Goal: Task Accomplishment & Management: Manage account settings

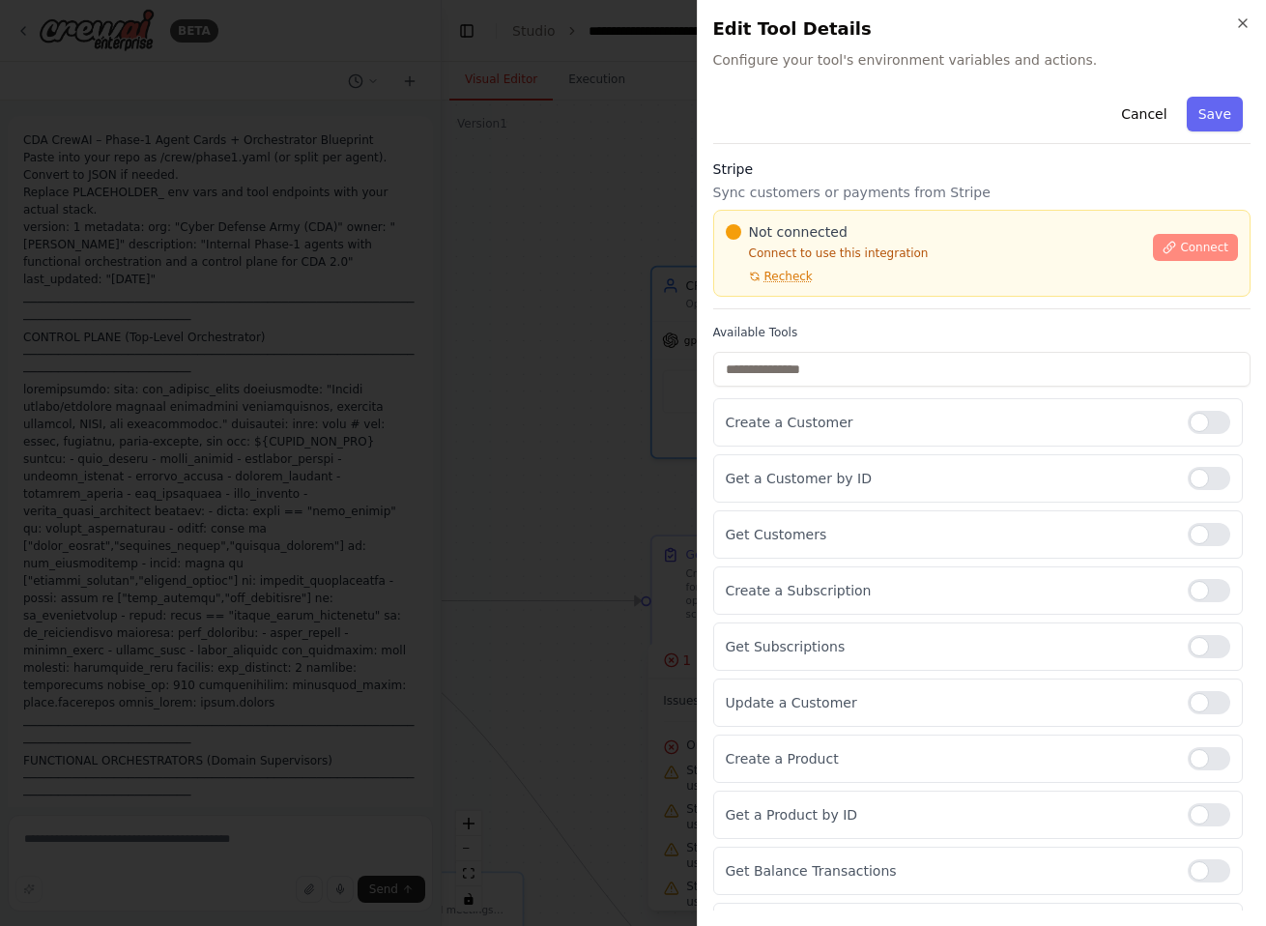
scroll to position [23122, 0]
click at [1180, 251] on span "Connect" at bounding box center [1204, 247] width 48 height 15
click at [1180, 245] on span "Connect" at bounding box center [1204, 247] width 48 height 15
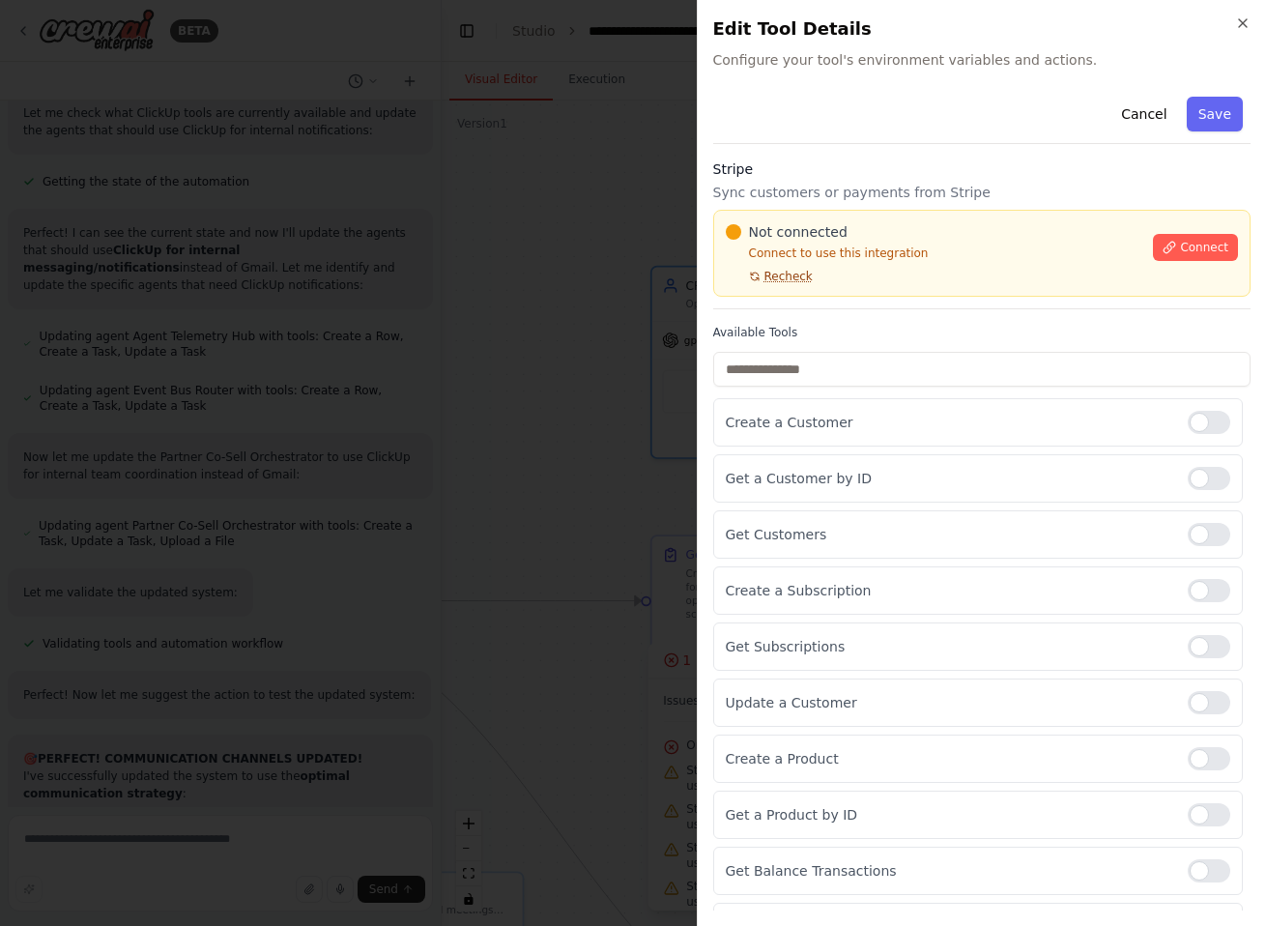
click at [776, 275] on span "Recheck" at bounding box center [788, 276] width 48 height 15
click at [1143, 115] on button "Cancel" at bounding box center [1143, 114] width 69 height 35
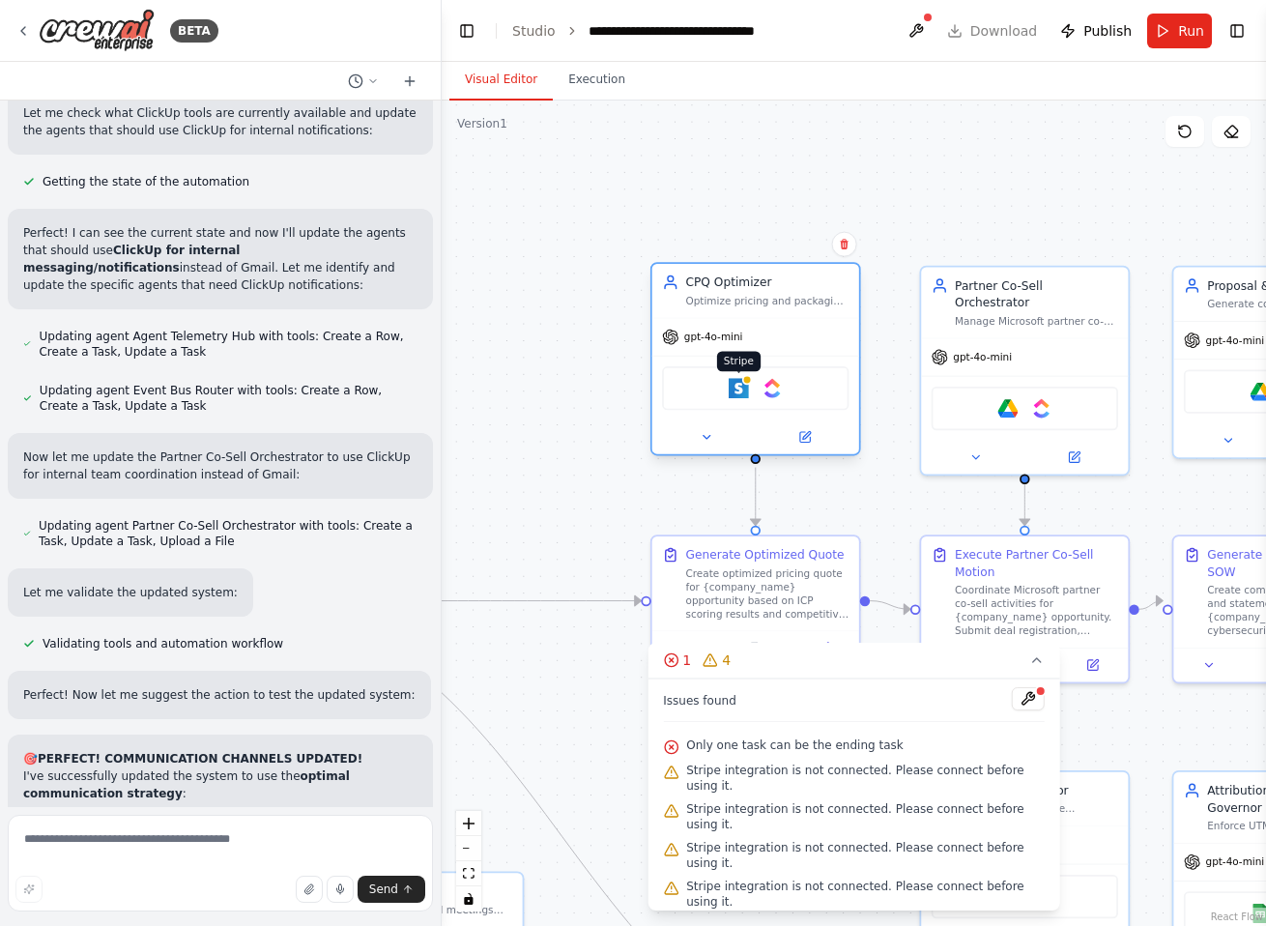
click at [742, 396] on img at bounding box center [738, 388] width 20 height 20
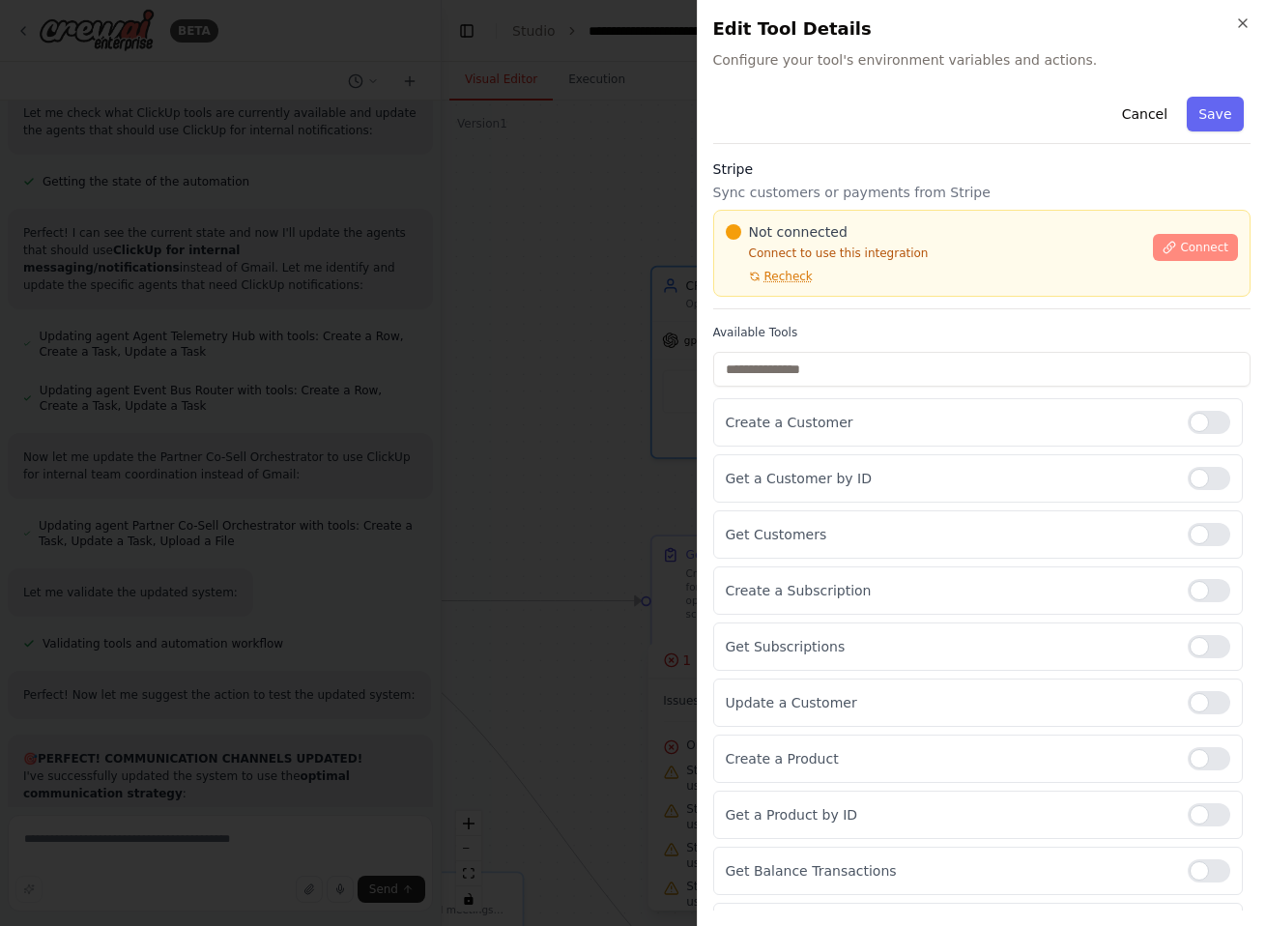
click at [1185, 239] on button "Connect" at bounding box center [1195, 247] width 85 height 27
click at [1144, 112] on button "Cancel" at bounding box center [1143, 114] width 69 height 35
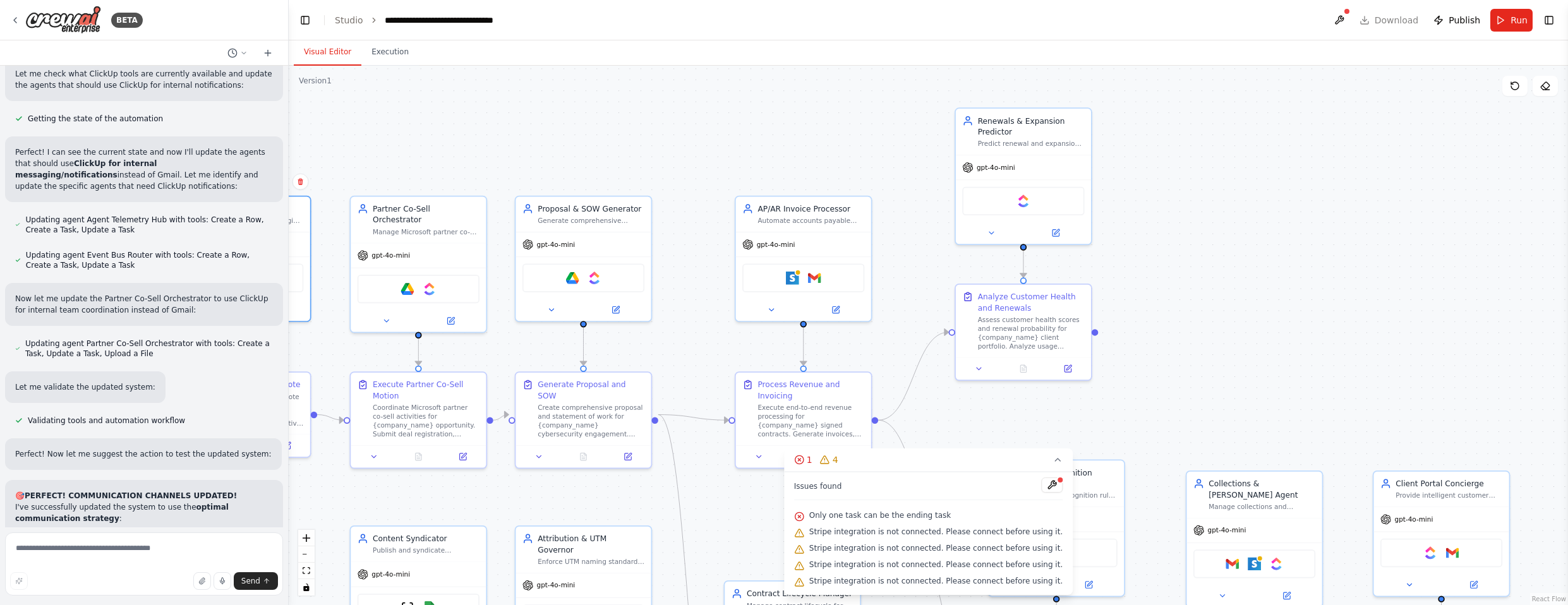
drag, startPoint x: 962, startPoint y: 136, endPoint x: 656, endPoint y: 157, distance: 306.7
click at [654, 155] on div ".deletable-edge-delete-btn { width: 20px; height: 20px; border: 0px solid #ffff…" at bounding box center [928, 335] width 1279 height 539
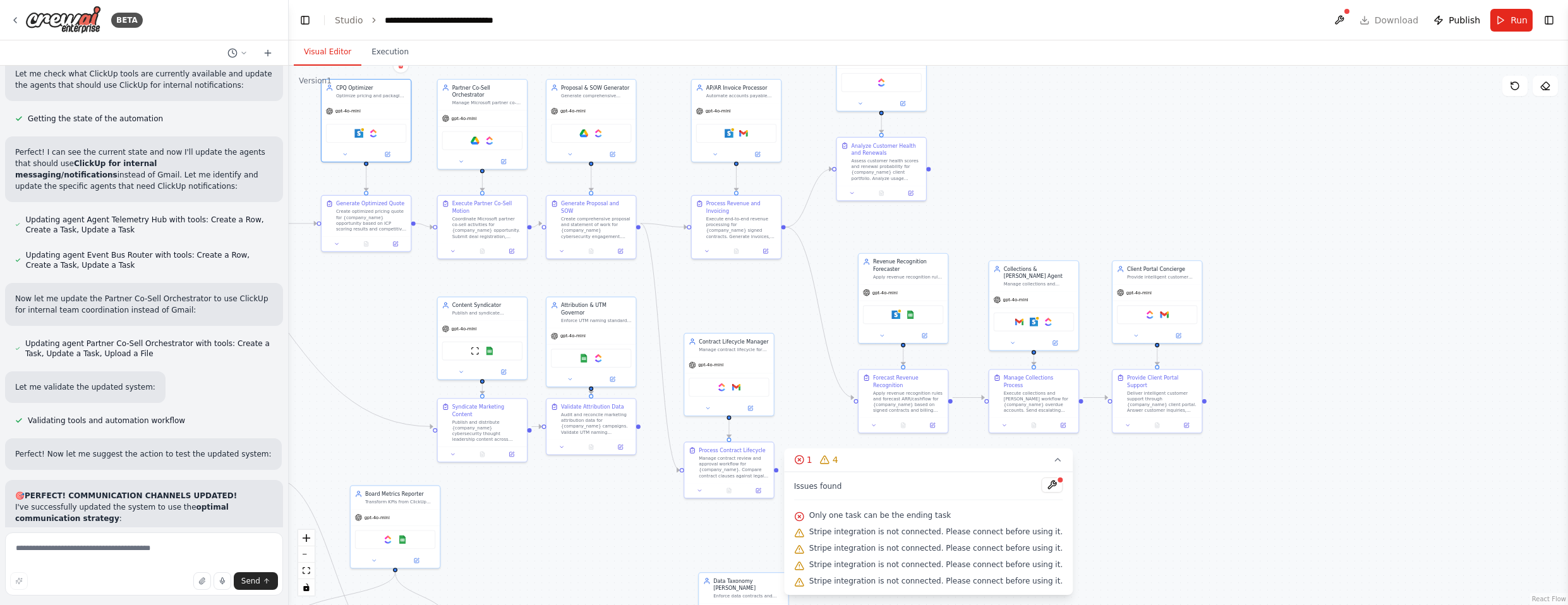
drag, startPoint x: 1192, startPoint y: 376, endPoint x: 1051, endPoint y: 214, distance: 214.8
click at [827, 214] on div ".deletable-edge-delete-btn { width: 20px; height: 20px; border: 0px solid #ffff…" at bounding box center [928, 335] width 1279 height 539
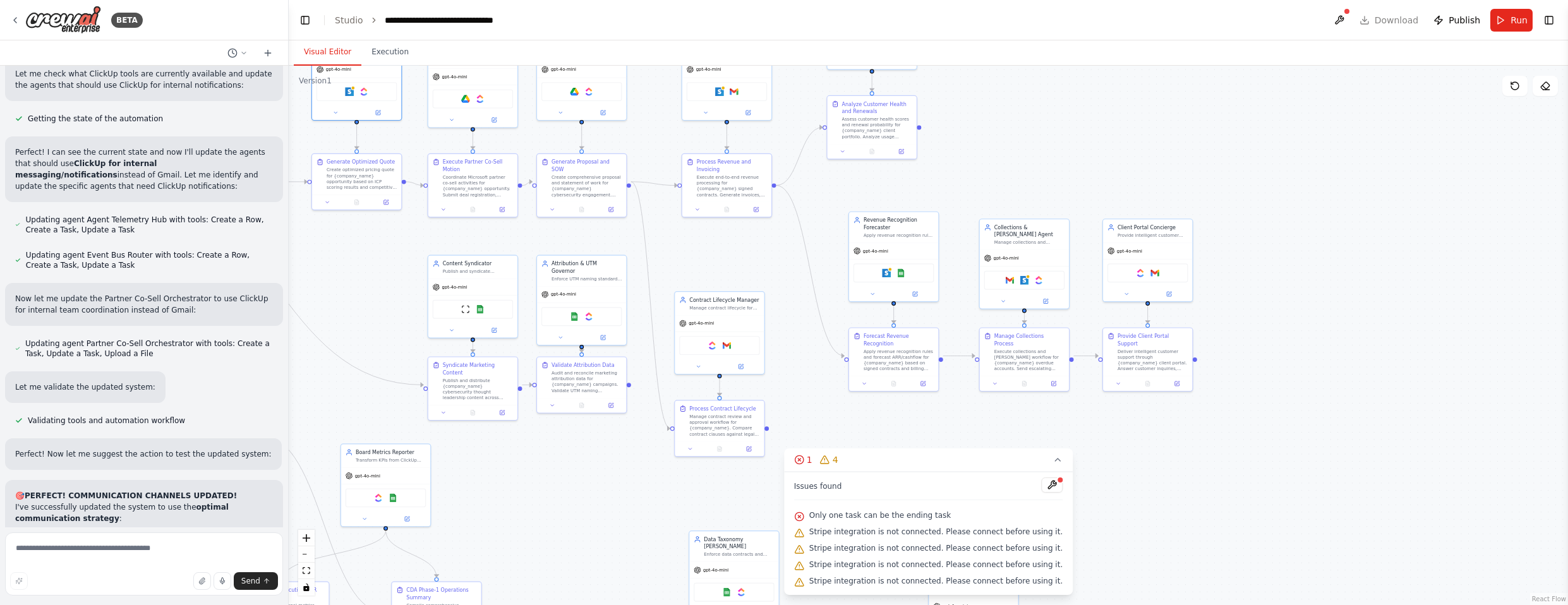
drag, startPoint x: 1036, startPoint y: 221, endPoint x: 1027, endPoint y: 178, distance: 43.9
click at [827, 178] on div ".deletable-edge-delete-btn { width: 20px; height: 20px; border: 0px solid #ffff…" at bounding box center [928, 335] width 1279 height 539
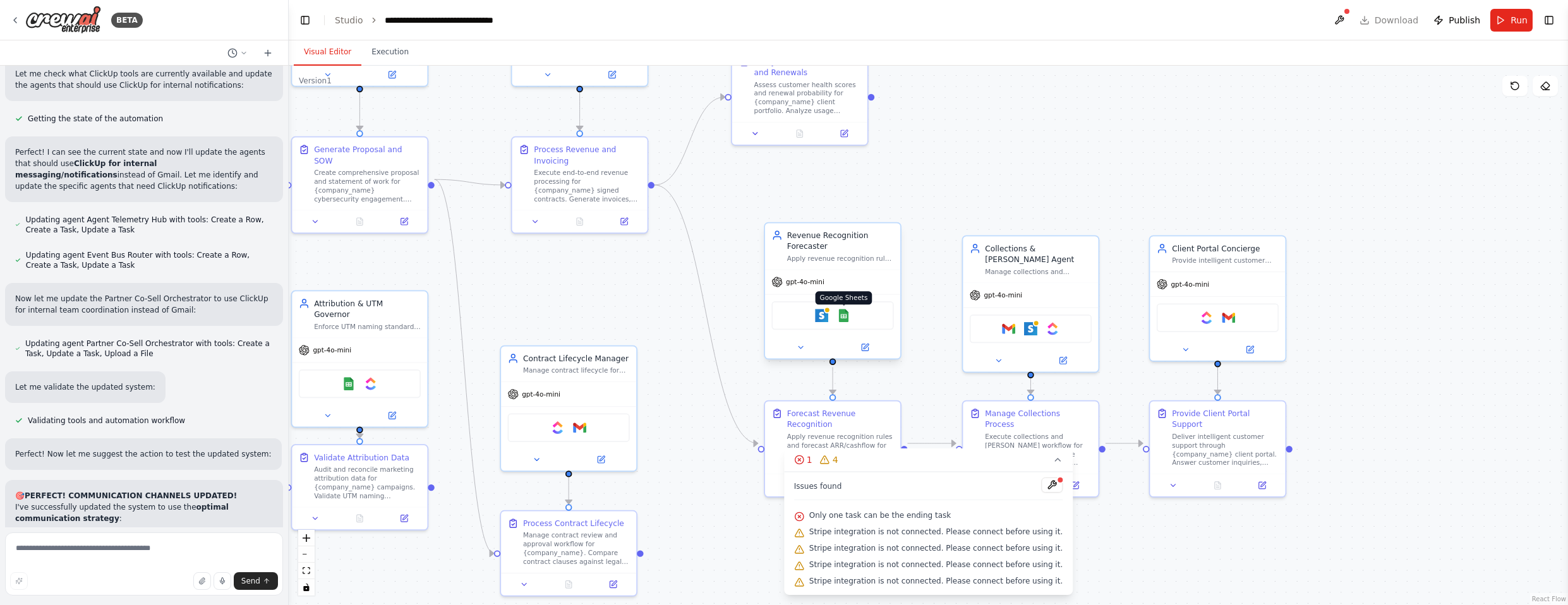
click at [827, 318] on img at bounding box center [844, 315] width 13 height 13
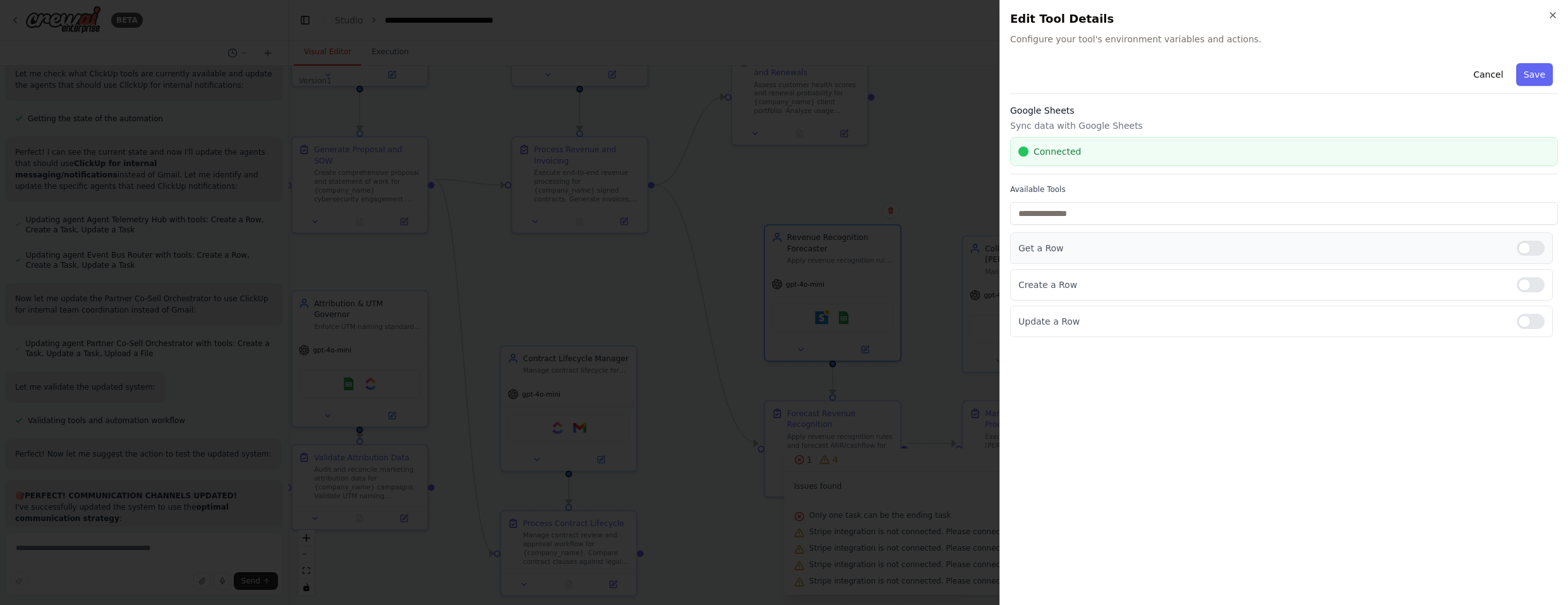
click at [827, 251] on div at bounding box center [1531, 248] width 28 height 15
click at [827, 83] on button "Save" at bounding box center [1535, 74] width 37 height 23
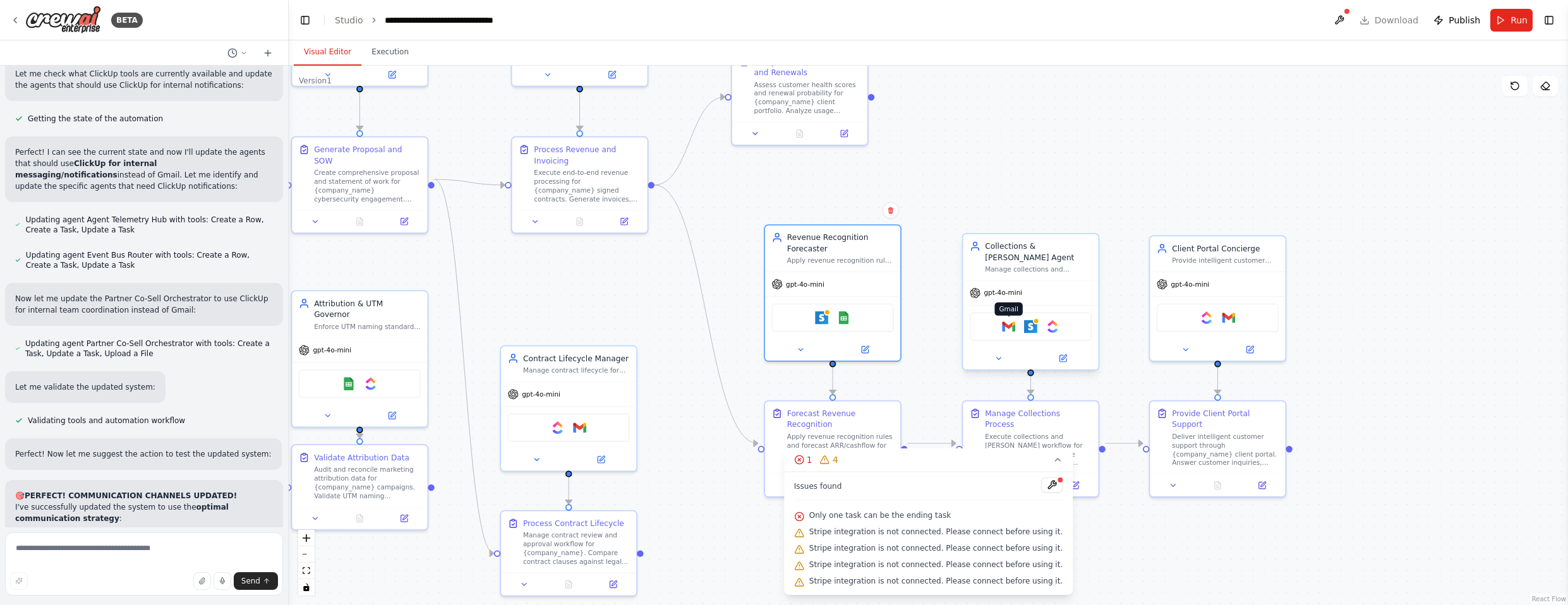
click at [827, 320] on img at bounding box center [1008, 327] width 13 height 13
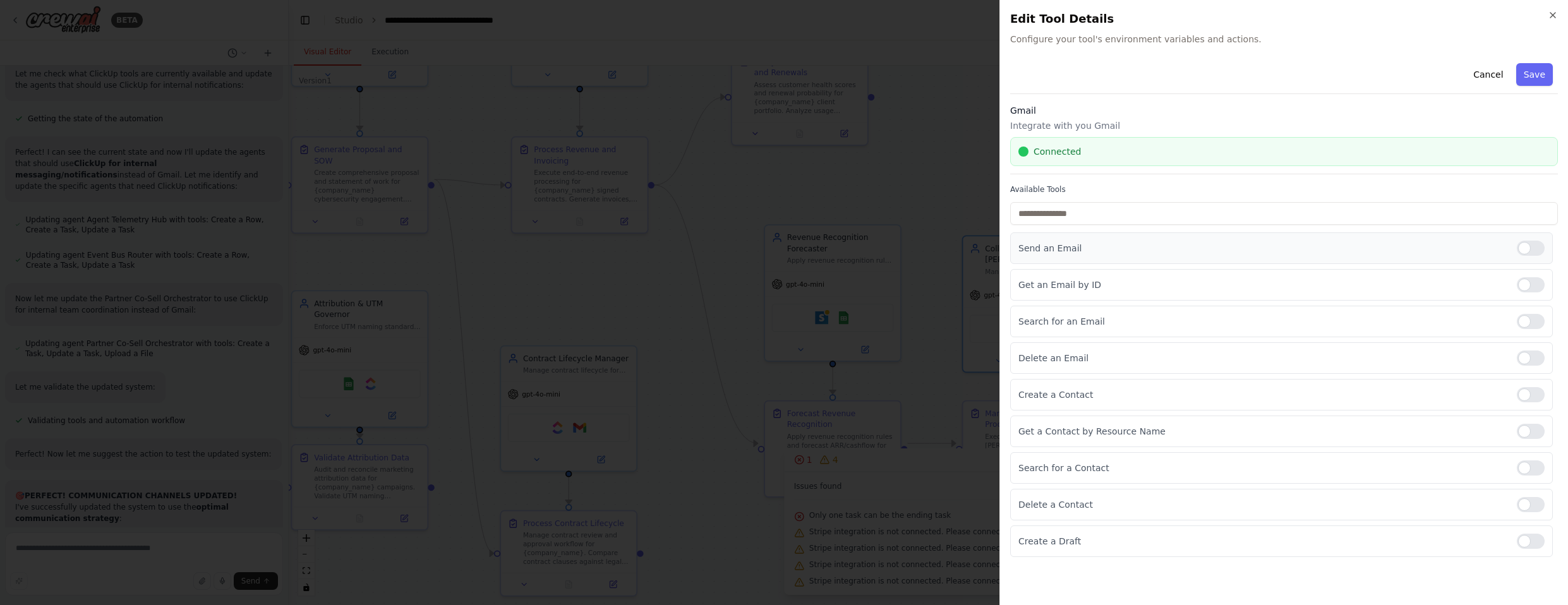
click at [827, 247] on div at bounding box center [1531, 248] width 28 height 15
click at [827, 284] on div at bounding box center [1531, 284] width 28 height 15
click at [827, 319] on div at bounding box center [1531, 321] width 28 height 15
click at [827, 395] on div at bounding box center [1531, 394] width 28 height 15
click at [827, 429] on div at bounding box center [1531, 431] width 28 height 15
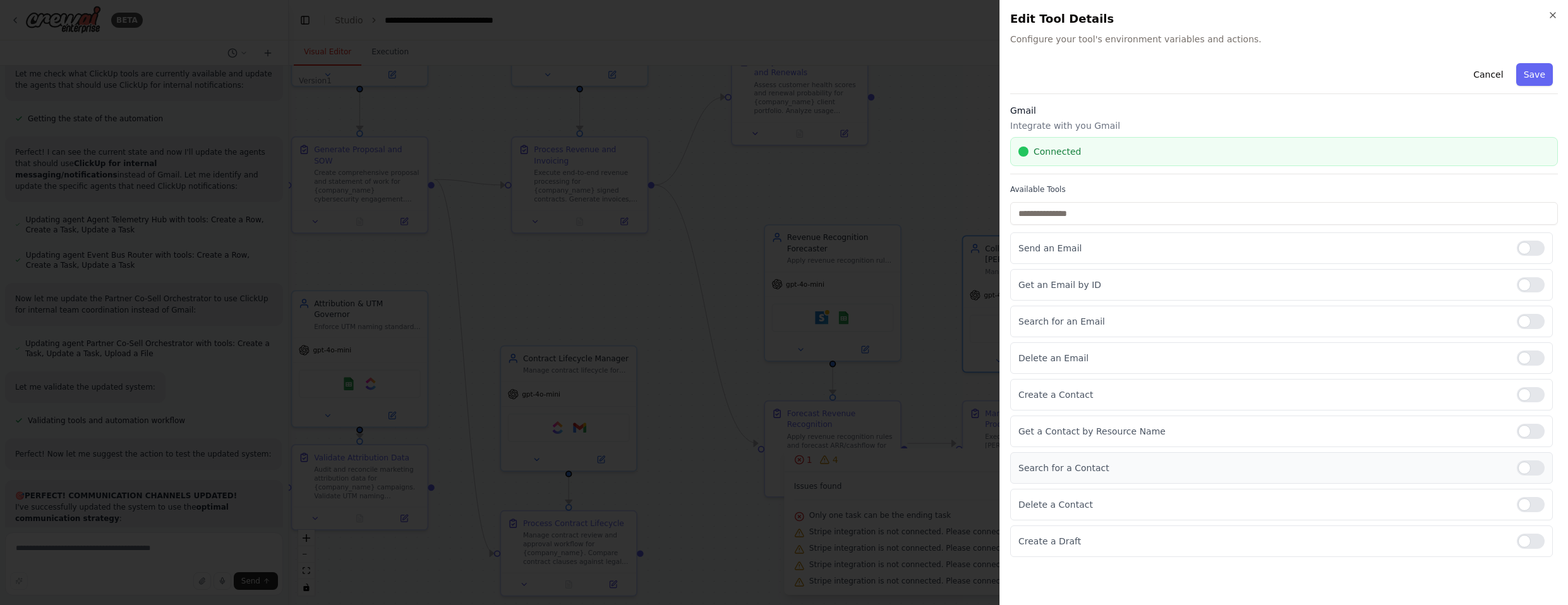
click at [827, 470] on div at bounding box center [1531, 467] width 28 height 15
click at [827, 498] on div at bounding box center [1531, 504] width 28 height 15
click at [827, 531] on div "Create a Draft" at bounding box center [1282, 541] width 543 height 31
click at [827, 512] on div at bounding box center [1531, 504] width 28 height 15
click at [827, 536] on div at bounding box center [1531, 540] width 28 height 15
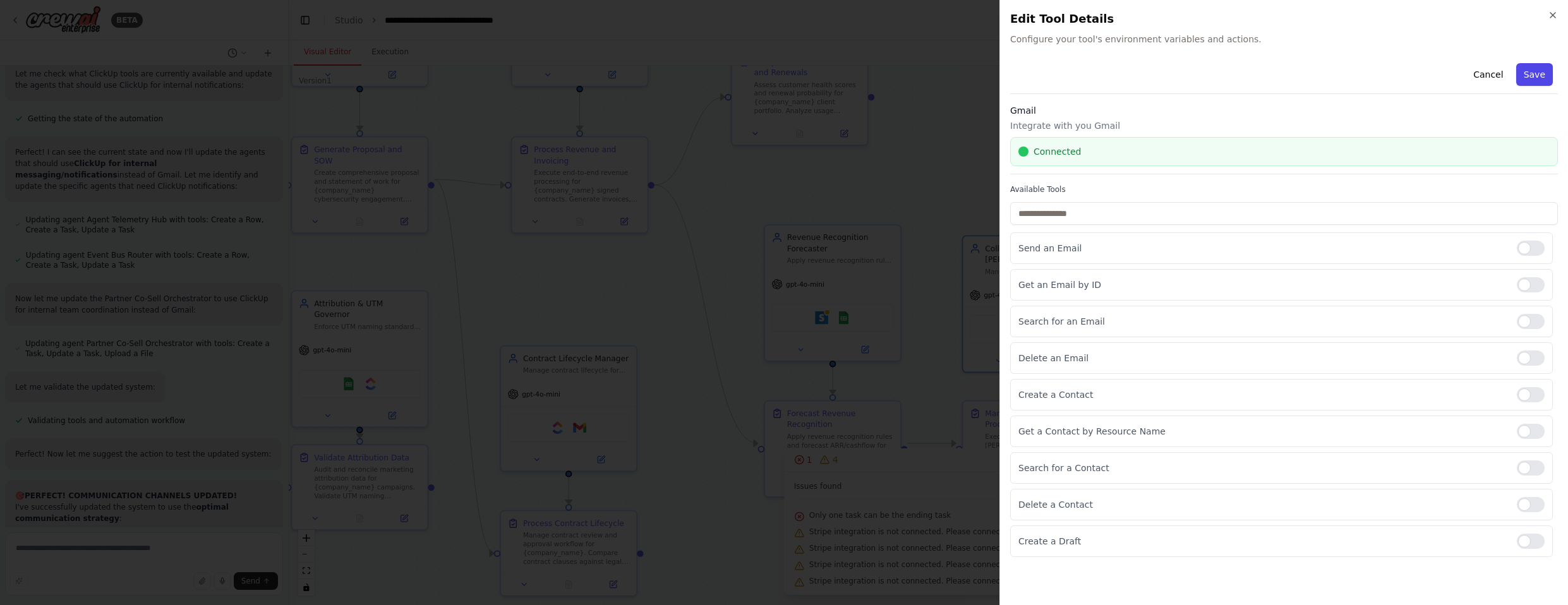
click at [827, 73] on button "Save" at bounding box center [1535, 74] width 37 height 23
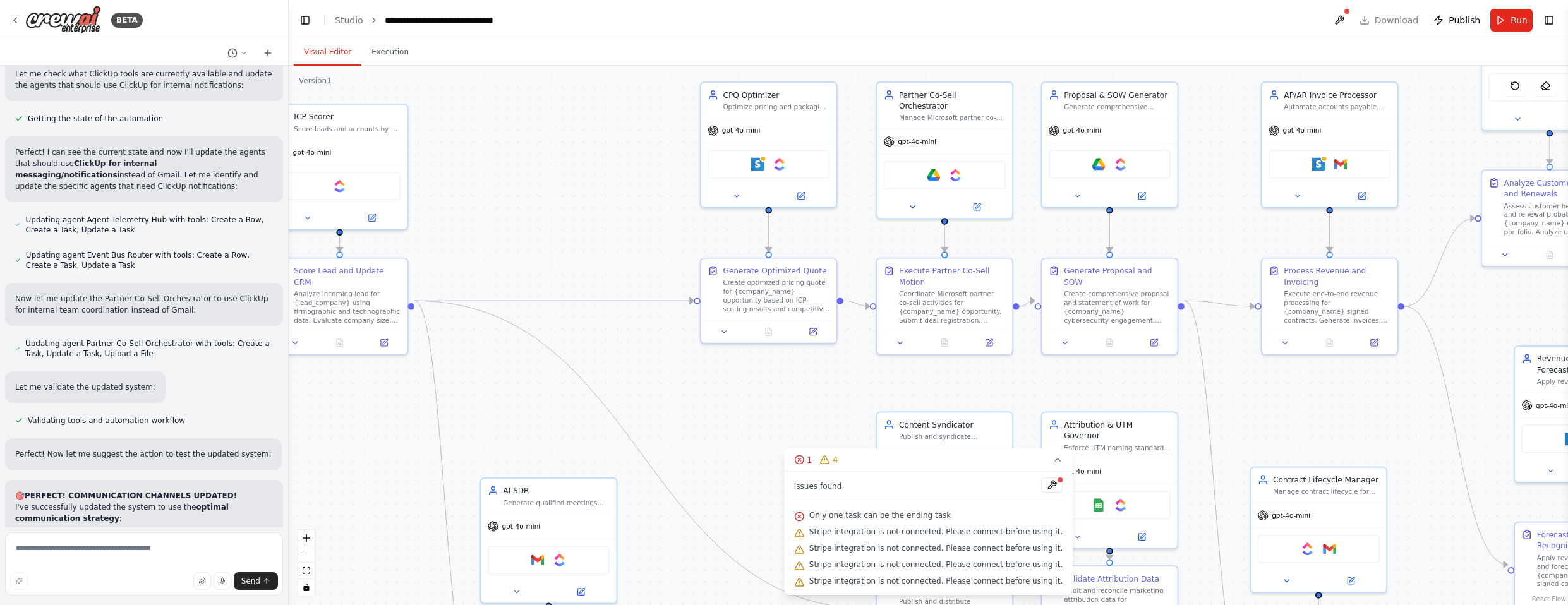
drag, startPoint x: 745, startPoint y: 189, endPoint x: 1483, endPoint y: 310, distance: 747.9
click at [827, 310] on div ".deletable-edge-delete-btn { width: 20px; height: 20px; border: 0px solid #ffff…" at bounding box center [928, 335] width 1279 height 539
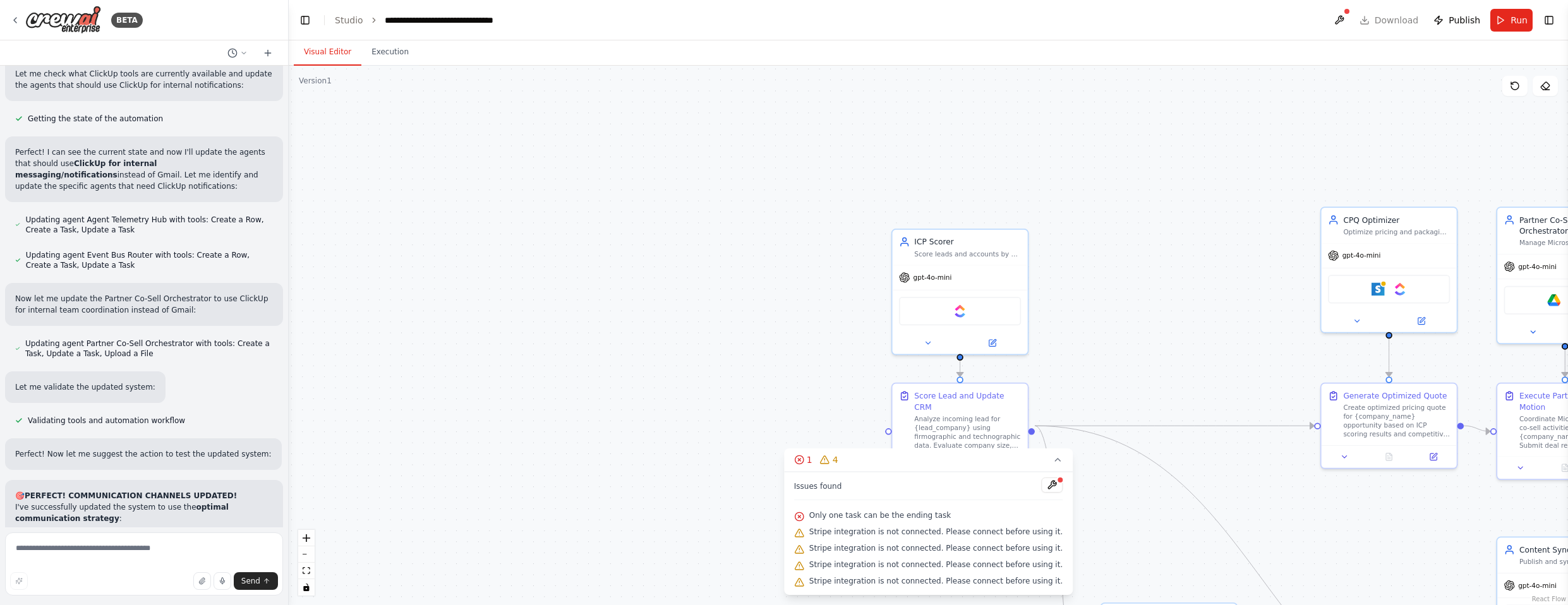
drag, startPoint x: 574, startPoint y: 206, endPoint x: 1110, endPoint y: 299, distance: 544.0
click at [827, 299] on div ".deletable-edge-delete-btn { width: 20px; height: 20px; border: 0px solid #ffff…" at bounding box center [928, 335] width 1279 height 539
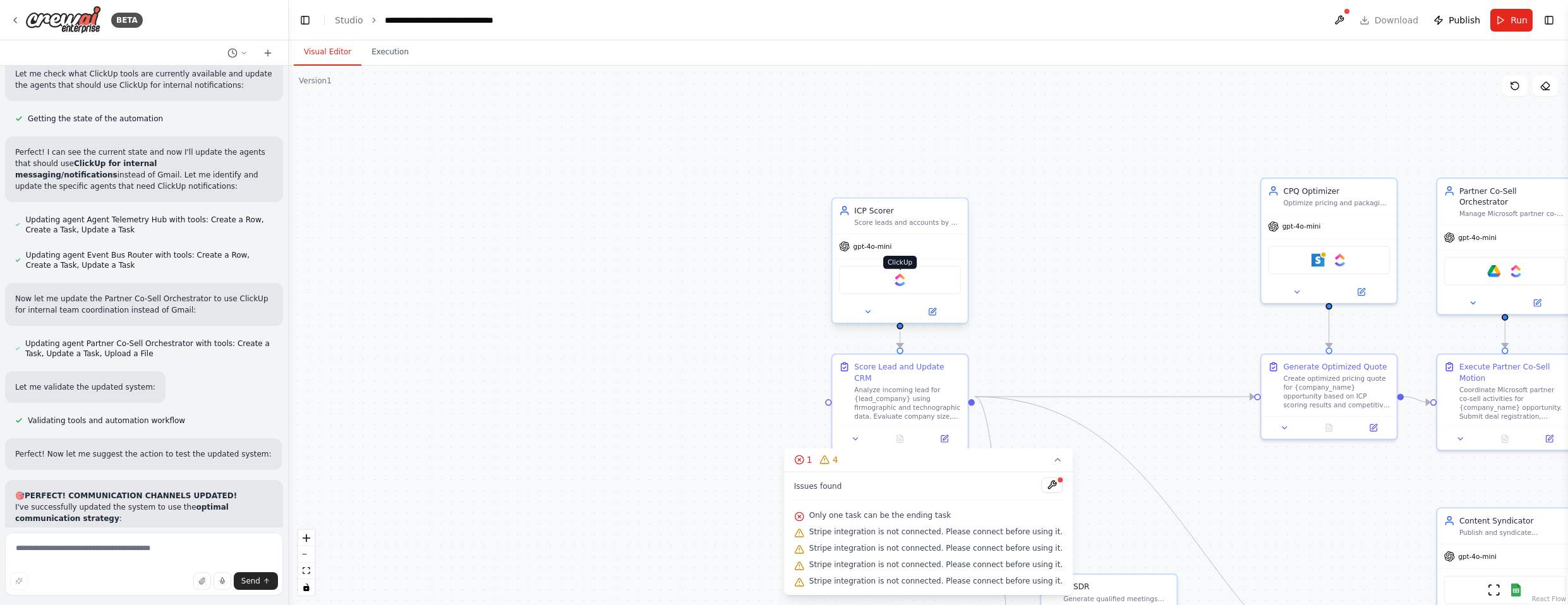
click at [827, 280] on img at bounding box center [900, 280] width 13 height 13
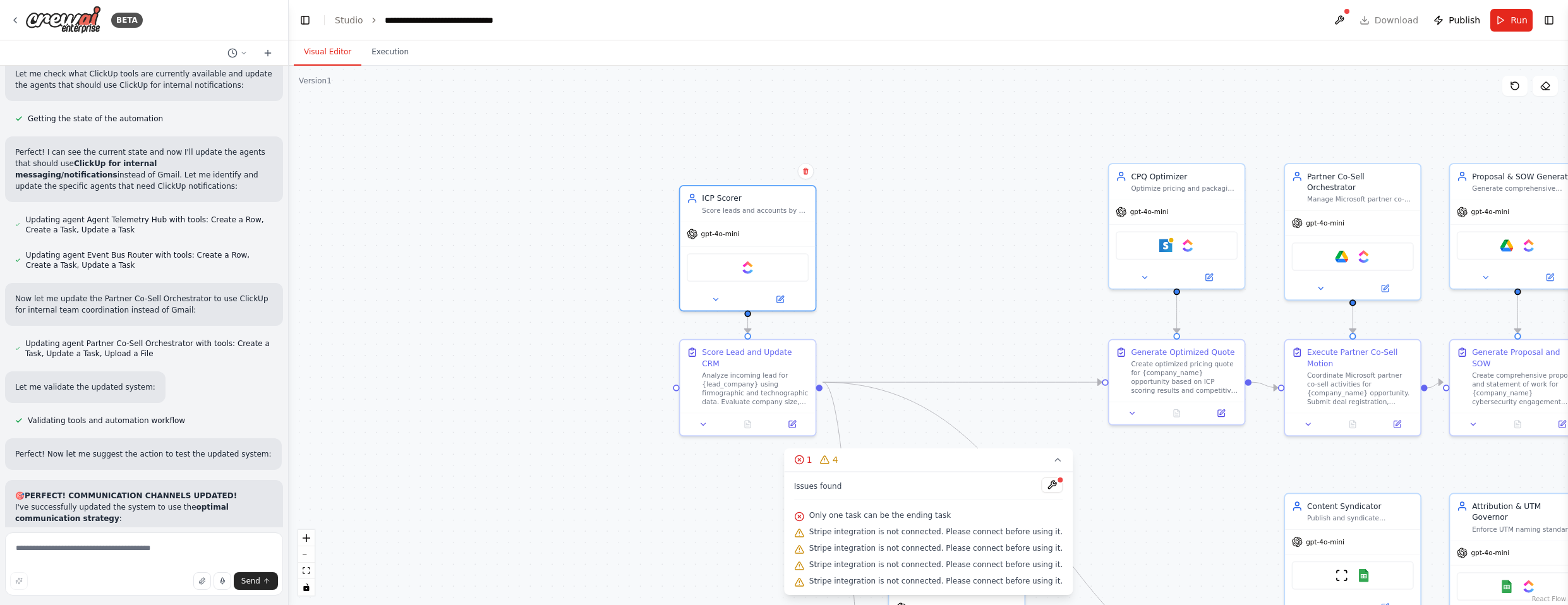
drag, startPoint x: 1152, startPoint y: 283, endPoint x: 873, endPoint y: 267, distance: 279.5
click at [827, 273] on div ".deletable-edge-delete-btn { width: 20px; height: 20px; border: 0px solid #ffff…" at bounding box center [928, 335] width 1279 height 539
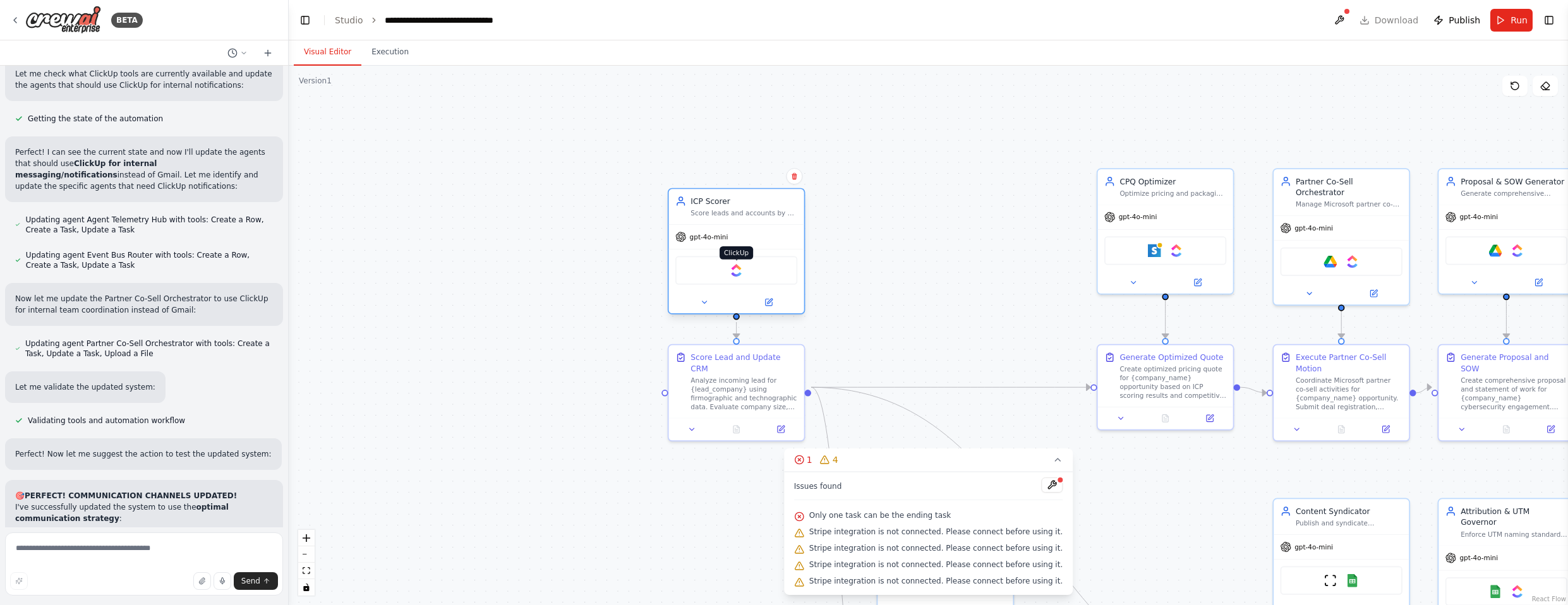
click at [736, 270] on img at bounding box center [736, 270] width 13 height 13
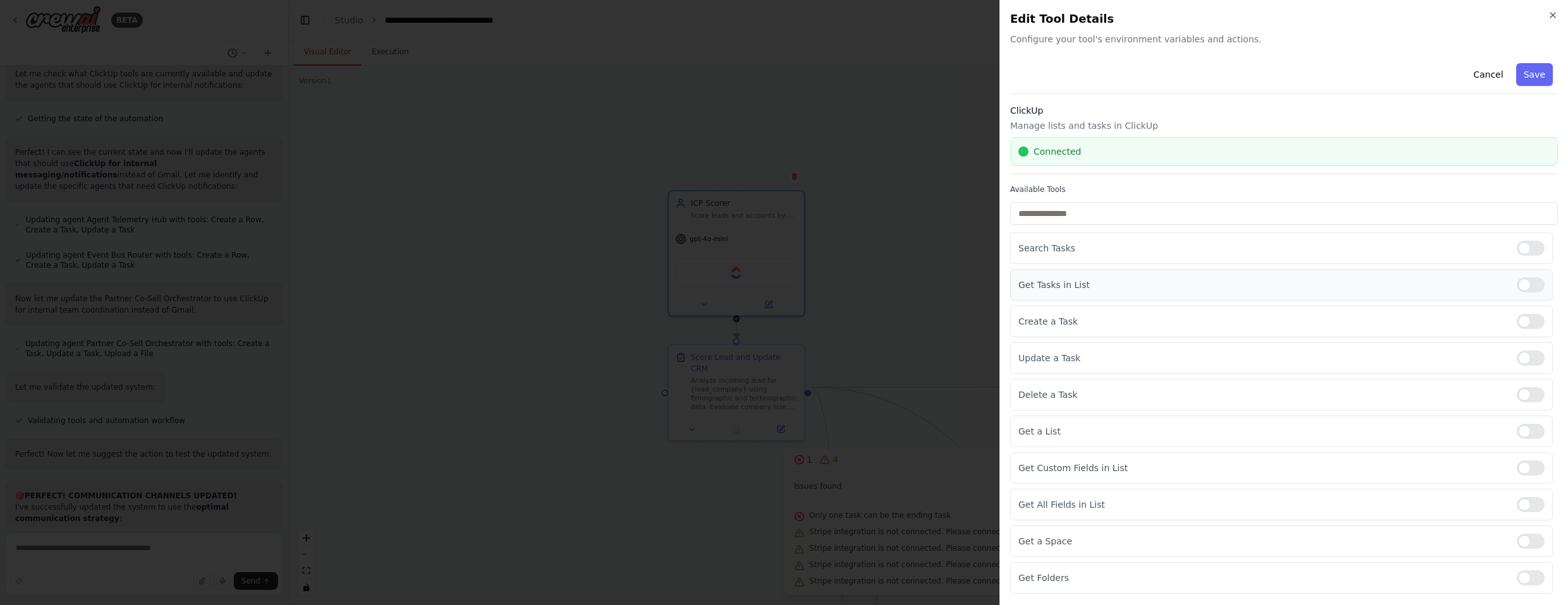
click at [827, 280] on div at bounding box center [1531, 284] width 28 height 15
click at [827, 431] on div at bounding box center [1531, 431] width 28 height 15
click at [827, 468] on div at bounding box center [1531, 467] width 28 height 15
click at [827, 501] on div at bounding box center [1531, 504] width 28 height 15
click at [827, 543] on div at bounding box center [1531, 540] width 28 height 15
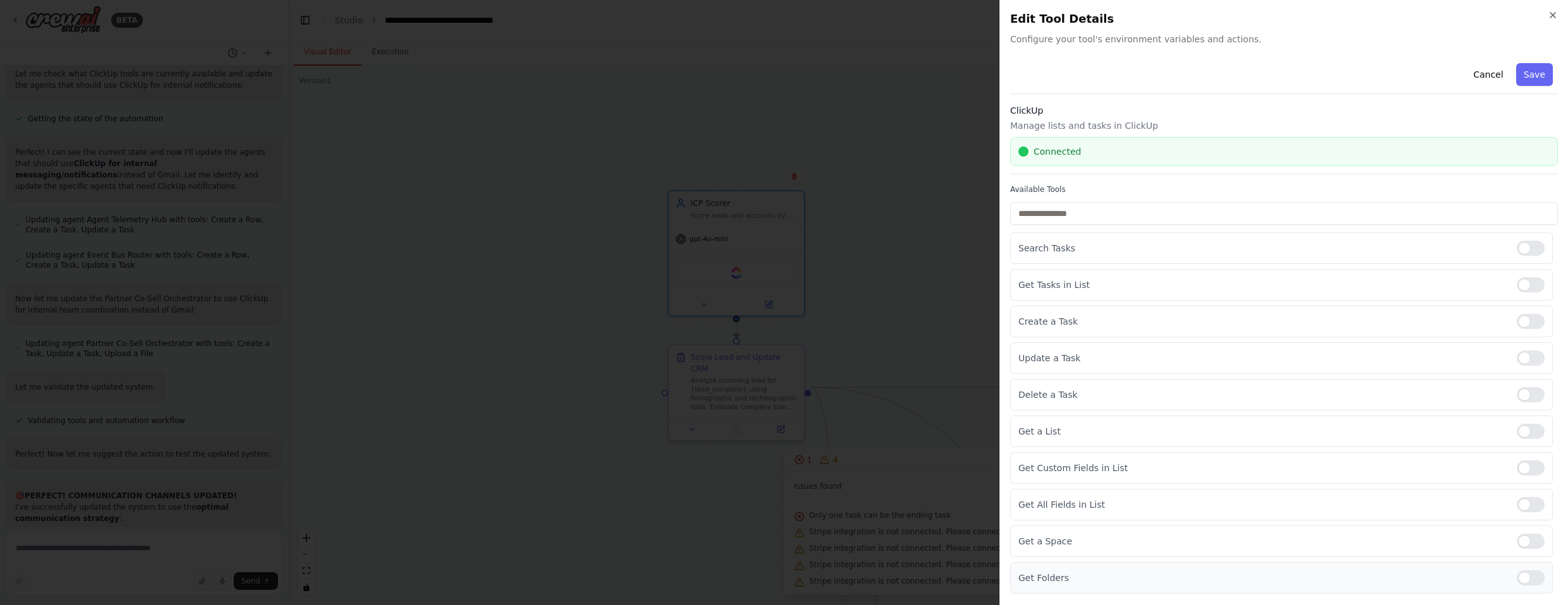
click at [827, 570] on label at bounding box center [1531, 577] width 28 height 15
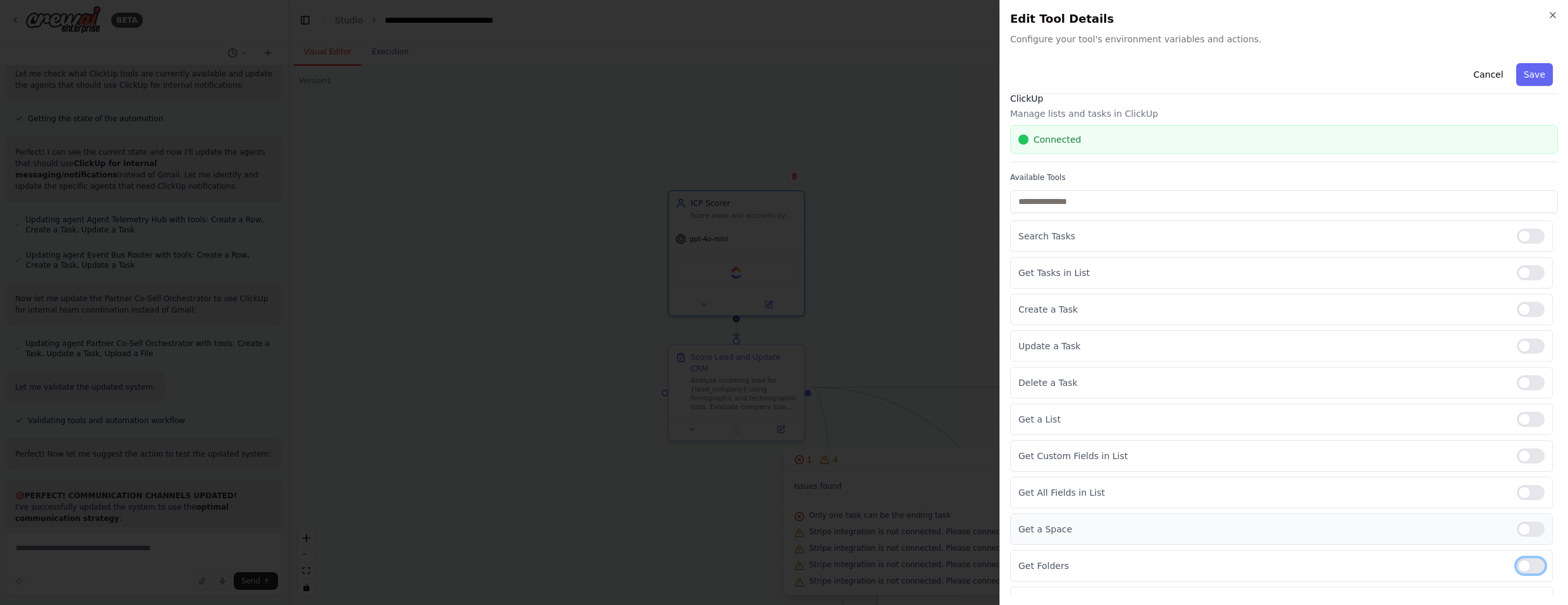
scroll to position [35, 0]
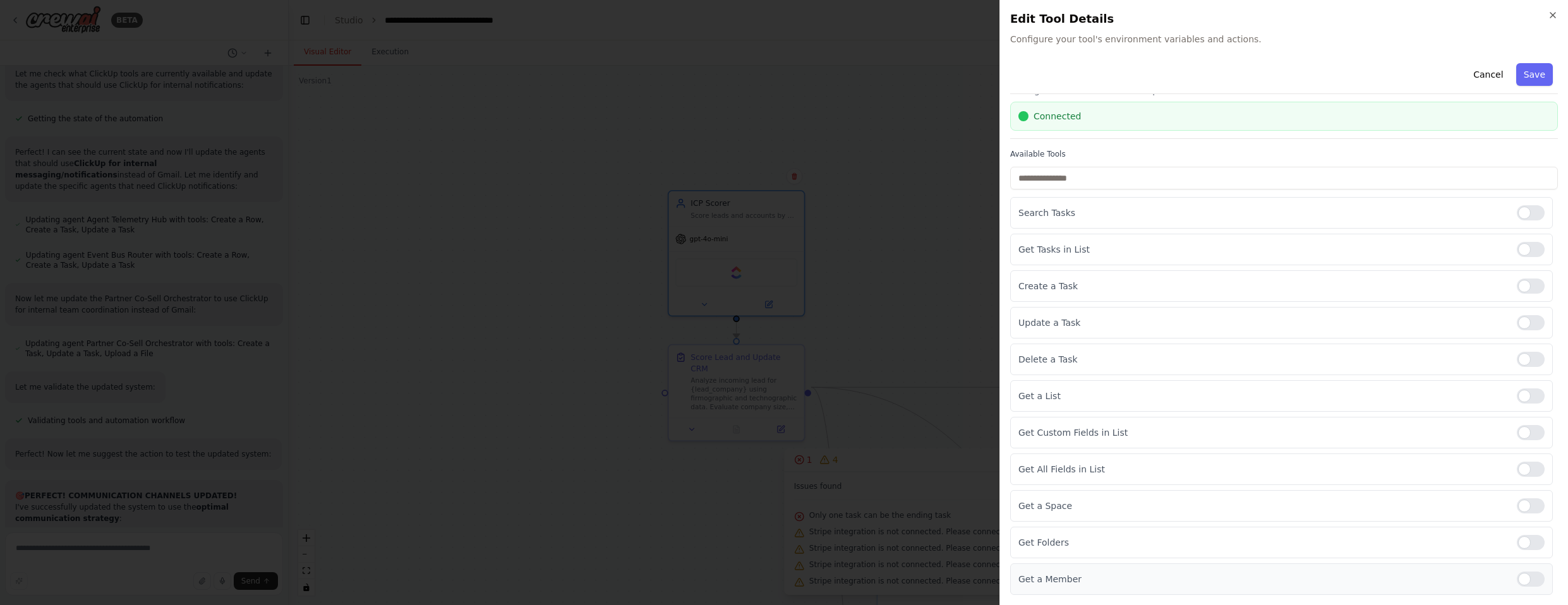
click at [827, 578] on div at bounding box center [1531, 578] width 28 height 15
click at [827, 78] on button "Save" at bounding box center [1535, 74] width 37 height 23
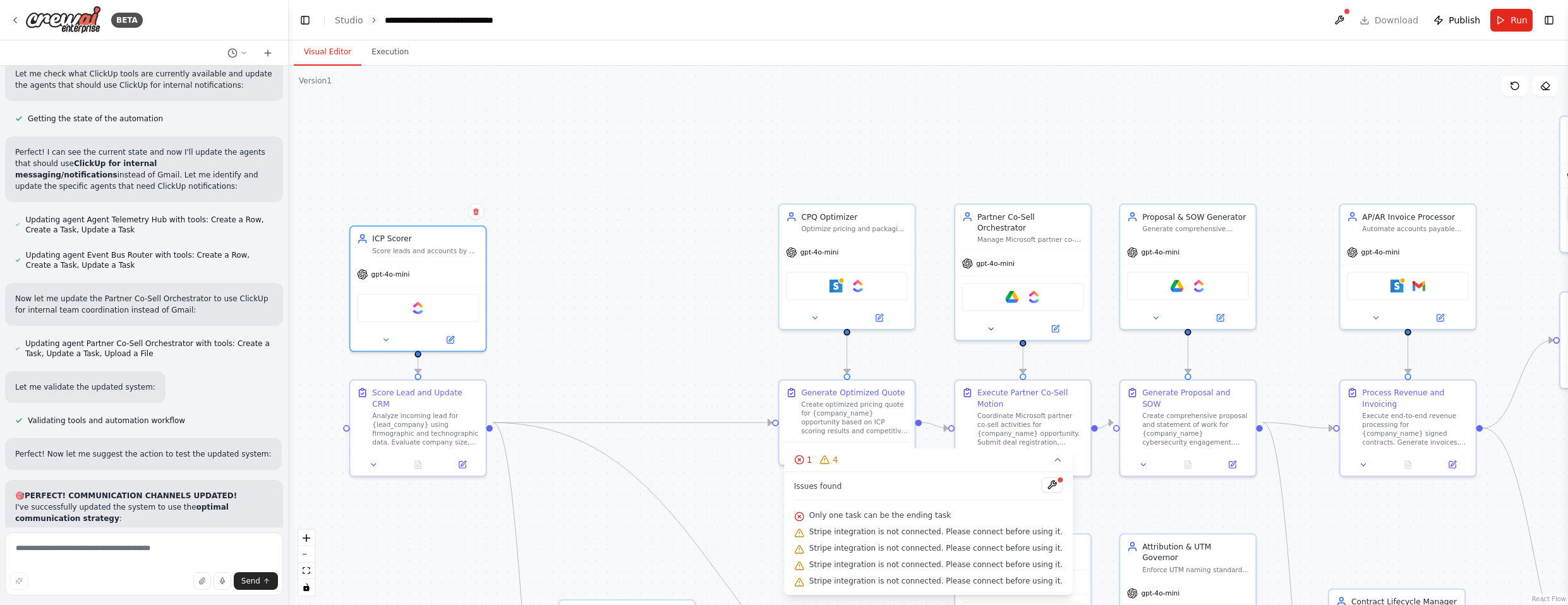
drag, startPoint x: 978, startPoint y: 280, endPoint x: 662, endPoint y: 316, distance: 318.0
click at [662, 317] on div ".deletable-edge-delete-btn { width: 20px; height: 20px; border: 0px solid #ffff…" at bounding box center [928, 335] width 1279 height 539
click at [827, 282] on img at bounding box center [857, 284] width 13 height 13
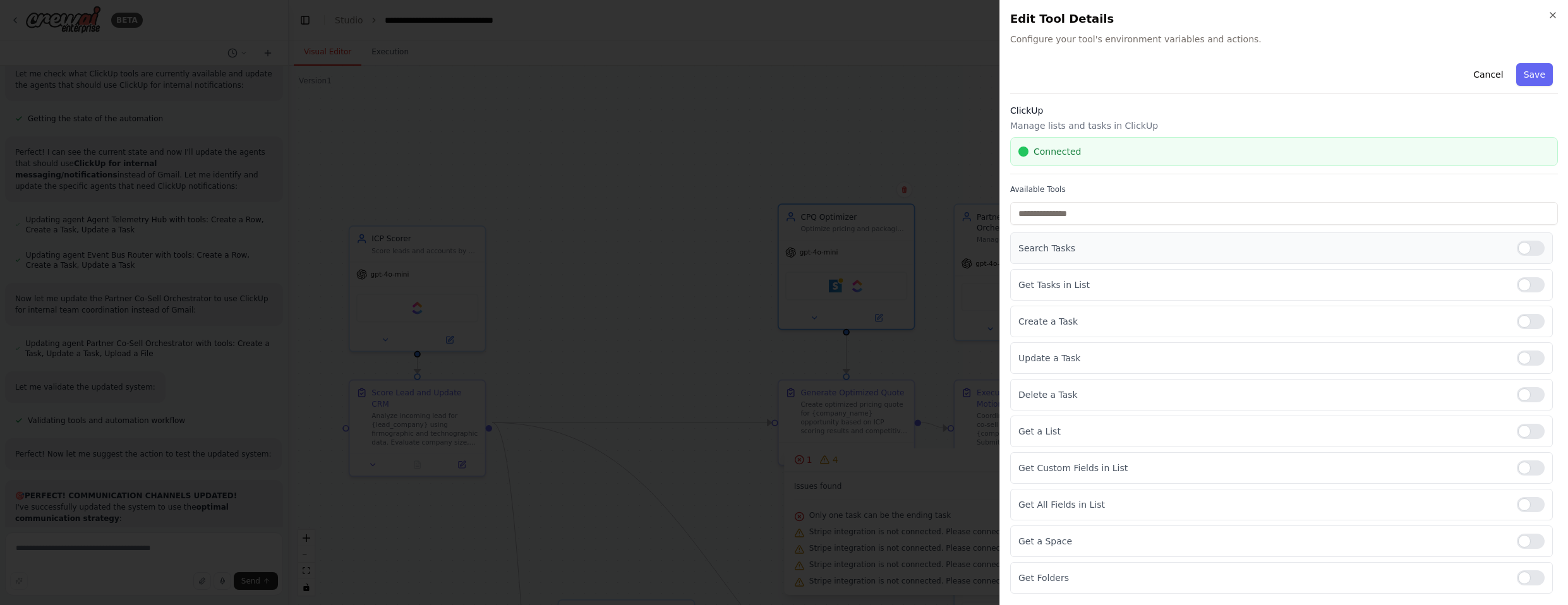
click at [827, 249] on div at bounding box center [1531, 248] width 28 height 15
click at [827, 284] on div at bounding box center [1531, 284] width 28 height 15
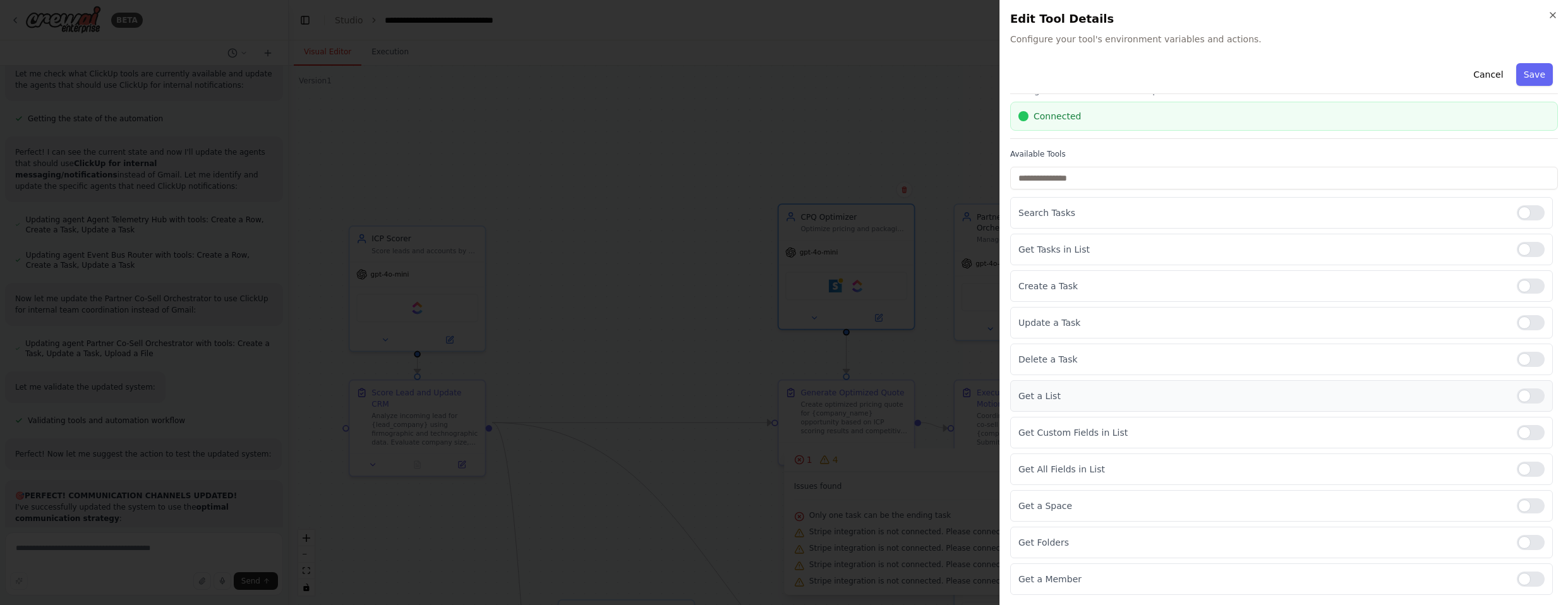
click at [827, 399] on div at bounding box center [1531, 395] width 28 height 15
click at [827, 438] on div at bounding box center [1531, 432] width 28 height 15
click at [827, 469] on div at bounding box center [1531, 468] width 28 height 15
click at [827, 504] on div at bounding box center [1531, 505] width 28 height 15
click at [827, 534] on div at bounding box center [1531, 542] width 28 height 15
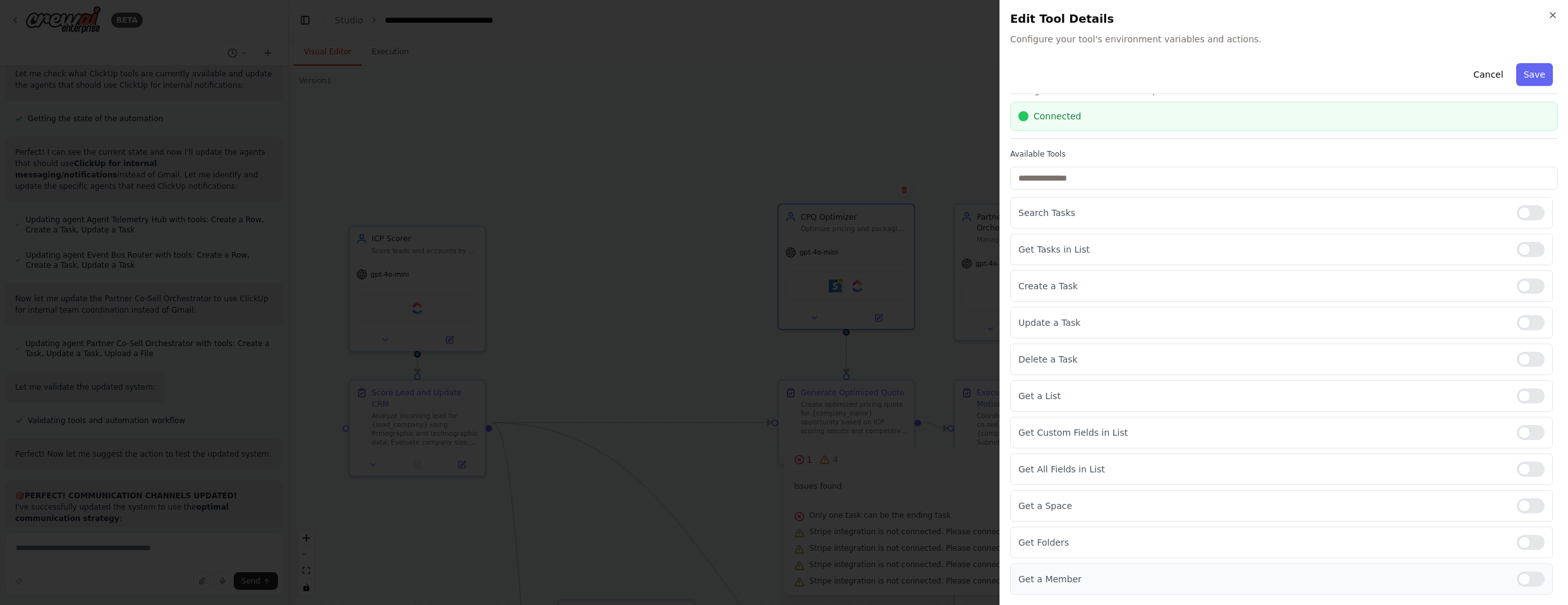
click at [827, 574] on div at bounding box center [1531, 578] width 28 height 15
click at [827, 79] on button "Save" at bounding box center [1535, 74] width 37 height 23
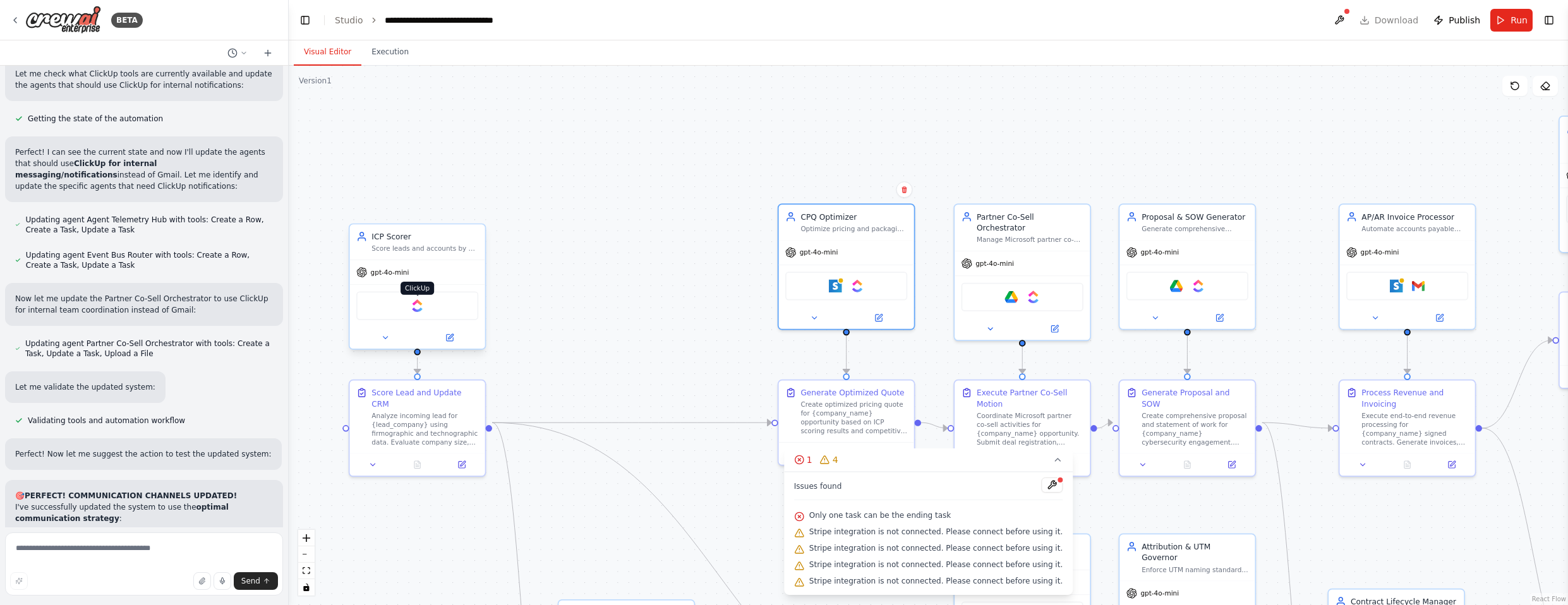
click at [418, 309] on img at bounding box center [417, 306] width 13 height 13
click at [827, 288] on img at bounding box center [1033, 295] width 13 height 13
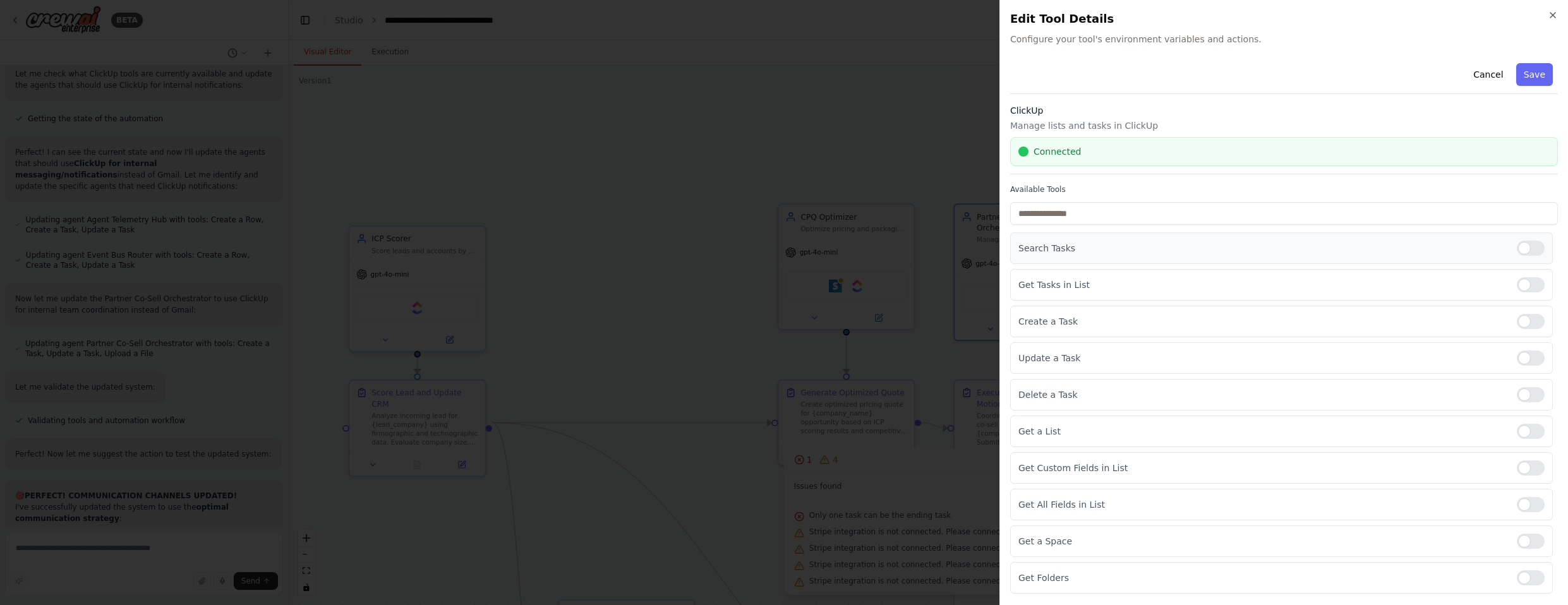
click at [827, 248] on div at bounding box center [1531, 248] width 28 height 15
click at [827, 281] on div at bounding box center [1531, 284] width 28 height 15
click at [827, 423] on div at bounding box center [1531, 431] width 28 height 15
drag, startPoint x: 1518, startPoint y: 472, endPoint x: 1520, endPoint y: 491, distance: 19.1
click at [827, 472] on div at bounding box center [1531, 467] width 28 height 15
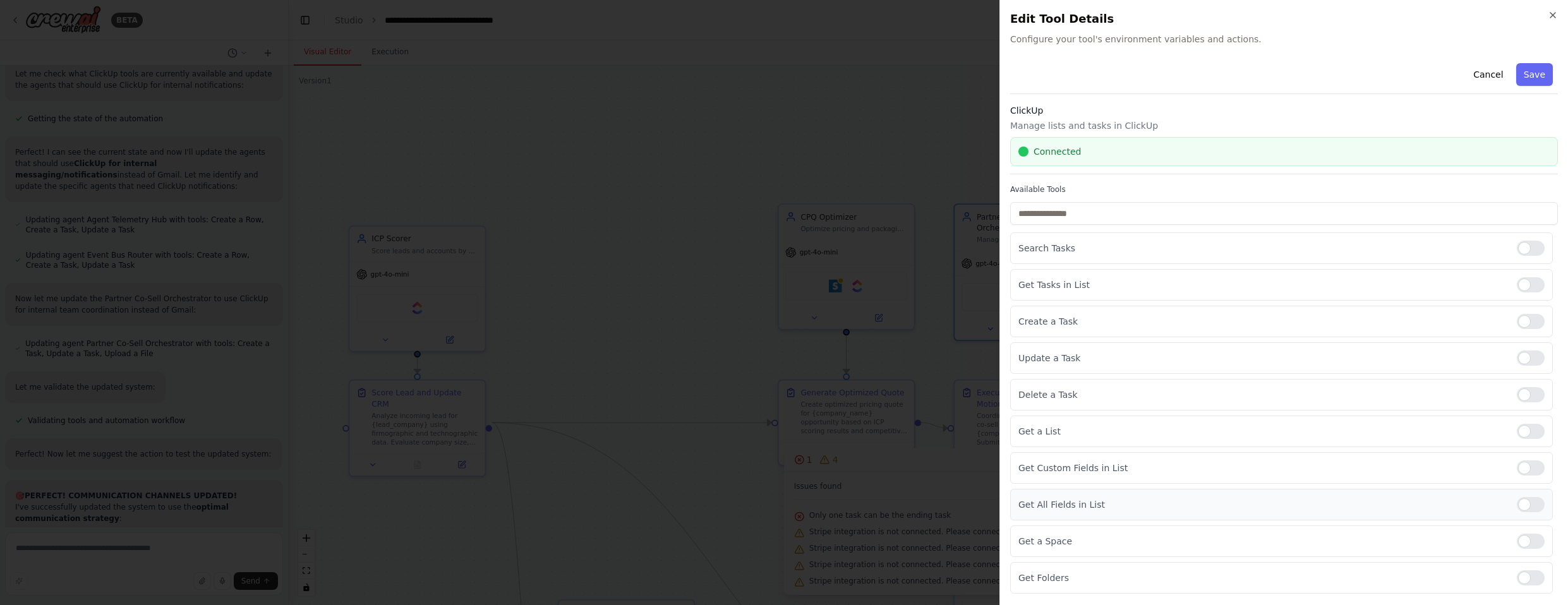
click at [827, 508] on div at bounding box center [1531, 504] width 28 height 15
drag, startPoint x: 1518, startPoint y: 536, endPoint x: 1521, endPoint y: 545, distance: 9.5
click at [827, 536] on div at bounding box center [1531, 540] width 28 height 15
click at [827, 568] on div "Get Folders" at bounding box center [1282, 578] width 543 height 31
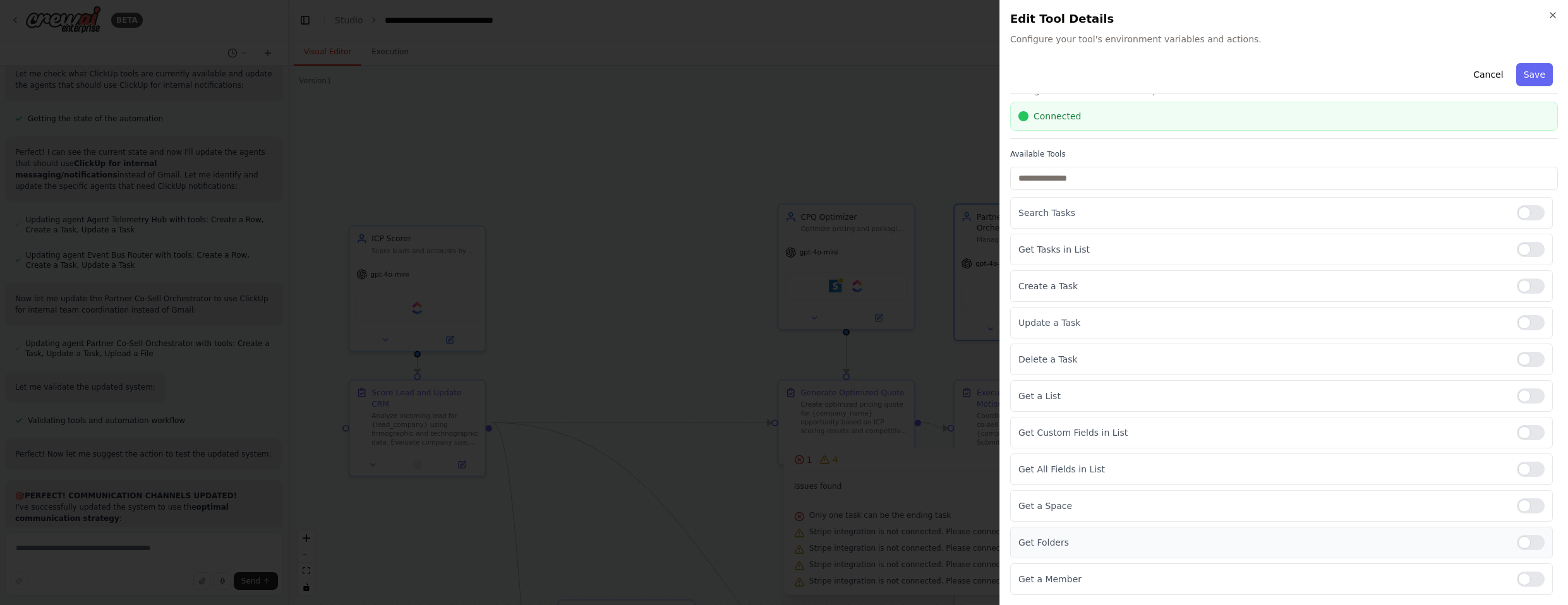
click at [827, 544] on div at bounding box center [1531, 542] width 28 height 15
click at [827, 585] on div at bounding box center [1531, 578] width 28 height 15
click at [827, 70] on button "Save" at bounding box center [1535, 74] width 37 height 23
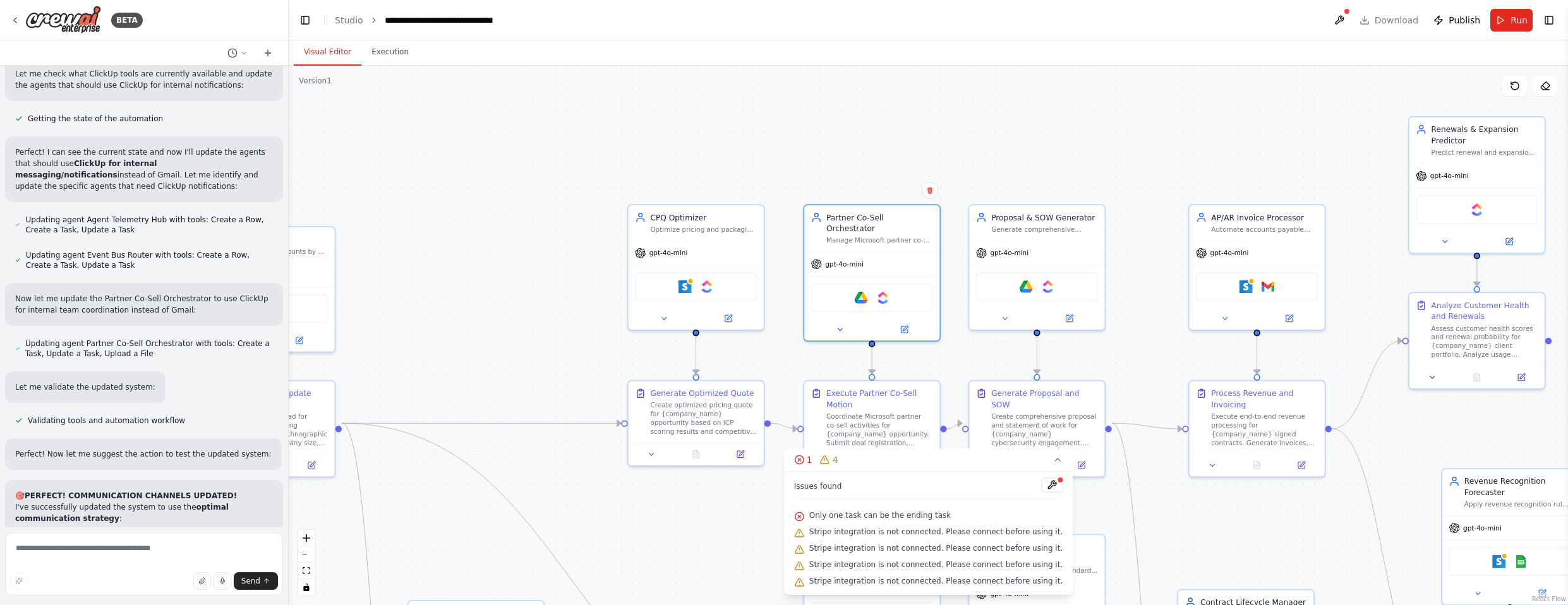
drag, startPoint x: 1263, startPoint y: 167, endPoint x: 1097, endPoint y: 166, distance: 166.0
click at [827, 166] on div ".deletable-edge-delete-btn { width: 20px; height: 20px; border: 0px solid #ffff…" at bounding box center [928, 335] width 1279 height 539
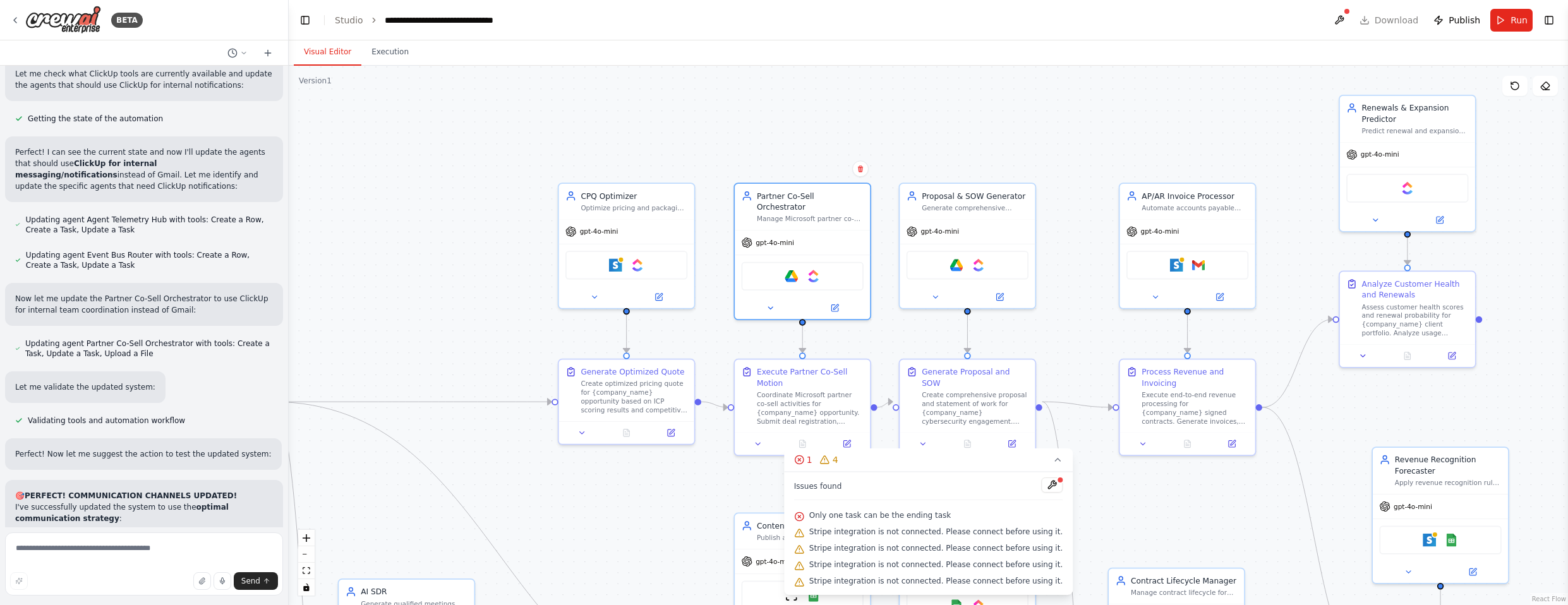
drag, startPoint x: 1112, startPoint y: 146, endPoint x: 1060, endPoint y: 129, distance: 54.7
click at [827, 129] on div ".deletable-edge-delete-btn { width: 20px; height: 20px; border: 0px solid #ffff…" at bounding box center [928, 335] width 1279 height 539
click at [819, 267] on img at bounding box center [812, 273] width 13 height 13
click at [827, 265] on img at bounding box center [977, 262] width 13 height 13
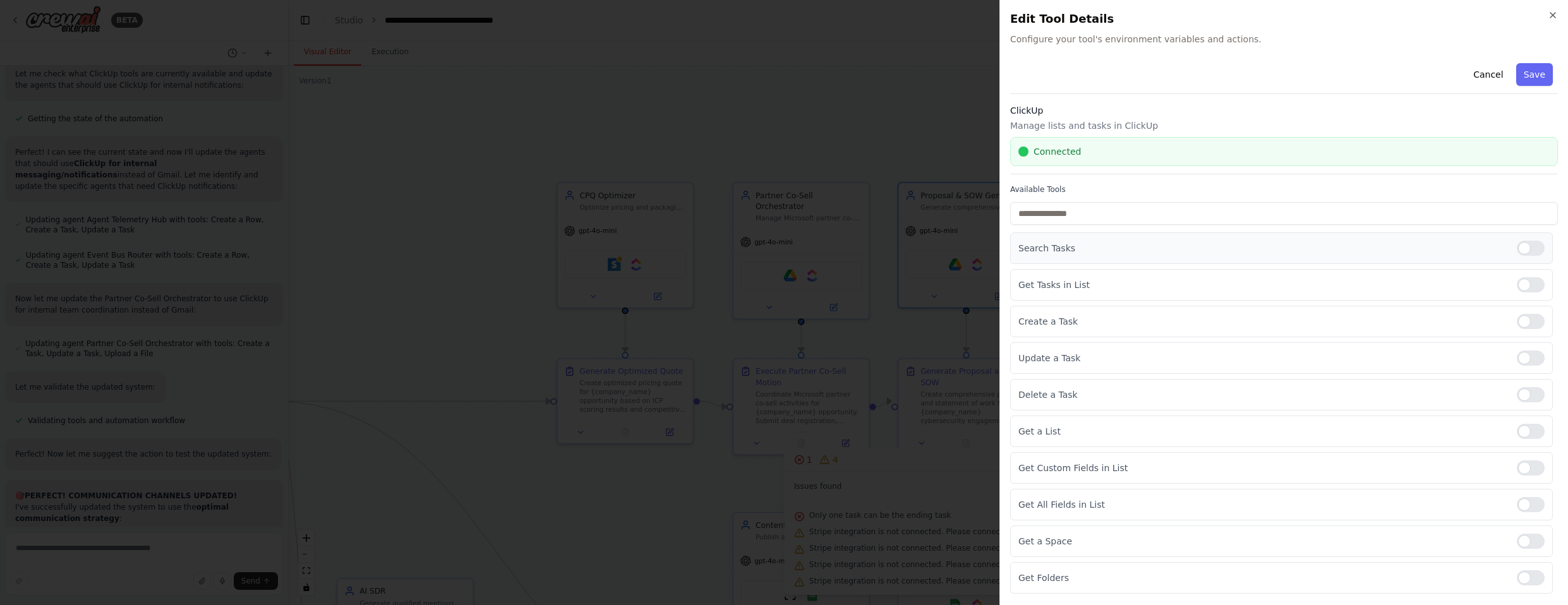
click at [827, 244] on div at bounding box center [1531, 248] width 28 height 15
click at [827, 288] on div at bounding box center [1531, 284] width 28 height 15
click at [827, 433] on div at bounding box center [1531, 431] width 28 height 15
click at [827, 466] on div at bounding box center [1531, 467] width 28 height 15
click at [827, 506] on div at bounding box center [1531, 504] width 28 height 15
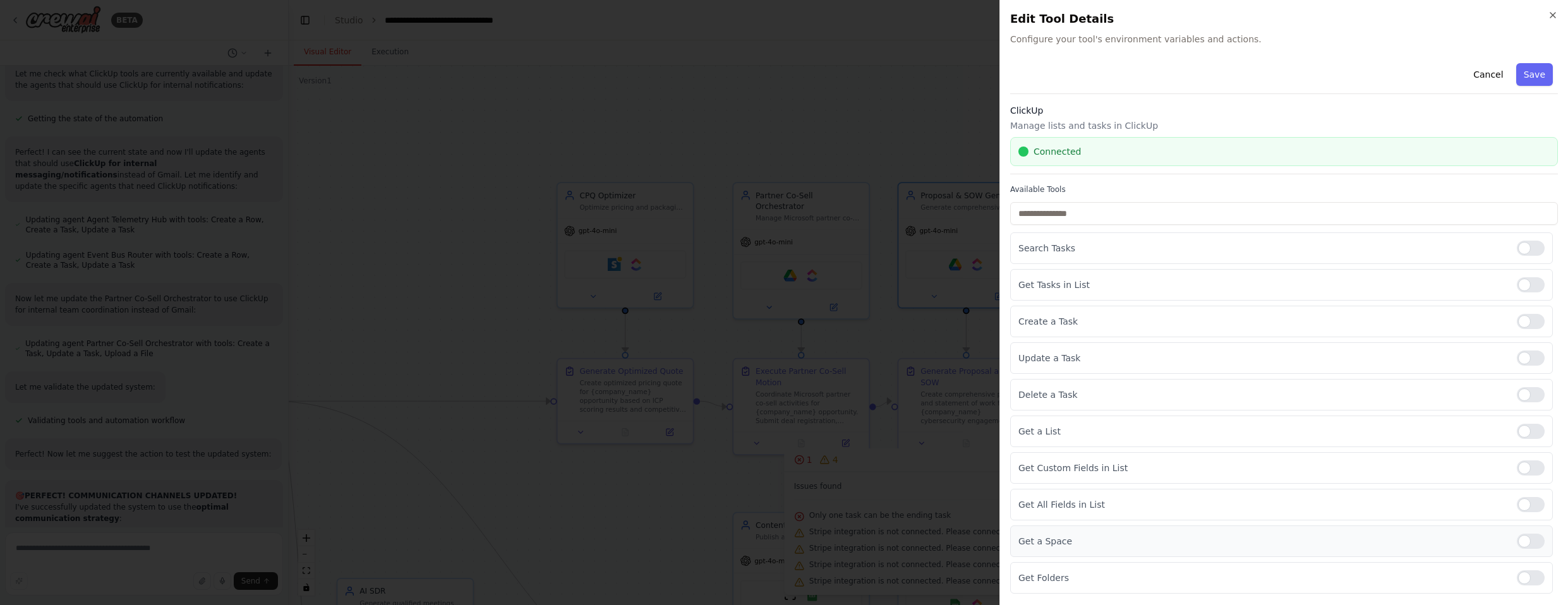
click at [827, 539] on div at bounding box center [1531, 540] width 28 height 15
click at [827, 573] on div at bounding box center [1531, 577] width 28 height 15
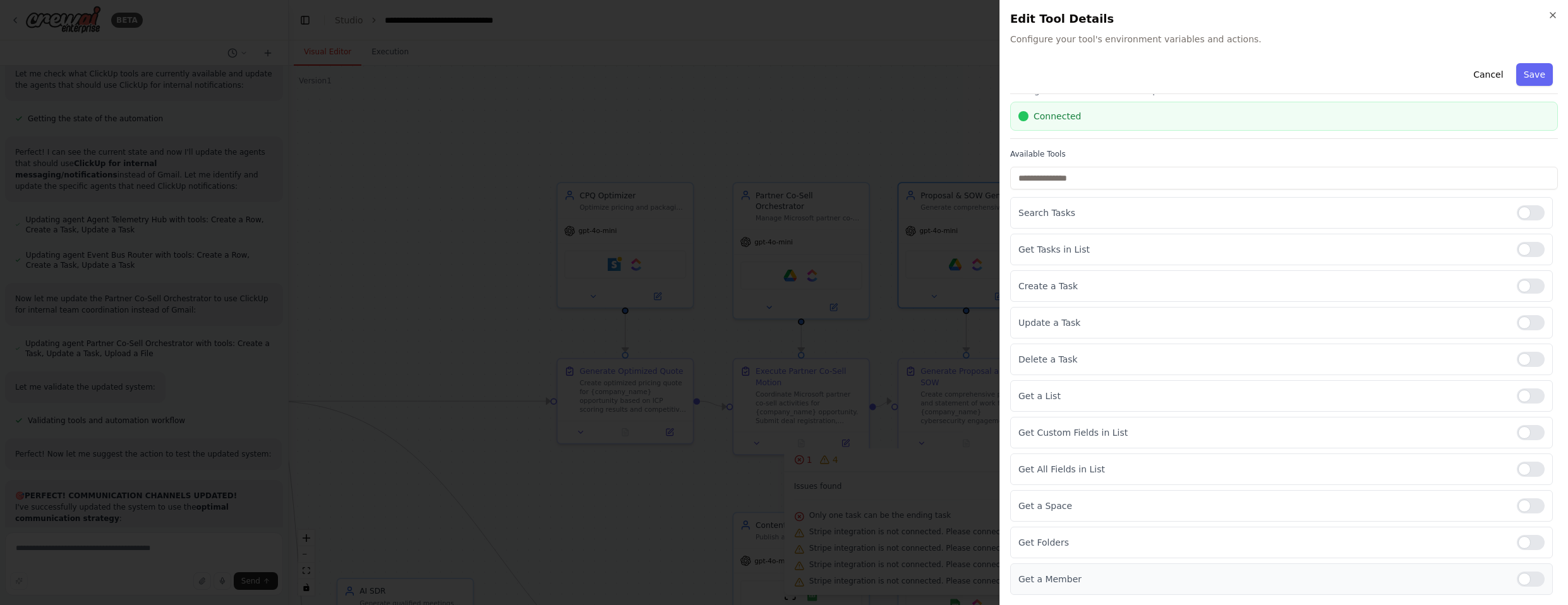
click at [827, 578] on div at bounding box center [1531, 578] width 28 height 15
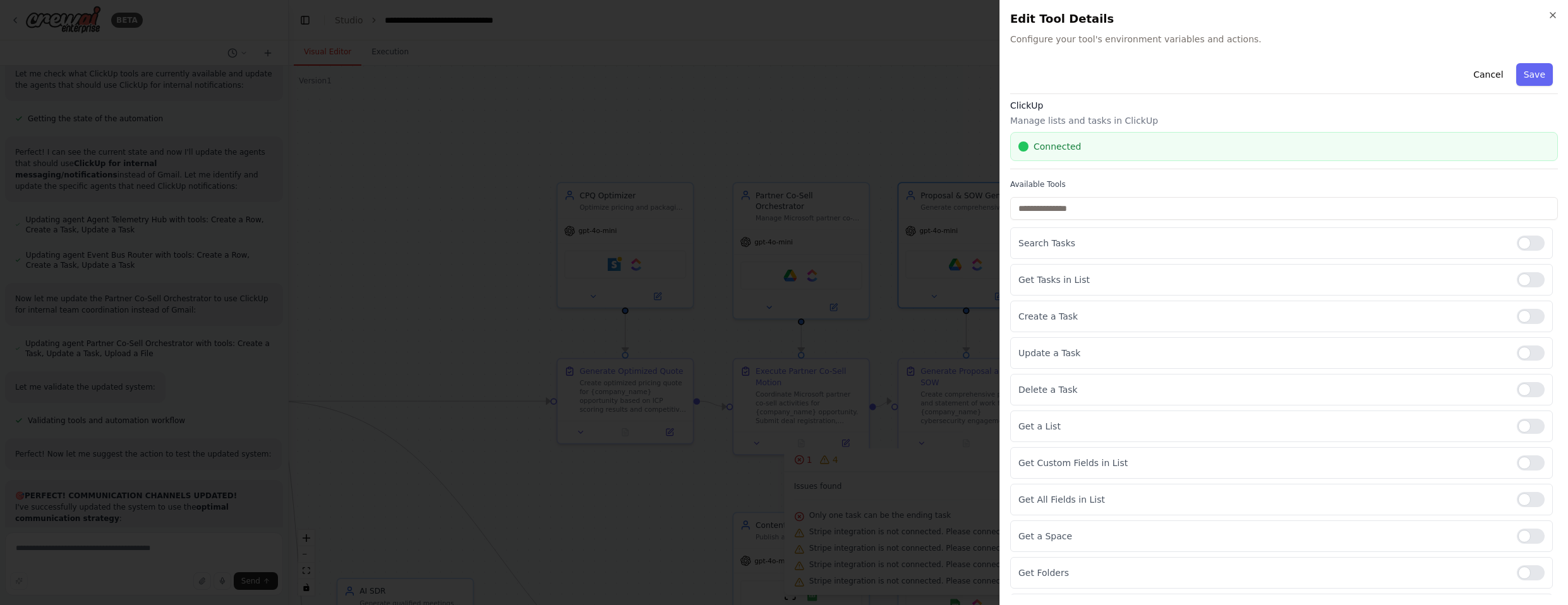
scroll to position [0, 0]
click at [827, 78] on button "Save" at bounding box center [1535, 74] width 37 height 23
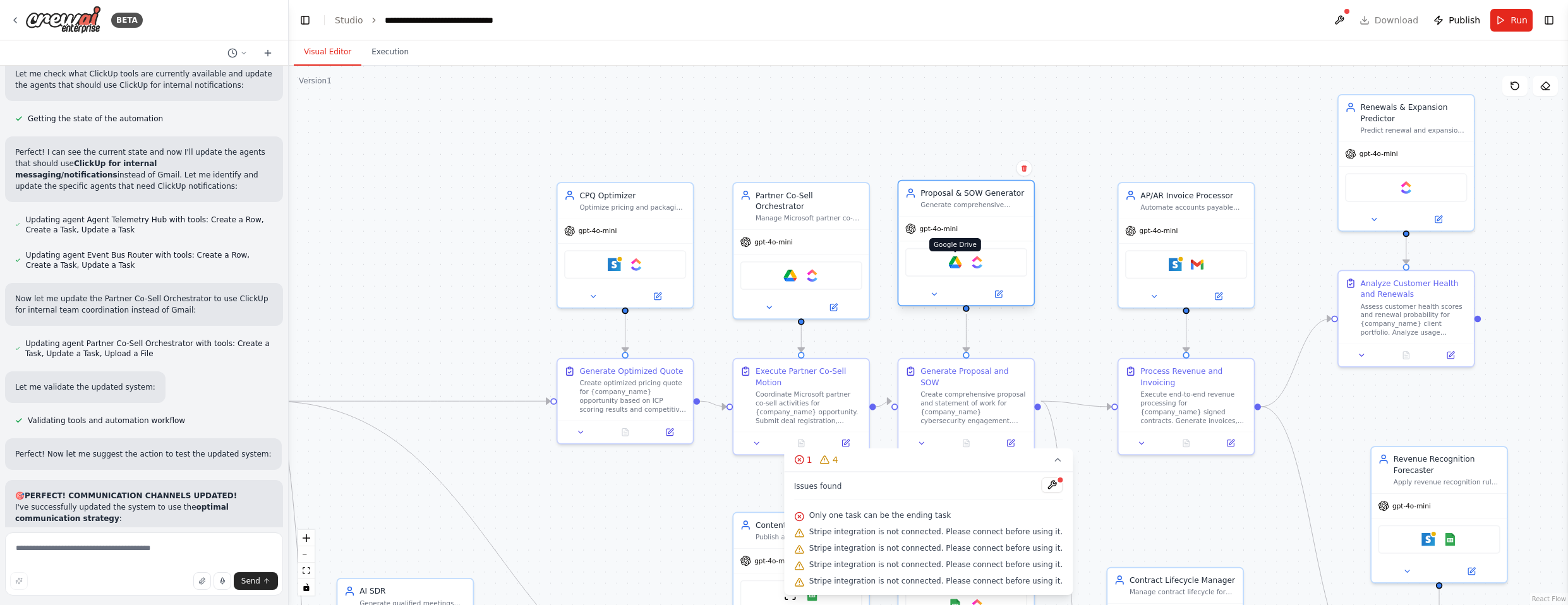
click at [827, 261] on img at bounding box center [955, 262] width 13 height 13
click at [827, 264] on img at bounding box center [977, 262] width 13 height 13
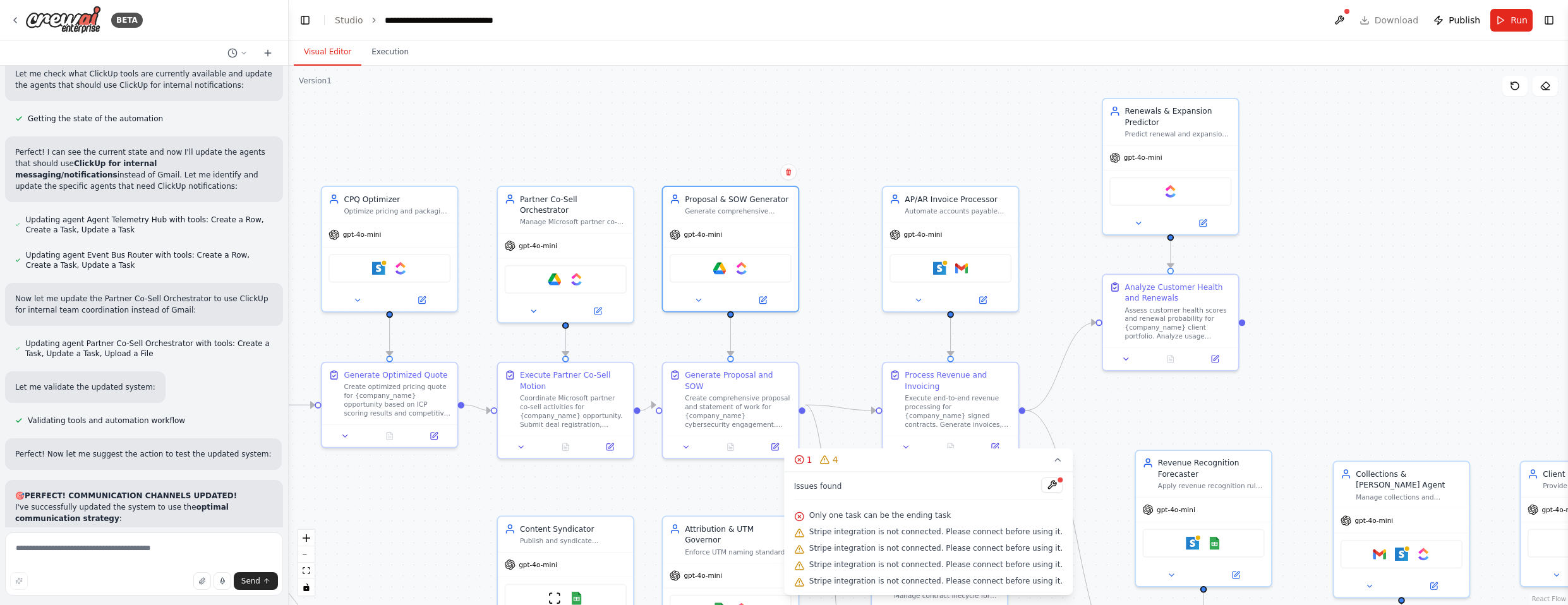
drag, startPoint x: 1179, startPoint y: 148, endPoint x: 895, endPoint y: 163, distance: 284.4
click at [827, 163] on div ".deletable-edge-delete-btn { width: 20px; height: 20px; border: 0px solid #ffff…" at bounding box center [928, 335] width 1279 height 539
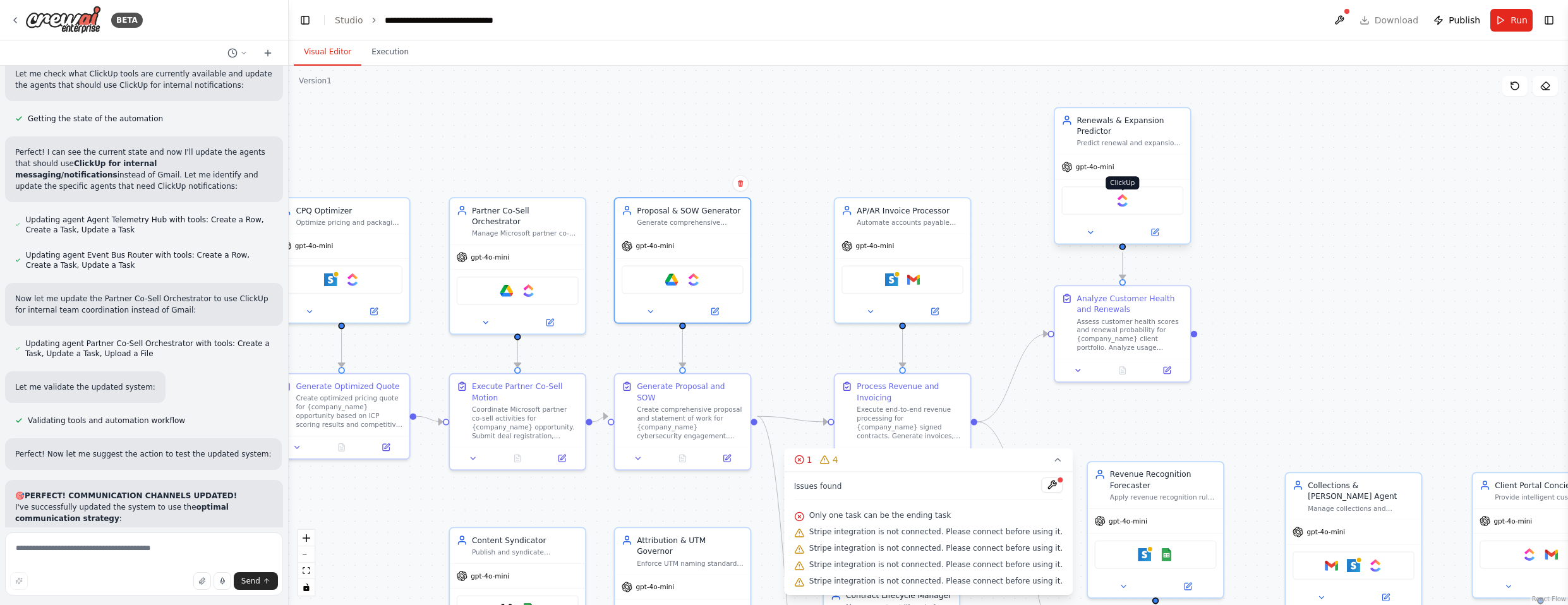
click at [827, 204] on img at bounding box center [1122, 201] width 13 height 13
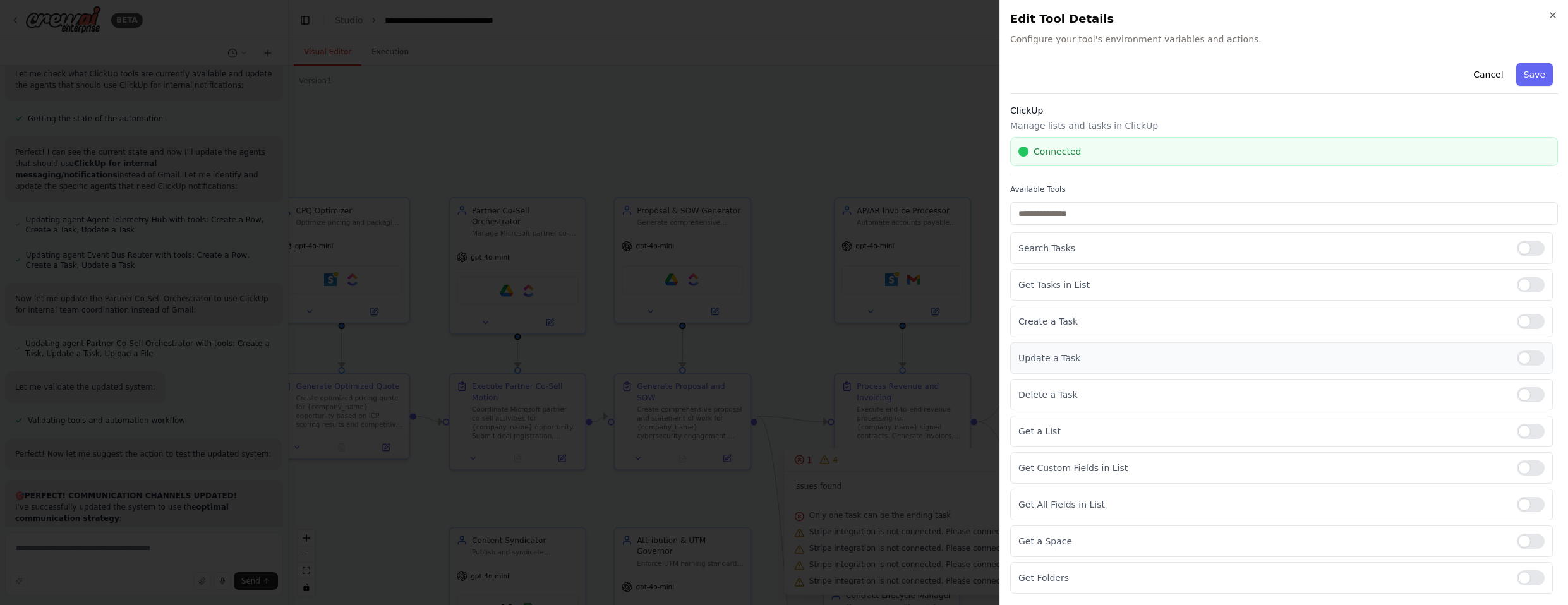
click at [827, 359] on div at bounding box center [1531, 357] width 28 height 15
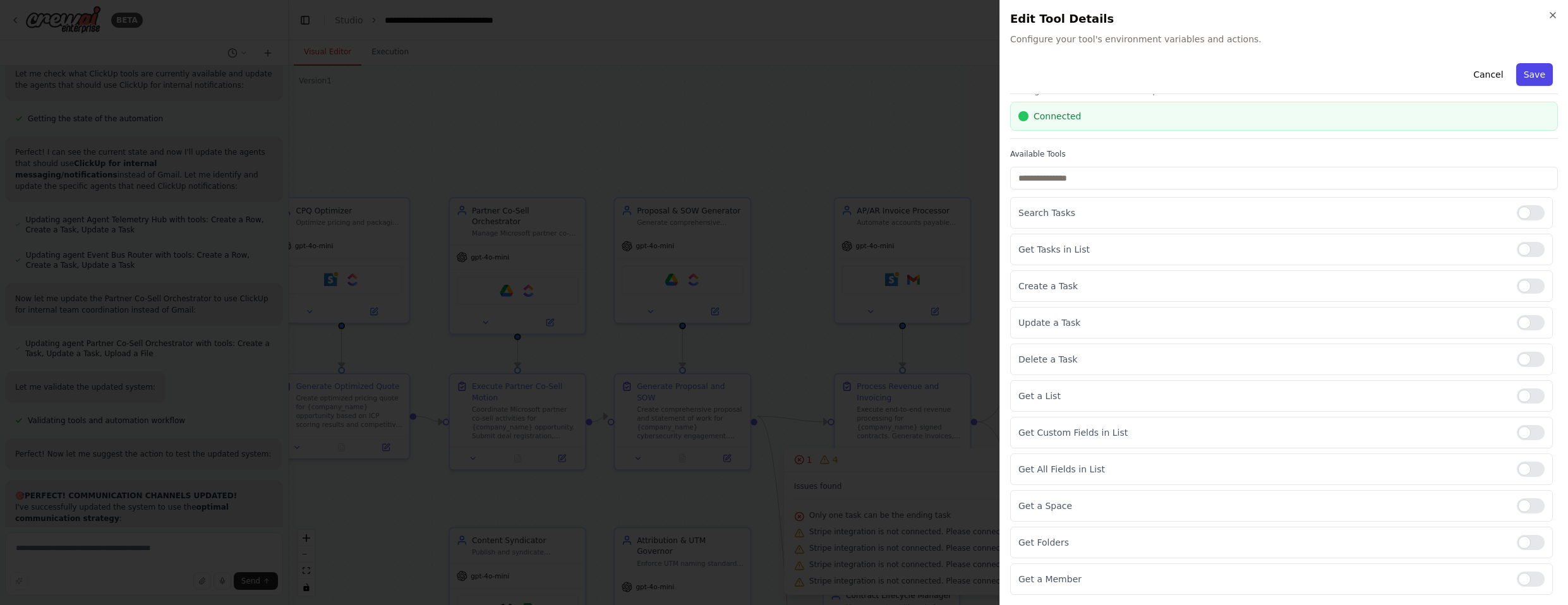
click at [827, 70] on button "Save" at bounding box center [1535, 74] width 37 height 23
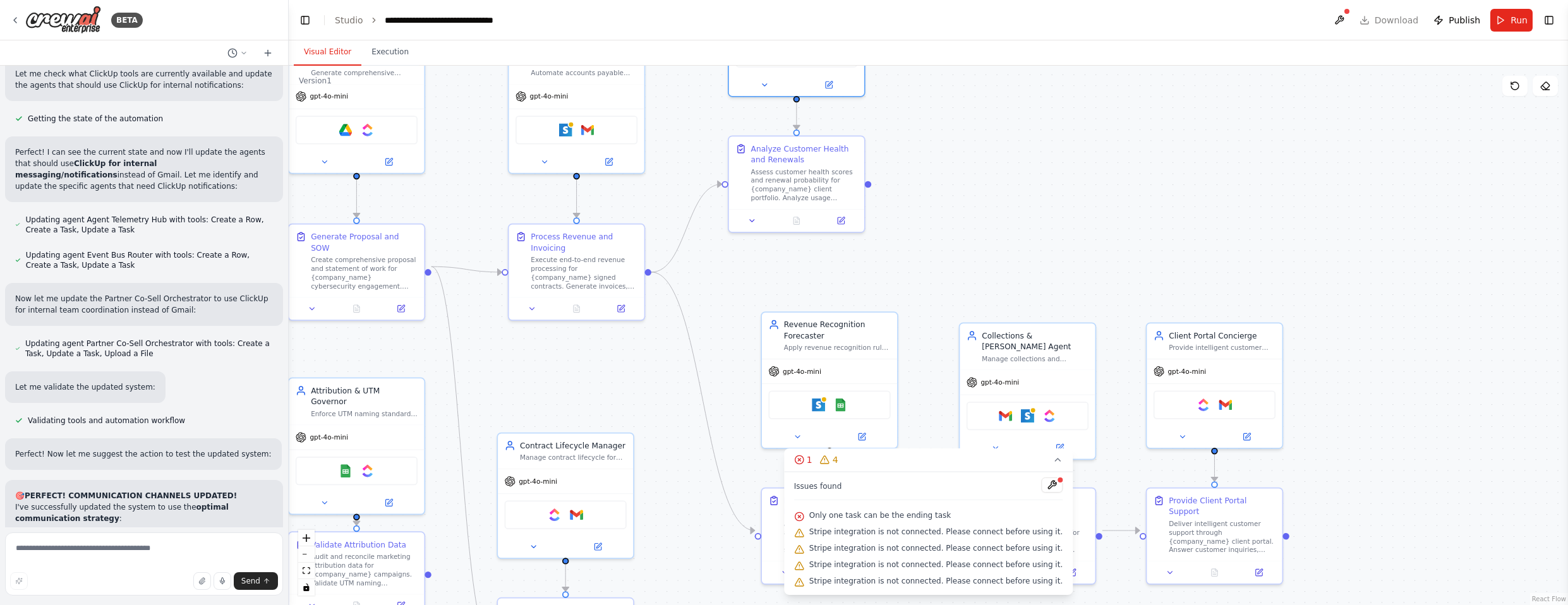
drag, startPoint x: 1378, startPoint y: 321, endPoint x: 1014, endPoint y: 151, distance: 401.7
click at [827, 151] on div ".deletable-edge-delete-btn { width: 20px; height: 20px; border: 0px solid #ffff…" at bounding box center [928, 335] width 1279 height 539
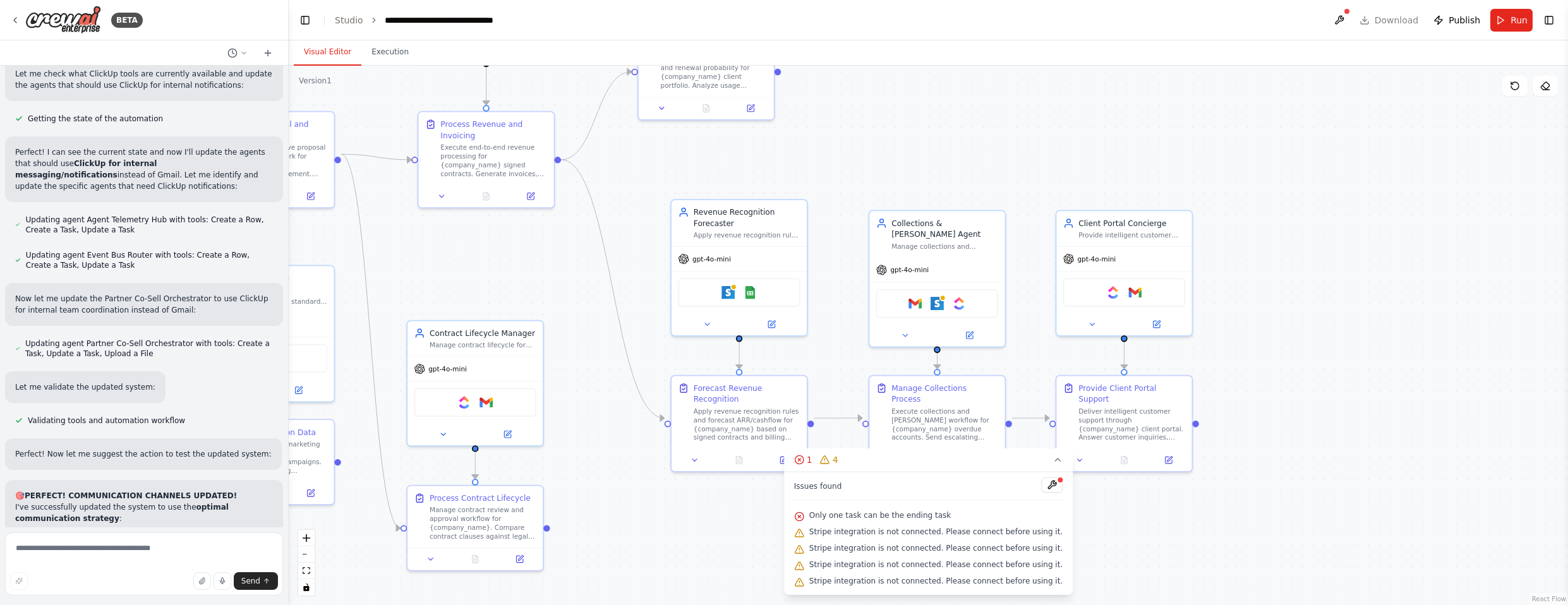
drag, startPoint x: 1041, startPoint y: 220, endPoint x: 986, endPoint y: 116, distance: 117.6
click at [827, 116] on div ".deletable-edge-delete-btn { width: 20px; height: 20px; border: 0px solid #ffff…" at bounding box center [928, 335] width 1279 height 539
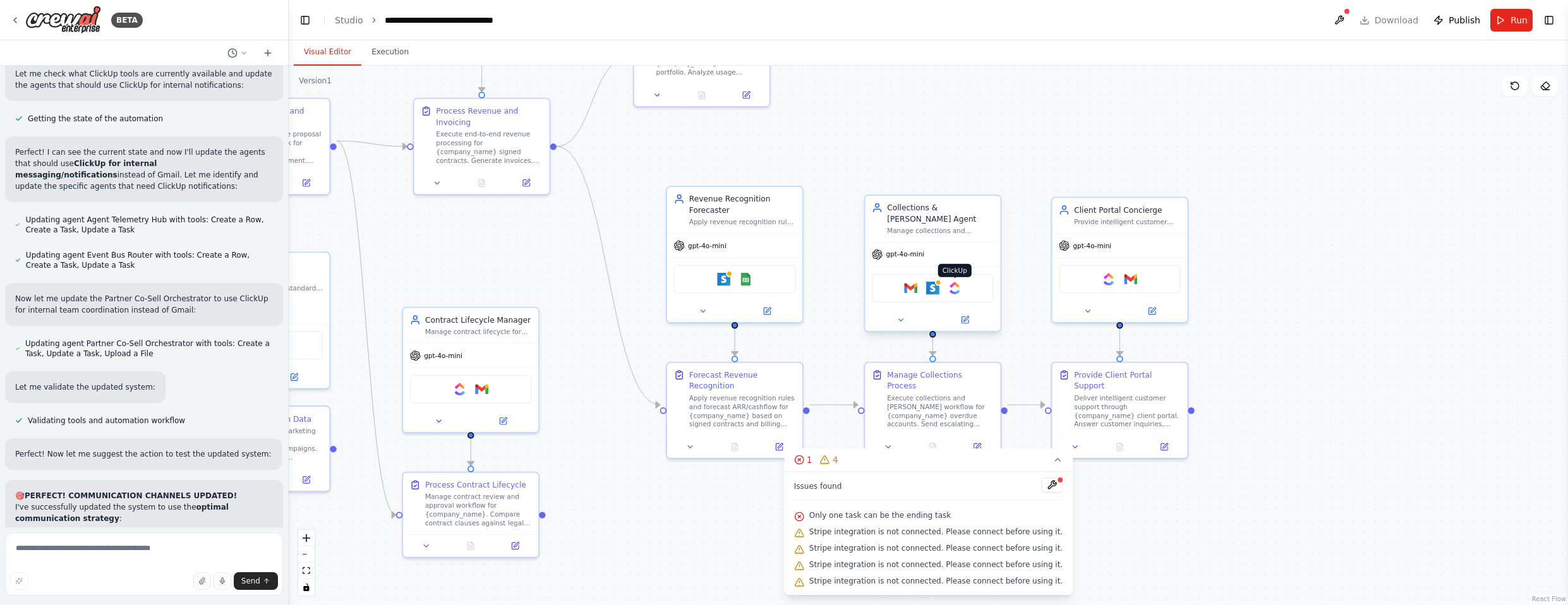
click at [827, 282] on img at bounding box center [955, 288] width 13 height 13
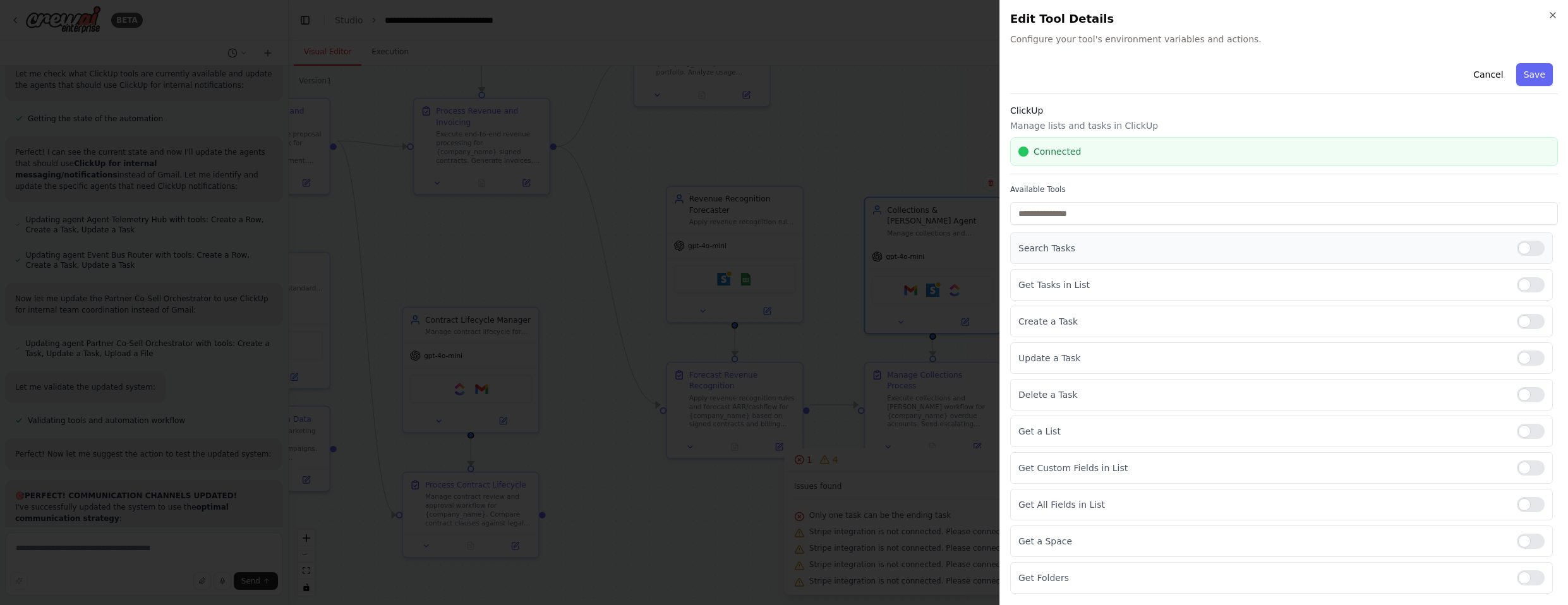
click at [827, 248] on div at bounding box center [1531, 248] width 28 height 15
click at [827, 278] on div at bounding box center [1531, 284] width 28 height 15
click at [827, 323] on div at bounding box center [1531, 321] width 28 height 15
click at [827, 428] on div at bounding box center [1531, 431] width 28 height 15
click at [827, 471] on div at bounding box center [1531, 467] width 28 height 15
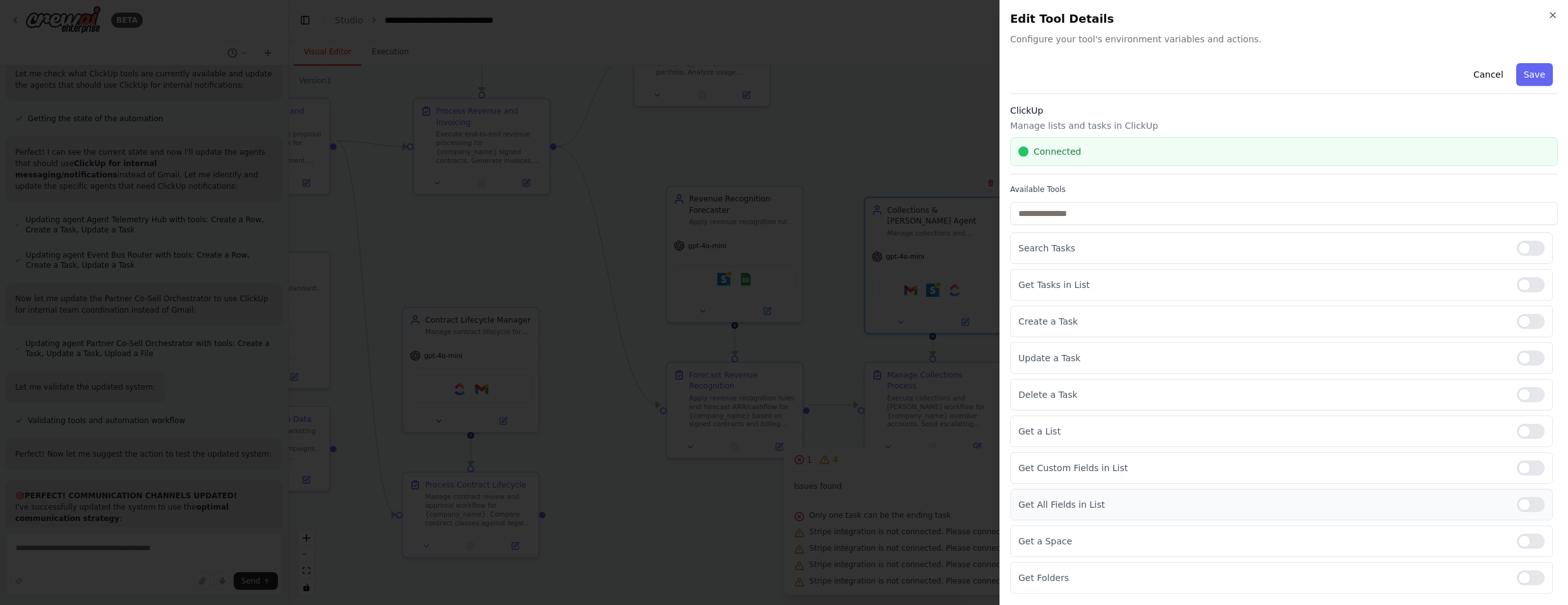
click at [827, 508] on div at bounding box center [1531, 504] width 28 height 15
click at [827, 532] on div "Get a Space" at bounding box center [1282, 541] width 543 height 31
click at [827, 538] on div at bounding box center [1531, 540] width 28 height 15
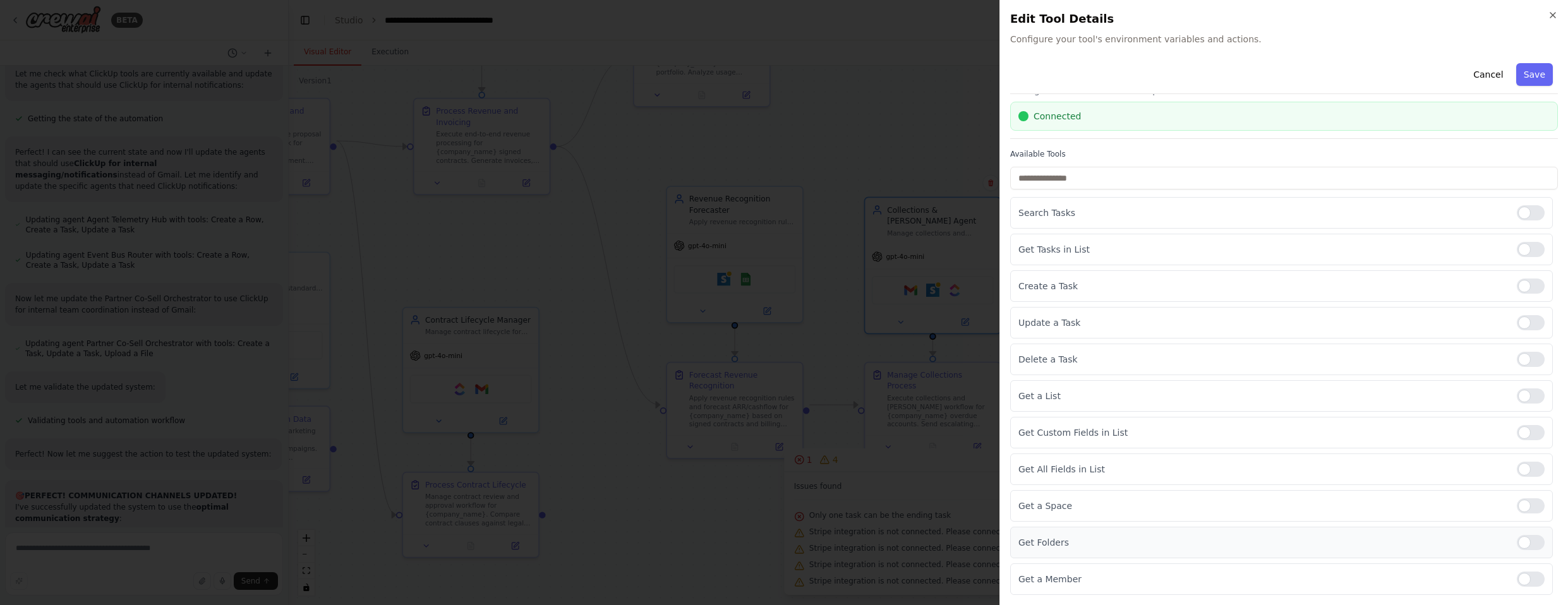
click at [827, 543] on div at bounding box center [1531, 542] width 28 height 15
click at [827, 570] on div "Get a Member" at bounding box center [1282, 579] width 543 height 31
click at [827, 574] on div at bounding box center [1531, 578] width 28 height 15
click at [827, 71] on button "Save" at bounding box center [1535, 74] width 37 height 23
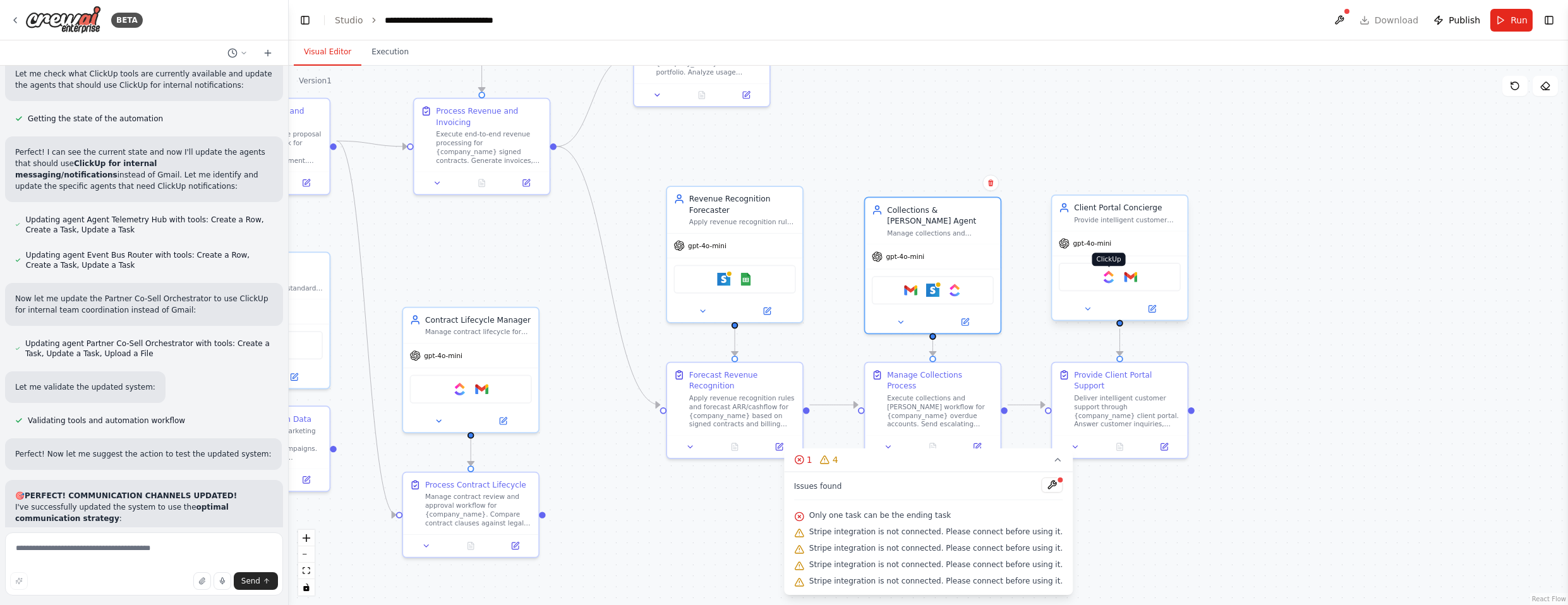
click at [827, 276] on img at bounding box center [1109, 276] width 13 height 13
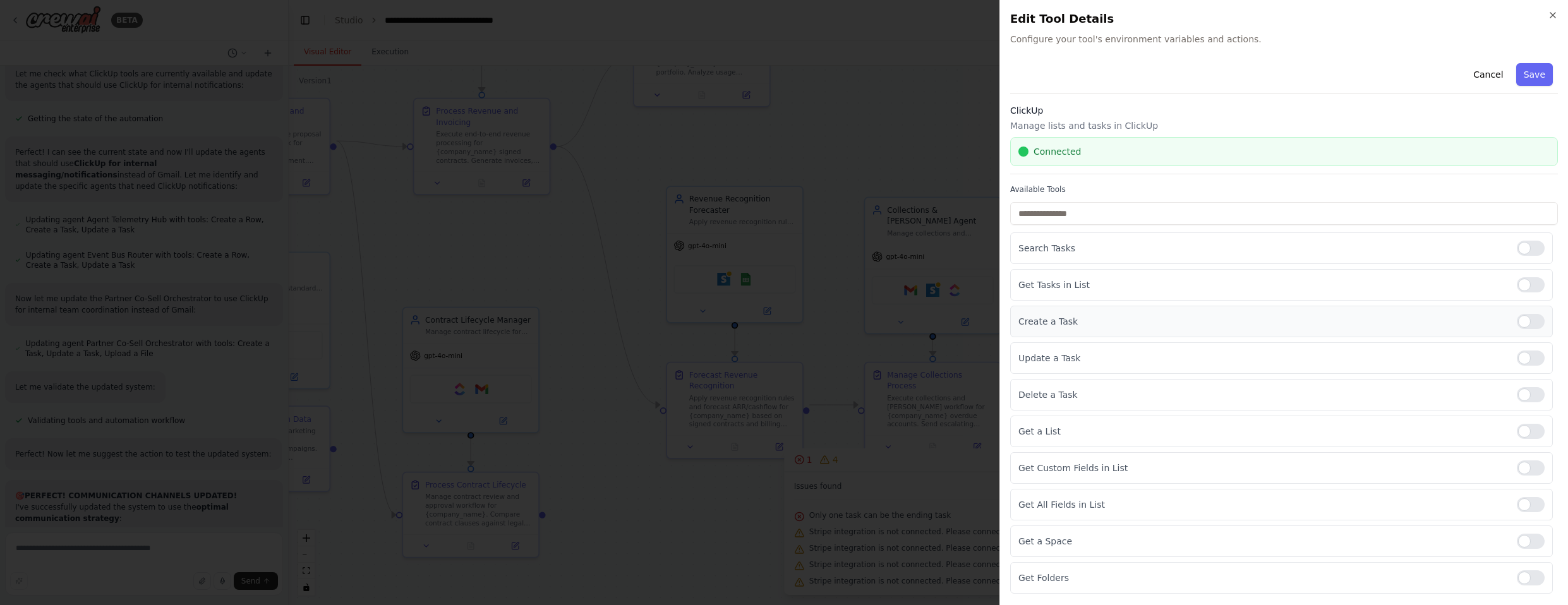
click at [827, 324] on div at bounding box center [1531, 321] width 28 height 15
click at [827, 357] on div at bounding box center [1531, 357] width 28 height 15
click at [827, 437] on div at bounding box center [1531, 431] width 28 height 15
click at [827, 468] on div at bounding box center [1531, 467] width 28 height 15
click at [827, 508] on div at bounding box center [1531, 504] width 28 height 15
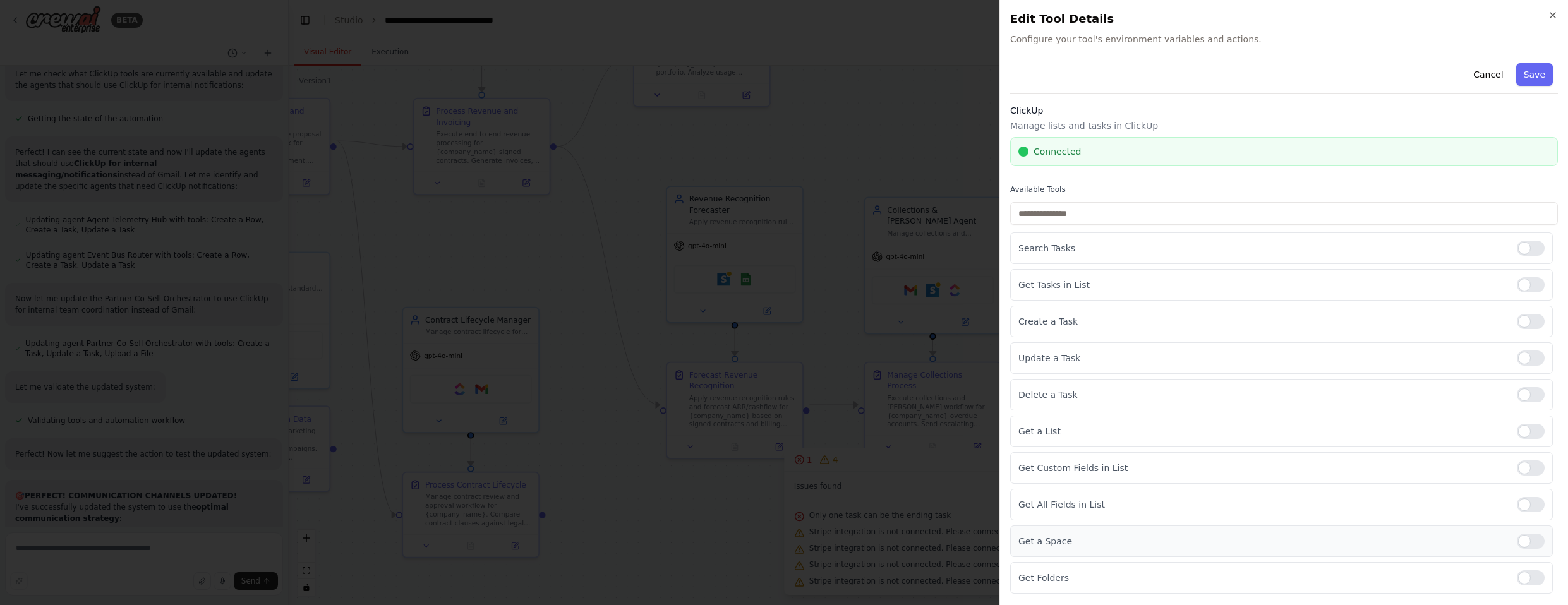
click at [827, 548] on div at bounding box center [1531, 540] width 28 height 15
click at [827, 574] on div at bounding box center [1531, 577] width 28 height 15
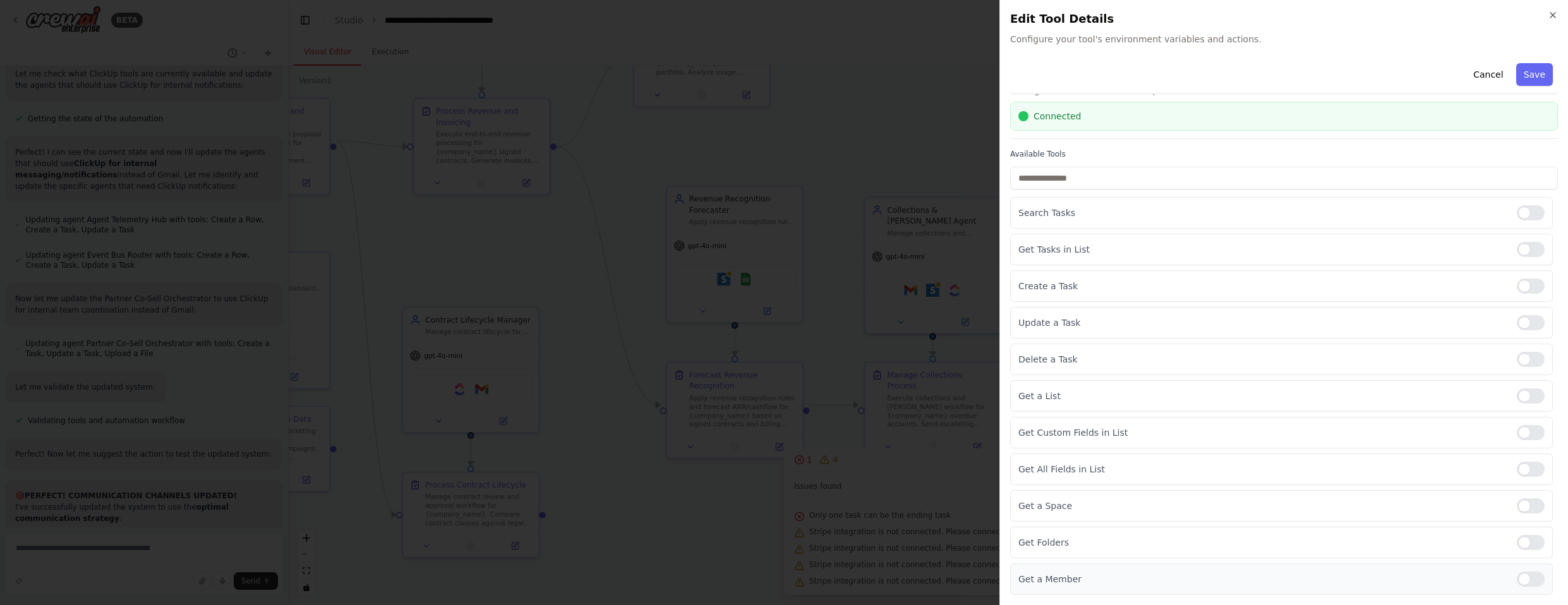
click at [827, 576] on div at bounding box center [1531, 578] width 28 height 15
click at [827, 73] on button "Save" at bounding box center [1535, 74] width 37 height 23
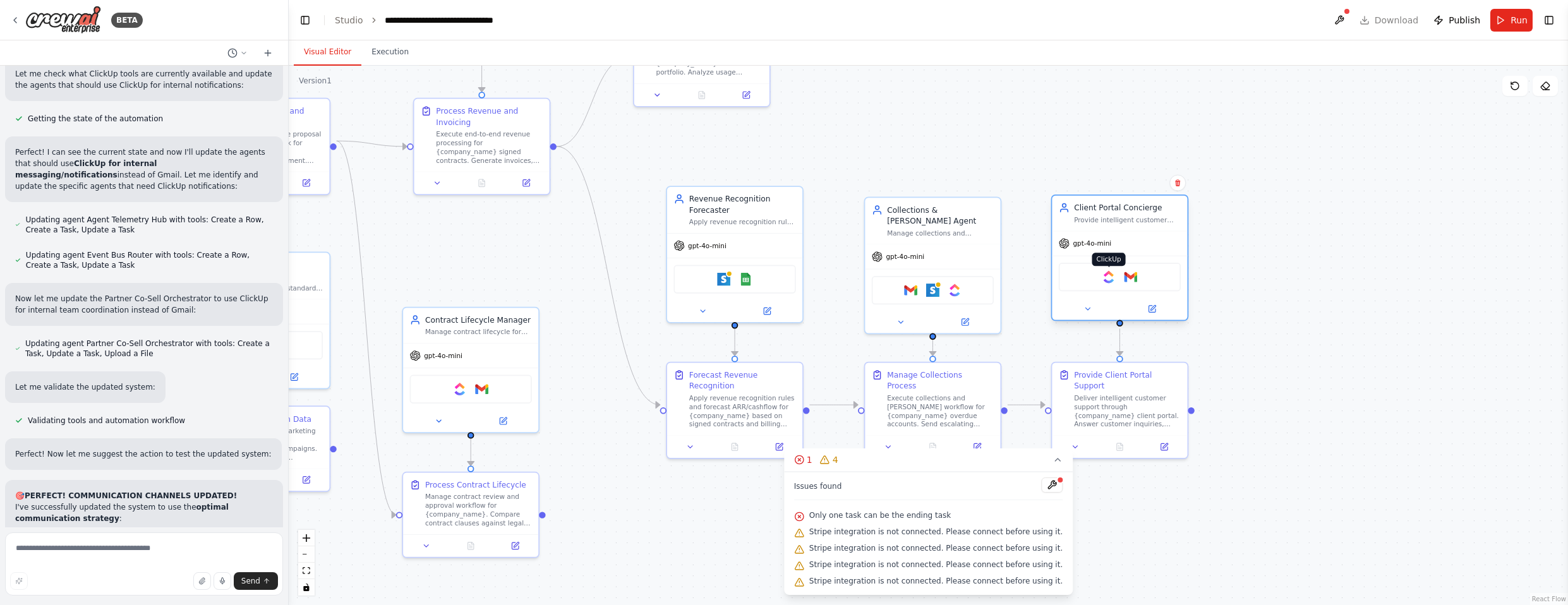
click at [827, 276] on img at bounding box center [1109, 276] width 13 height 13
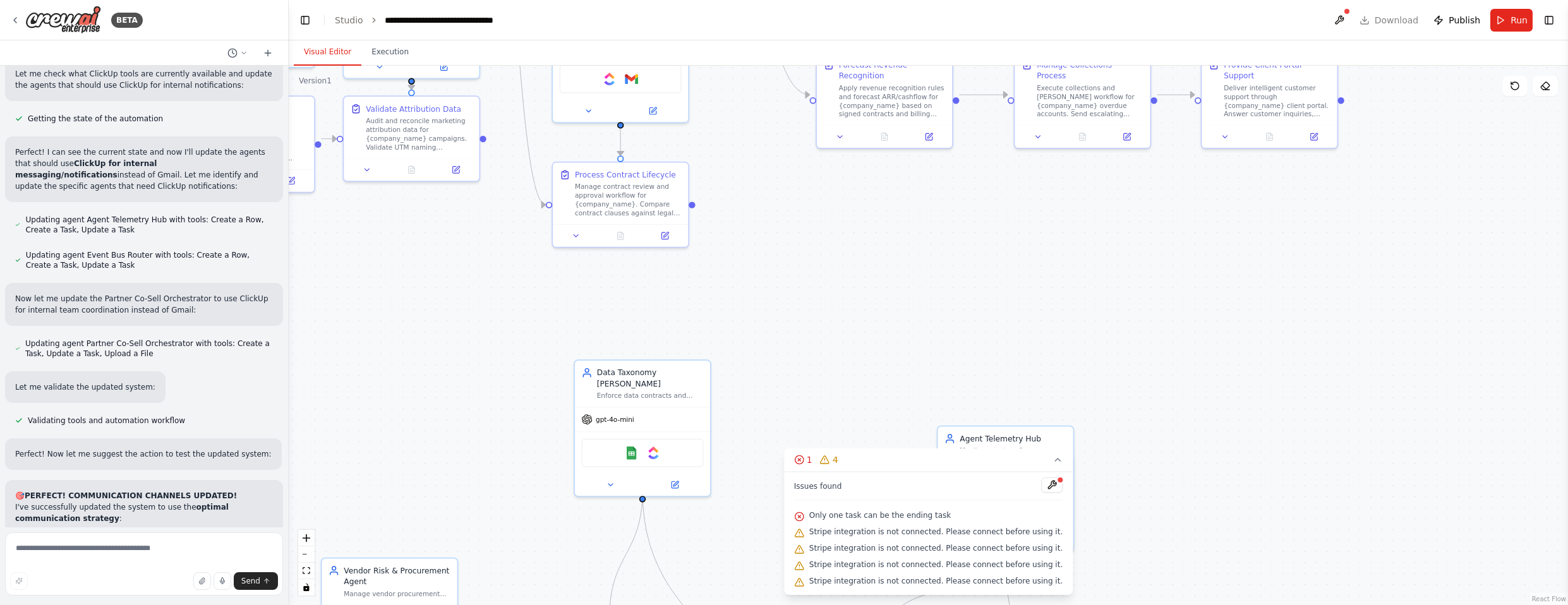
drag, startPoint x: 1100, startPoint y: 493, endPoint x: 1265, endPoint y: 140, distance: 389.7
click at [827, 136] on div ".deletable-edge-delete-btn { width: 20px; height: 20px; border: 0px solid #ffff…" at bounding box center [928, 335] width 1279 height 539
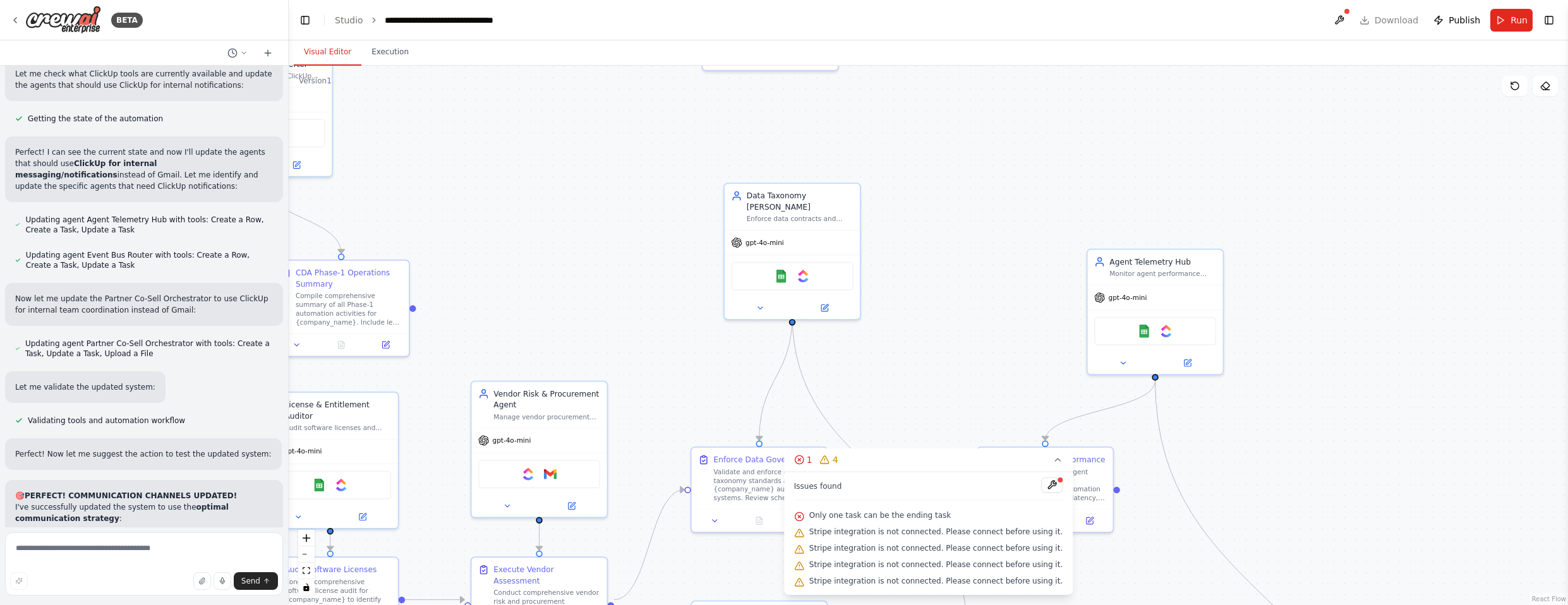
drag, startPoint x: 1133, startPoint y: 210, endPoint x: 1269, endPoint y: 86, distance: 184.0
click at [827, 86] on div ".deletable-edge-delete-btn { width: 20px; height: 20px; border: 0px solid #ffff…" at bounding box center [928, 335] width 1279 height 539
click at [827, 333] on img at bounding box center [1167, 329] width 13 height 13
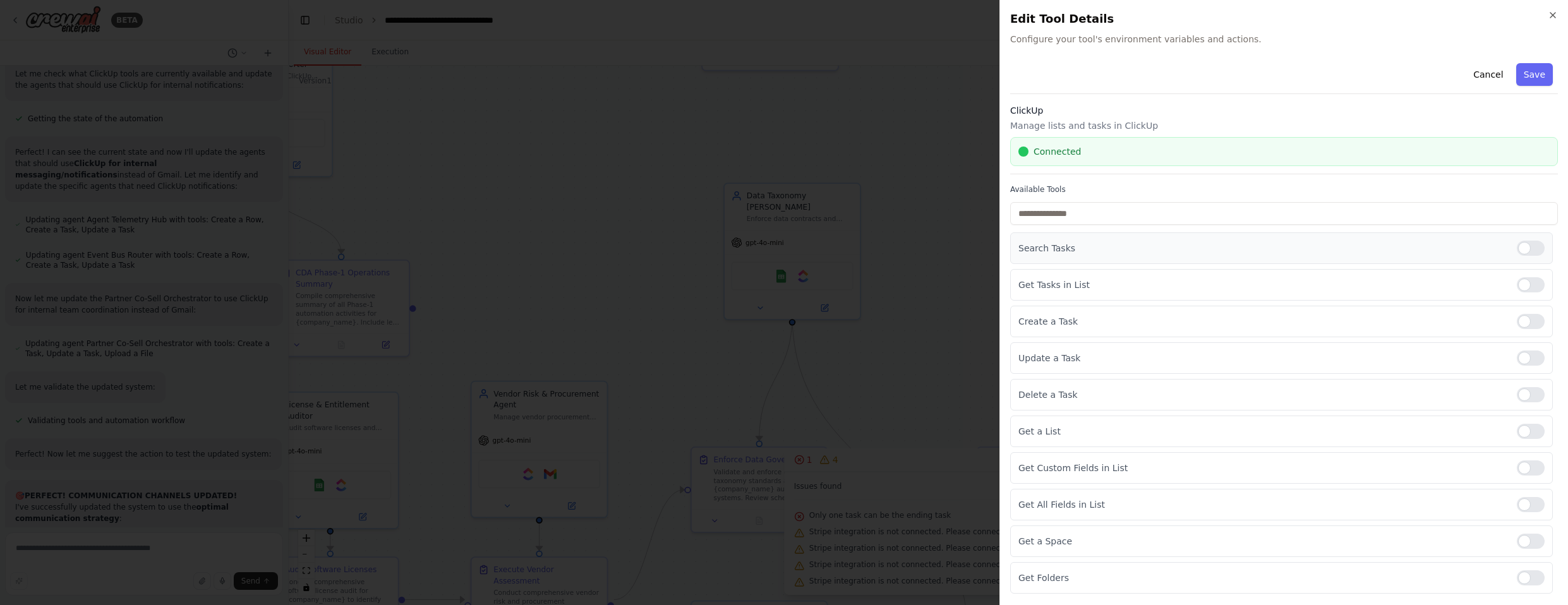
click at [827, 246] on div at bounding box center [1531, 248] width 28 height 15
click at [827, 284] on div at bounding box center [1531, 284] width 28 height 15
click at [827, 427] on div at bounding box center [1531, 431] width 28 height 15
click at [827, 468] on div at bounding box center [1531, 467] width 28 height 15
click at [827, 508] on div at bounding box center [1531, 504] width 28 height 15
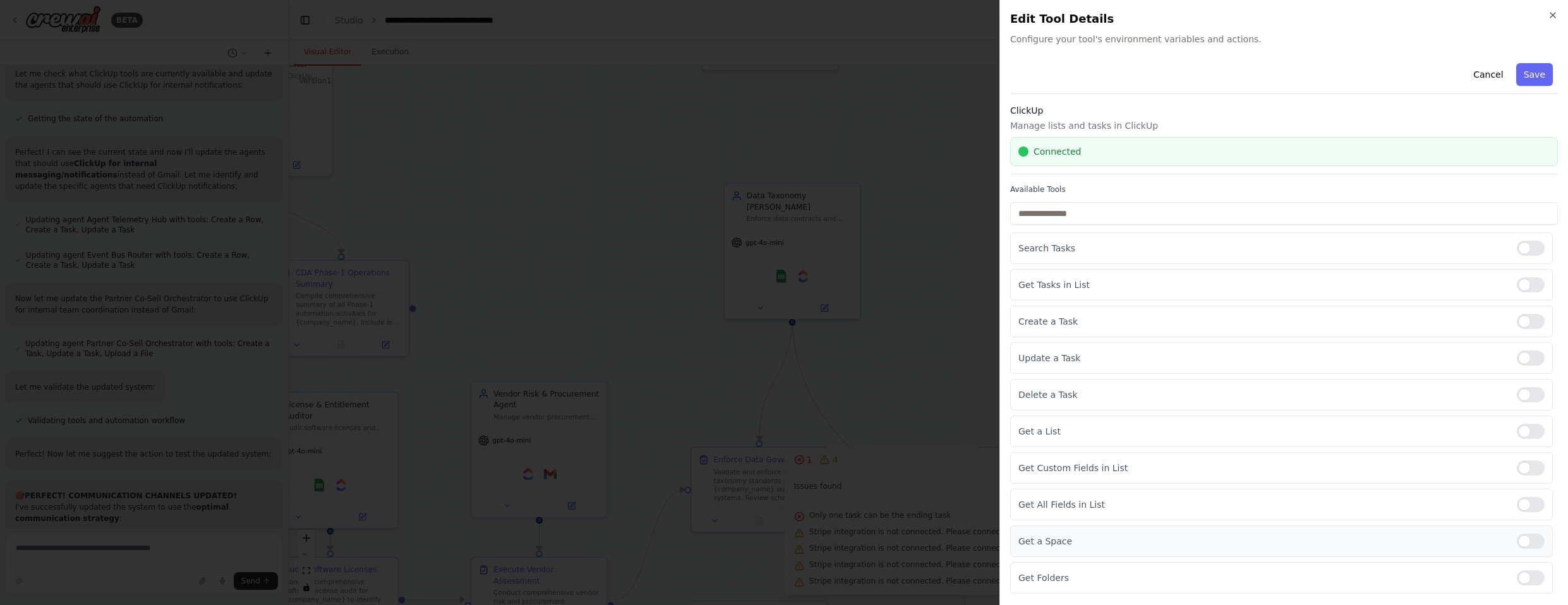
click at [827, 538] on div at bounding box center [1531, 540] width 28 height 15
click at [827, 567] on div "Get Folders" at bounding box center [1282, 578] width 543 height 31
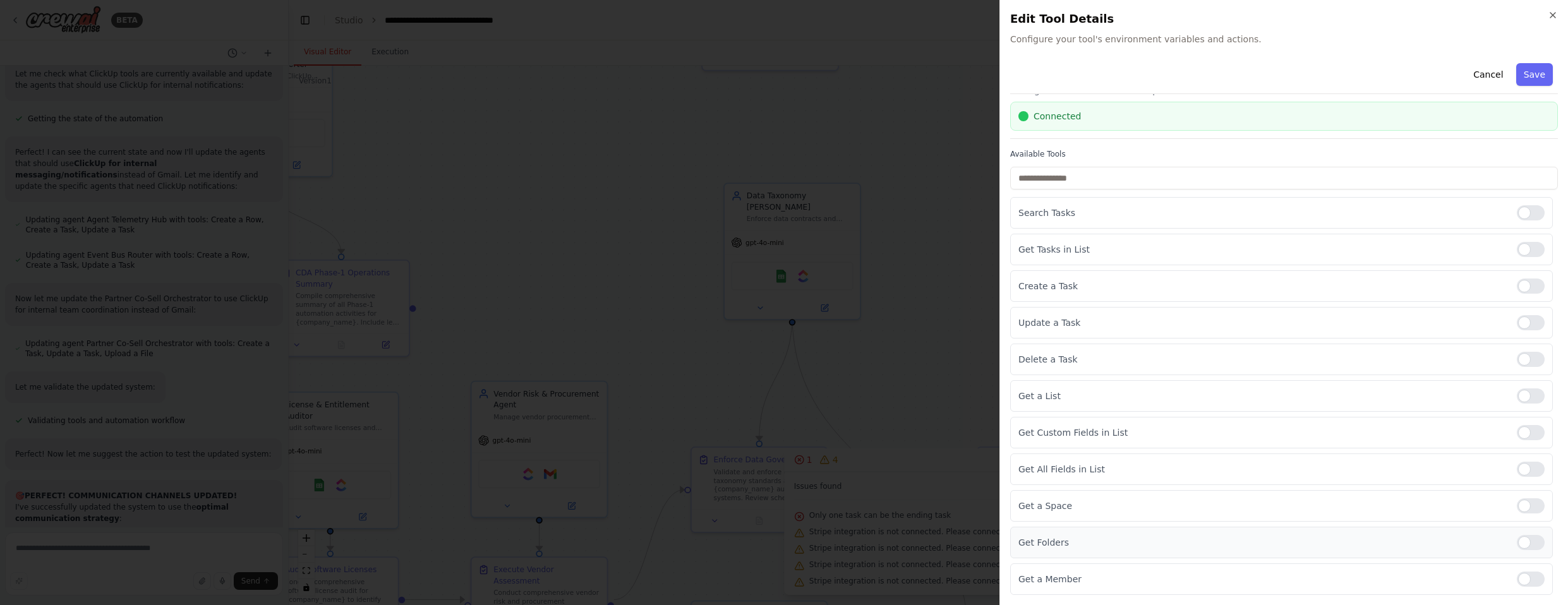
click at [827, 549] on div "Get Folders" at bounding box center [1282, 542] width 543 height 31
click at [827, 547] on div at bounding box center [1531, 542] width 28 height 15
click at [827, 581] on div at bounding box center [1531, 578] width 28 height 15
click at [827, 74] on button "Save" at bounding box center [1535, 74] width 37 height 23
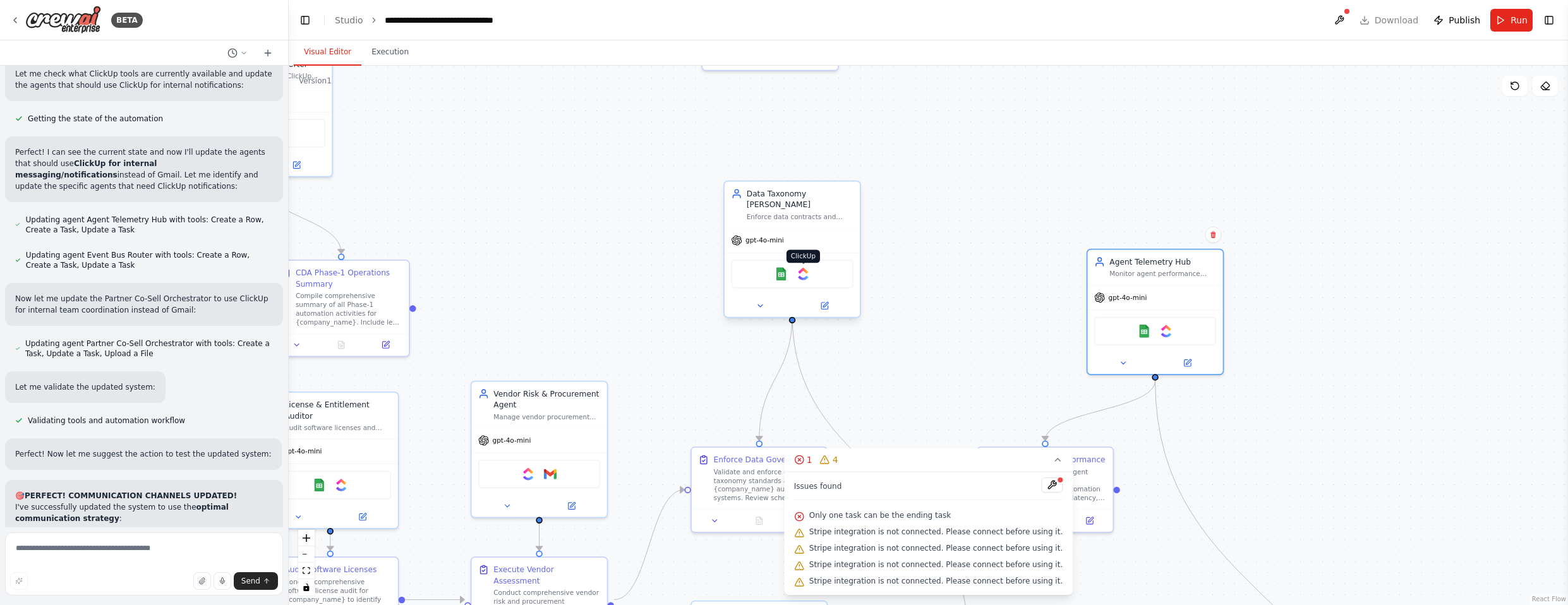
click at [802, 267] on img at bounding box center [803, 274] width 13 height 13
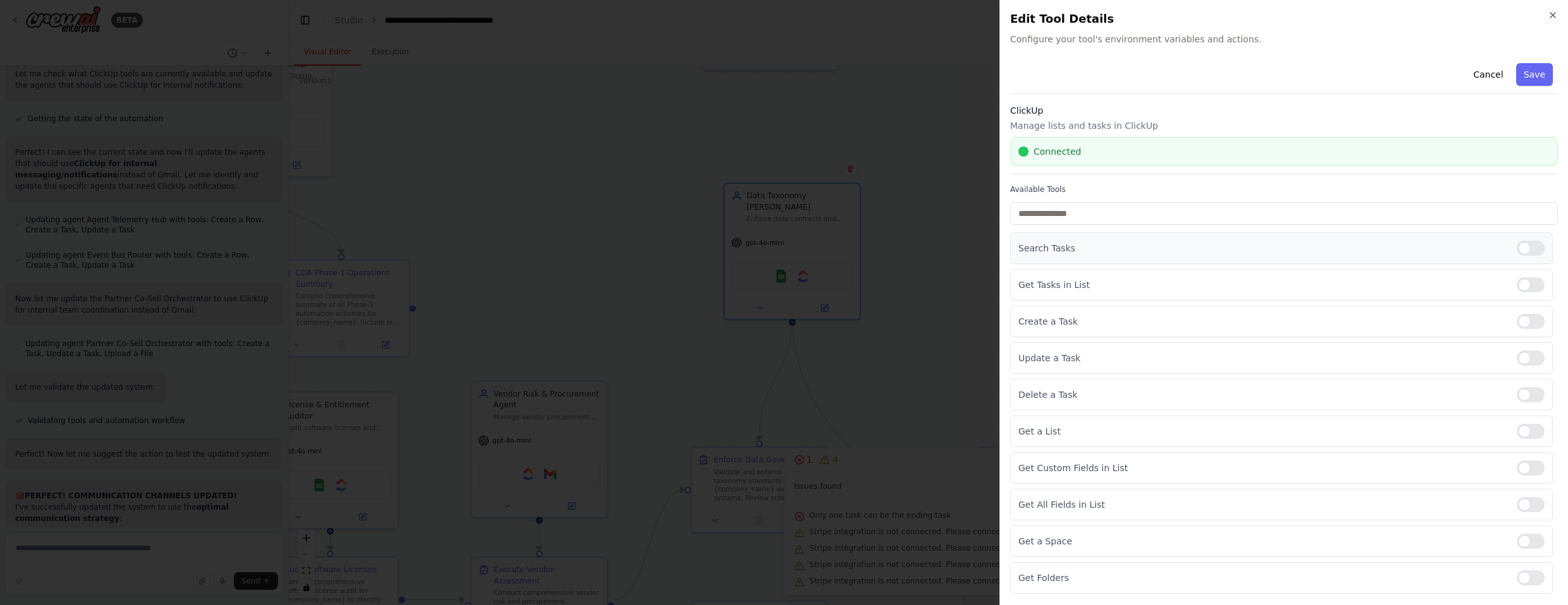
click at [827, 246] on div at bounding box center [1531, 248] width 28 height 15
click at [827, 282] on div at bounding box center [1531, 284] width 28 height 15
click at [827, 355] on div at bounding box center [1531, 357] width 28 height 15
click at [827, 427] on div at bounding box center [1531, 431] width 28 height 15
click at [827, 470] on div at bounding box center [1531, 467] width 28 height 15
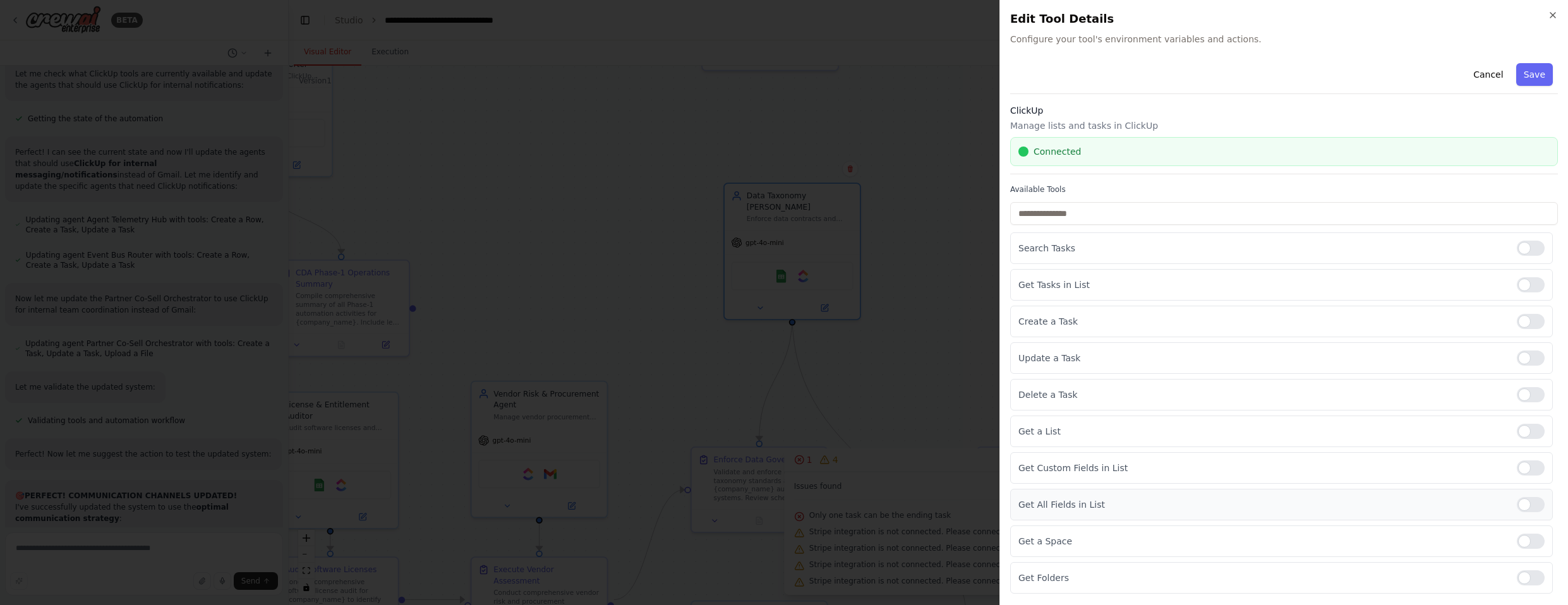
click at [827, 509] on div at bounding box center [1531, 504] width 28 height 15
click at [827, 548] on div at bounding box center [1531, 540] width 28 height 15
click at [827, 586] on div "Get Folders" at bounding box center [1282, 578] width 543 height 31
click at [827, 583] on div at bounding box center [1531, 577] width 28 height 15
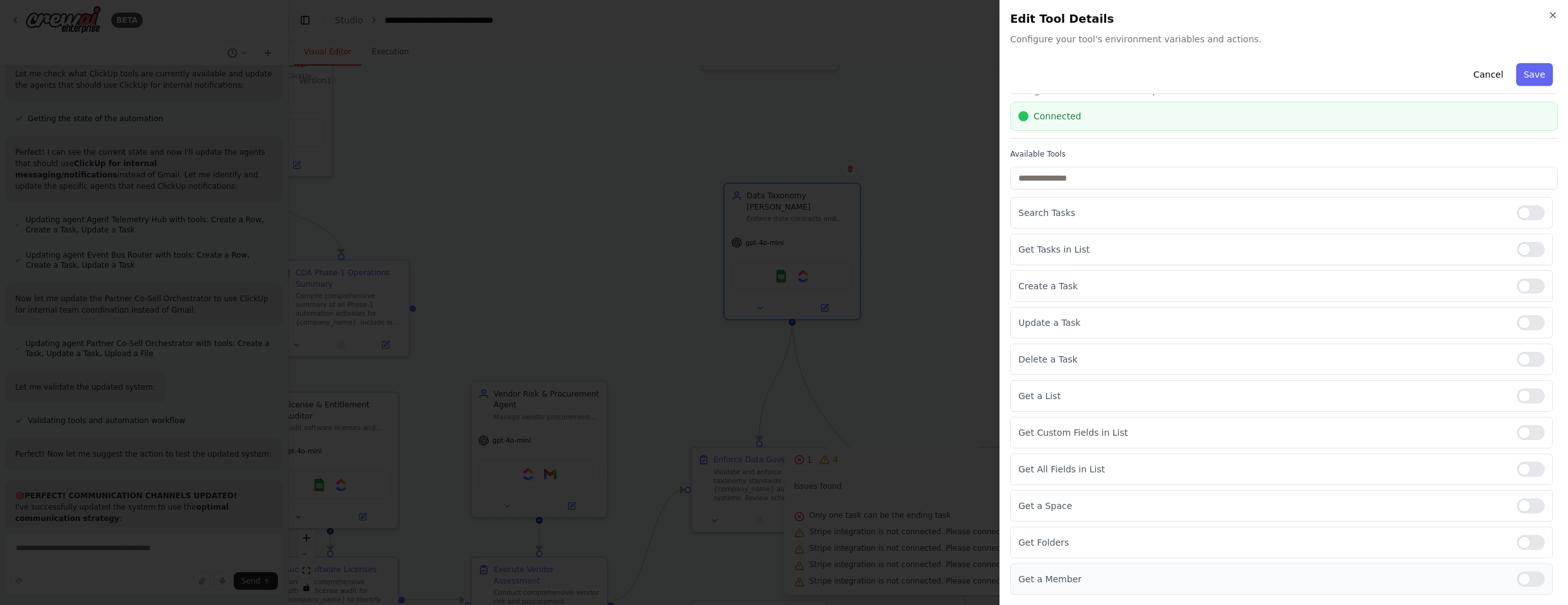
click at [827, 579] on div at bounding box center [1531, 578] width 28 height 15
click at [827, 79] on button "Save" at bounding box center [1535, 74] width 37 height 23
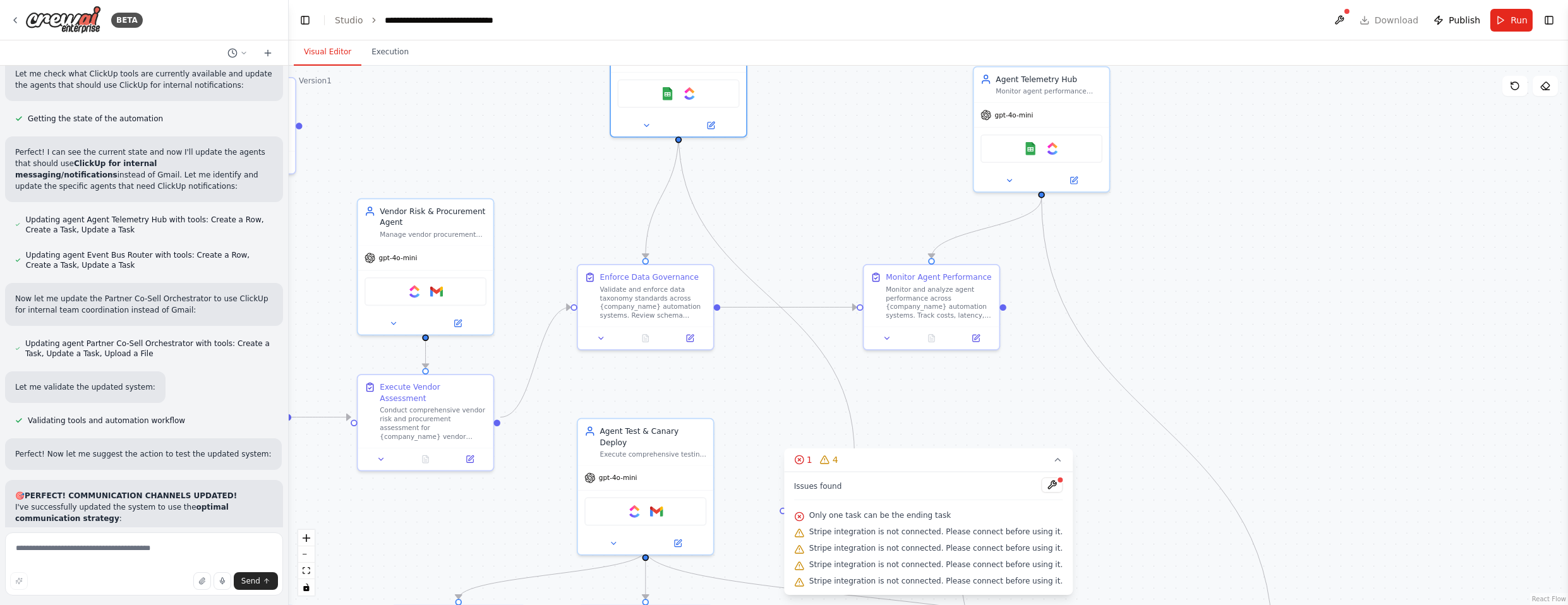
drag, startPoint x: 994, startPoint y: 290, endPoint x: 860, endPoint y: 120, distance: 216.5
click at [827, 120] on div ".deletable-edge-delete-btn { width: 20px; height: 20px; border: 0px solid #ffff…" at bounding box center [928, 335] width 1279 height 539
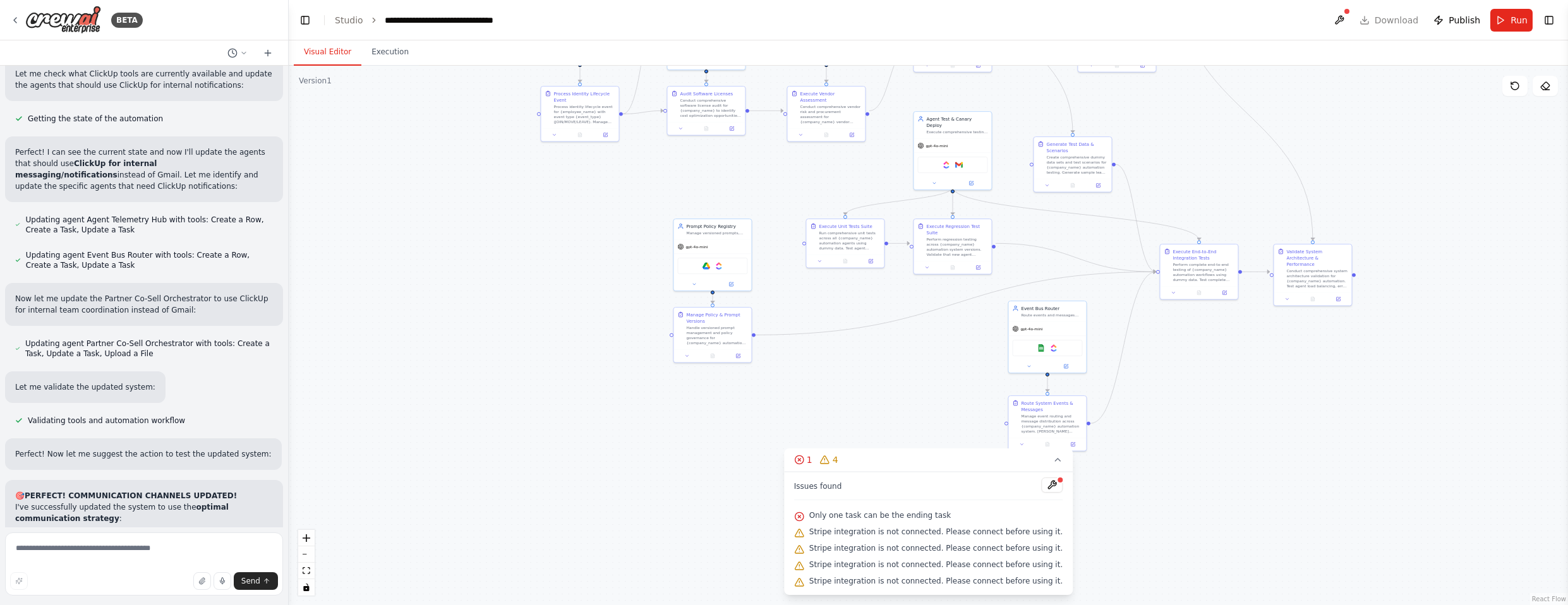
drag, startPoint x: 1331, startPoint y: 423, endPoint x: 1386, endPoint y: 180, distance: 249.1
click at [827, 179] on div ".deletable-edge-delete-btn { width: 20px; height: 20px; border: 0px solid #ffff…" at bounding box center [928, 335] width 1279 height 539
click at [827, 345] on img at bounding box center [1053, 346] width 8 height 8
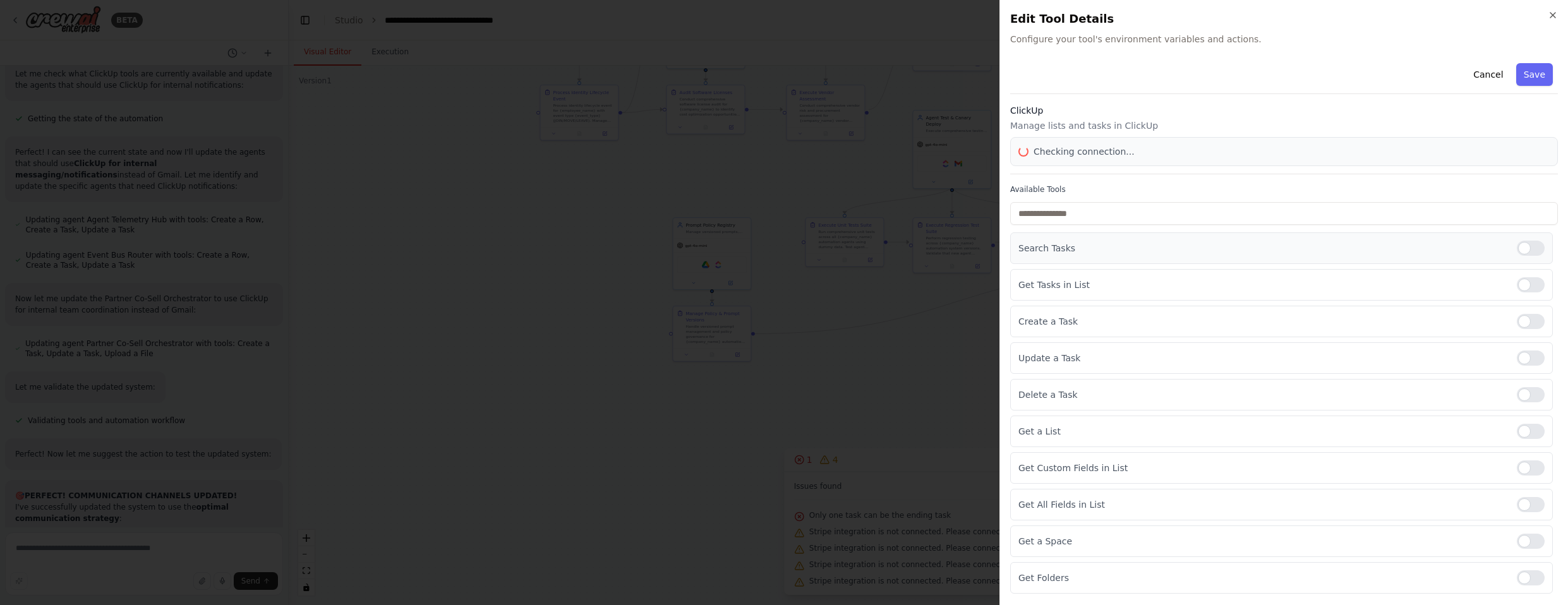
click at [827, 242] on label at bounding box center [1531, 248] width 28 height 15
click at [827, 277] on div at bounding box center [1531, 284] width 28 height 15
click at [827, 435] on div at bounding box center [1531, 431] width 28 height 15
click at [827, 470] on div at bounding box center [1531, 467] width 28 height 15
click at [827, 502] on div at bounding box center [1531, 504] width 28 height 15
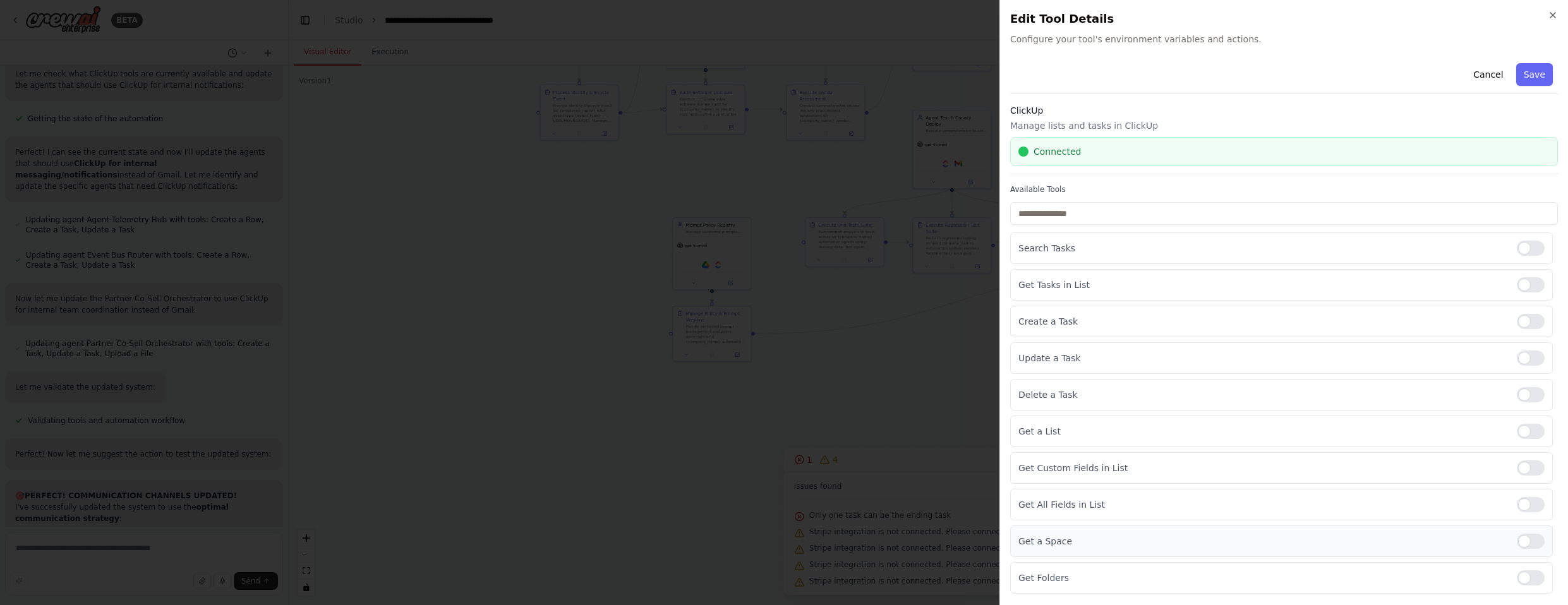
click at [827, 537] on div at bounding box center [1531, 540] width 28 height 15
click at [827, 580] on div at bounding box center [1531, 577] width 28 height 15
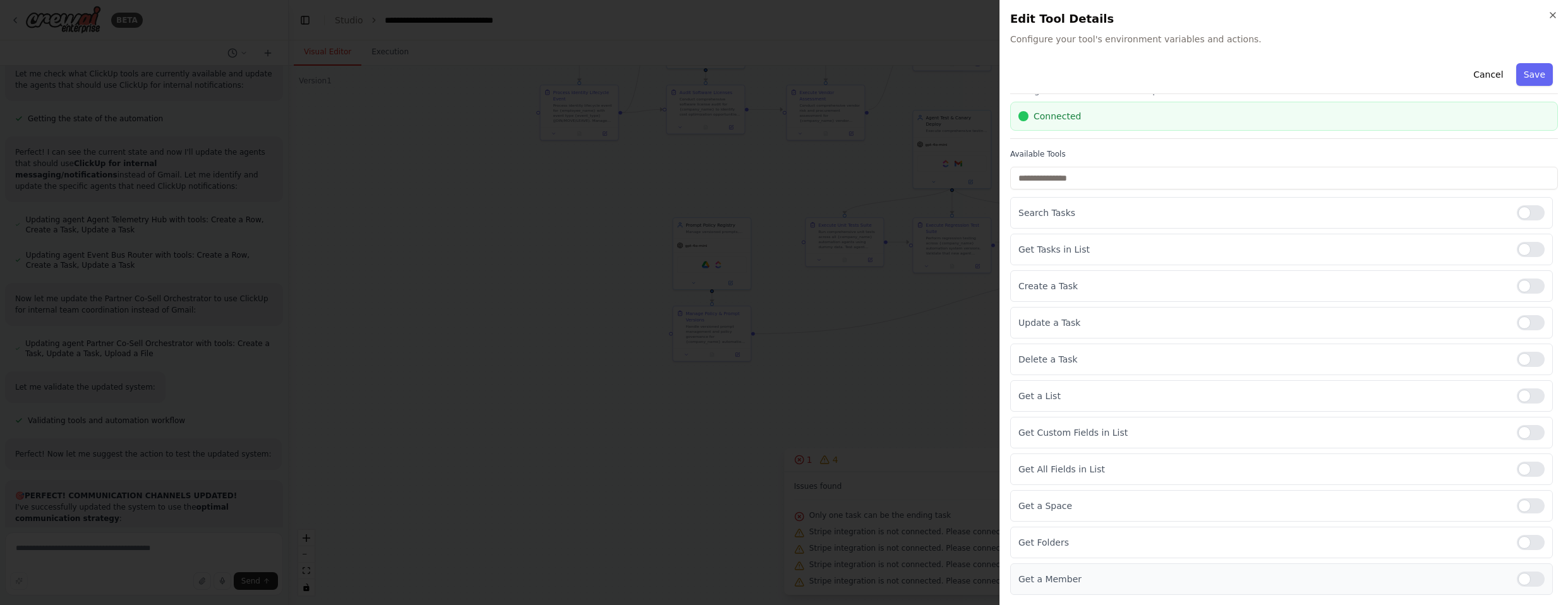
click at [827, 579] on div at bounding box center [1531, 578] width 28 height 15
click at [827, 79] on button "Save" at bounding box center [1535, 74] width 37 height 23
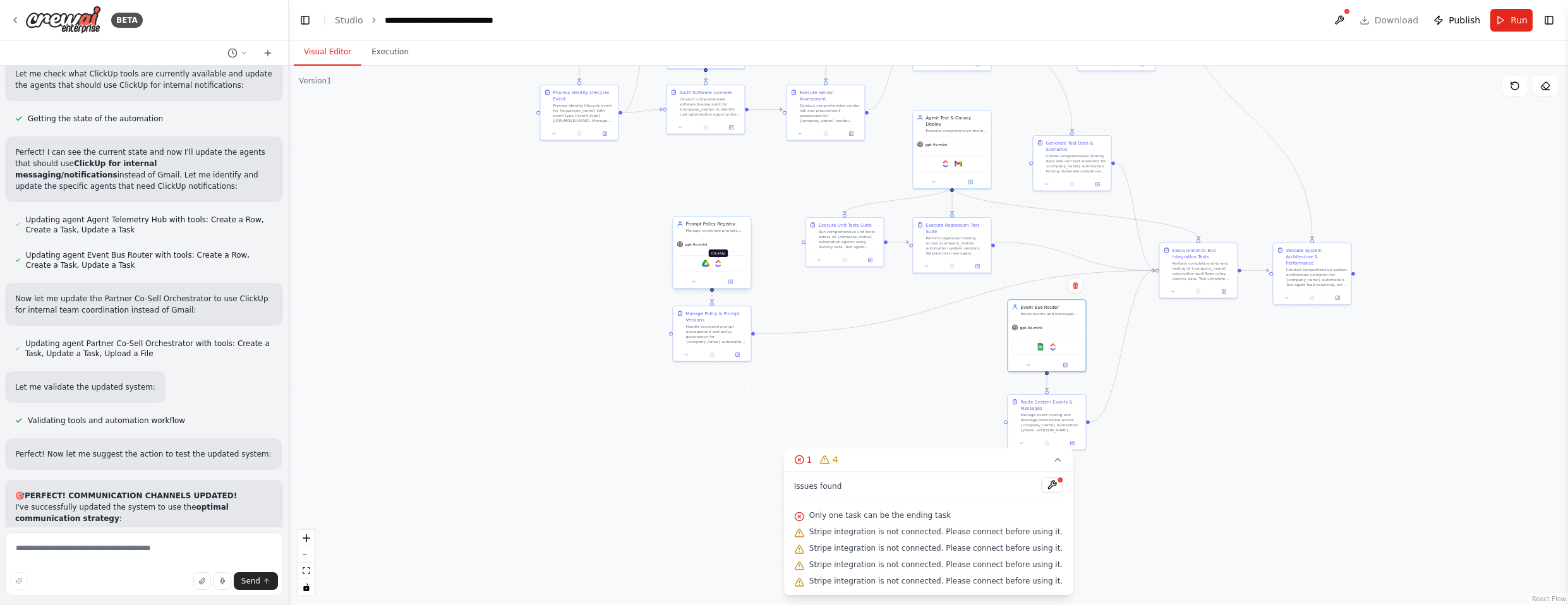
click at [717, 263] on img at bounding box center [719, 263] width 8 height 8
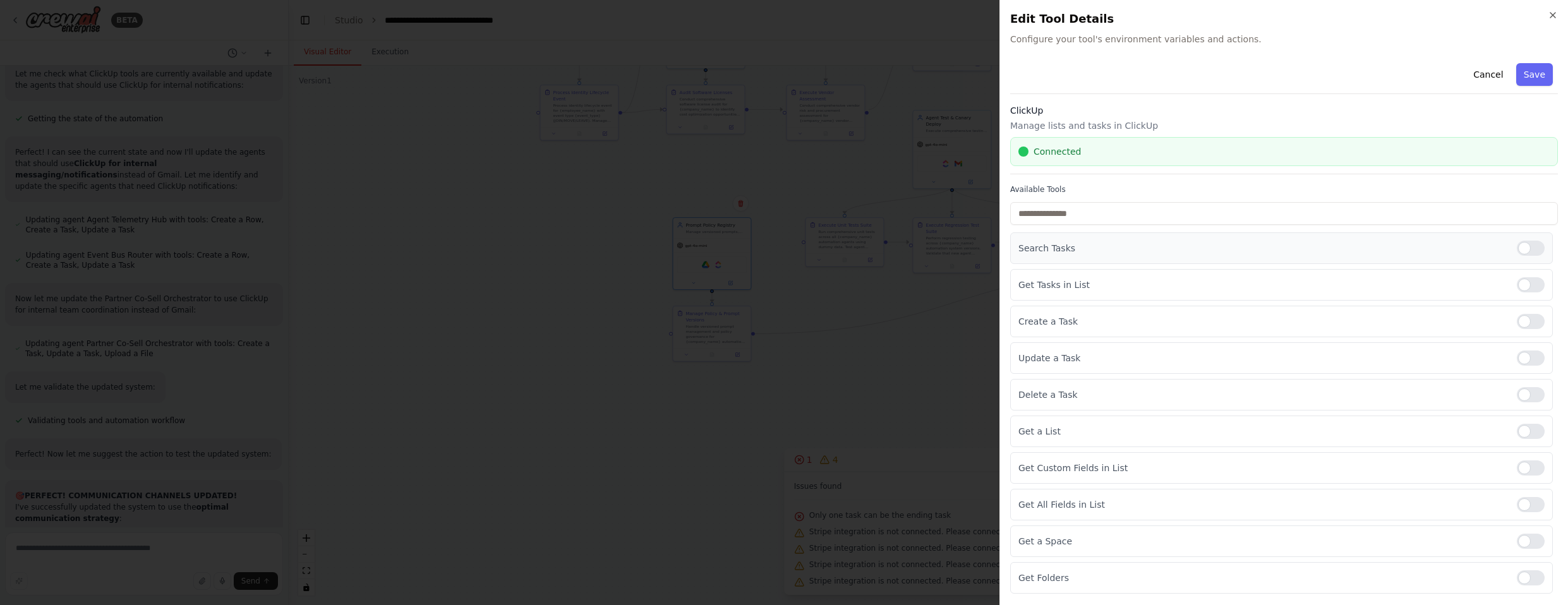
click at [827, 251] on div at bounding box center [1531, 248] width 28 height 15
click at [827, 284] on div at bounding box center [1531, 284] width 28 height 15
click at [827, 427] on div at bounding box center [1531, 431] width 28 height 15
click at [827, 467] on div at bounding box center [1531, 467] width 28 height 15
click at [827, 505] on div at bounding box center [1531, 504] width 28 height 15
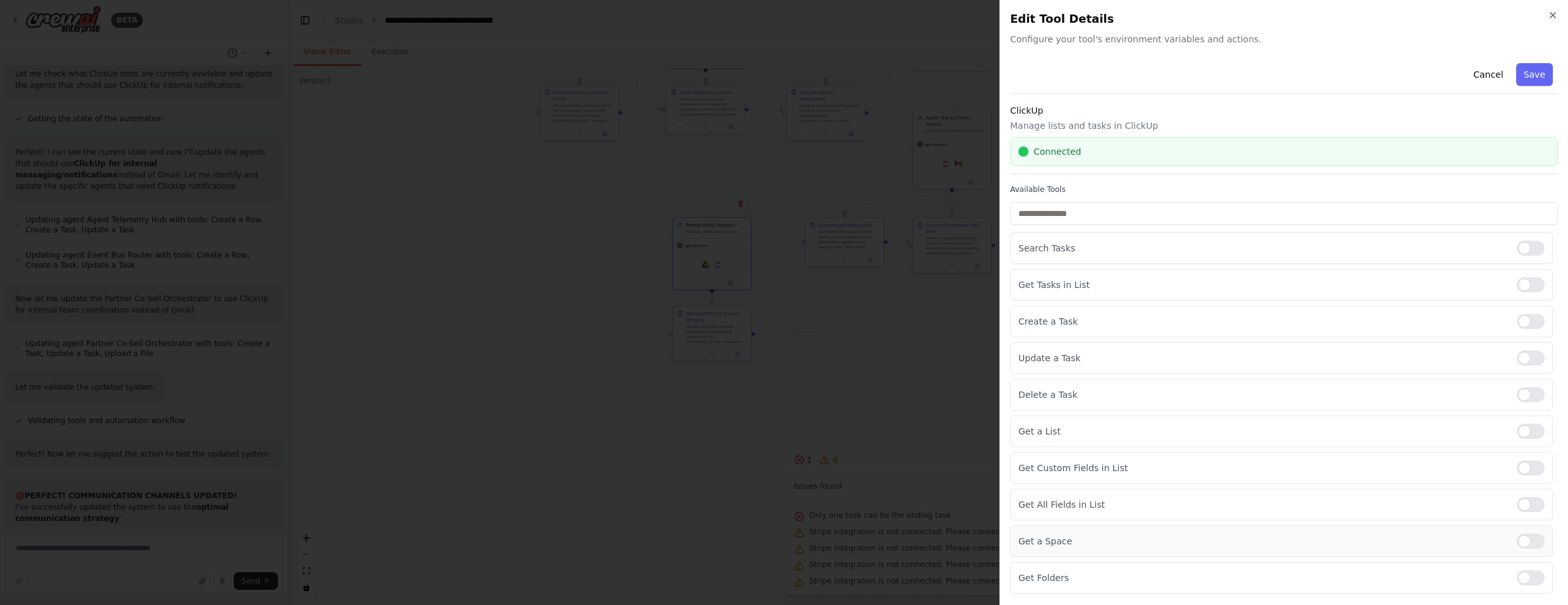
click at [827, 536] on div at bounding box center [1531, 540] width 28 height 15
click at [827, 572] on div at bounding box center [1531, 577] width 28 height 15
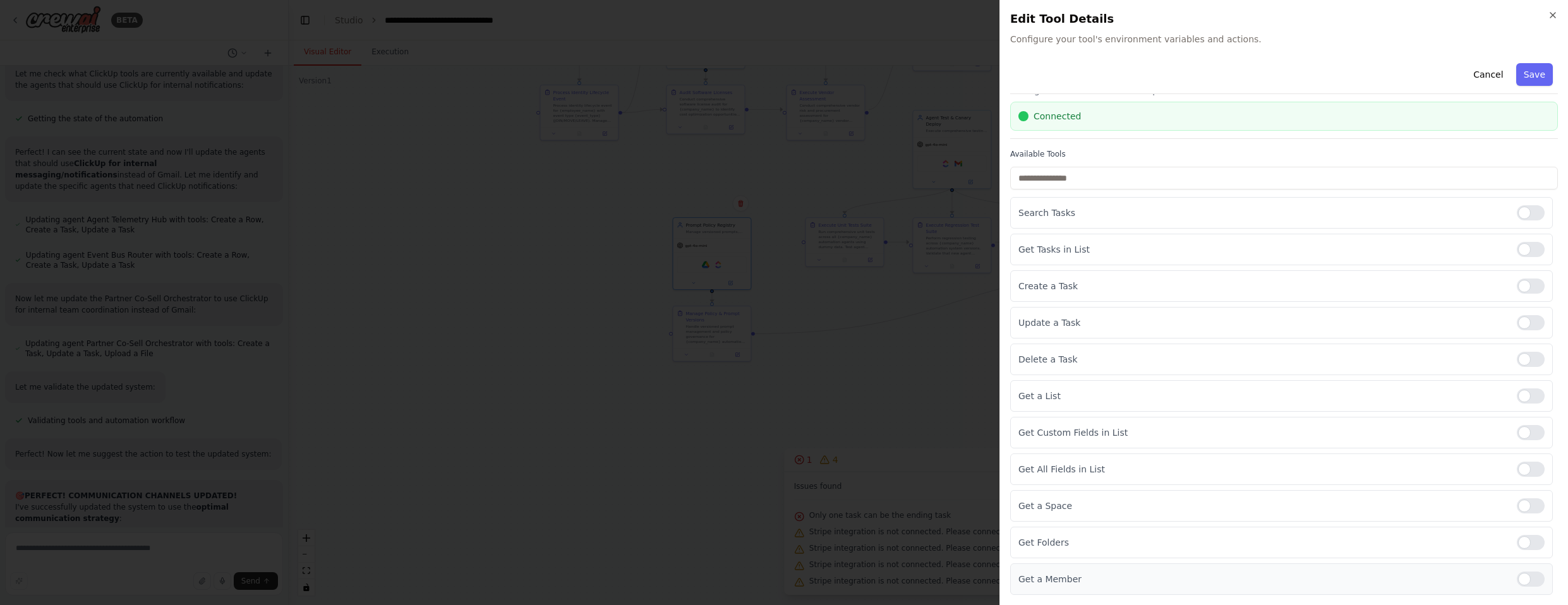
click at [827, 575] on div at bounding box center [1531, 578] width 28 height 15
click at [827, 76] on button "Save" at bounding box center [1535, 74] width 37 height 23
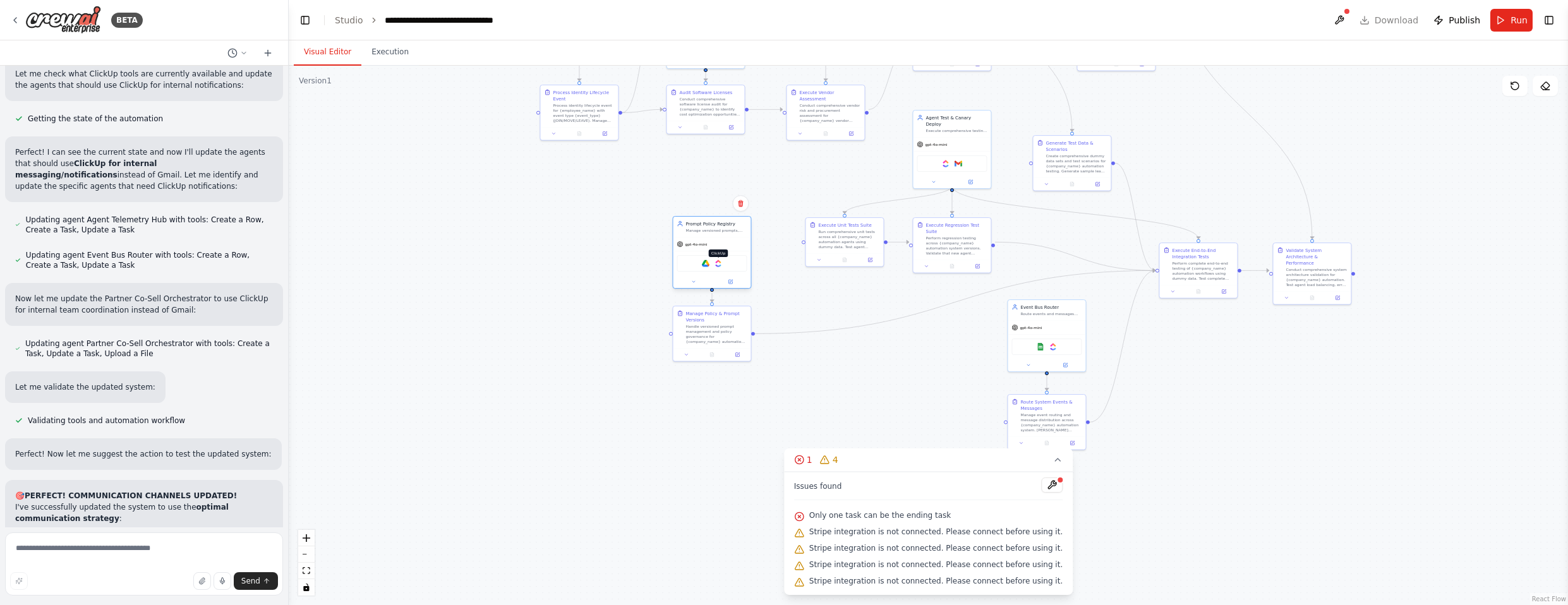
click at [719, 260] on img at bounding box center [719, 263] width 8 height 8
click at [827, 159] on img at bounding box center [946, 162] width 8 height 8
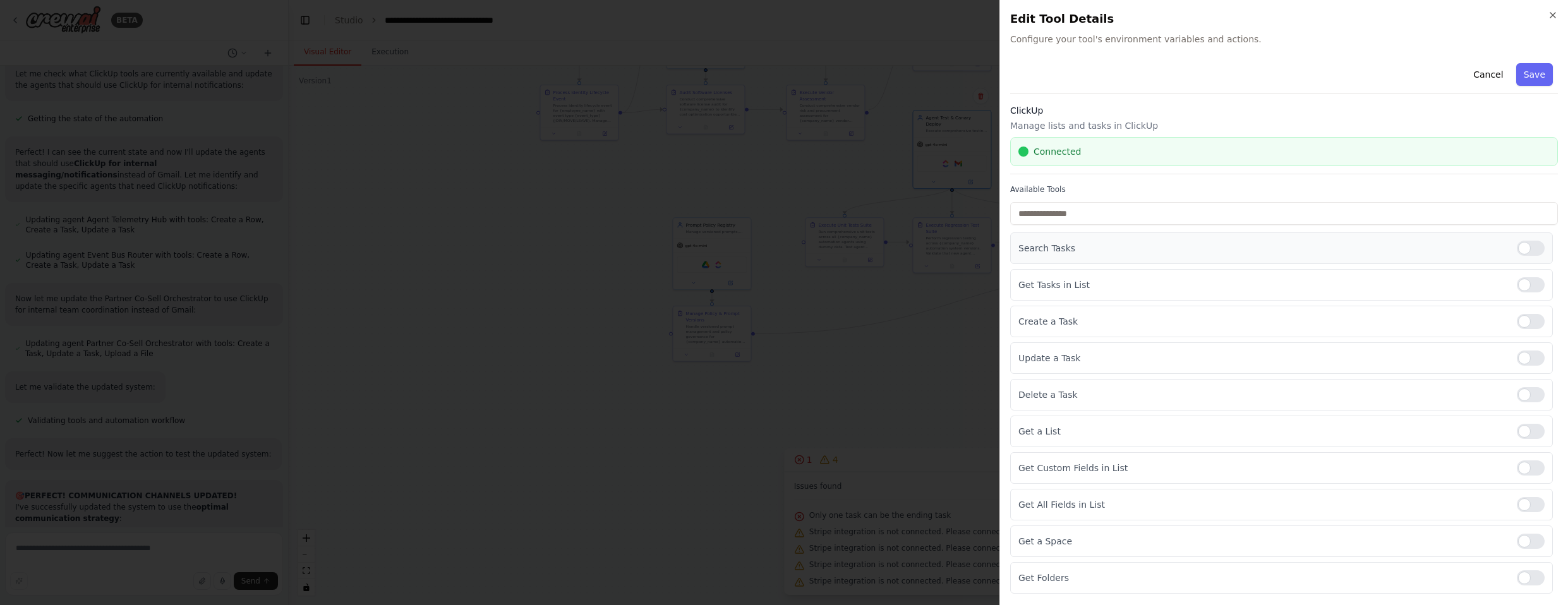
click at [827, 239] on div "Search Tasks" at bounding box center [1282, 248] width 543 height 31
click at [827, 252] on div at bounding box center [1531, 248] width 28 height 15
click at [827, 287] on div at bounding box center [1531, 284] width 28 height 15
click at [827, 427] on div at bounding box center [1531, 431] width 28 height 15
click at [827, 466] on div at bounding box center [1531, 467] width 28 height 15
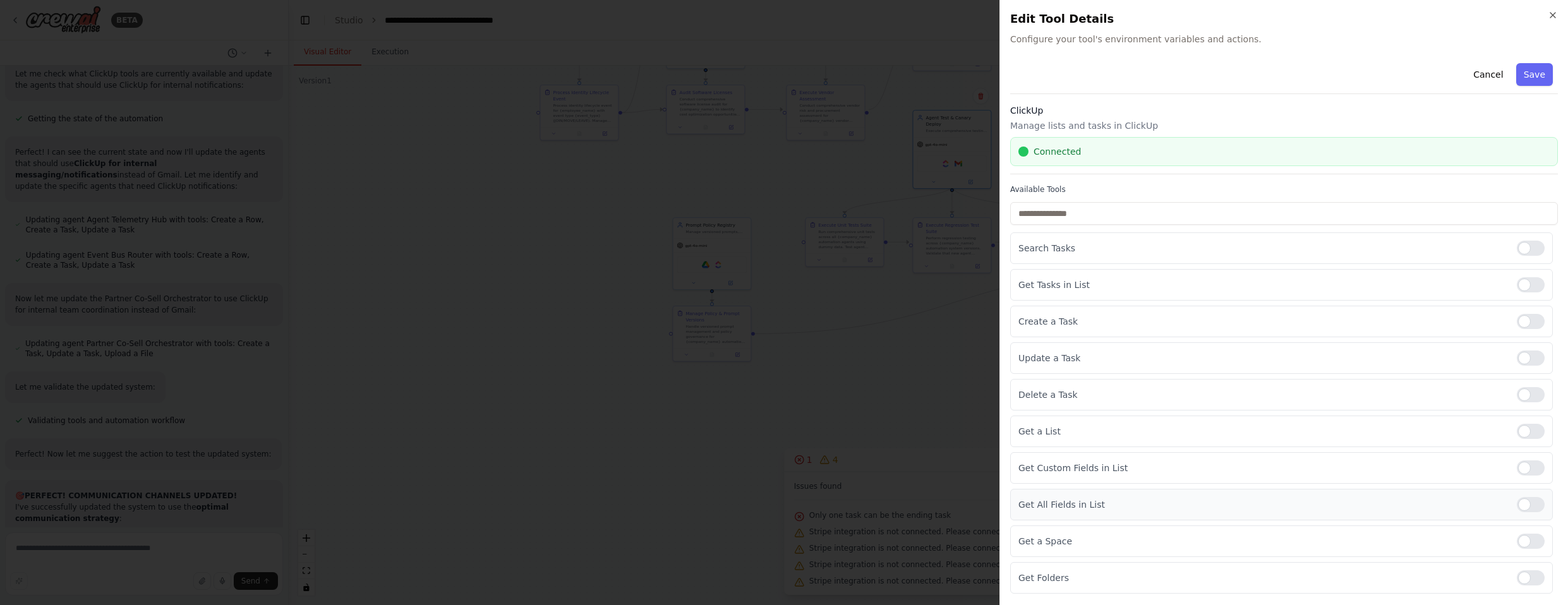
click at [827, 497] on div at bounding box center [1531, 504] width 28 height 15
click at [827, 531] on div "Get a Space" at bounding box center [1282, 541] width 543 height 31
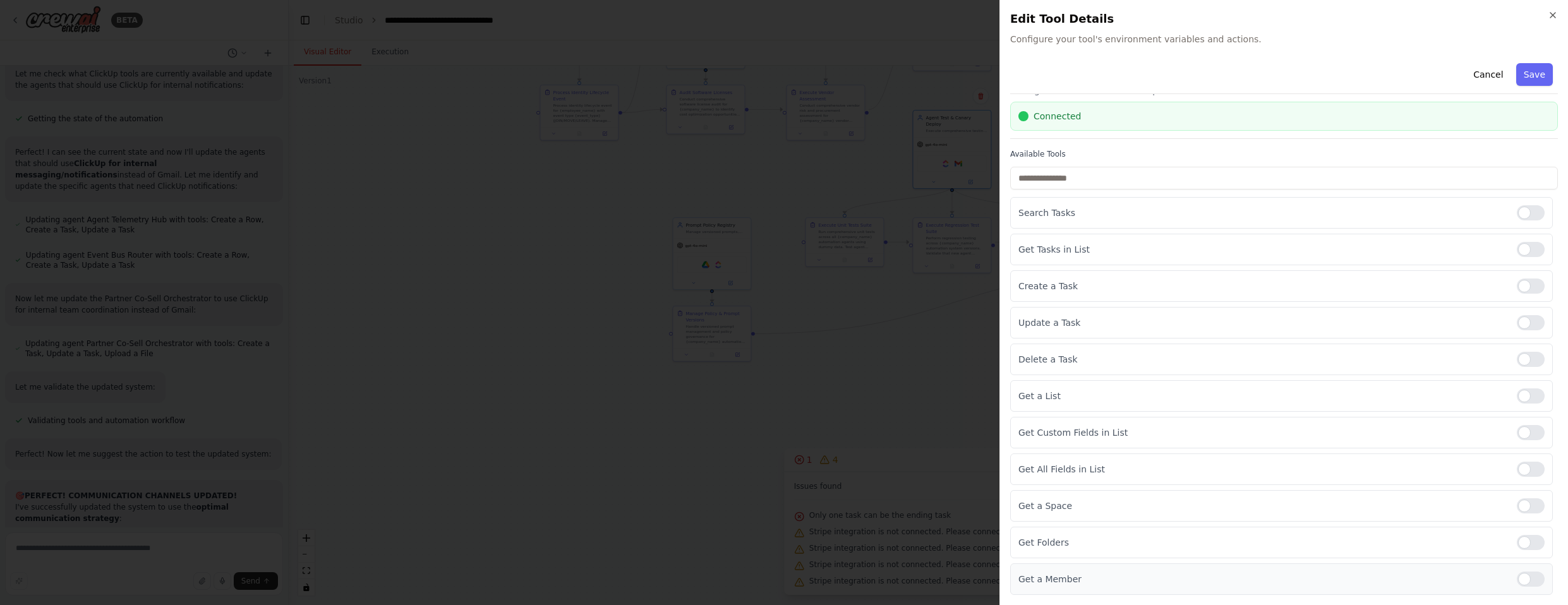
click at [827, 571] on div at bounding box center [1531, 578] width 28 height 15
click at [827, 535] on div at bounding box center [1531, 542] width 28 height 15
click at [827, 502] on div at bounding box center [1531, 505] width 28 height 15
click at [827, 70] on button "Save" at bounding box center [1535, 74] width 37 height 23
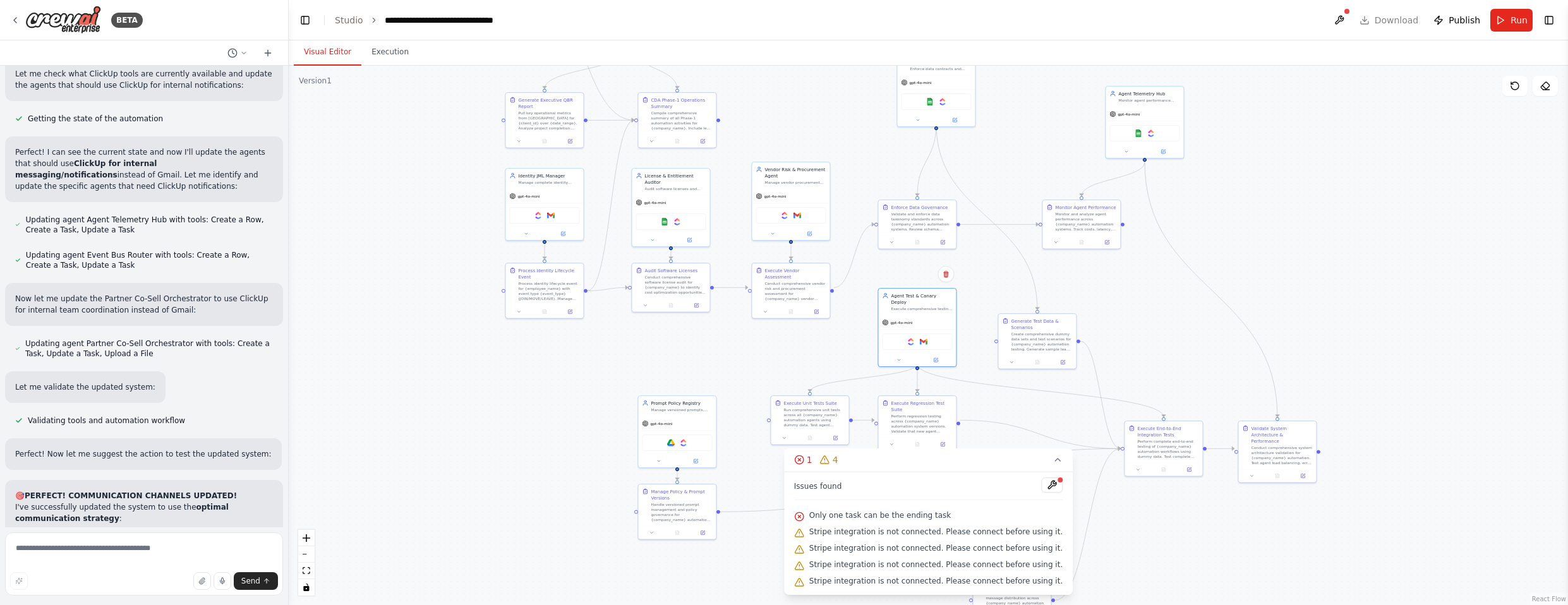
drag, startPoint x: 823, startPoint y: 176, endPoint x: 815, endPoint y: 391, distance: 215.1
click at [811, 418] on div ".deletable-edge-delete-btn { width: 20px; height: 20px; border: 0px solid #ffff…" at bounding box center [928, 335] width 1279 height 539
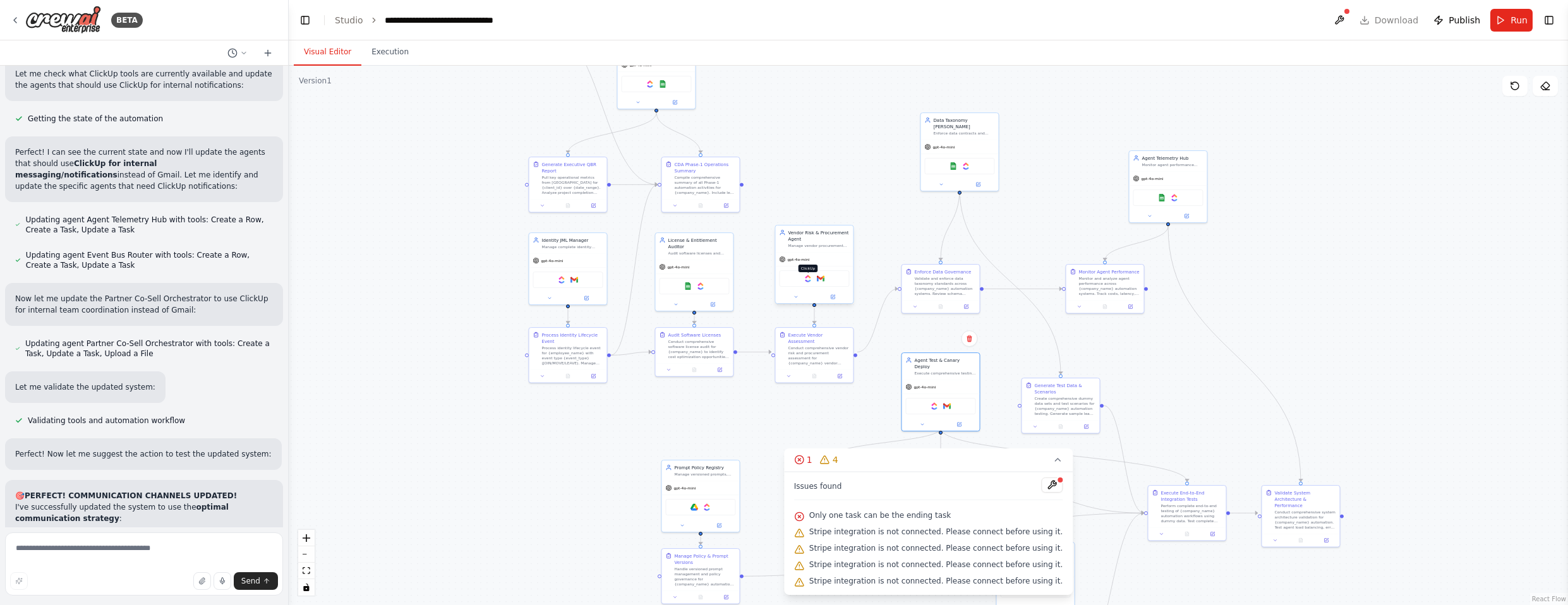
click at [807, 281] on img at bounding box center [808, 278] width 8 height 8
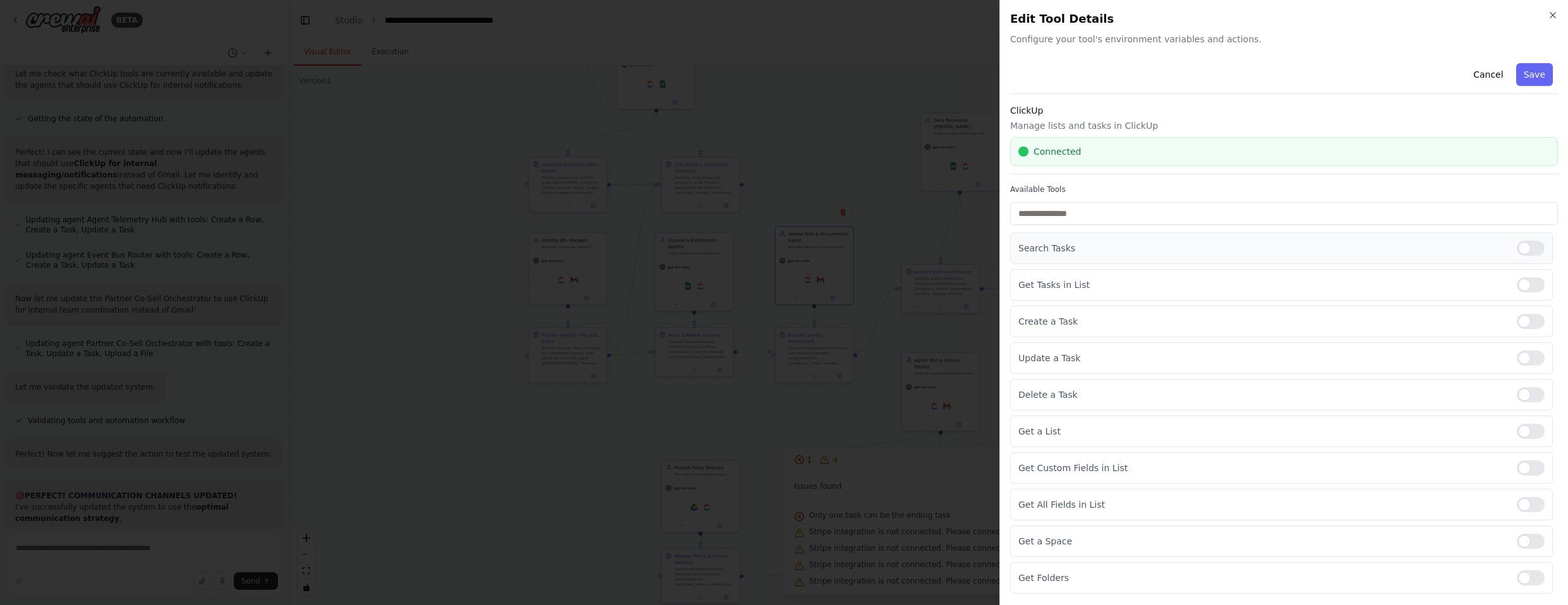
click at [827, 248] on div at bounding box center [1531, 248] width 28 height 15
click at [827, 290] on div at bounding box center [1531, 284] width 28 height 15
click at [827, 431] on div at bounding box center [1531, 431] width 28 height 15
click at [827, 472] on div at bounding box center [1531, 467] width 28 height 15
click at [827, 503] on div at bounding box center [1531, 504] width 28 height 15
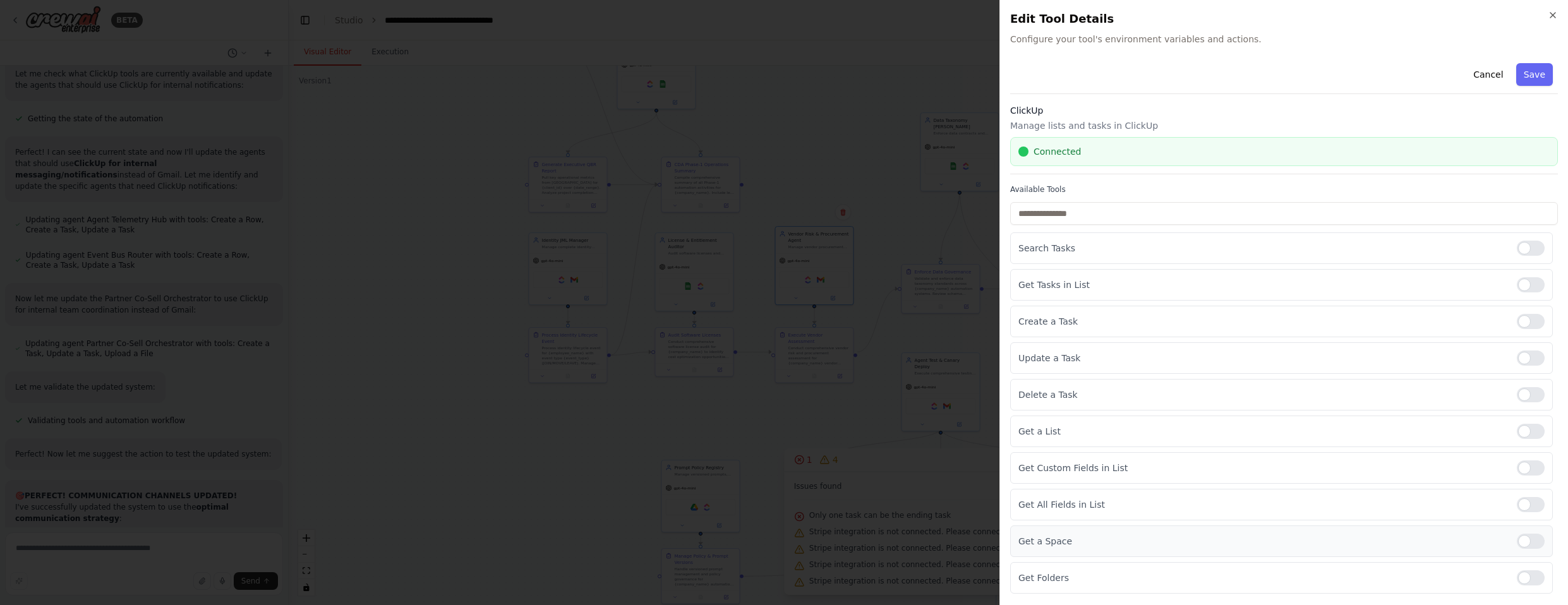
click at [827, 535] on div at bounding box center [1531, 540] width 28 height 15
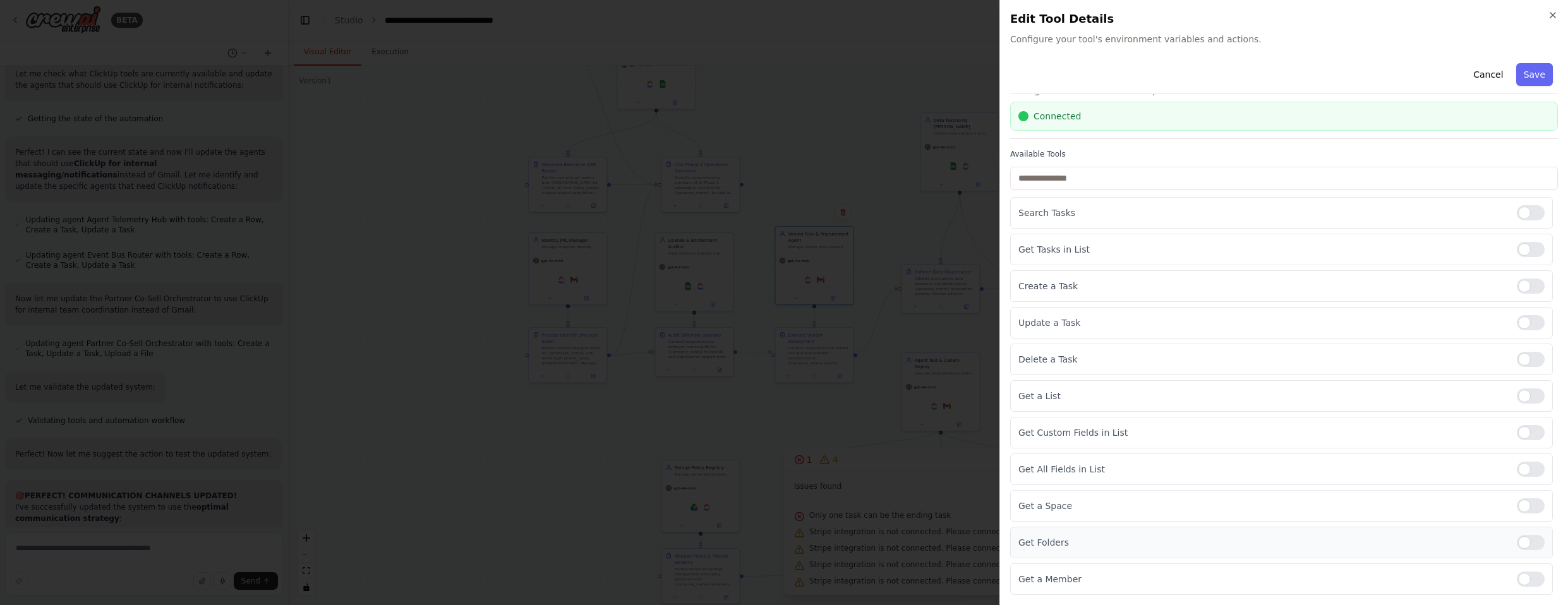
click at [827, 545] on div at bounding box center [1531, 542] width 28 height 15
click at [827, 570] on div "Get a Member" at bounding box center [1282, 579] width 543 height 31
click at [827, 573] on div at bounding box center [1531, 578] width 28 height 15
click at [827, 87] on div "Cancel Save" at bounding box center [1284, 76] width 548 height 36
click at [827, 74] on button "Save" at bounding box center [1535, 74] width 37 height 23
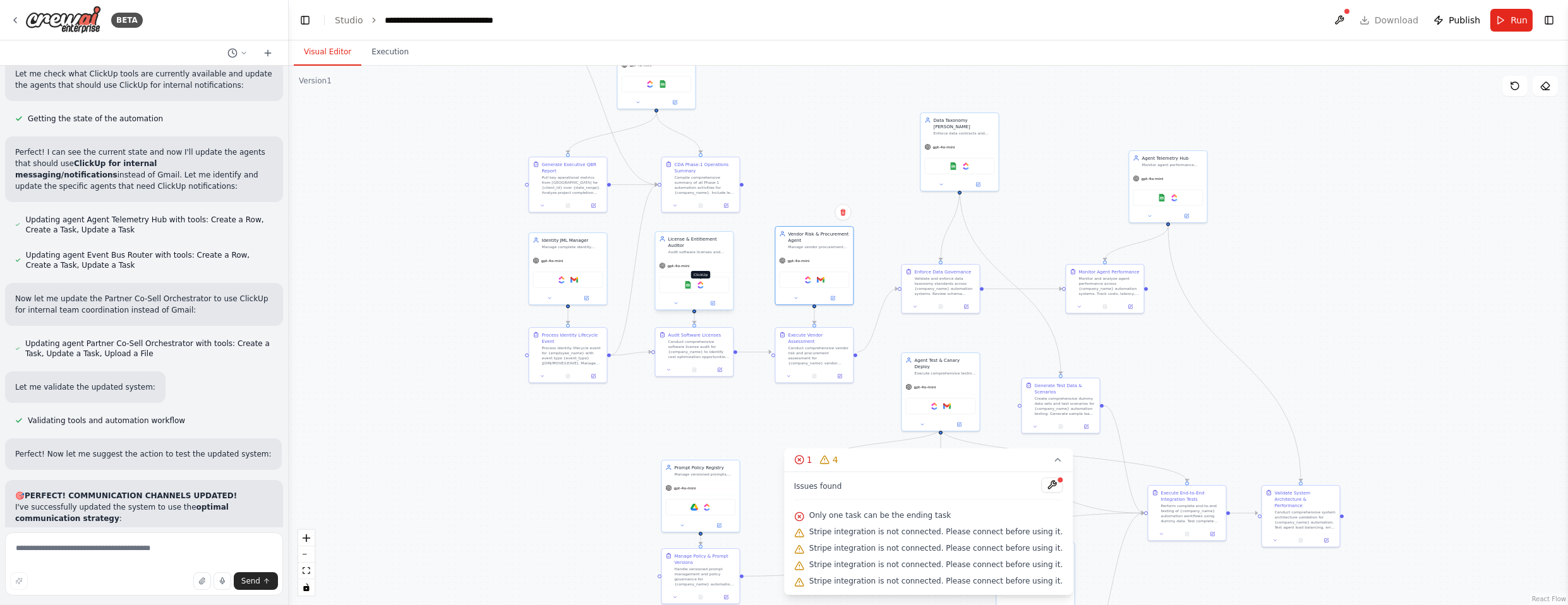
click at [702, 281] on img at bounding box center [701, 285] width 8 height 8
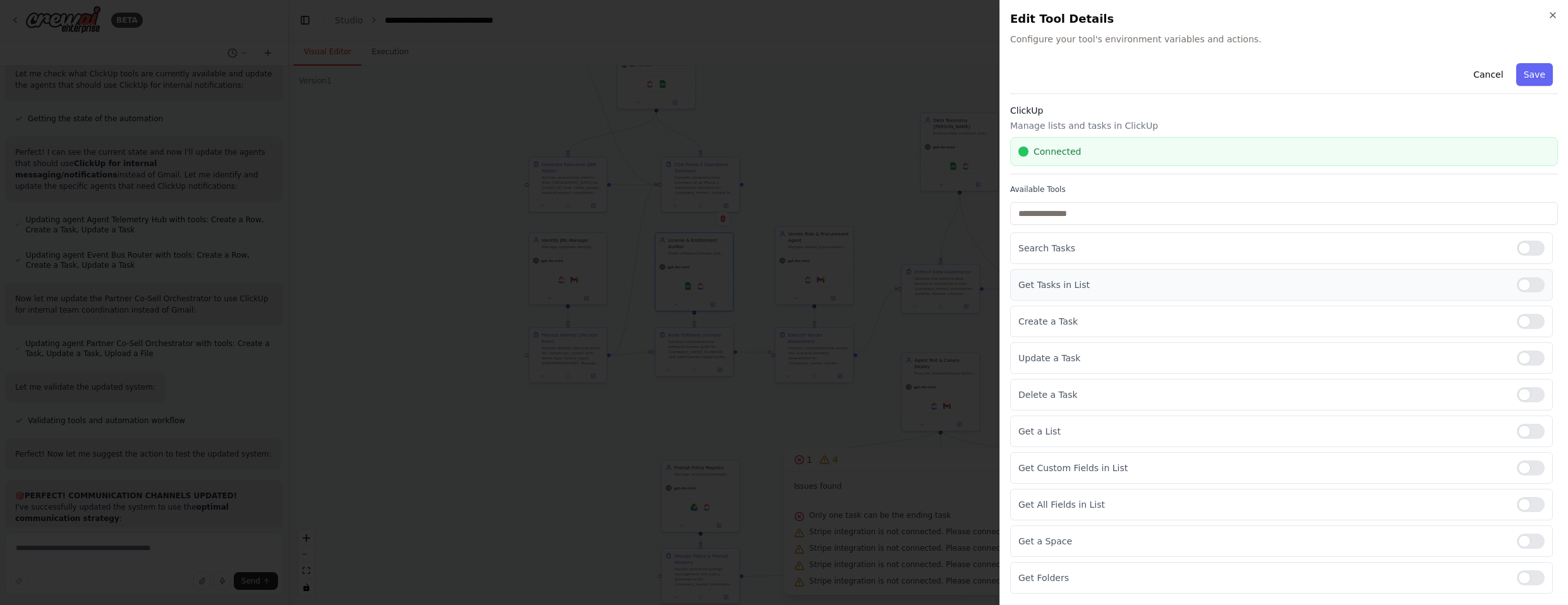
click at [827, 284] on div at bounding box center [1531, 284] width 28 height 15
click at [827, 355] on div at bounding box center [1531, 357] width 28 height 15
click at [827, 433] on div at bounding box center [1531, 431] width 28 height 15
click at [827, 466] on div at bounding box center [1531, 467] width 28 height 15
click at [827, 500] on div at bounding box center [1531, 504] width 28 height 15
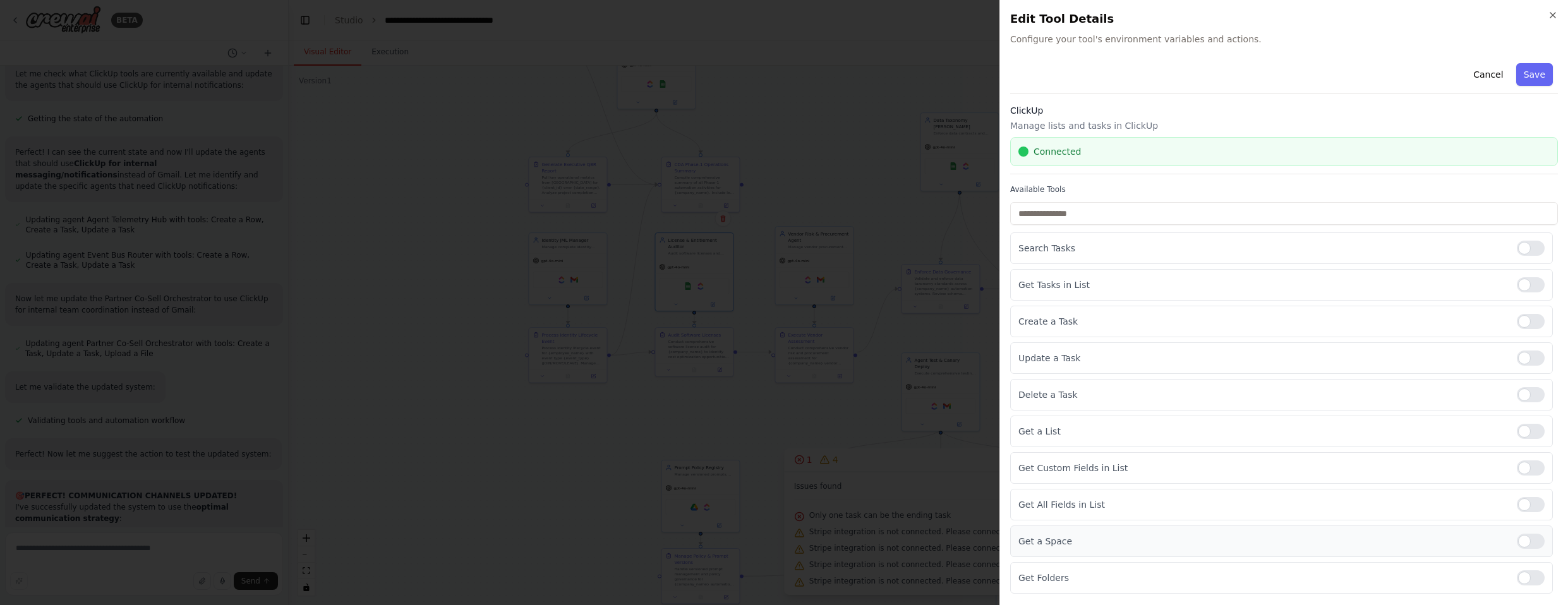
click at [827, 534] on div at bounding box center [1531, 540] width 28 height 15
click at [827, 570] on div at bounding box center [1531, 577] width 28 height 15
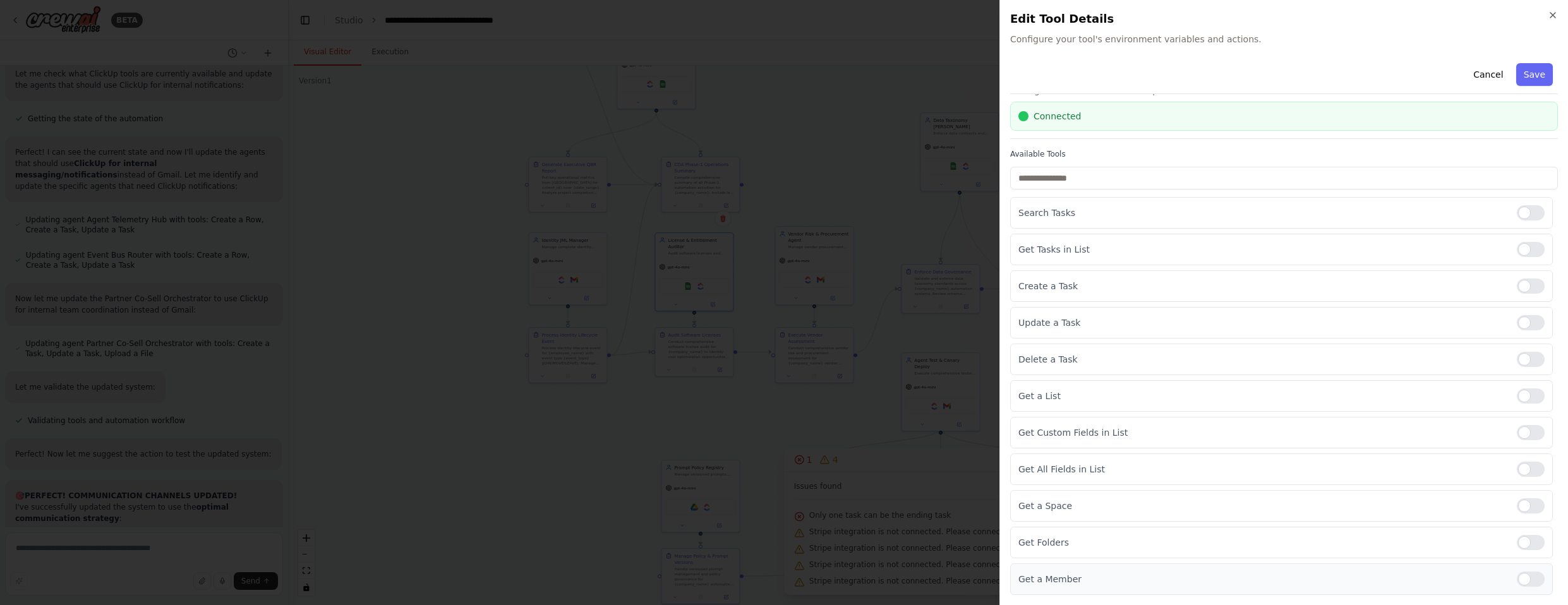
click at [827, 578] on div at bounding box center [1531, 578] width 28 height 15
click at [827, 76] on button "Save" at bounding box center [1535, 74] width 37 height 23
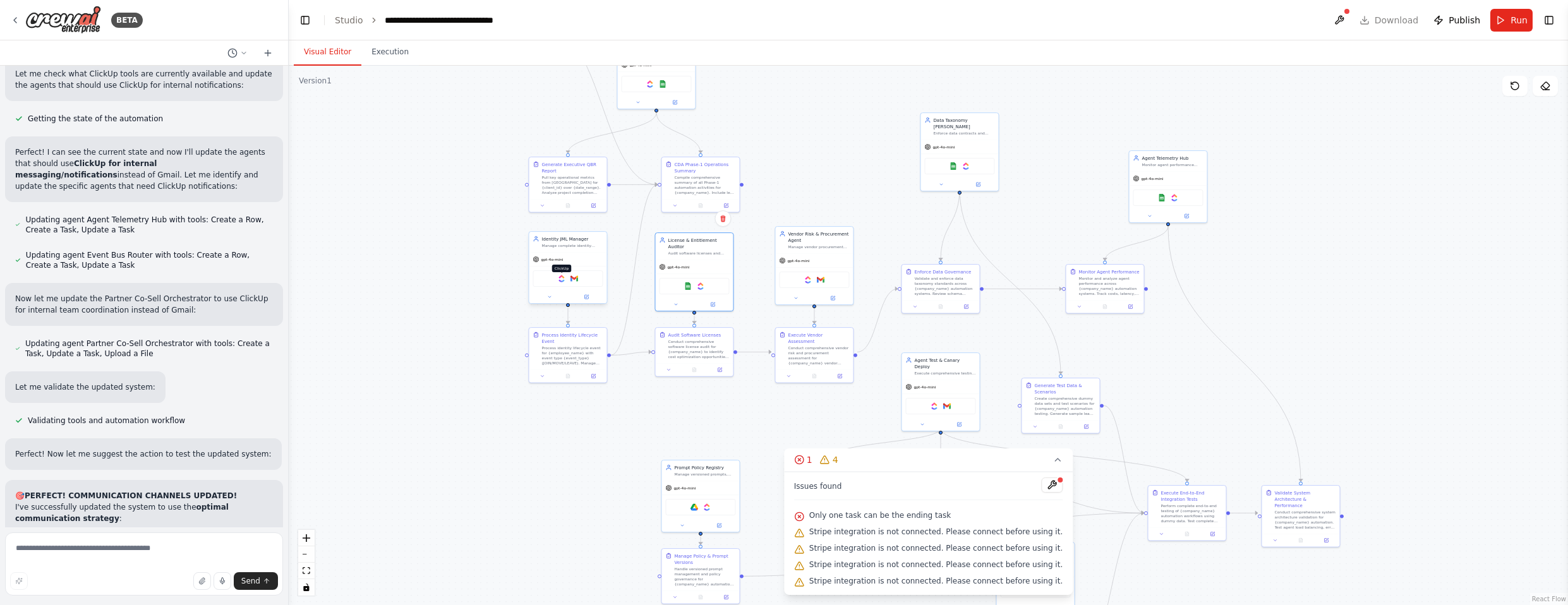
click at [561, 280] on img at bounding box center [562, 278] width 8 height 8
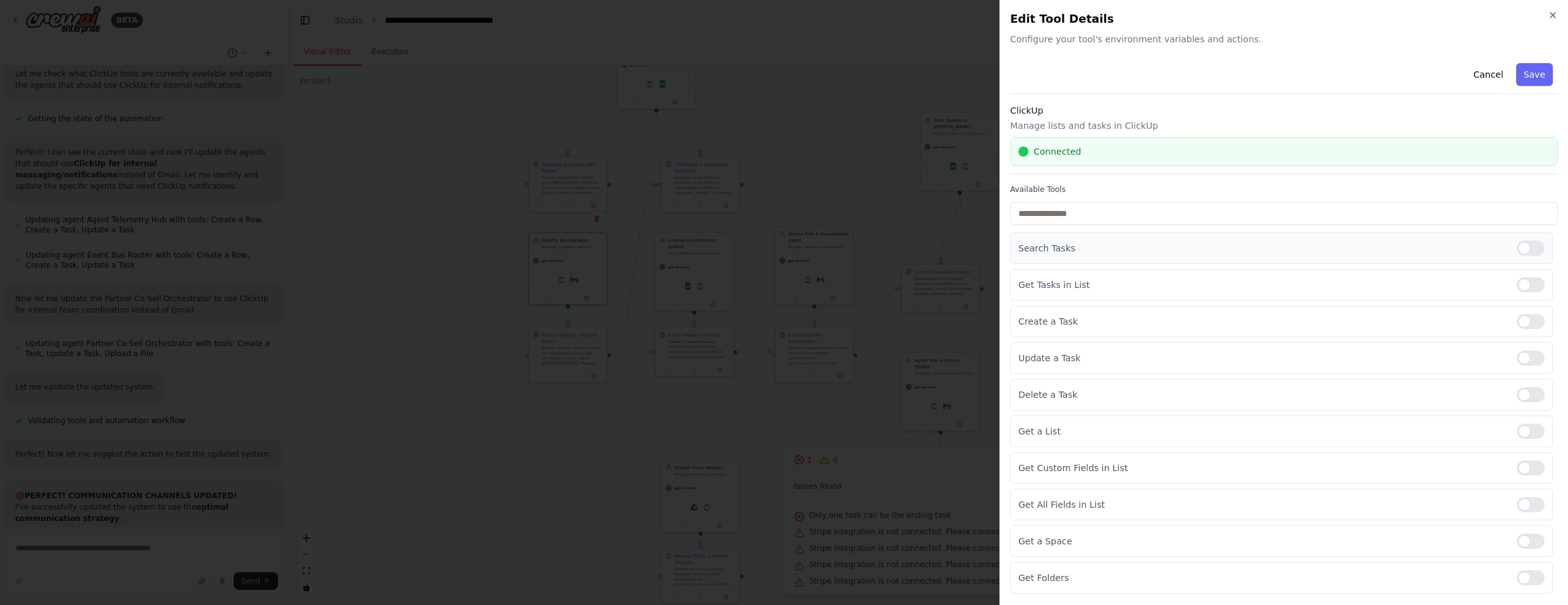
click at [827, 254] on div at bounding box center [1531, 248] width 28 height 15
click at [827, 284] on div at bounding box center [1531, 284] width 28 height 15
click at [827, 428] on div at bounding box center [1531, 431] width 28 height 15
click at [827, 483] on div "Get Custom Fields in List" at bounding box center [1282, 468] width 543 height 31
click at [827, 472] on div at bounding box center [1531, 467] width 28 height 15
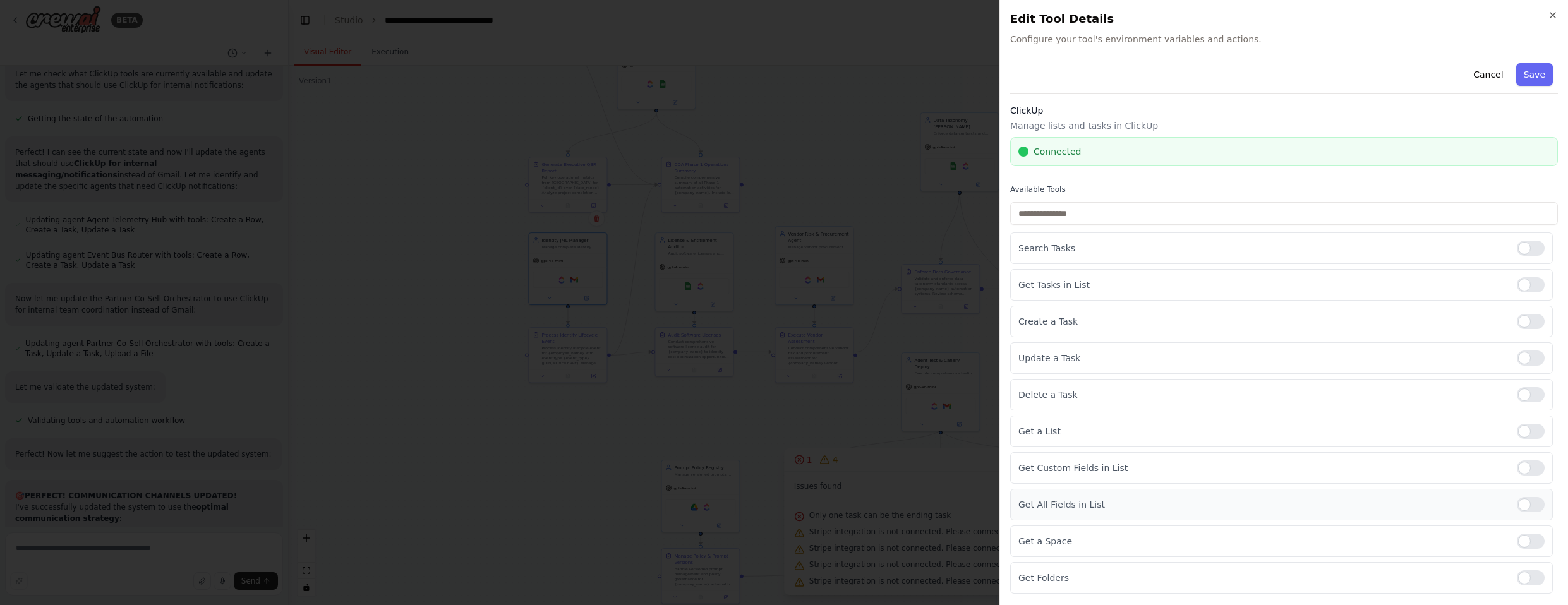
click at [827, 508] on div at bounding box center [1531, 504] width 28 height 15
click at [827, 548] on div at bounding box center [1531, 540] width 28 height 15
click at [827, 568] on div "Get Folders" at bounding box center [1282, 578] width 543 height 31
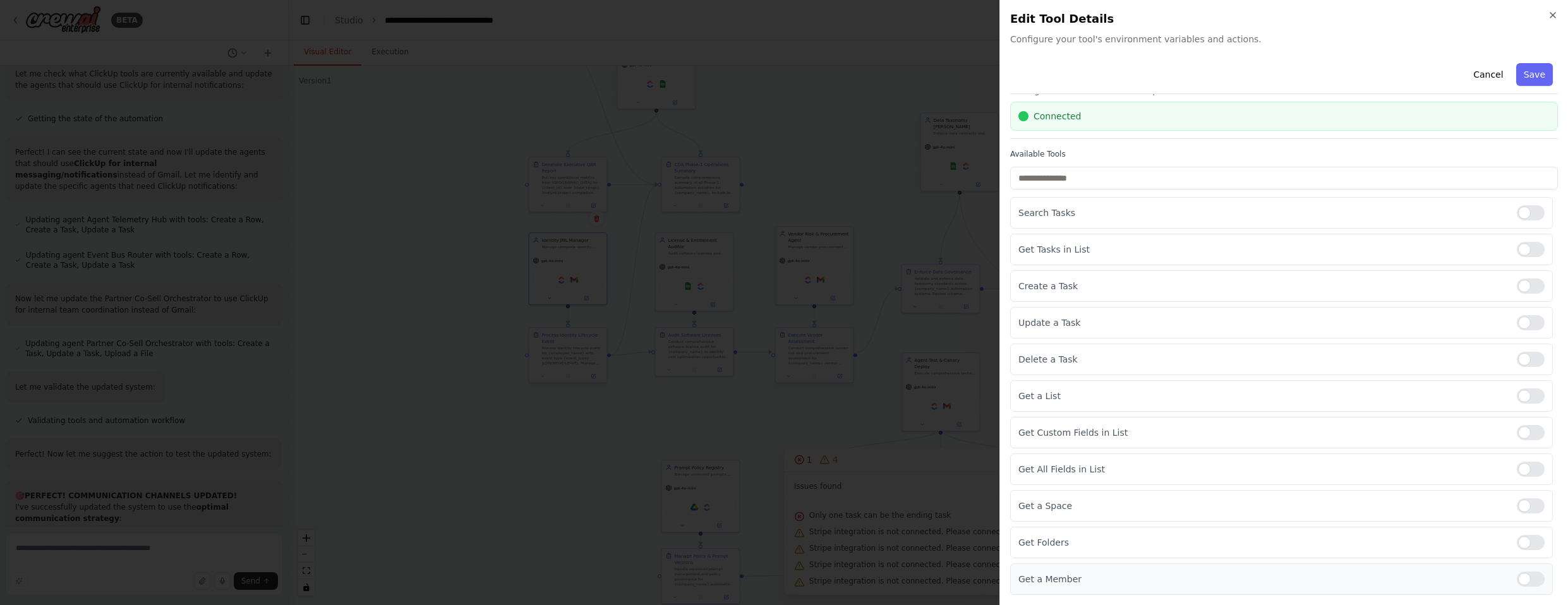
click at [827, 579] on div at bounding box center [1531, 578] width 28 height 15
click at [827, 549] on div at bounding box center [1531, 542] width 28 height 15
click at [827, 79] on button "Save" at bounding box center [1535, 74] width 37 height 23
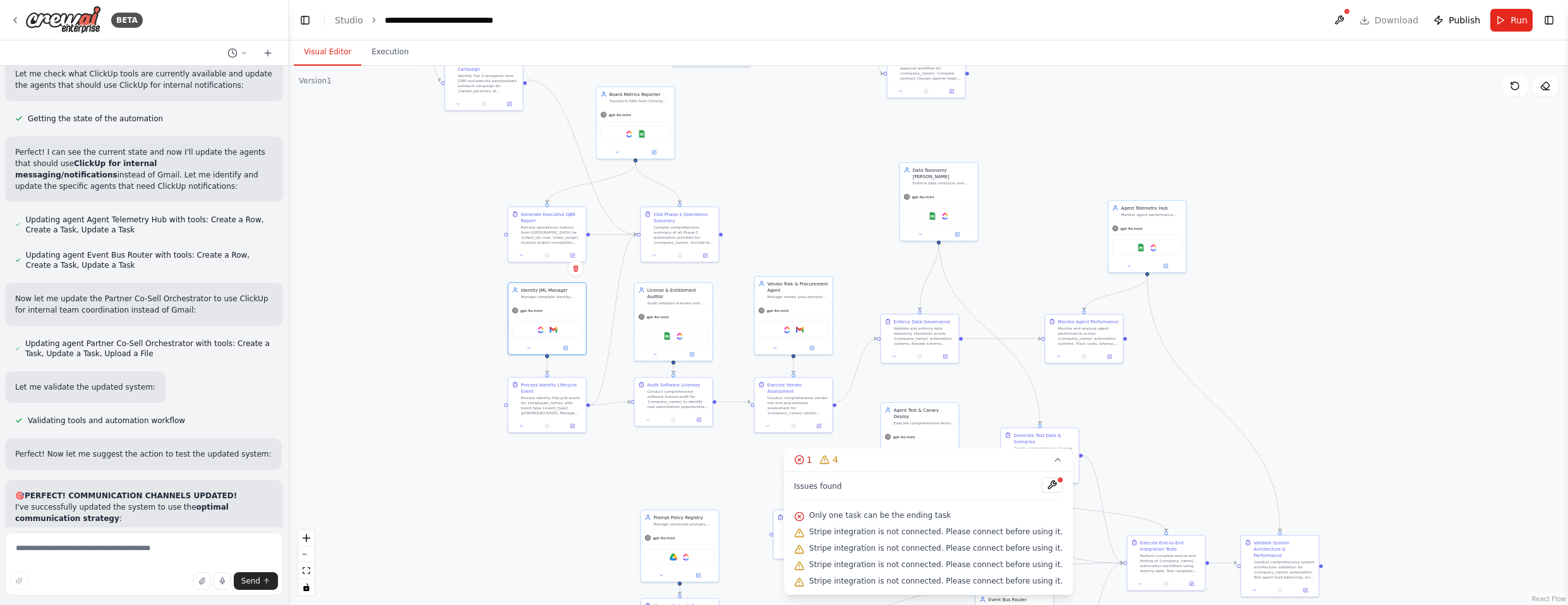
drag, startPoint x: 850, startPoint y: 140, endPoint x: 825, endPoint y: 199, distance: 64.1
click at [825, 199] on div ".deletable-edge-delete-btn { width: 20px; height: 20px; border: 0px solid #ffff…" at bounding box center [928, 335] width 1279 height 539
click at [827, 220] on img at bounding box center [940, 223] width 8 height 8
click at [827, 253] on img at bounding box center [1149, 255] width 8 height 8
click at [784, 337] on img at bounding box center [782, 337] width 8 height 8
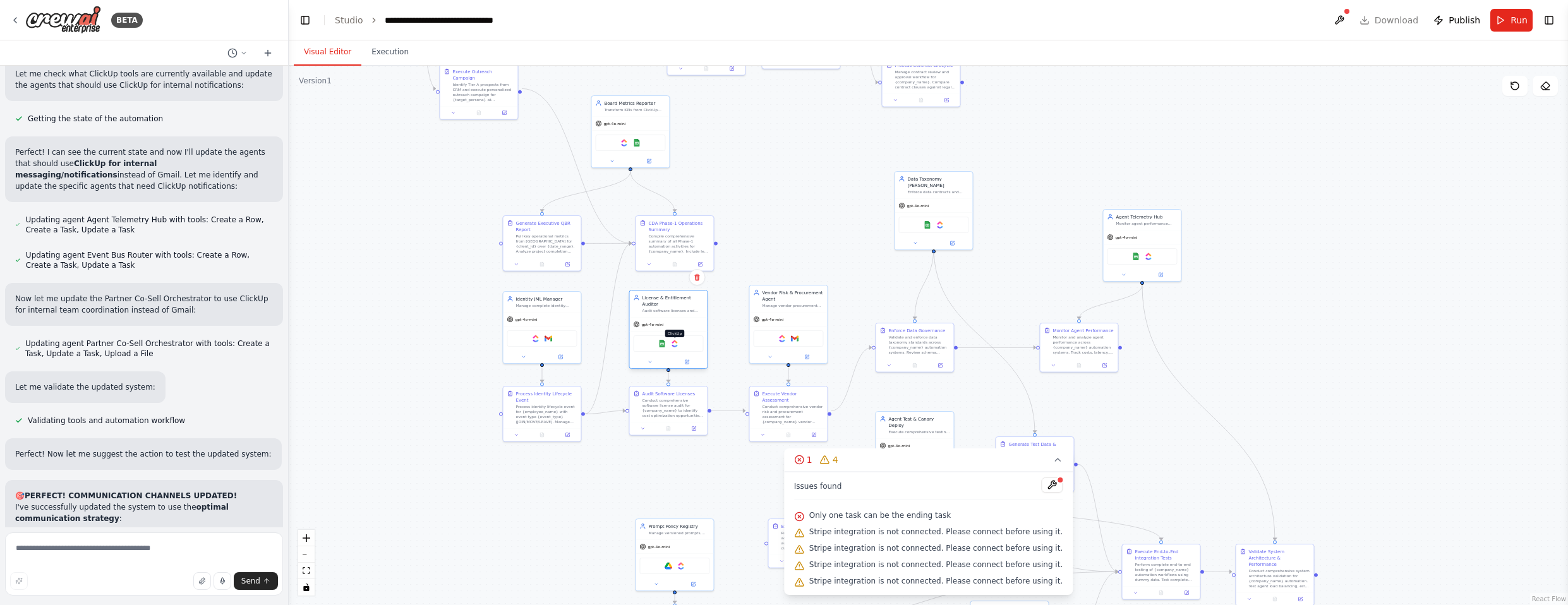
click at [677, 340] on img at bounding box center [675, 344] width 8 height 8
click at [679, 343] on div "Google Sheets ClickUp" at bounding box center [668, 343] width 70 height 16
click at [679, 337] on div "Google Sheets ClickUp" at bounding box center [668, 343] width 70 height 16
click at [677, 340] on img at bounding box center [675, 344] width 8 height 8
click at [537, 337] on img at bounding box center [536, 337] width 8 height 8
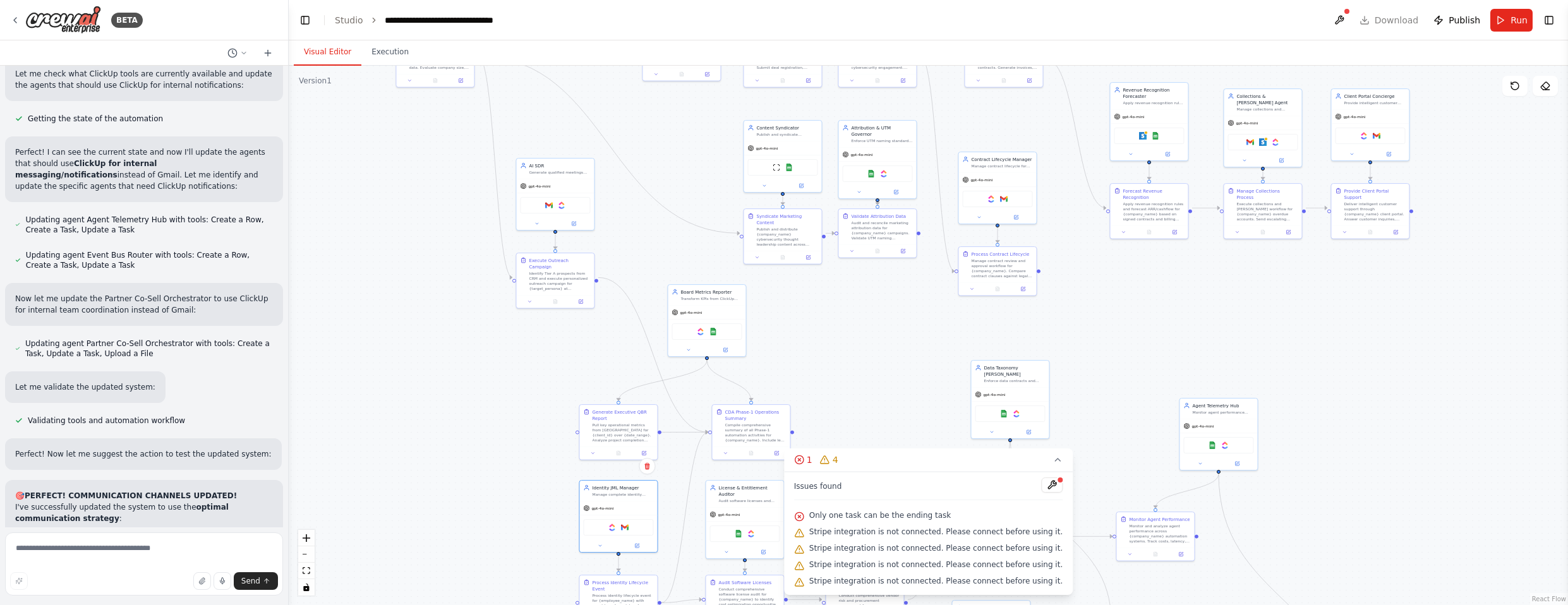
drag, startPoint x: 833, startPoint y: 137, endPoint x: 919, endPoint y: 349, distance: 228.8
click at [827, 349] on div ".deletable-edge-delete-btn { width: 20px; height: 20px; border: 0px solid #ffff…" at bounding box center [928, 335] width 1279 height 539
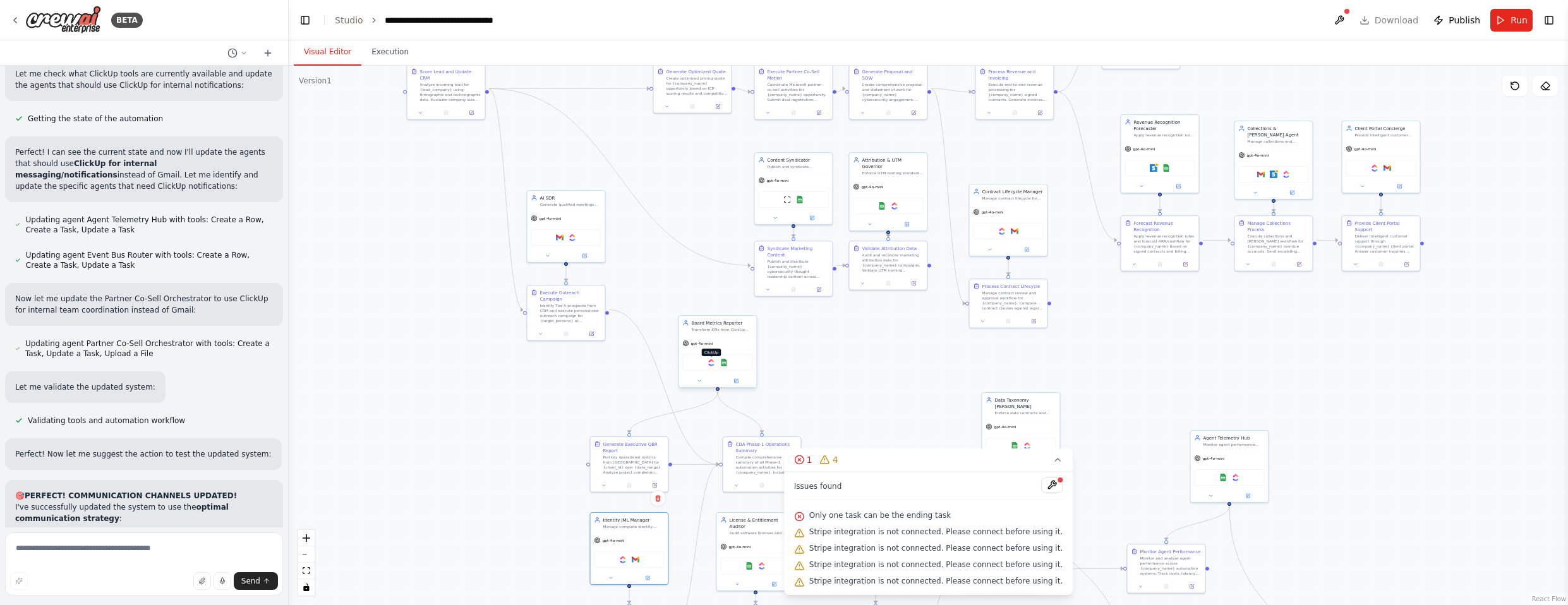
click at [711, 362] on img at bounding box center [711, 363] width 8 height 8
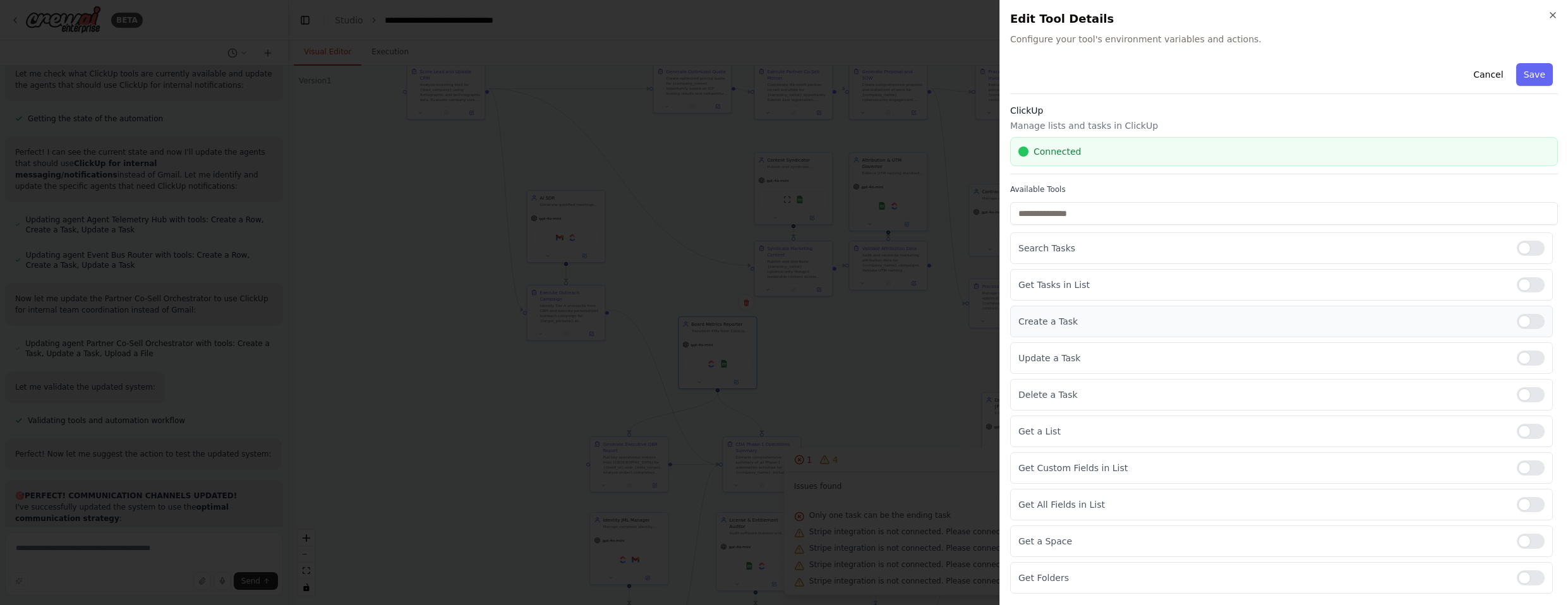
click at [827, 318] on div at bounding box center [1531, 321] width 28 height 15
click at [827, 349] on div "Update a Task" at bounding box center [1282, 358] width 543 height 31
click at [827, 359] on div at bounding box center [1531, 357] width 28 height 15
click at [827, 432] on div at bounding box center [1531, 431] width 28 height 15
click at [827, 463] on div at bounding box center [1531, 467] width 28 height 15
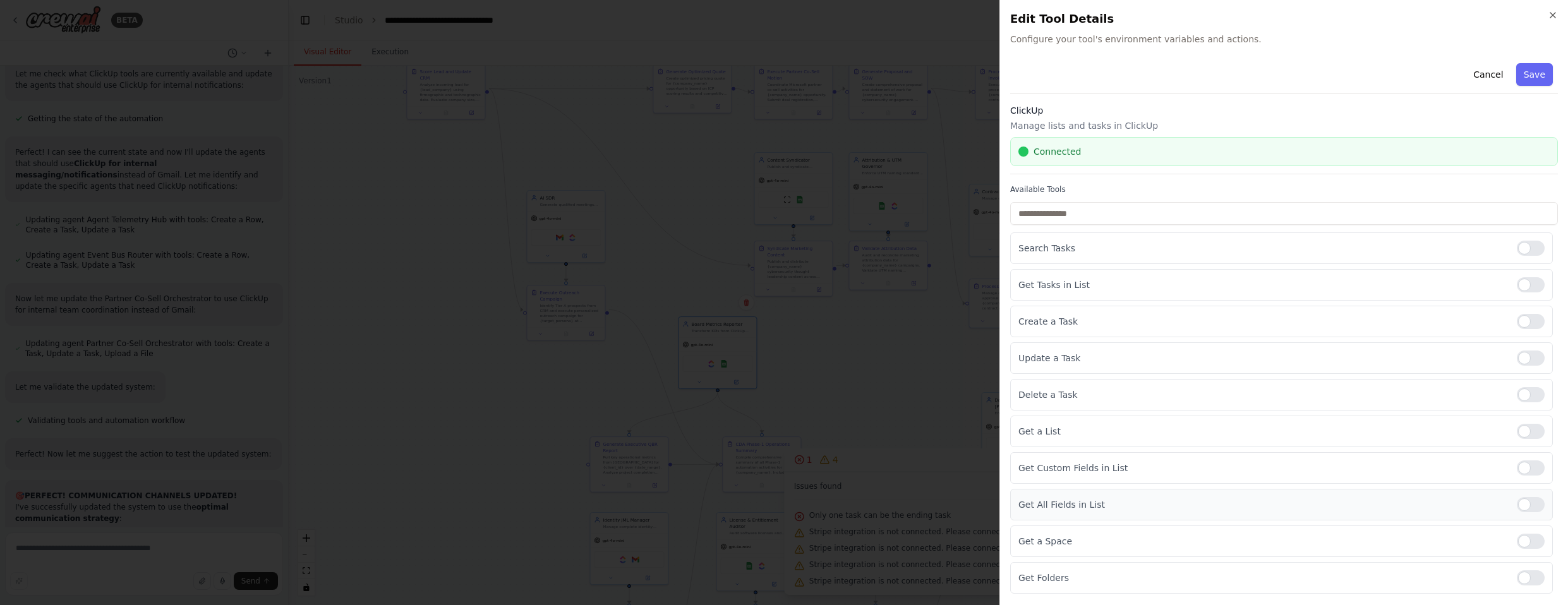
click at [827, 501] on div at bounding box center [1531, 504] width 28 height 15
click at [827, 542] on div at bounding box center [1531, 540] width 28 height 15
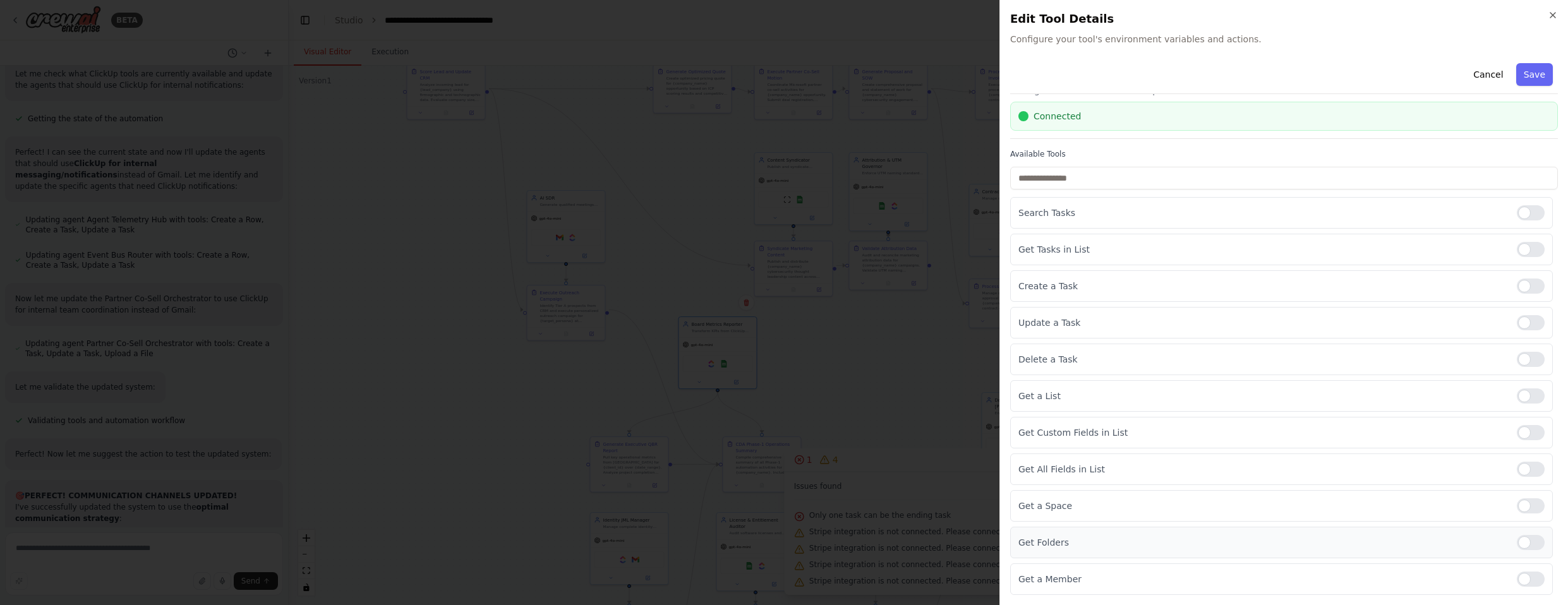
click at [827, 546] on div at bounding box center [1531, 542] width 28 height 15
click at [827, 573] on div at bounding box center [1531, 578] width 28 height 15
click at [827, 72] on button "Save" at bounding box center [1535, 74] width 37 height 23
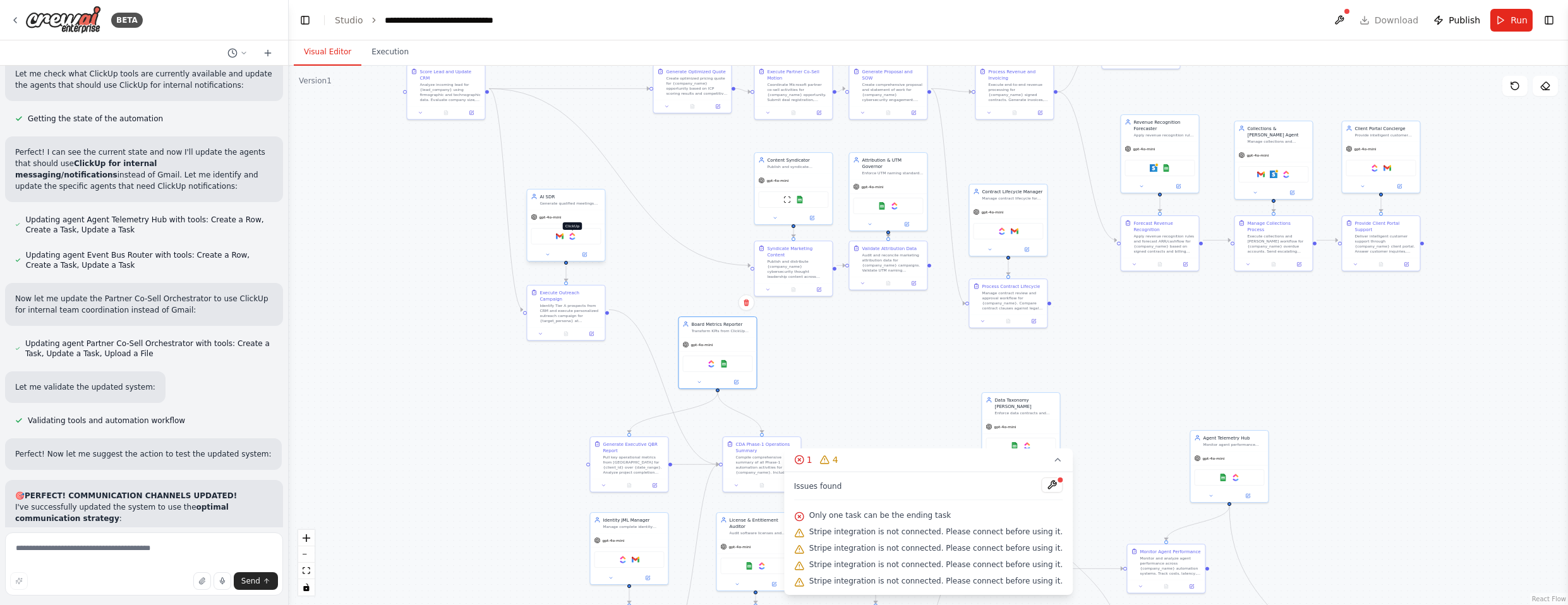
click at [572, 236] on img at bounding box center [572, 237] width 8 height 8
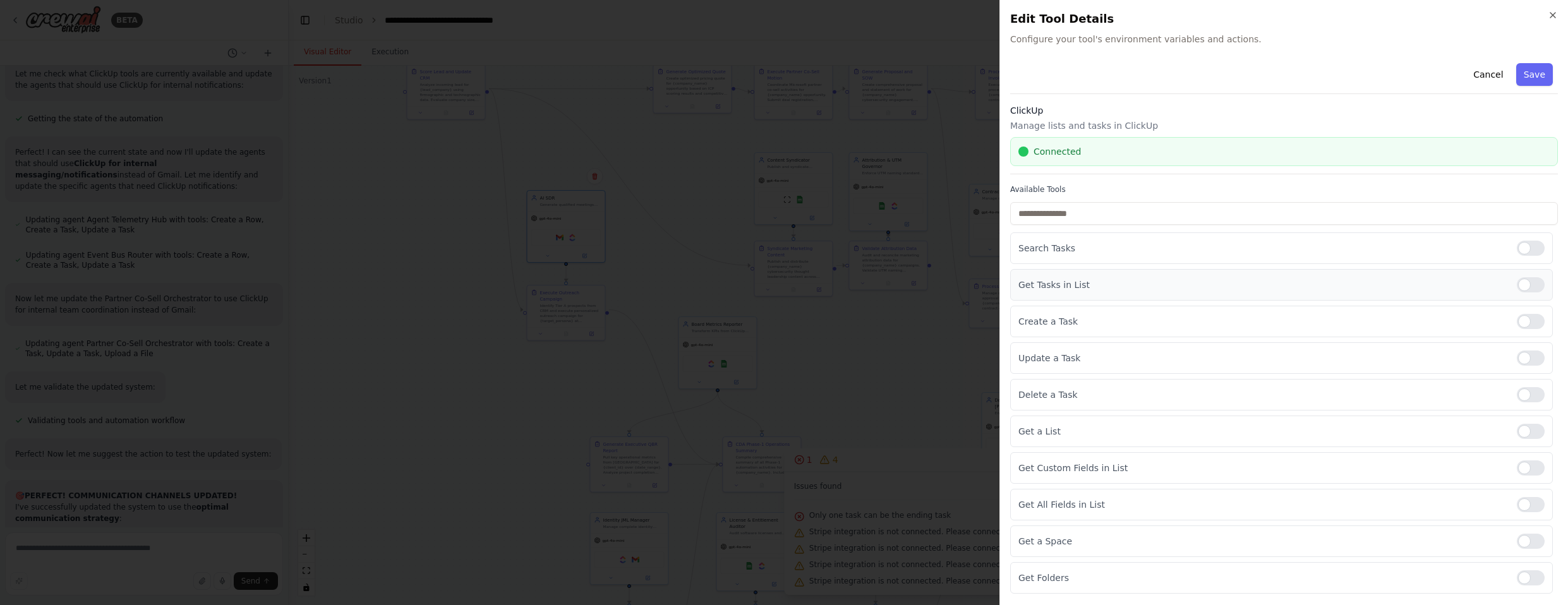
click at [827, 287] on div at bounding box center [1531, 284] width 28 height 15
click at [827, 321] on div at bounding box center [1531, 321] width 28 height 15
click at [827, 427] on div at bounding box center [1531, 431] width 28 height 15
click at [827, 461] on div at bounding box center [1531, 467] width 28 height 15
click at [827, 512] on div "Get All Fields in List" at bounding box center [1282, 504] width 543 height 31
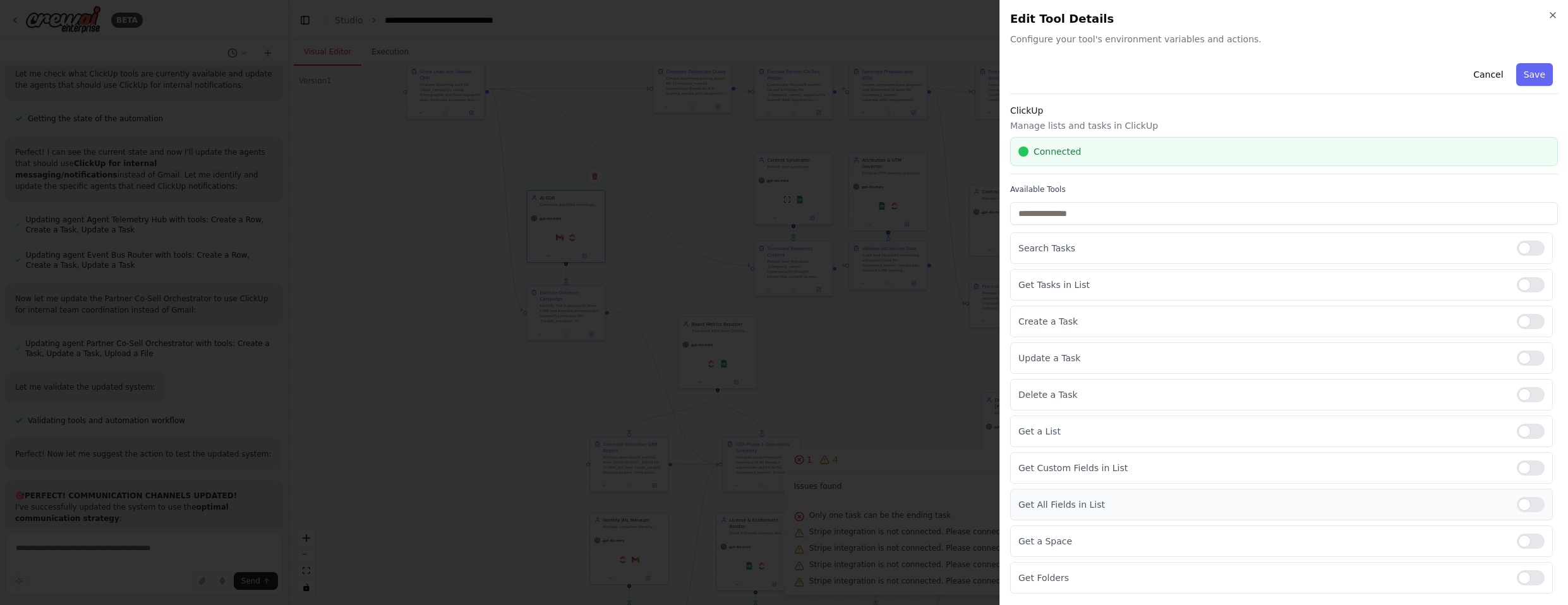
click at [827, 511] on div at bounding box center [1531, 504] width 28 height 15
click at [827, 541] on div at bounding box center [1531, 540] width 28 height 15
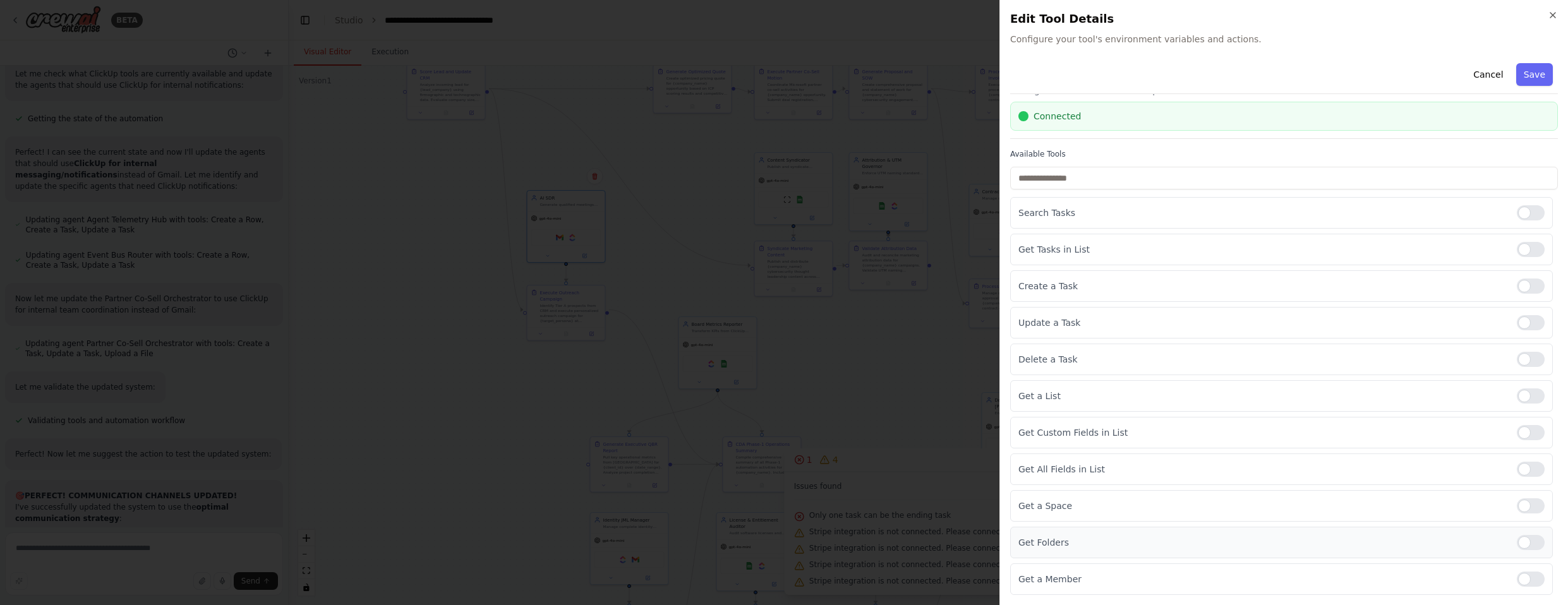
drag, startPoint x: 1525, startPoint y: 573, endPoint x: 1528, endPoint y: 553, distance: 20.2
click at [827, 574] on div at bounding box center [1531, 578] width 28 height 15
click at [827, 533] on div "Get Folders" at bounding box center [1282, 542] width 543 height 31
click at [827, 539] on div at bounding box center [1531, 542] width 28 height 15
click at [827, 78] on button "Save" at bounding box center [1535, 74] width 37 height 23
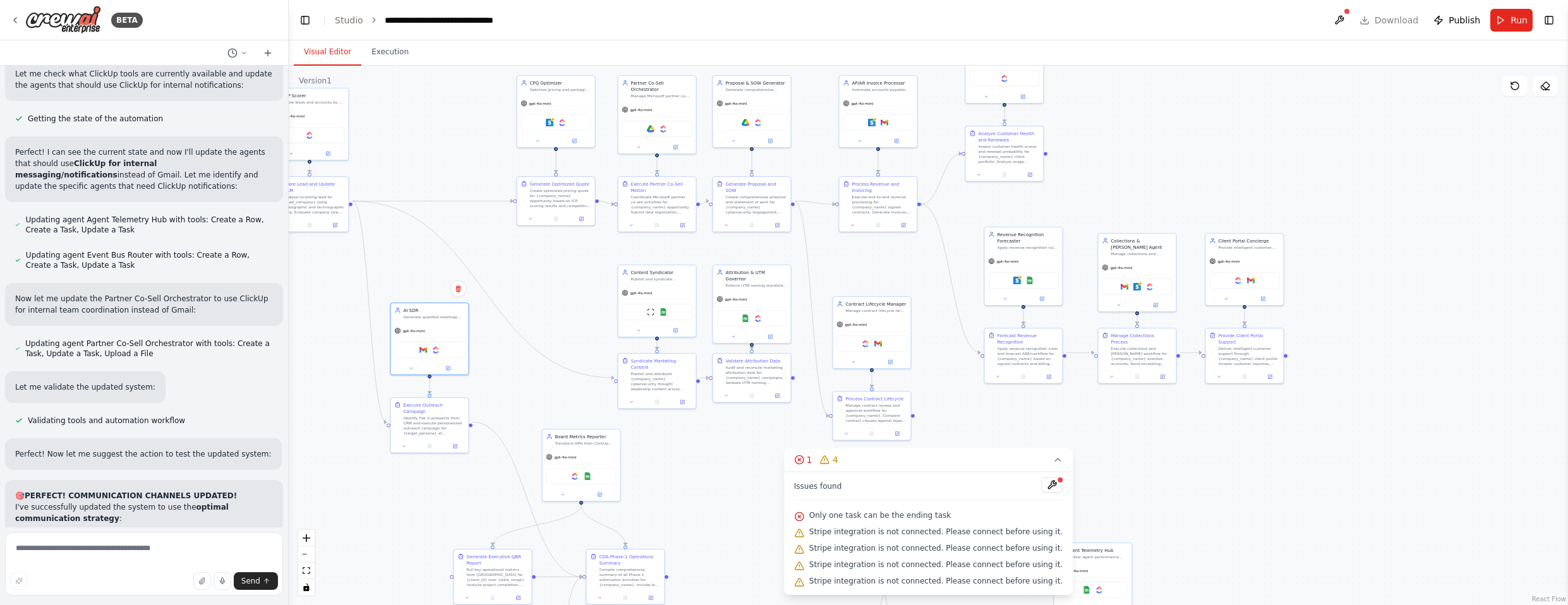
drag, startPoint x: 681, startPoint y: 191, endPoint x: 545, endPoint y: 303, distance: 176.2
click at [545, 303] on div ".deletable-edge-delete-btn { width: 20px; height: 20px; border: 0px solid #ffff…" at bounding box center [928, 335] width 1279 height 539
click at [827, 279] on img at bounding box center [1238, 279] width 8 height 8
click at [827, 282] on img at bounding box center [1150, 286] width 8 height 8
click at [827, 342] on img at bounding box center [866, 342] width 8 height 8
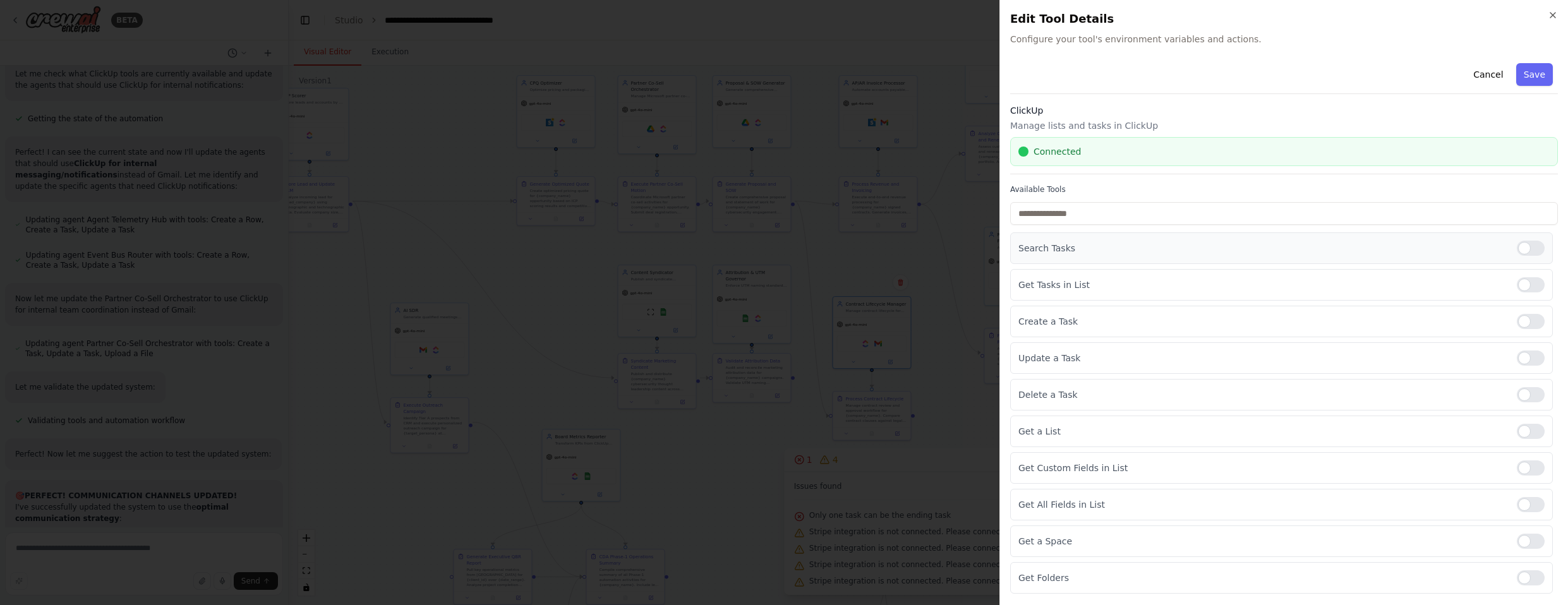
click at [827, 248] on div at bounding box center [1531, 248] width 28 height 15
click at [827, 275] on div "Get Tasks in List" at bounding box center [1282, 285] width 543 height 31
click at [827, 283] on div at bounding box center [1531, 284] width 28 height 15
click at [827, 432] on div at bounding box center [1531, 431] width 28 height 15
click at [827, 466] on div at bounding box center [1531, 467] width 28 height 15
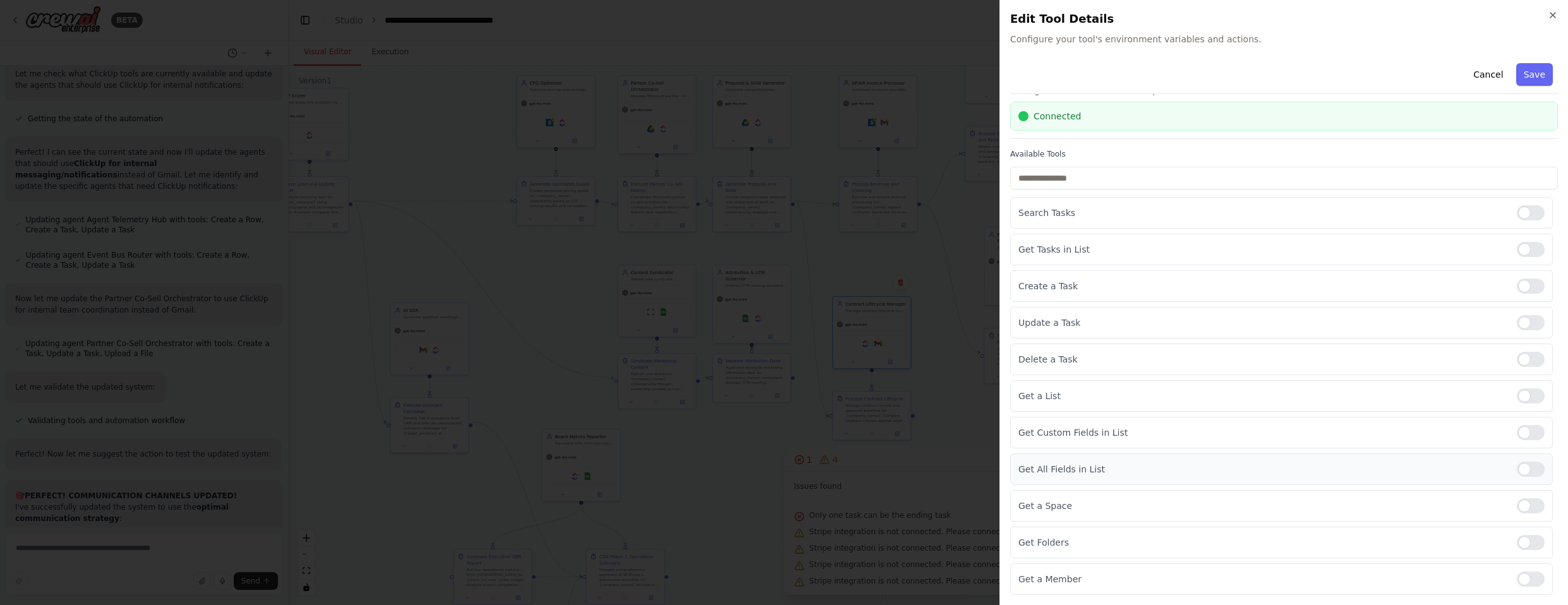
click at [827, 465] on div at bounding box center [1531, 468] width 28 height 15
click at [827, 498] on div at bounding box center [1531, 505] width 28 height 15
click at [827, 548] on div at bounding box center [1531, 542] width 28 height 15
click at [827, 578] on div at bounding box center [1531, 578] width 28 height 15
click at [827, 75] on button "Save" at bounding box center [1535, 74] width 37 height 23
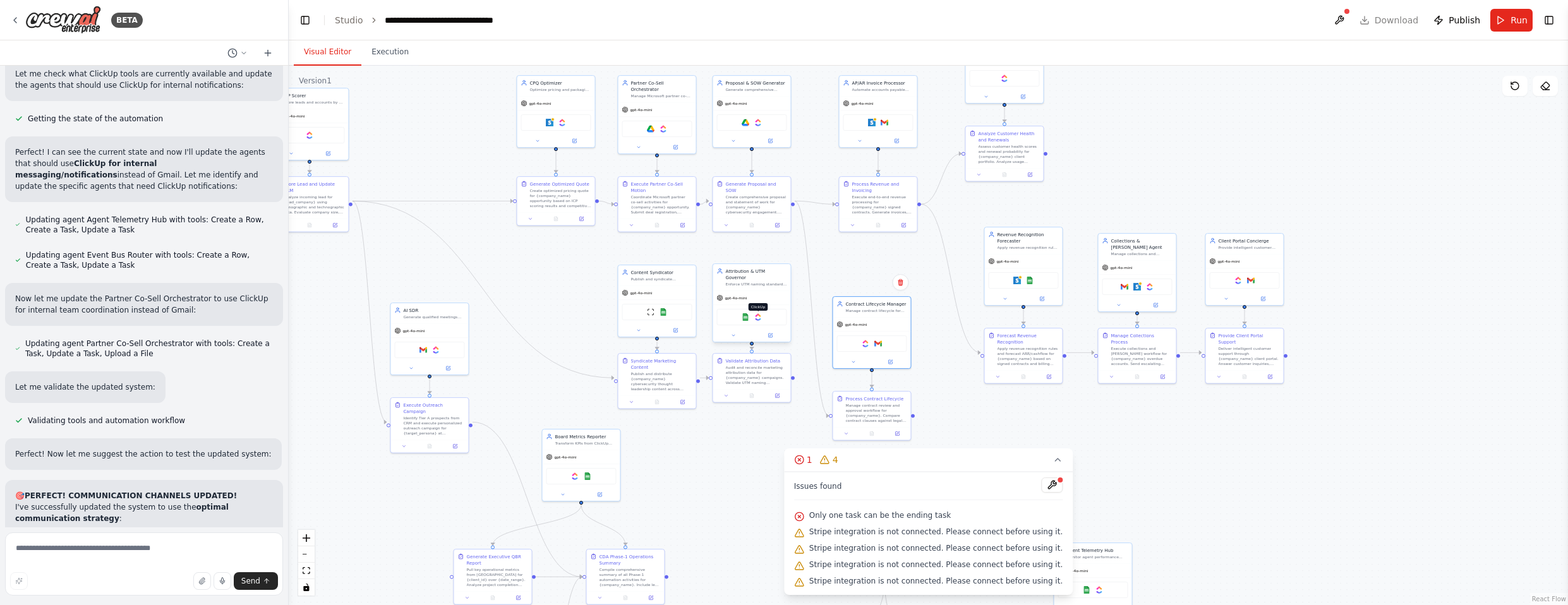
click at [758, 313] on img at bounding box center [758, 317] width 8 height 8
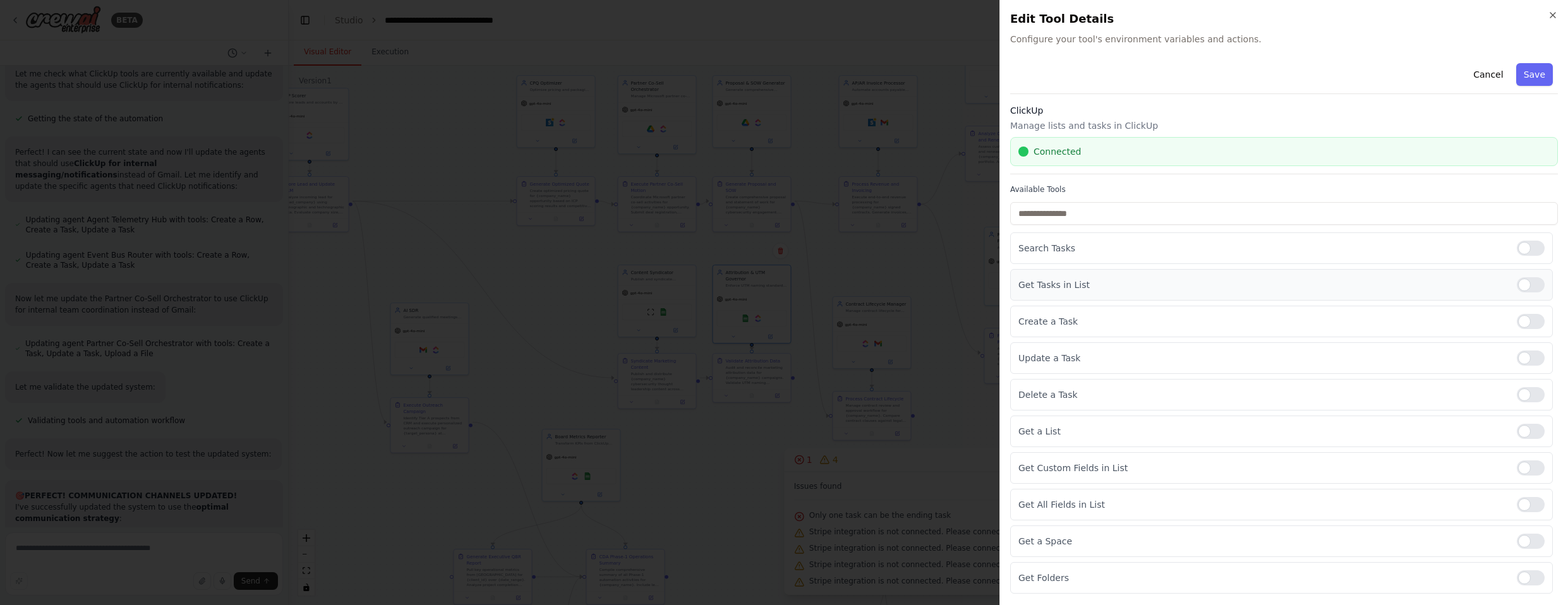
click at [827, 282] on div at bounding box center [1531, 284] width 28 height 15
click at [827, 326] on div at bounding box center [1531, 321] width 28 height 15
click at [827, 354] on div at bounding box center [1531, 357] width 28 height 15
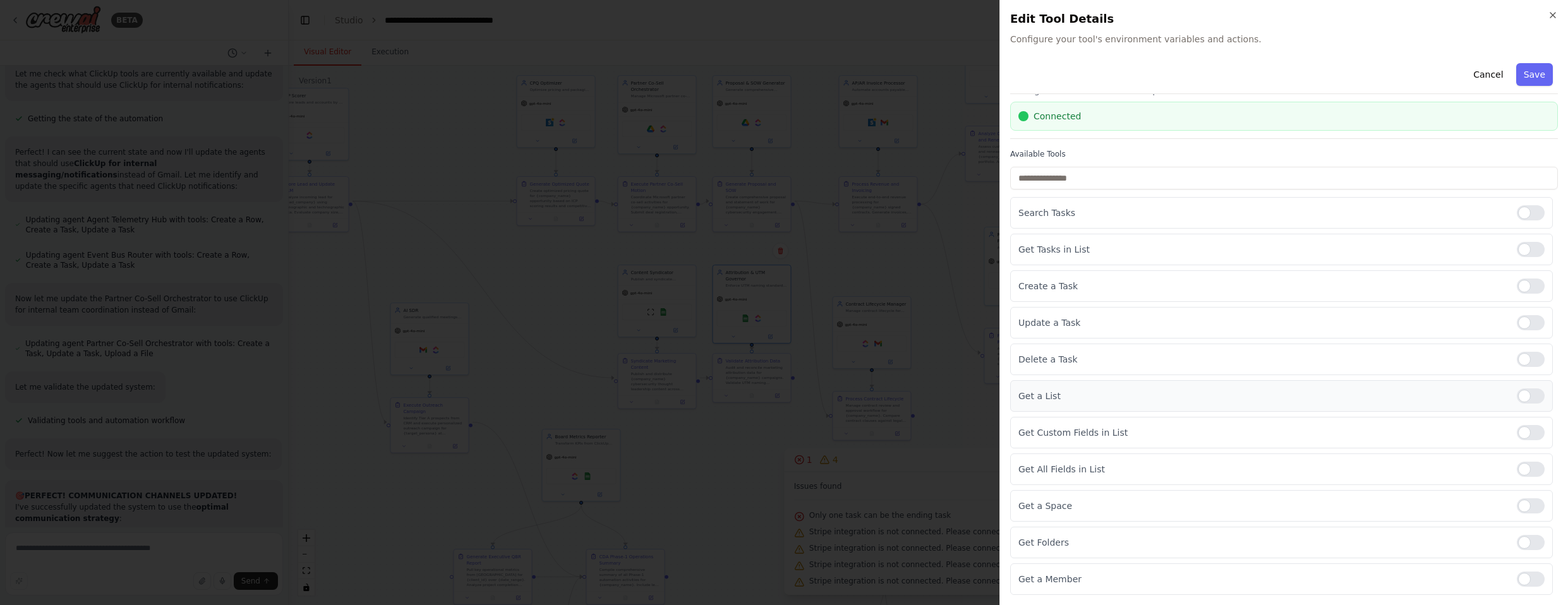
click at [827, 395] on div at bounding box center [1531, 395] width 28 height 15
click at [827, 437] on div at bounding box center [1531, 432] width 28 height 15
click at [827, 462] on div at bounding box center [1531, 468] width 28 height 15
click at [827, 500] on div at bounding box center [1531, 505] width 28 height 15
click at [827, 544] on div at bounding box center [1531, 542] width 28 height 15
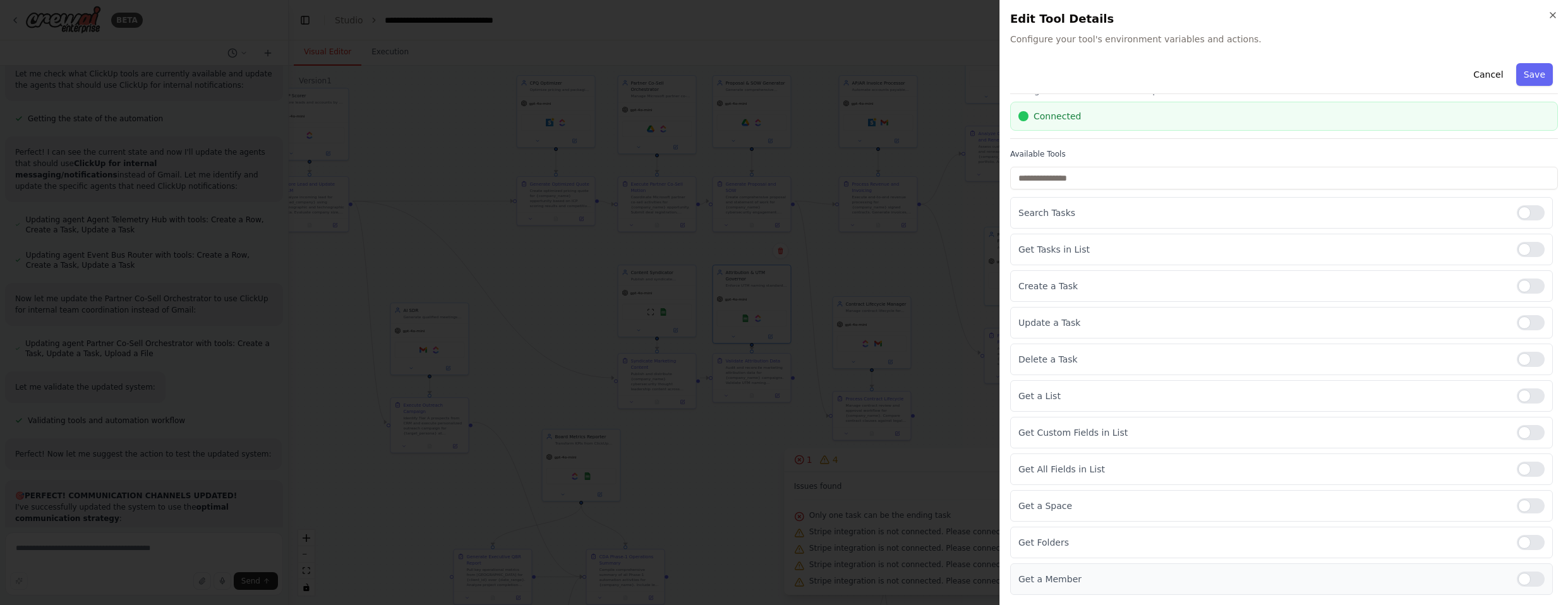
click at [827, 576] on div at bounding box center [1531, 578] width 28 height 15
click at [827, 81] on button "Save" at bounding box center [1535, 74] width 37 height 23
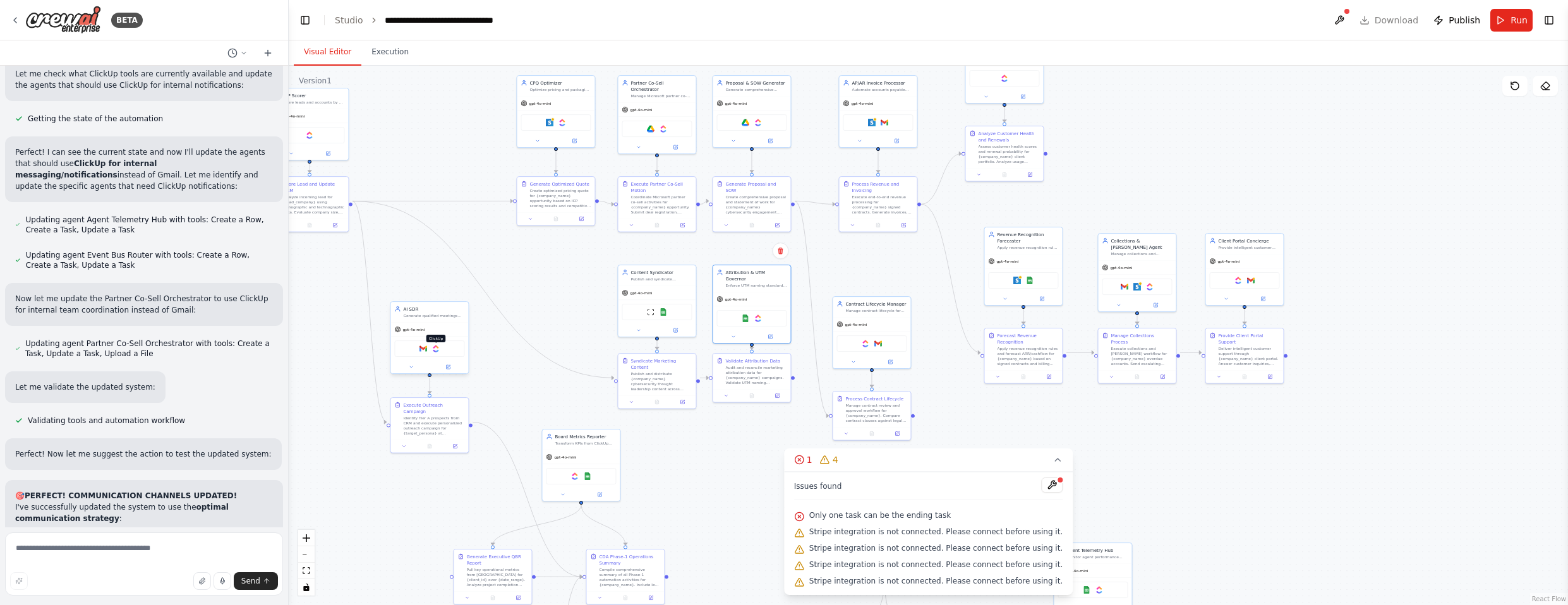
click at [437, 348] on img at bounding box center [436, 348] width 8 height 8
click at [758, 313] on img at bounding box center [758, 317] width 8 height 8
click at [827, 343] on img at bounding box center [866, 342] width 8 height 8
click at [827, 282] on img at bounding box center [1150, 286] width 8 height 8
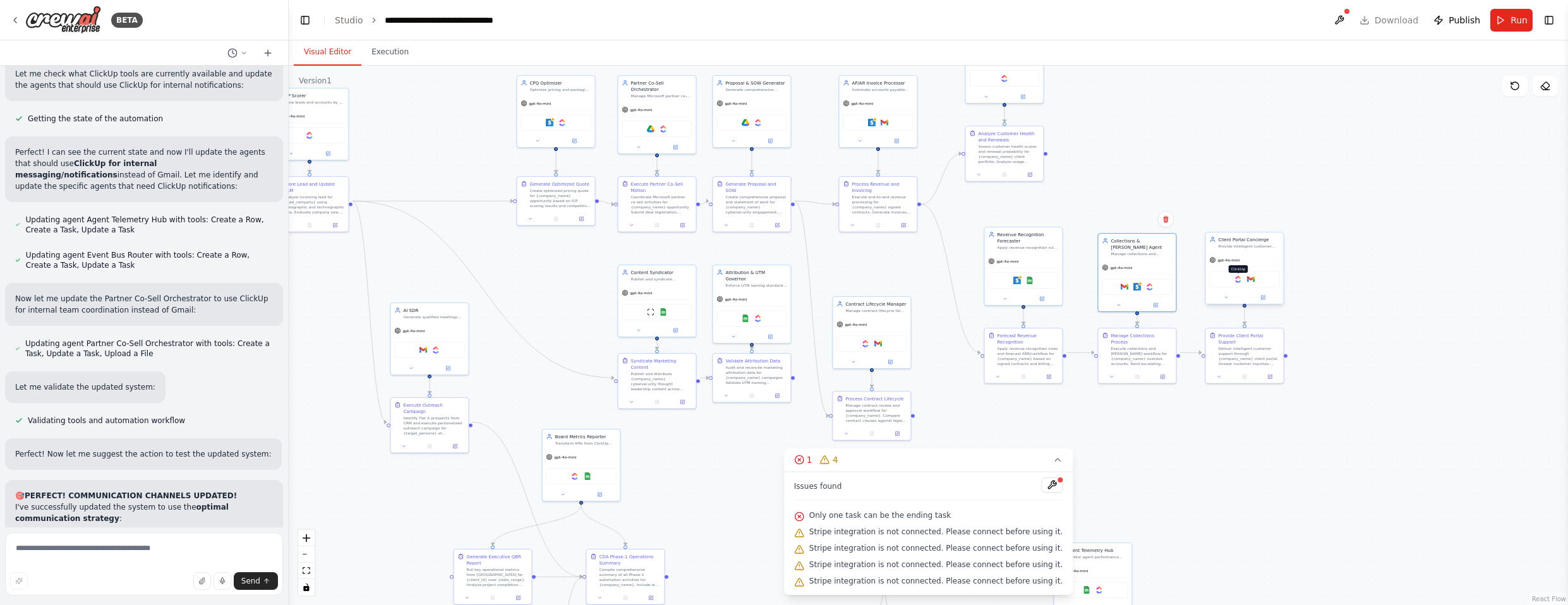
click at [827, 279] on img at bounding box center [1238, 279] width 8 height 8
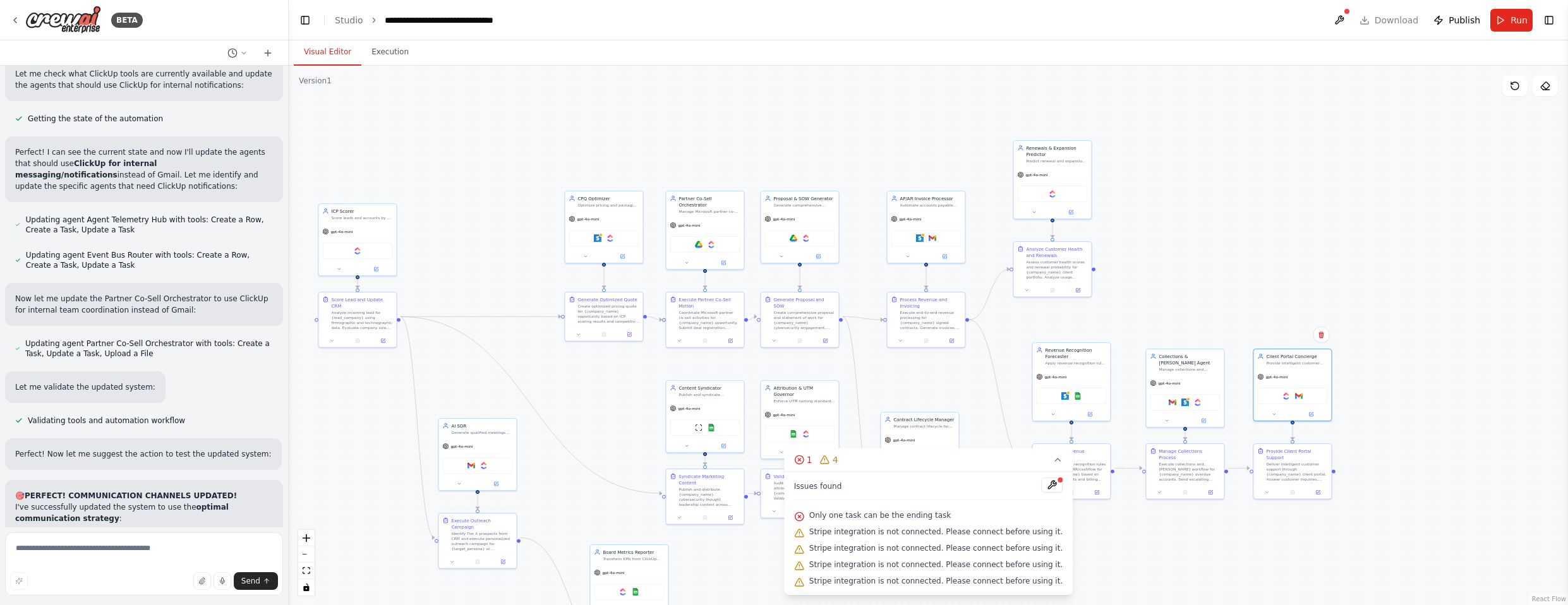
drag, startPoint x: 1116, startPoint y: 170, endPoint x: 1164, endPoint y: 286, distance: 125.5
click at [827, 286] on div ".deletable-edge-delete-btn { width: 20px; height: 20px; border: 0px solid #ffff…" at bounding box center [928, 335] width 1279 height 539
click at [827, 195] on img at bounding box center [1053, 193] width 8 height 8
click at [808, 238] on img at bounding box center [806, 237] width 8 height 8
click at [714, 239] on img at bounding box center [711, 243] width 8 height 8
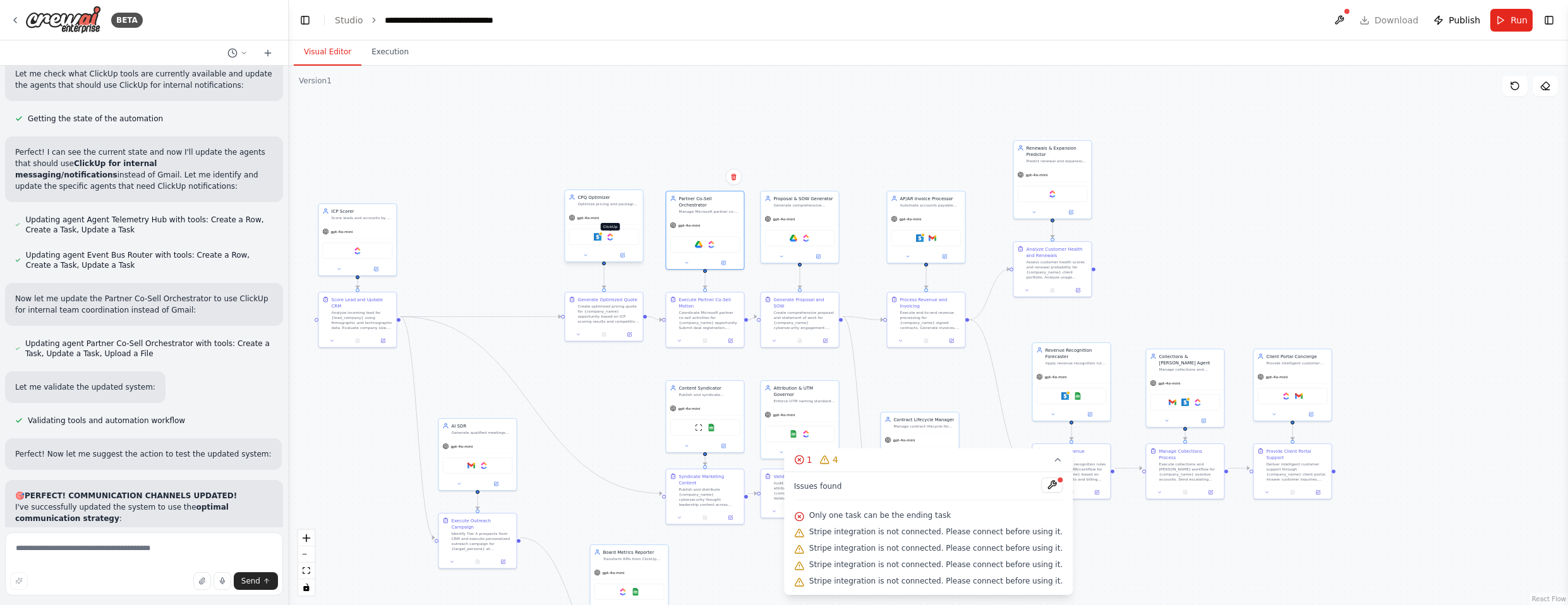
click at [613, 238] on img at bounding box center [610, 237] width 8 height 8
click at [358, 249] on img at bounding box center [358, 250] width 8 height 8
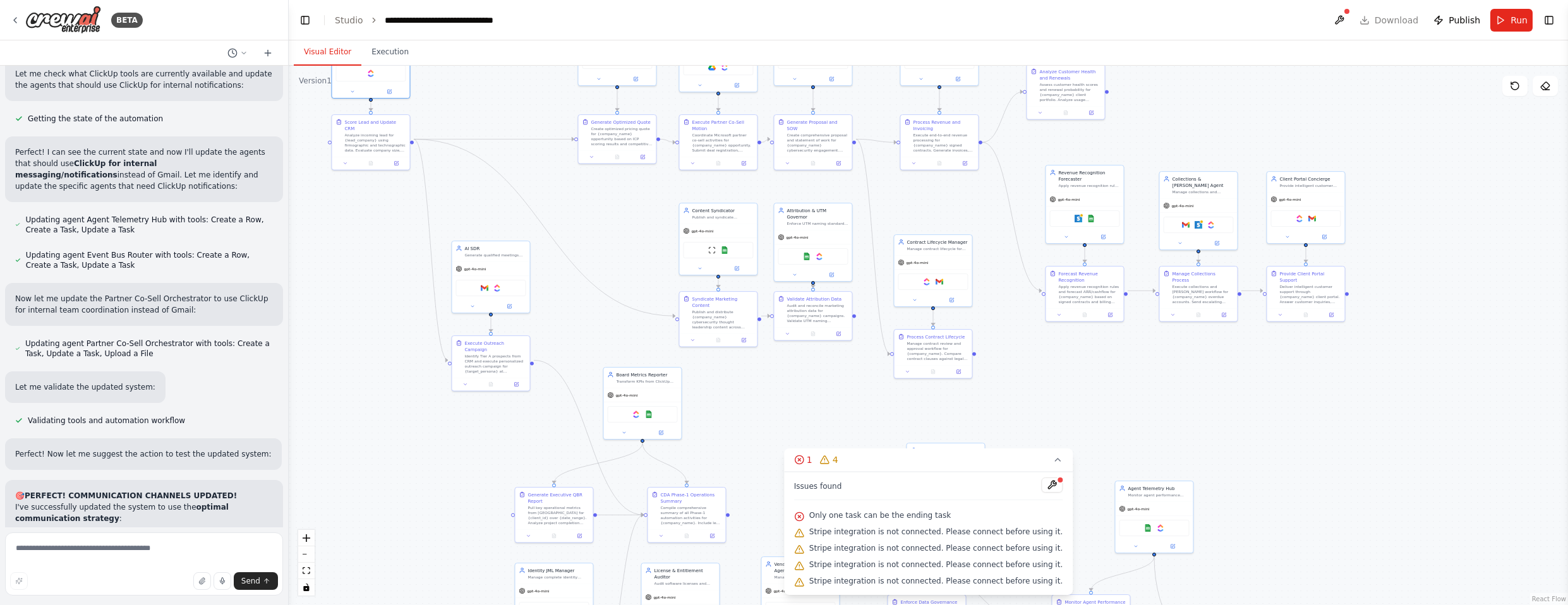
drag, startPoint x: 566, startPoint y: 429, endPoint x: 579, endPoint y: 251, distance: 178.5
click at [579, 251] on div ".deletable-edge-delete-btn { width: 20px; height: 20px; border: 0px solid #ffff…" at bounding box center [928, 335] width 1279 height 539
click at [498, 287] on img at bounding box center [498, 286] width 8 height 8
click at [821, 250] on img at bounding box center [819, 254] width 8 height 8
click at [827, 280] on img at bounding box center [927, 279] width 8 height 8
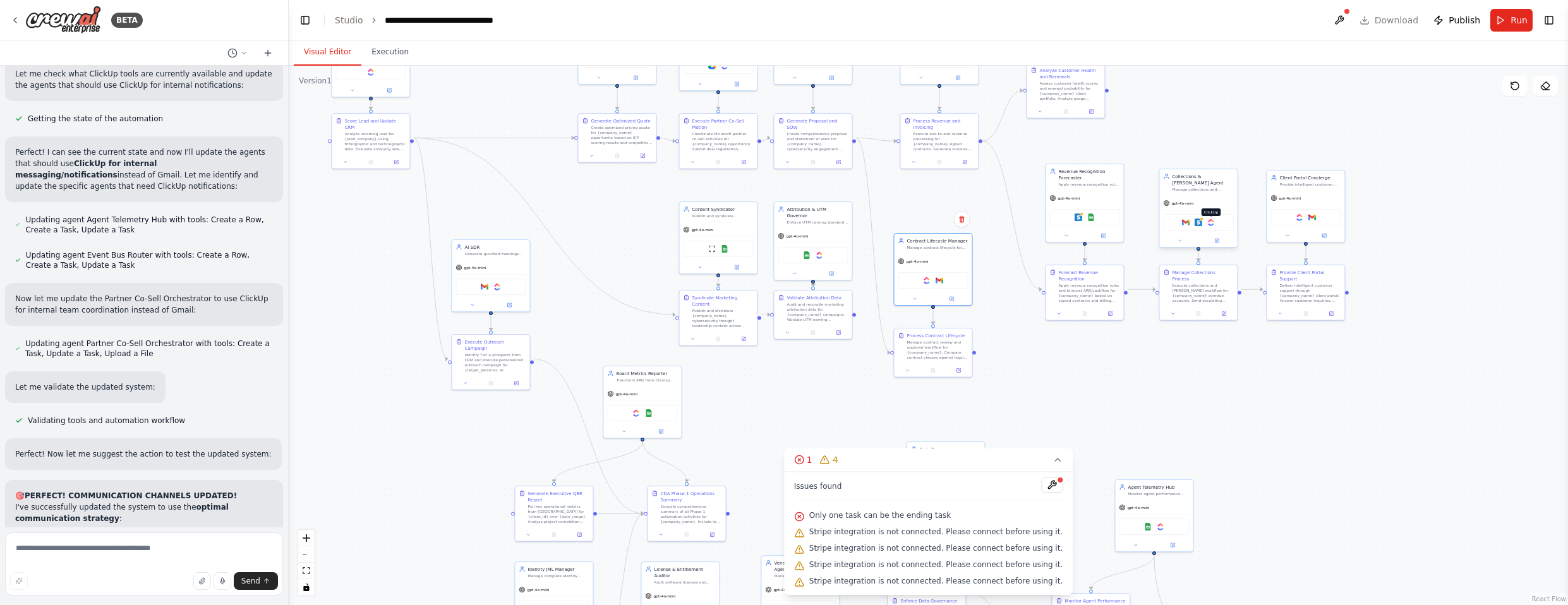
click at [827, 218] on img at bounding box center [1211, 222] width 8 height 8
click at [827, 216] on img at bounding box center [1299, 216] width 8 height 8
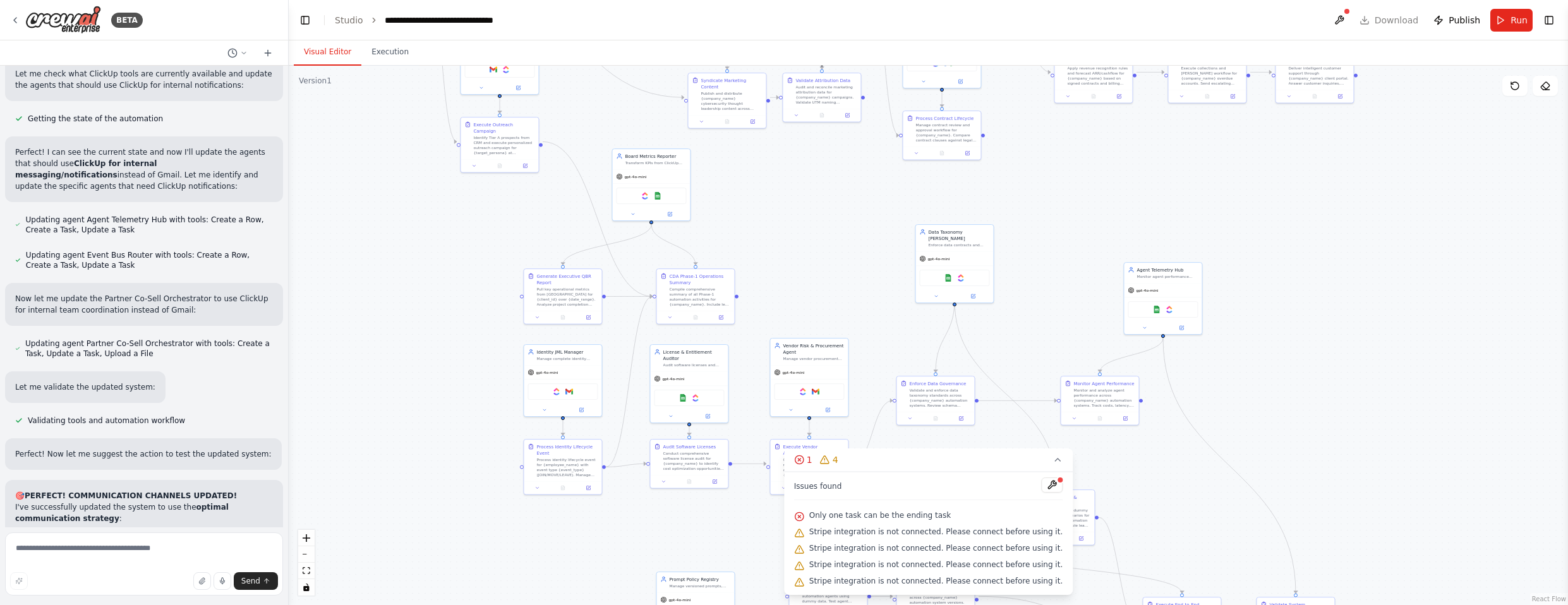
drag, startPoint x: 1136, startPoint y: 404, endPoint x: 1142, endPoint y: 170, distance: 234.1
click at [827, 170] on div ".deletable-edge-delete-btn { width: 20px; height: 20px; border: 0px solid #ffff…" at bounding box center [928, 335] width 1279 height 539
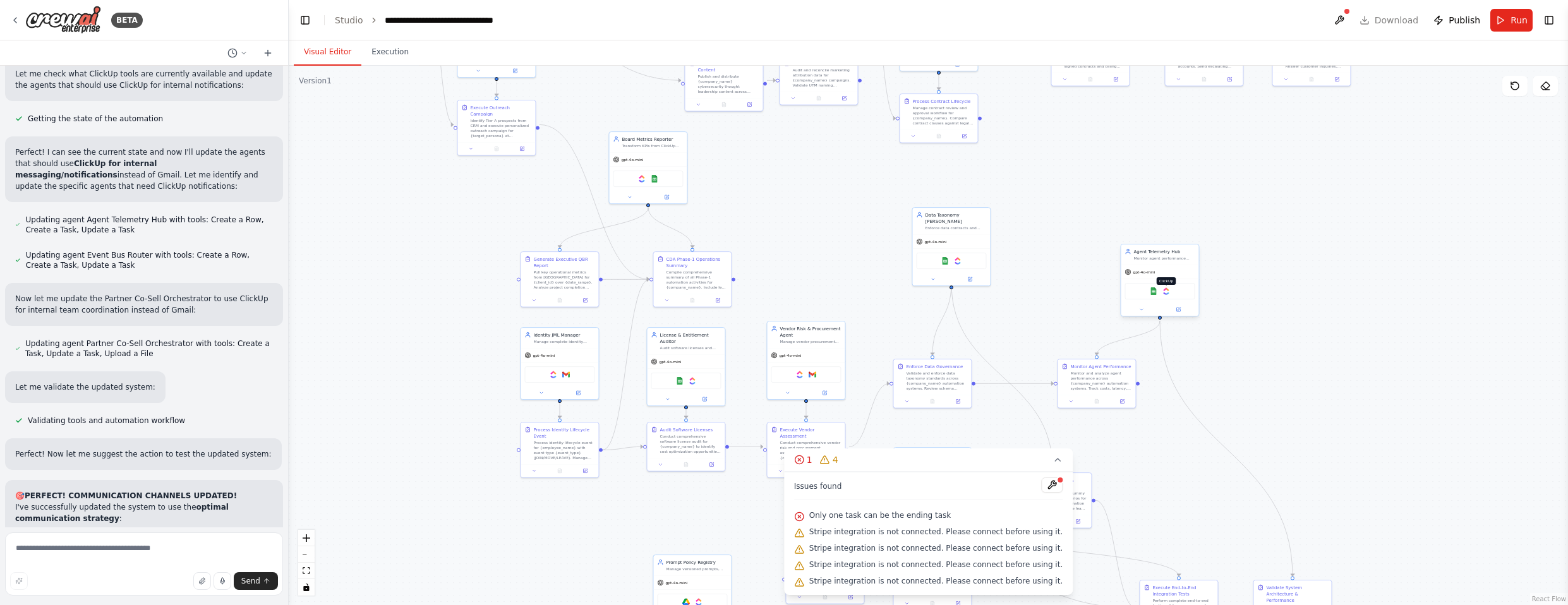
click at [827, 293] on img at bounding box center [1167, 291] width 8 height 8
click at [827, 255] on img at bounding box center [958, 259] width 8 height 8
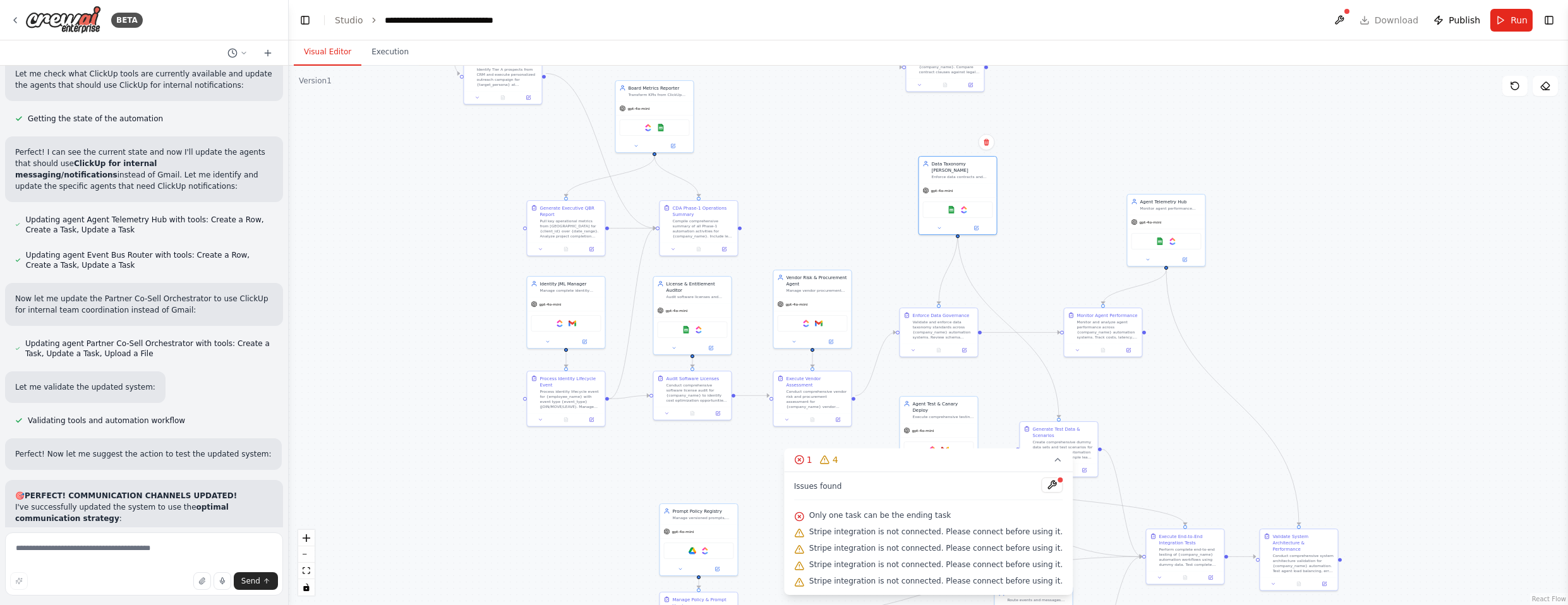
drag, startPoint x: 866, startPoint y: 289, endPoint x: 873, endPoint y: 244, distance: 45.5
click at [827, 244] on div ".deletable-edge-delete-btn { width: 20px; height: 20px; border: 0px solid #ffff…" at bounding box center [928, 335] width 1279 height 539
click at [647, 127] on img at bounding box center [648, 126] width 8 height 8
click at [560, 324] on img at bounding box center [560, 322] width 8 height 8
click at [702, 325] on img at bounding box center [699, 329] width 8 height 8
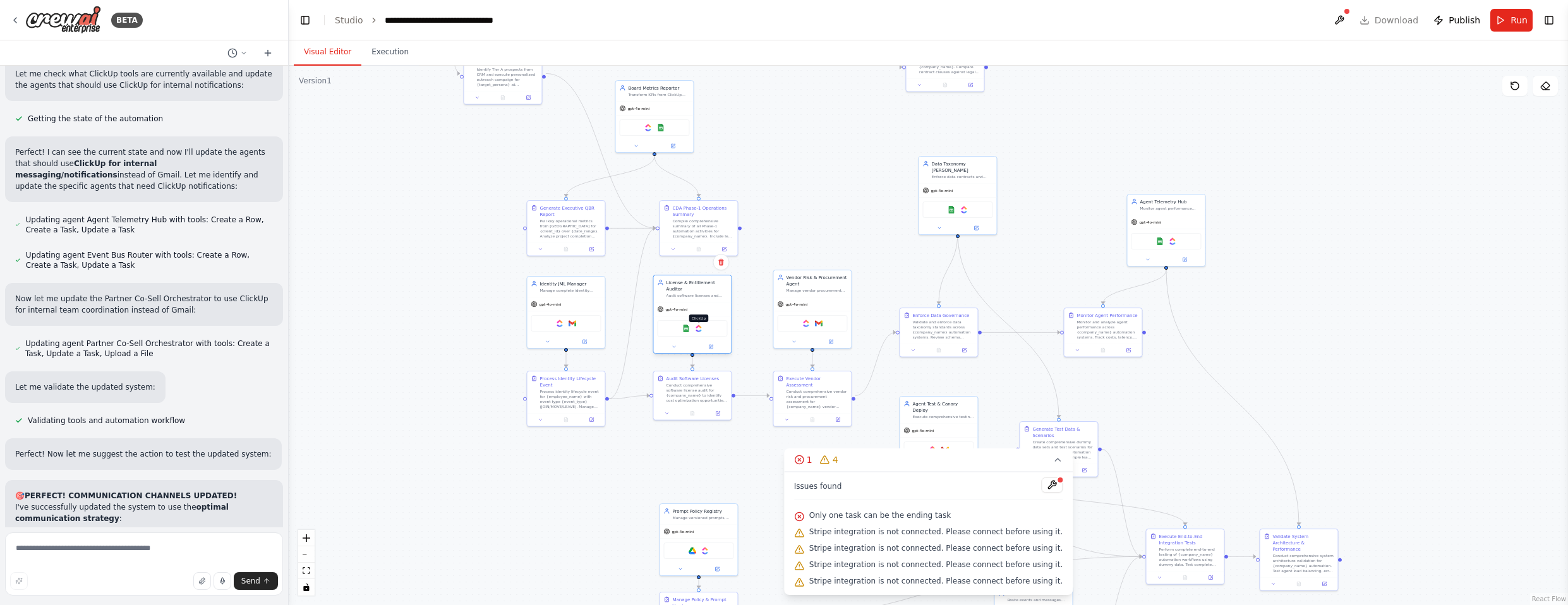
click at [698, 325] on img at bounding box center [699, 329] width 8 height 8
click at [806, 323] on img at bounding box center [806, 322] width 8 height 8
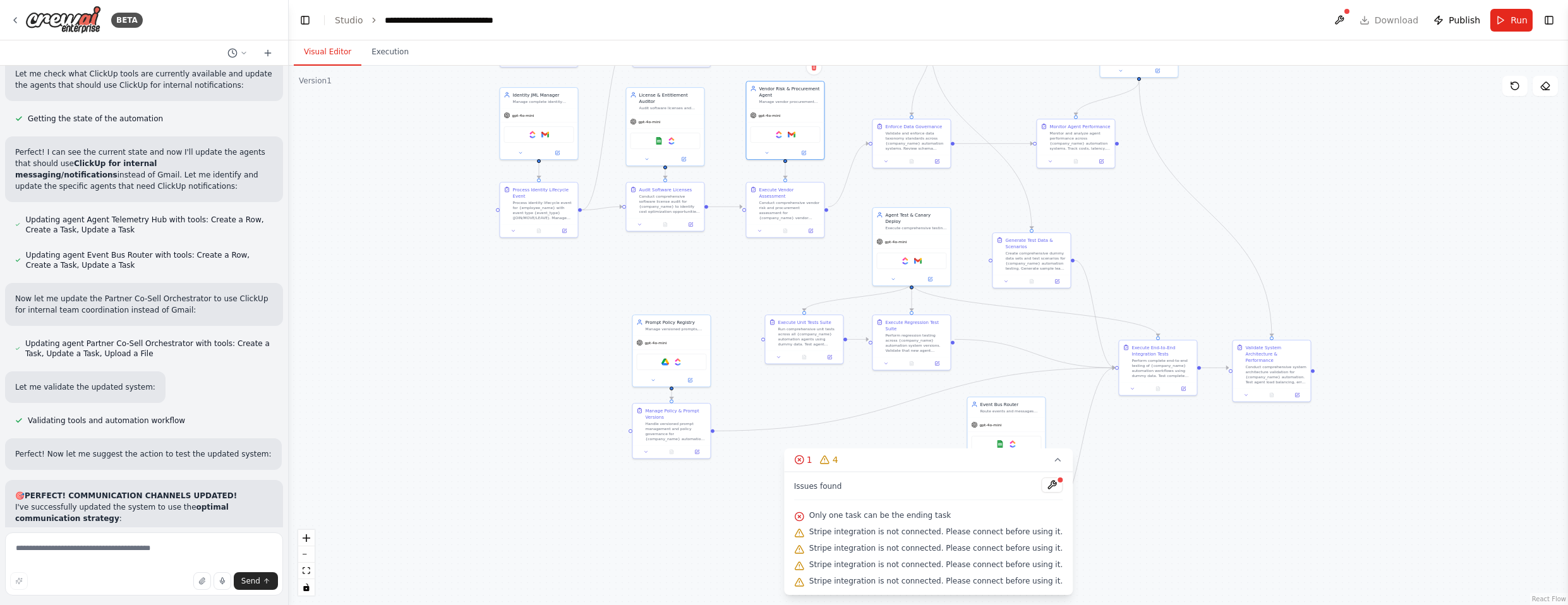
drag, startPoint x: 1121, startPoint y: 400, endPoint x: 1078, endPoint y: 172, distance: 232.0
click at [827, 177] on div ".deletable-edge-delete-btn { width: 20px; height: 20px; border: 0px solid #ffff…" at bounding box center [928, 335] width 1279 height 539
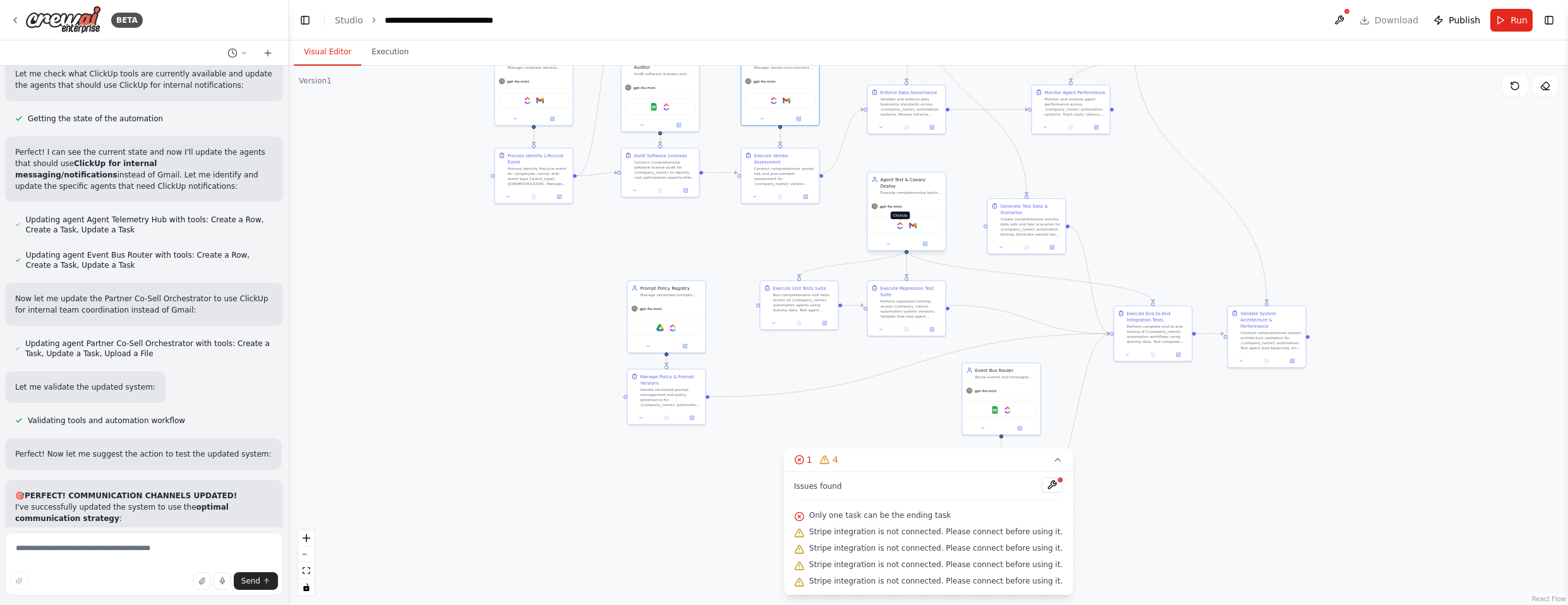
click at [827, 221] on img at bounding box center [900, 225] width 8 height 8
click at [675, 326] on img at bounding box center [673, 327] width 8 height 8
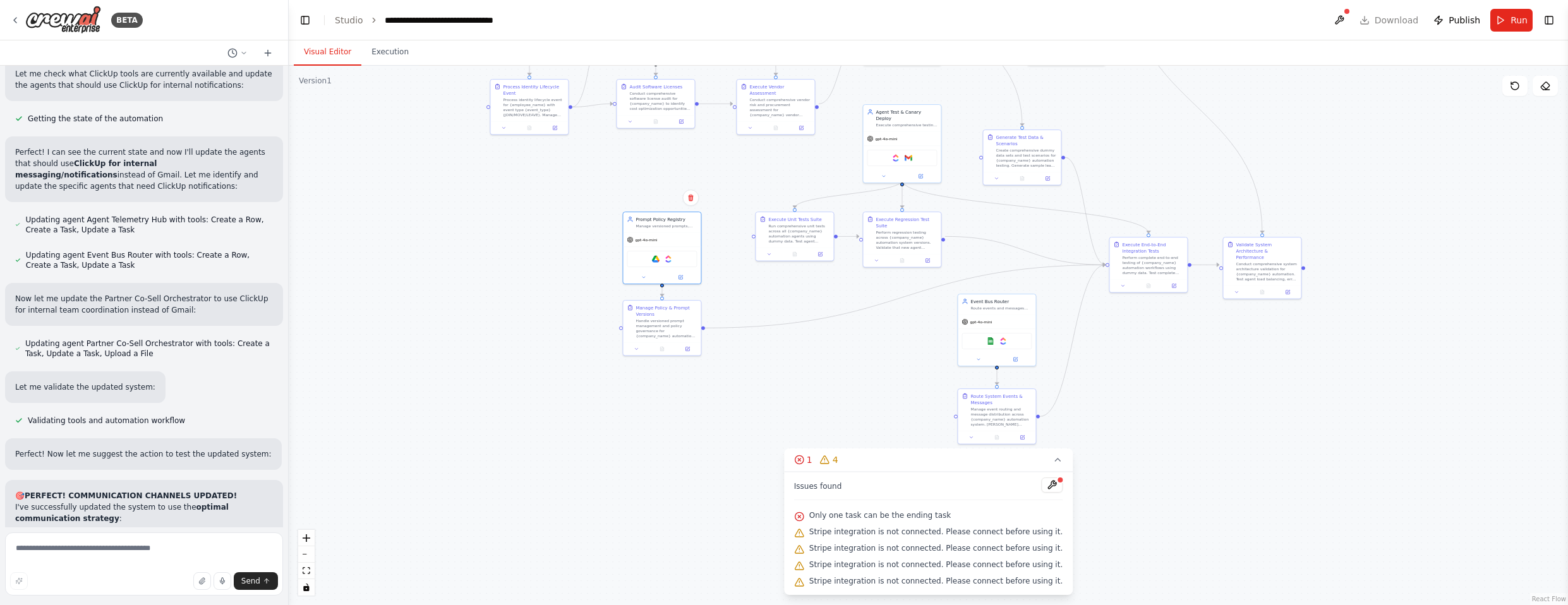
drag, startPoint x: 1144, startPoint y: 421, endPoint x: 1134, endPoint y: 307, distance: 114.4
click at [827, 307] on div ".deletable-edge-delete-btn { width: 20px; height: 20px; border: 0px solid #ffff…" at bounding box center [928, 335] width 1279 height 539
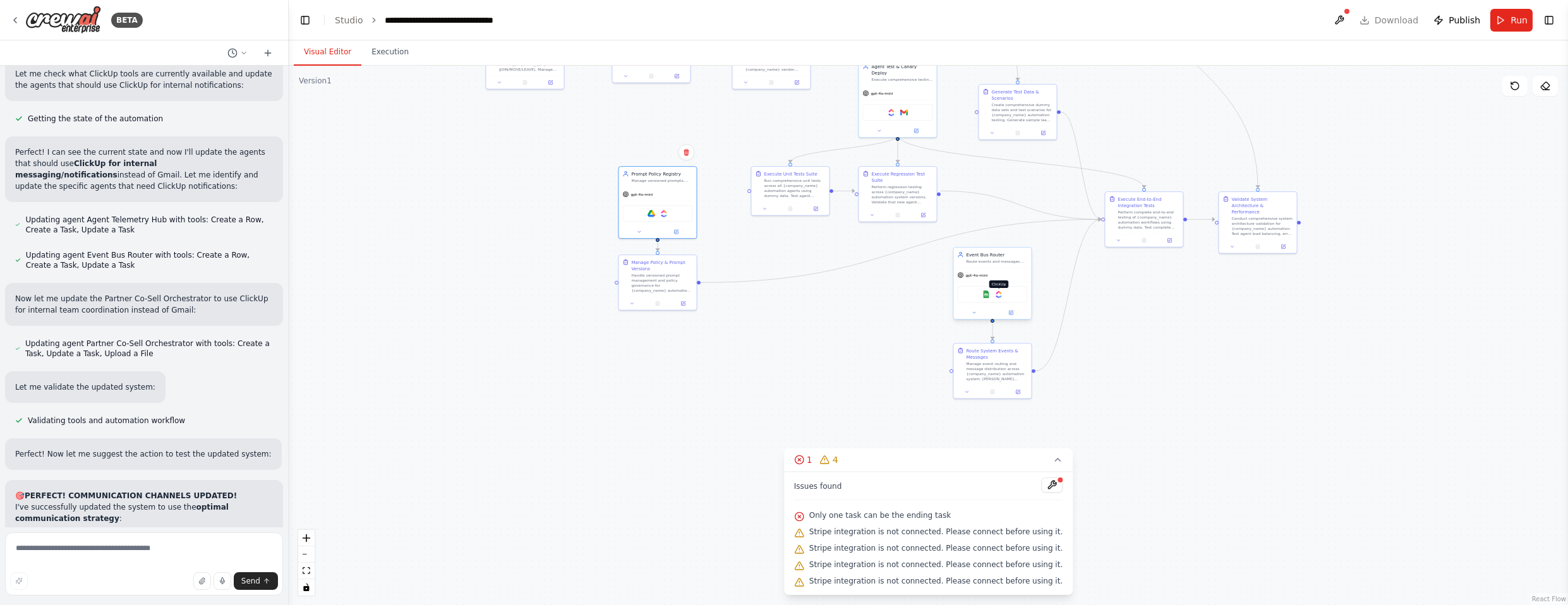
click at [827, 297] on img at bounding box center [999, 294] width 8 height 8
click at [827, 295] on img at bounding box center [986, 294] width 8 height 8
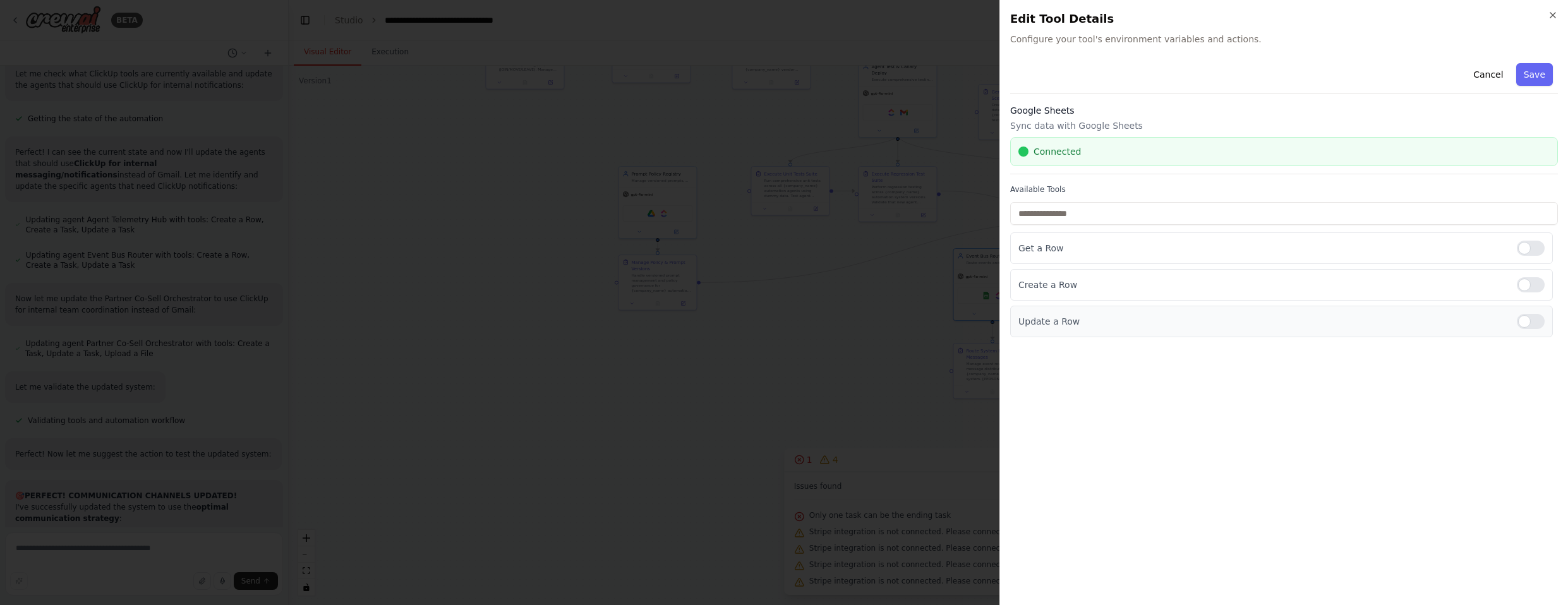
click at [827, 325] on div at bounding box center [1531, 321] width 28 height 15
click at [827, 249] on div at bounding box center [1531, 248] width 28 height 15
click at [827, 78] on button "Save" at bounding box center [1535, 74] width 37 height 23
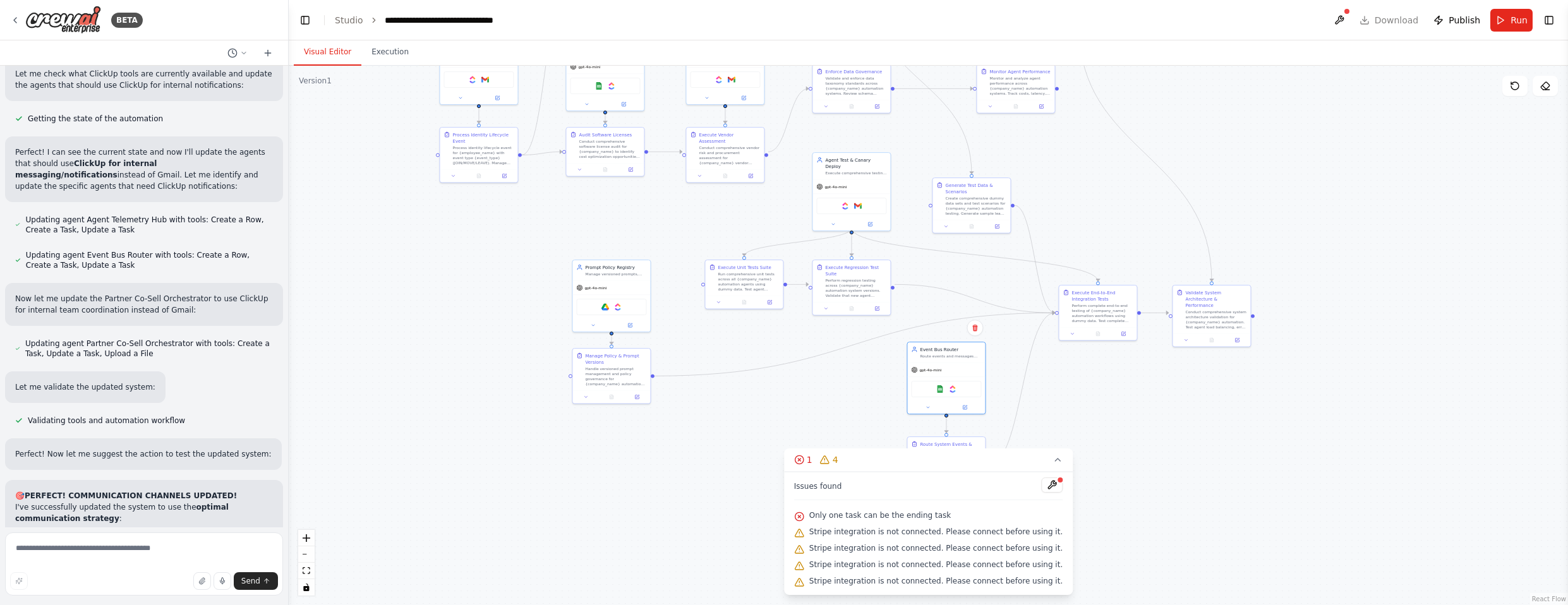
drag, startPoint x: 903, startPoint y: 306, endPoint x: 856, endPoint y: 404, distance: 108.7
click at [827, 404] on div ".deletable-edge-delete-btn { width: 20px; height: 20px; border: 0px solid #ffff…" at bounding box center [928, 335] width 1279 height 539
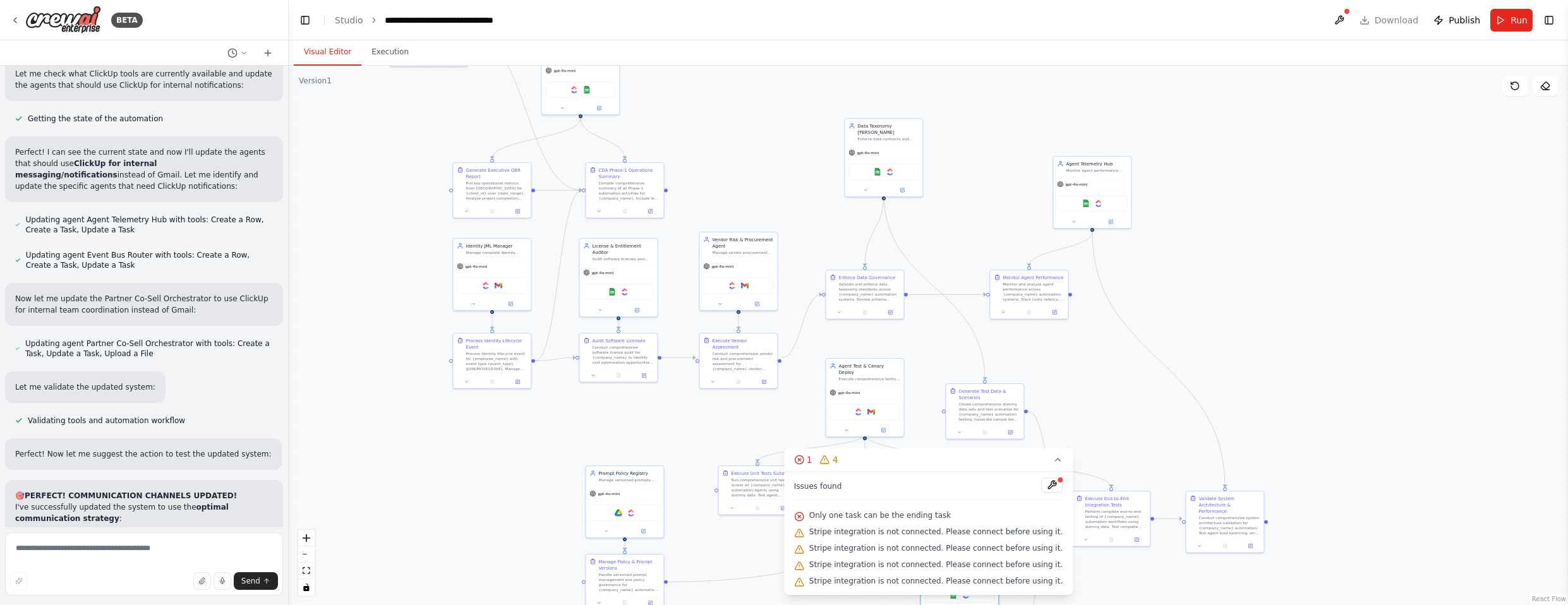
drag, startPoint x: 1070, startPoint y: 190, endPoint x: 1085, endPoint y: 390, distance: 200.6
click at [827, 391] on div ".deletable-edge-delete-btn { width: 20px; height: 20px; border: 0px solid #ffff…" at bounding box center [928, 335] width 1279 height 539
click at [615, 287] on img at bounding box center [612, 291] width 8 height 8
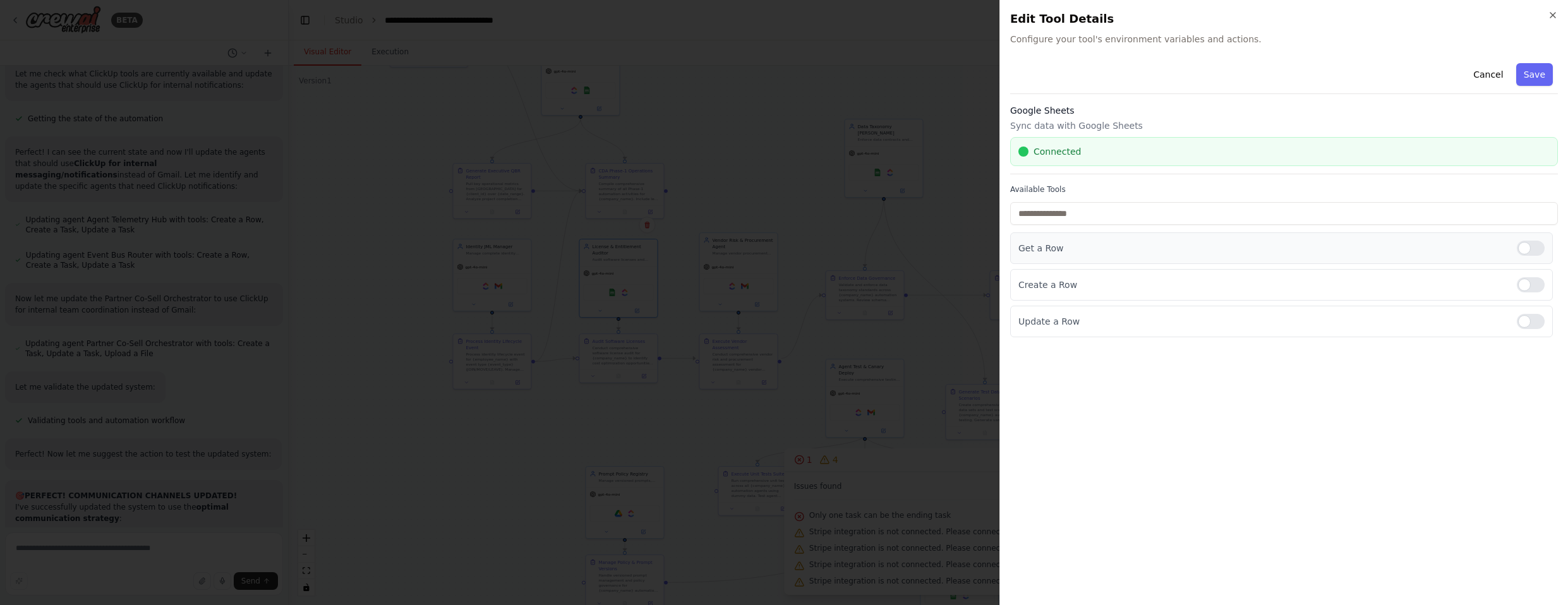
click at [827, 244] on div at bounding box center [1531, 248] width 28 height 15
click at [827, 319] on div at bounding box center [1531, 321] width 28 height 15
click at [827, 78] on button "Save" at bounding box center [1535, 74] width 37 height 23
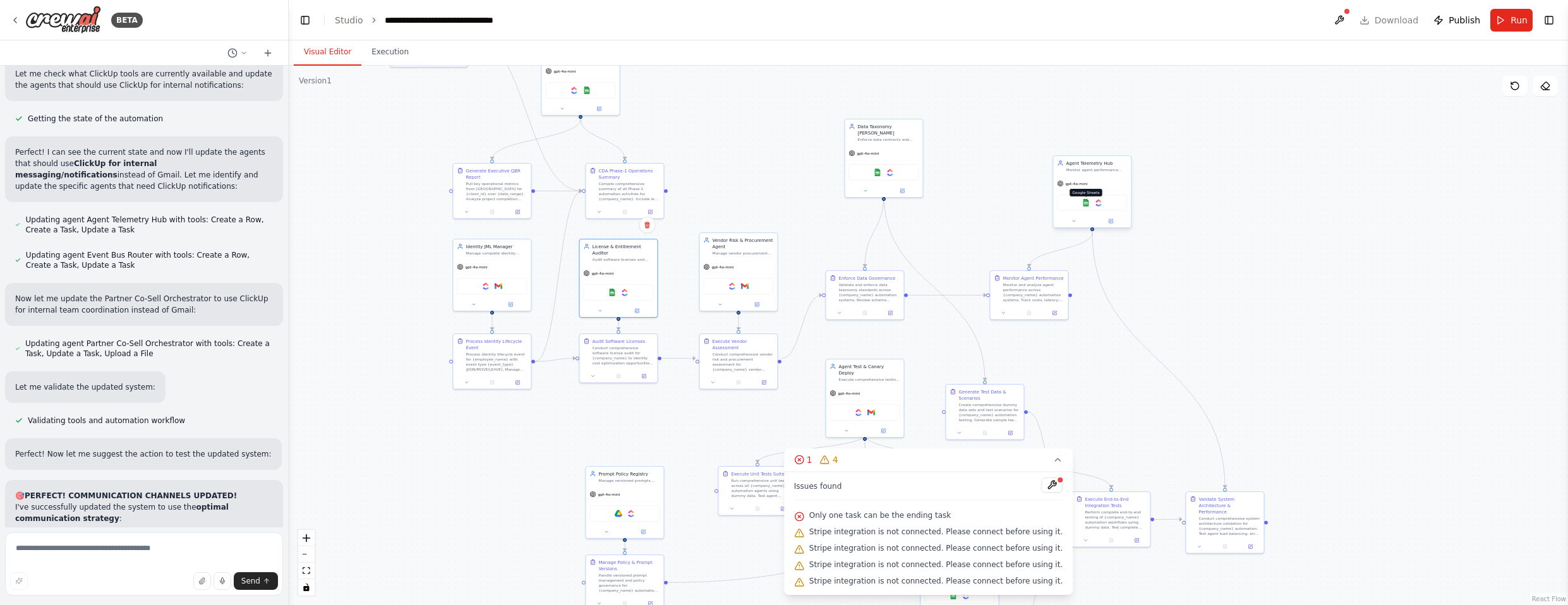
click at [827, 200] on img at bounding box center [1086, 203] width 8 height 8
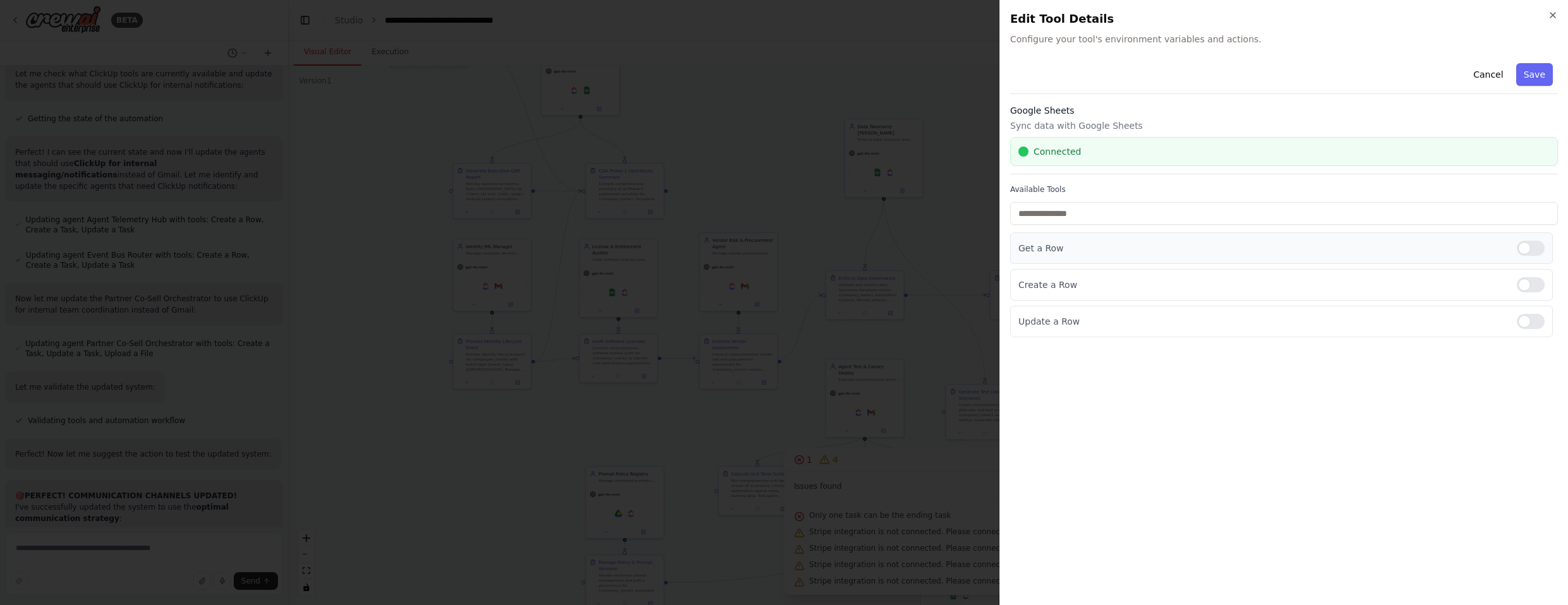
click at [827, 252] on div at bounding box center [1531, 248] width 28 height 15
click at [827, 312] on div "Update a Row" at bounding box center [1282, 321] width 543 height 31
click at [827, 319] on div at bounding box center [1531, 321] width 28 height 15
click at [827, 81] on button "Save" at bounding box center [1535, 74] width 37 height 23
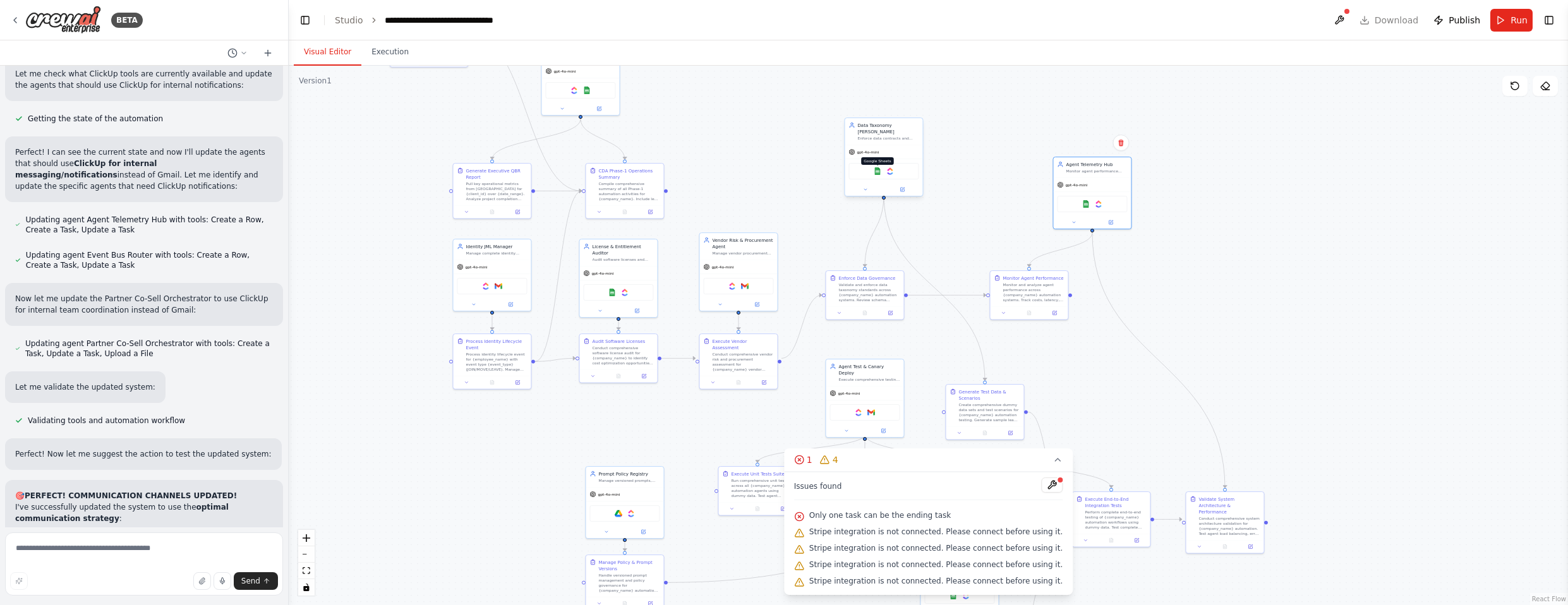
click at [827, 167] on img at bounding box center [878, 171] width 8 height 8
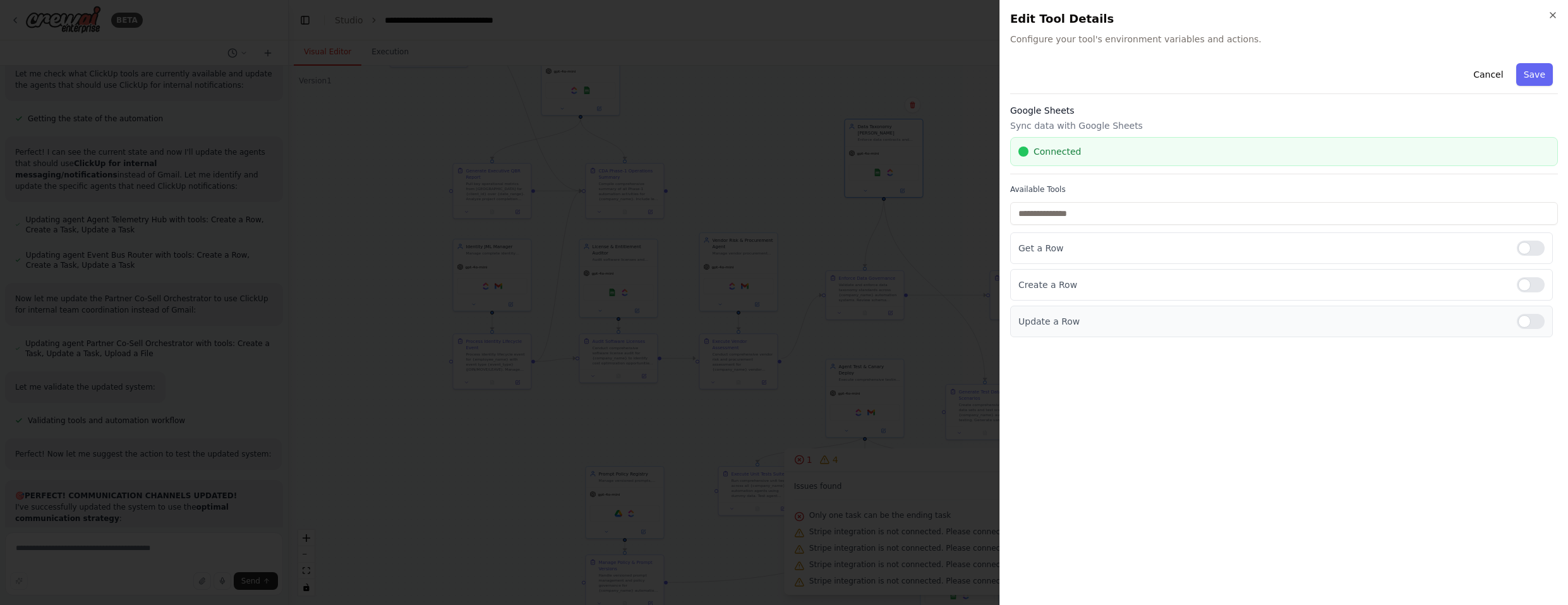
click at [827, 319] on div at bounding box center [1531, 321] width 28 height 15
click at [827, 73] on button "Save" at bounding box center [1535, 74] width 37 height 23
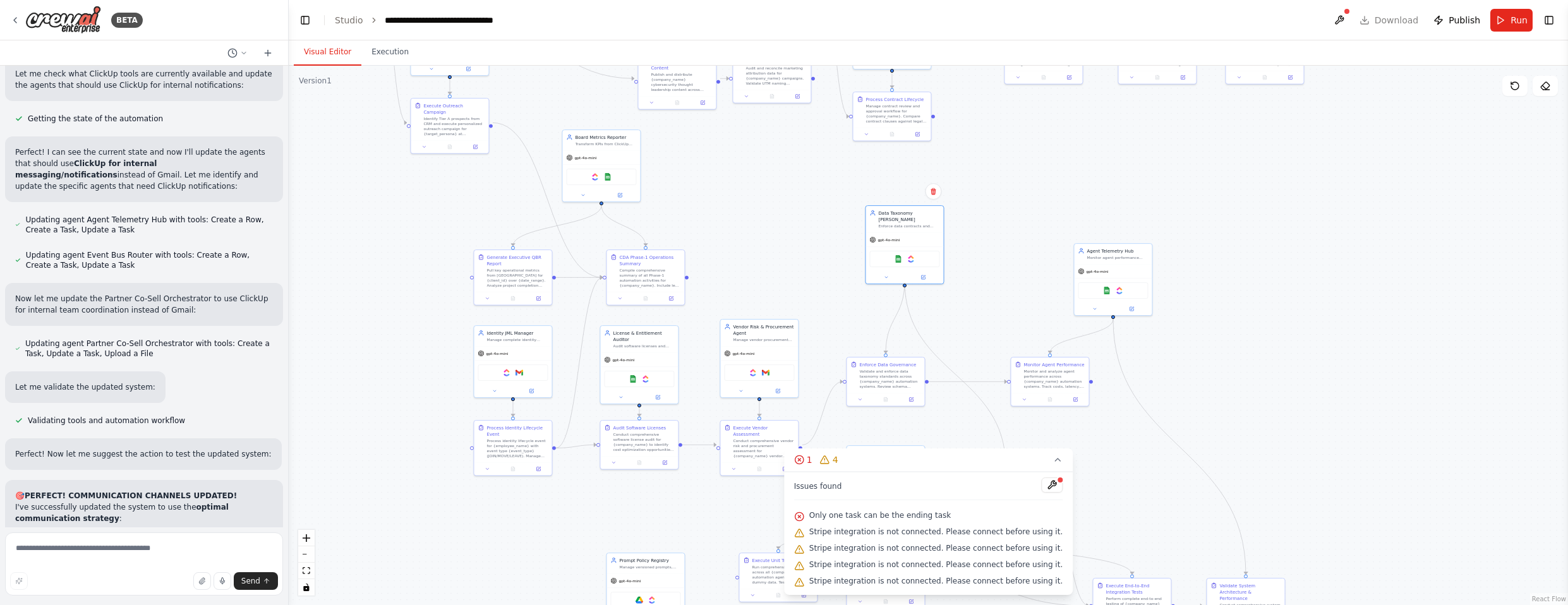
drag, startPoint x: 743, startPoint y: 171, endPoint x: 781, endPoint y: 377, distance: 209.5
click at [781, 377] on div ".deletable-edge-delete-btn { width: 20px; height: 20px; border: 0px solid #ffff…" at bounding box center [928, 335] width 1279 height 539
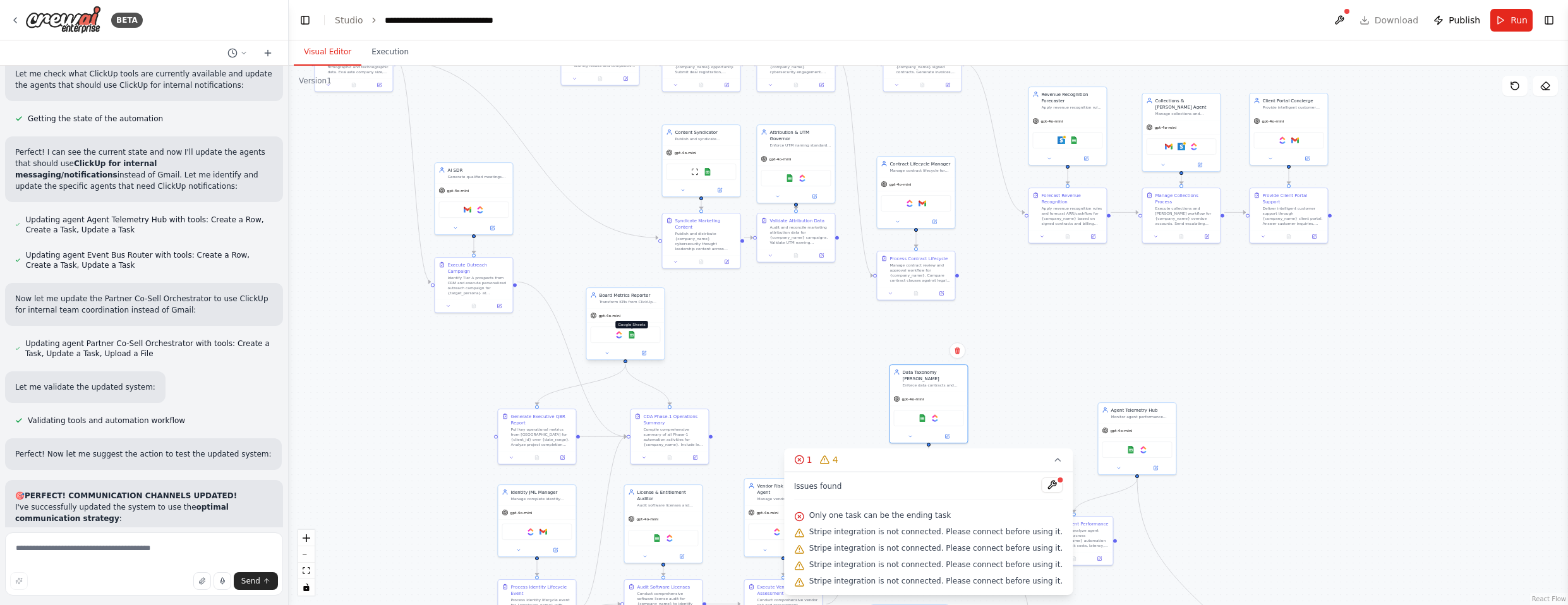
click at [632, 333] on img at bounding box center [632, 335] width 8 height 8
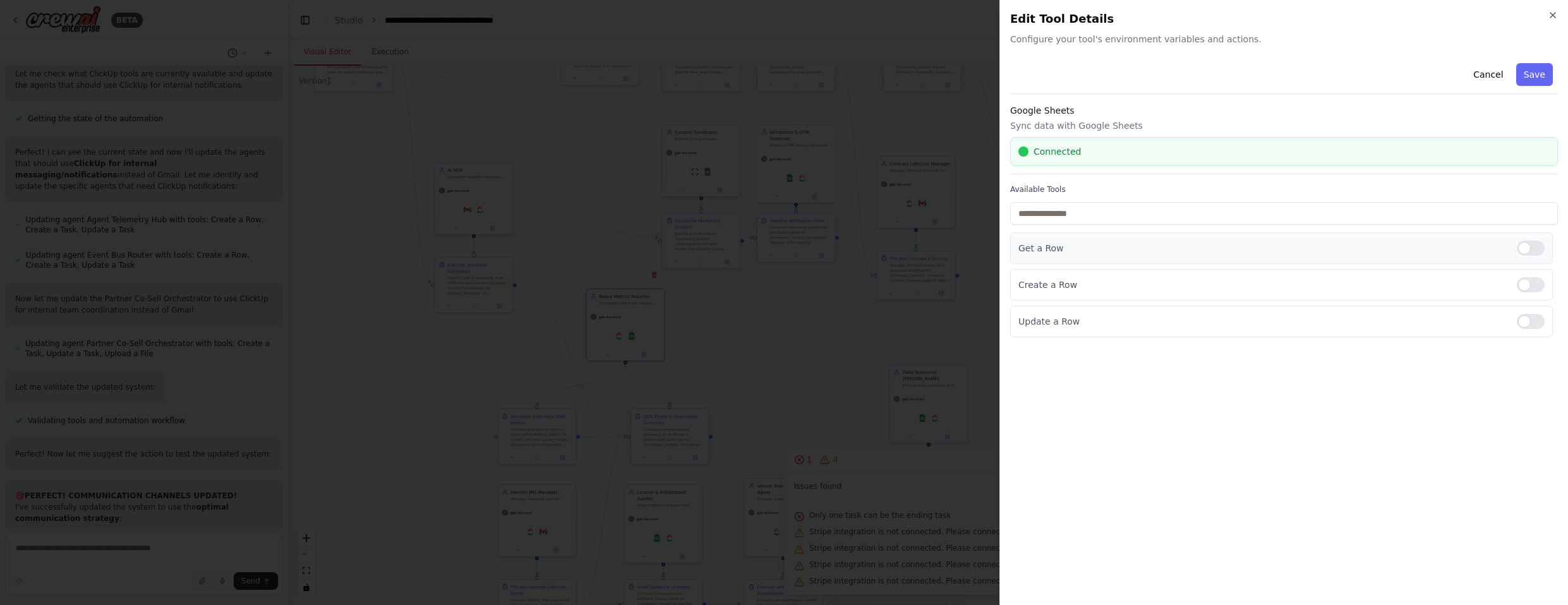
click at [827, 246] on div at bounding box center [1531, 248] width 28 height 15
click at [827, 311] on div "Update a Row" at bounding box center [1282, 321] width 543 height 31
click at [827, 319] on div at bounding box center [1531, 321] width 28 height 15
click at [827, 69] on div "Cancel Save" at bounding box center [1284, 76] width 548 height 36
drag, startPoint x: 1542, startPoint y: 74, endPoint x: 1468, endPoint y: 99, distance: 78.1
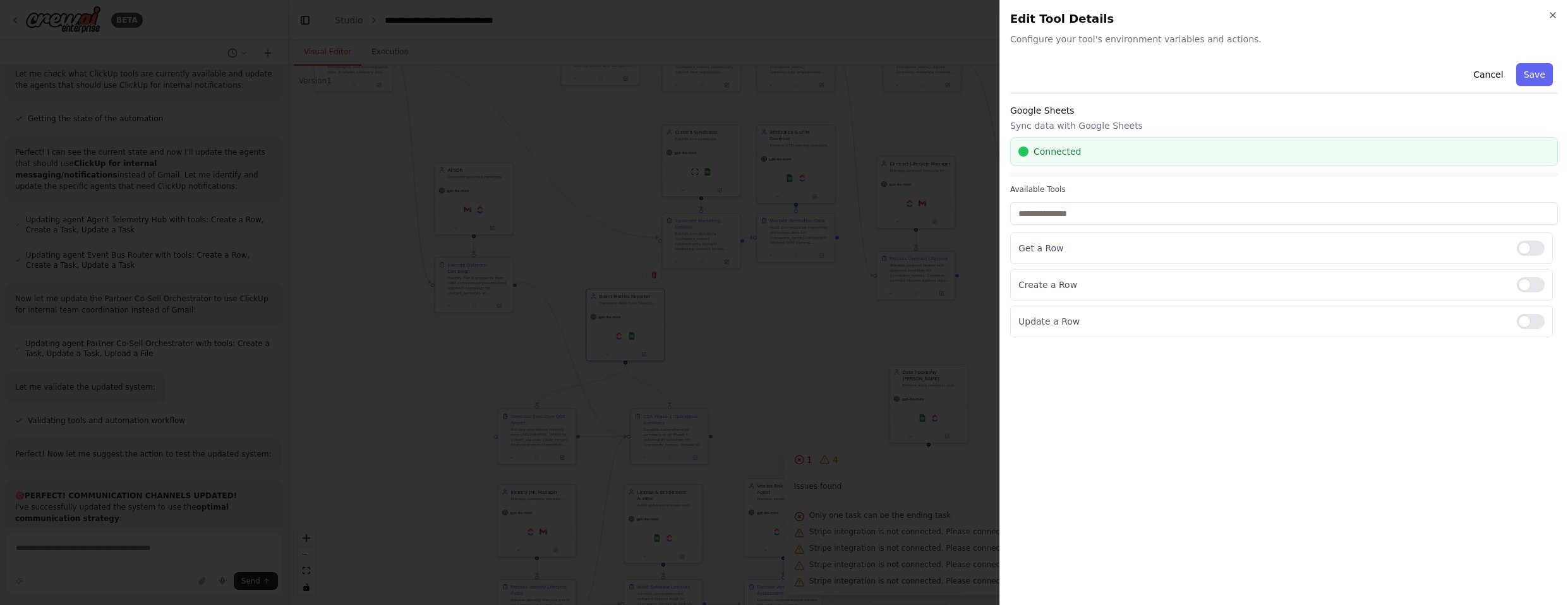
click at [827, 74] on button "Save" at bounding box center [1535, 74] width 37 height 23
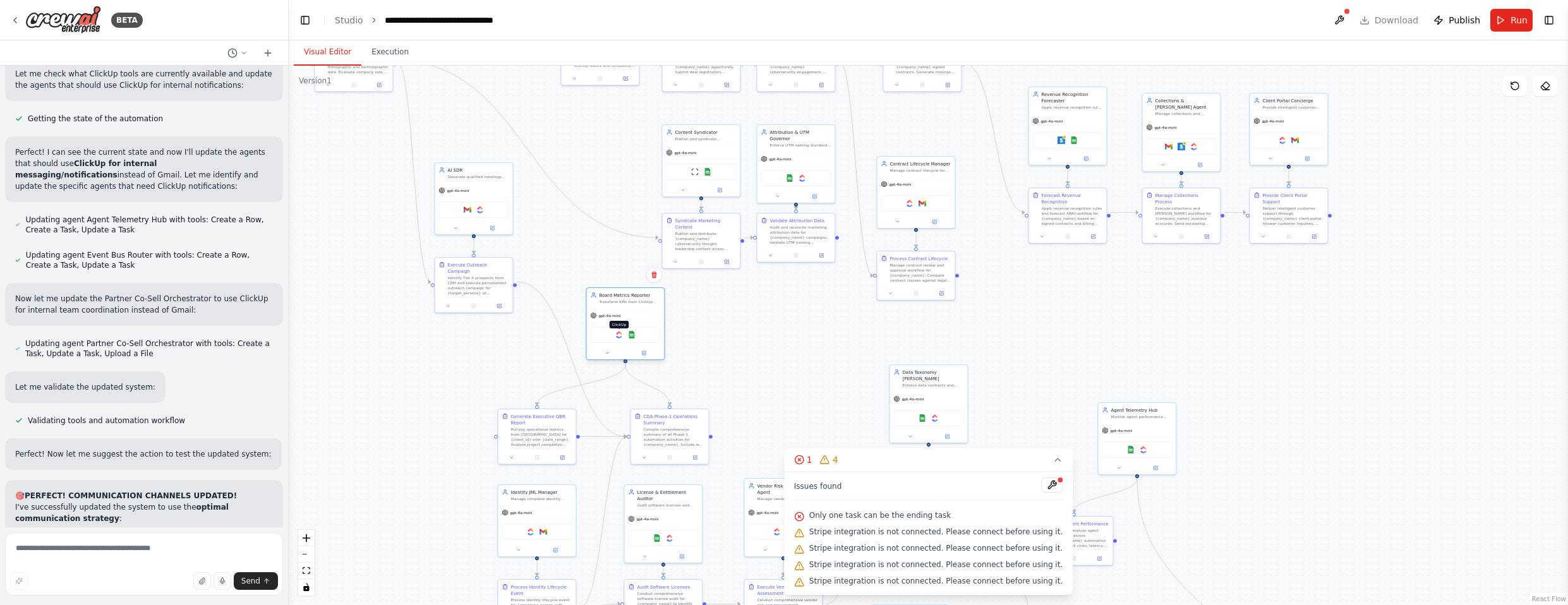
click at [621, 333] on img at bounding box center [619, 335] width 8 height 8
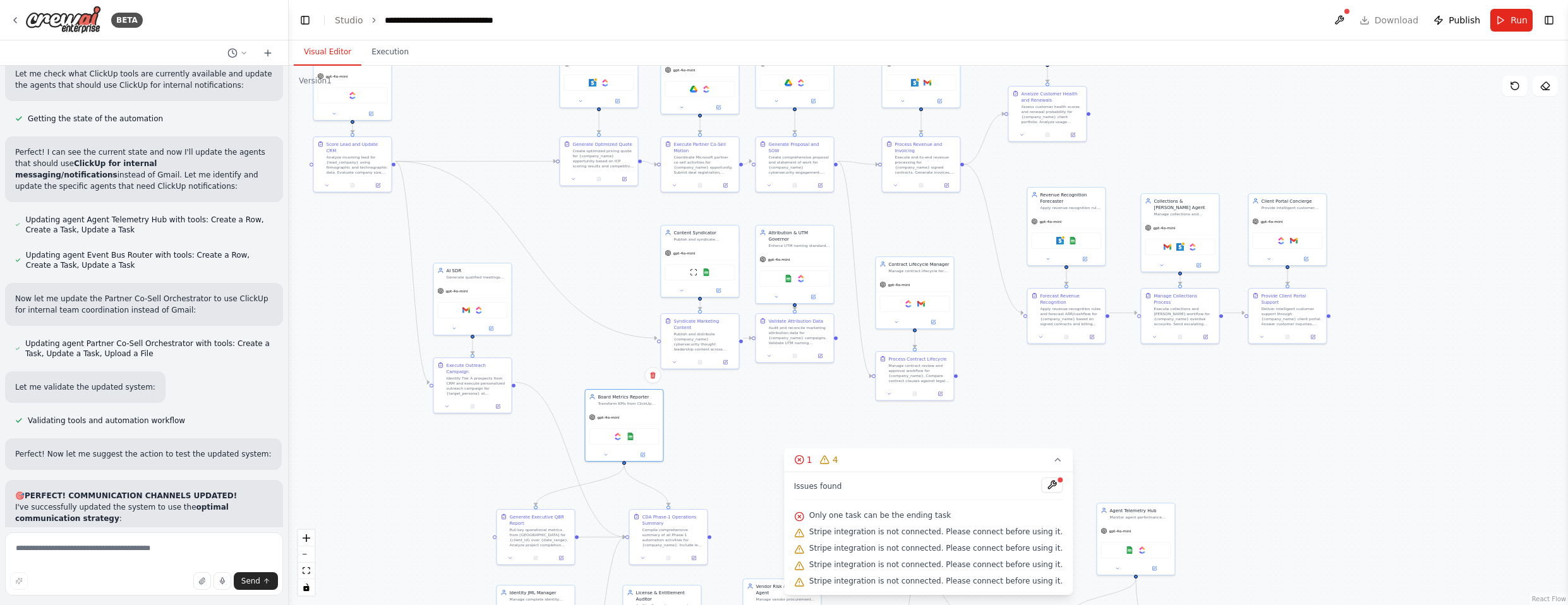
drag, startPoint x: 808, startPoint y: 325, endPoint x: 807, endPoint y: 425, distance: 100.0
click at [806, 425] on div ".deletable-edge-delete-btn { width: 20px; height: 20px; border: 0px solid #ffff…" at bounding box center [928, 335] width 1279 height 539
click at [791, 274] on img at bounding box center [789, 278] width 8 height 8
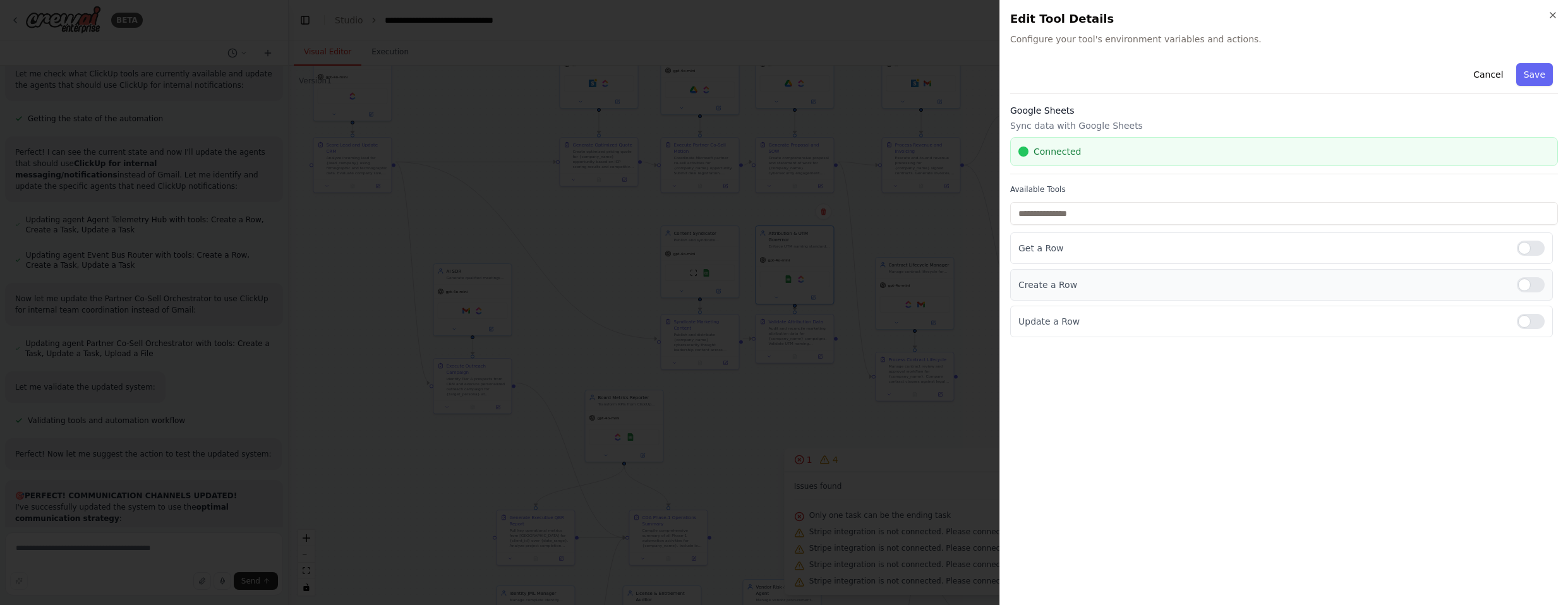
click at [827, 282] on div at bounding box center [1531, 284] width 28 height 15
click at [827, 70] on button "Save" at bounding box center [1535, 74] width 37 height 23
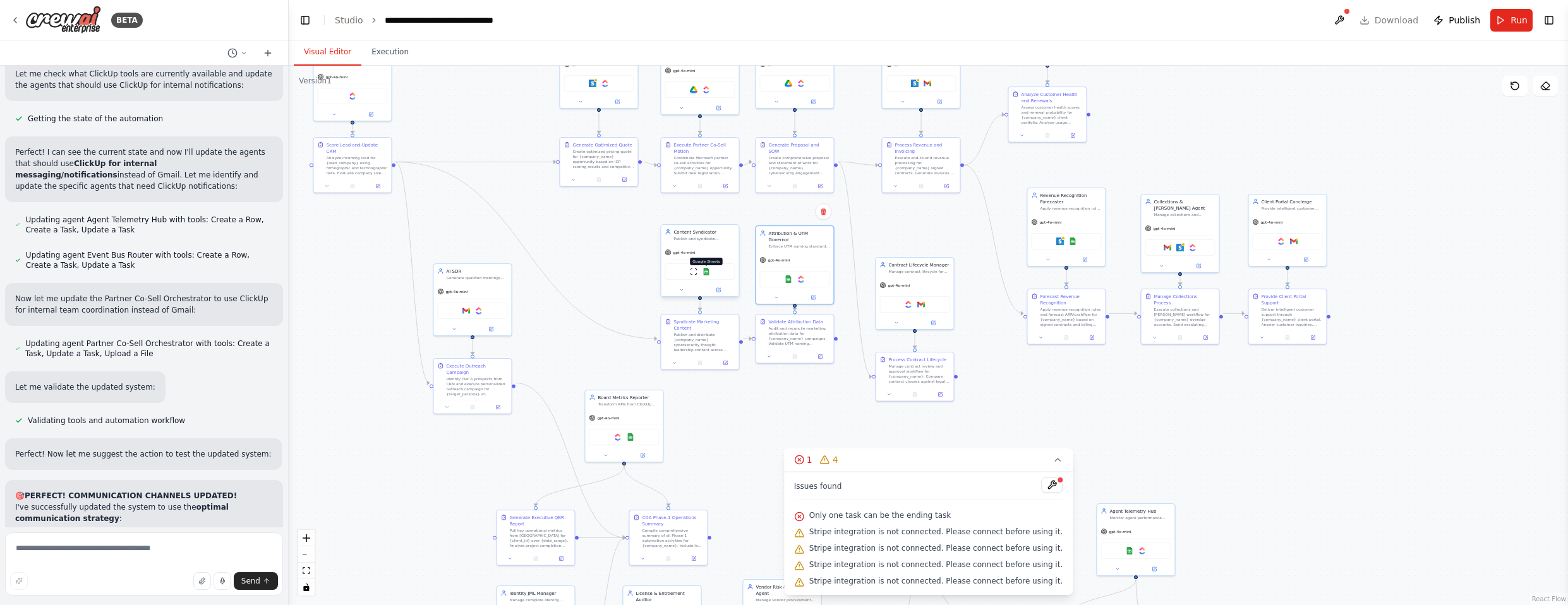
click at [708, 272] on img at bounding box center [706, 272] width 8 height 8
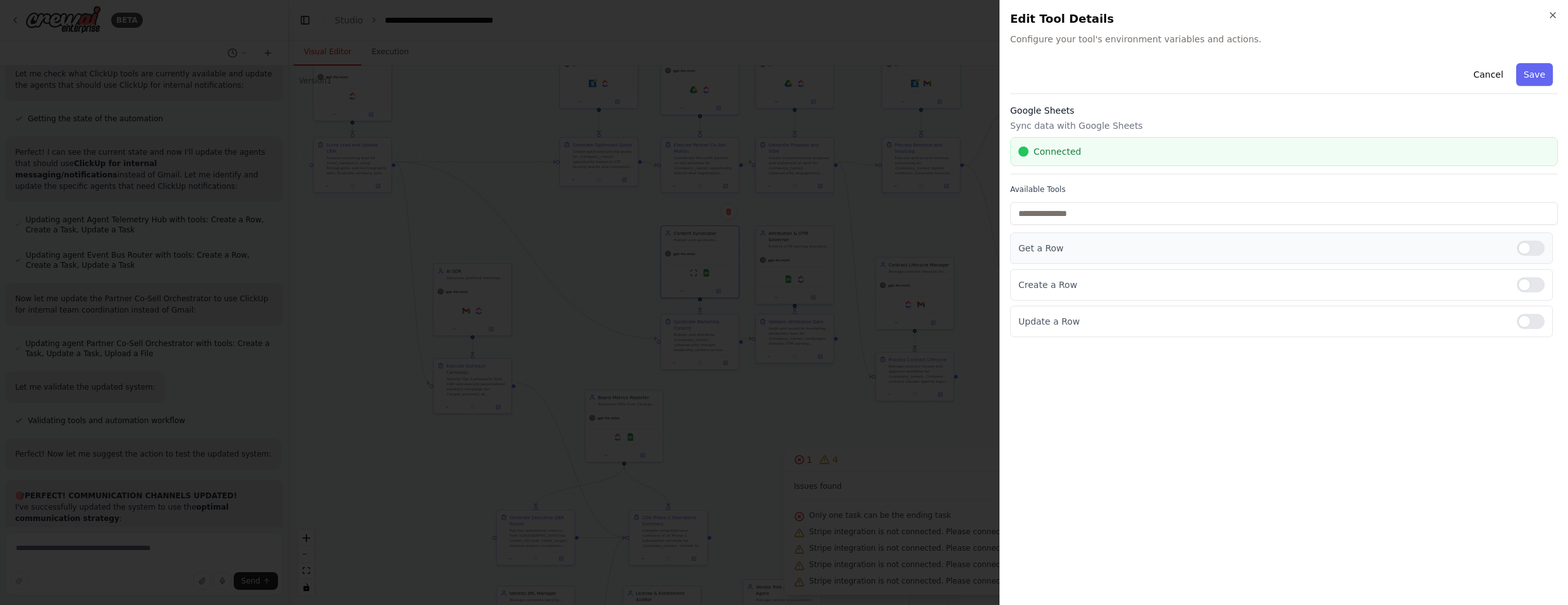
click at [827, 250] on div at bounding box center [1531, 248] width 28 height 15
click at [827, 78] on button "Save" at bounding box center [1535, 74] width 37 height 23
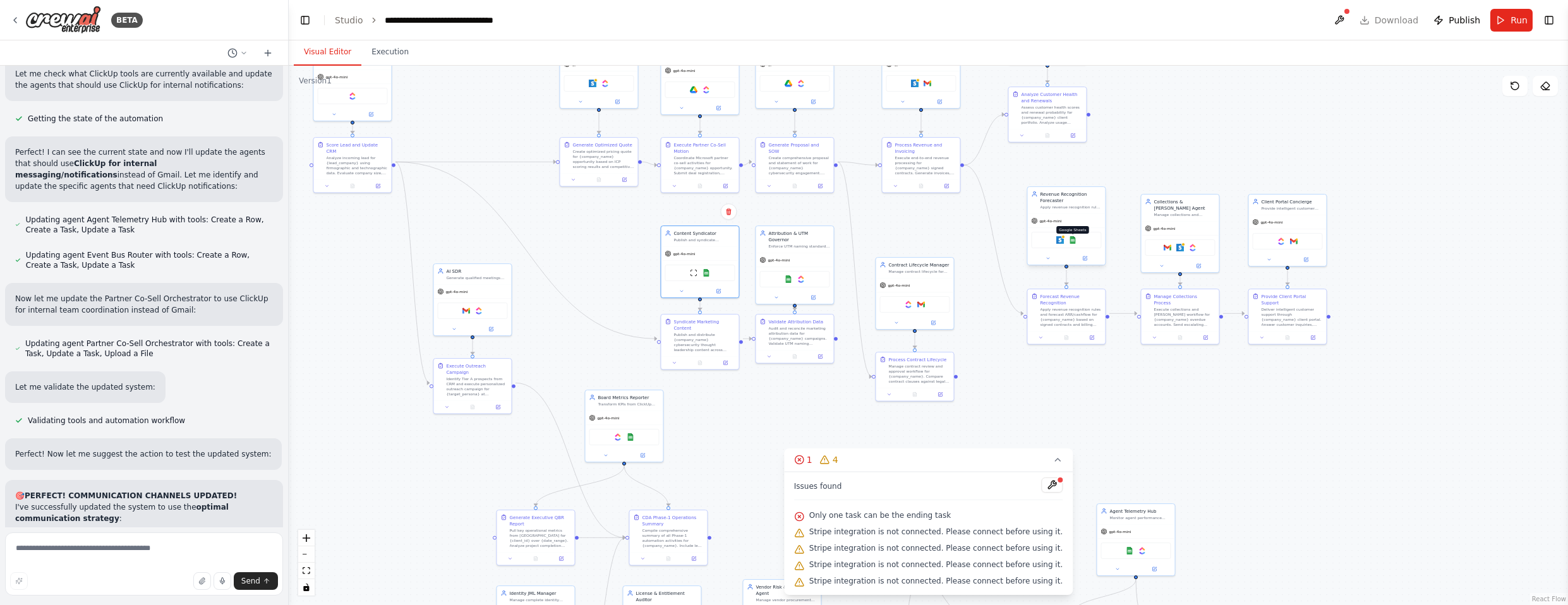
click at [827, 240] on img at bounding box center [1073, 240] width 8 height 8
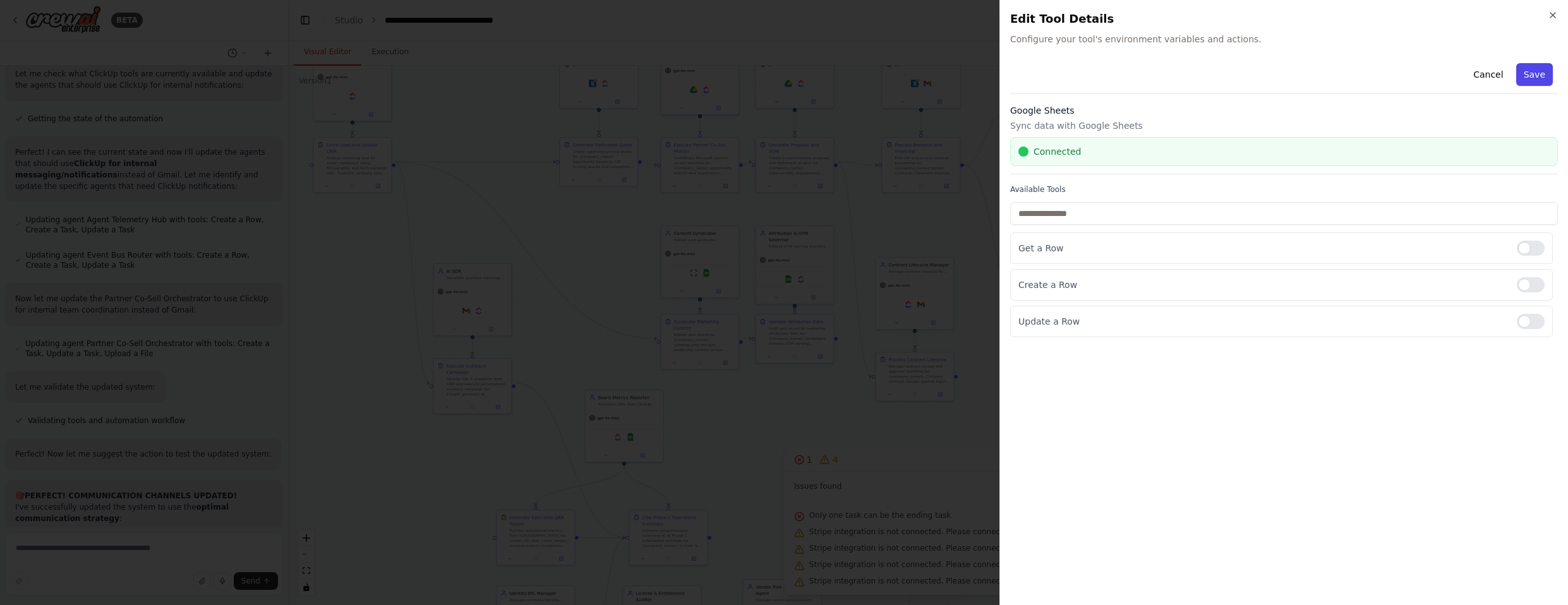
click at [827, 70] on button "Save" at bounding box center [1535, 74] width 37 height 23
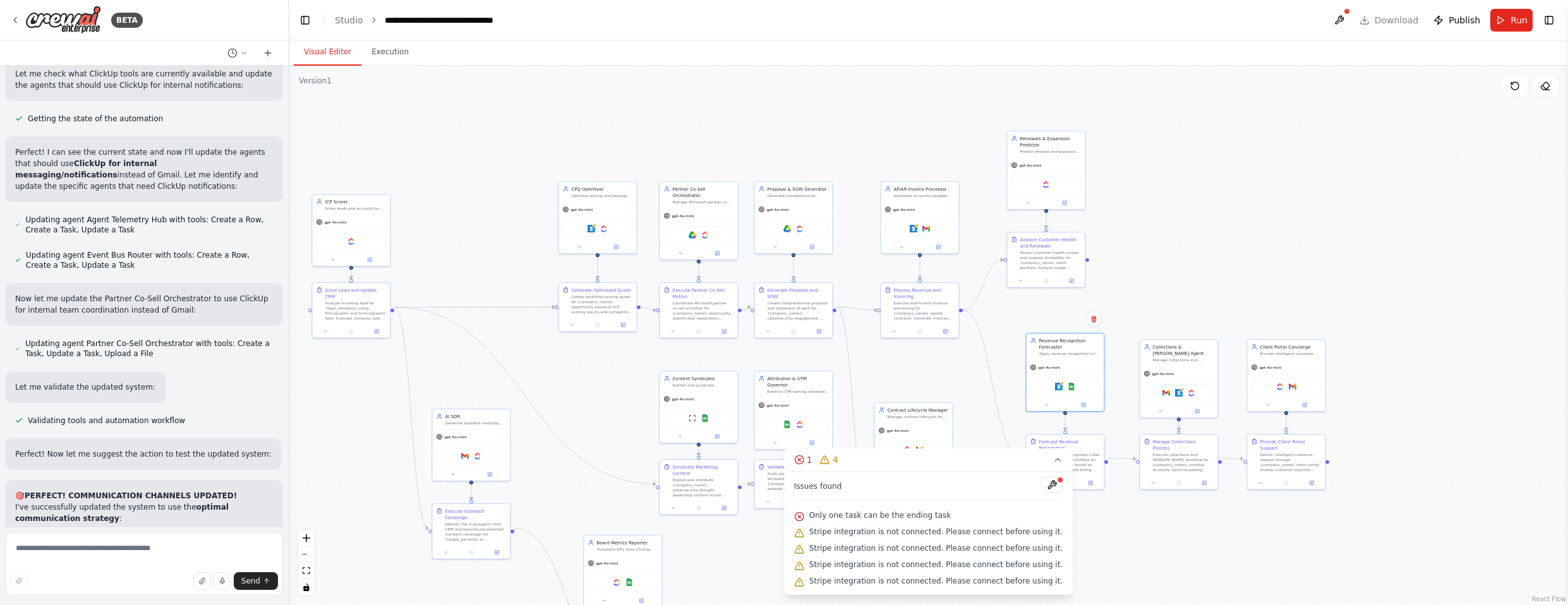
drag, startPoint x: 1002, startPoint y: 172, endPoint x: 1001, endPoint y: 344, distance: 172.0
click at [827, 344] on div ".deletable-edge-delete-btn { width: 20px; height: 20px; border: 0px solid #ffff…" at bounding box center [928, 335] width 1279 height 539
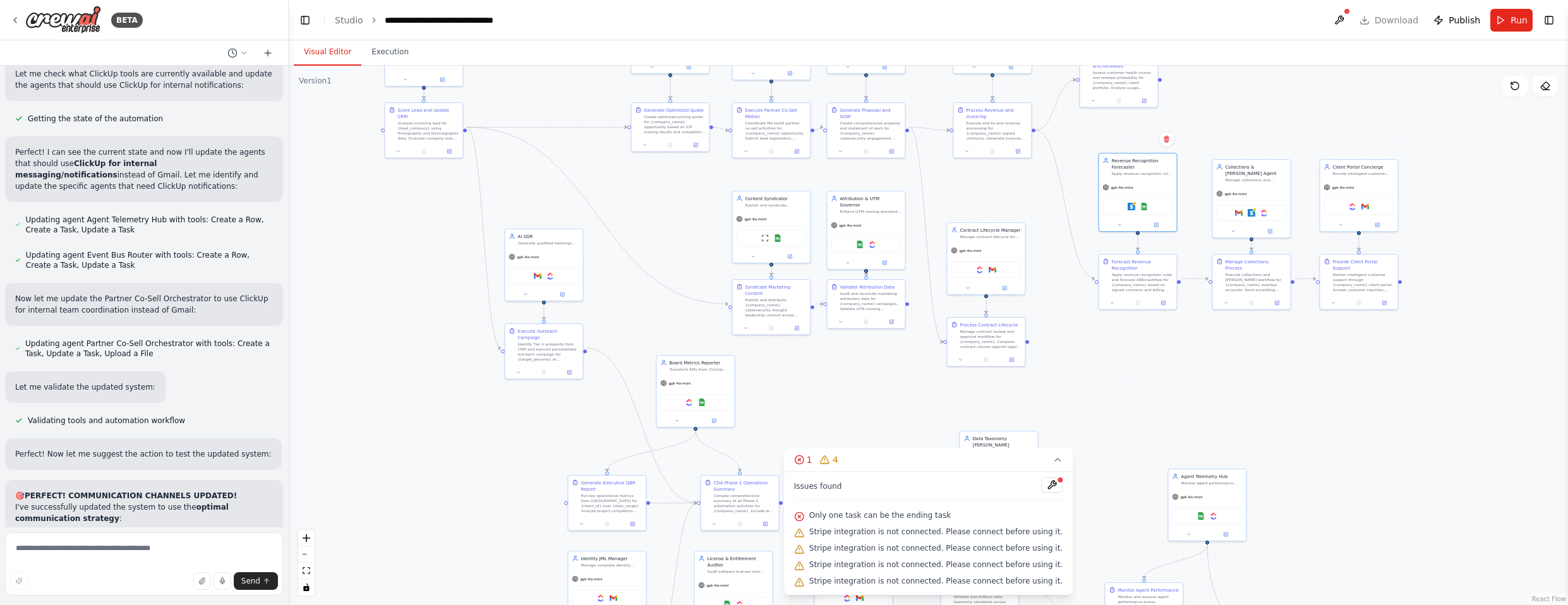
drag, startPoint x: 596, startPoint y: 397, endPoint x: 717, endPoint y: 173, distance: 254.6
click at [680, 140] on div ".deletable-edge-delete-btn { width: 20px; height: 20px; border: 0px solid #ffff…" at bounding box center [928, 335] width 1279 height 539
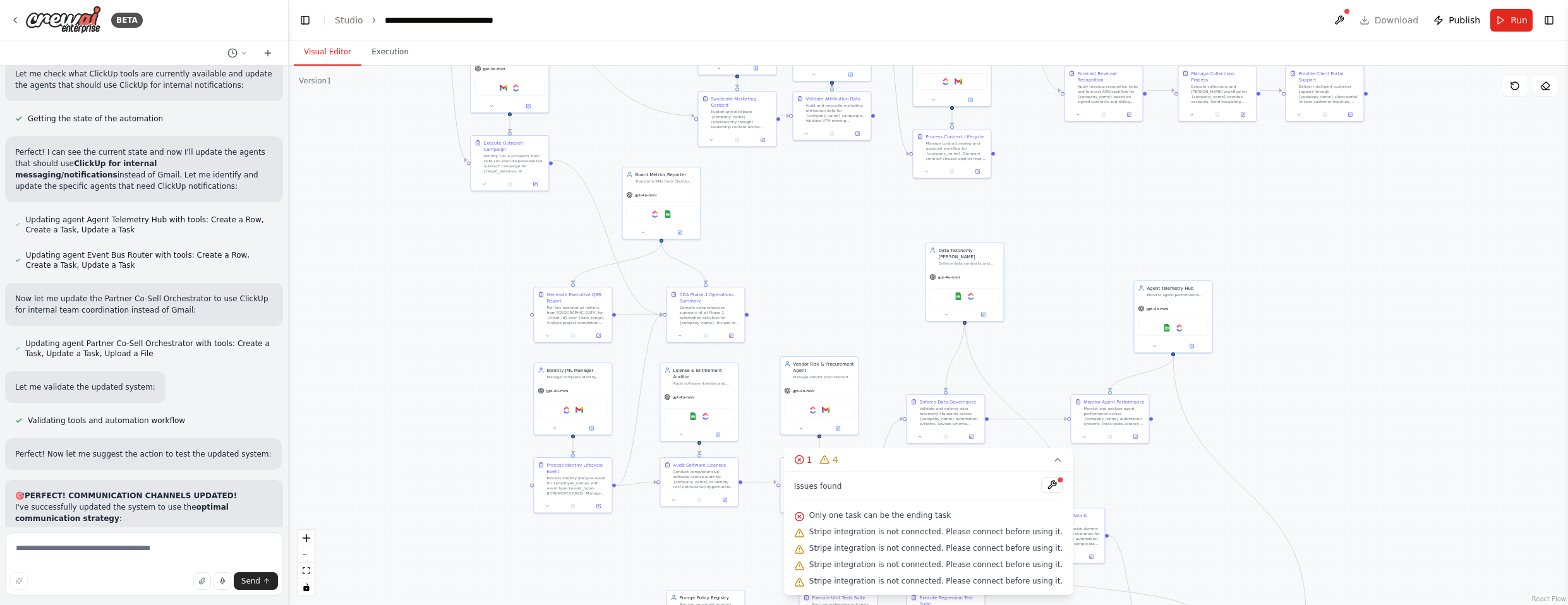
drag, startPoint x: 855, startPoint y: 327, endPoint x: 798, endPoint y: 135, distance: 200.3
click at [798, 135] on div ".deletable-edge-delete-btn { width: 20px; height: 20px; border: 0px solid #ffff…" at bounding box center [928, 335] width 1279 height 539
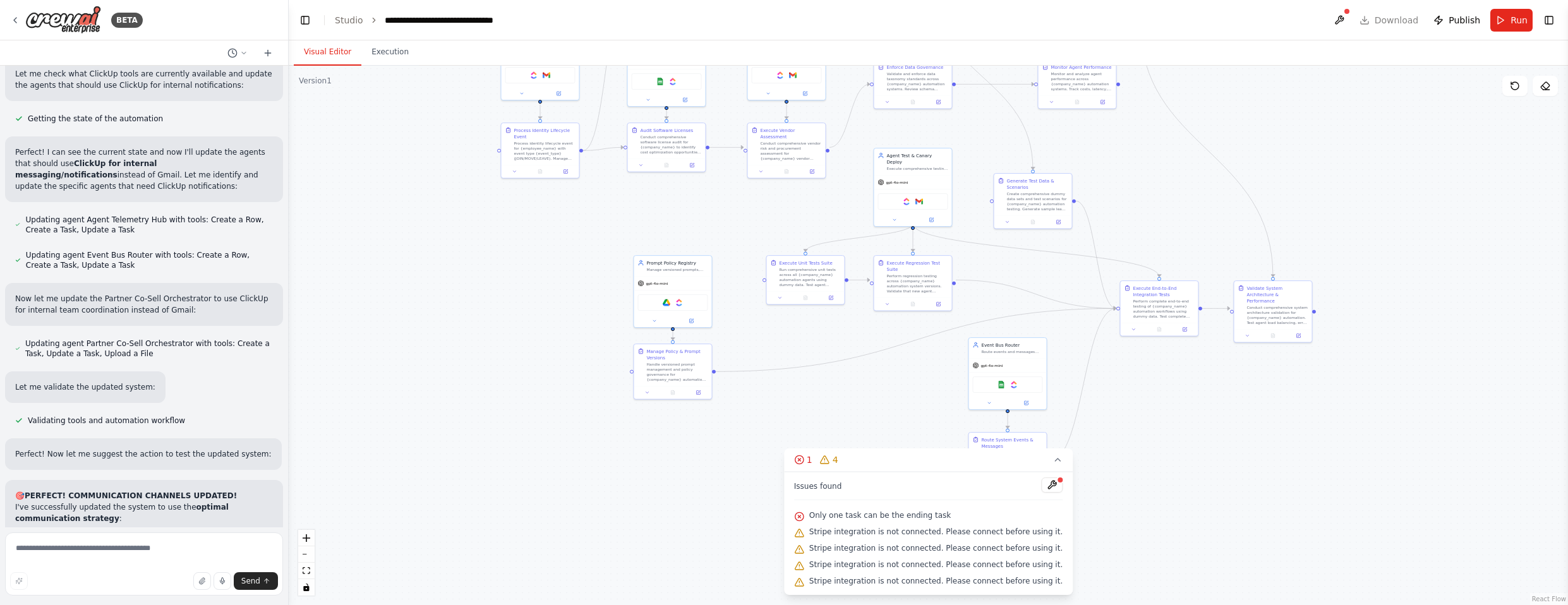
drag, startPoint x: 1297, startPoint y: 406, endPoint x: 1287, endPoint y: 157, distance: 249.2
click at [827, 157] on div ".deletable-edge-delete-btn { width: 20px; height: 20px; border: 0px solid #ffff…" at bounding box center [928, 335] width 1279 height 539
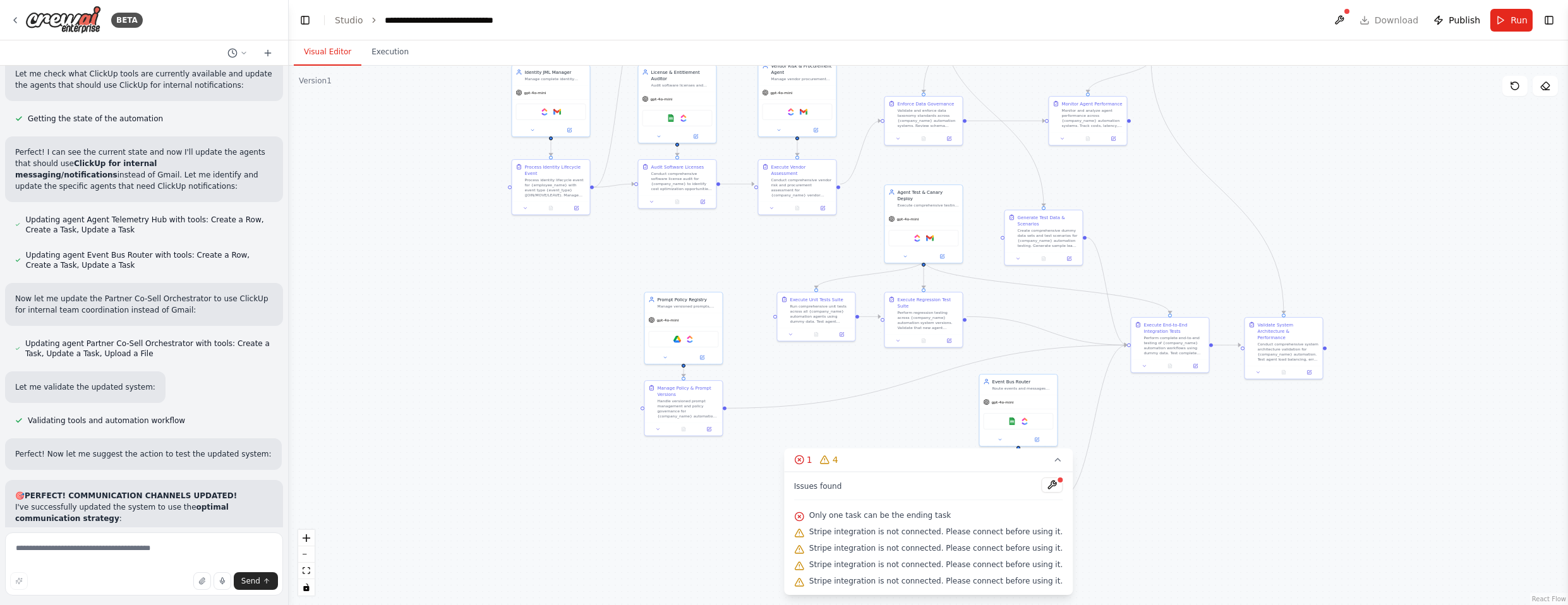
drag, startPoint x: 1142, startPoint y: 197, endPoint x: 1152, endPoint y: 234, distance: 38.3
click at [827, 234] on div ".deletable-edge-delete-btn { width: 20px; height: 20px; border: 0px solid #ffff…" at bounding box center [928, 335] width 1279 height 539
click at [677, 338] on img at bounding box center [677, 338] width 8 height 8
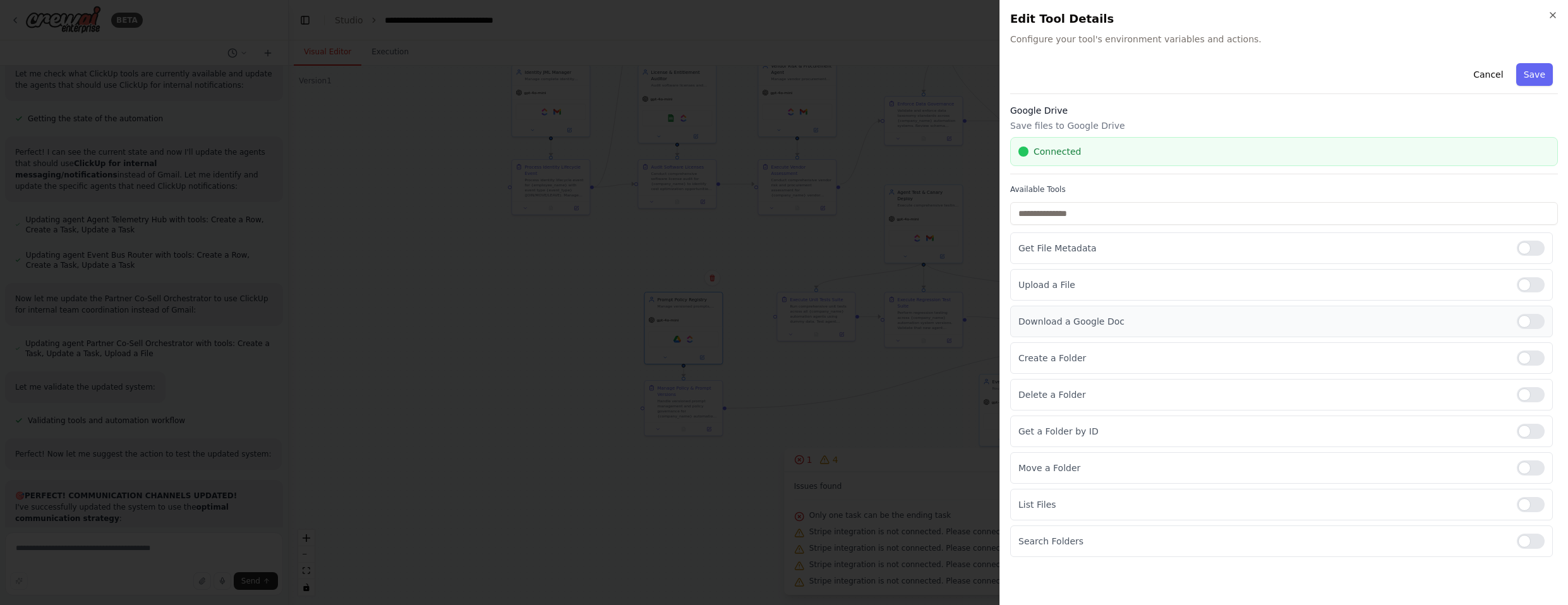
click at [827, 321] on div at bounding box center [1531, 321] width 28 height 15
click at [827, 359] on div at bounding box center [1531, 357] width 28 height 15
click at [827, 244] on div at bounding box center [1531, 248] width 28 height 15
click at [827, 427] on div at bounding box center [1531, 431] width 28 height 15
click at [827, 462] on div at bounding box center [1531, 467] width 28 height 15
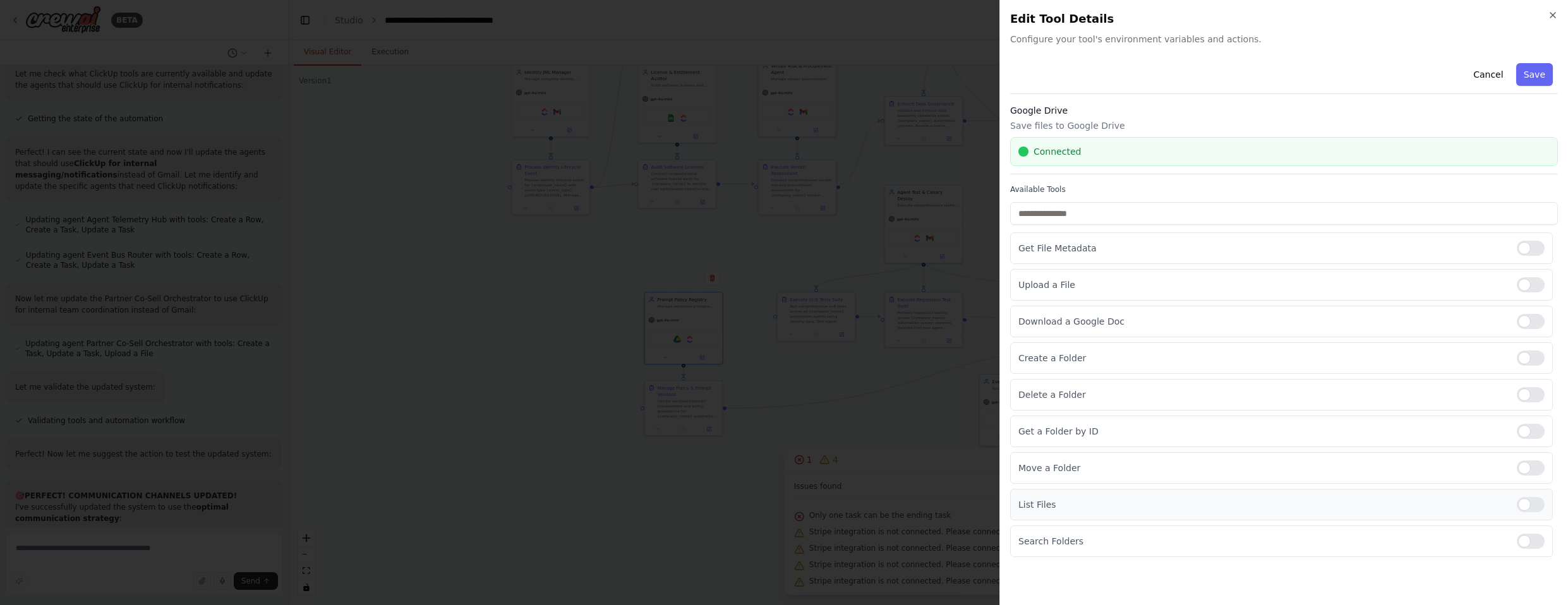
click at [827, 497] on div at bounding box center [1531, 504] width 28 height 15
click at [827, 536] on div at bounding box center [1531, 540] width 28 height 15
click at [827, 76] on button "Save" at bounding box center [1535, 74] width 37 height 23
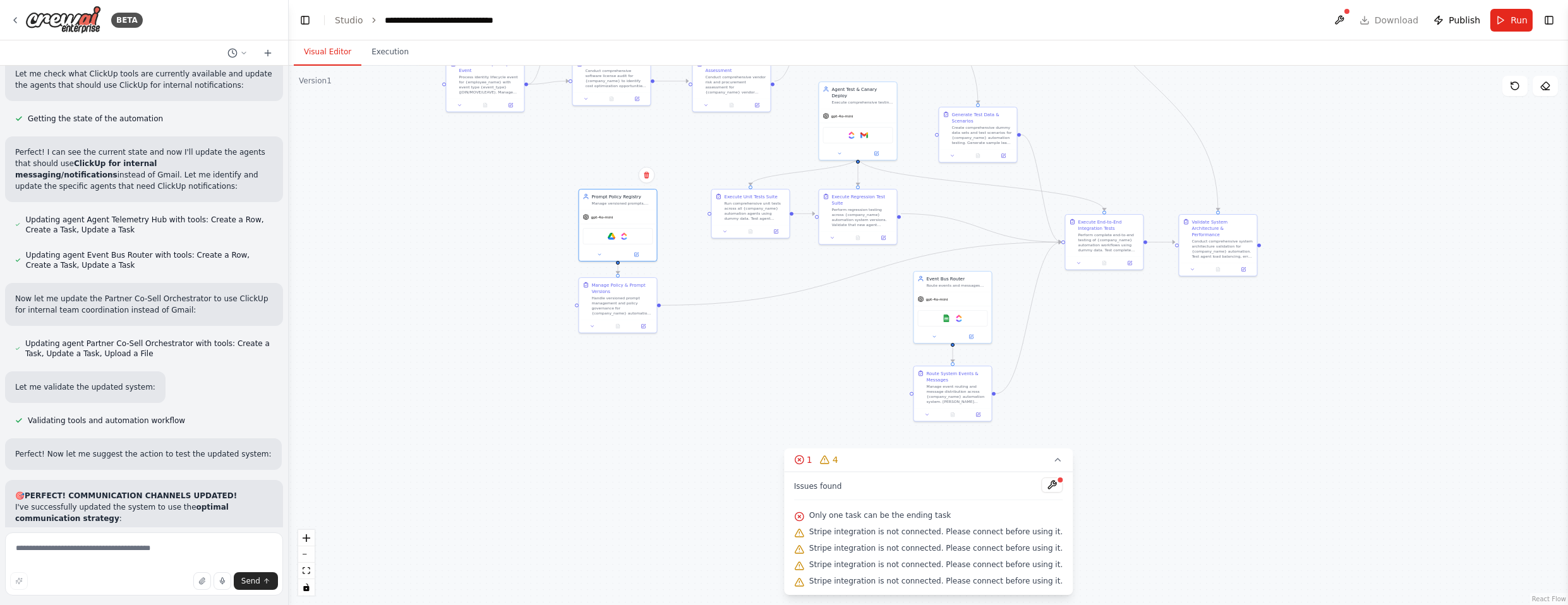
drag, startPoint x: 944, startPoint y: 417, endPoint x: 866, endPoint y: 340, distance: 109.6
click at [827, 341] on div ".deletable-edge-delete-btn { width: 20px; height: 20px; border: 0px solid #ffff…" at bounding box center [928, 335] width 1279 height 539
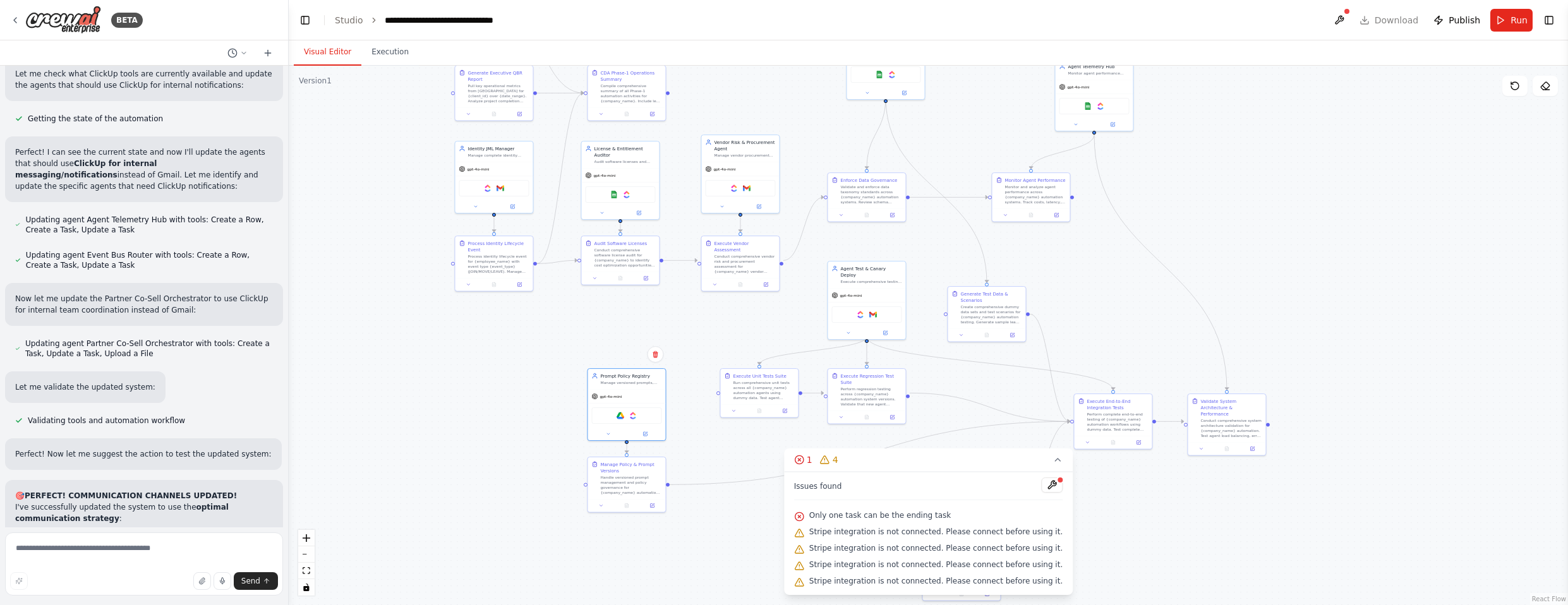
drag, startPoint x: 1269, startPoint y: 123, endPoint x: 1294, endPoint y: 276, distance: 155.0
click at [827, 276] on div ".deletable-edge-delete-btn { width: 20px; height: 20px; border: 0px solid #ffff…" at bounding box center [928, 335] width 1279 height 539
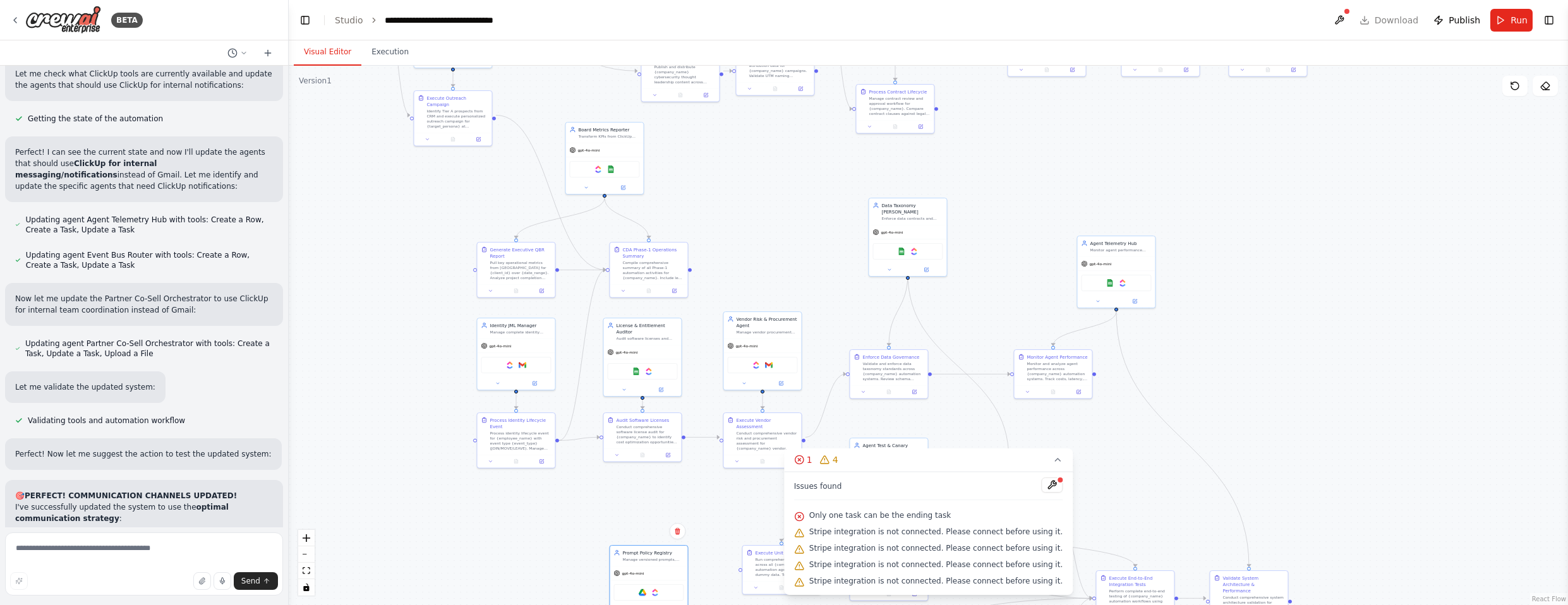
drag, startPoint x: 1261, startPoint y: 175, endPoint x: 1280, endPoint y: 344, distance: 170.1
click at [827, 344] on div ".deletable-edge-delete-btn { width: 20px; height: 20px; border: 0px solid #ffff…" at bounding box center [928, 335] width 1279 height 539
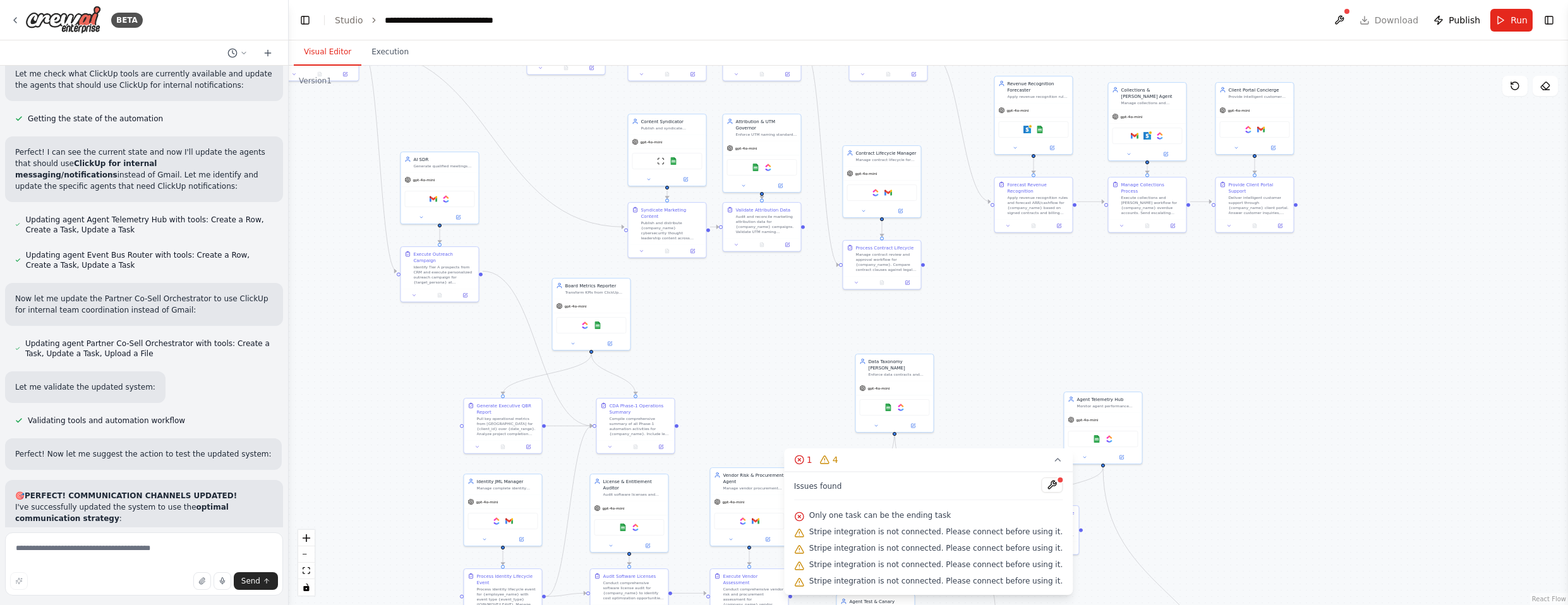
drag, startPoint x: 787, startPoint y: 216, endPoint x: 793, endPoint y: 359, distance: 143.1
click at [774, 376] on div ".deletable-edge-delete-btn { width: 20px; height: 20px; border: 0px solid #ffff…" at bounding box center [928, 335] width 1279 height 539
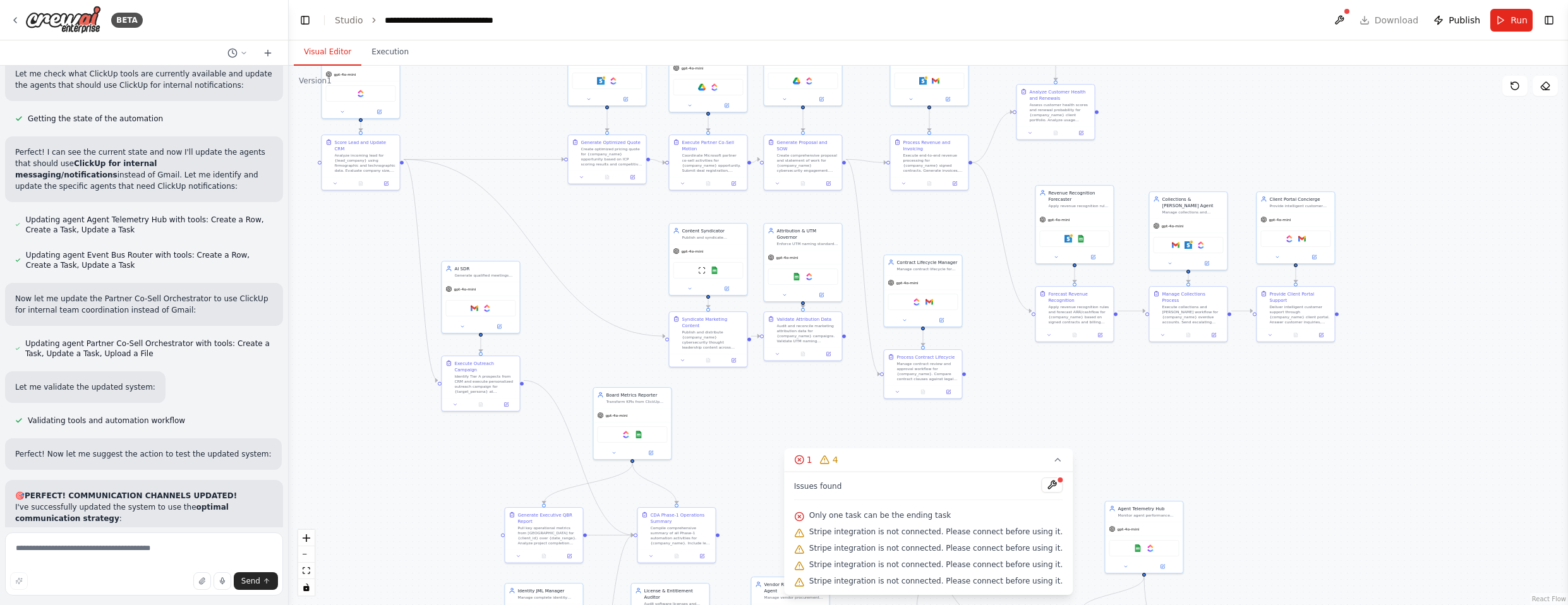
drag, startPoint x: 1093, startPoint y: 285, endPoint x: 1134, endPoint y: 389, distance: 111.8
click at [827, 389] on div ".deletable-edge-delete-btn { width: 20px; height: 20px; border: 0px solid #ffff…" at bounding box center [928, 335] width 1279 height 539
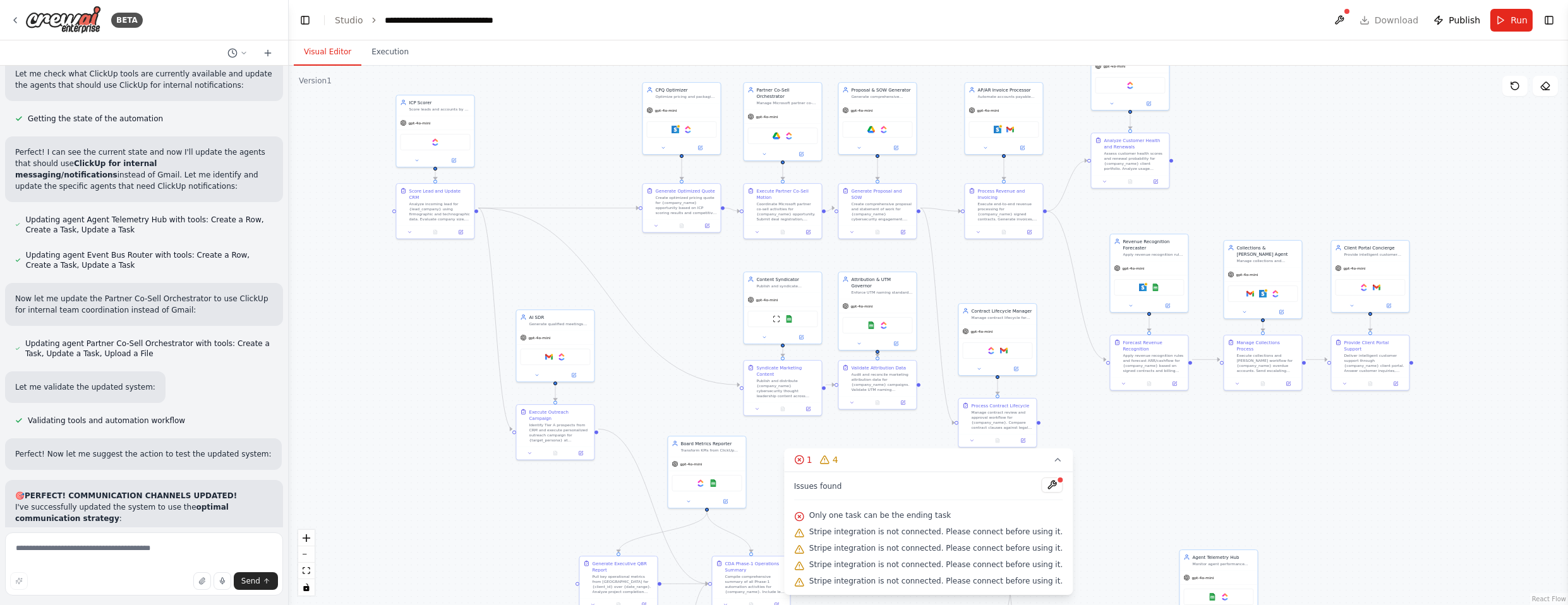
drag, startPoint x: 1152, startPoint y: 125, endPoint x: 1227, endPoint y: 174, distance: 89.6
click at [827, 174] on div ".deletable-edge-delete-btn { width: 20px; height: 20px; border: 0px solid #ffff…" at bounding box center [928, 335] width 1279 height 539
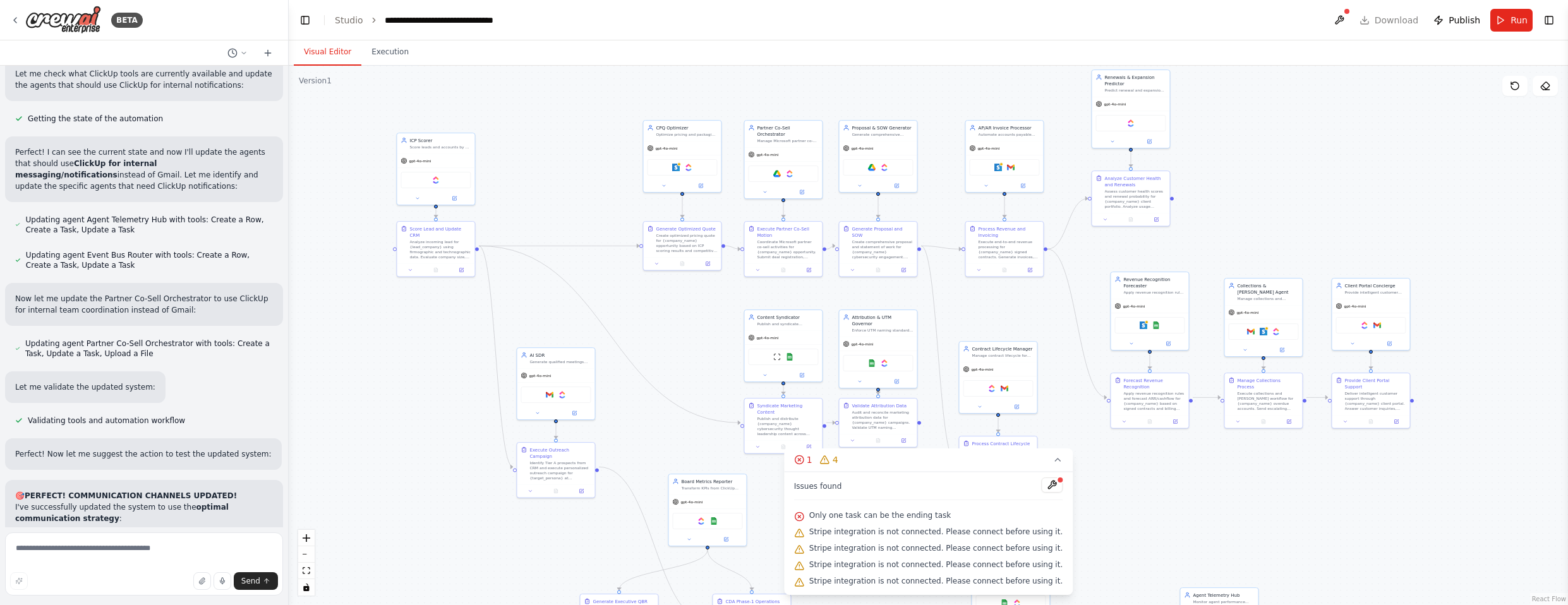
drag, startPoint x: 1275, startPoint y: 148, endPoint x: 1276, endPoint y: 186, distance: 38.0
click at [827, 186] on div ".deletable-edge-delete-btn { width: 20px; height: 20px; border: 0px solid #ffff…" at bounding box center [928, 335] width 1279 height 539
drag, startPoint x: 1273, startPoint y: 110, endPoint x: 1280, endPoint y: 152, distance: 42.6
click at [827, 152] on div ".deletable-edge-delete-btn { width: 20px; height: 20px; border: 0px solid #ffff…" at bounding box center [928, 335] width 1279 height 539
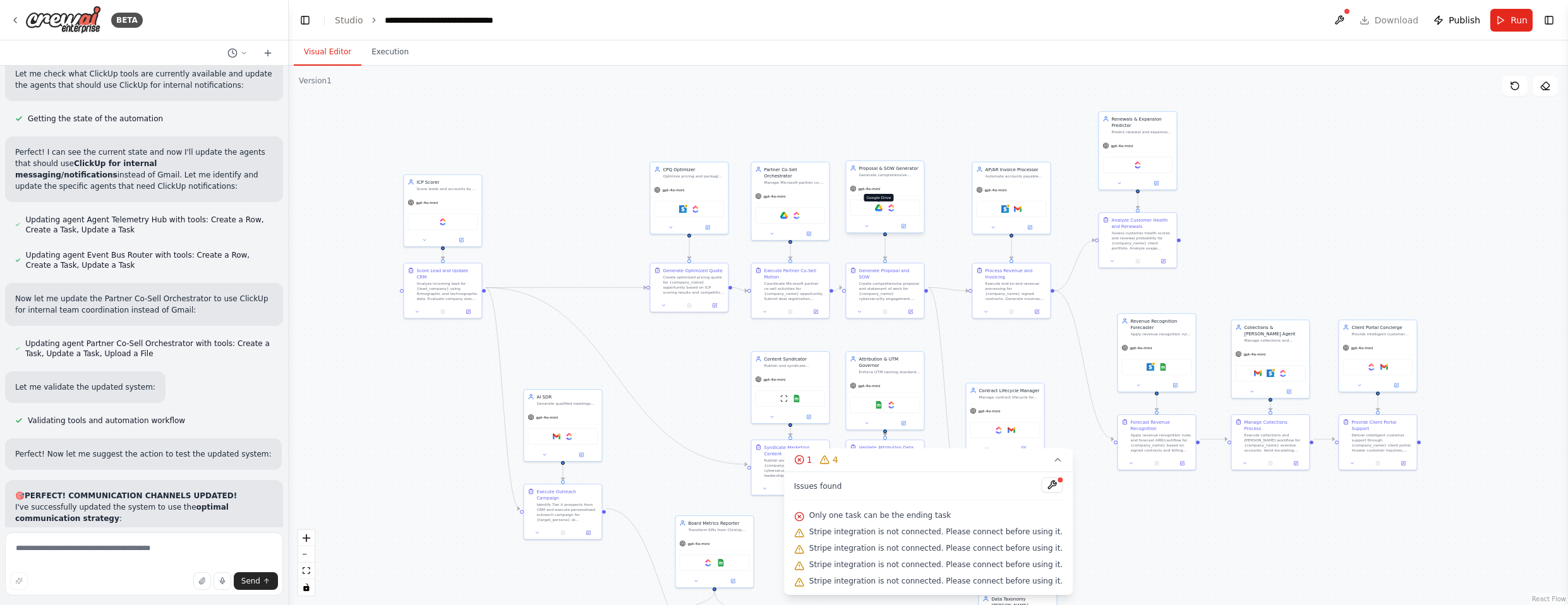
click at [827, 209] on img at bounding box center [879, 208] width 8 height 8
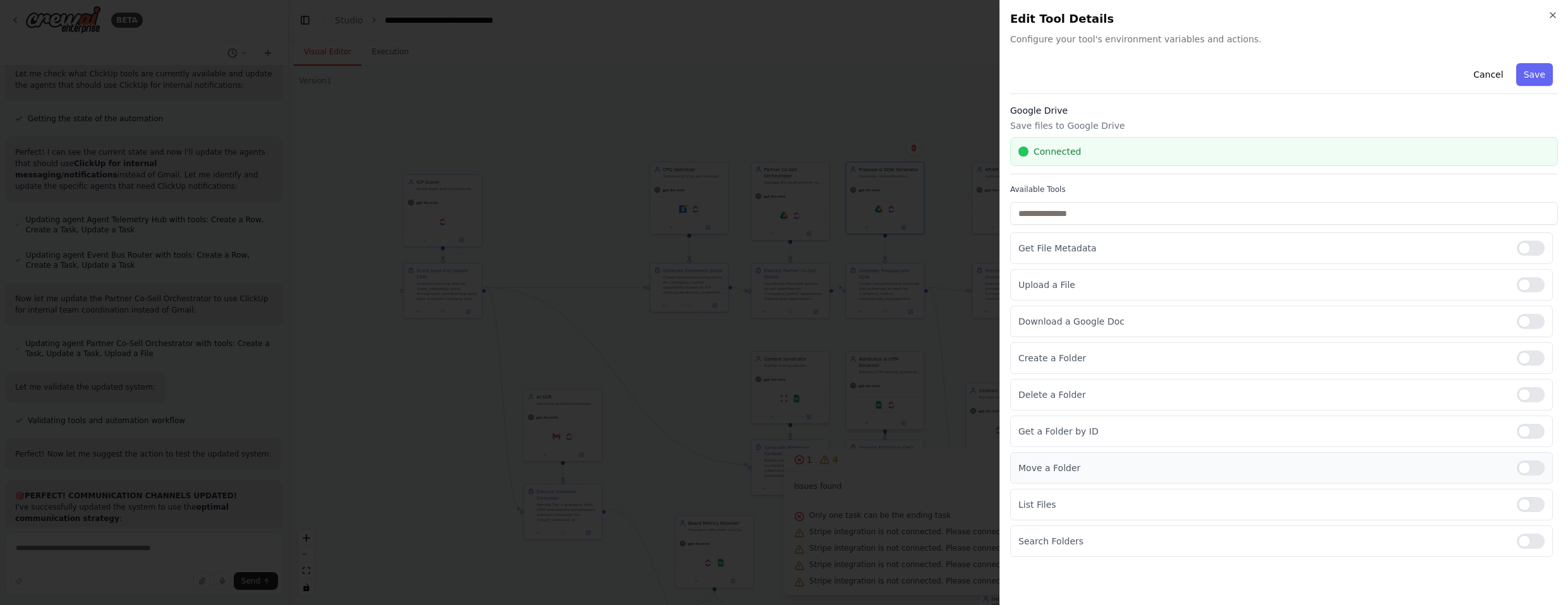
click at [827, 464] on div at bounding box center [1531, 467] width 28 height 15
click at [827, 74] on button "Save" at bounding box center [1535, 74] width 37 height 23
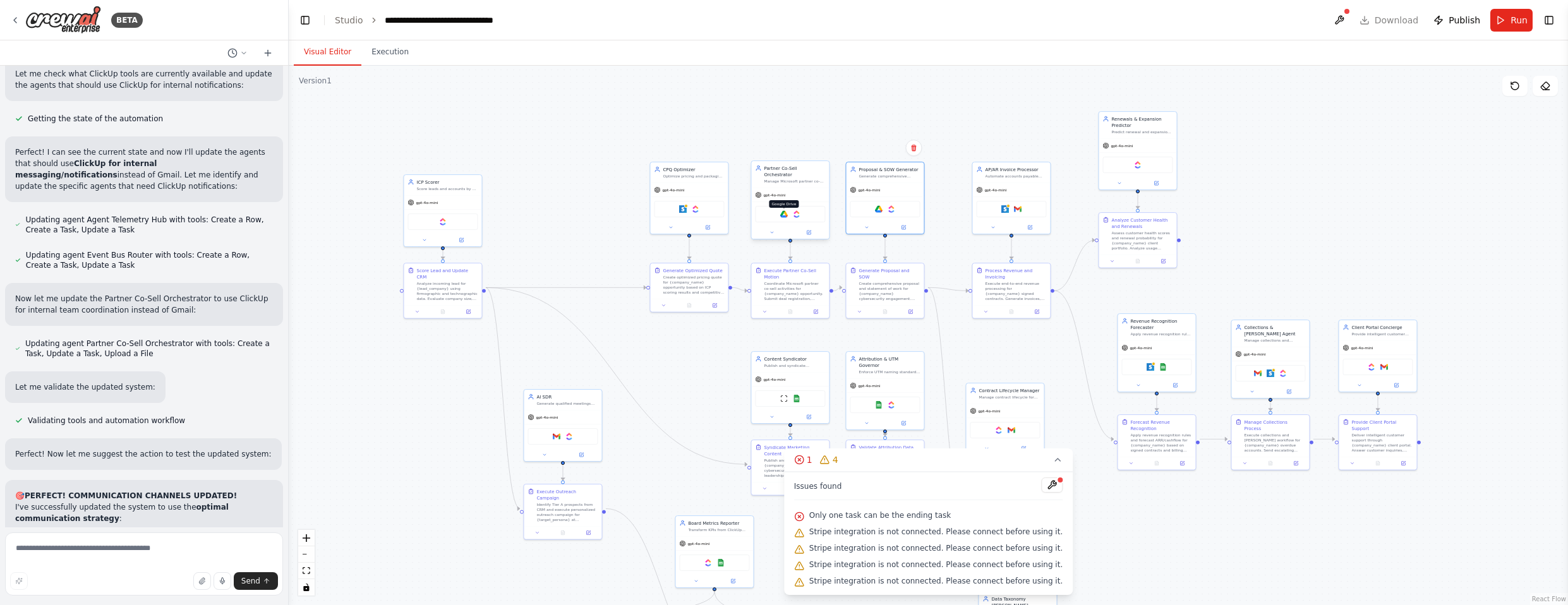
click at [785, 210] on img at bounding box center [784, 214] width 8 height 8
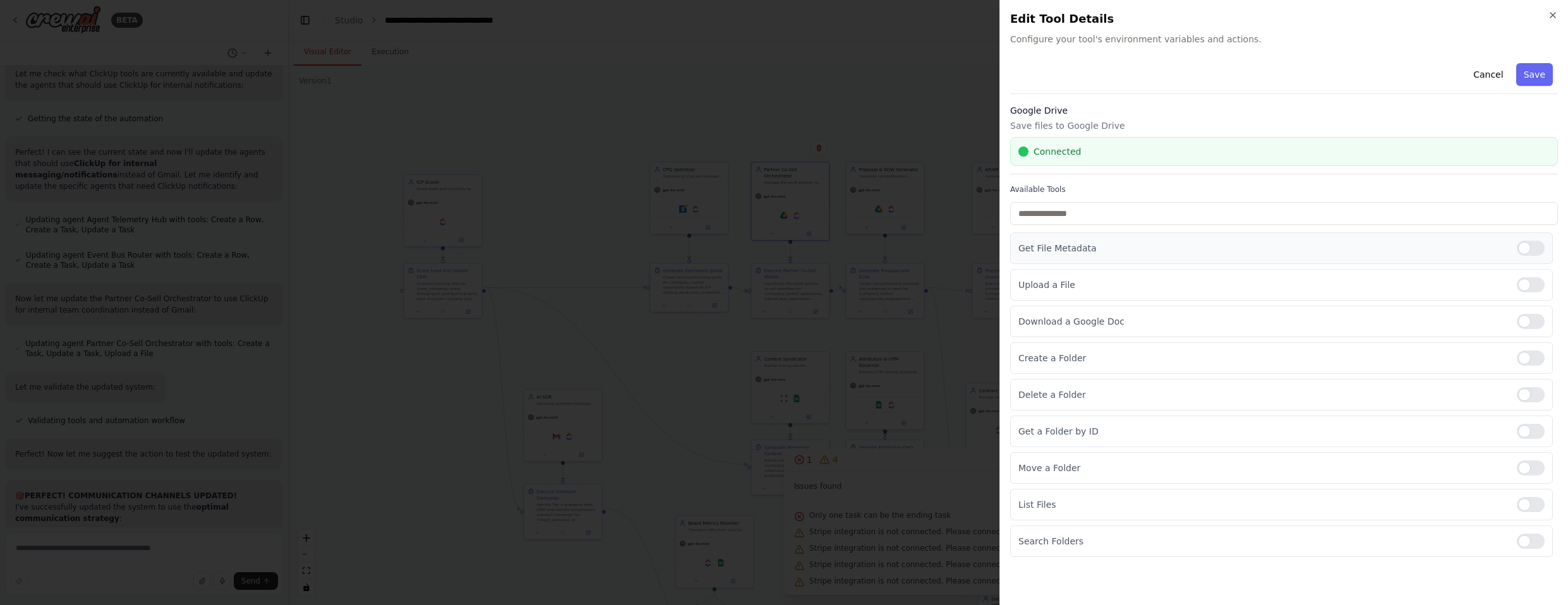
click at [827, 246] on div at bounding box center [1531, 248] width 28 height 15
click at [827, 318] on div at bounding box center [1531, 321] width 28 height 15
click at [827, 361] on div at bounding box center [1531, 357] width 28 height 15
click at [827, 430] on div at bounding box center [1531, 431] width 28 height 15
click at [827, 470] on div at bounding box center [1531, 467] width 28 height 15
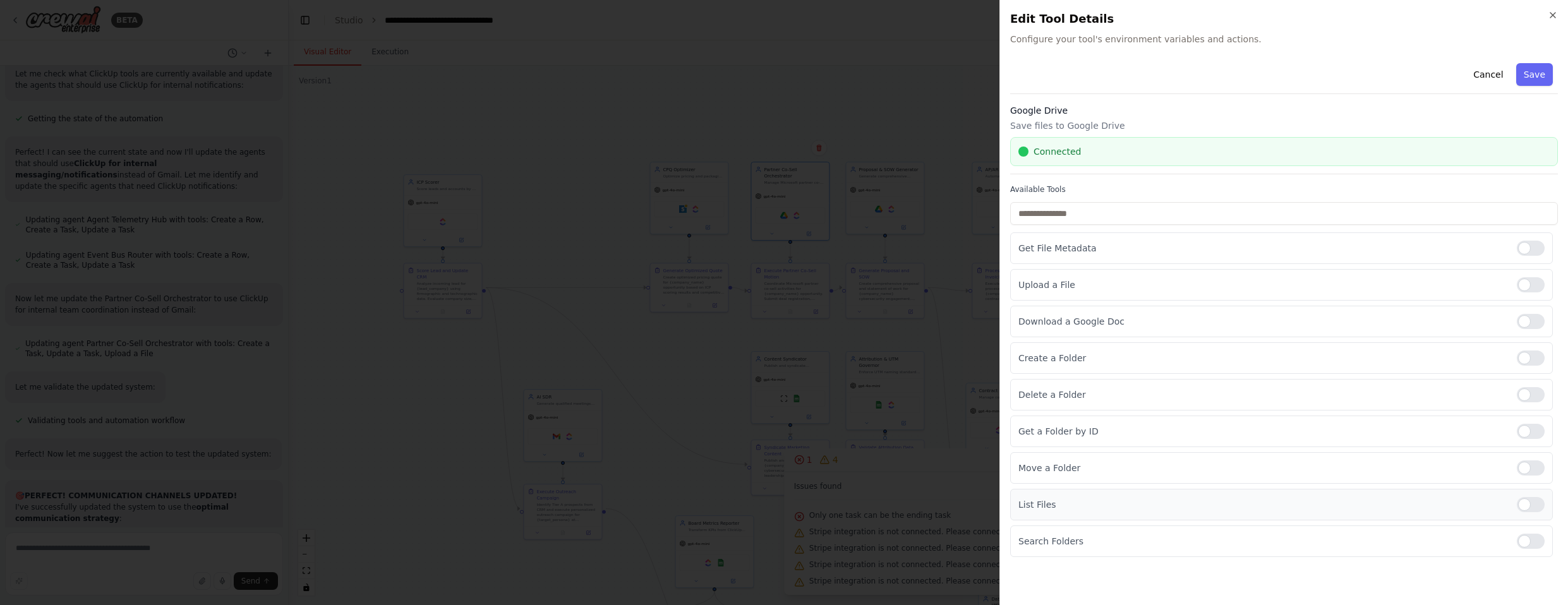
click at [827, 492] on div "List Files" at bounding box center [1282, 504] width 543 height 31
click at [827, 506] on div at bounding box center [1531, 504] width 28 height 15
click at [827, 536] on div at bounding box center [1531, 540] width 28 height 15
click at [827, 79] on button "Save" at bounding box center [1535, 74] width 37 height 23
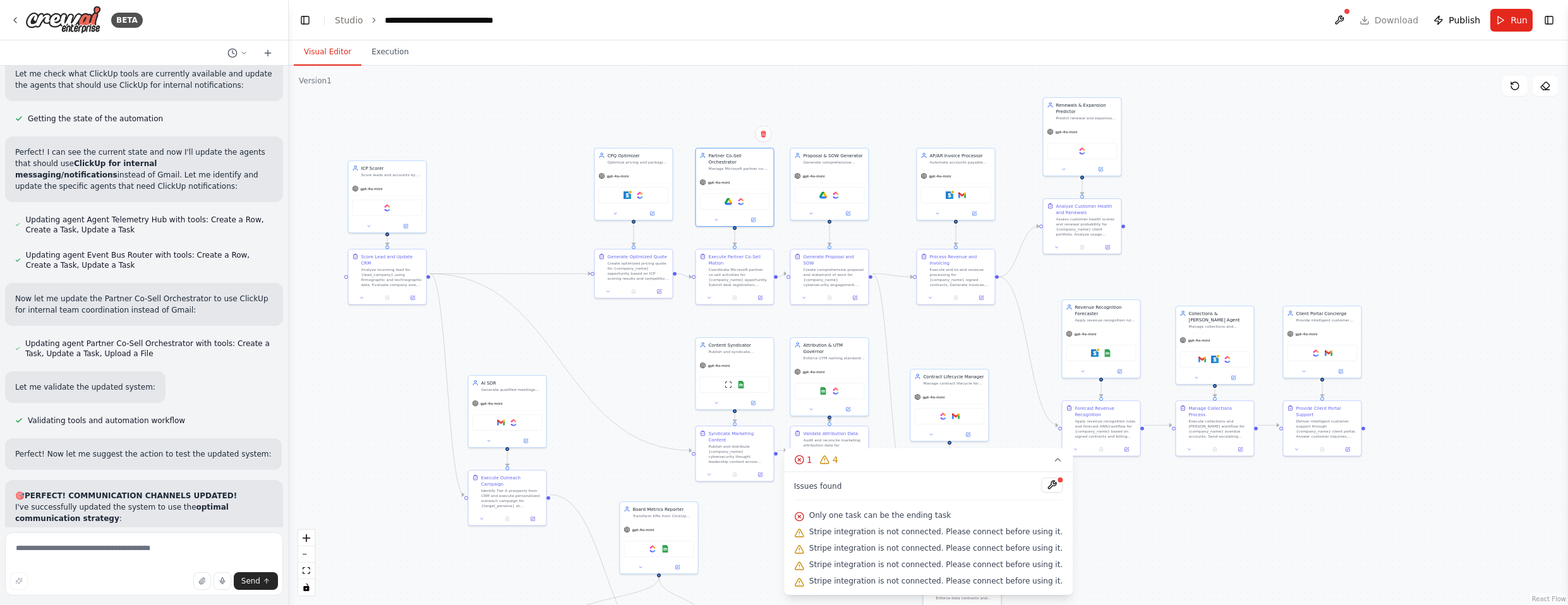
drag, startPoint x: 1261, startPoint y: 234, endPoint x: 1208, endPoint y: 223, distance: 54.1
click at [827, 224] on div ".deletable-edge-delete-btn { width: 20px; height: 20px; border: 0px solid #ffff…" at bounding box center [928, 335] width 1279 height 539
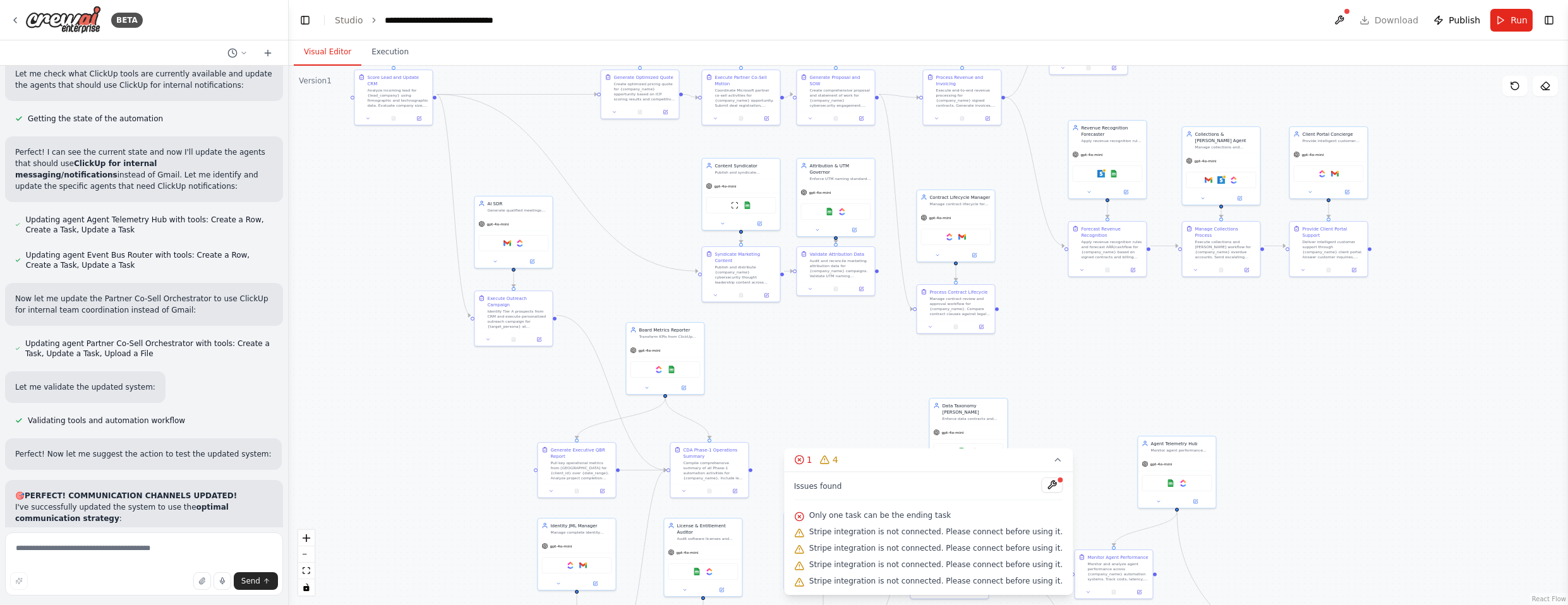
drag, startPoint x: 1410, startPoint y: 517, endPoint x: 1416, endPoint y: 335, distance: 182.1
click at [827, 335] on div ".deletable-edge-delete-btn { width: 20px; height: 20px; border: 0px solid #ffff…" at bounding box center [928, 335] width 1279 height 539
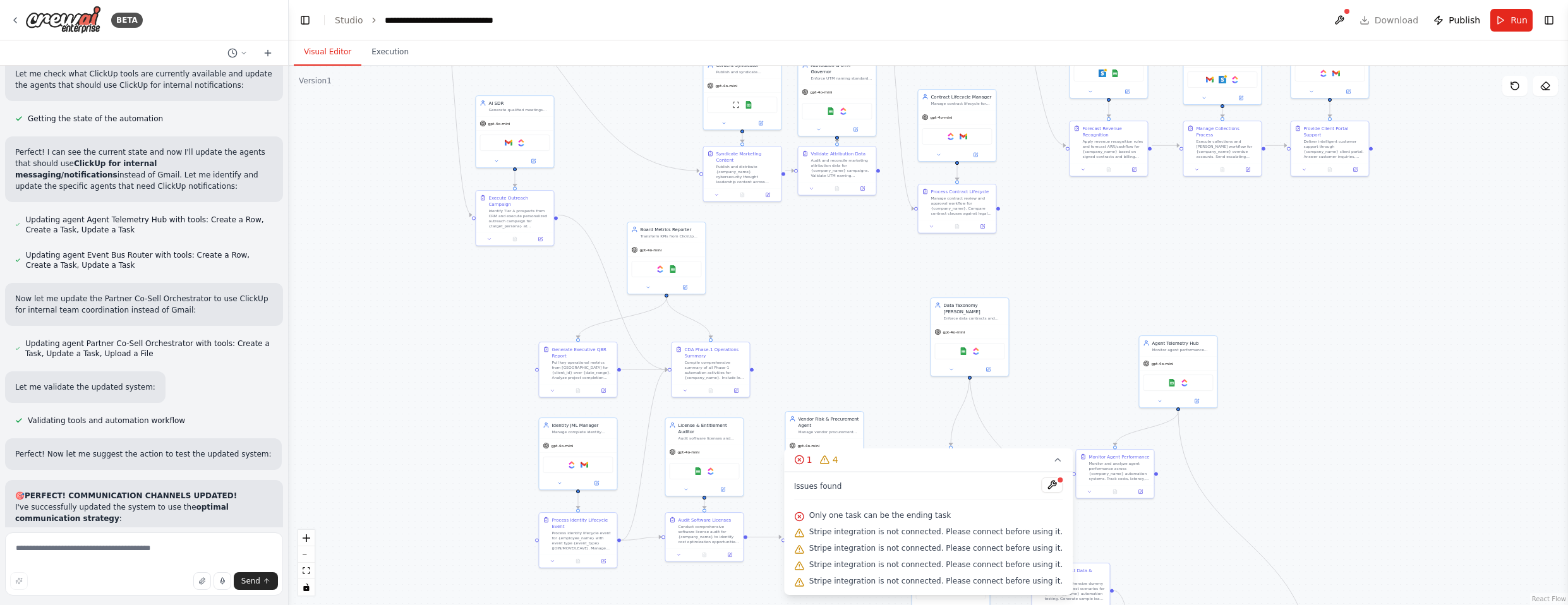
drag, startPoint x: 1324, startPoint y: 476, endPoint x: 1325, endPoint y: 383, distance: 93.0
click at [827, 383] on div ".deletable-edge-delete-btn { width: 20px; height: 20px; border: 0px solid #ffff…" at bounding box center [928, 335] width 1279 height 539
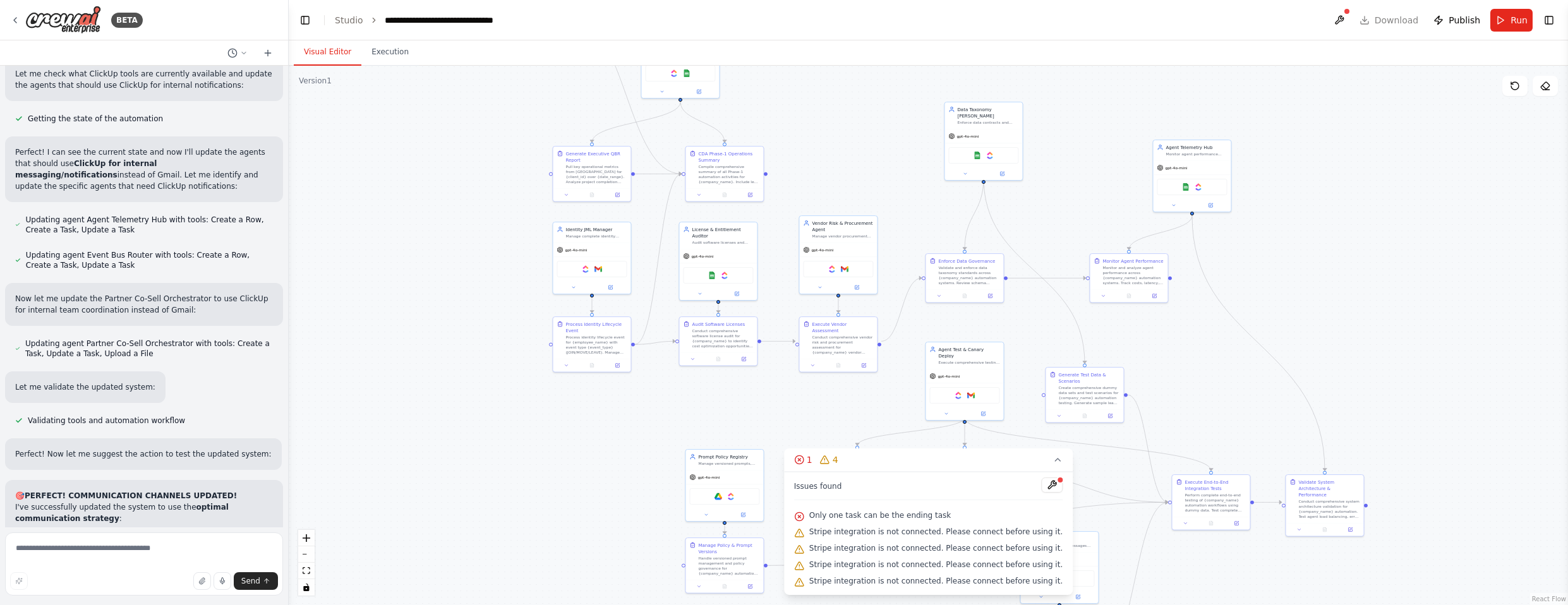
drag, startPoint x: 1347, startPoint y: 461, endPoint x: 1356, endPoint y: 240, distance: 221.2
click at [827, 240] on div ".deletable-edge-delete-btn { width: 20px; height: 20px; border: 0px solid #ffff…" at bounding box center [928, 335] width 1279 height 539
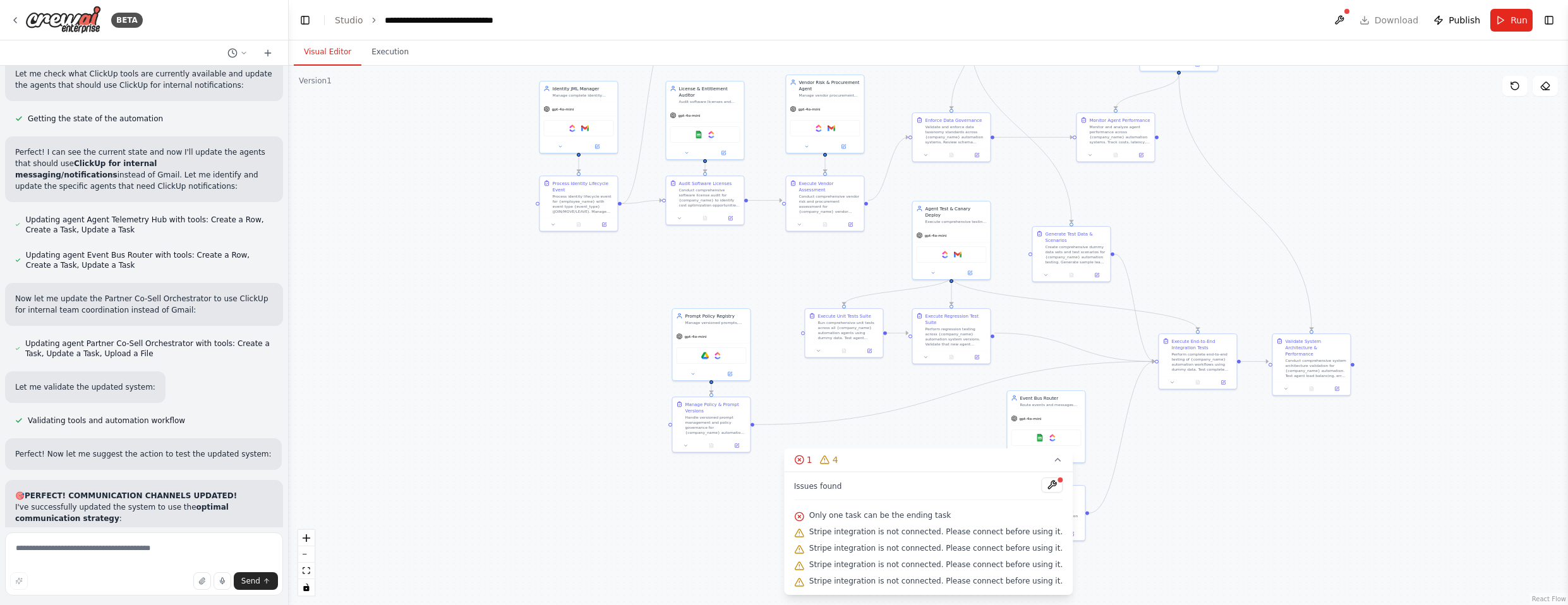
drag, startPoint x: 1401, startPoint y: 365, endPoint x: 1391, endPoint y: 250, distance: 115.4
click at [827, 250] on div ".deletable-edge-delete-btn { width: 20px; height: 20px; border: 0px solid #ffff…" at bounding box center [928, 335] width 1279 height 539
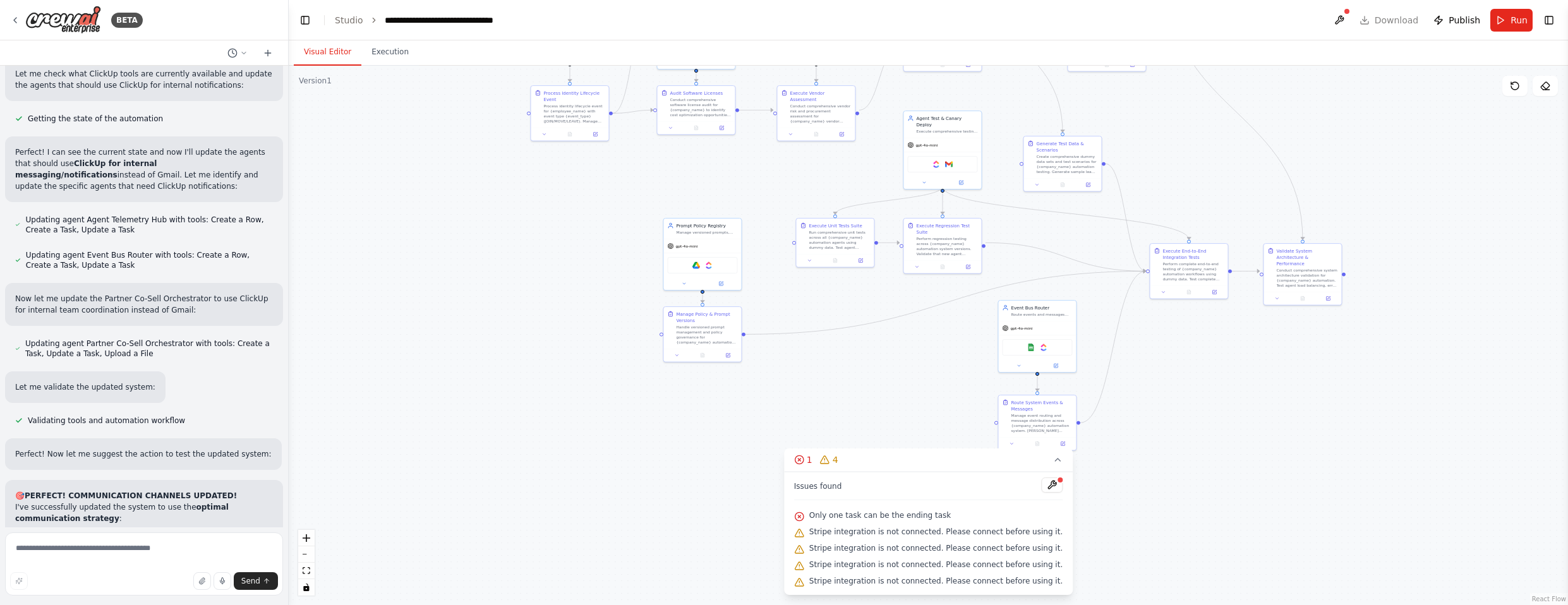
drag, startPoint x: 1414, startPoint y: 443, endPoint x: 1406, endPoint y: 353, distance: 90.4
click at [827, 353] on div ".deletable-edge-delete-btn { width: 20px; height: 20px; border: 0px solid #ffff…" at bounding box center [928, 335] width 1279 height 539
drag, startPoint x: 1283, startPoint y: 387, endPoint x: 1276, endPoint y: 341, distance: 46.5
click at [827, 341] on div ".deletable-edge-delete-btn { width: 20px; height: 20px; border: 0px solid #ffff…" at bounding box center [928, 335] width 1279 height 539
drag, startPoint x: 1219, startPoint y: 312, endPoint x: 1245, endPoint y: 421, distance: 112.1
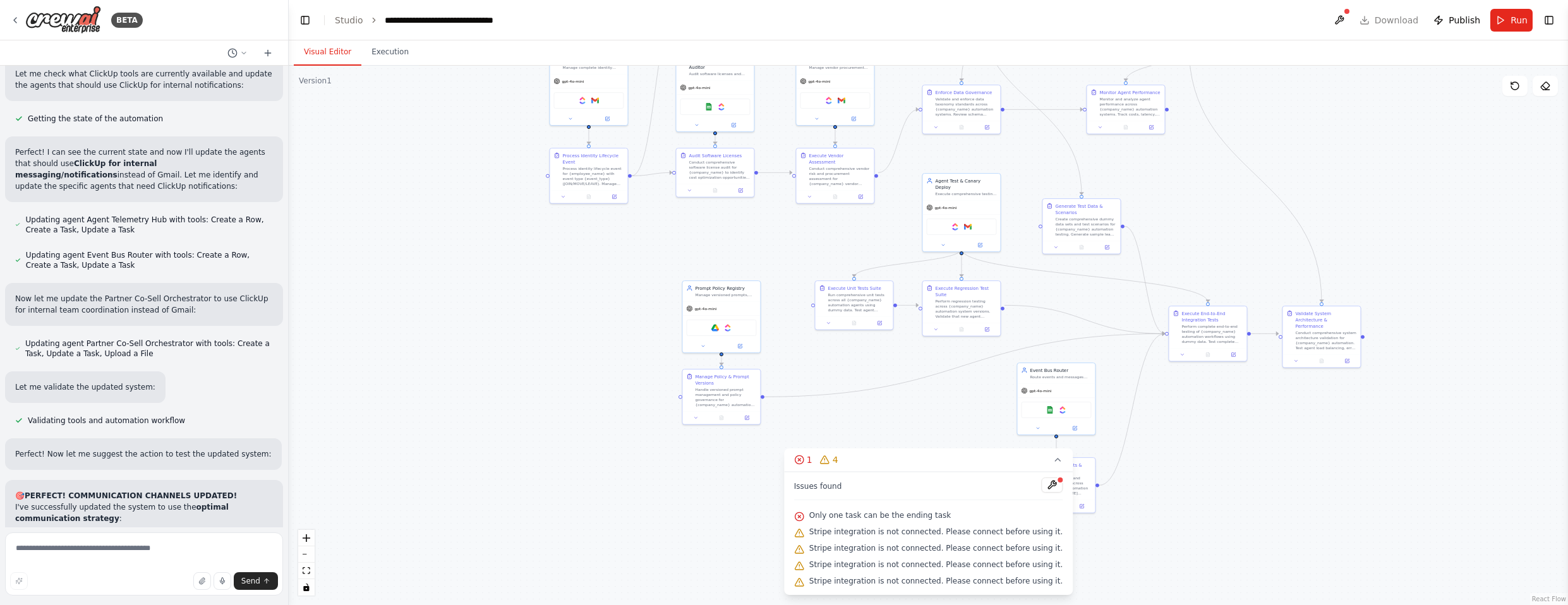
click at [827, 421] on div ".deletable-edge-delete-btn { width: 20px; height: 20px; border: 0px solid #ffff…" at bounding box center [928, 335] width 1279 height 539
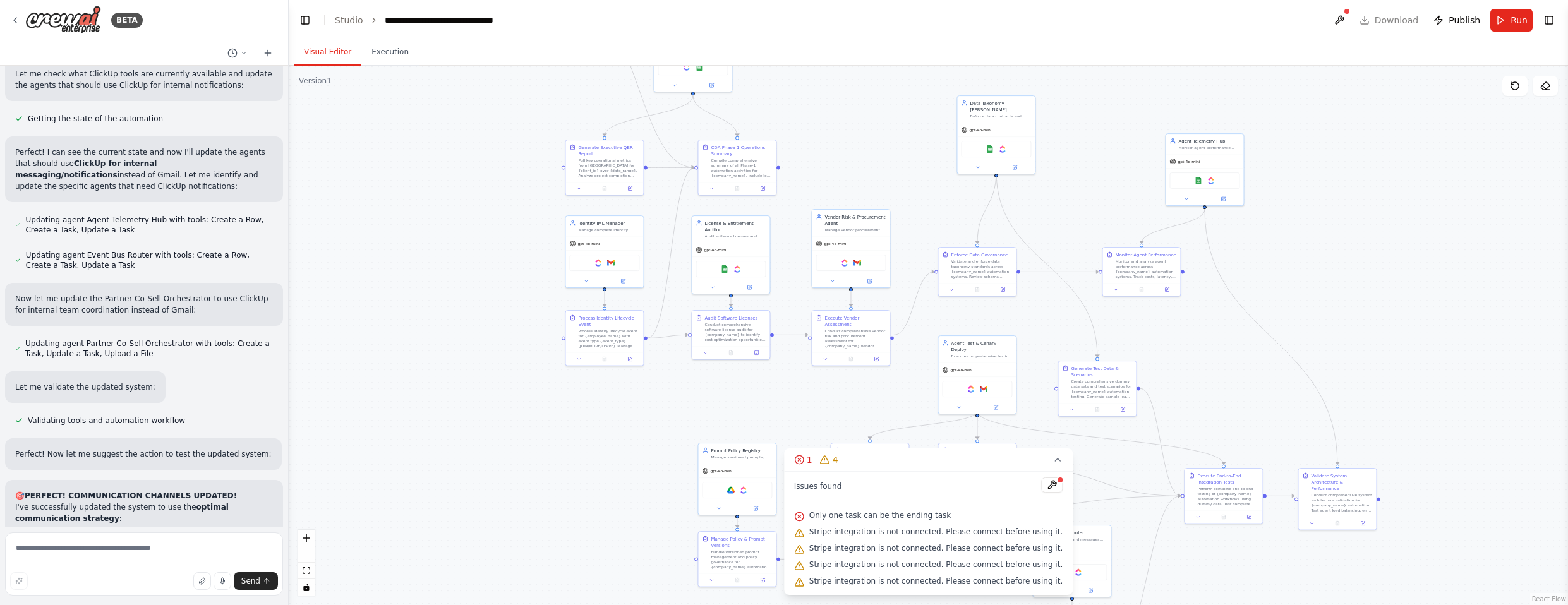
drag, startPoint x: 1363, startPoint y: 181, endPoint x: 1378, endPoint y: 344, distance: 163.7
click at [827, 344] on div ".deletable-edge-delete-btn { width: 20px; height: 20px; border: 0px solid #ffff…" at bounding box center [928, 335] width 1279 height 539
click at [827, 384] on img at bounding box center [983, 387] width 8 height 8
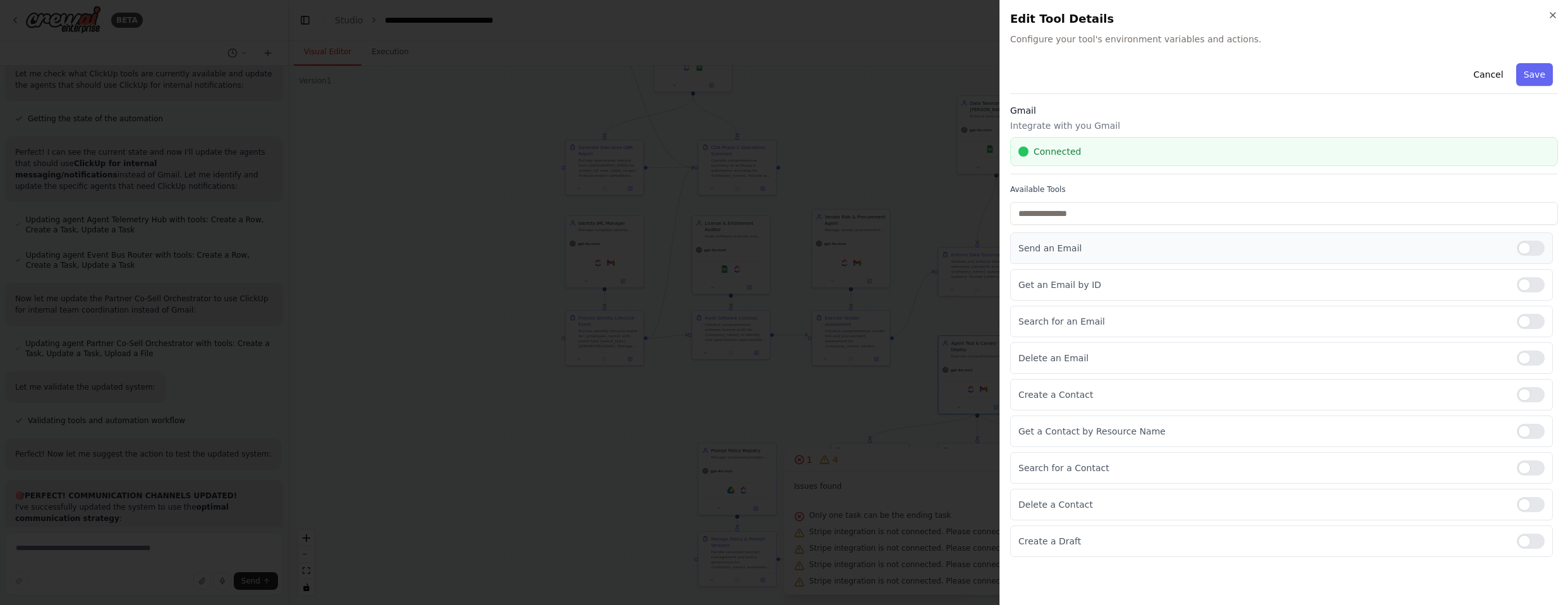
click at [827, 248] on div at bounding box center [1531, 248] width 28 height 15
click at [827, 283] on div at bounding box center [1531, 284] width 28 height 15
click at [827, 322] on div at bounding box center [1531, 321] width 28 height 15
click at [827, 356] on div at bounding box center [1531, 357] width 28 height 15
click at [827, 355] on div at bounding box center [1531, 357] width 28 height 15
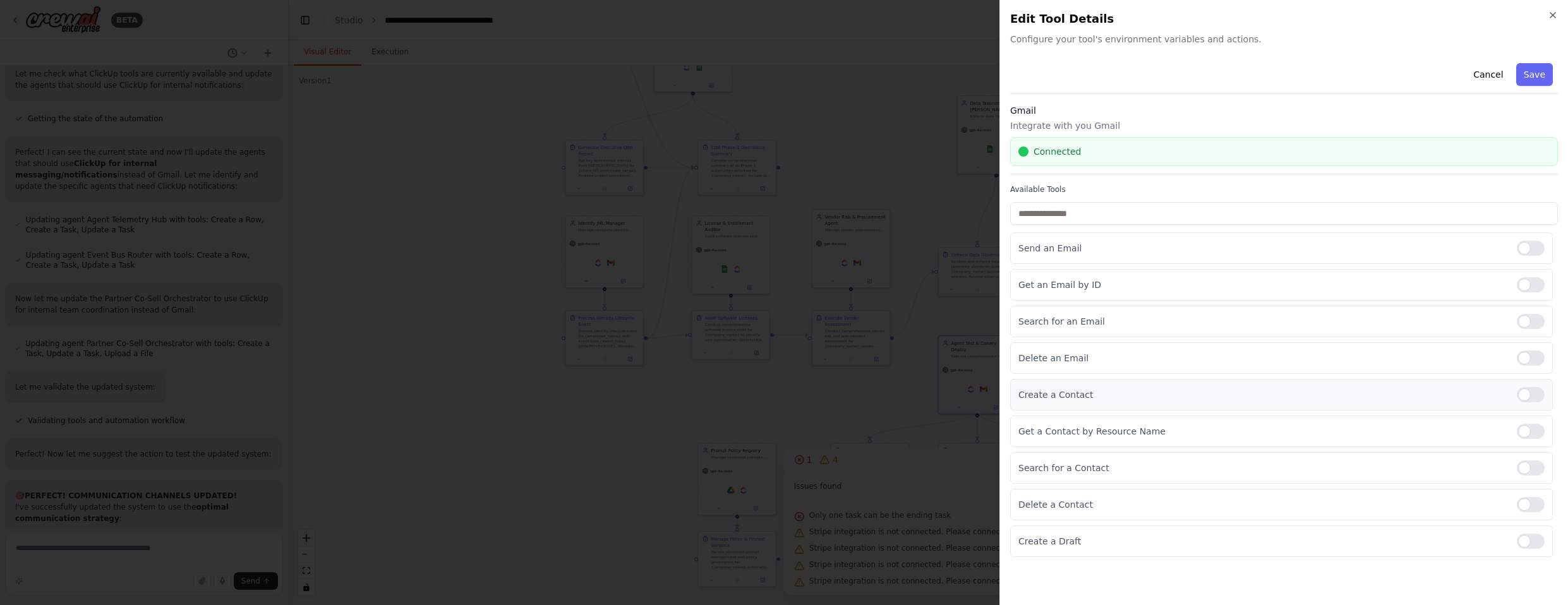
click at [827, 391] on div at bounding box center [1531, 394] width 28 height 15
click at [827, 429] on div at bounding box center [1531, 431] width 28 height 15
click at [827, 466] on div at bounding box center [1531, 467] width 28 height 15
click at [827, 540] on div at bounding box center [1531, 540] width 28 height 15
click at [827, 80] on button "Save" at bounding box center [1535, 74] width 37 height 23
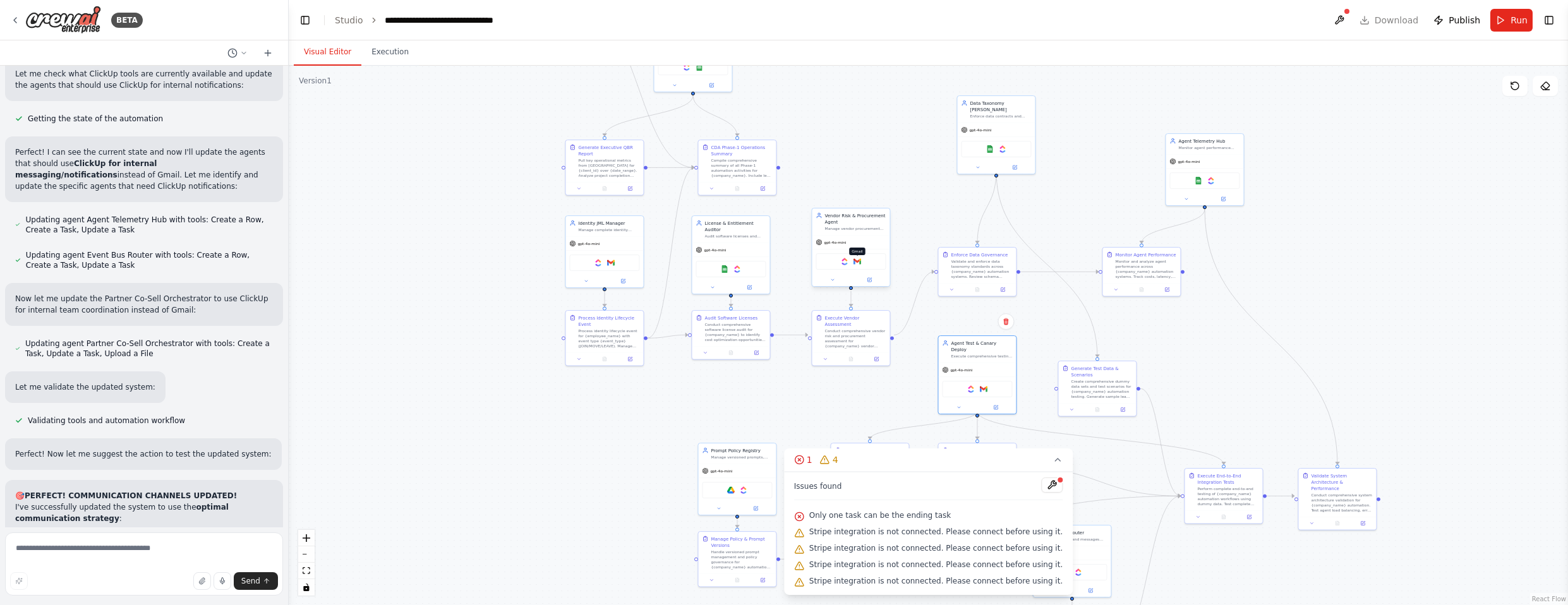
click at [827, 264] on img at bounding box center [857, 261] width 8 height 8
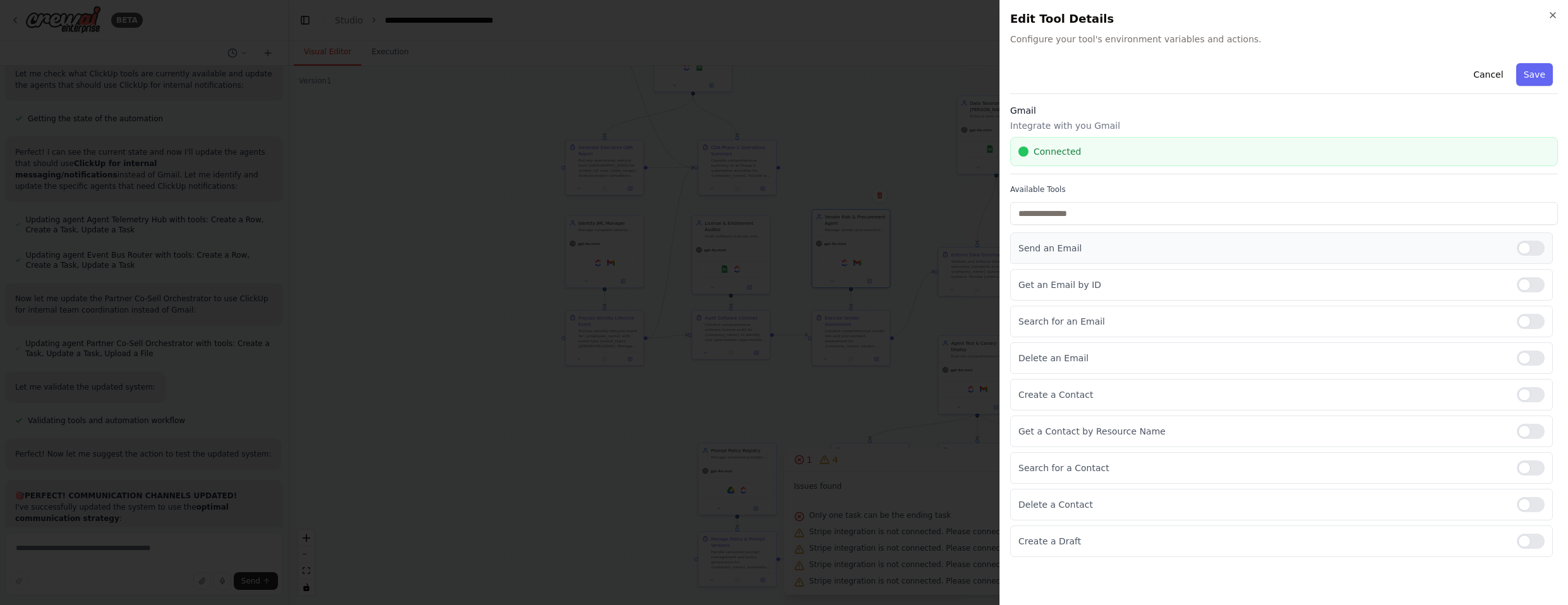
click at [827, 252] on div at bounding box center [1531, 248] width 28 height 15
click at [827, 286] on div at bounding box center [1531, 284] width 28 height 15
click at [827, 323] on div at bounding box center [1531, 321] width 28 height 15
click at [827, 396] on div at bounding box center [1531, 394] width 28 height 15
click at [827, 437] on div at bounding box center [1531, 431] width 28 height 15
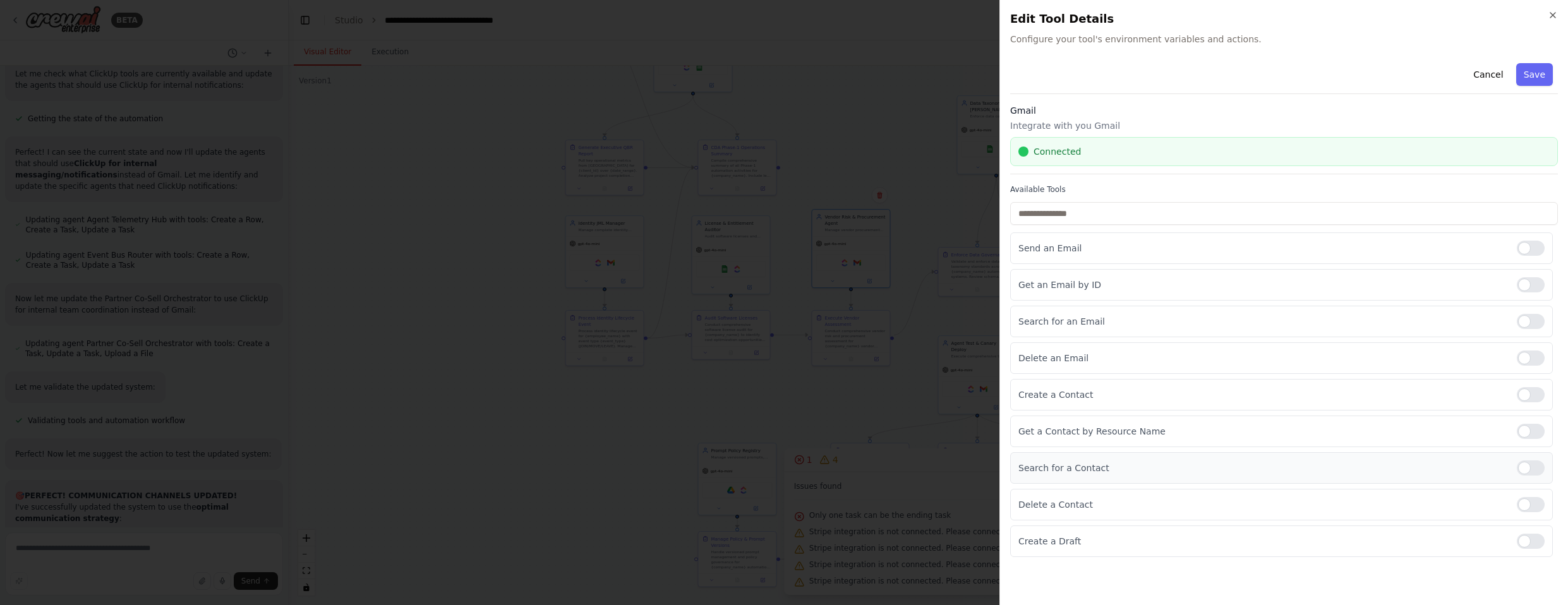
click at [827, 471] on div at bounding box center [1531, 467] width 28 height 15
click at [827, 534] on div at bounding box center [1531, 540] width 28 height 15
click at [827, 73] on button "Save" at bounding box center [1535, 74] width 37 height 23
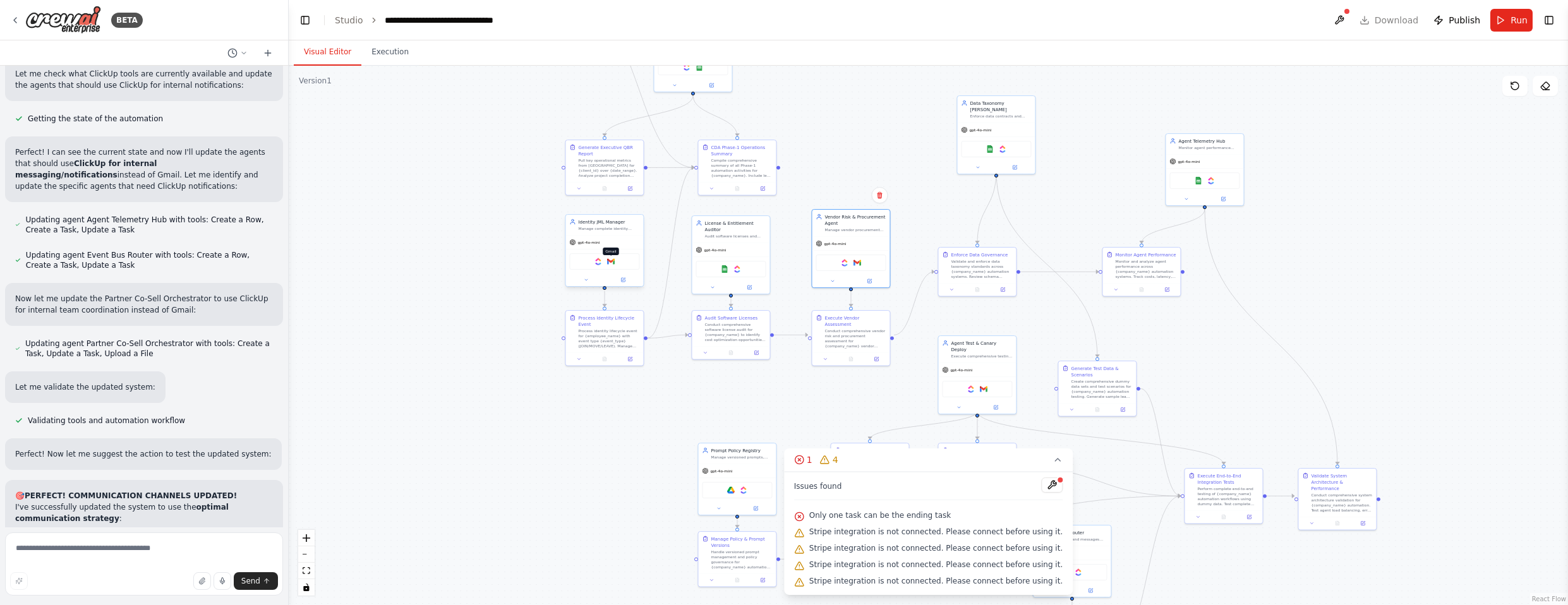
click at [609, 263] on img at bounding box center [611, 261] width 8 height 8
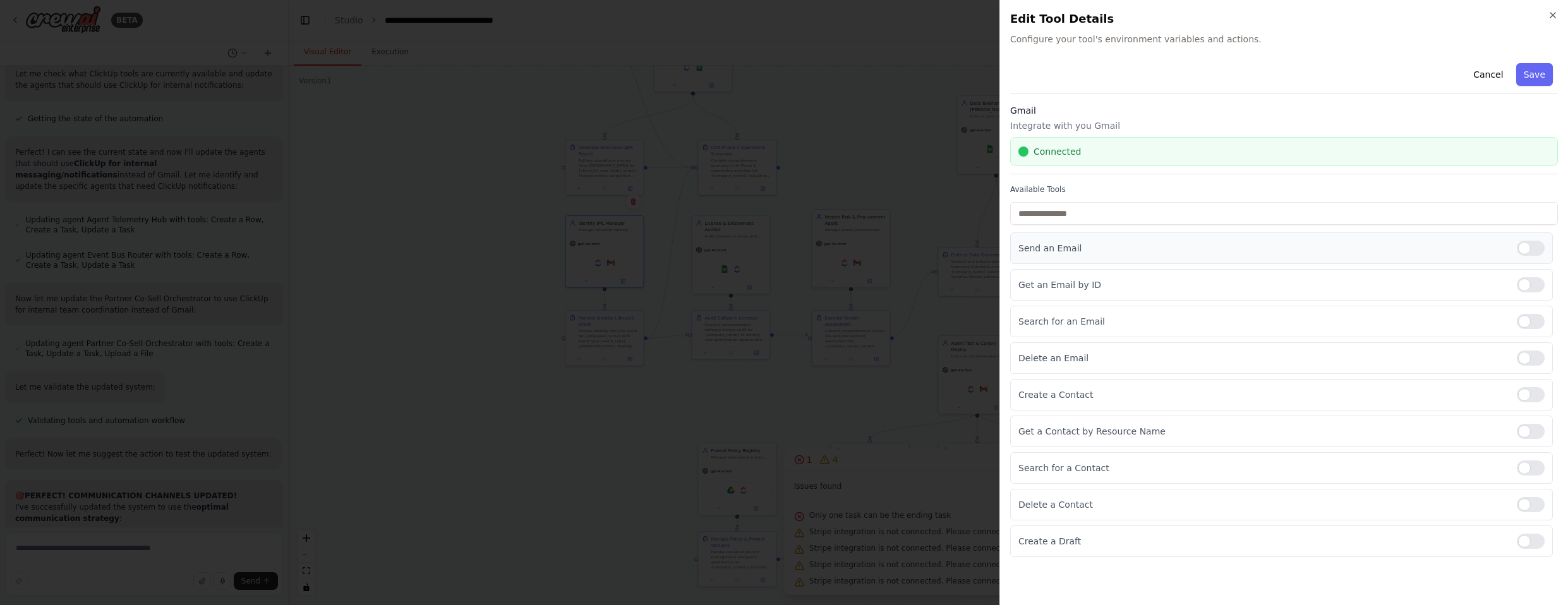
click at [827, 248] on div at bounding box center [1531, 248] width 28 height 15
click at [827, 285] on div at bounding box center [1531, 284] width 28 height 15
click at [827, 321] on div at bounding box center [1531, 321] width 28 height 15
click at [827, 397] on div at bounding box center [1531, 394] width 28 height 15
click at [827, 431] on div at bounding box center [1531, 431] width 28 height 15
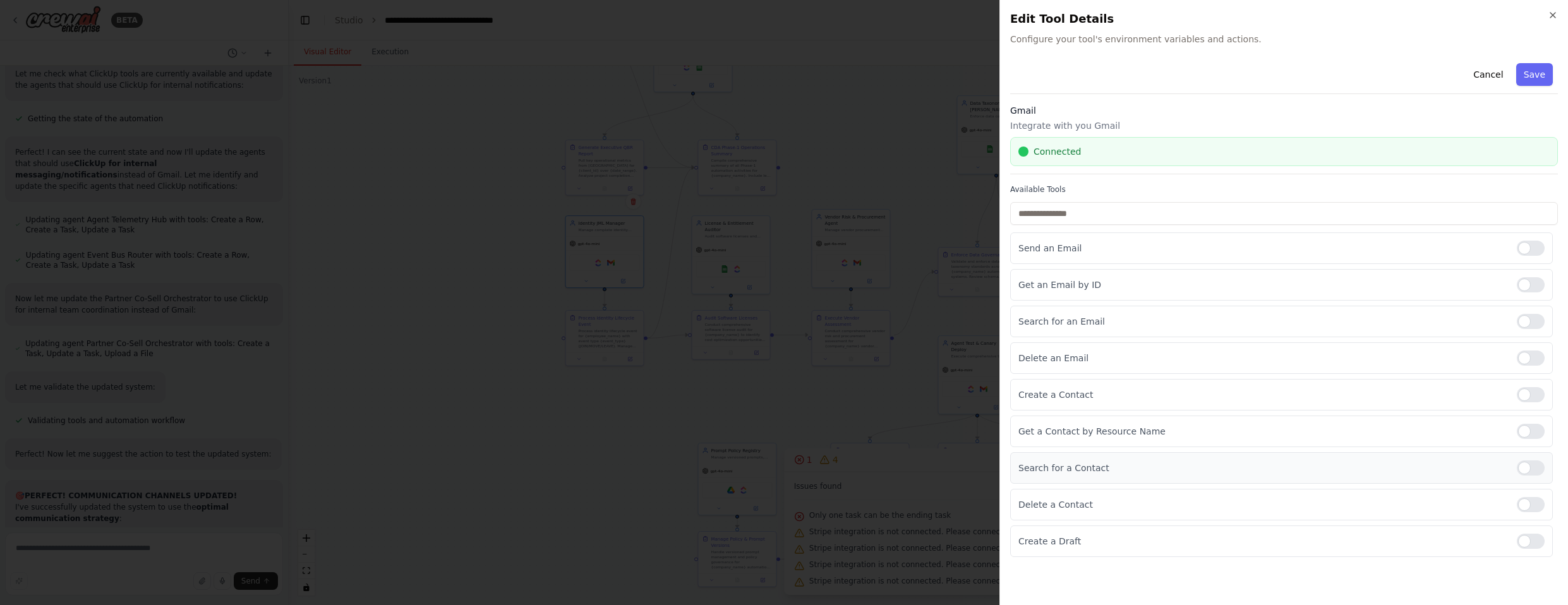
click at [827, 466] on div at bounding box center [1531, 467] width 28 height 15
click at [827, 532] on div "Create a Draft" at bounding box center [1282, 541] width 543 height 31
click at [827, 538] on div at bounding box center [1531, 540] width 28 height 15
click at [827, 73] on button "Save" at bounding box center [1535, 74] width 37 height 23
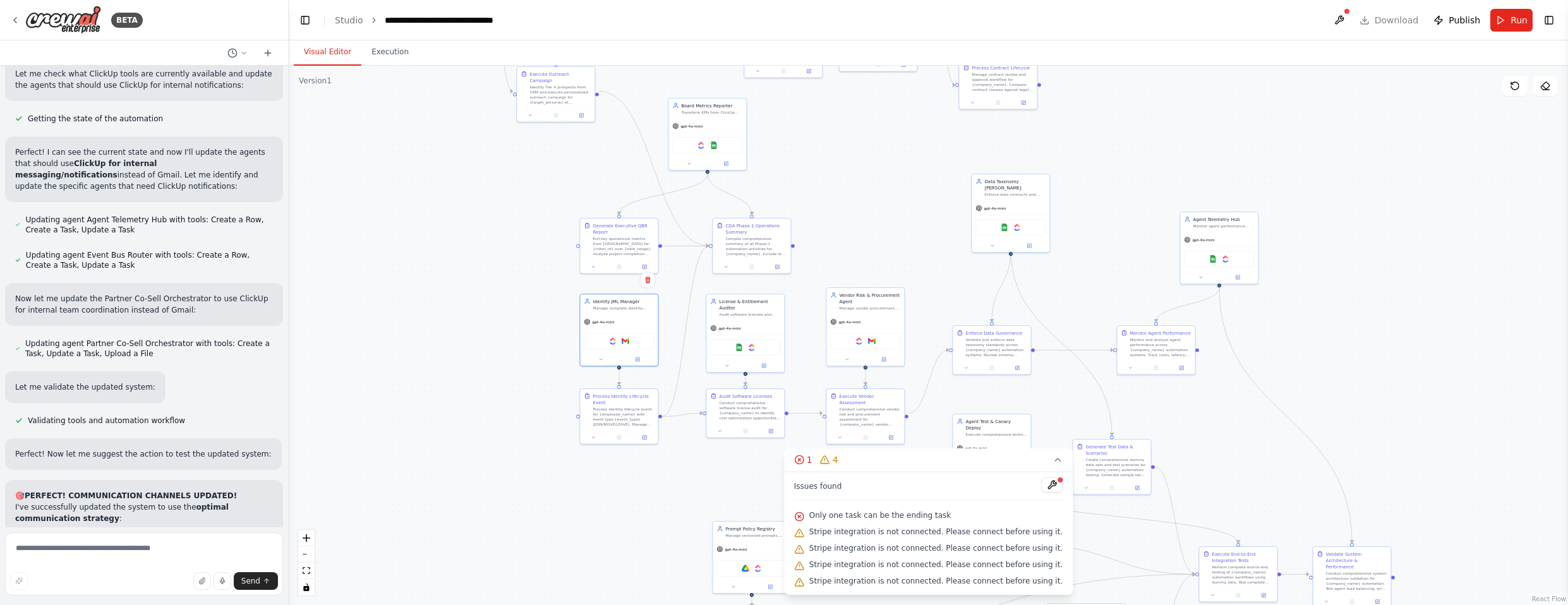
drag, startPoint x: 1294, startPoint y: 148, endPoint x: 1309, endPoint y: 228, distance: 81.4
click at [827, 228] on div ".deletable-edge-delete-btn { width: 20px; height: 20px; border: 0px solid #ffff…" at bounding box center [928, 335] width 1279 height 539
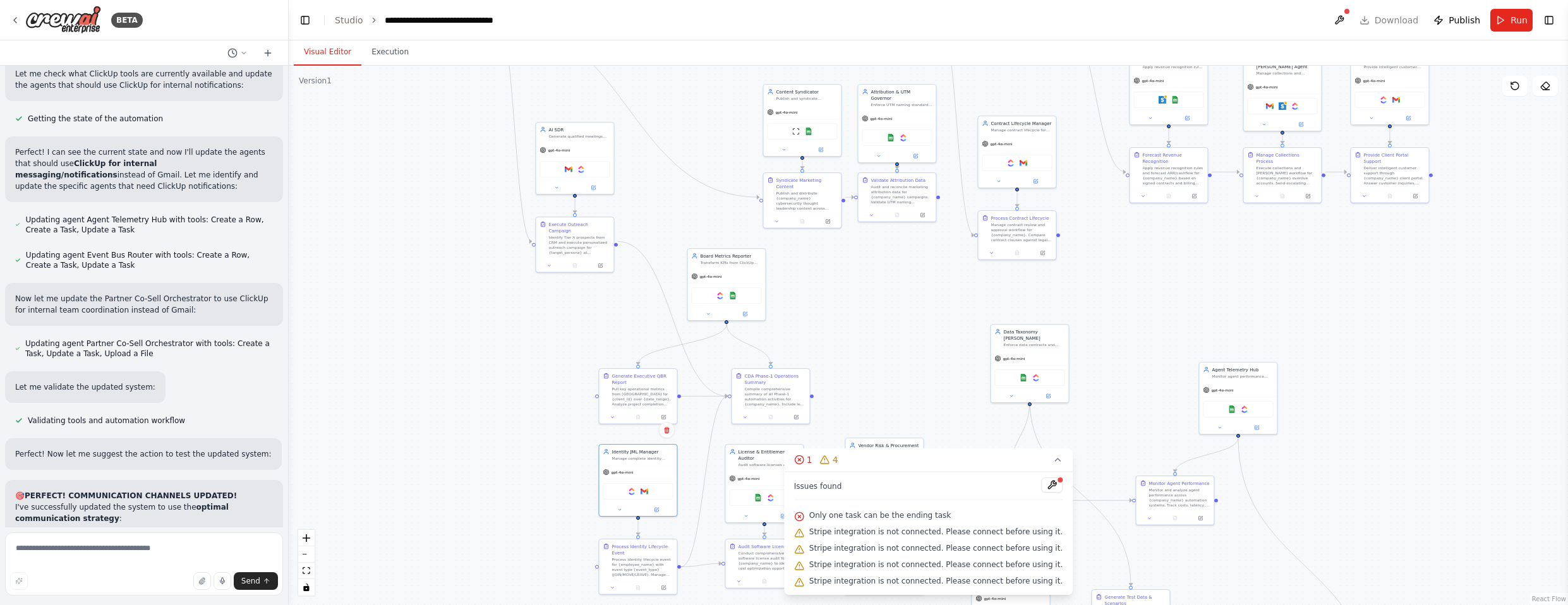
drag, startPoint x: 1184, startPoint y: 140, endPoint x: 1202, endPoint y: 288, distance: 149.1
click at [827, 288] on div ".deletable-edge-delete-btn { width: 20px; height: 20px; border: 0px solid #ffff…" at bounding box center [928, 335] width 1279 height 539
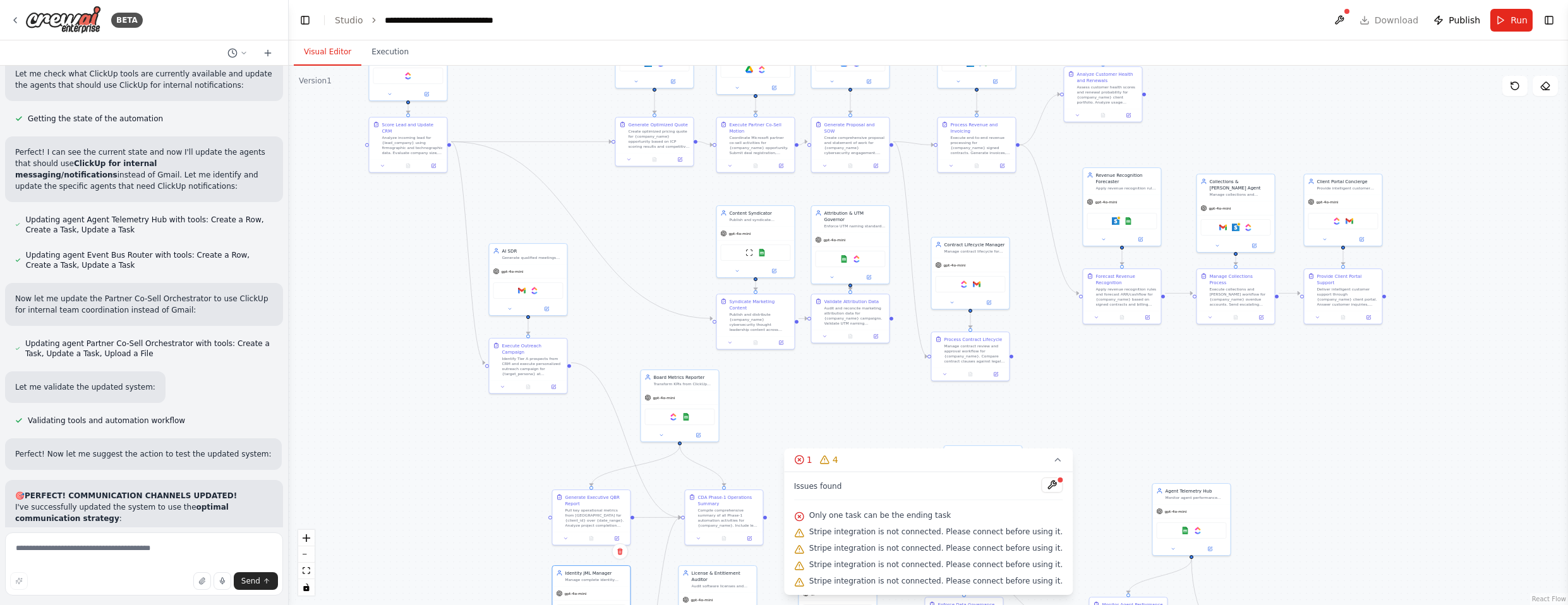
drag, startPoint x: 1147, startPoint y: 238, endPoint x: 1099, endPoint y: 374, distance: 144.2
click at [827, 374] on div ".deletable-edge-delete-btn { width: 20px; height: 20px; border: 0px solid #ffff…" at bounding box center [928, 335] width 1279 height 539
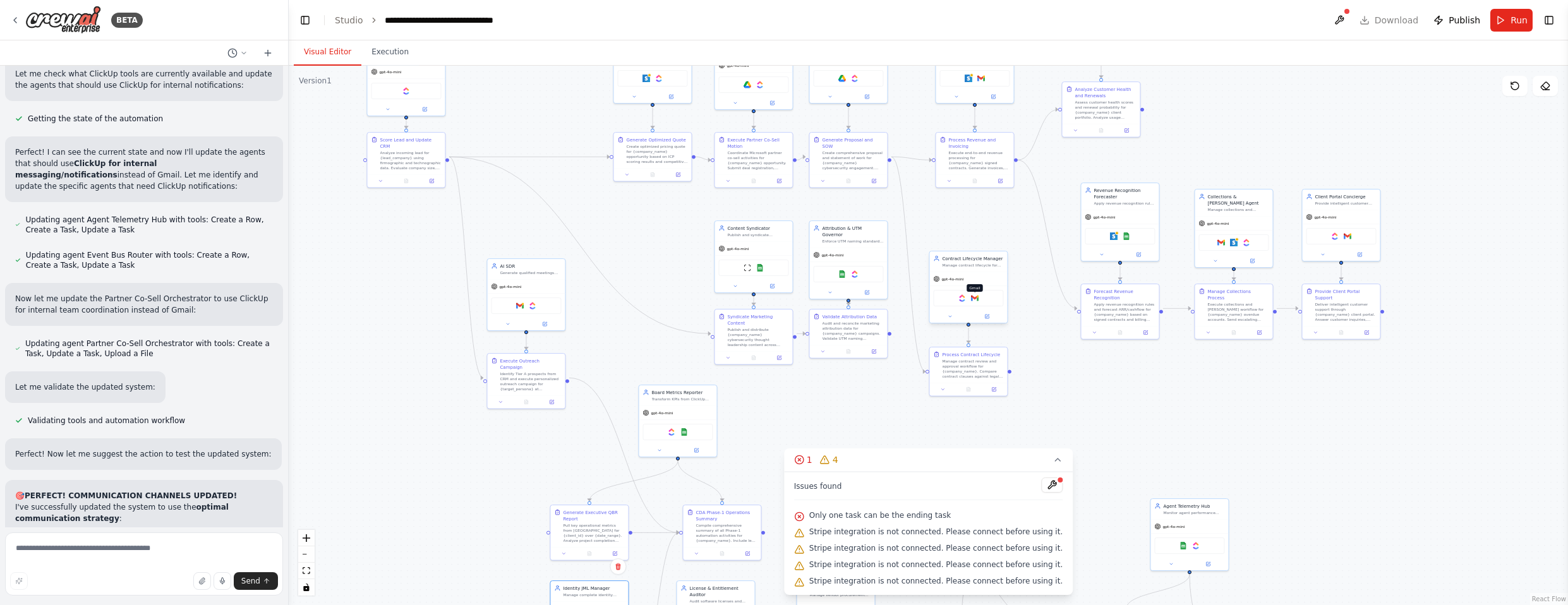
click at [827, 299] on img at bounding box center [975, 298] width 8 height 8
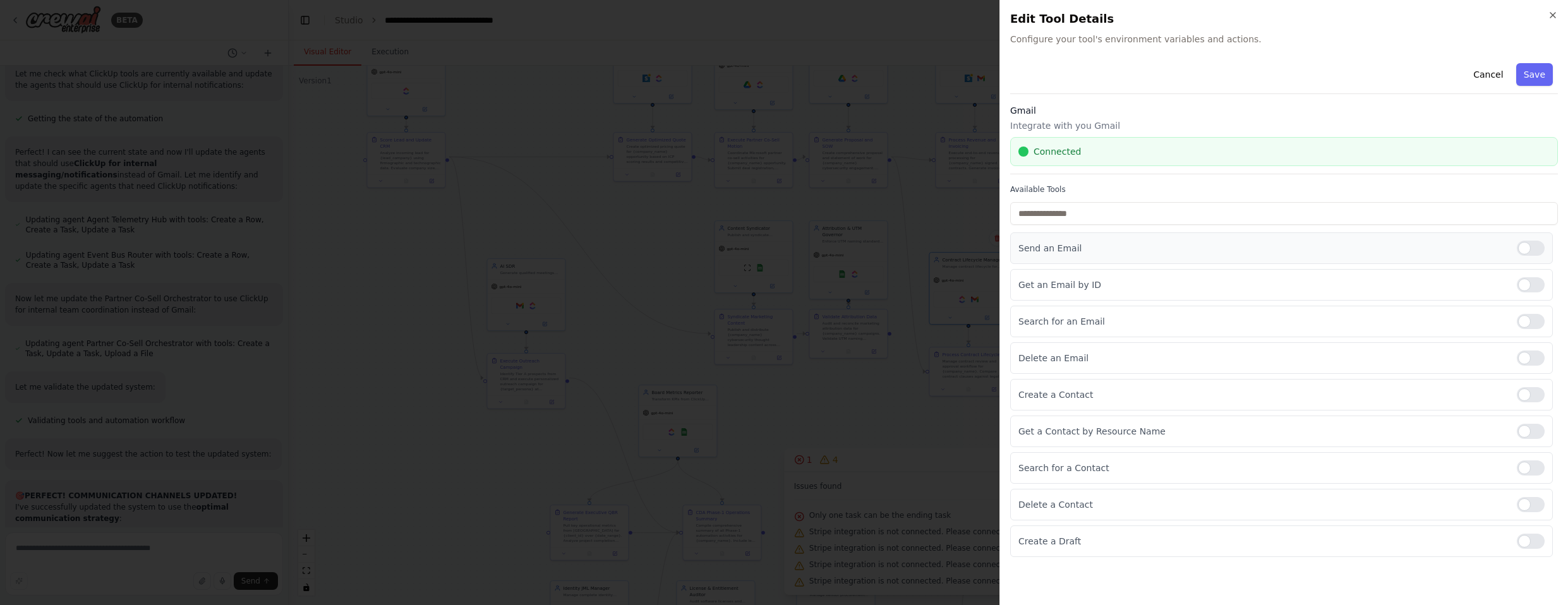
click at [827, 253] on div at bounding box center [1531, 248] width 28 height 15
click at [827, 277] on label at bounding box center [1531, 284] width 28 height 15
click at [827, 320] on div at bounding box center [1531, 321] width 28 height 15
click at [827, 393] on div at bounding box center [1531, 394] width 28 height 15
click at [827, 427] on div at bounding box center [1531, 431] width 28 height 15
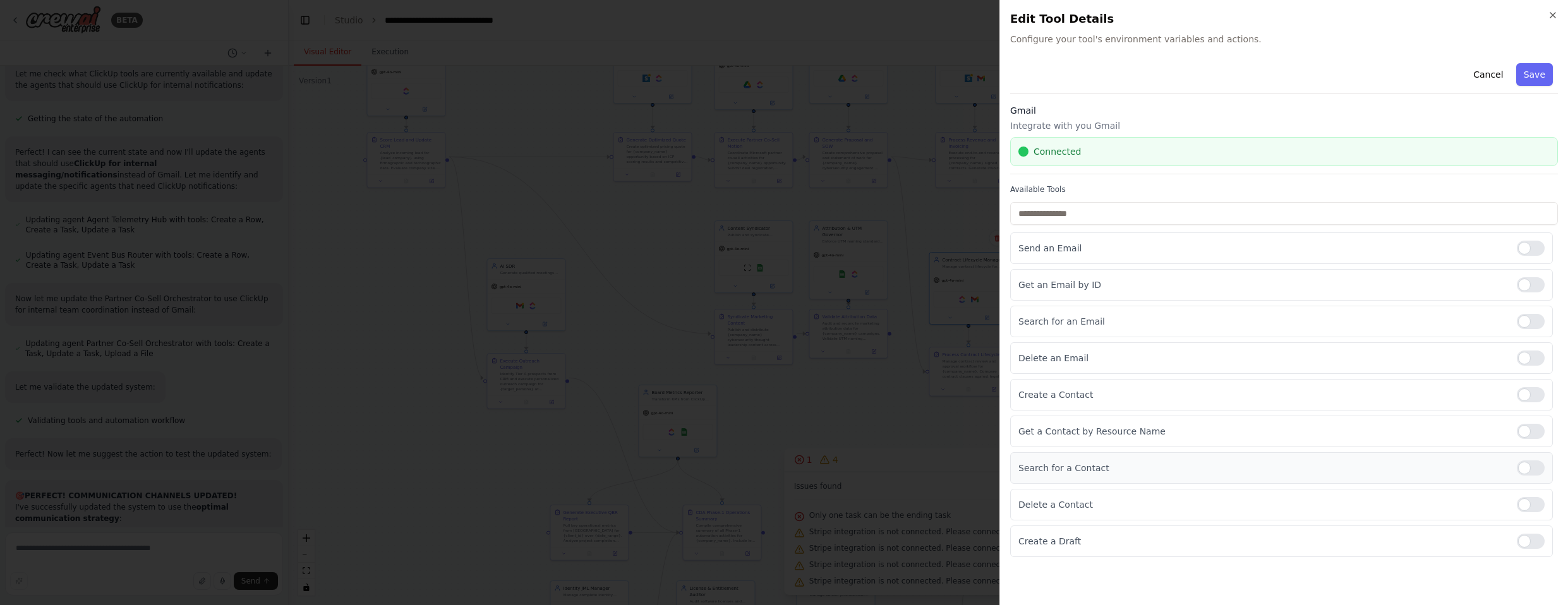
click at [827, 461] on div at bounding box center [1531, 467] width 28 height 15
click at [827, 542] on div at bounding box center [1531, 540] width 28 height 15
click at [827, 76] on button "Save" at bounding box center [1535, 74] width 37 height 23
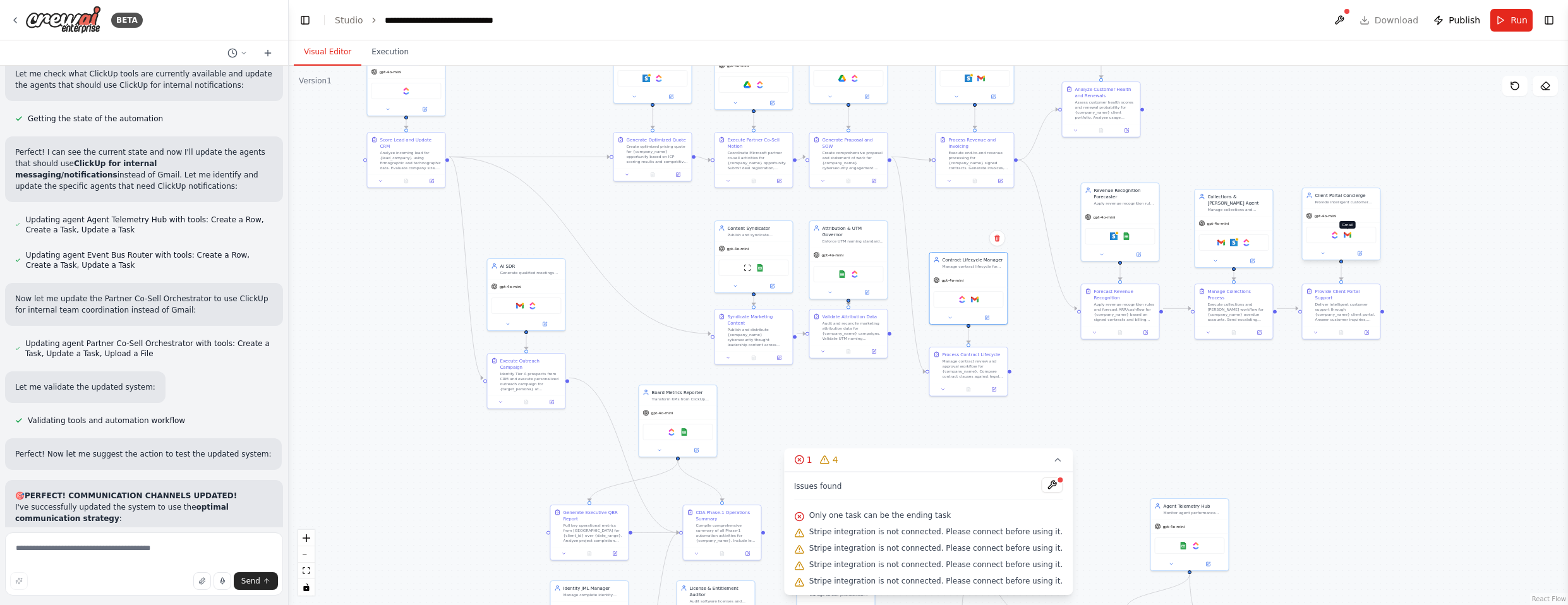
click at [827, 231] on img at bounding box center [1348, 235] width 8 height 8
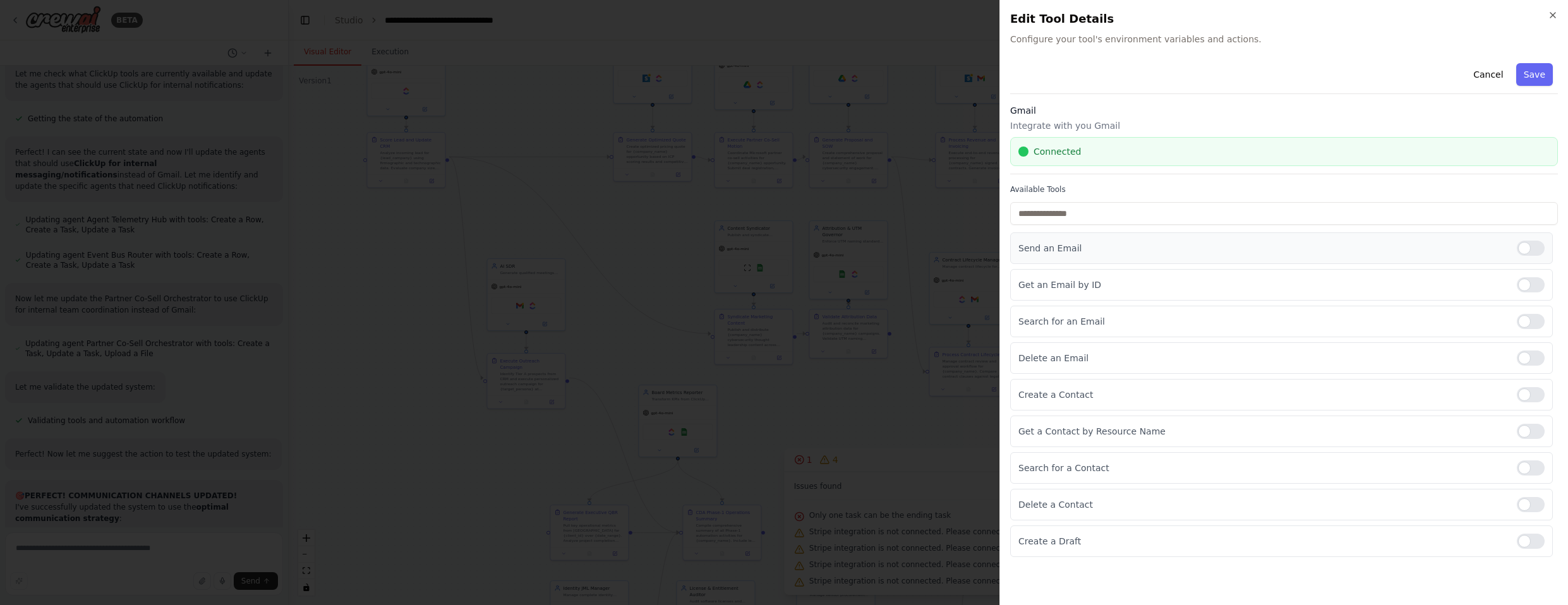
click at [827, 248] on div at bounding box center [1531, 248] width 28 height 15
click at [827, 284] on div at bounding box center [1531, 284] width 28 height 15
click at [827, 324] on div at bounding box center [1531, 321] width 28 height 15
click at [827, 392] on div at bounding box center [1531, 394] width 28 height 15
click at [827, 427] on div at bounding box center [1531, 431] width 28 height 15
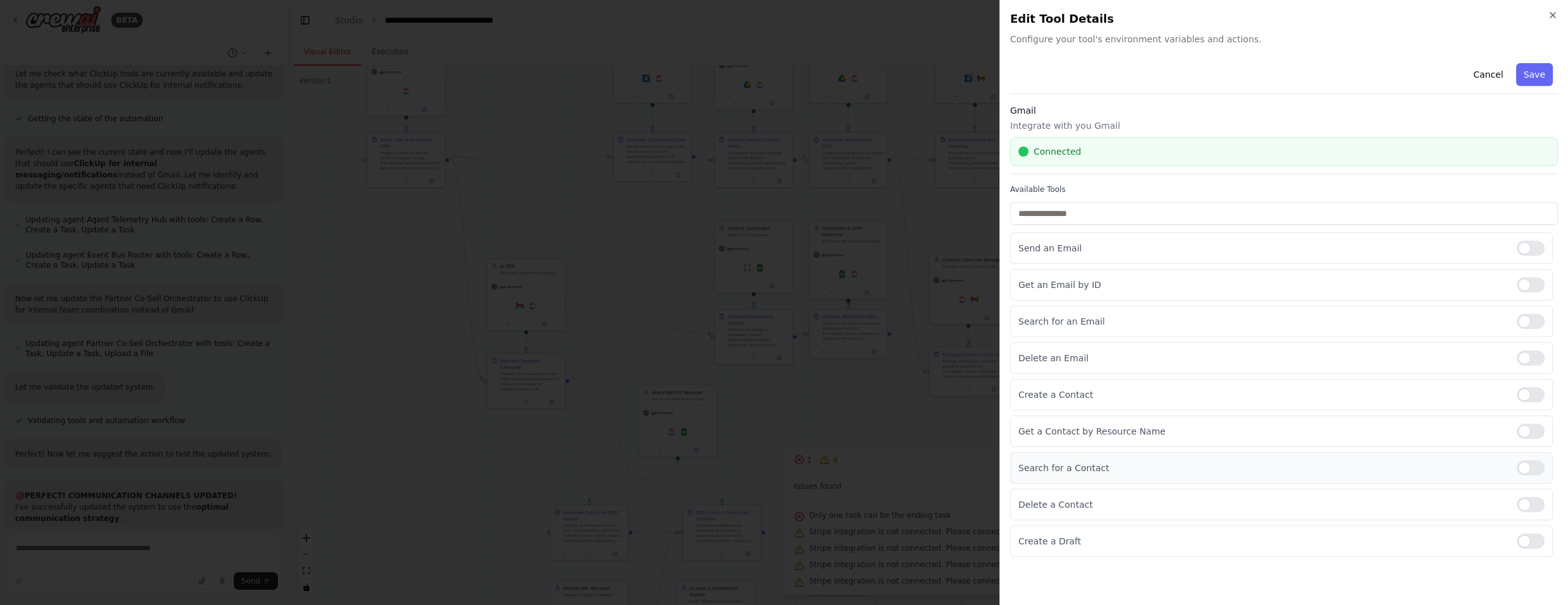
click at [827, 465] on div at bounding box center [1531, 467] width 28 height 15
click at [827, 536] on div at bounding box center [1531, 540] width 28 height 15
click at [827, 71] on button "Save" at bounding box center [1535, 74] width 37 height 23
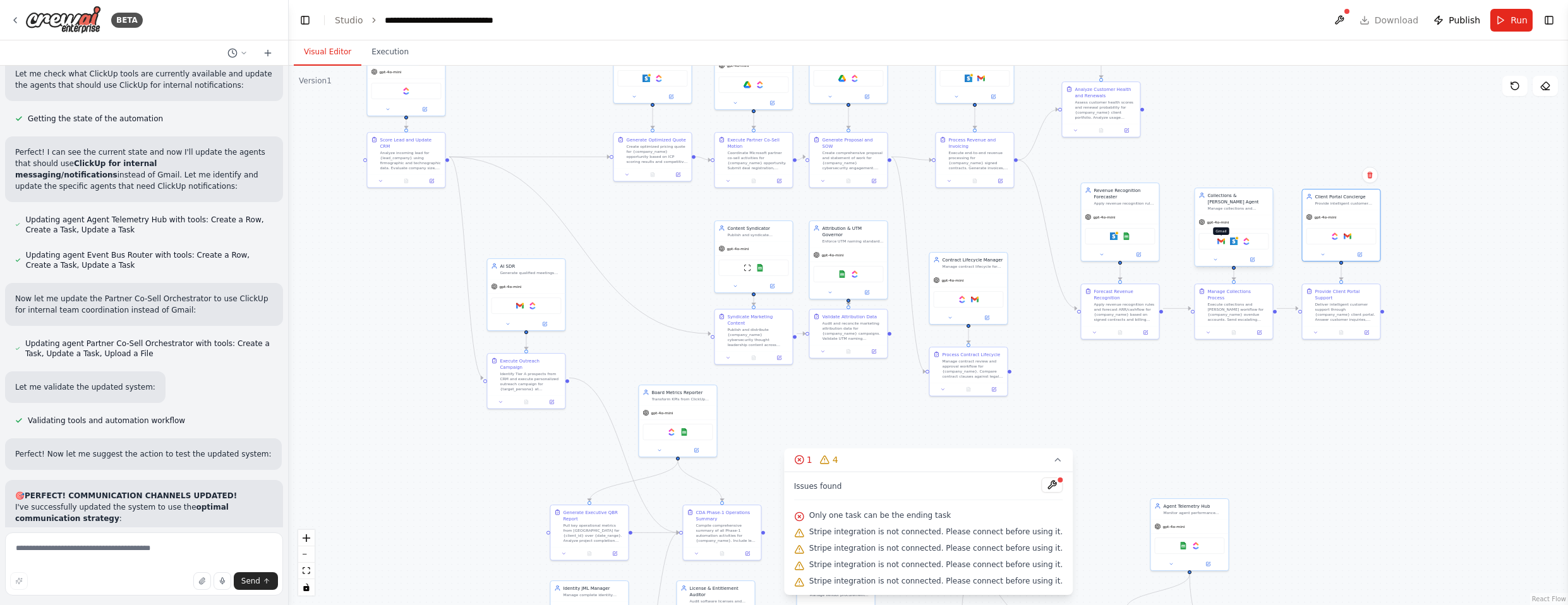
click at [827, 237] on img at bounding box center [1221, 241] width 8 height 8
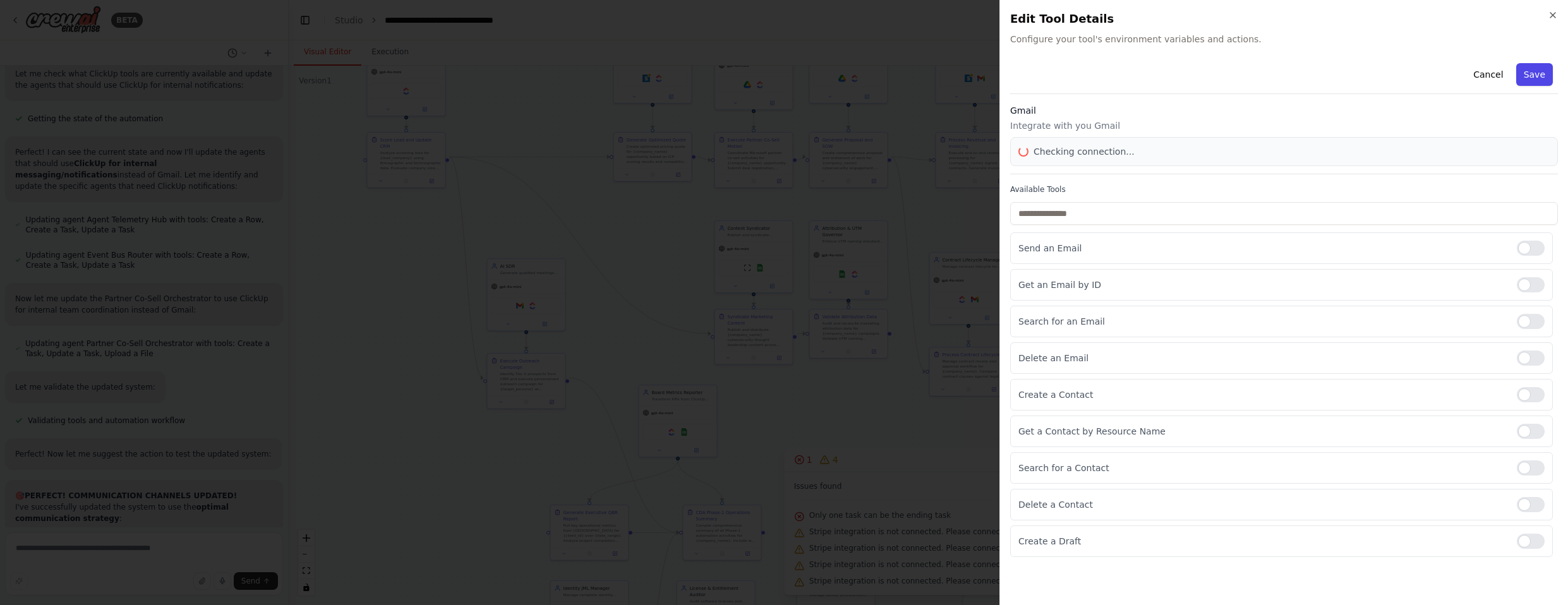
click at [827, 77] on button "Save" at bounding box center [1535, 74] width 37 height 23
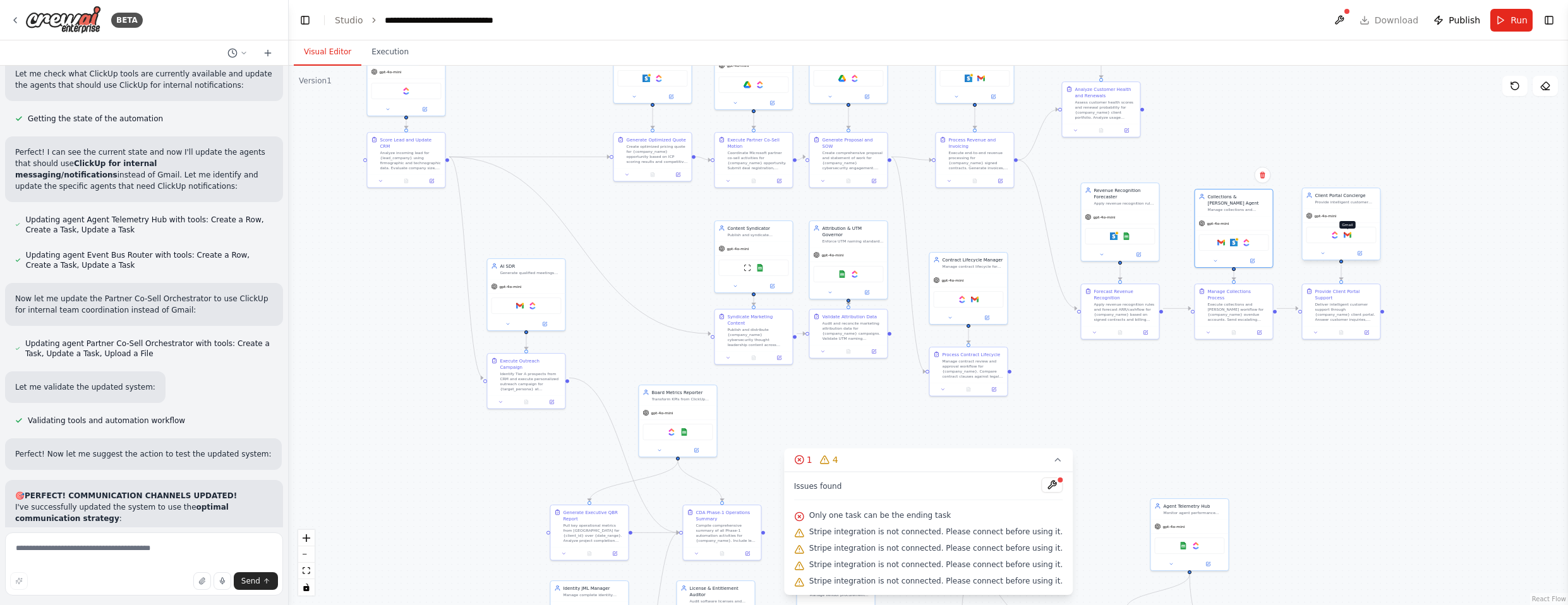
click at [827, 233] on img at bounding box center [1348, 235] width 8 height 8
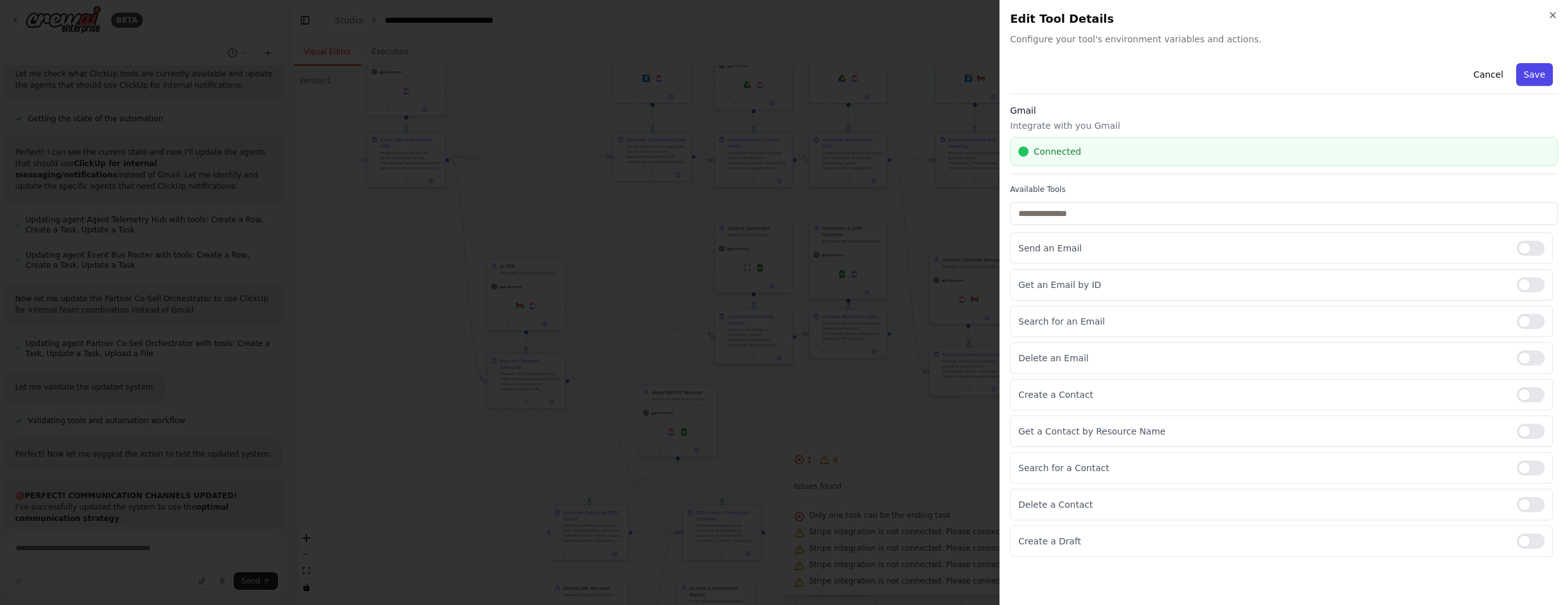
click at [827, 73] on button "Save" at bounding box center [1535, 74] width 37 height 23
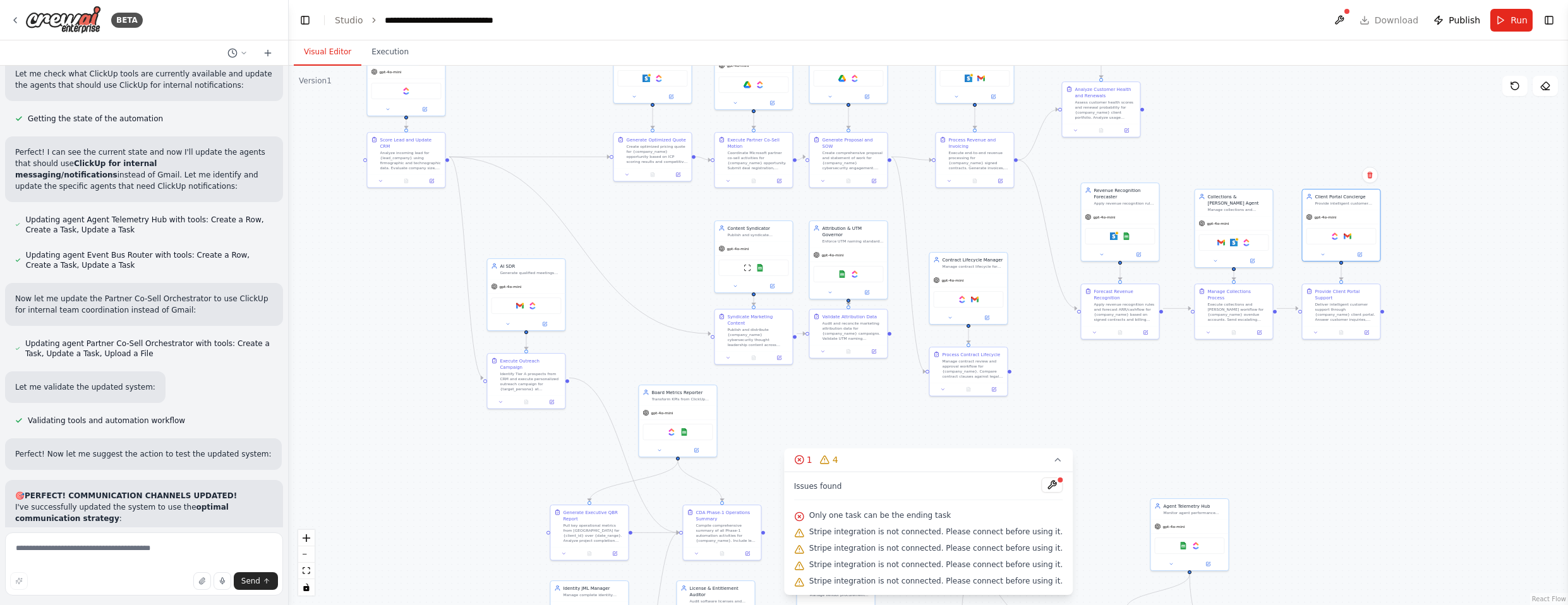
drag, startPoint x: 1210, startPoint y: 144, endPoint x: 1222, endPoint y: 167, distance: 25.9
click at [827, 167] on div ".deletable-edge-delete-btn { width: 20px; height: 20px; border: 0px solid #ffff…" at bounding box center [928, 335] width 1279 height 539
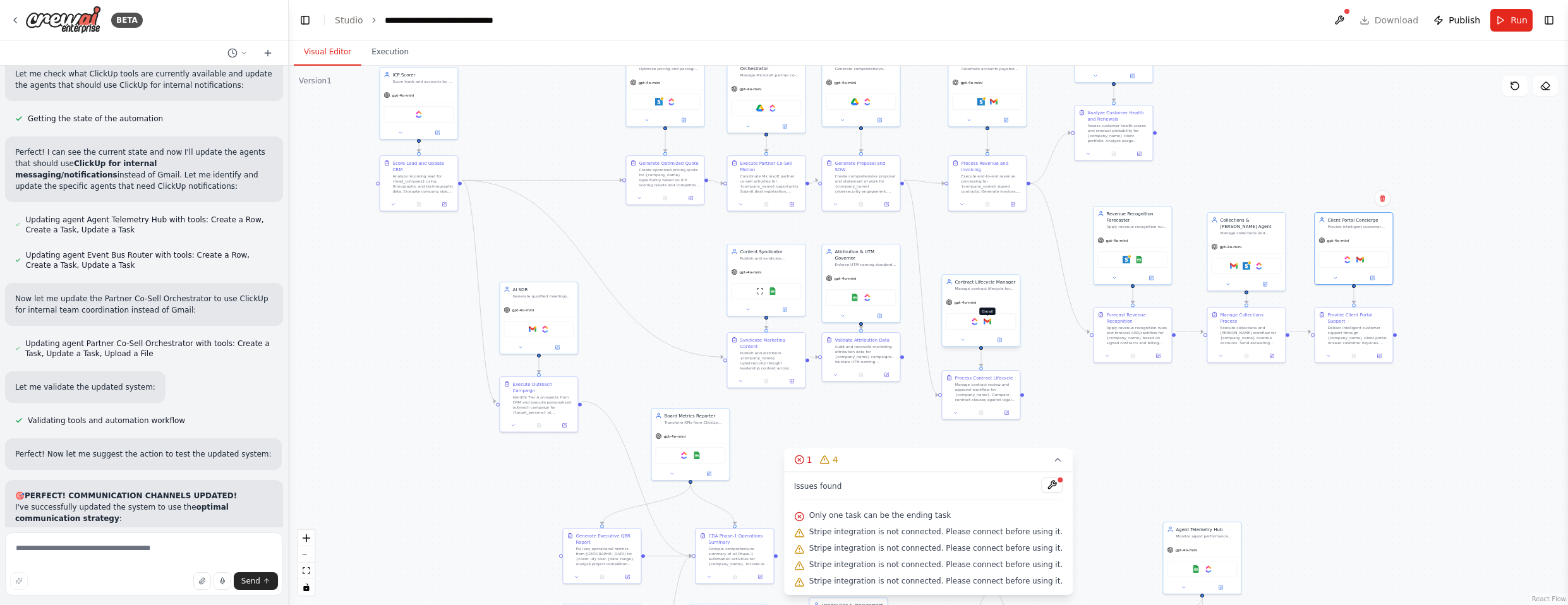
click at [827, 325] on img at bounding box center [987, 321] width 8 height 8
click at [530, 329] on img at bounding box center [533, 328] width 8 height 8
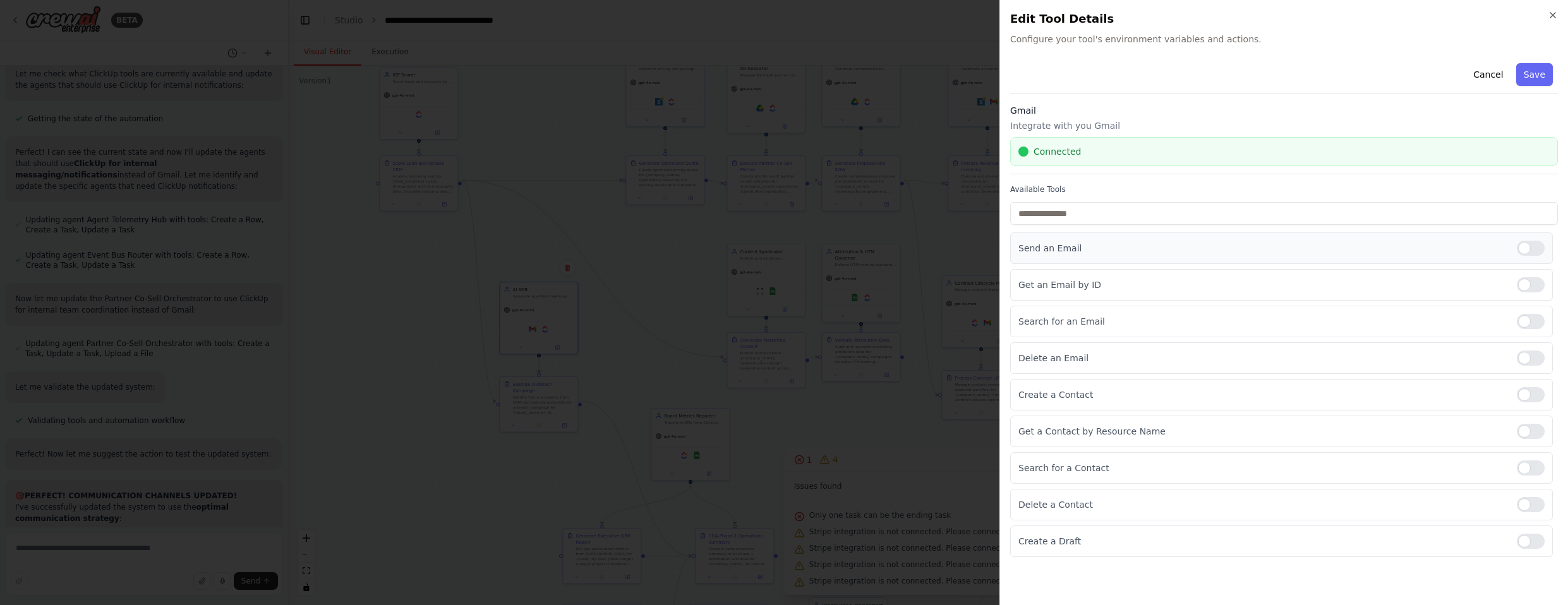
click at [827, 244] on div at bounding box center [1531, 248] width 28 height 15
click at [827, 285] on div at bounding box center [1531, 284] width 28 height 15
click at [827, 320] on div at bounding box center [1531, 321] width 28 height 15
click at [827, 393] on div at bounding box center [1531, 394] width 28 height 15
click at [827, 427] on div at bounding box center [1531, 431] width 28 height 15
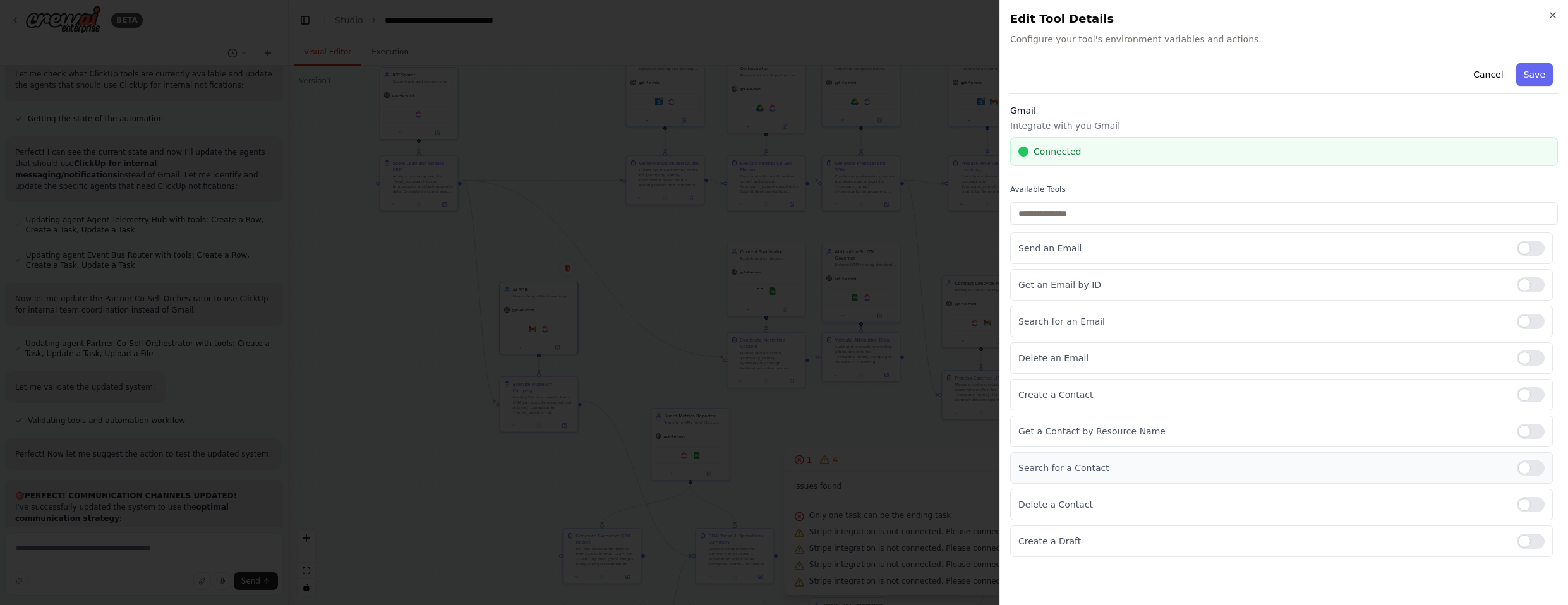
click at [827, 468] on div at bounding box center [1531, 467] width 28 height 15
click at [827, 537] on div at bounding box center [1531, 540] width 28 height 15
click at [827, 78] on button "Save" at bounding box center [1535, 74] width 37 height 23
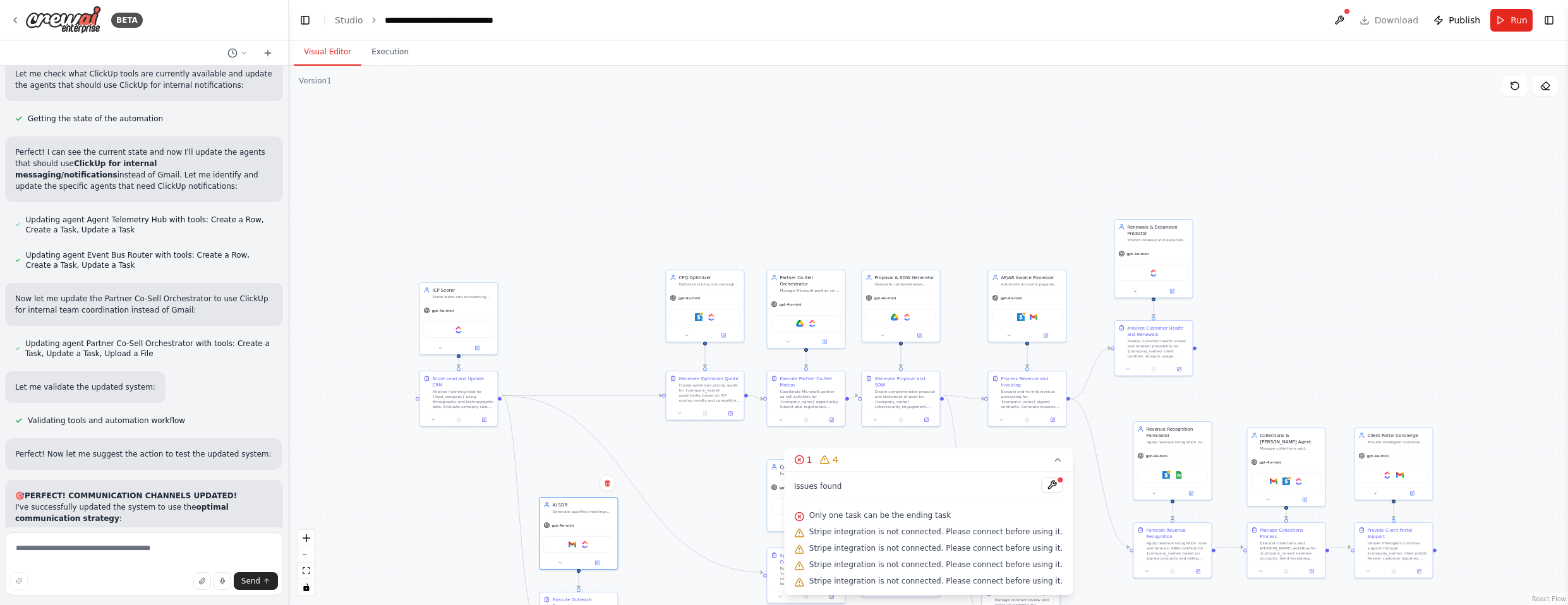
drag, startPoint x: 589, startPoint y: 156, endPoint x: 634, endPoint y: 342, distance: 191.4
click at [634, 342] on div ".deletable-edge-delete-btn { width: 20px; height: 20px; border: 0px solid #ffff…" at bounding box center [928, 335] width 1279 height 539
click at [827, 316] on img at bounding box center [1034, 316] width 8 height 8
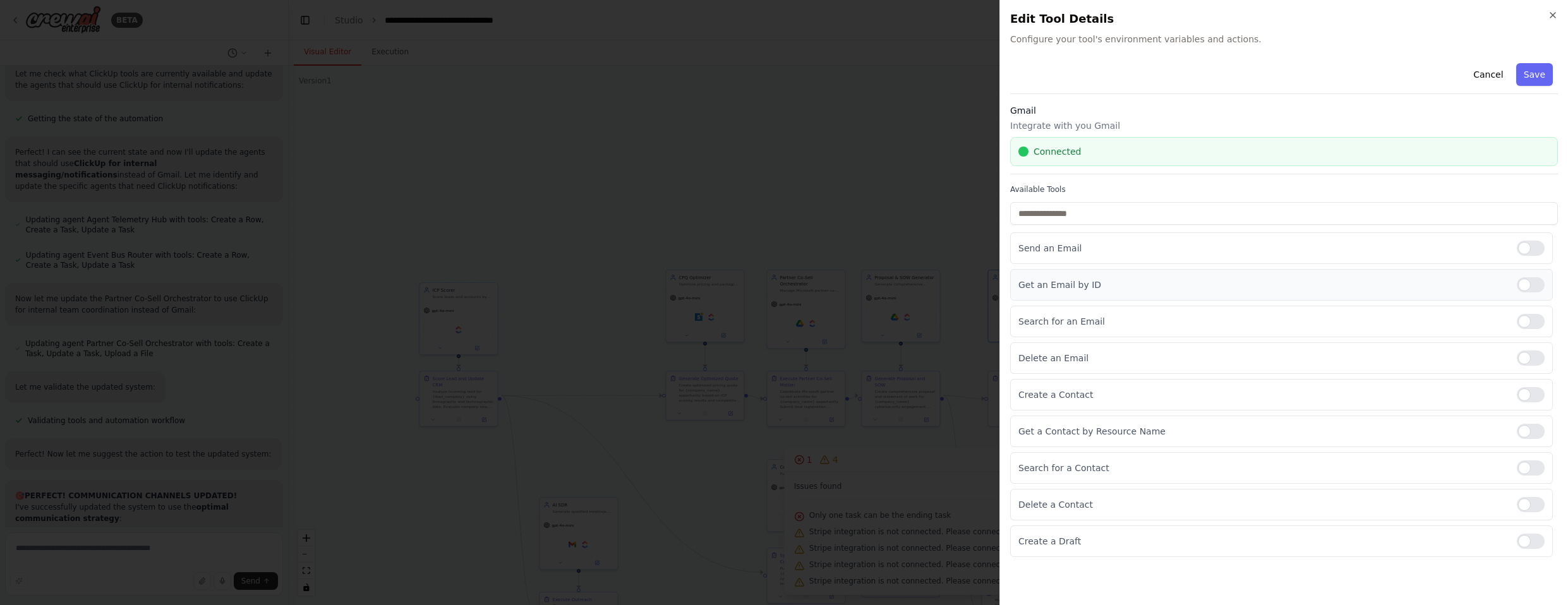
click at [827, 288] on div at bounding box center [1531, 284] width 28 height 15
click at [827, 247] on div at bounding box center [1531, 248] width 28 height 15
click at [827, 320] on div at bounding box center [1531, 321] width 28 height 15
click at [827, 392] on div at bounding box center [1531, 394] width 28 height 15
click at [827, 429] on div at bounding box center [1531, 431] width 28 height 15
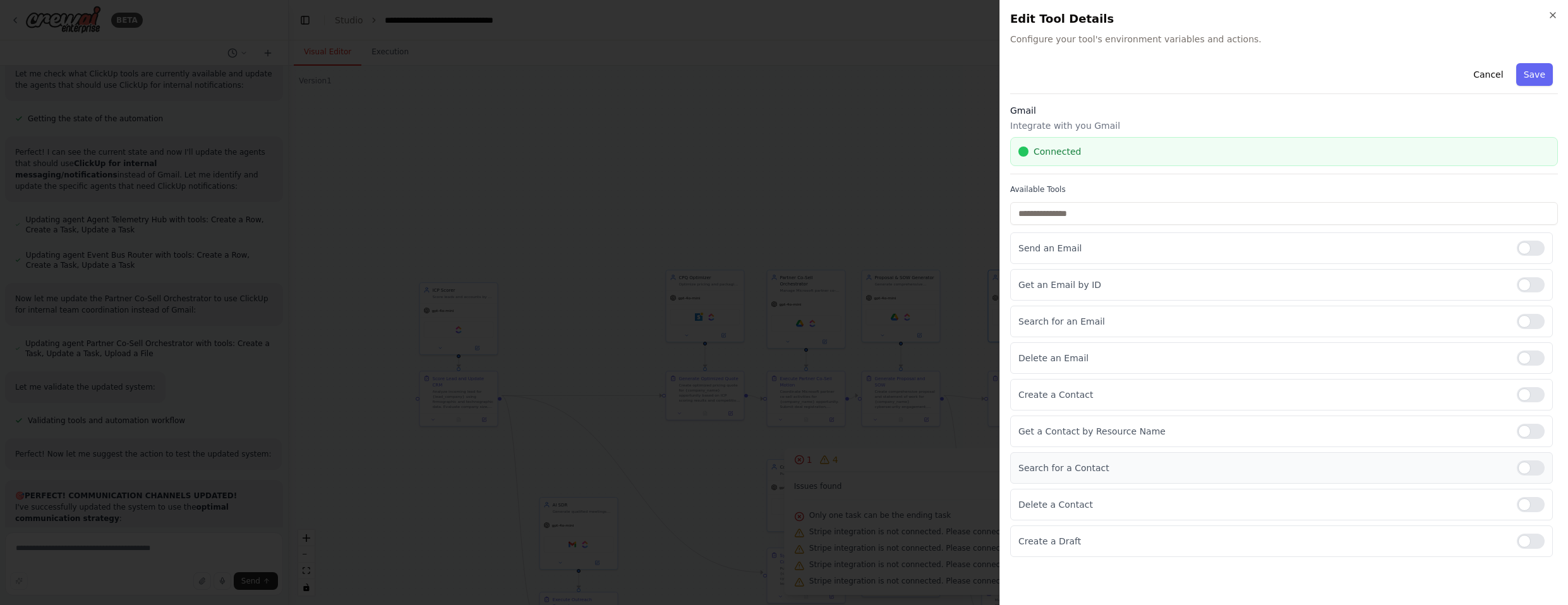
click at [827, 467] on div at bounding box center [1531, 467] width 28 height 15
click at [827, 538] on div at bounding box center [1531, 540] width 28 height 15
click at [827, 75] on button "Save" at bounding box center [1535, 74] width 37 height 23
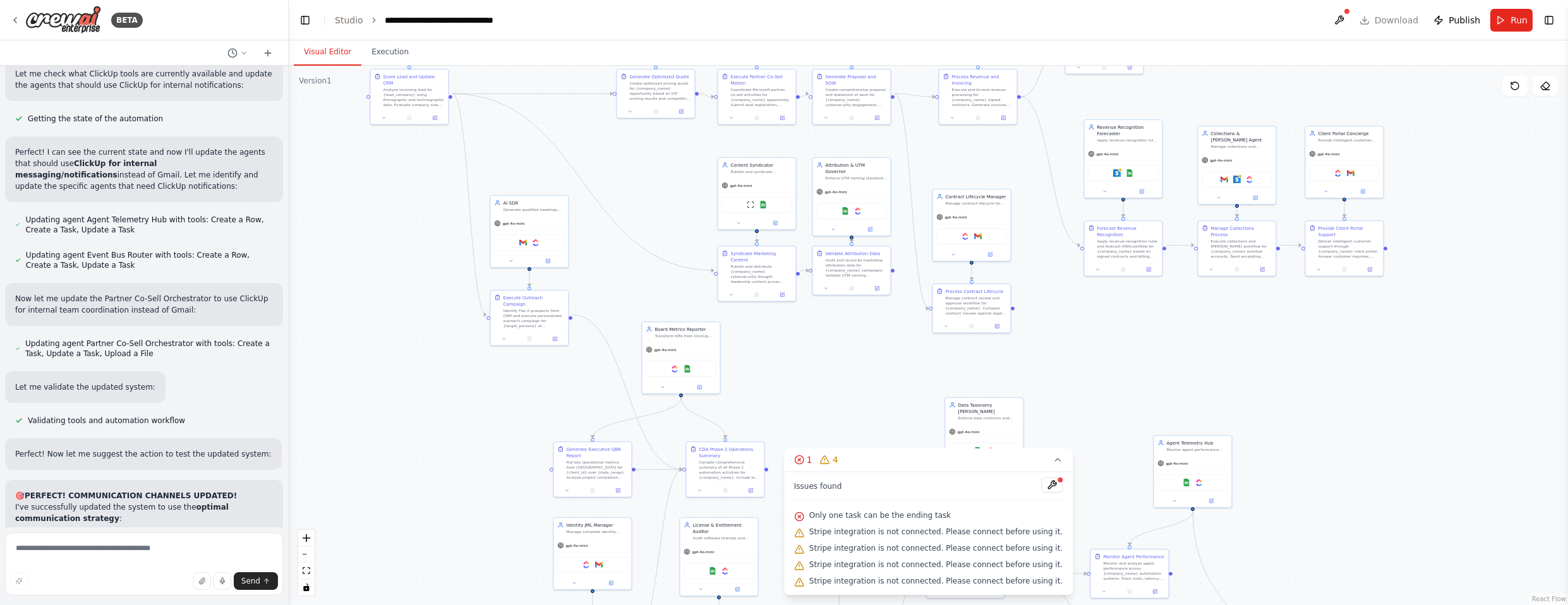
drag, startPoint x: 1400, startPoint y: 306, endPoint x: 1350, endPoint y: 1, distance: 309.1
click at [827, 1] on main "**********" at bounding box center [928, 302] width 1279 height 605
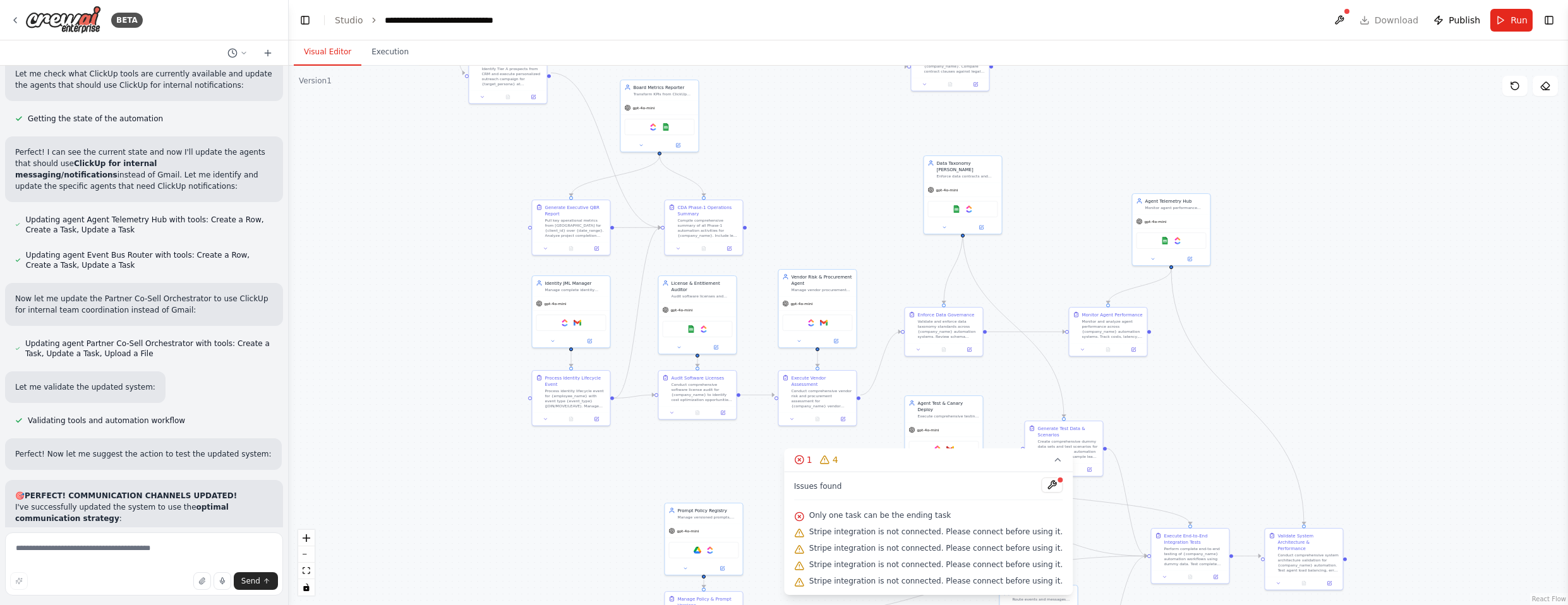
drag, startPoint x: 1330, startPoint y: 414, endPoint x: 1316, endPoint y: 188, distance: 226.4
click at [827, 140] on div ".deletable-edge-delete-btn { width: 20px; height: 20px; border: 0px solid #ffff…" at bounding box center [928, 335] width 1279 height 539
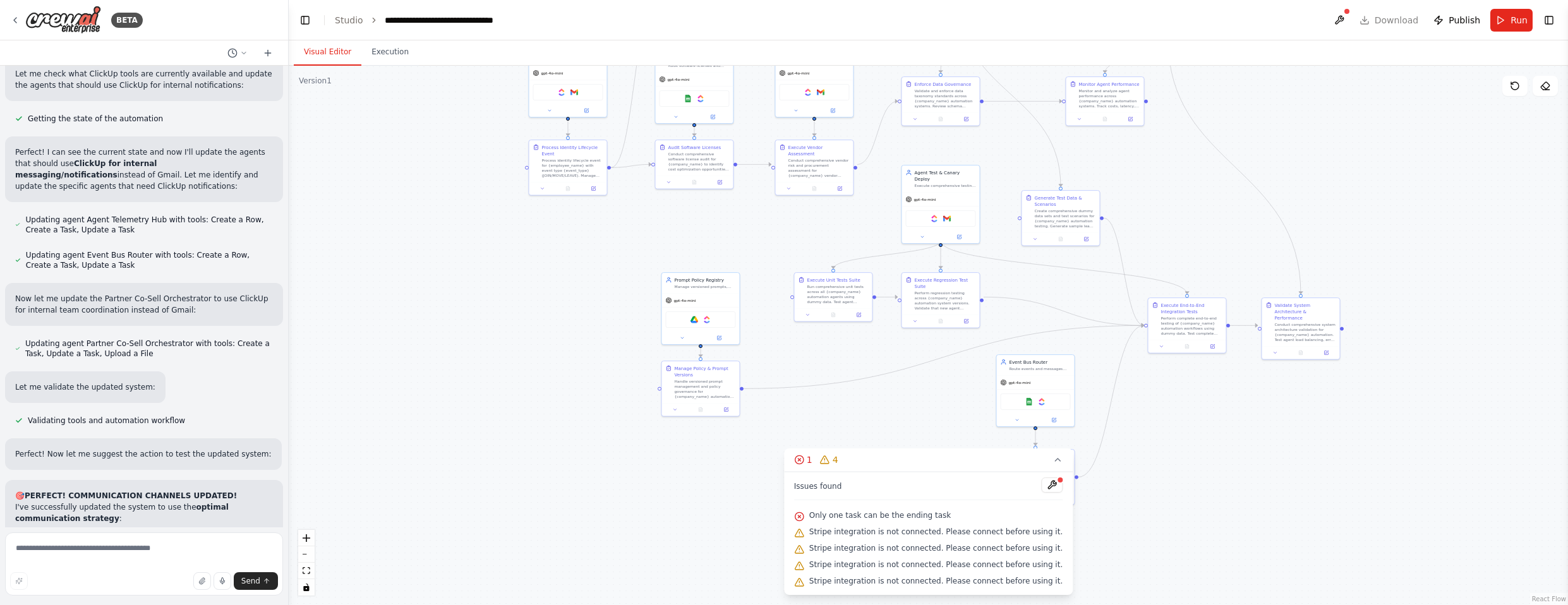
drag, startPoint x: 1338, startPoint y: 302, endPoint x: 1337, endPoint y: 100, distance: 202.0
click at [827, 100] on div ".deletable-edge-delete-btn { width: 20px; height: 20px; border: 0px solid #ffff…" at bounding box center [928, 335] width 1279 height 539
drag, startPoint x: 1415, startPoint y: 318, endPoint x: 1396, endPoint y: 402, distance: 86.1
click at [827, 404] on div ".deletable-edge-delete-btn { width: 20px; height: 20px; border: 0px solid #ffff…" at bounding box center [928, 335] width 1279 height 539
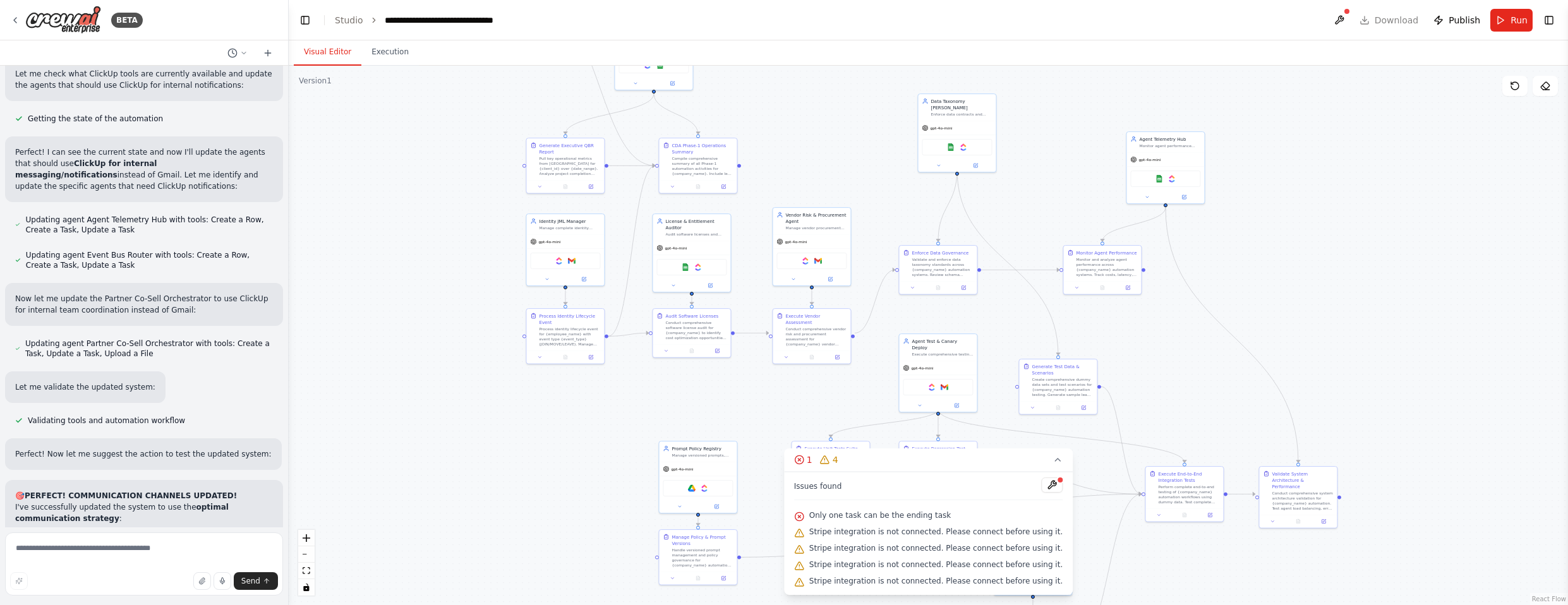
drag, startPoint x: 1338, startPoint y: 201, endPoint x: 1364, endPoint y: 368, distance: 169.0
click at [827, 368] on div ".deletable-edge-delete-btn { width: 20px; height: 20px; border: 0px solid #ffff…" at bounding box center [928, 335] width 1279 height 539
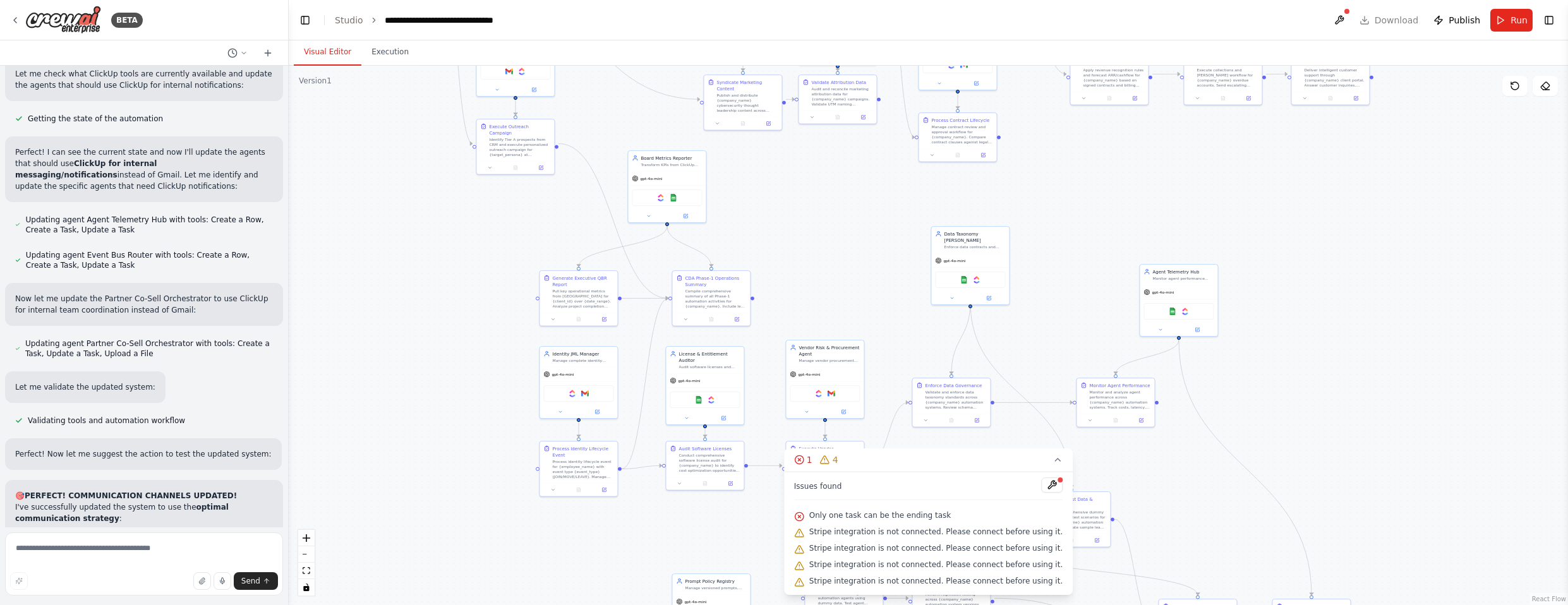
drag, startPoint x: 1343, startPoint y: 219, endPoint x: 1344, endPoint y: 301, distance: 82.0
click at [827, 301] on div ".deletable-edge-delete-btn { width: 20px; height: 20px; border: 0px solid #ffff…" at bounding box center [928, 335] width 1279 height 539
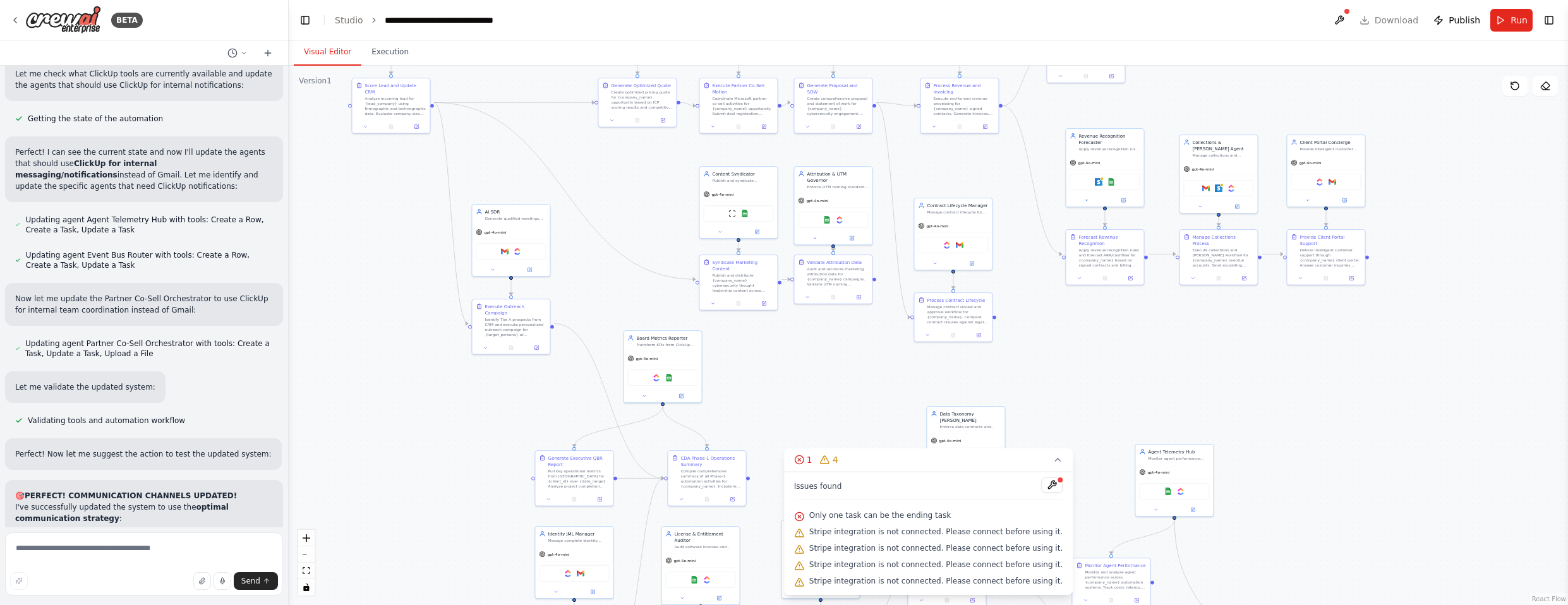
drag, startPoint x: 1337, startPoint y: 191, endPoint x: 1333, endPoint y: 348, distance: 157.1
click at [827, 348] on div ".deletable-edge-delete-btn { width: 20px; height: 20px; border: 0px solid #ffff…" at bounding box center [928, 335] width 1279 height 539
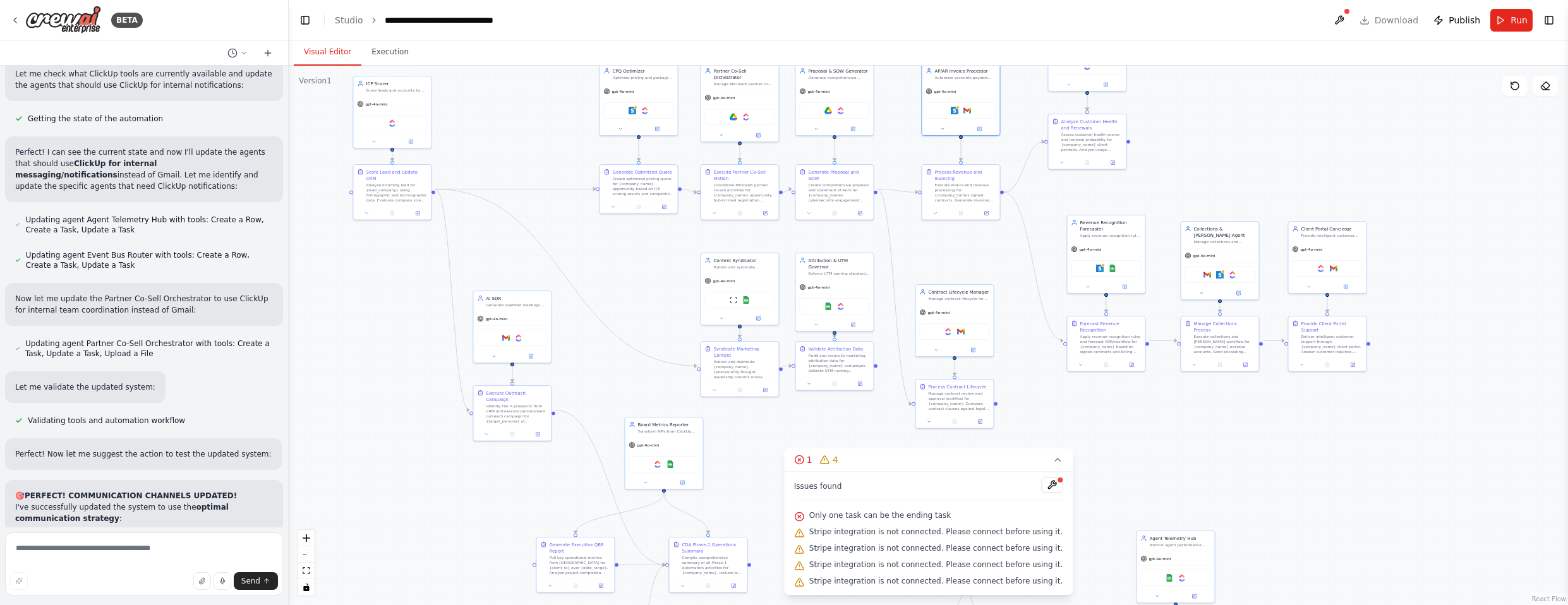
drag, startPoint x: 1429, startPoint y: 159, endPoint x: 1429, endPoint y: 235, distance: 76.0
click at [827, 248] on div ".deletable-edge-delete-btn { width: 20px; height: 20px; border: 0px solid #ffff…" at bounding box center [928, 335] width 1279 height 539
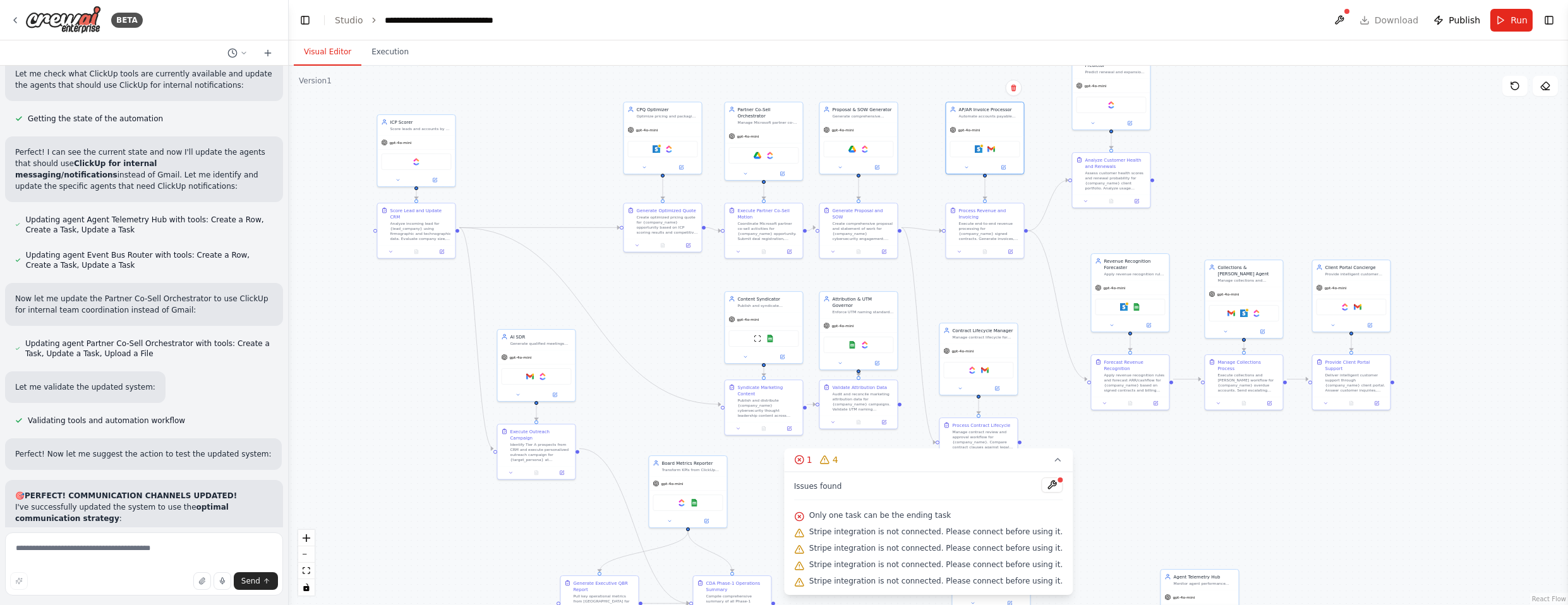
drag, startPoint x: 1348, startPoint y: 166, endPoint x: 1382, endPoint y: 220, distance: 63.8
click at [827, 220] on div ".deletable-edge-delete-btn { width: 20px; height: 20px; border: 0px solid #ffff…" at bounding box center [928, 335] width 1279 height 539
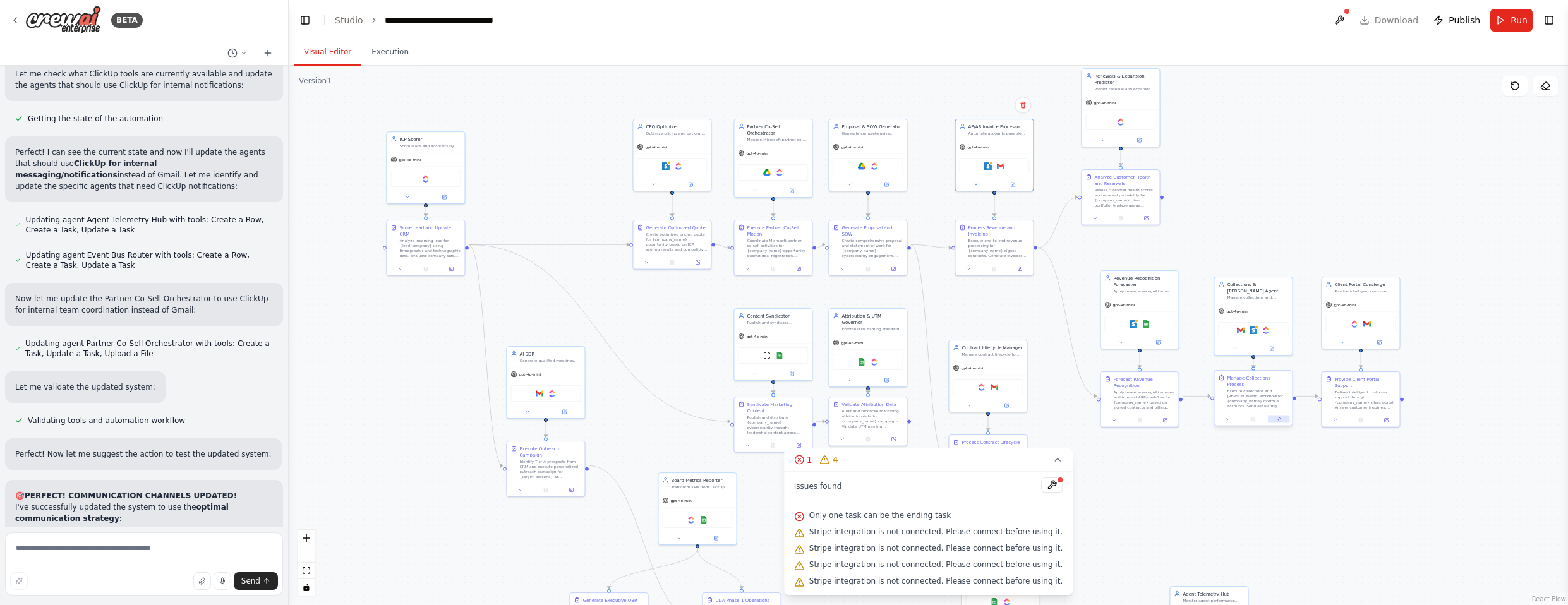
click at [827, 416] on button at bounding box center [1278, 419] width 22 height 8
click at [827, 162] on div ".deletable-edge-delete-btn { width: 20px; height: 20px; border: 0px solid #ffff…" at bounding box center [928, 335] width 1279 height 539
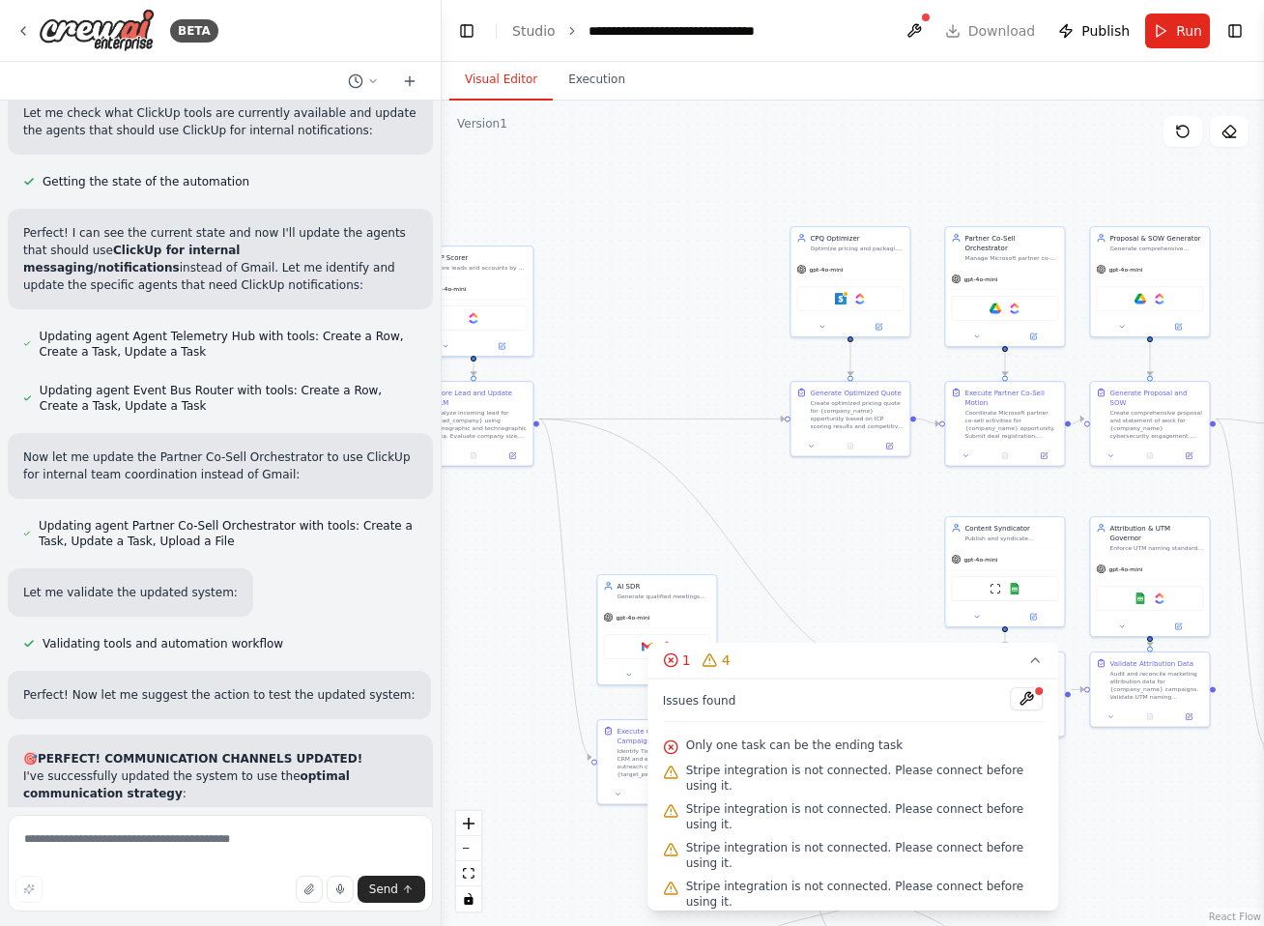
drag, startPoint x: 804, startPoint y: 272, endPoint x: 535, endPoint y: 317, distance: 272.2
click at [535, 317] on div ".deletable-edge-delete-btn { width: 20px; height: 20px; border: 0px solid #ffff…" at bounding box center [852, 512] width 822 height 825
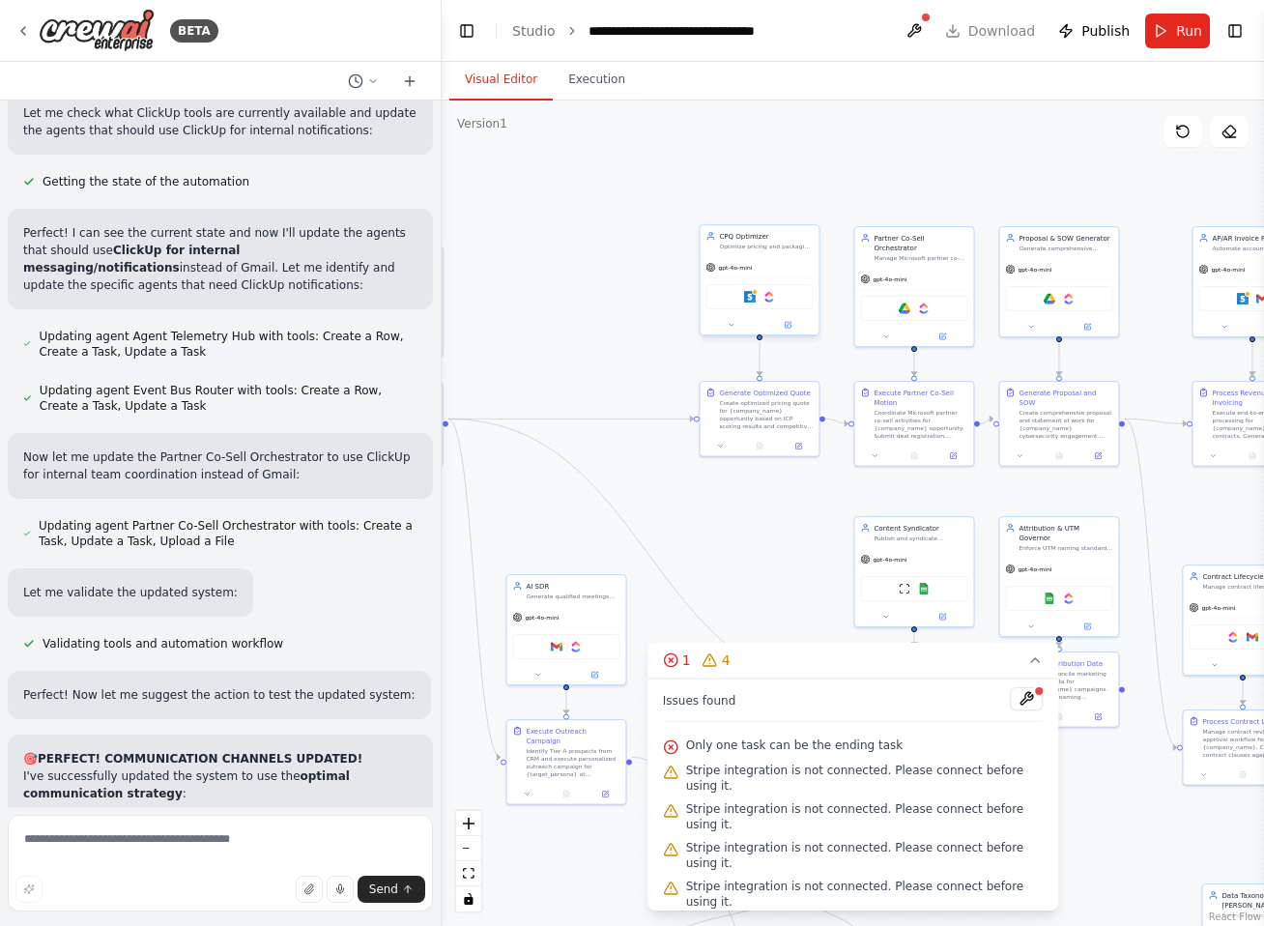
click at [756, 295] on div "Stripe ClickUp" at bounding box center [758, 296] width 107 height 25
click at [751, 295] on img at bounding box center [750, 297] width 12 height 12
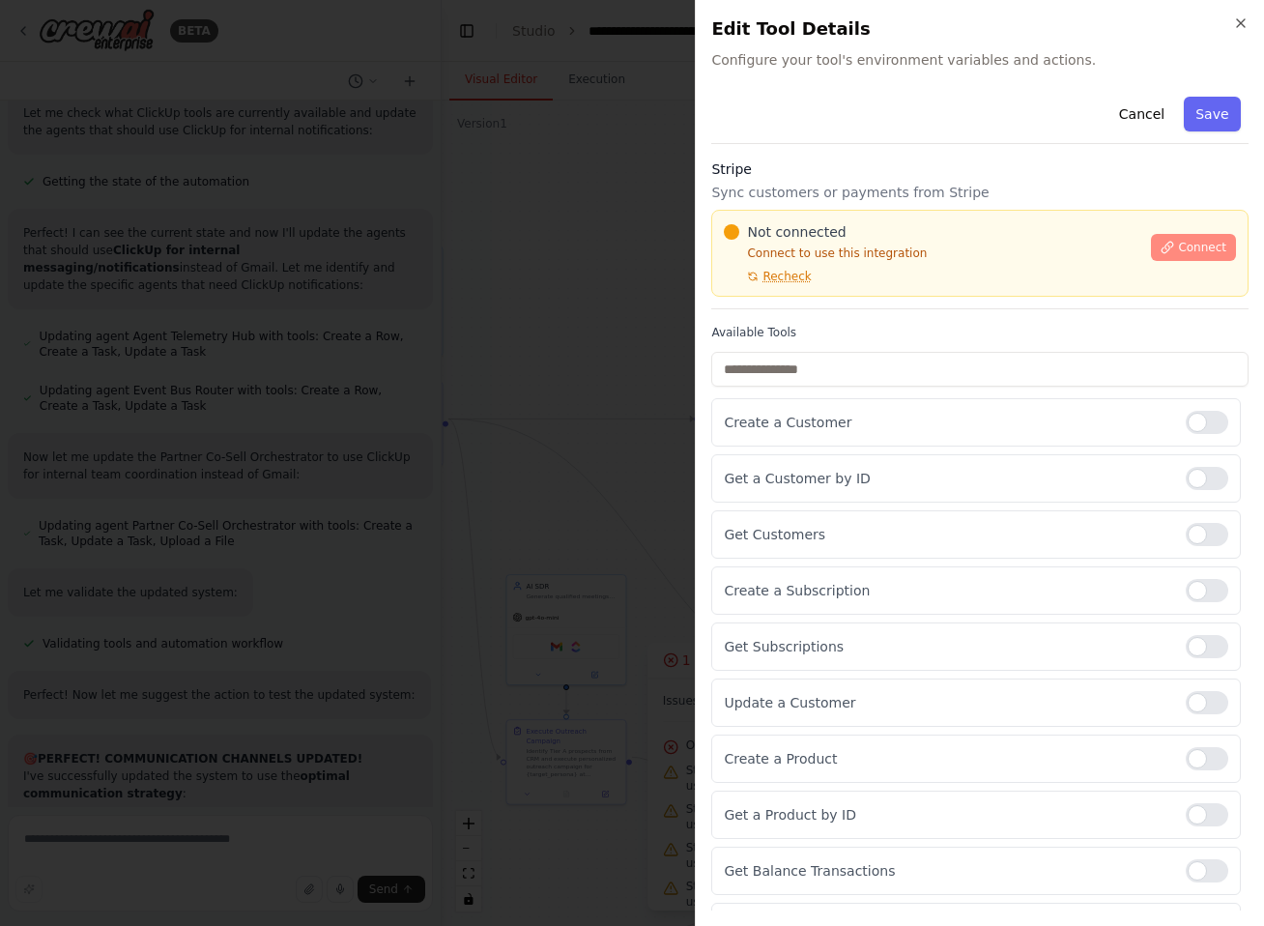
click at [1187, 242] on span "Connect" at bounding box center [1202, 247] width 48 height 15
click at [1178, 248] on span "Connect" at bounding box center [1202, 247] width 48 height 15
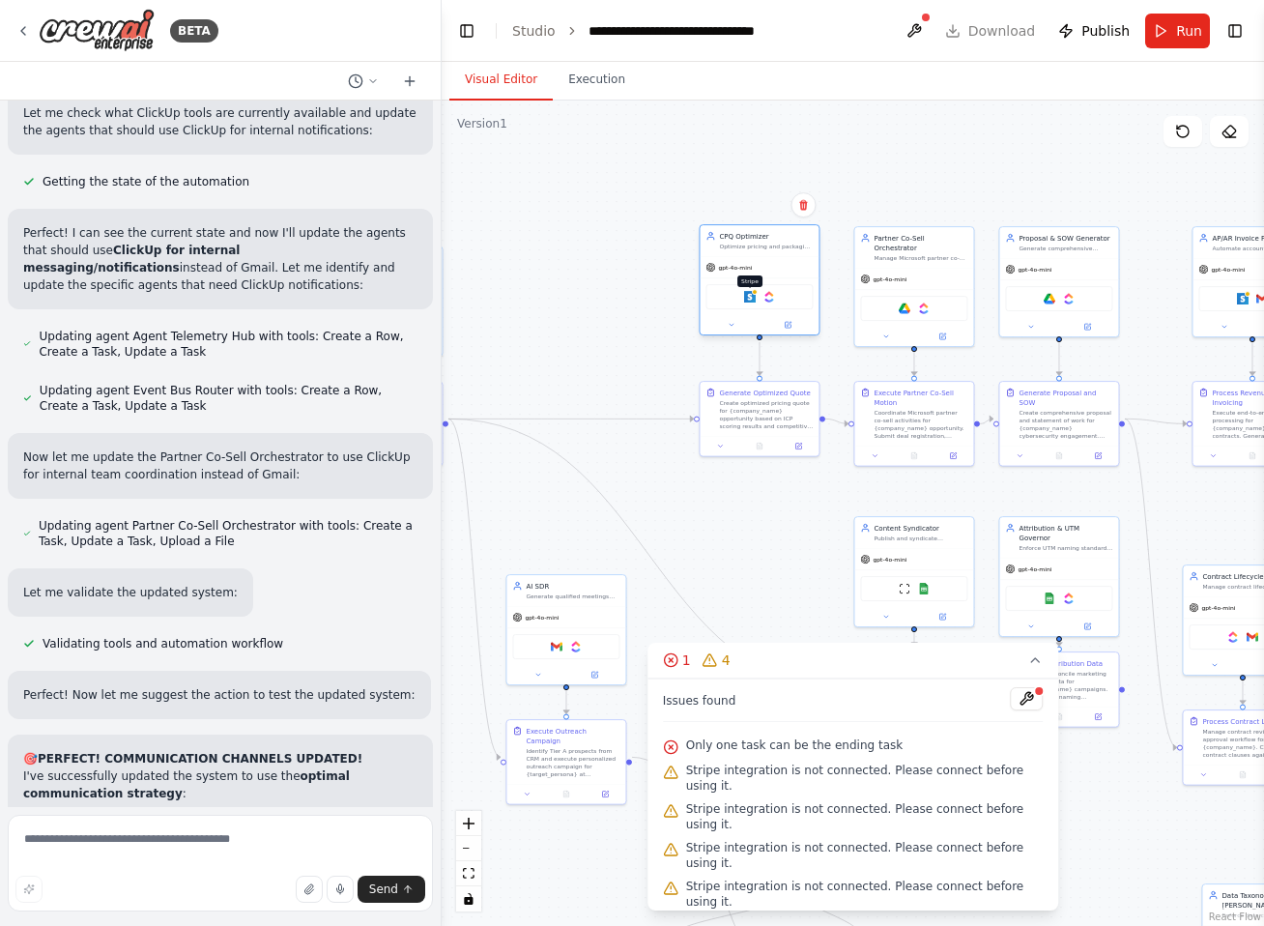
click at [753, 294] on div at bounding box center [755, 292] width 6 height 6
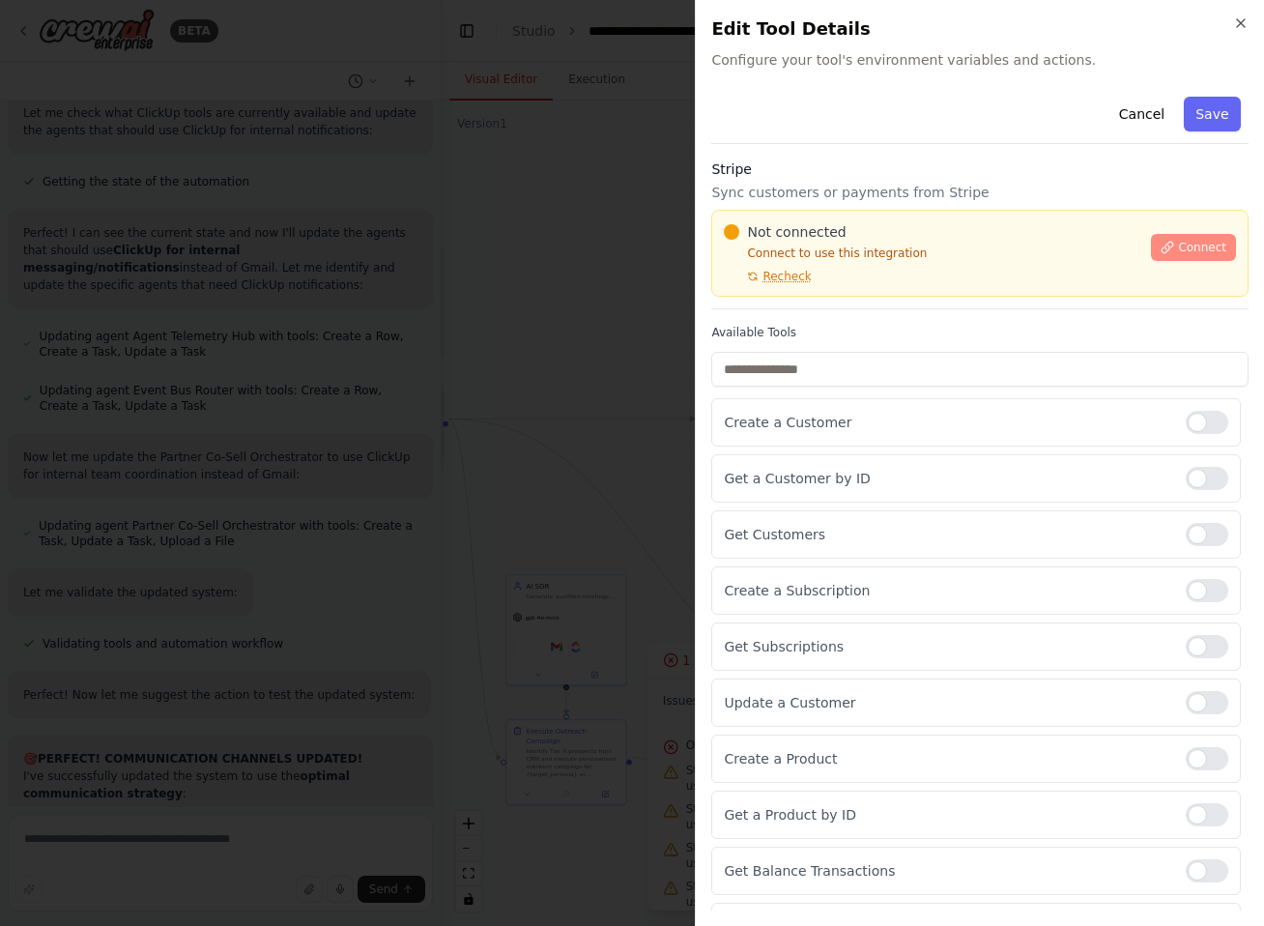
click at [1178, 244] on span "Connect" at bounding box center [1202, 247] width 48 height 15
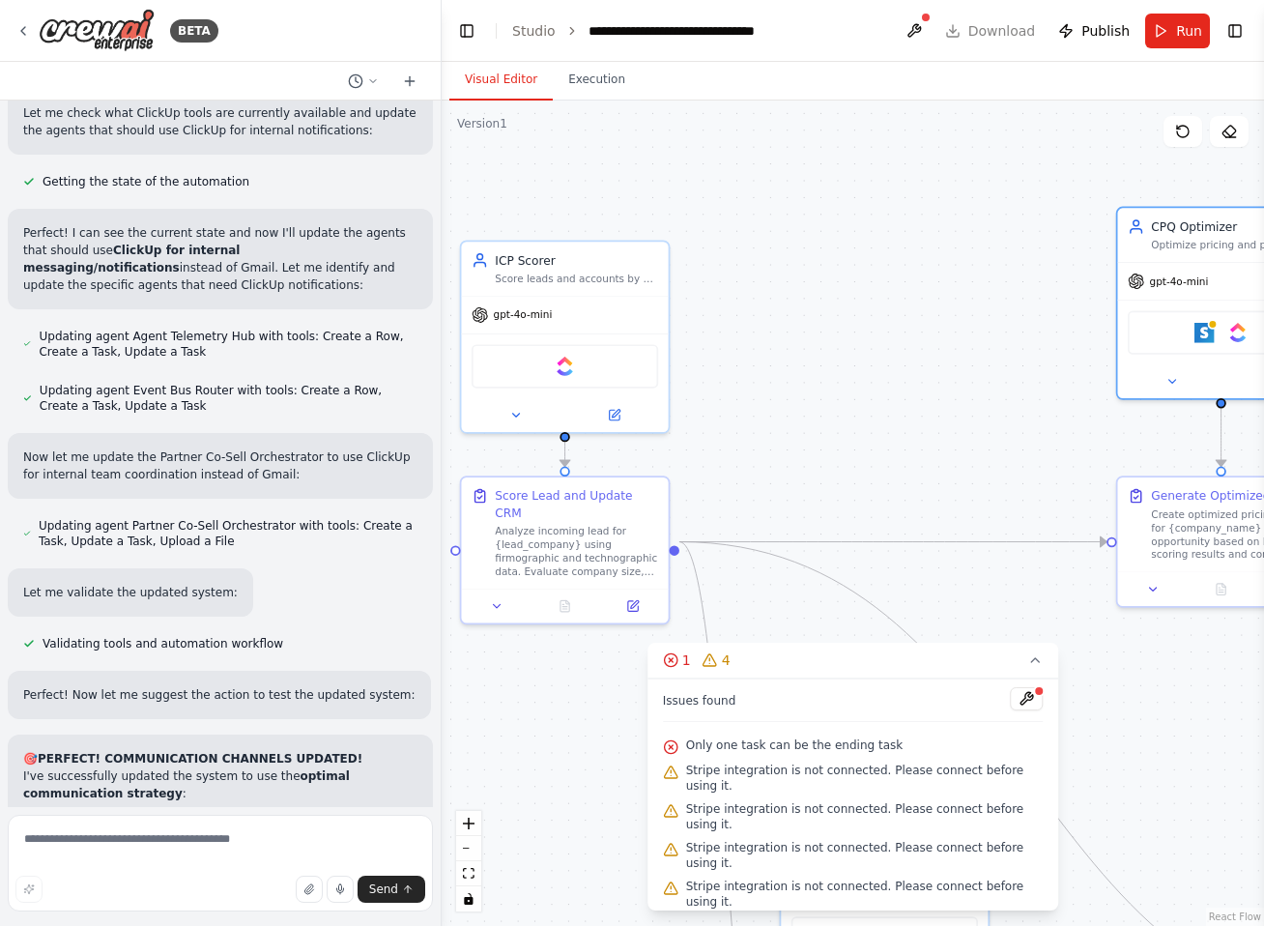
drag, startPoint x: 595, startPoint y: 309, endPoint x: 984, endPoint y: 366, distance: 393.5
click at [984, 366] on div ".deletable-edge-delete-btn { width: 20px; height: 20px; border: 0px solid #ffff…" at bounding box center [852, 512] width 822 height 825
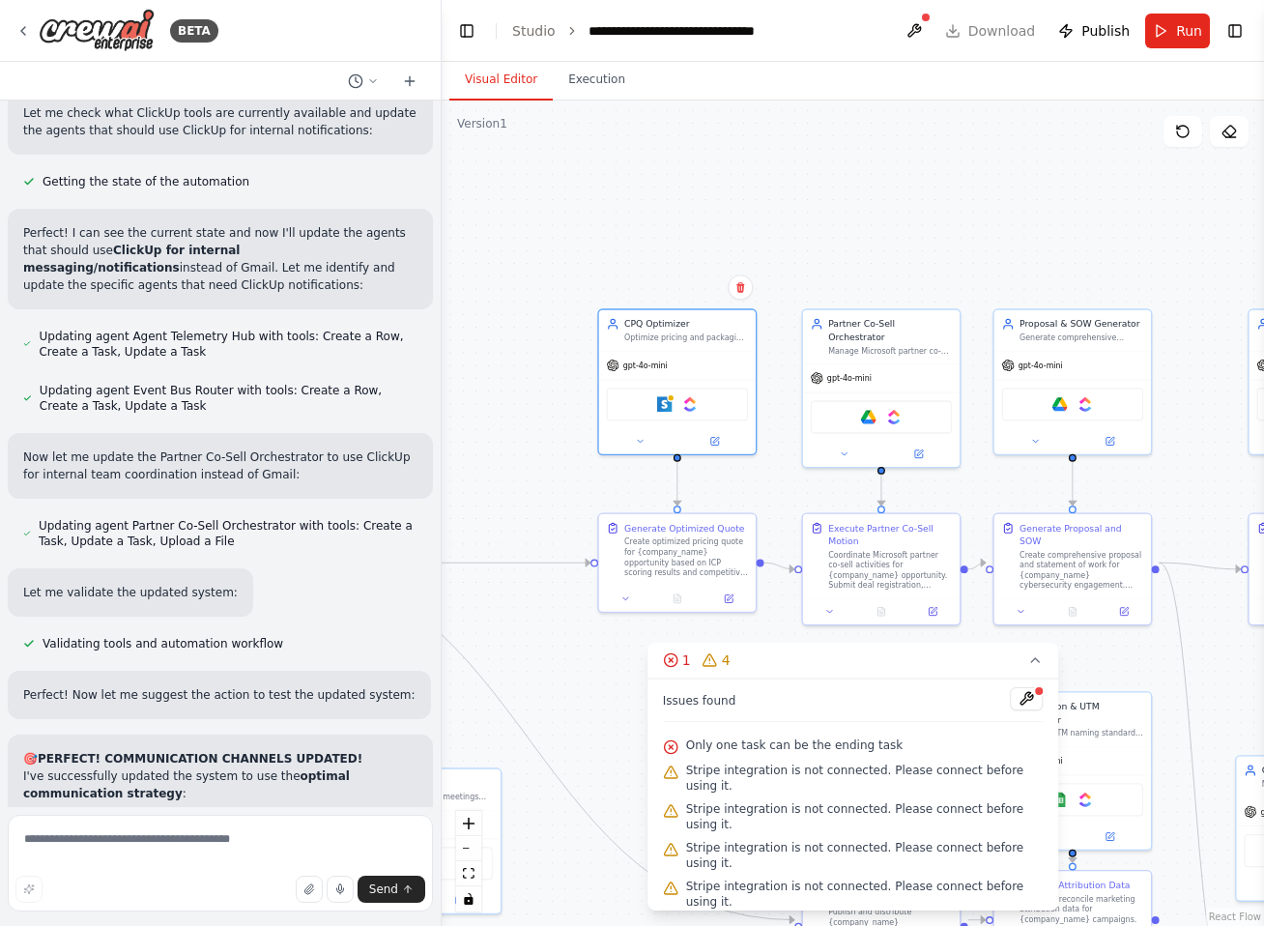
drag, startPoint x: 932, startPoint y: 360, endPoint x: 461, endPoint y: 441, distance: 478.4
click at [461, 441] on div ".deletable-edge-delete-btn { width: 20px; height: 20px; border: 0px solid #ffff…" at bounding box center [852, 512] width 822 height 825
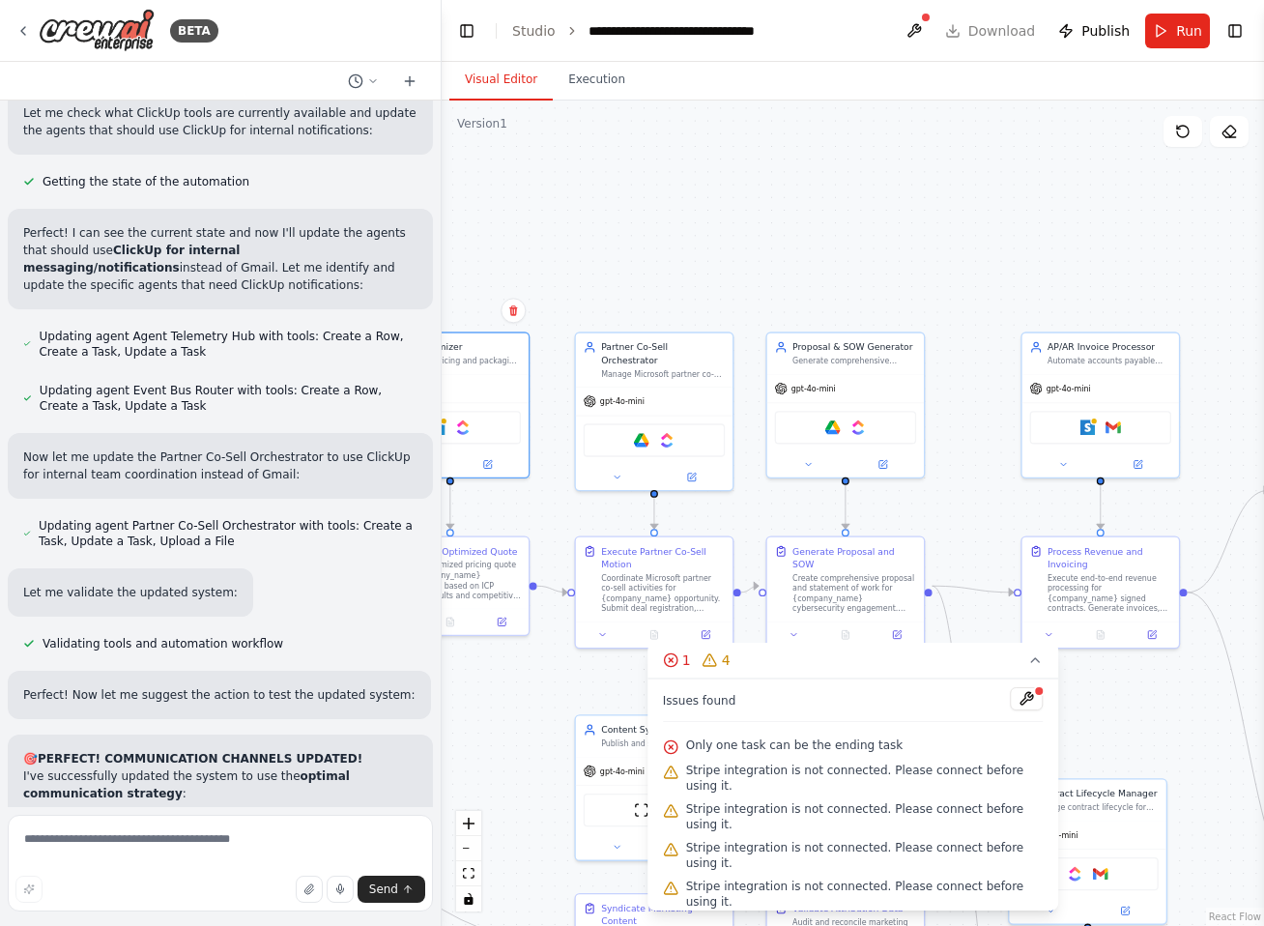
drag, startPoint x: 1078, startPoint y: 210, endPoint x: 670, endPoint y: 223, distance: 407.9
click at [670, 223] on div ".deletable-edge-delete-btn { width: 20px; height: 20px; border: 0px solid #ffff…" at bounding box center [852, 512] width 822 height 825
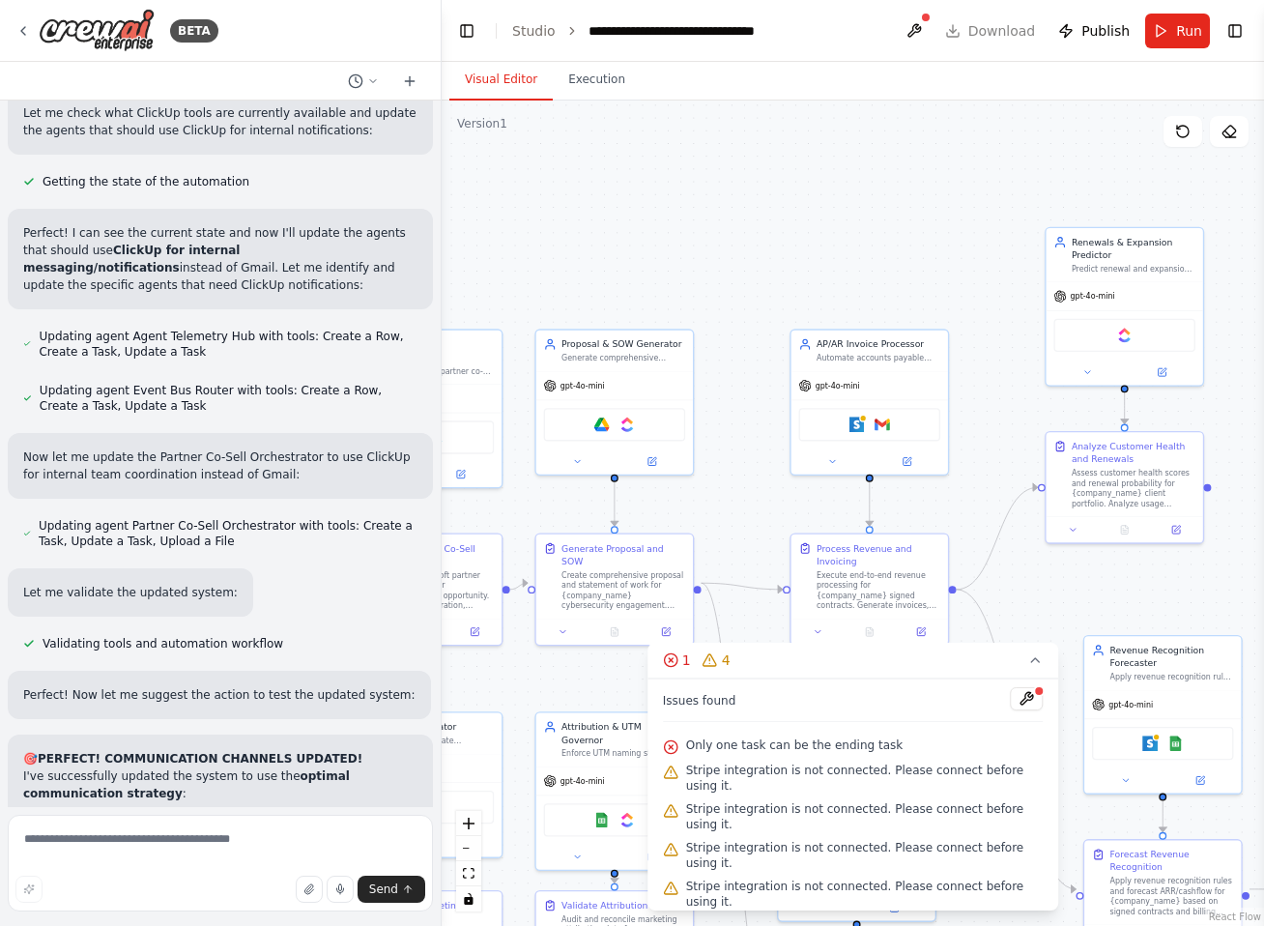
drag, startPoint x: 925, startPoint y: 240, endPoint x: 800, endPoint y: 215, distance: 126.9
click at [800, 214] on div ".deletable-edge-delete-btn { width: 20px; height: 20px; border: 0px solid #ffff…" at bounding box center [852, 512] width 822 height 825
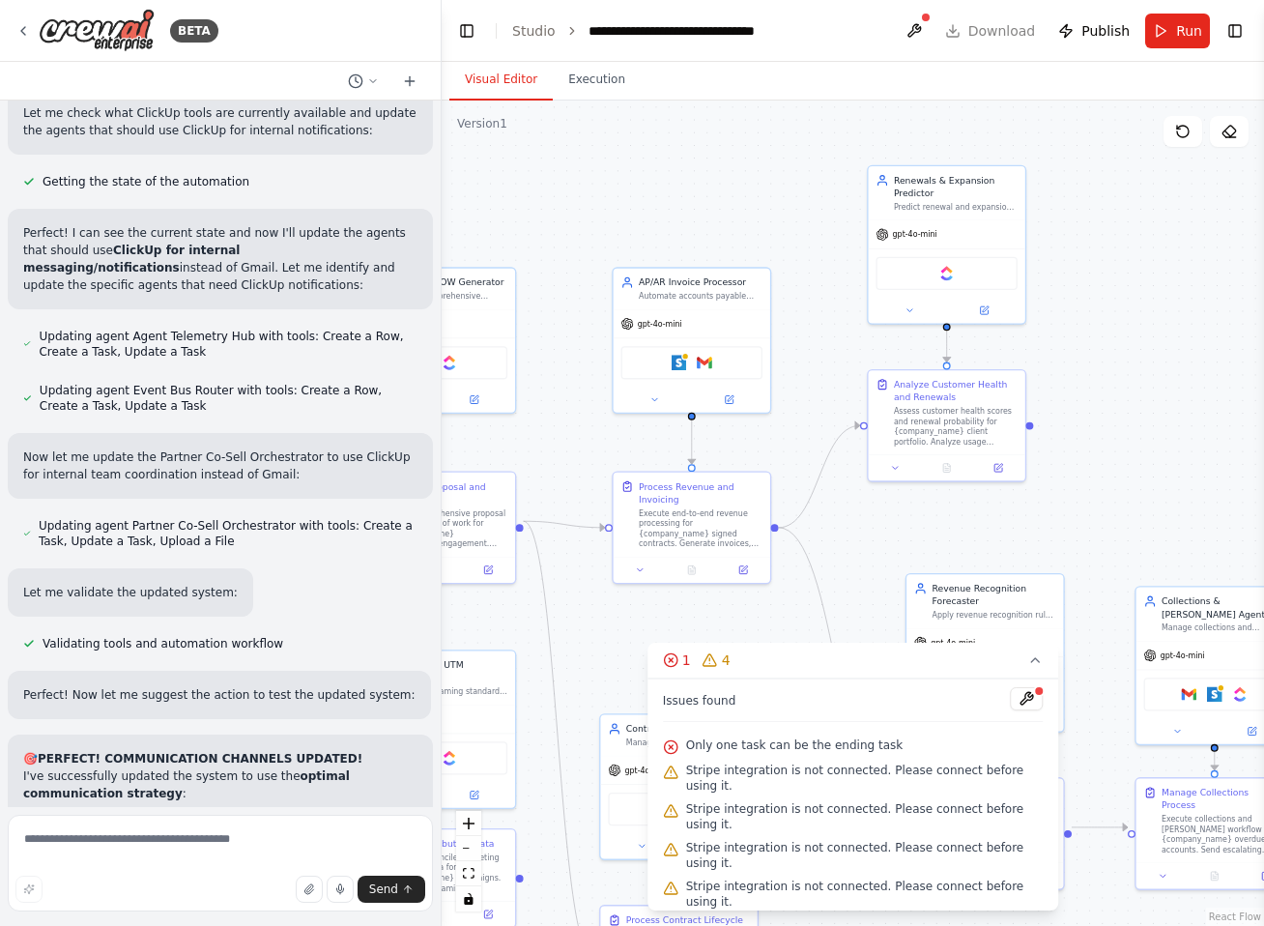
drag, startPoint x: 1134, startPoint y: 498, endPoint x: 1081, endPoint y: 466, distance: 62.0
click at [1081, 466] on div ".deletable-edge-delete-btn { width: 20px; height: 20px; border: 0px solid #ffff…" at bounding box center [852, 512] width 822 height 825
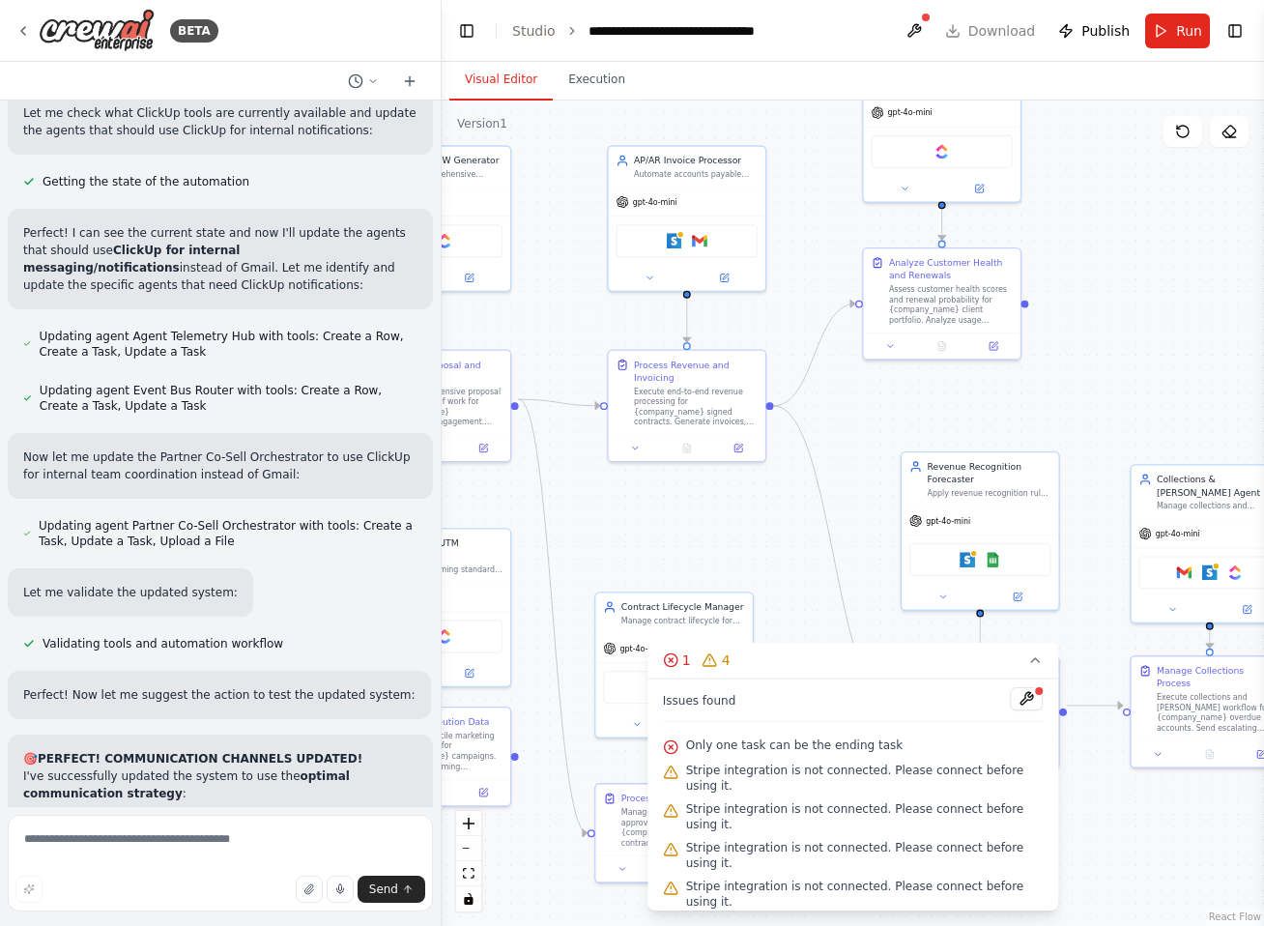
drag, startPoint x: 876, startPoint y: 544, endPoint x: 845, endPoint y: 387, distance: 159.5
click at [845, 387] on div ".deletable-edge-delete-btn { width: 20px; height: 20px; border: 0px solid #ffff…" at bounding box center [852, 512] width 822 height 825
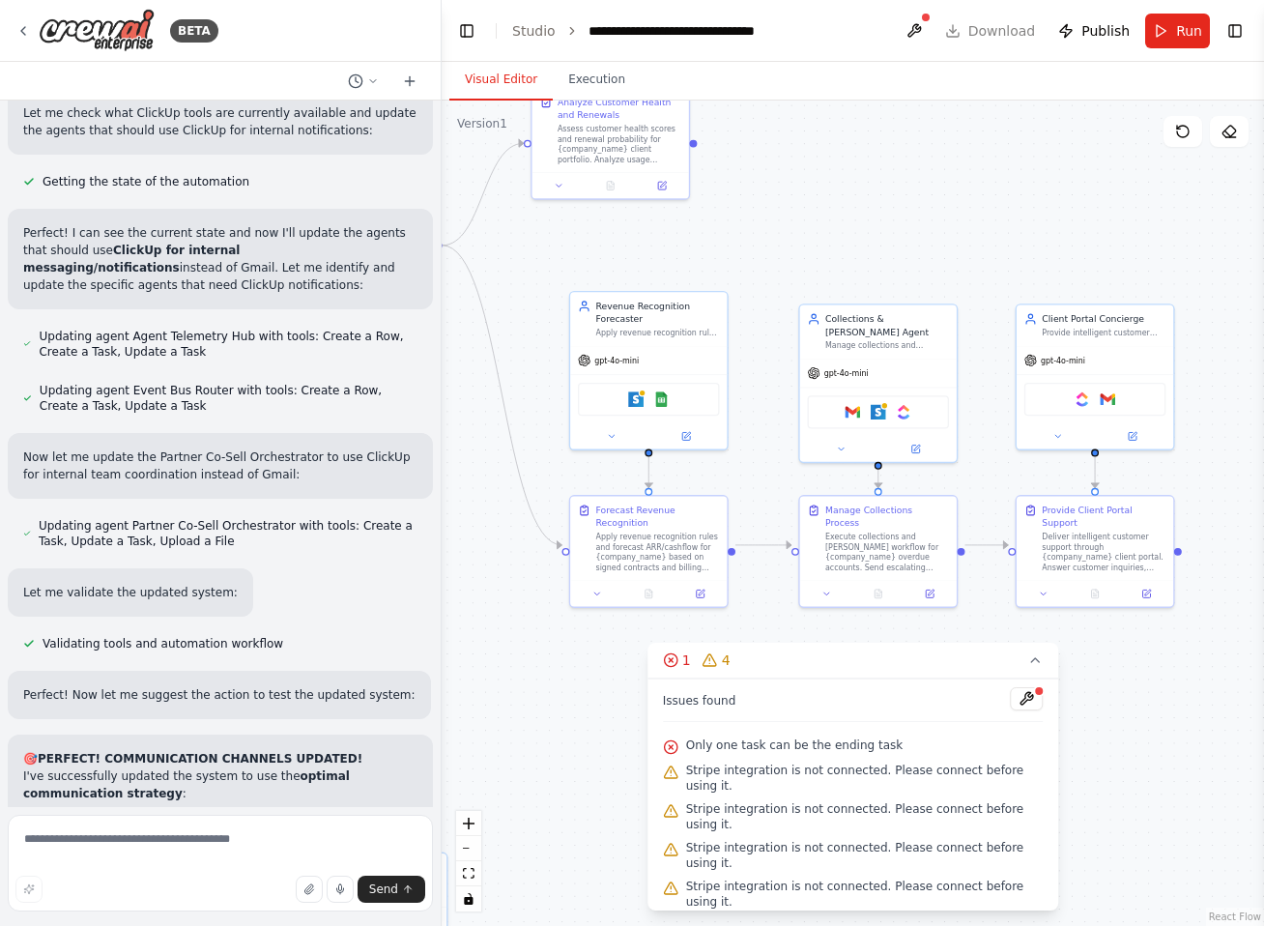
drag, startPoint x: 1135, startPoint y: 383, endPoint x: 830, endPoint y: 253, distance: 331.6
click at [830, 253] on div ".deletable-edge-delete-btn { width: 20px; height: 20px; border: 0px solid #ffff…" at bounding box center [852, 512] width 822 height 825
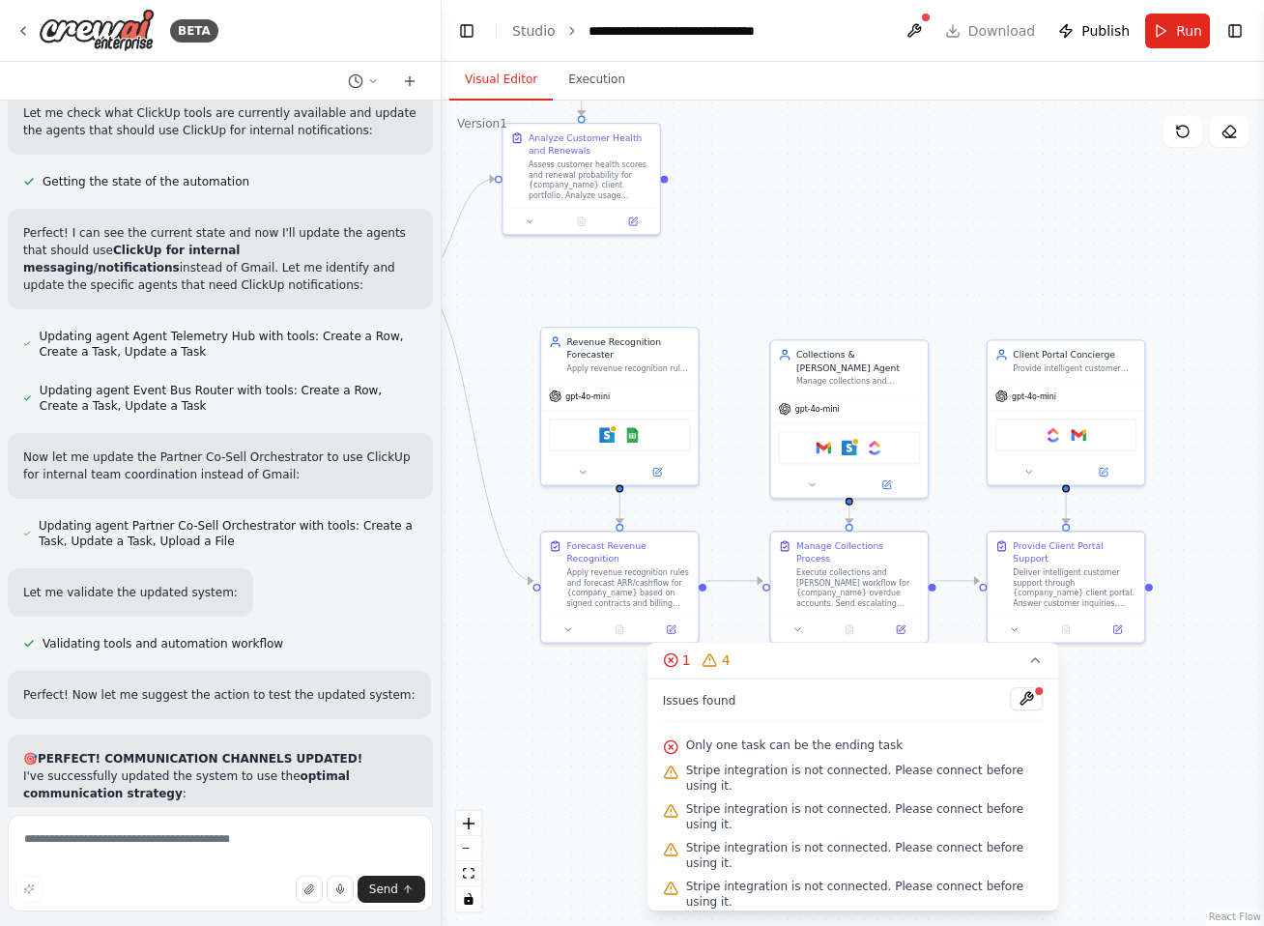
drag, startPoint x: 877, startPoint y: 236, endPoint x: 848, endPoint y: 271, distance: 46.0
click at [848, 271] on div ".deletable-edge-delete-btn { width: 20px; height: 20px; border: 0px solid #ffff…" at bounding box center [852, 512] width 822 height 825
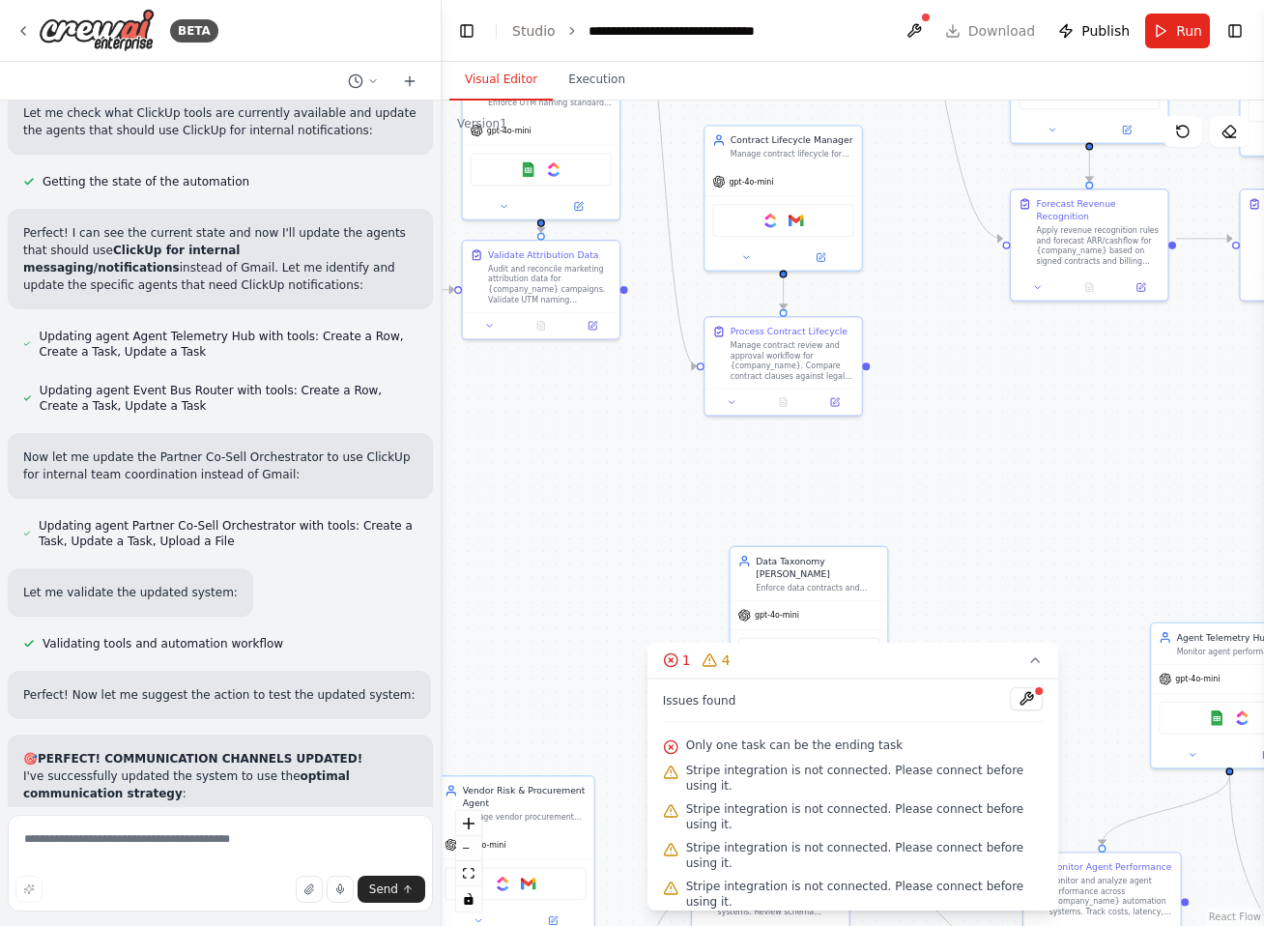
drag, startPoint x: 517, startPoint y: 732, endPoint x: 986, endPoint y: 390, distance: 580.9
click at [986, 390] on div ".deletable-edge-delete-btn { width: 20px; height: 20px; border: 0px solid #ffff…" at bounding box center [852, 512] width 822 height 825
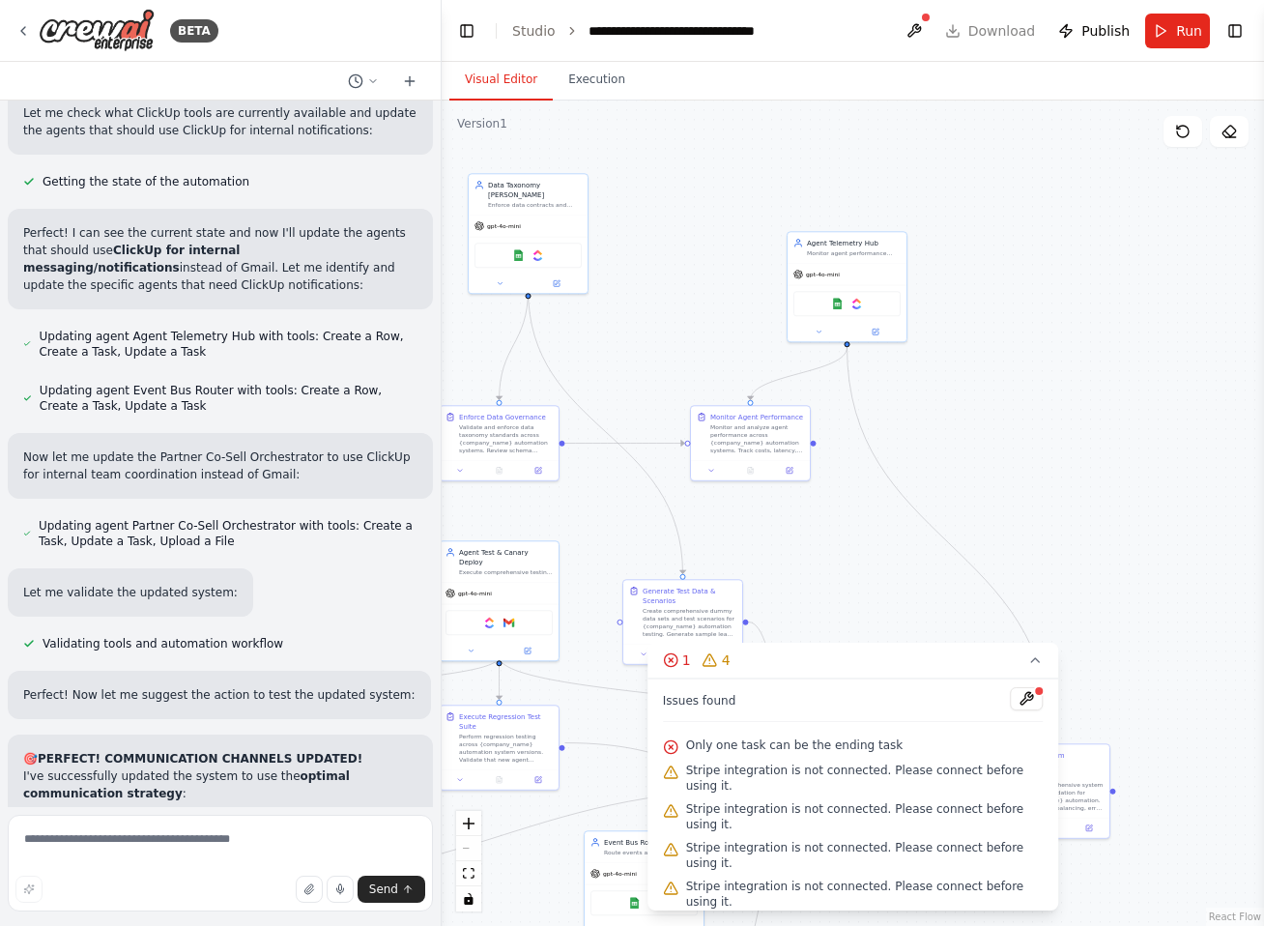
drag, startPoint x: 1009, startPoint y: 455, endPoint x: 709, endPoint y: 192, distance: 398.4
click at [692, 117] on div ".deletable-edge-delete-btn { width: 20px; height: 20px; border: 0px solid #ffff…" at bounding box center [852, 512] width 822 height 825
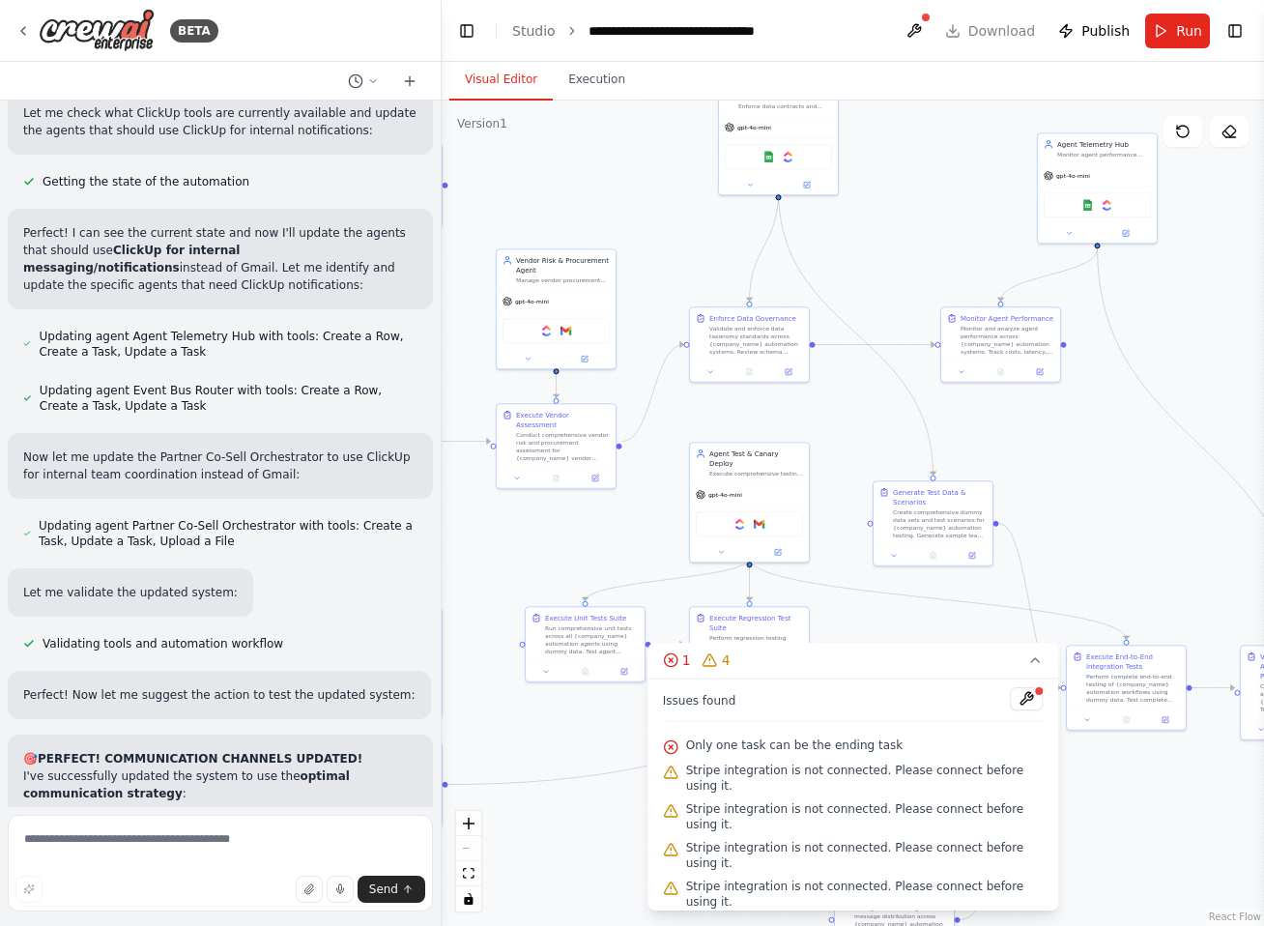
drag, startPoint x: 668, startPoint y: 283, endPoint x: 848, endPoint y: 152, distance: 223.4
click at [849, 152] on div ".deletable-edge-delete-btn { width: 20px; height: 20px; border: 0px solid #ffff…" at bounding box center [852, 512] width 822 height 825
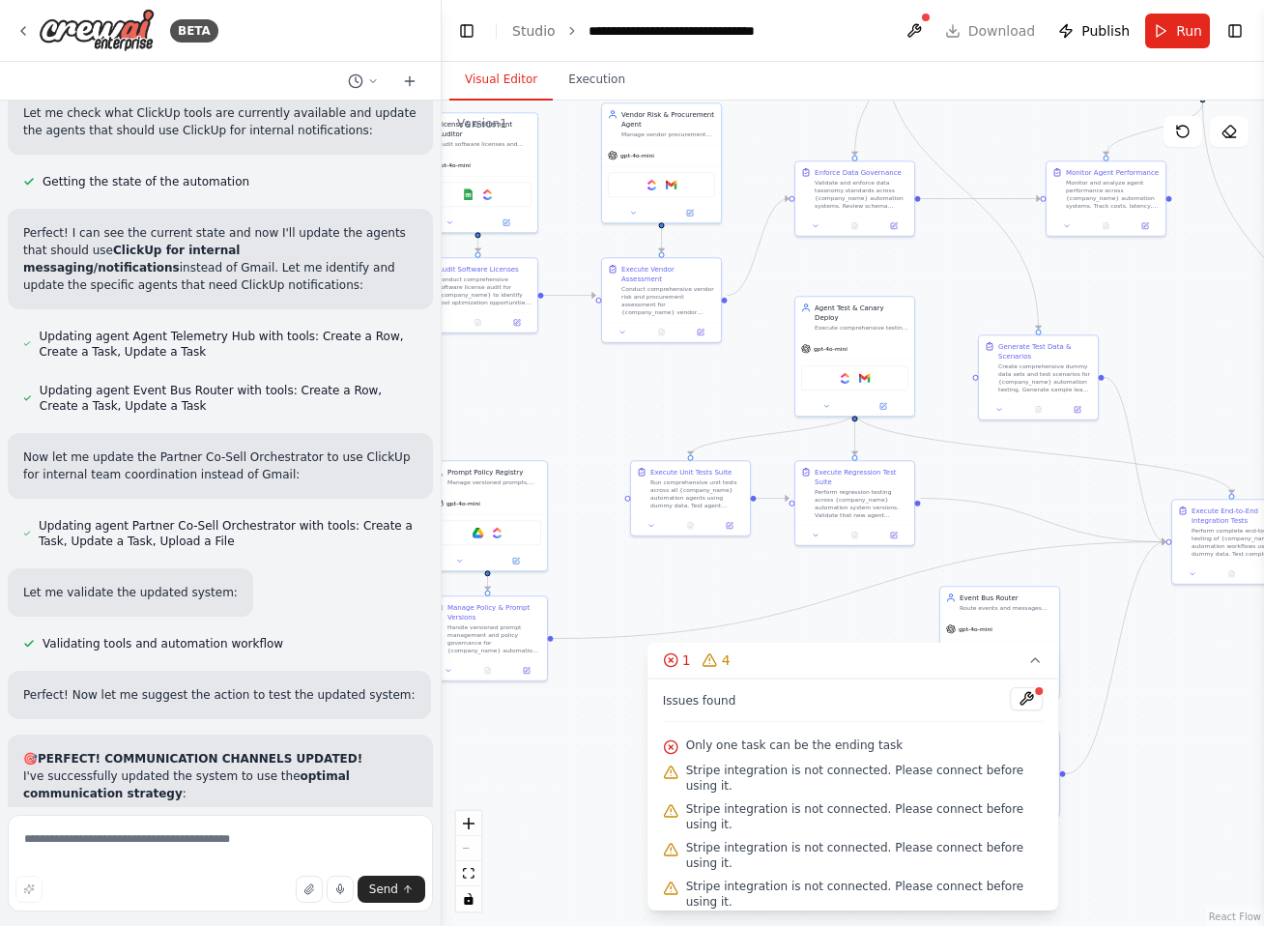
drag, startPoint x: 816, startPoint y: 383, endPoint x: 983, endPoint y: 294, distance: 189.3
click at [983, 294] on div ".deletable-edge-delete-btn { width: 20px; height: 20px; border: 0px solid #ffff…" at bounding box center [852, 512] width 822 height 825
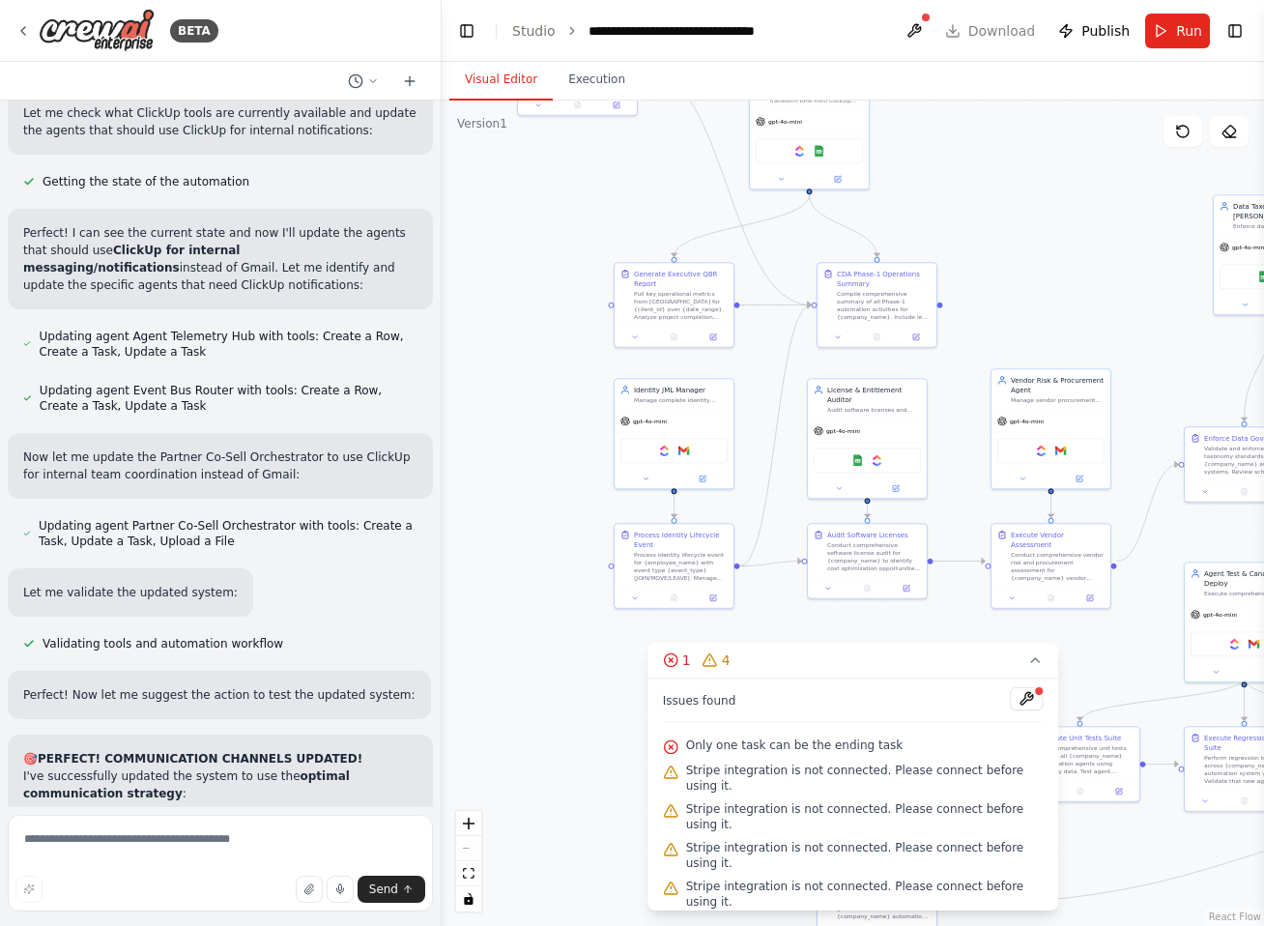
drag, startPoint x: 632, startPoint y: 404, endPoint x: 1018, endPoint y: 674, distance: 471.7
click at [1018, 674] on div ".deletable-edge-delete-btn { width: 20px; height: 20px; border: 0px solid #ffff…" at bounding box center [852, 512] width 822 height 825
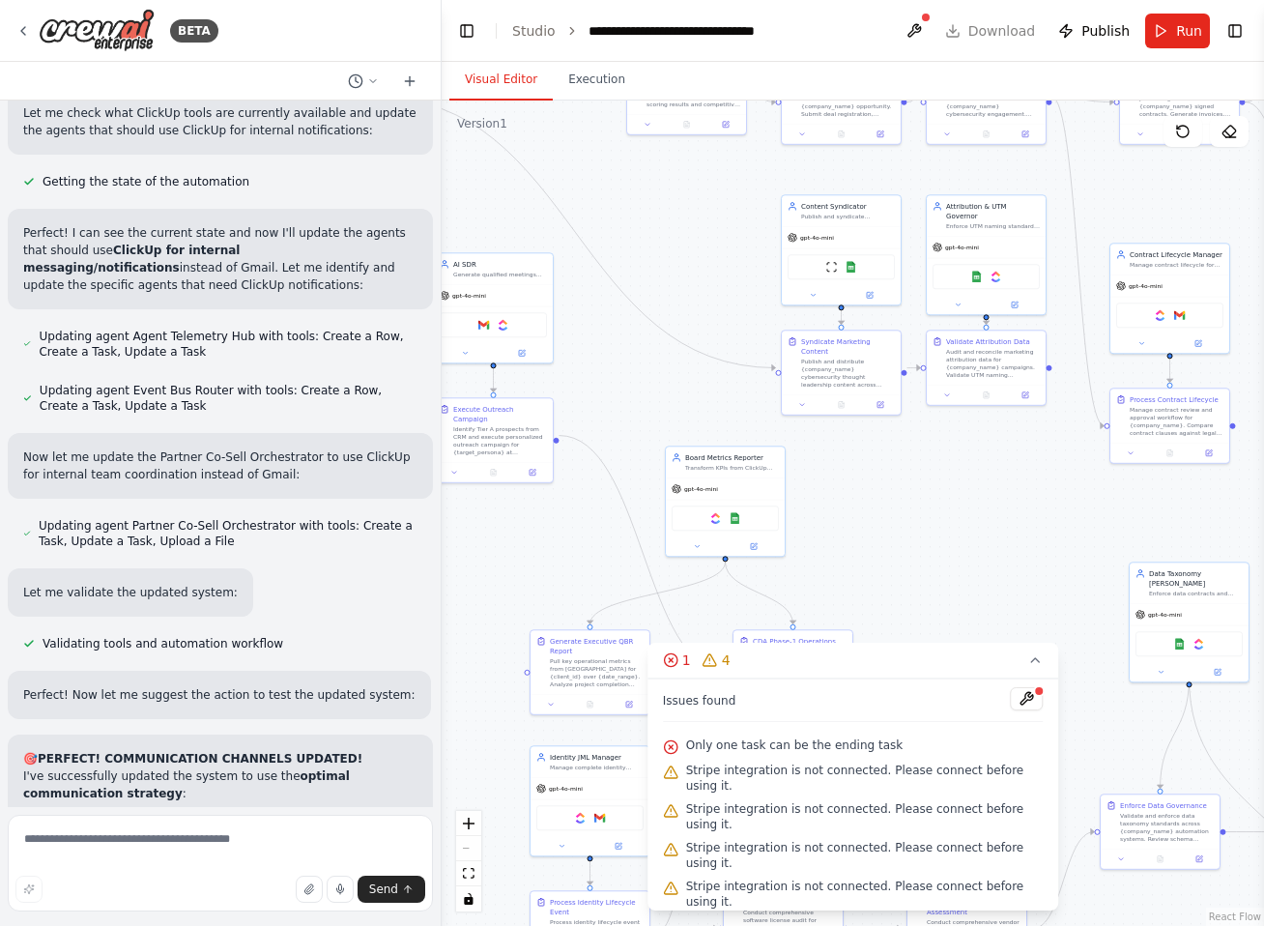
drag, startPoint x: 1056, startPoint y: 226, endPoint x: 975, endPoint y: 588, distance: 371.3
click at [975, 588] on div ".deletable-edge-delete-btn { width: 20px; height: 20px; border: 0px solid #ffff…" at bounding box center [852, 512] width 822 height 825
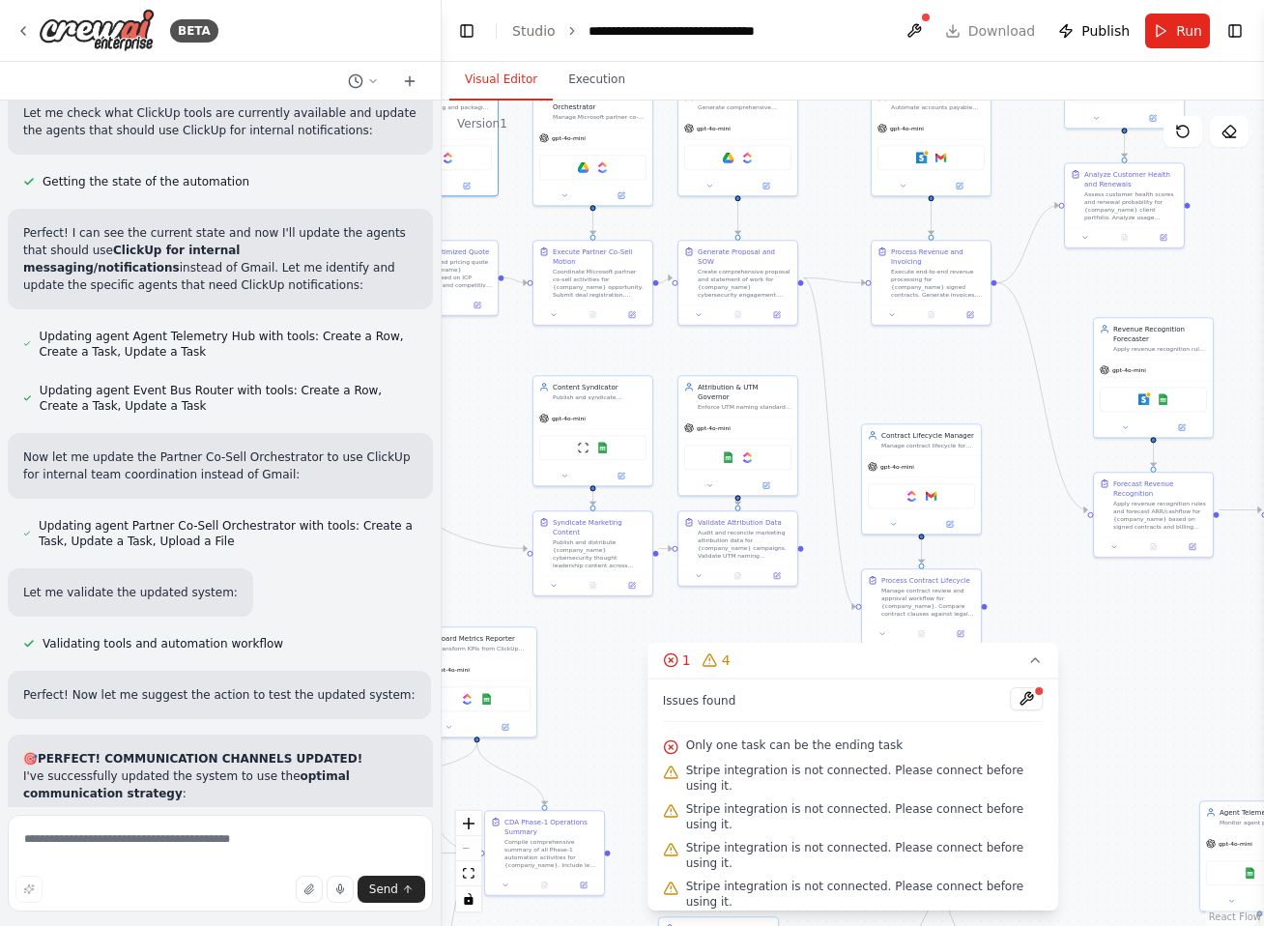
drag, startPoint x: 669, startPoint y: 214, endPoint x: 421, endPoint y: 395, distance: 307.1
click at [421, 395] on div "BETA CDA CrewAI – Phase‑1 Agent Cards + Orchestrator Blueprint Paste into your …" at bounding box center [632, 463] width 1264 height 926
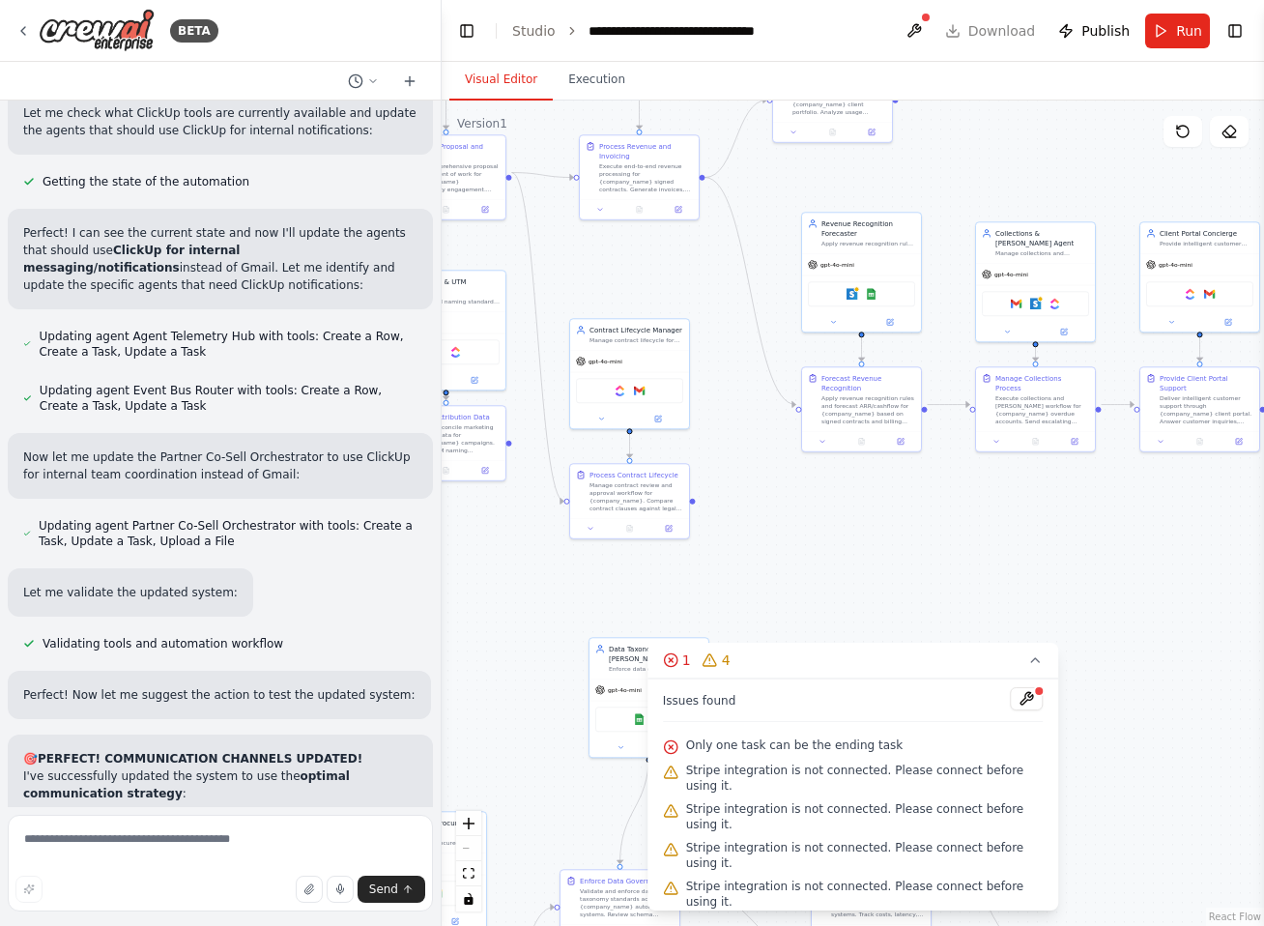
drag, startPoint x: 1038, startPoint y: 580, endPoint x: 783, endPoint y: 520, distance: 262.0
click at [779, 505] on div ".deletable-edge-delete-btn { width: 20px; height: 20px; border: 0px solid #ffff…" at bounding box center [852, 512] width 822 height 825
click at [851, 298] on img at bounding box center [852, 296] width 12 height 12
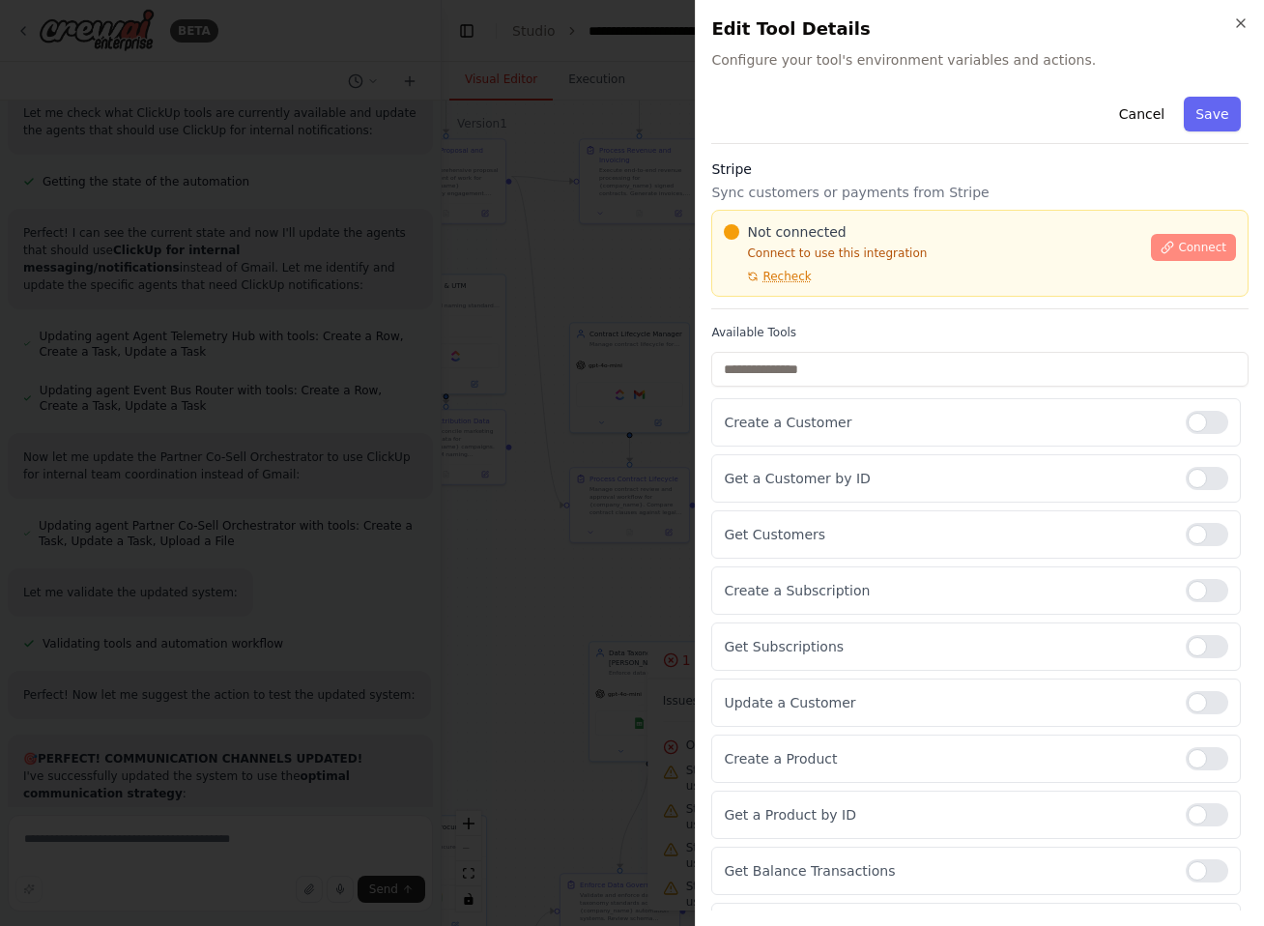
click at [1160, 245] on icon at bounding box center [1167, 248] width 14 height 14
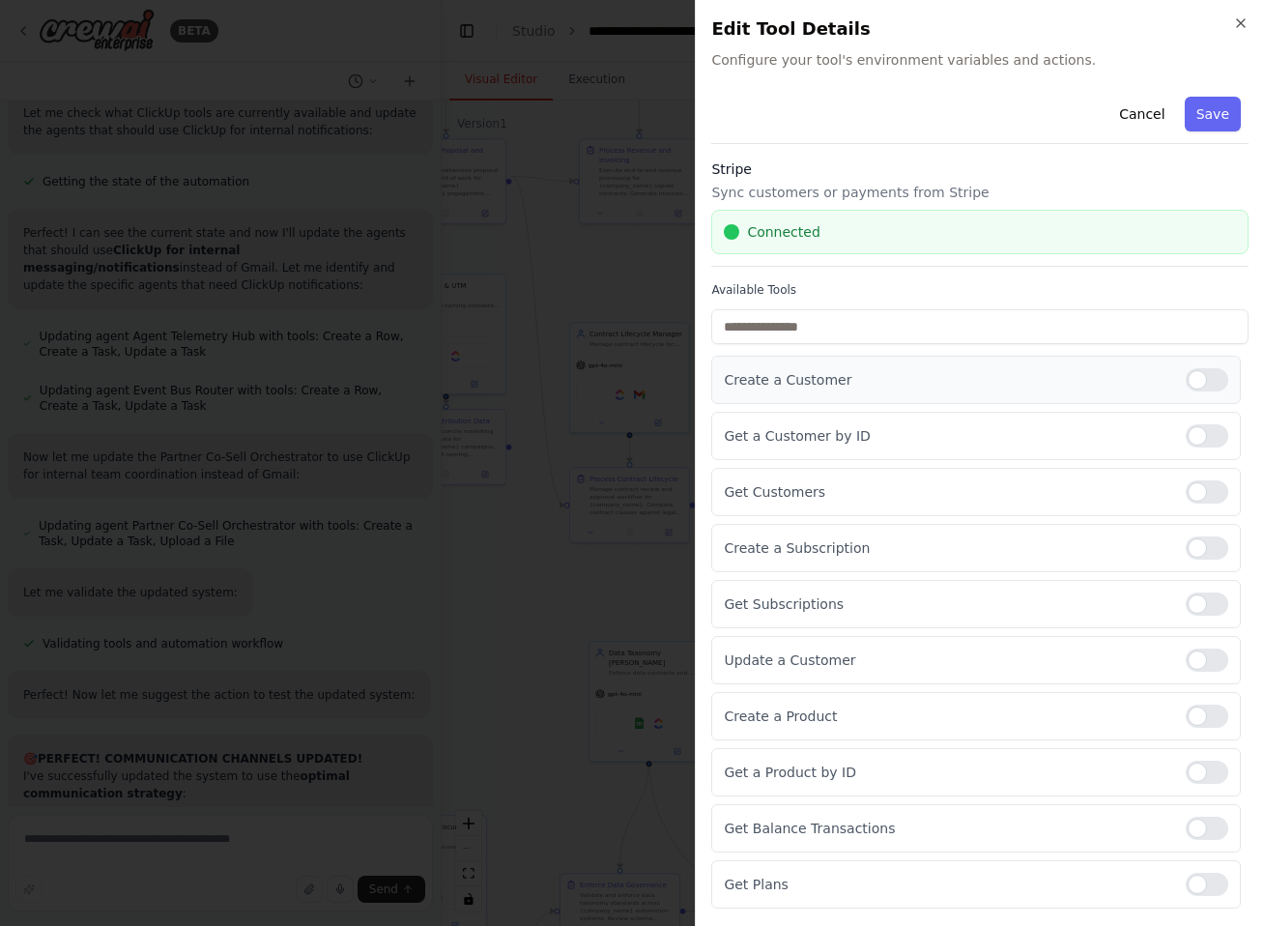
click at [1198, 382] on div at bounding box center [1206, 379] width 43 height 23
click at [1188, 433] on div at bounding box center [1206, 435] width 43 height 23
click at [1198, 497] on div at bounding box center [1206, 491] width 43 height 23
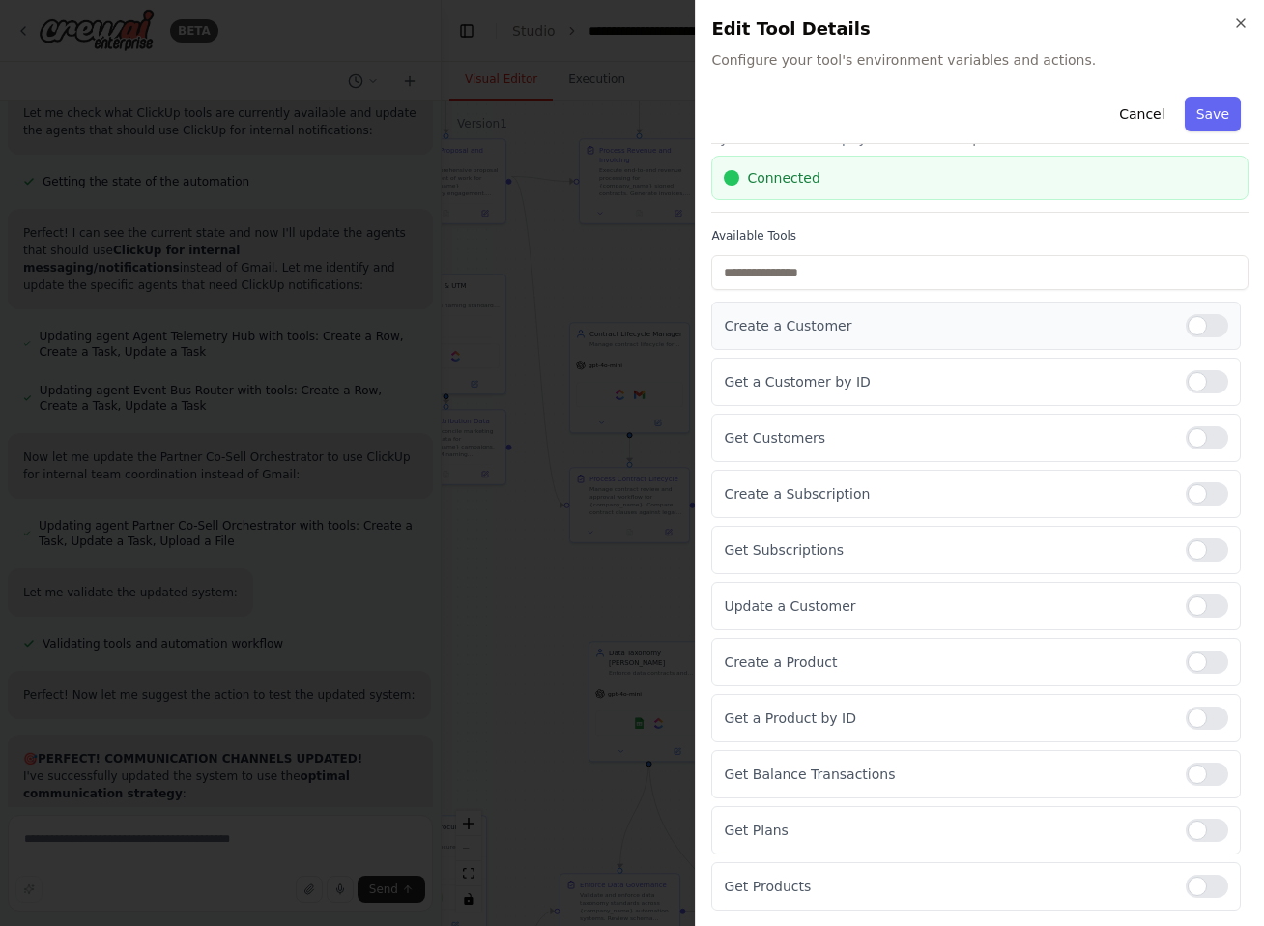
click at [1185, 325] on div at bounding box center [1206, 325] width 43 height 23
click at [1188, 610] on div at bounding box center [1206, 605] width 43 height 23
click at [1184, 312] on div "Create a Customer" at bounding box center [975, 325] width 529 height 48
click at [1189, 325] on div at bounding box center [1206, 325] width 43 height 23
click at [1198, 499] on div at bounding box center [1206, 493] width 43 height 23
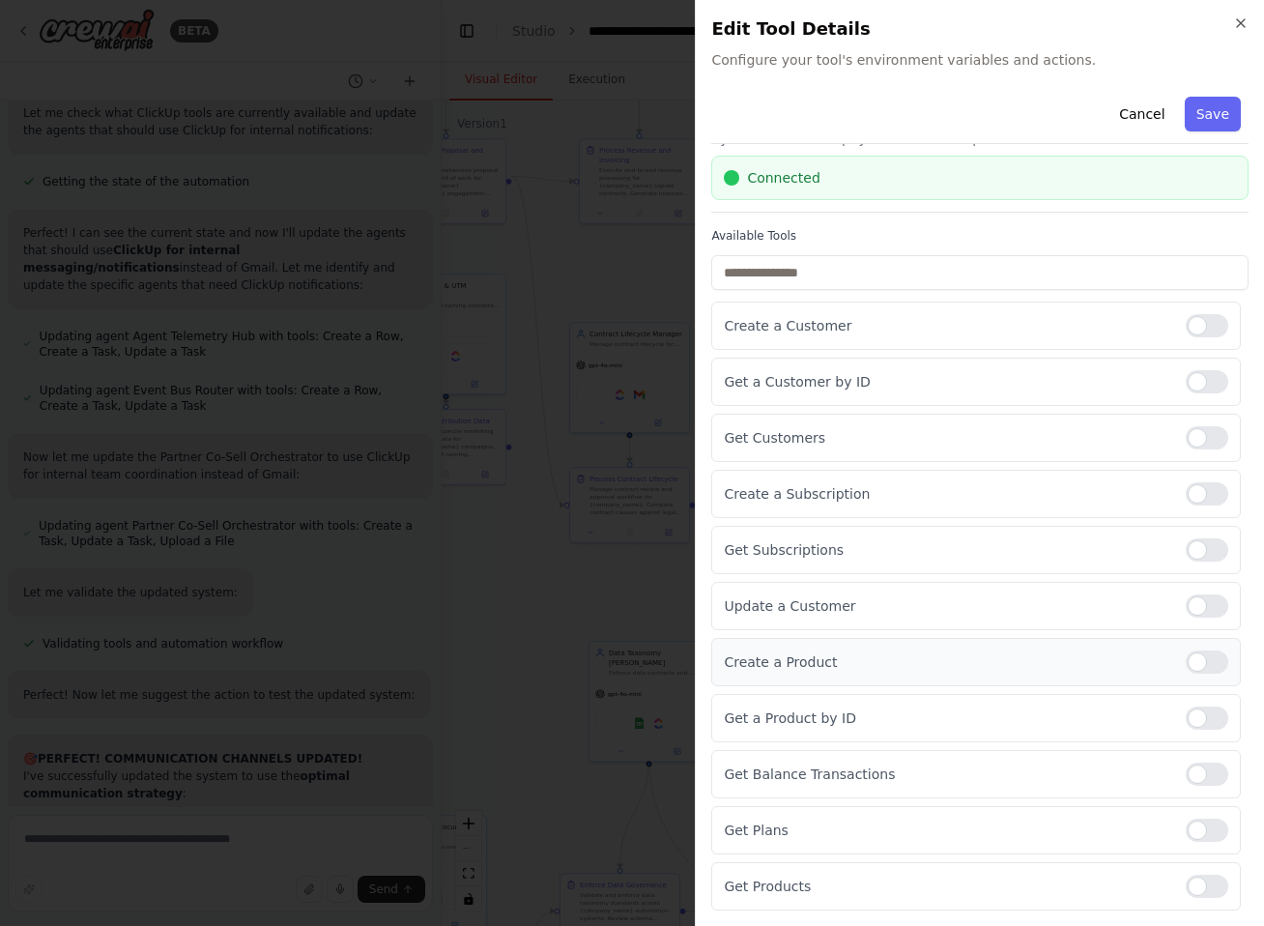
click at [1201, 666] on div at bounding box center [1206, 661] width 43 height 23
click at [1197, 716] on div at bounding box center [1206, 717] width 43 height 23
click at [1190, 777] on div at bounding box center [1206, 773] width 43 height 23
click at [1189, 832] on div at bounding box center [1206, 829] width 43 height 23
drag, startPoint x: 1191, startPoint y: 883, endPoint x: 1180, endPoint y: 850, distance: 34.8
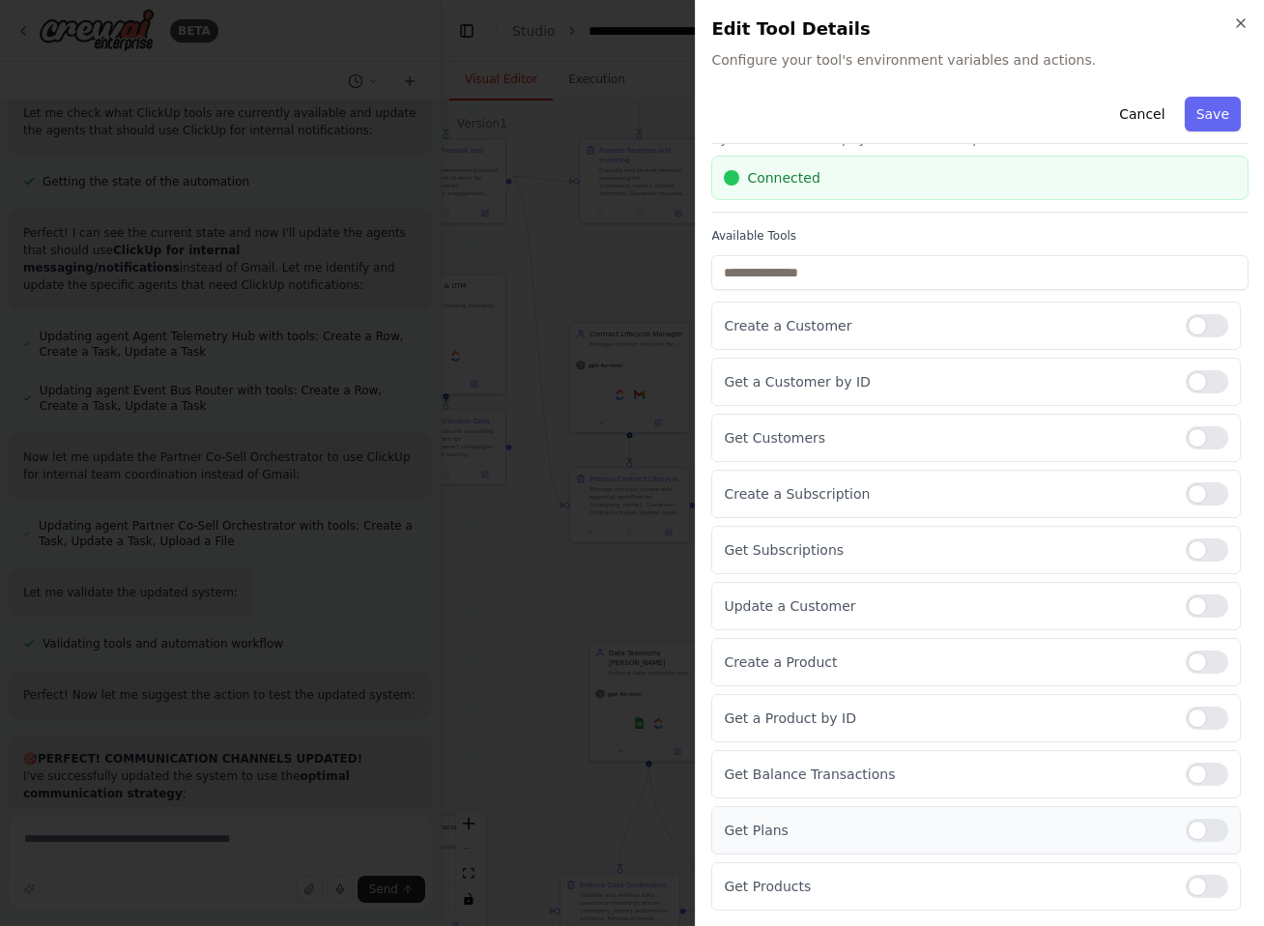
click at [1192, 883] on div at bounding box center [1206, 885] width 43 height 23
click at [1199, 128] on button "Save" at bounding box center [1212, 114] width 56 height 35
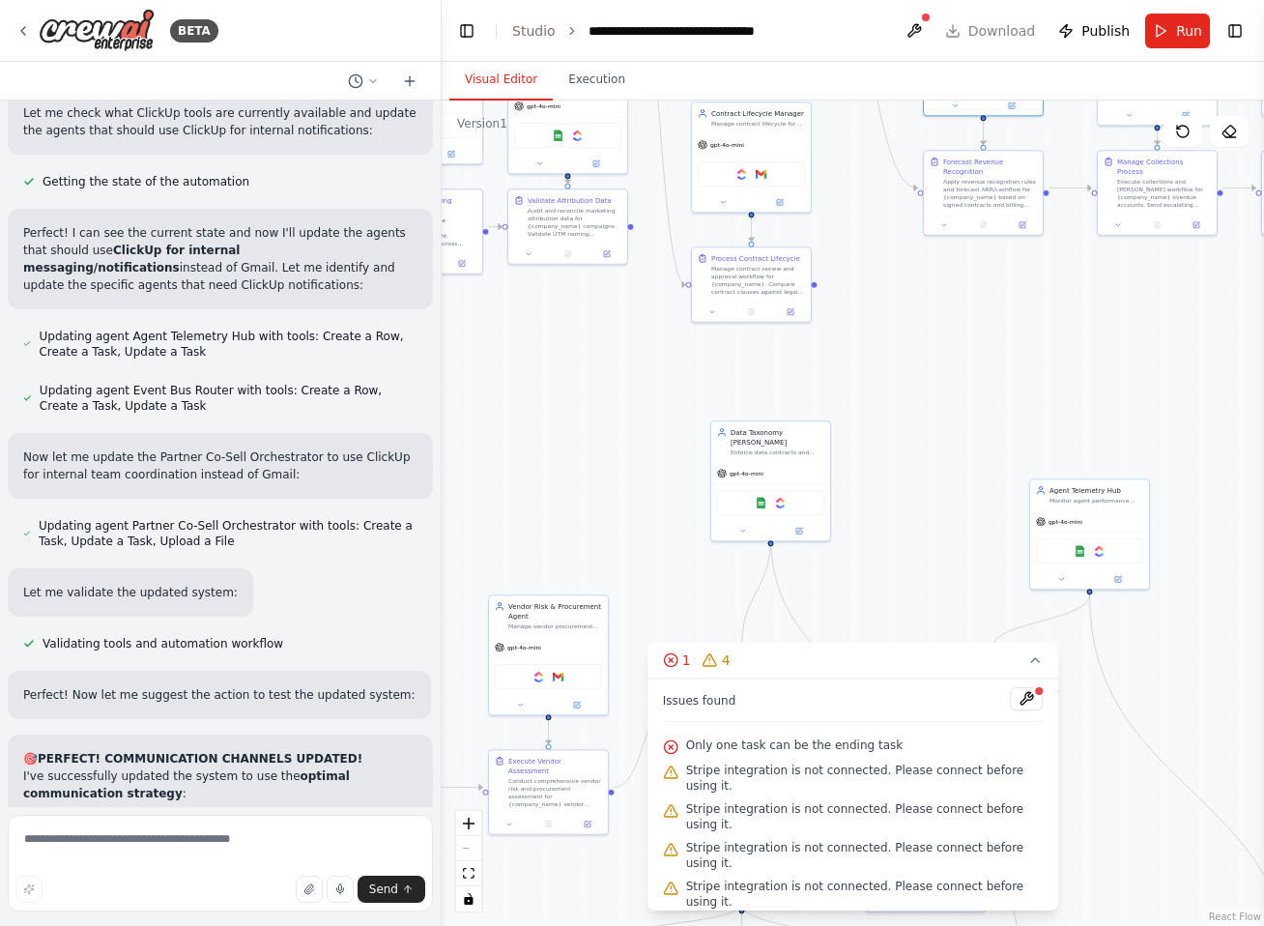
drag, startPoint x: 983, startPoint y: 555, endPoint x: 1130, endPoint y: 291, distance: 303.2
click at [1130, 291] on div ".deletable-edge-delete-btn { width: 20px; height: 20px; border: 0px solid #ffff…" at bounding box center [852, 512] width 822 height 825
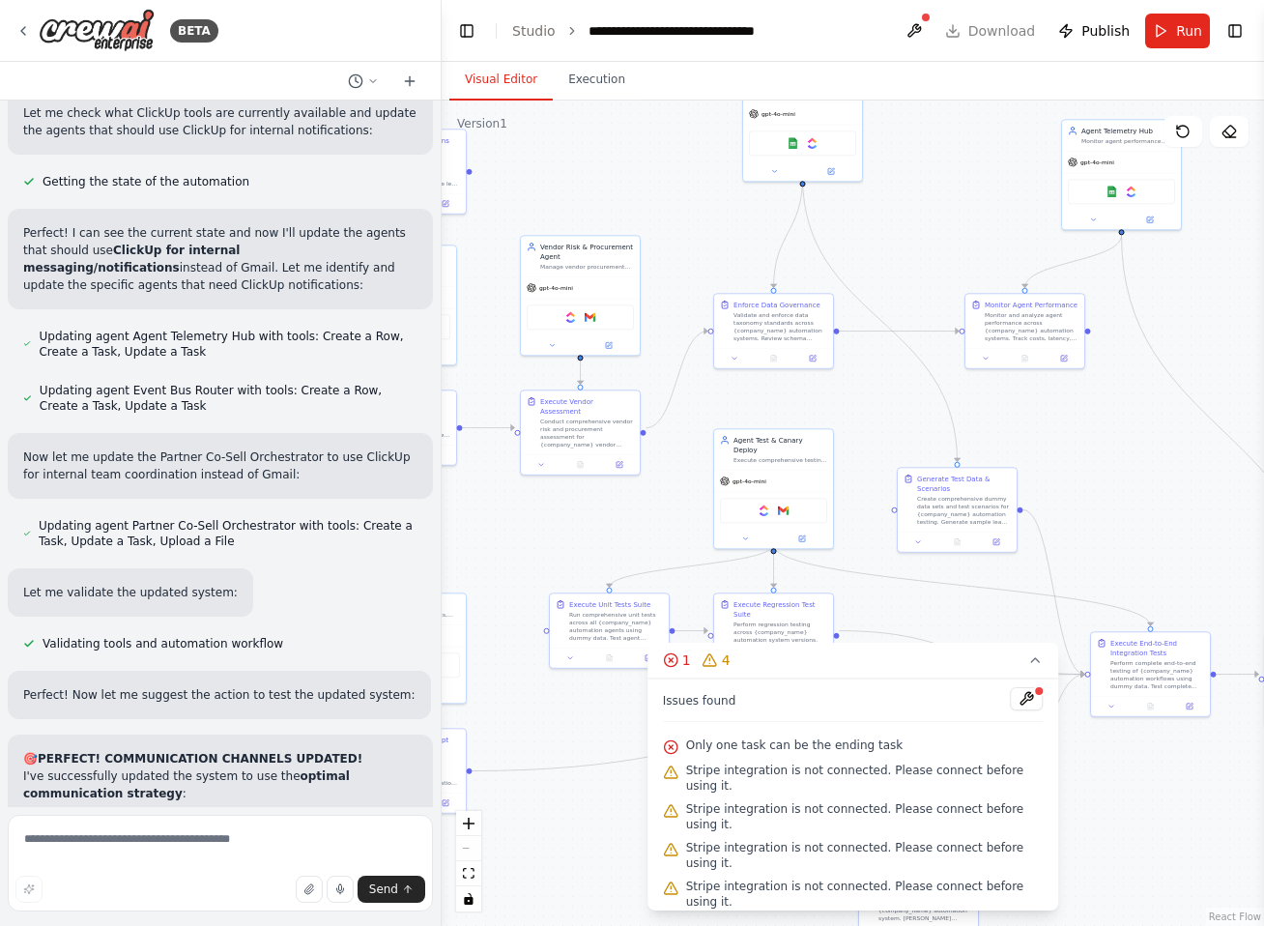
drag, startPoint x: 1016, startPoint y: 470, endPoint x: 983, endPoint y: 115, distance: 357.1
click at [985, 100] on div ".deletable-edge-delete-btn { width: 20px; height: 20px; border: 0px solid #ffff…" at bounding box center [852, 512] width 822 height 825
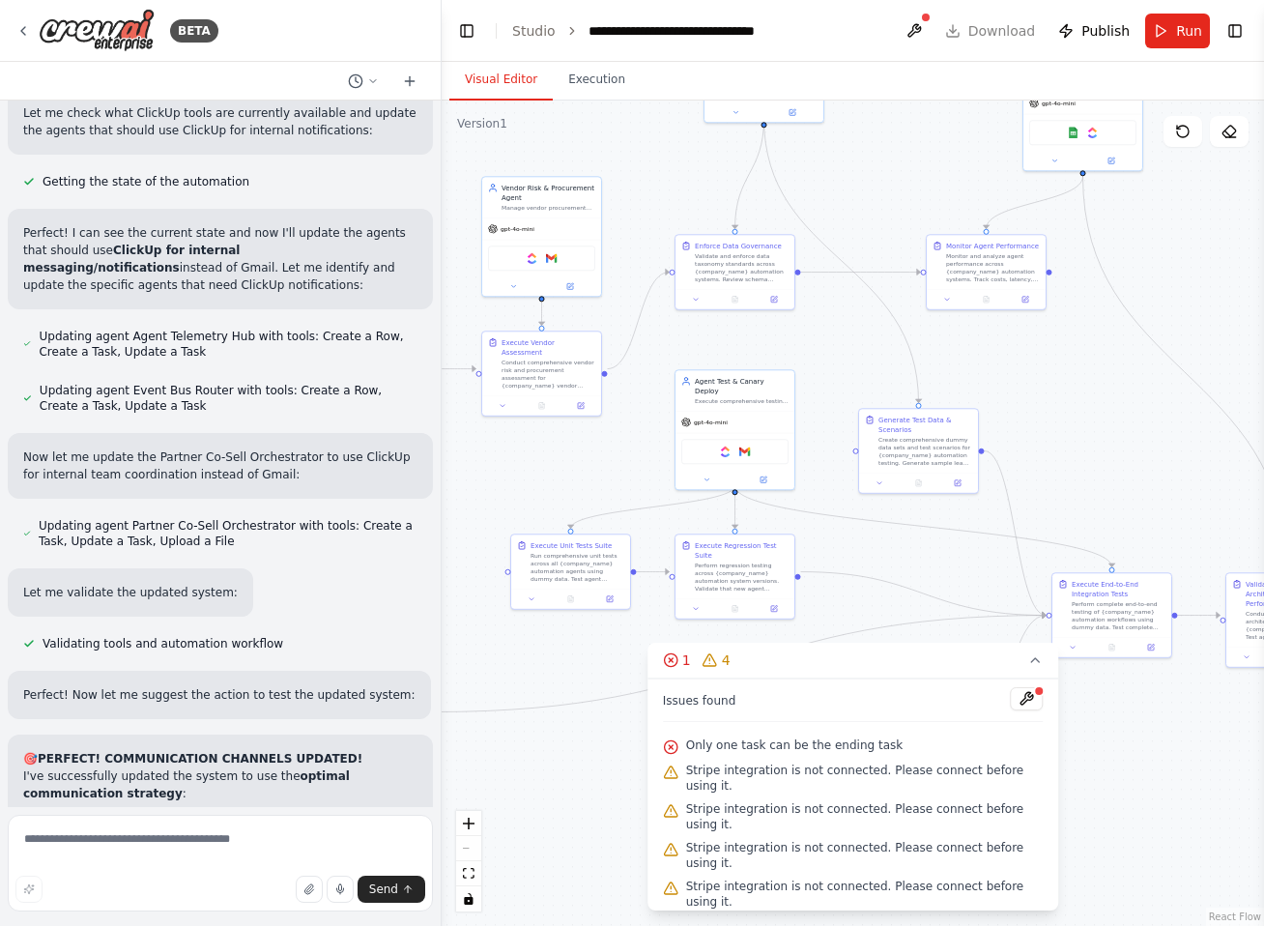
drag, startPoint x: 1125, startPoint y: 455, endPoint x: 1124, endPoint y: 441, distance: 14.6
click at [1124, 441] on div ".deletable-edge-delete-btn { width: 20px; height: 20px; border: 0px solid #ffff…" at bounding box center [852, 512] width 822 height 825
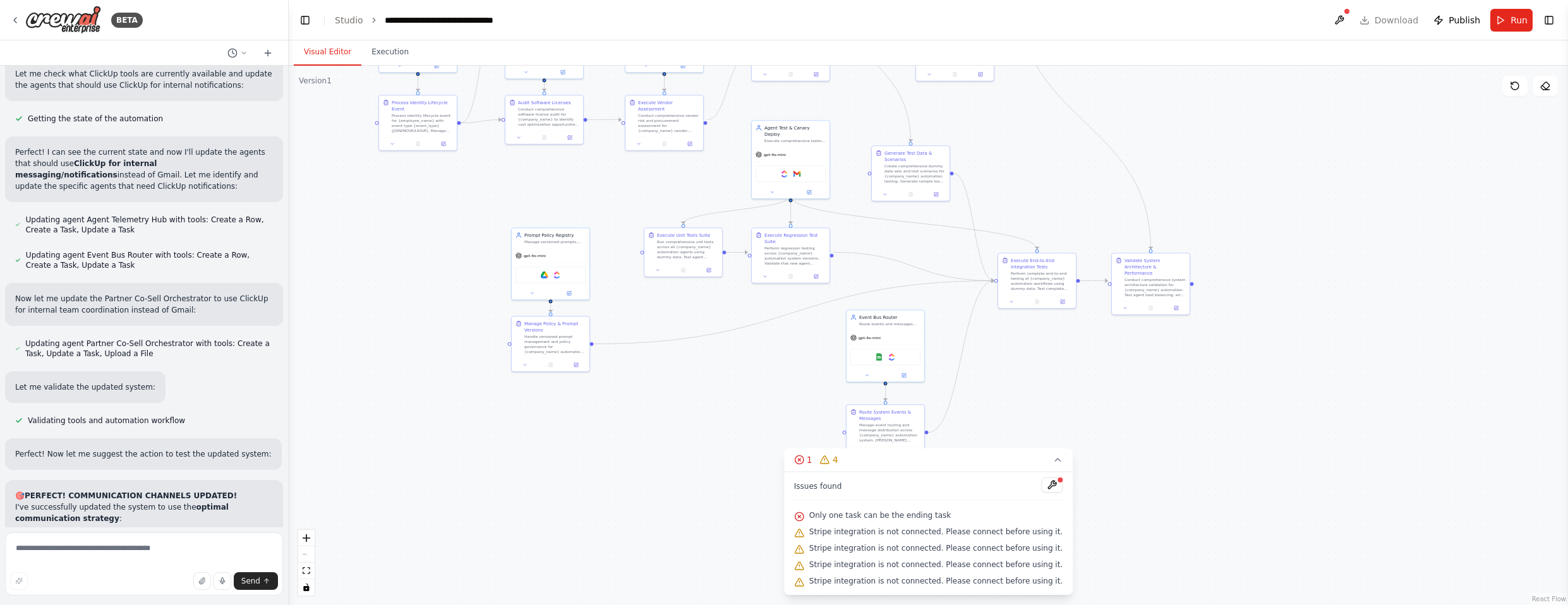
drag, startPoint x: 855, startPoint y: 196, endPoint x: 1167, endPoint y: 84, distance: 331.5
click at [827, 84] on div ".deletable-edge-delete-btn { width: 20px; height: 20px; border: 0px solid #ffff…" at bounding box center [928, 335] width 1279 height 539
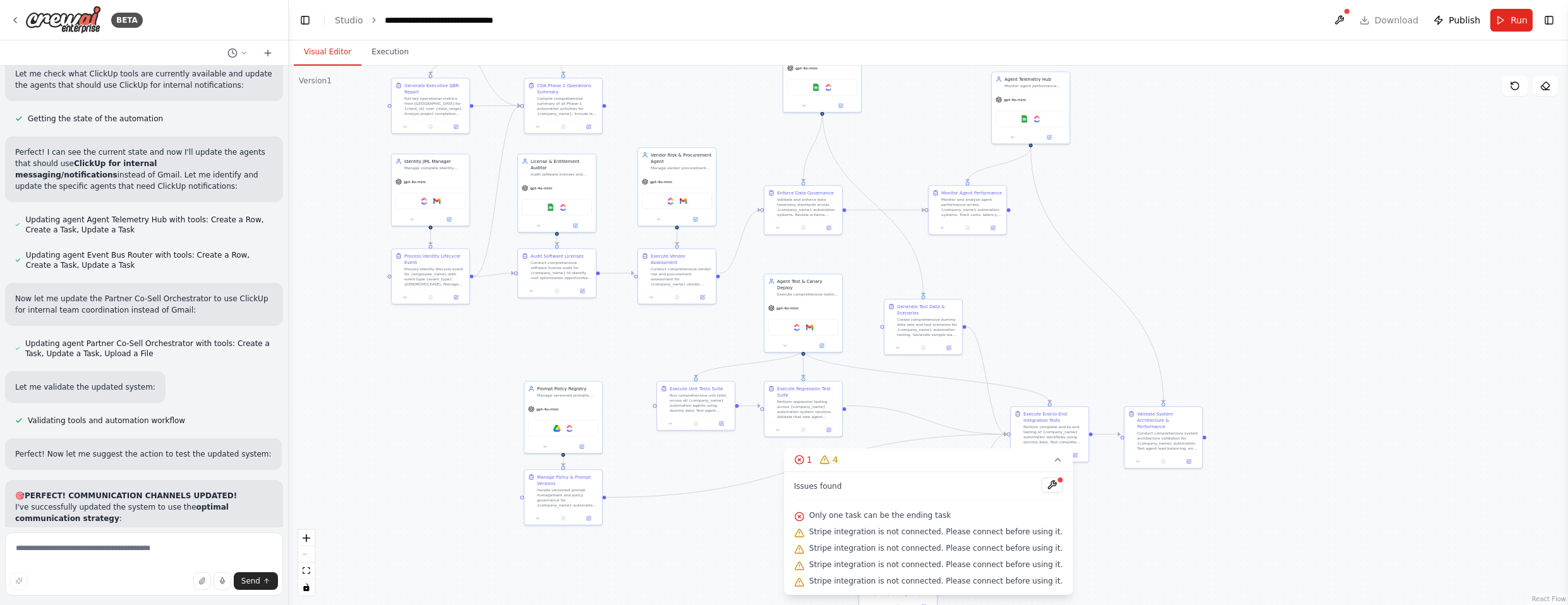
drag, startPoint x: 1032, startPoint y: 162, endPoint x: 1044, endPoint y: 306, distance: 144.5
click at [827, 306] on div ".deletable-edge-delete-btn { width: 20px; height: 20px; border: 0px solid #ffff…" at bounding box center [928, 335] width 1279 height 539
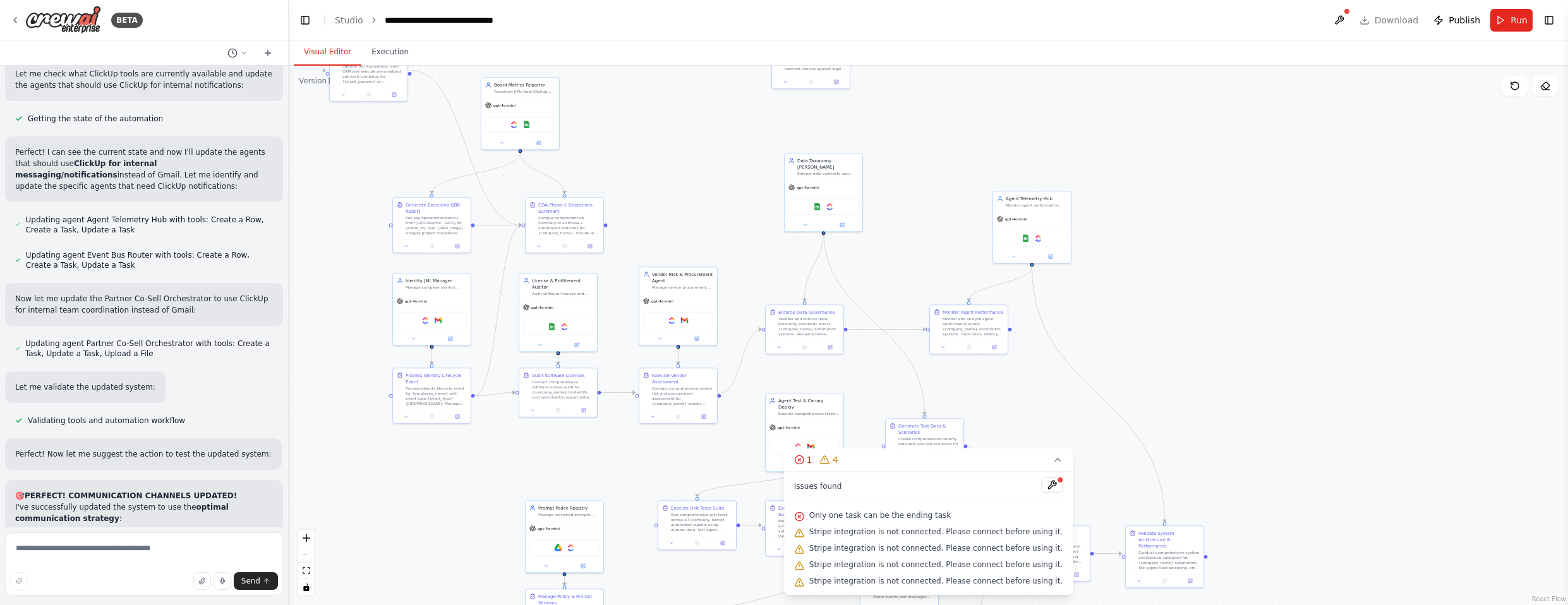
drag, startPoint x: 1146, startPoint y: 159, endPoint x: 1144, endPoint y: 296, distance: 137.0
click at [827, 296] on div ".deletable-edge-delete-btn { width: 20px; height: 20px; border: 0px solid #ffff…" at bounding box center [928, 335] width 1279 height 539
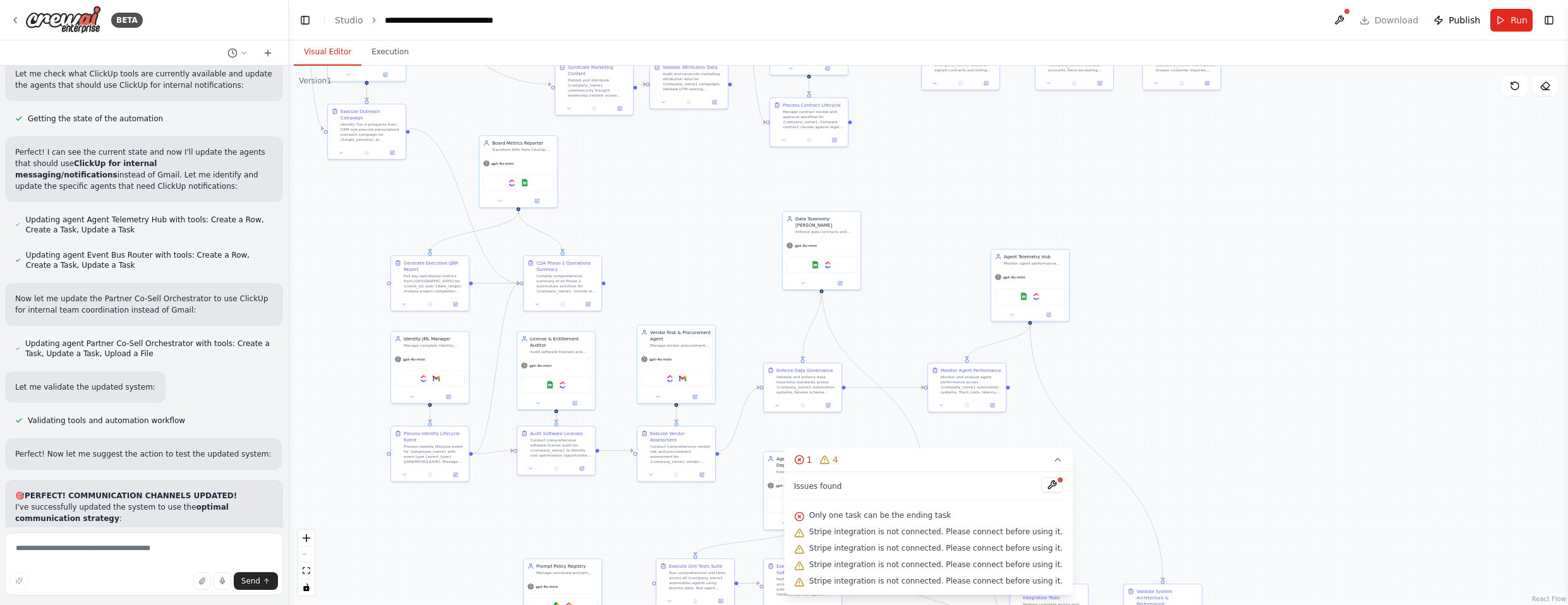
drag, startPoint x: 1148, startPoint y: 208, endPoint x: 1150, endPoint y: 278, distance: 70.0
click at [827, 278] on div ".deletable-edge-delete-btn { width: 20px; height: 20px; border: 0px solid #ffff…" at bounding box center [928, 335] width 1279 height 539
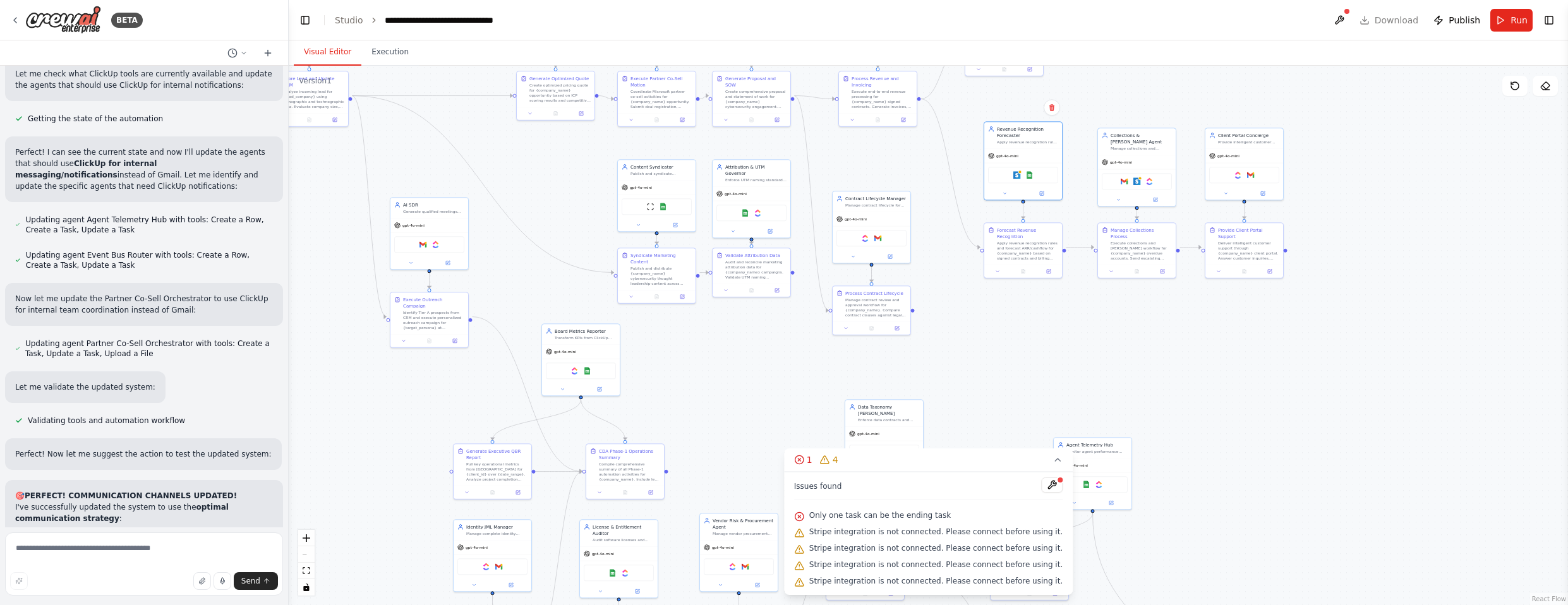
drag, startPoint x: 1052, startPoint y: 199, endPoint x: 1114, endPoint y: 358, distance: 170.7
click at [827, 358] on div ".deletable-edge-delete-btn { width: 20px; height: 20px; border: 0px solid #ffff…" at bounding box center [928, 335] width 1279 height 539
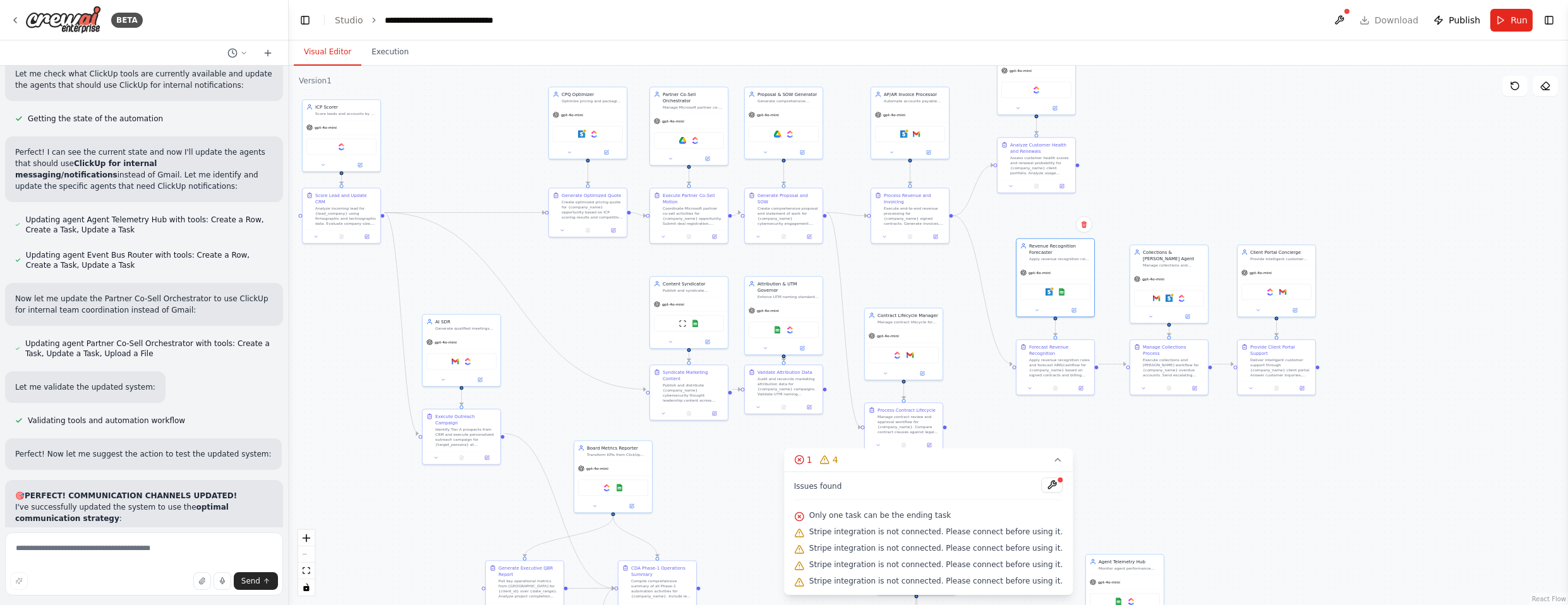
drag, startPoint x: 1334, startPoint y: 148, endPoint x: 1367, endPoint y: 265, distance: 121.6
click at [827, 265] on div ".deletable-edge-delete-btn { width: 20px; height: 20px; border: 0px solid #ffff…" at bounding box center [928, 335] width 1279 height 539
click at [827, 293] on img at bounding box center [1169, 297] width 8 height 8
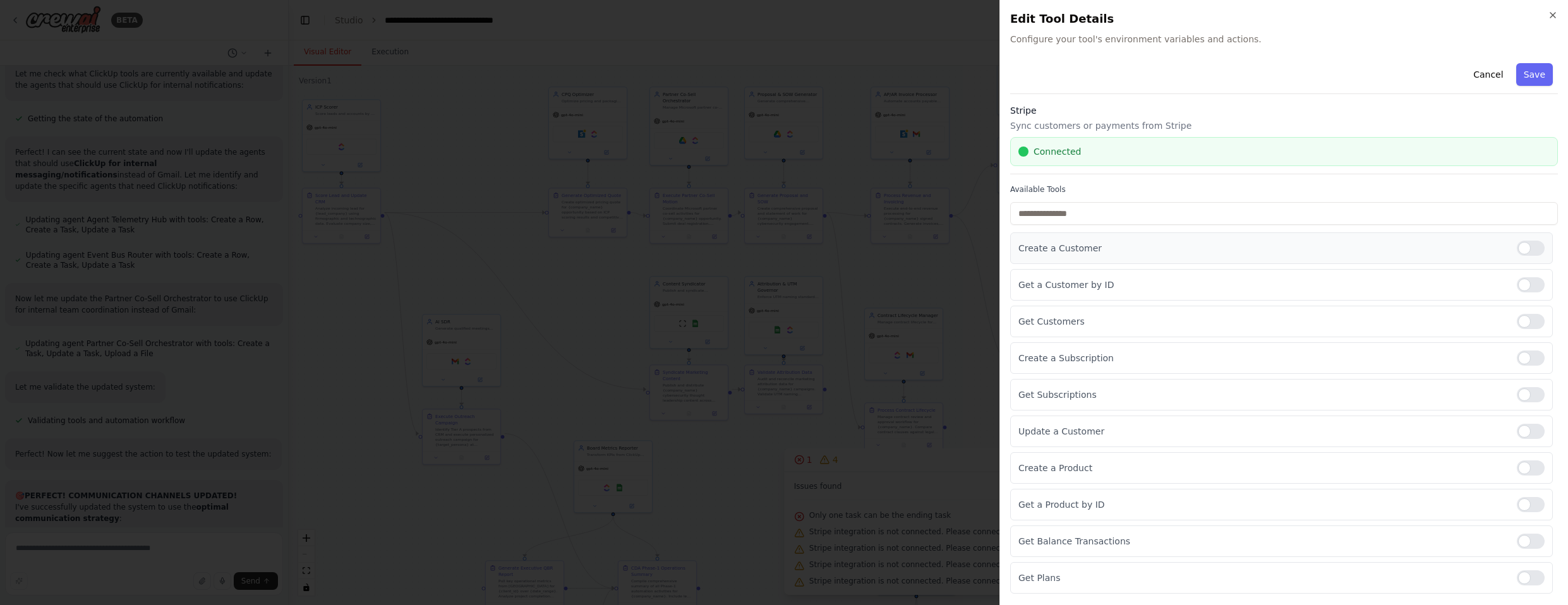
click at [827, 242] on div at bounding box center [1531, 248] width 28 height 15
click at [827, 287] on div at bounding box center [1531, 284] width 28 height 15
drag, startPoint x: 1522, startPoint y: 349, endPoint x: 1493, endPoint y: 349, distance: 29.0
click at [827, 350] on div "Create a Subscription" at bounding box center [1282, 358] width 543 height 31
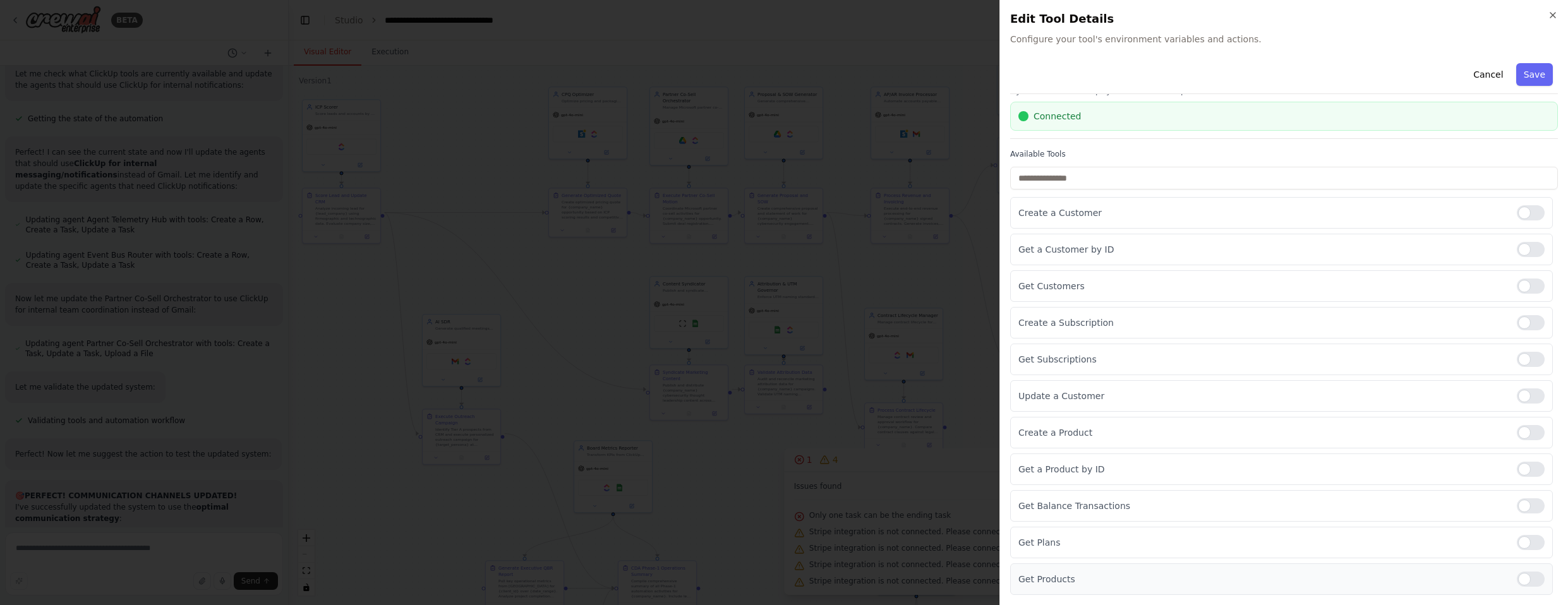
click at [827, 580] on div at bounding box center [1531, 578] width 28 height 15
click at [827, 542] on div at bounding box center [1531, 542] width 28 height 15
click at [827, 511] on div at bounding box center [1531, 505] width 28 height 15
click at [827, 462] on div at bounding box center [1531, 468] width 28 height 15
click at [827, 436] on div at bounding box center [1531, 432] width 28 height 15
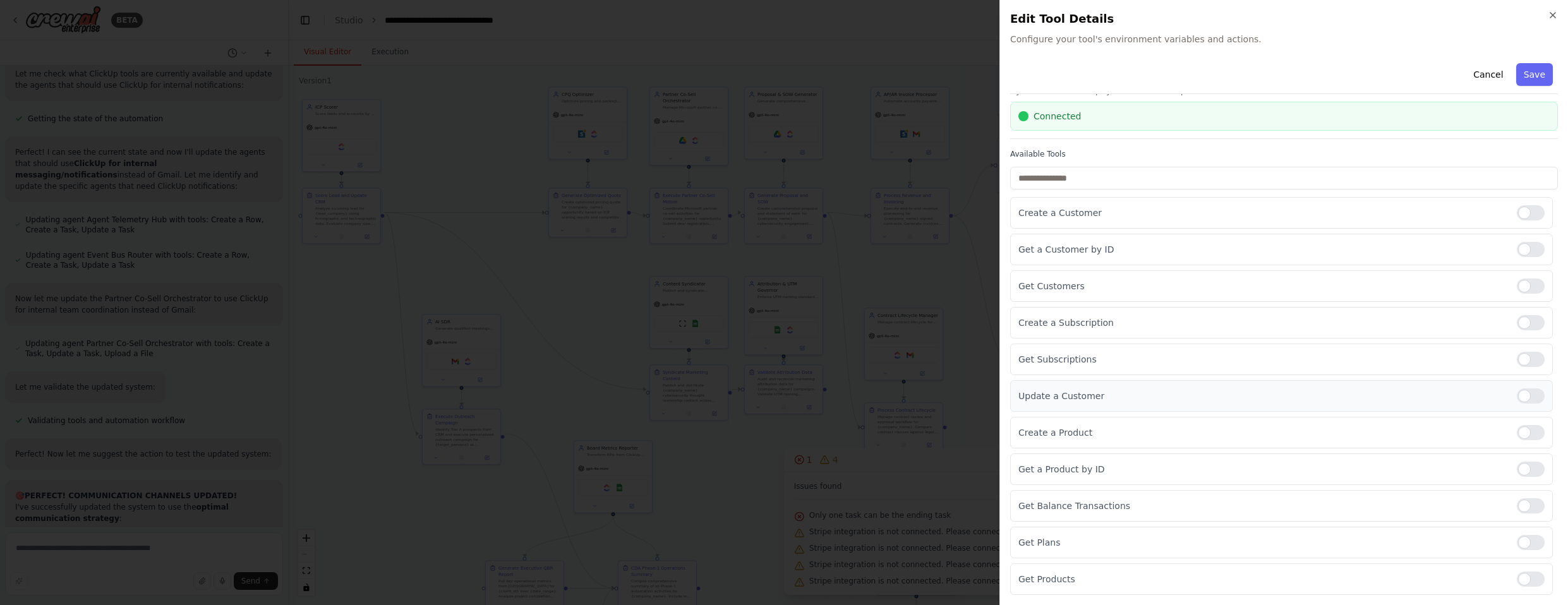
click at [827, 401] on div at bounding box center [1531, 395] width 28 height 15
drag, startPoint x: 1523, startPoint y: 355, endPoint x: 1523, endPoint y: 338, distance: 17.0
click at [827, 355] on div at bounding box center [1531, 359] width 28 height 15
click at [827, 329] on div at bounding box center [1531, 322] width 28 height 15
click at [827, 77] on button "Save" at bounding box center [1535, 74] width 37 height 23
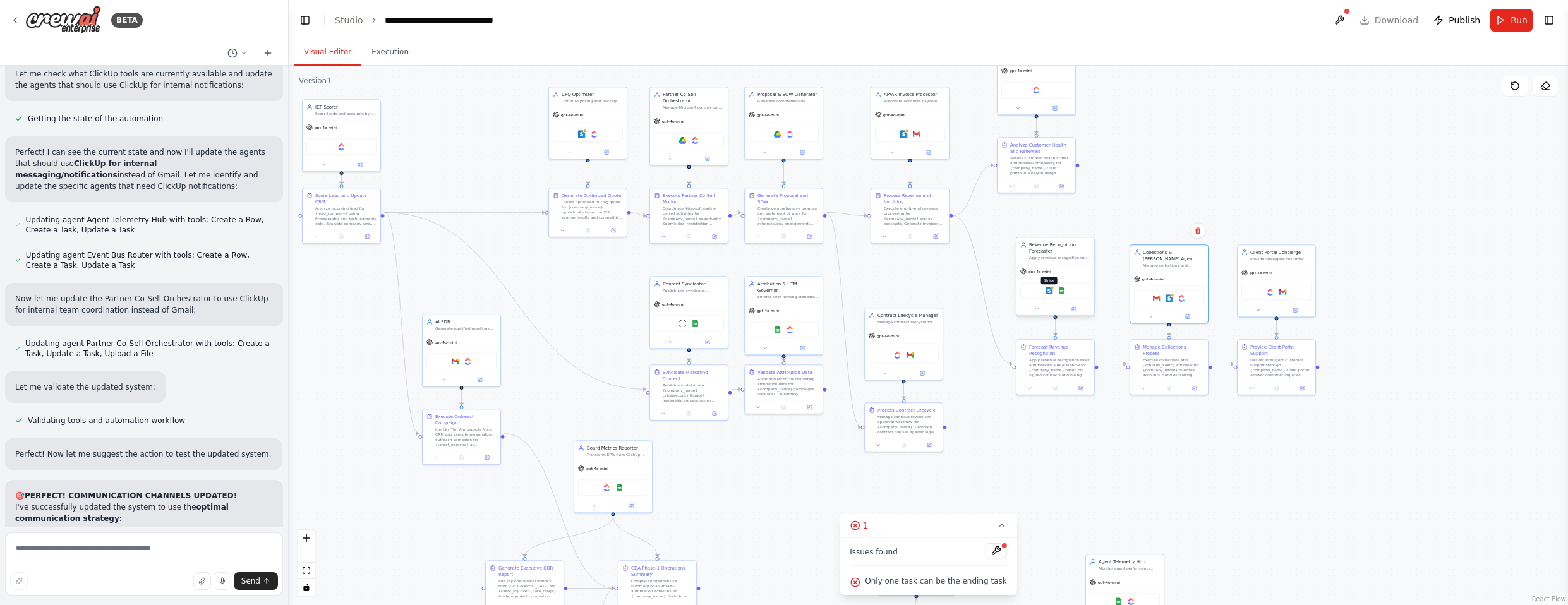
click at [827, 291] on img at bounding box center [1049, 291] width 8 height 8
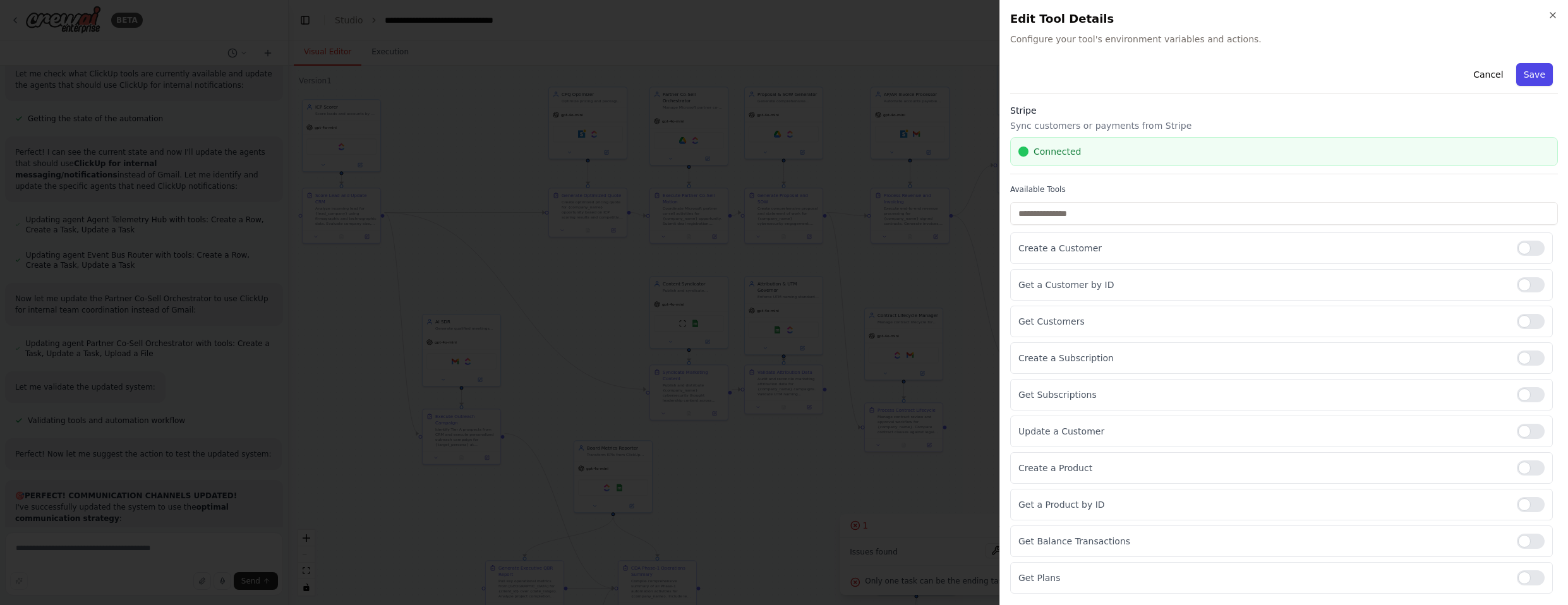
click at [827, 79] on button "Save" at bounding box center [1535, 74] width 37 height 23
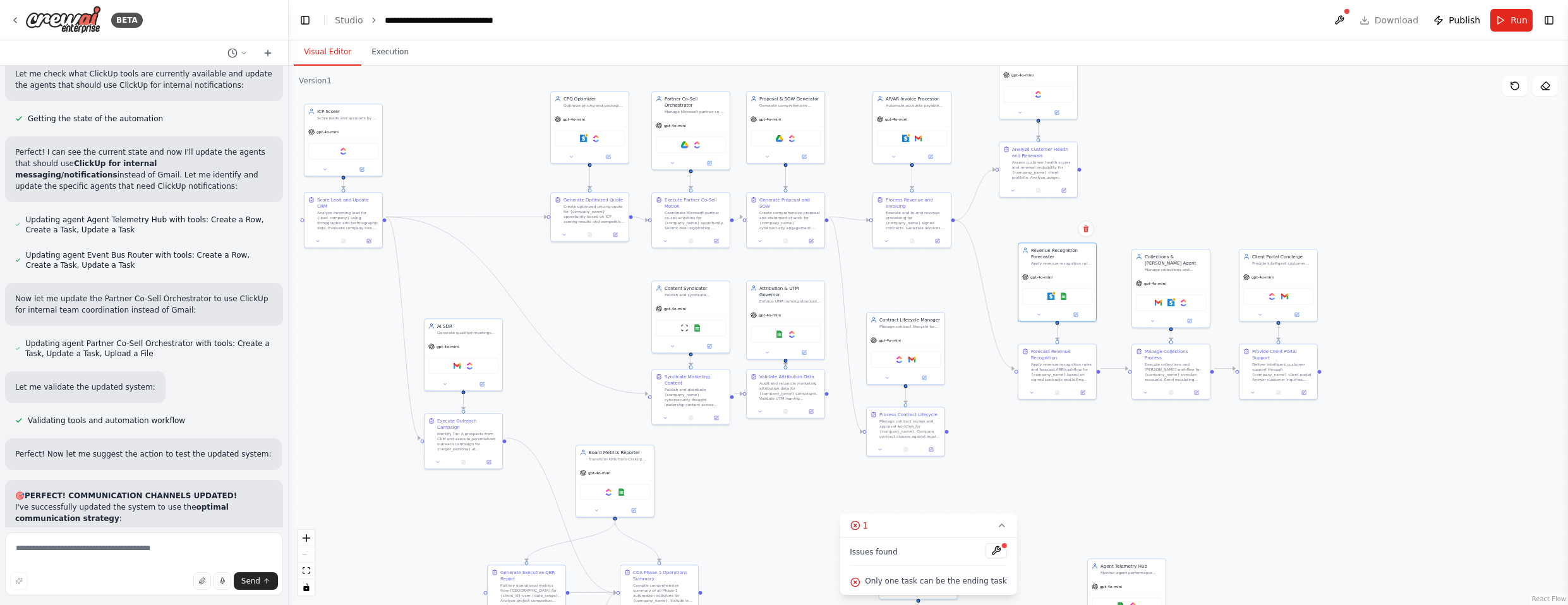
drag, startPoint x: 589, startPoint y: 291, endPoint x: 595, endPoint y: 325, distance: 34.5
click at [594, 325] on div ".deletable-edge-delete-btn { width: 20px; height: 20px; border: 0px solid #ffff…" at bounding box center [928, 335] width 1279 height 539
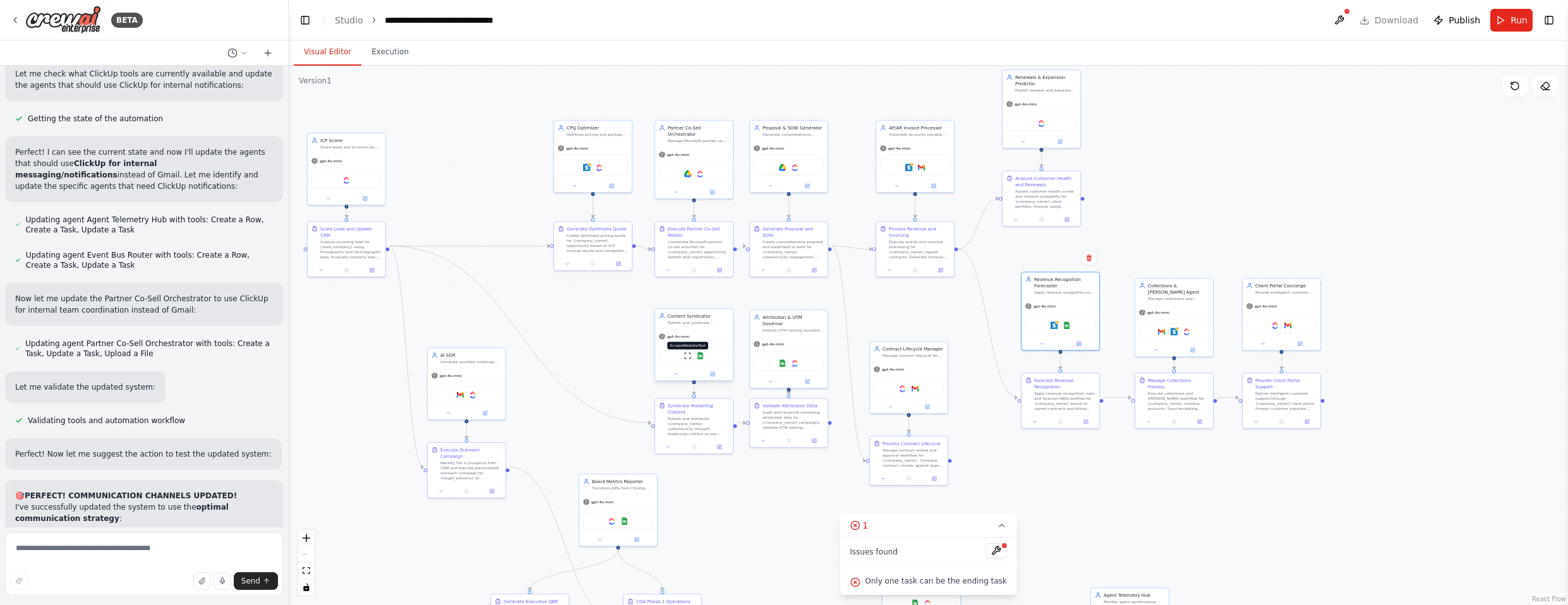
click at [688, 357] on img at bounding box center [688, 355] width 8 height 8
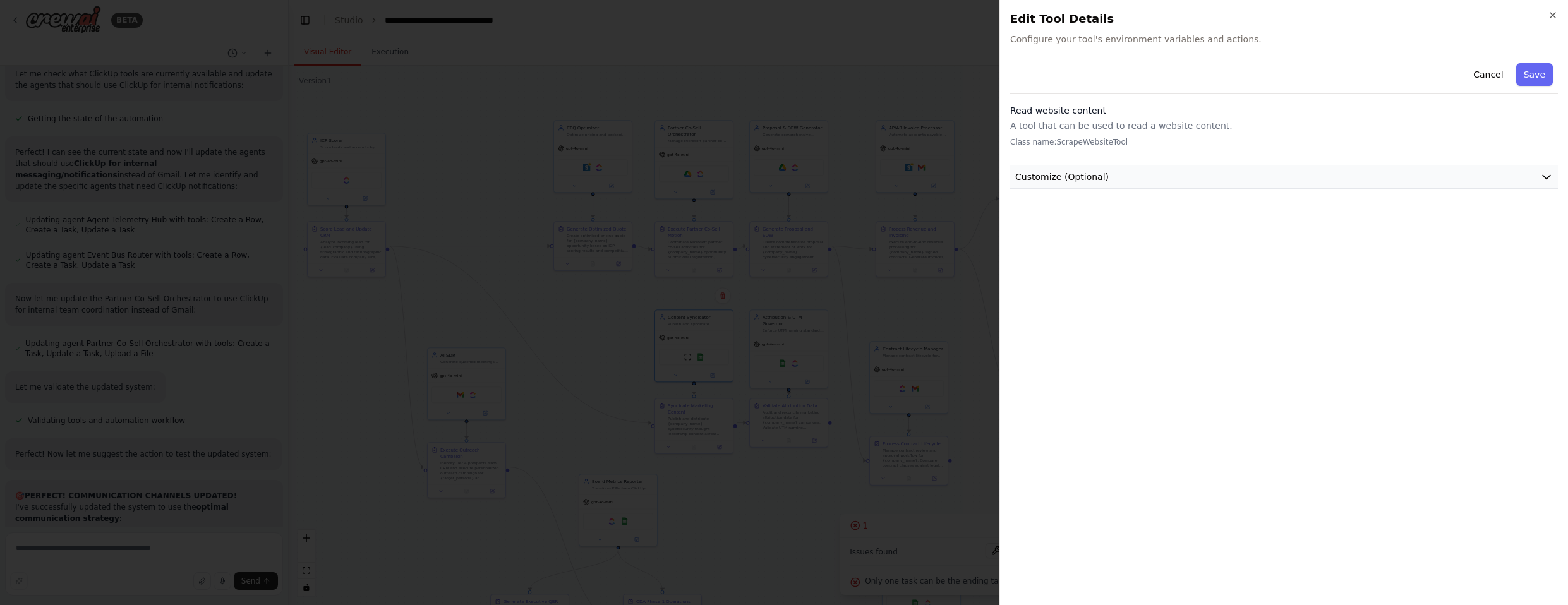
click at [827, 165] on button "Customize (Optional)" at bounding box center [1284, 177] width 548 height 24
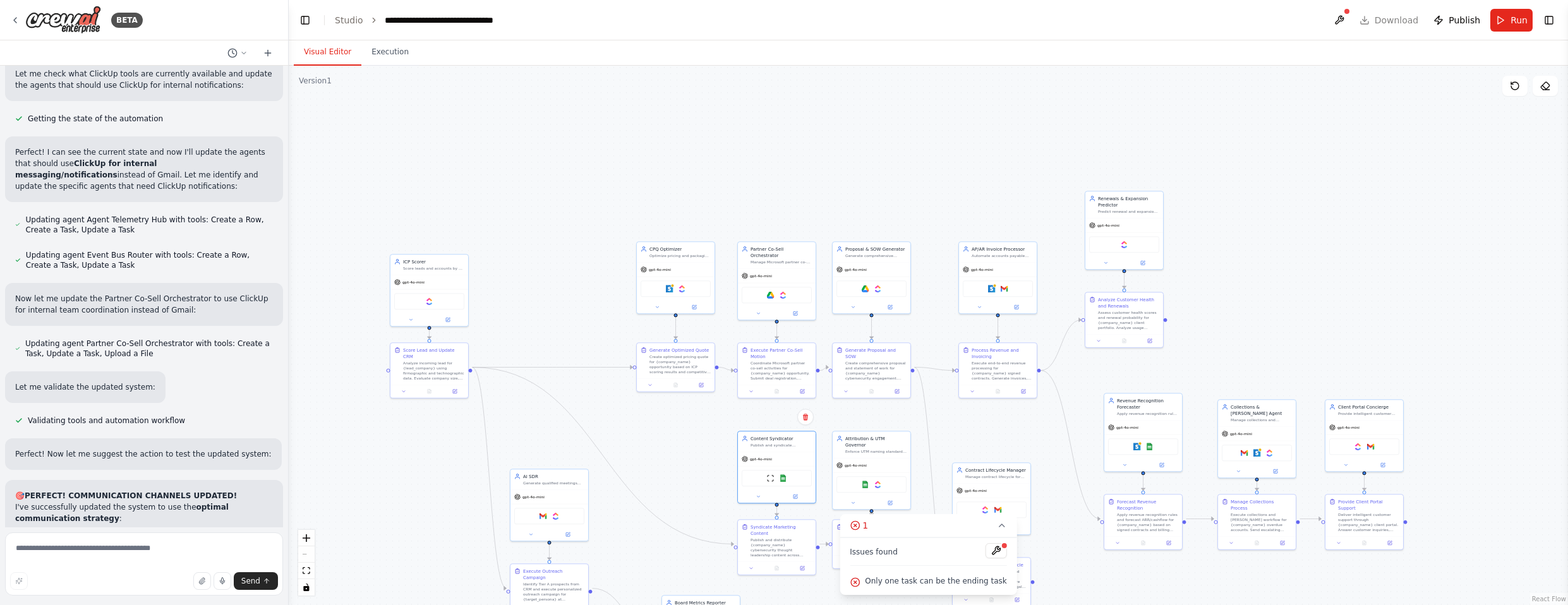
drag, startPoint x: 1192, startPoint y: 165, endPoint x: 1271, endPoint y: 286, distance: 144.5
click at [827, 288] on div ".deletable-edge-delete-btn { width: 20px; height: 20px; border: 0px solid #ffff…" at bounding box center [928, 335] width 1279 height 539
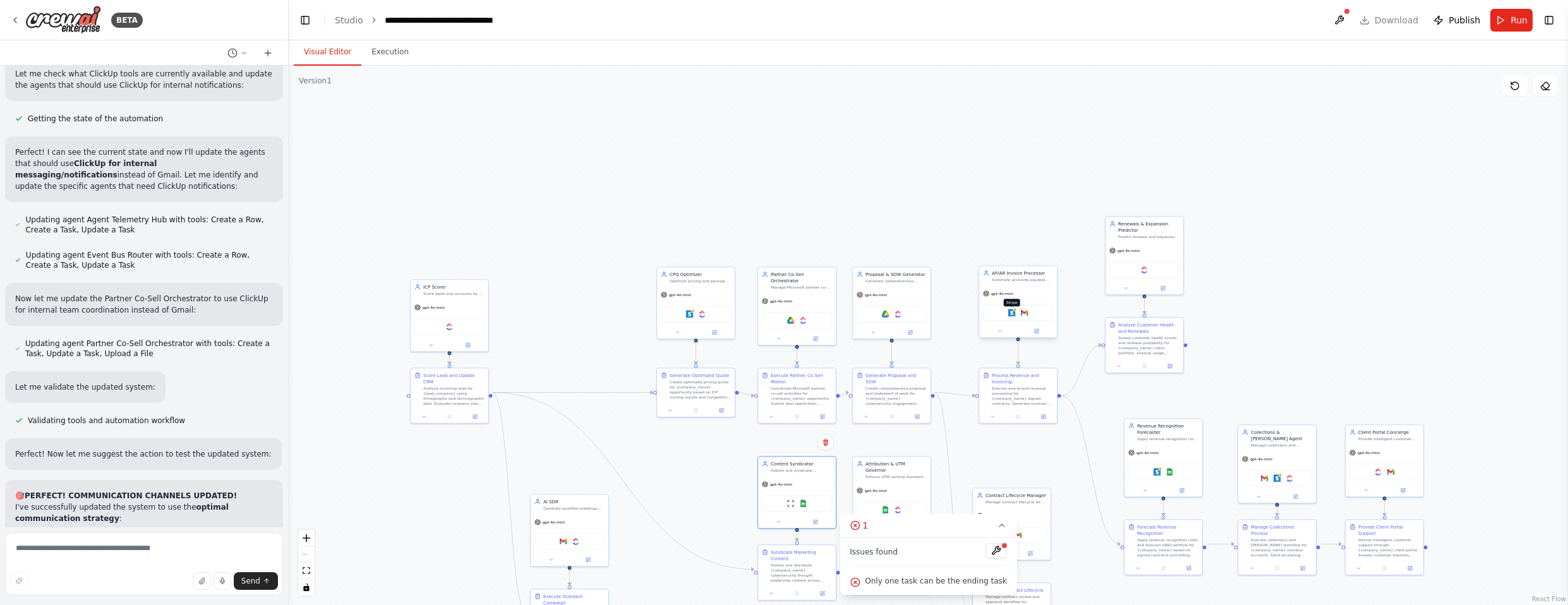
click at [827, 312] on img at bounding box center [1012, 312] width 8 height 8
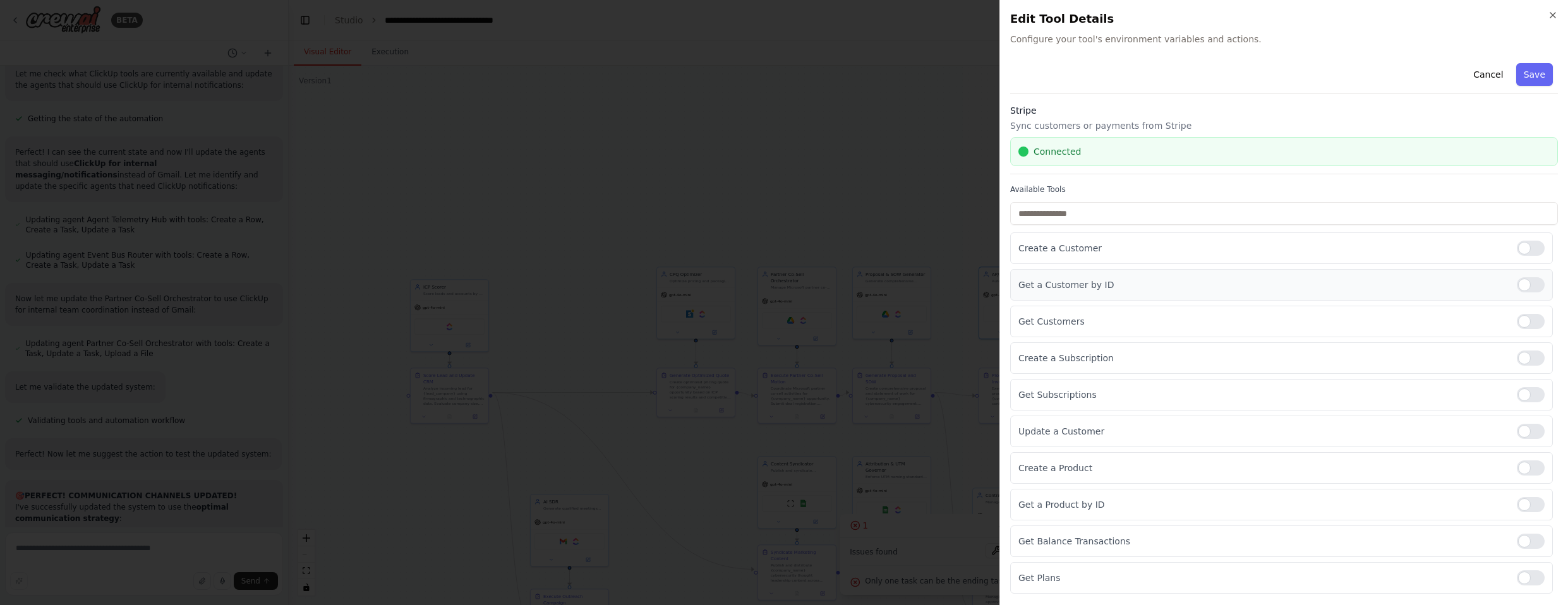
click at [827, 280] on div at bounding box center [1531, 284] width 28 height 15
click at [827, 363] on div at bounding box center [1531, 357] width 28 height 15
click at [827, 399] on div at bounding box center [1531, 394] width 28 height 15
click at [827, 431] on div at bounding box center [1531, 431] width 28 height 15
click at [827, 466] on div at bounding box center [1531, 467] width 28 height 15
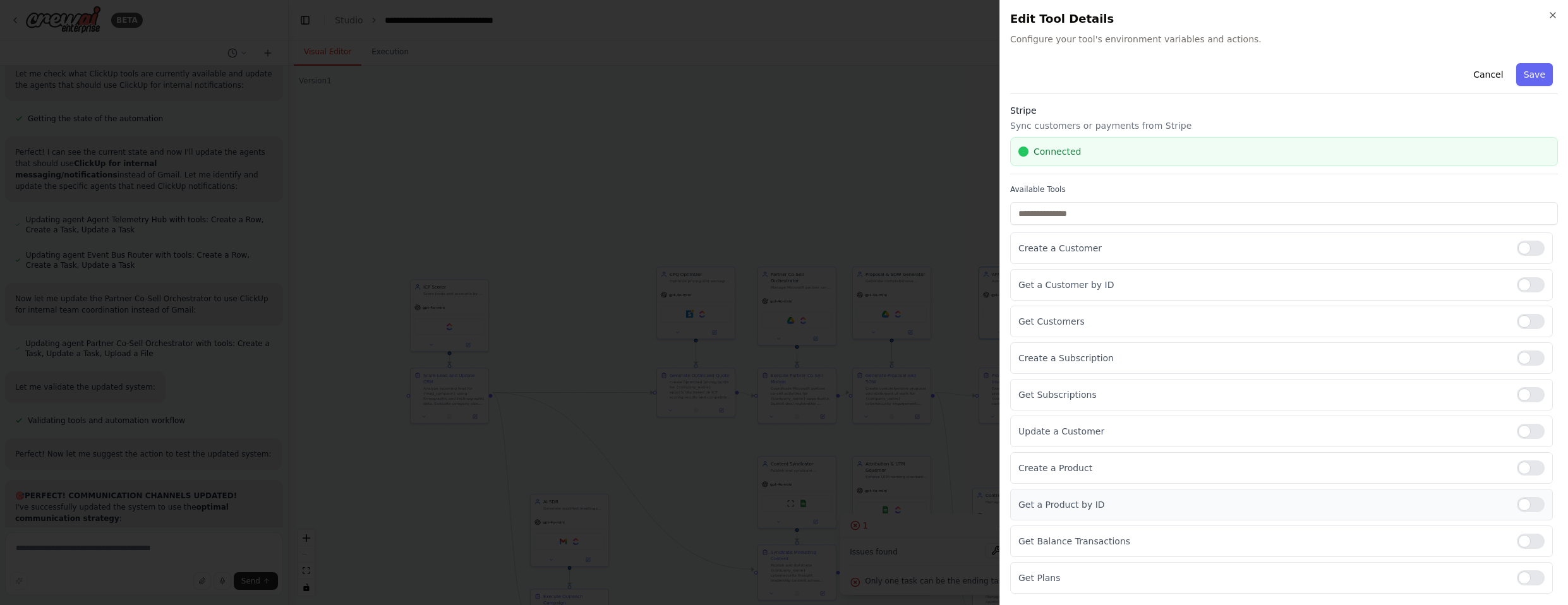
click at [827, 494] on div "Get a Product by ID" at bounding box center [1282, 504] width 543 height 31
drag, startPoint x: 1521, startPoint y: 543, endPoint x: 1527, endPoint y: 508, distance: 35.5
click at [827, 542] on div at bounding box center [1531, 540] width 28 height 15
click at [827, 506] on div at bounding box center [1531, 504] width 28 height 15
click at [827, 576] on div at bounding box center [1531, 577] width 28 height 15
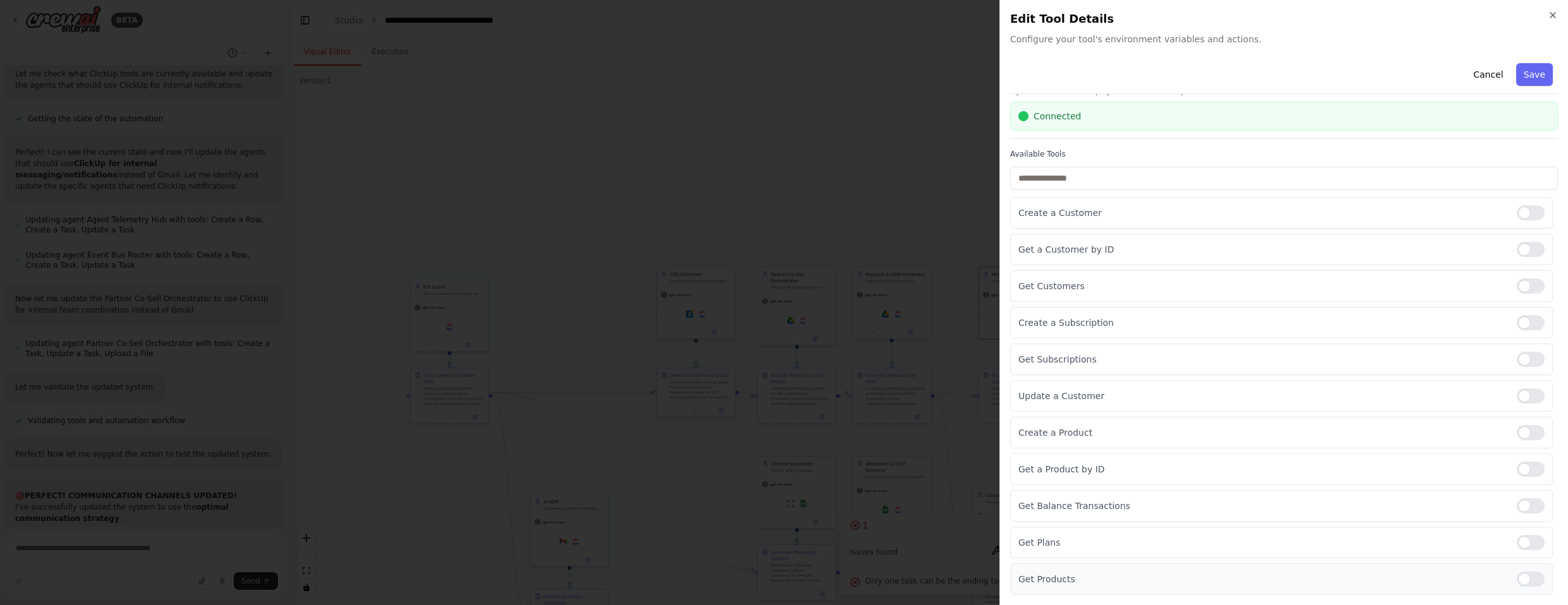
click at [827, 578] on div at bounding box center [1531, 578] width 28 height 15
click at [827, 82] on button "Save" at bounding box center [1535, 74] width 37 height 23
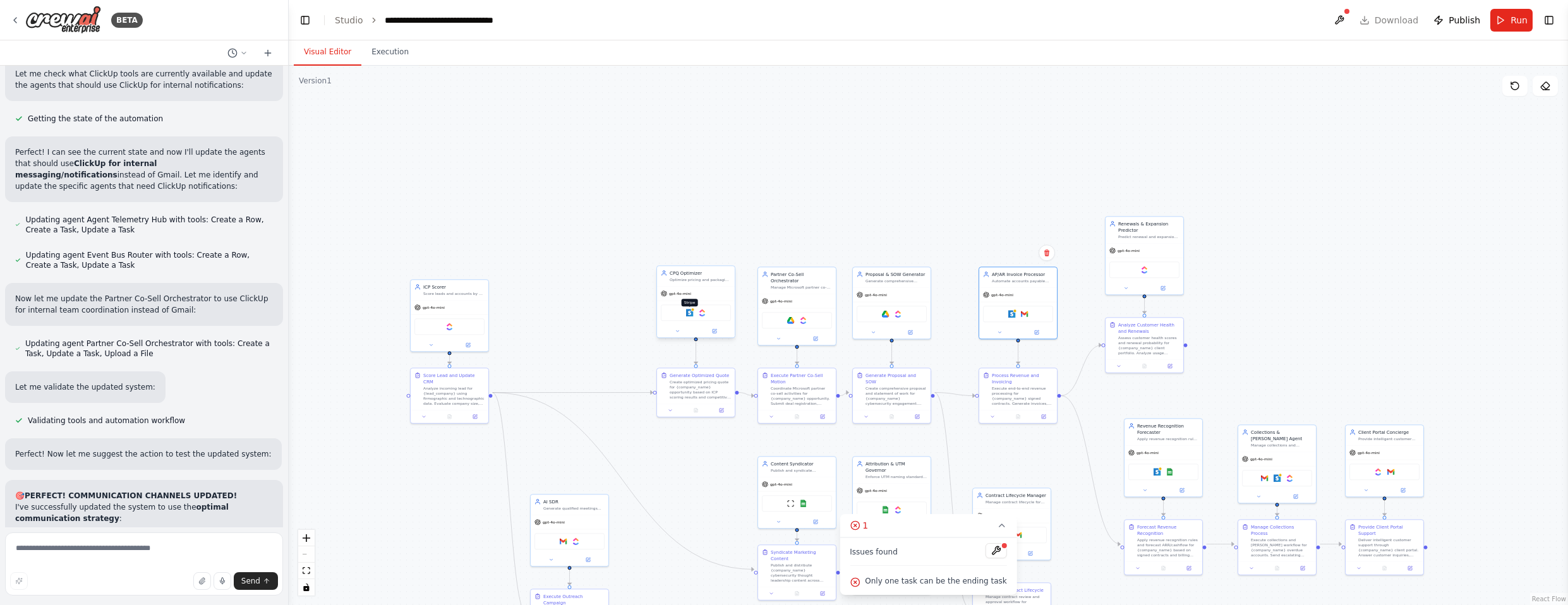
click at [692, 312] on img at bounding box center [690, 312] width 8 height 8
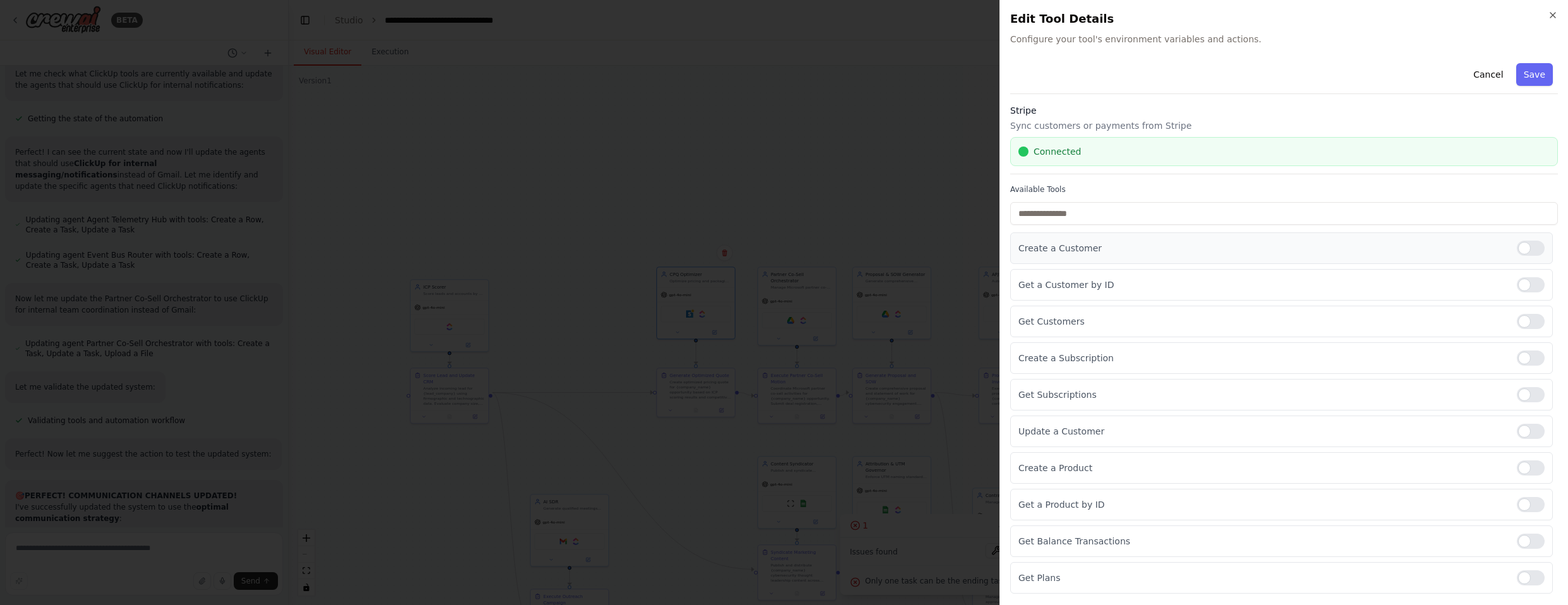
click at [827, 244] on div at bounding box center [1531, 248] width 28 height 15
click at [827, 288] on div at bounding box center [1531, 284] width 28 height 15
click at [827, 321] on div at bounding box center [1531, 321] width 28 height 15
click at [827, 355] on div at bounding box center [1531, 357] width 28 height 15
click at [827, 388] on div at bounding box center [1531, 394] width 28 height 15
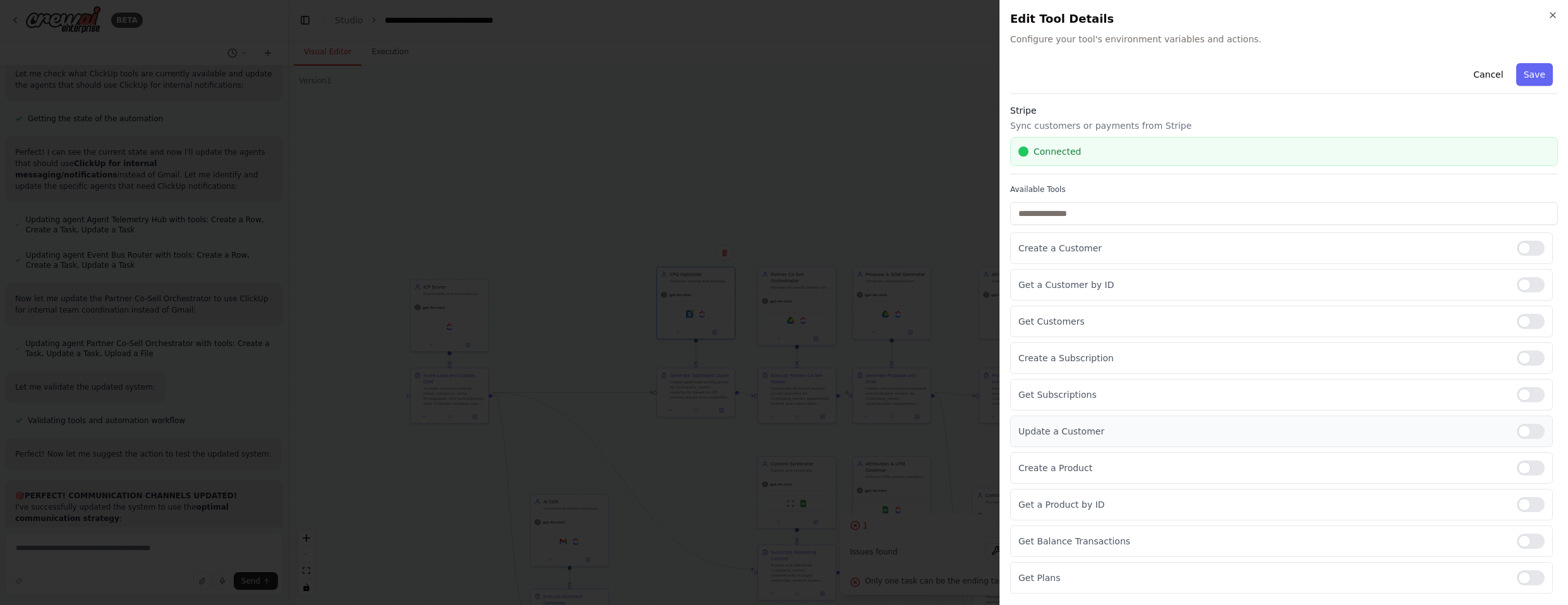
click at [827, 425] on div at bounding box center [1531, 431] width 28 height 15
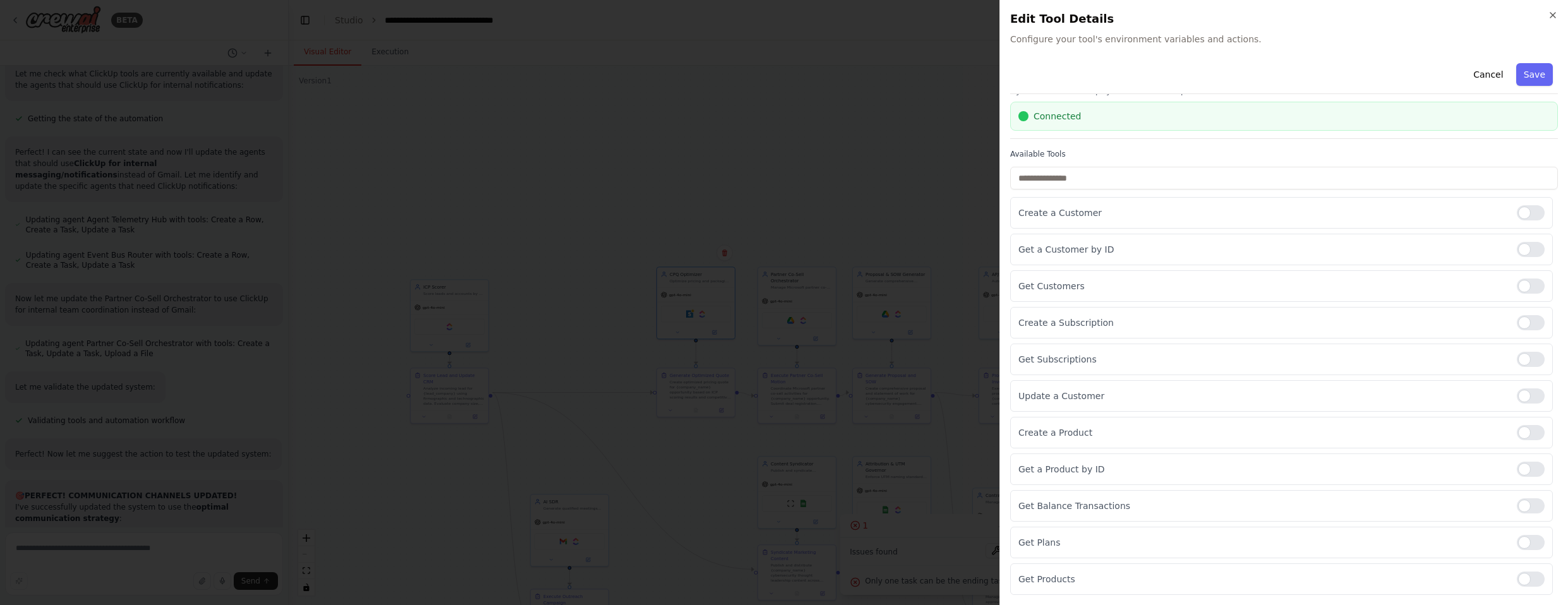
drag, startPoint x: 1529, startPoint y: 465, endPoint x: 1529, endPoint y: 485, distance: 20.0
click at [827, 465] on div at bounding box center [1531, 468] width 28 height 15
click at [827, 502] on div at bounding box center [1531, 505] width 28 height 15
click at [827, 536] on div at bounding box center [1531, 542] width 28 height 15
click at [827, 80] on button "Save" at bounding box center [1535, 74] width 37 height 23
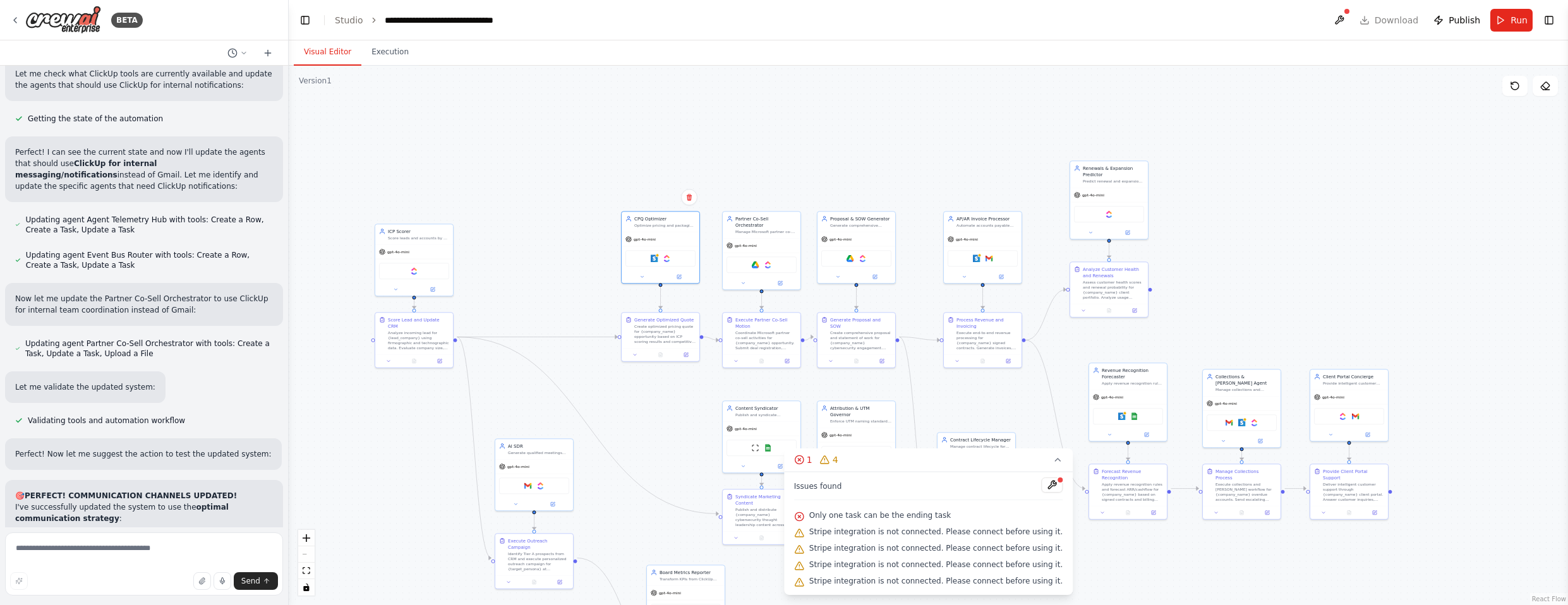
drag, startPoint x: 1278, startPoint y: 293, endPoint x: 1239, endPoint y: 236, distance: 69.1
click at [827, 237] on div ".deletable-edge-delete-btn { width: 20px; height: 20px; border: 0px solid #ffff…" at bounding box center [928, 335] width 1279 height 539
click at [827, 252] on div at bounding box center [977, 253] width 4 height 4
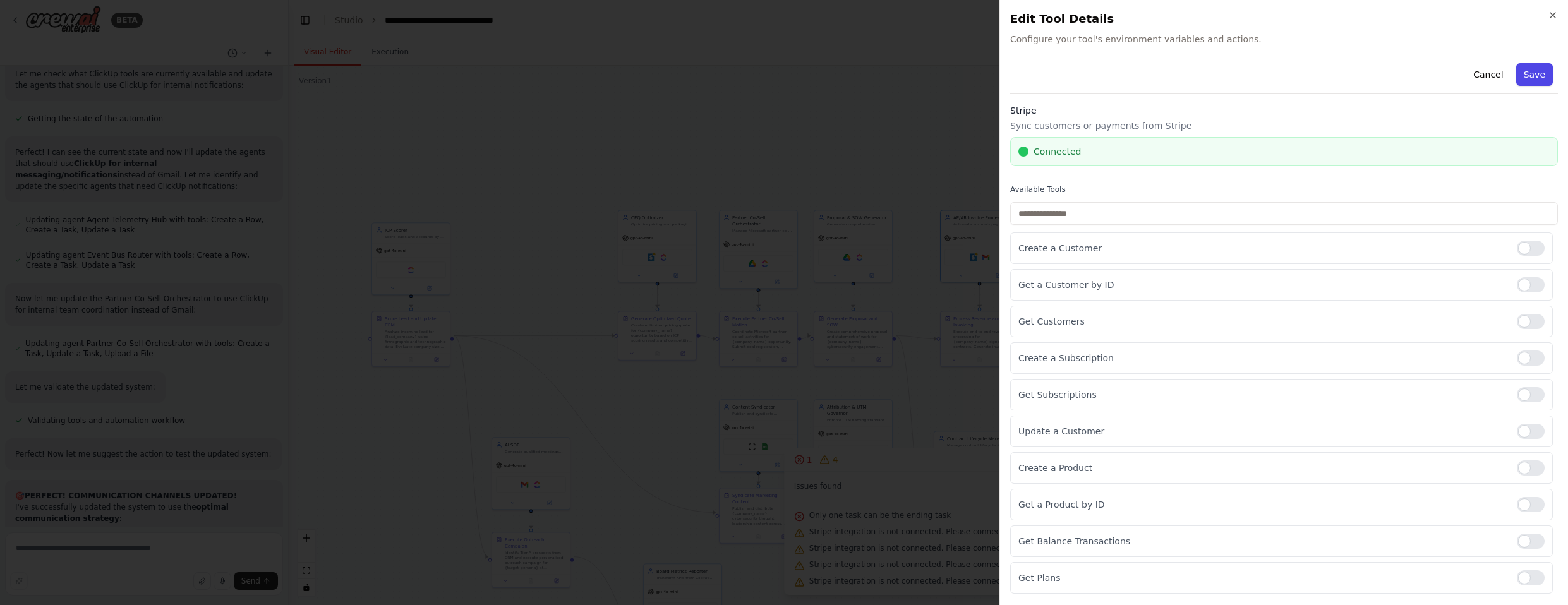
click at [827, 74] on button "Save" at bounding box center [1535, 74] width 37 height 23
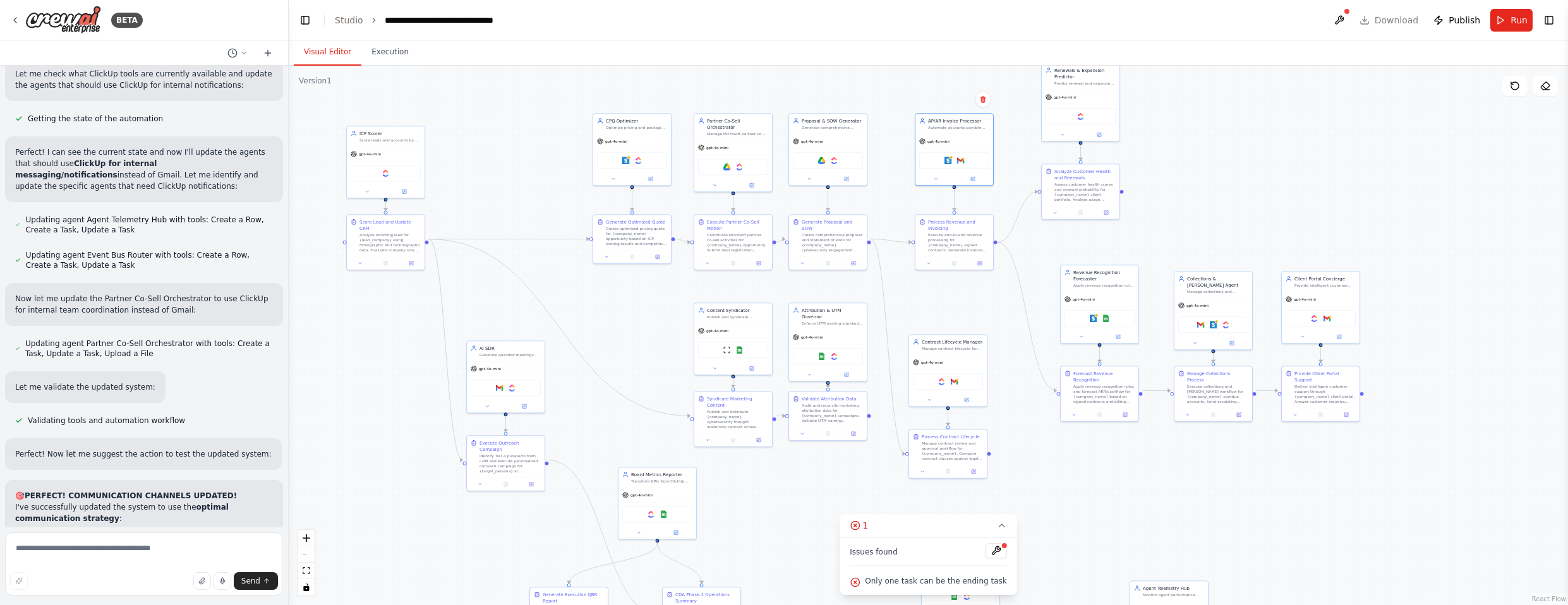
drag, startPoint x: 1293, startPoint y: 277, endPoint x: 1267, endPoint y: 180, distance: 100.4
click at [827, 180] on div ".deletable-edge-delete-btn { width: 20px; height: 20px; border: 0px solid #ffff…" at bounding box center [928, 335] width 1279 height 539
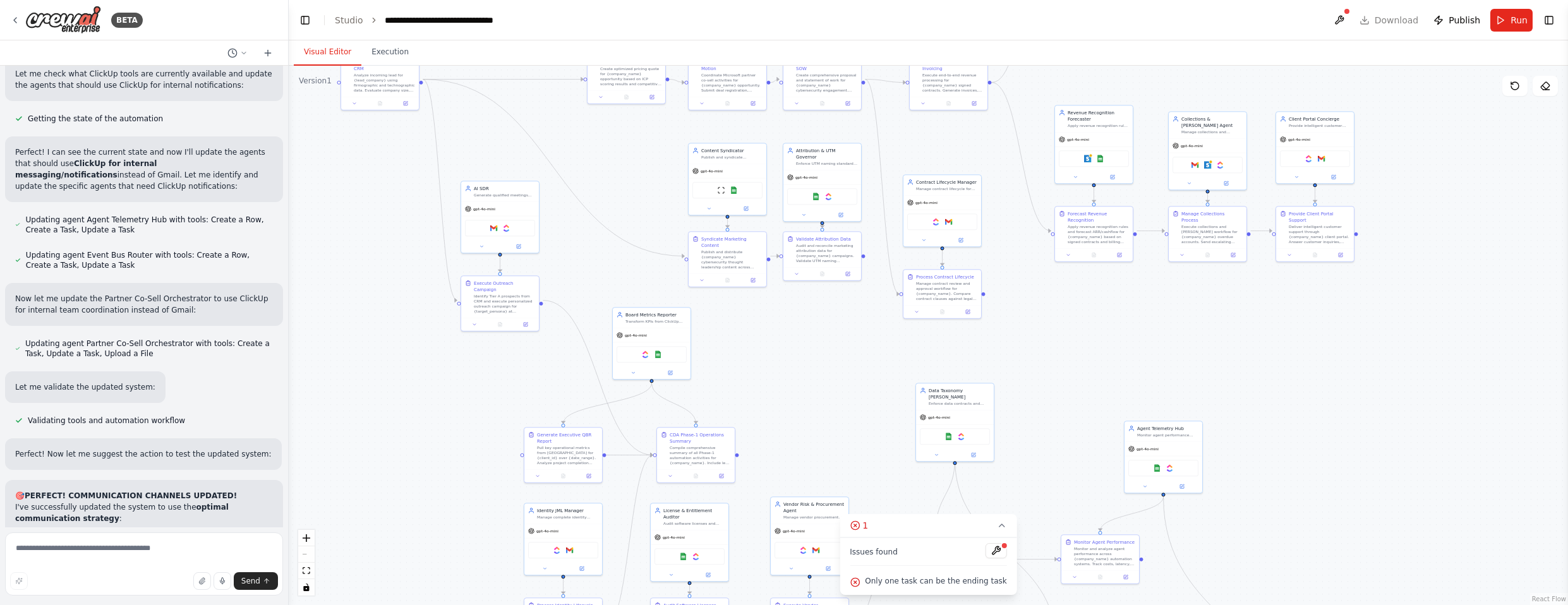
drag, startPoint x: 809, startPoint y: 540, endPoint x: 803, endPoint y: 380, distance: 160.1
click at [803, 380] on div ".deletable-edge-delete-btn { width: 20px; height: 20px; border: 0px solid #ffff…" at bounding box center [928, 335] width 1279 height 539
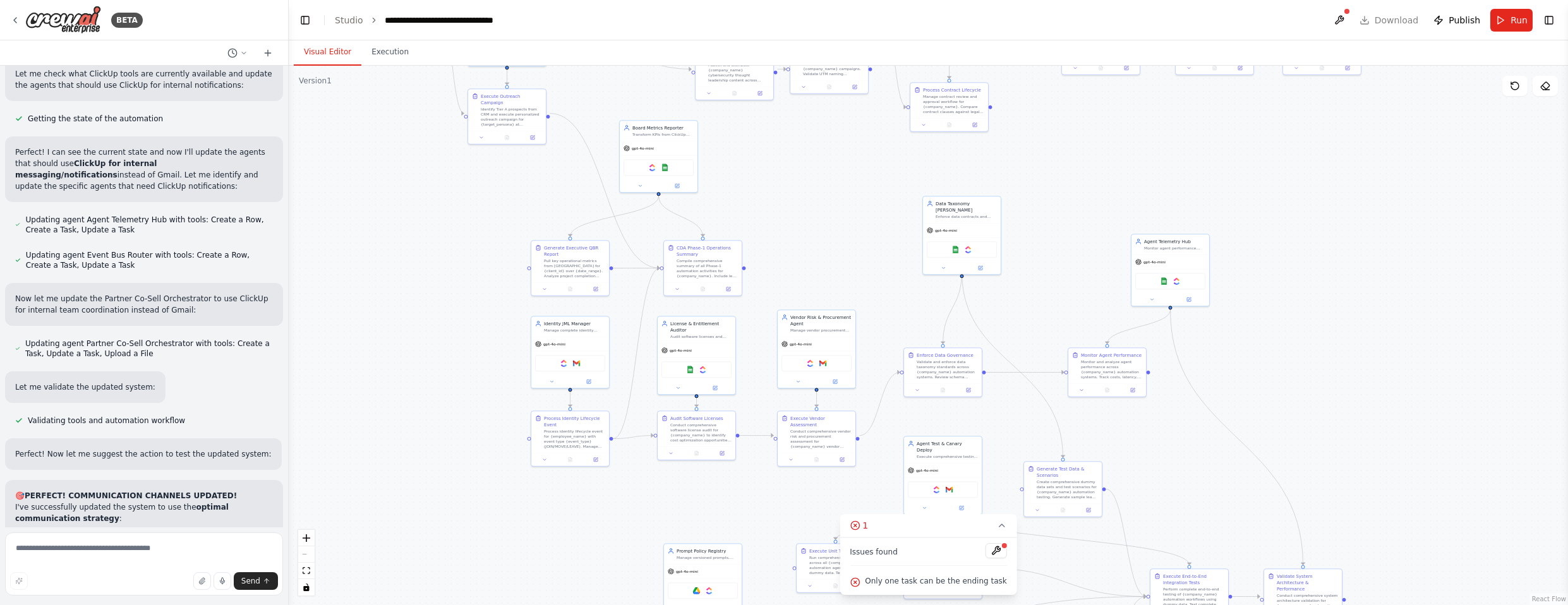
drag, startPoint x: 1084, startPoint y: 419, endPoint x: 1097, endPoint y: 250, distance: 169.5
click at [827, 250] on div ".deletable-edge-delete-btn { width: 20px; height: 20px; border: 0px solid #ffff…" at bounding box center [928, 335] width 1279 height 539
click at [827, 555] on span "Issues found" at bounding box center [873, 551] width 48 height 10
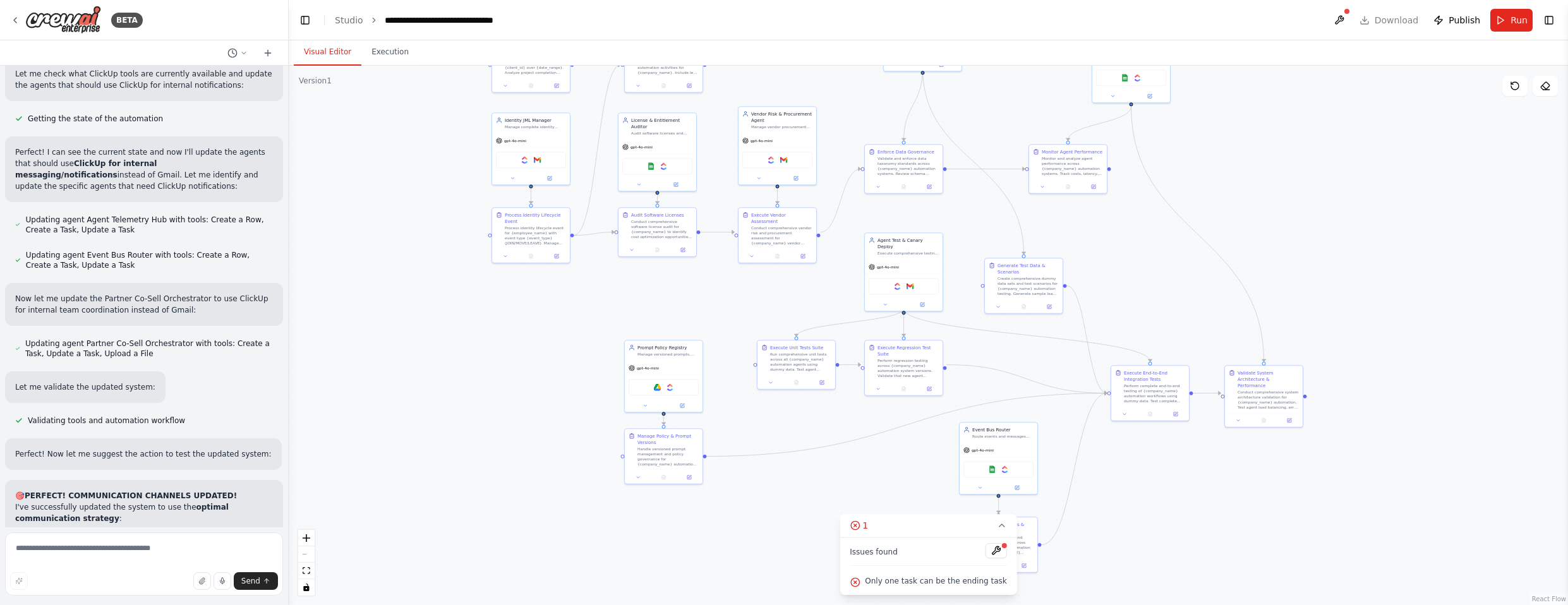
drag, startPoint x: 1299, startPoint y: 479, endPoint x: 1259, endPoint y: 276, distance: 206.9
click at [827, 276] on div ".deletable-edge-delete-btn { width: 20px; height: 20px; border: 0px solid #ffff…" at bounding box center [928, 335] width 1279 height 539
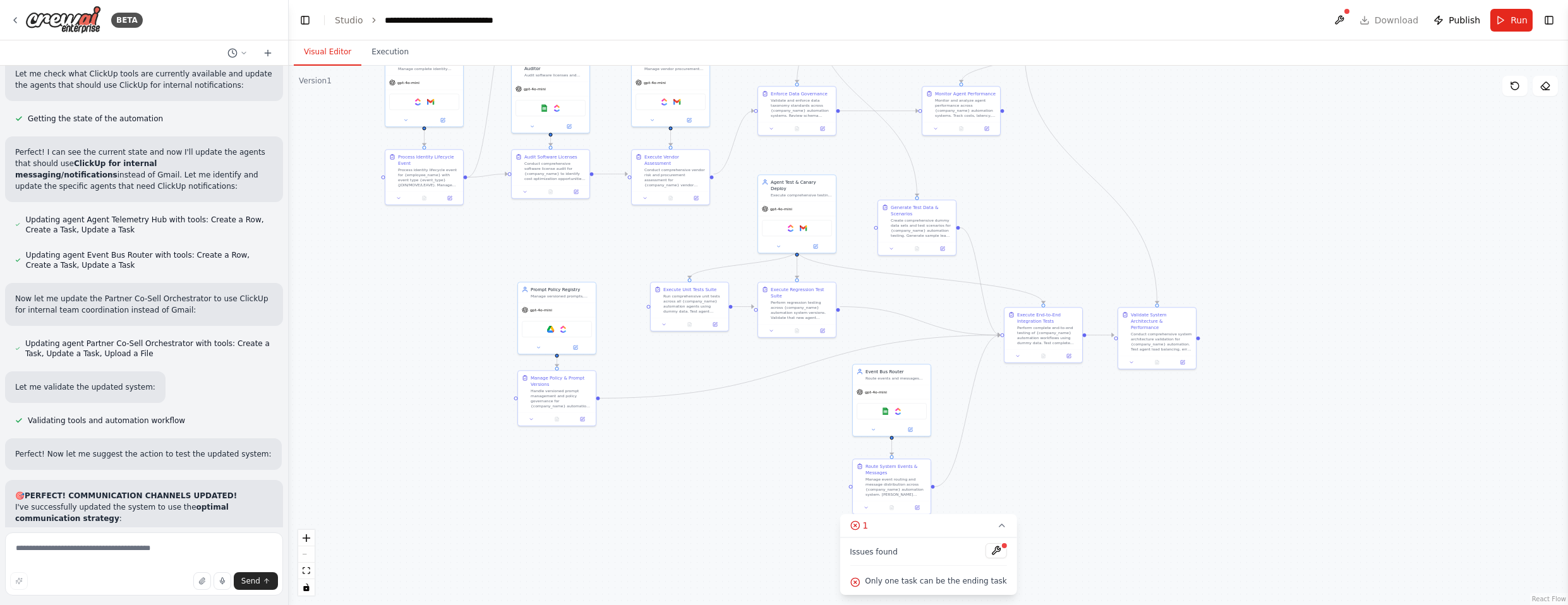
drag, startPoint x: 1346, startPoint y: 179, endPoint x: 1237, endPoint y: 121, distance: 123.5
click at [827, 121] on div ".deletable-edge-delete-btn { width: 20px; height: 20px; border: 0px solid #ffff…" at bounding box center [928, 335] width 1279 height 539
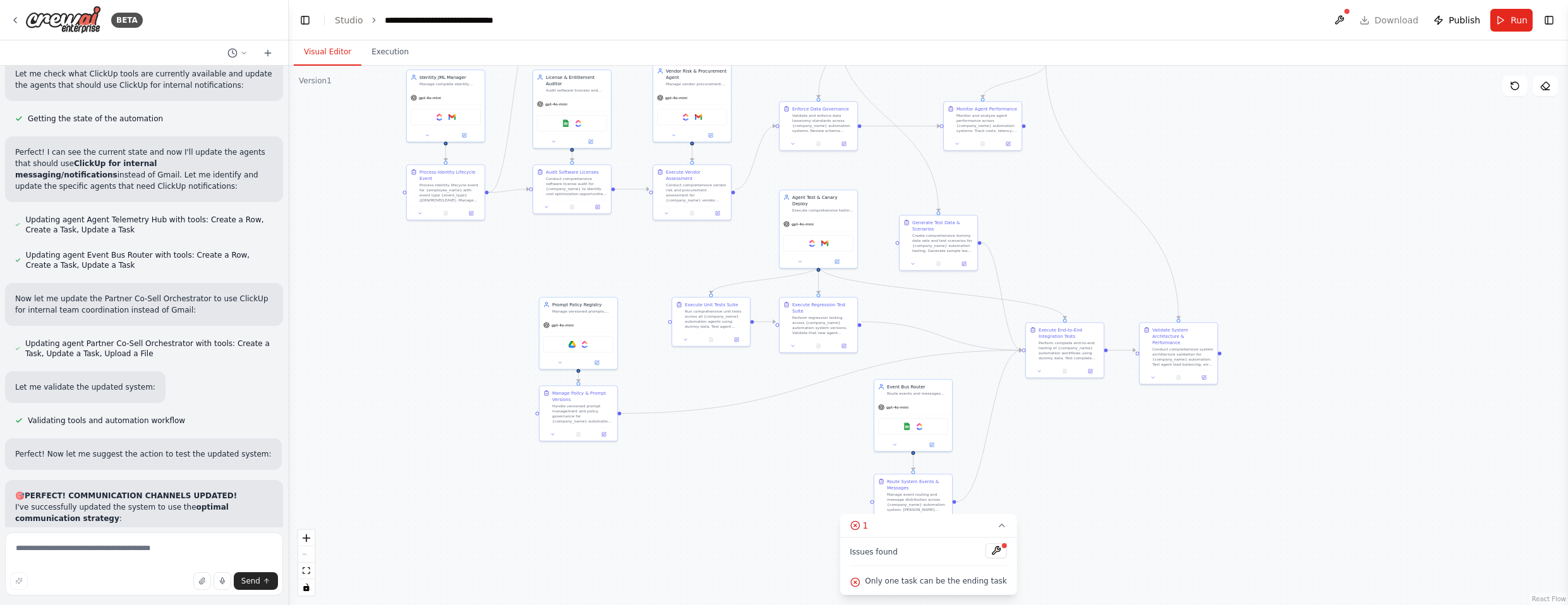
drag, startPoint x: 1255, startPoint y: 212, endPoint x: 1305, endPoint y: 288, distance: 91.0
click at [827, 288] on div ".deletable-edge-delete-btn { width: 20px; height: 20px; border: 0px solid #ffff…" at bounding box center [928, 335] width 1279 height 539
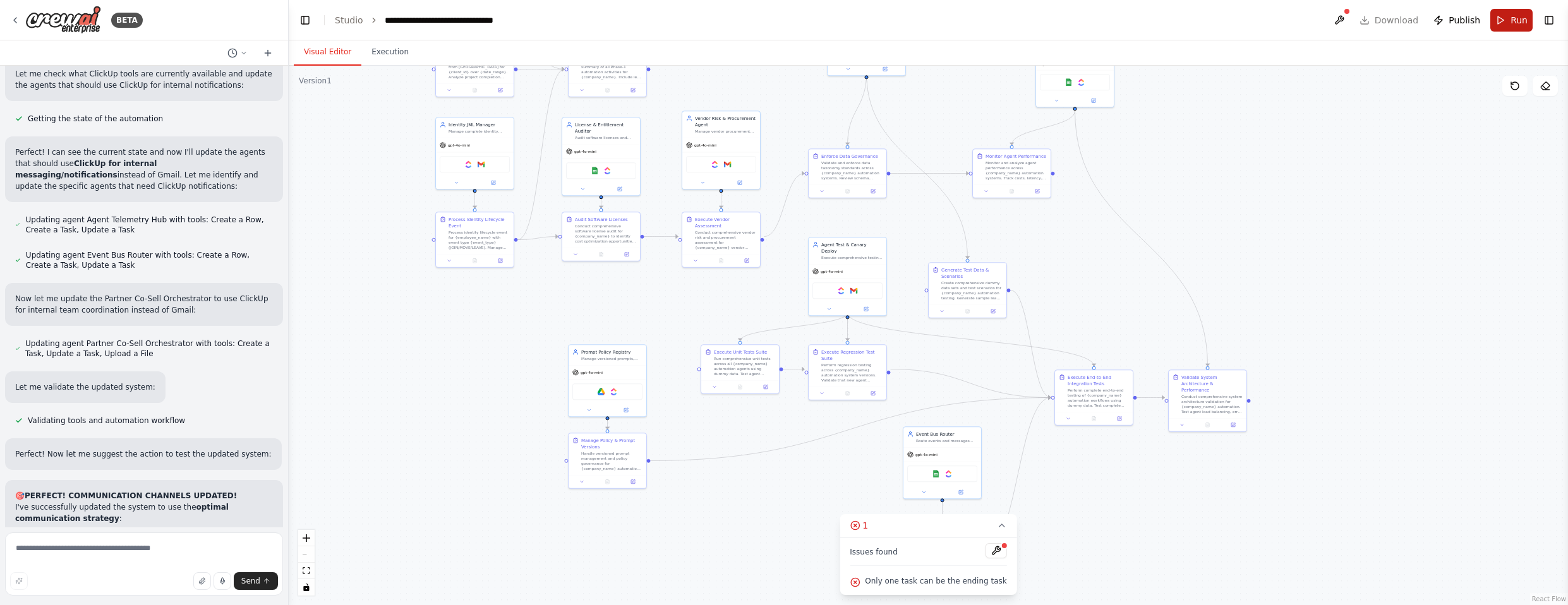
click at [827, 12] on button "Run" at bounding box center [1511, 20] width 43 height 23
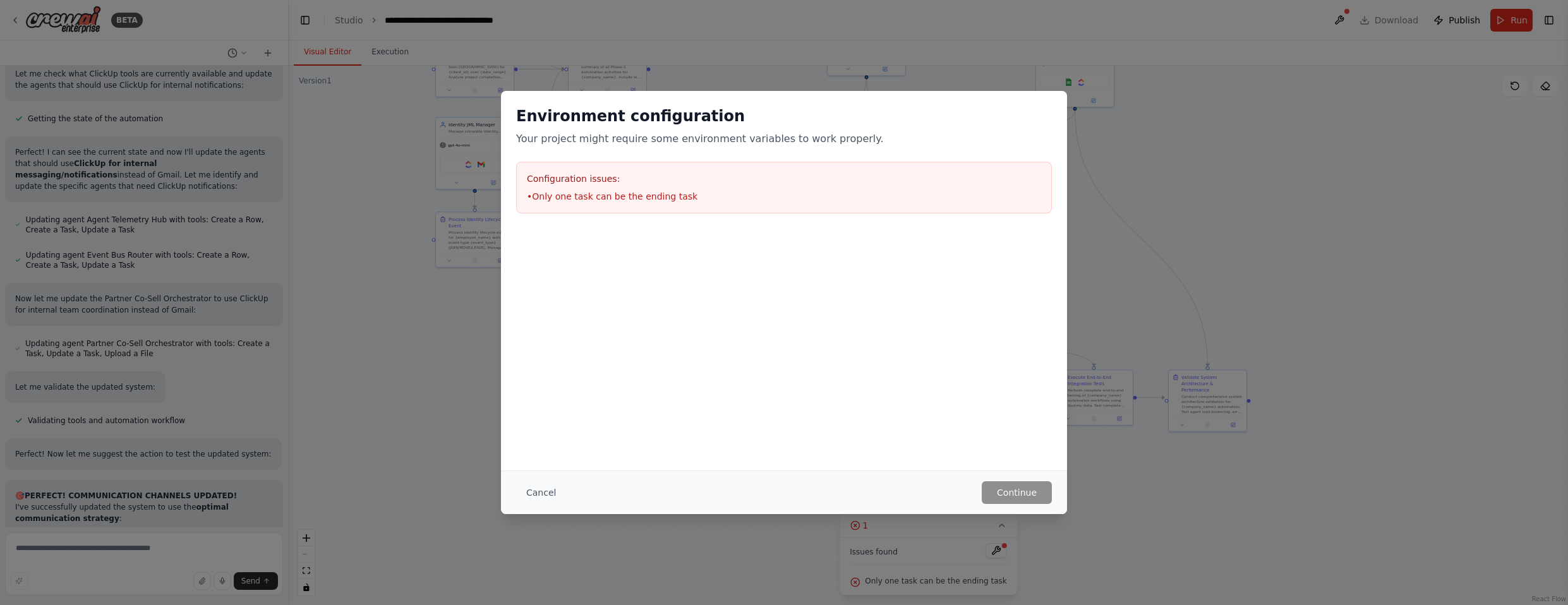
click at [524, 494] on button "Cancel" at bounding box center [541, 492] width 50 height 23
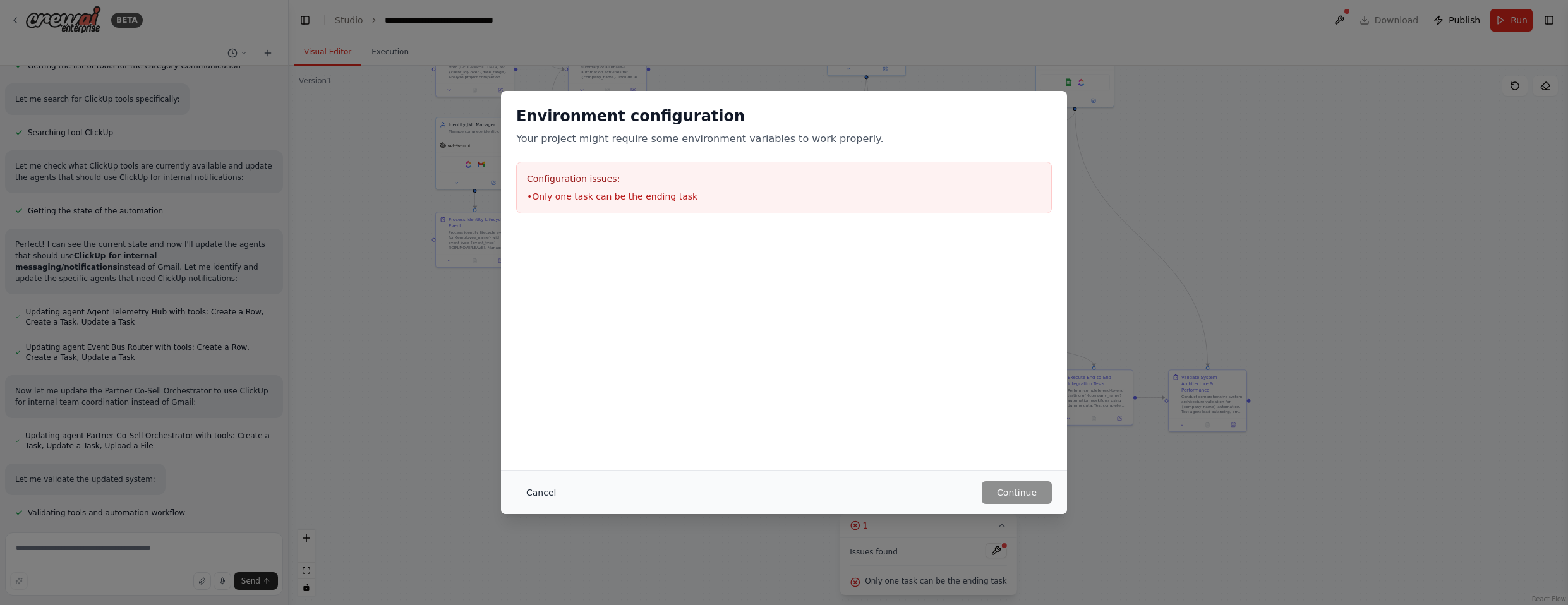
click at [536, 491] on button "Cancel" at bounding box center [541, 492] width 50 height 23
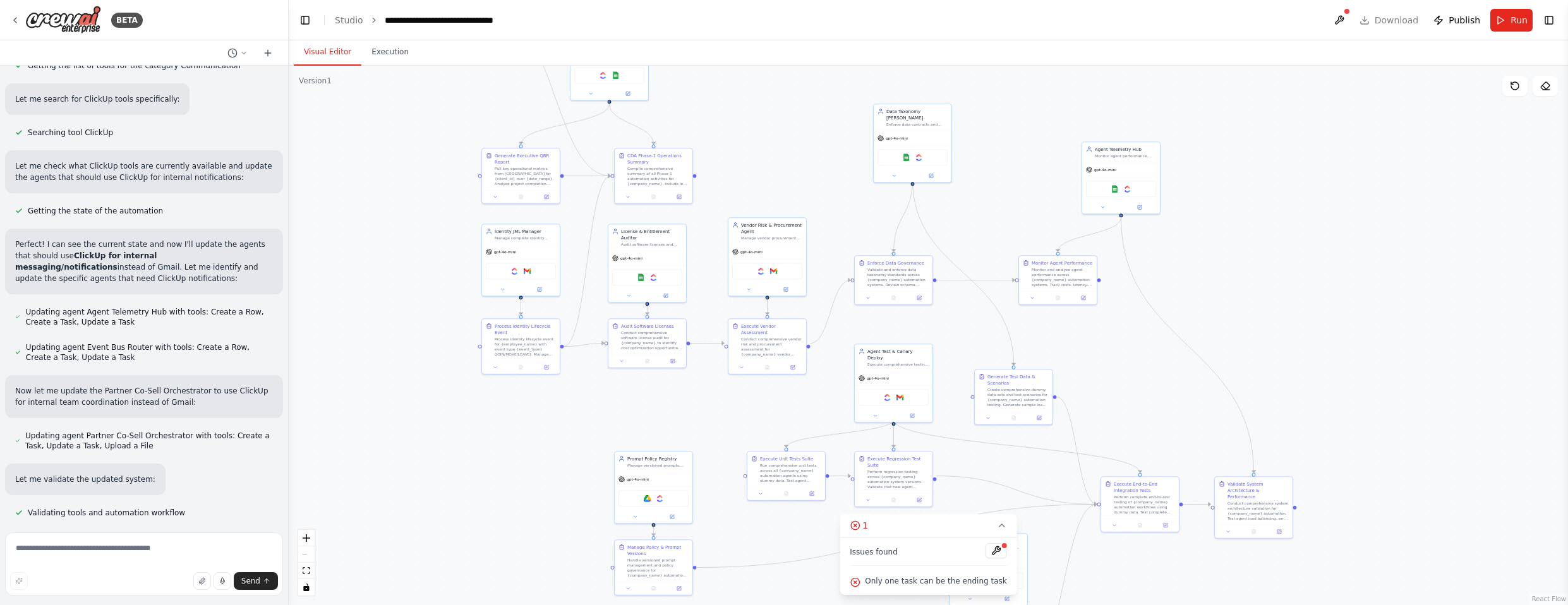
drag, startPoint x: 398, startPoint y: 303, endPoint x: 470, endPoint y: 450, distance: 163.7
click at [470, 460] on div ".deletable-edge-delete-btn { width: 20px; height: 20px; border: 0px solid #ffff…" at bounding box center [928, 335] width 1279 height 539
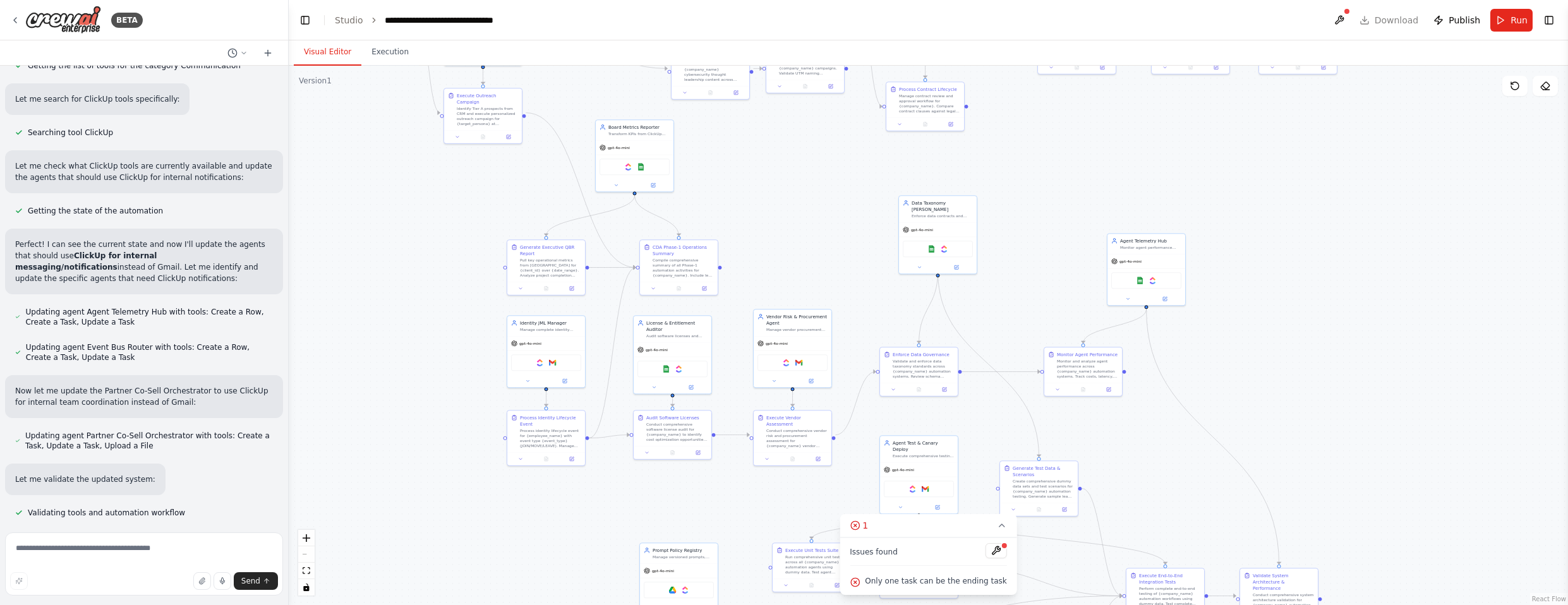
drag, startPoint x: 437, startPoint y: 318, endPoint x: 440, endPoint y: 417, distance: 99.0
click at [438, 405] on div ".deletable-edge-delete-btn { width: 20px; height: 20px; border: 0px solid #ffff…" at bounding box center [928, 335] width 1279 height 539
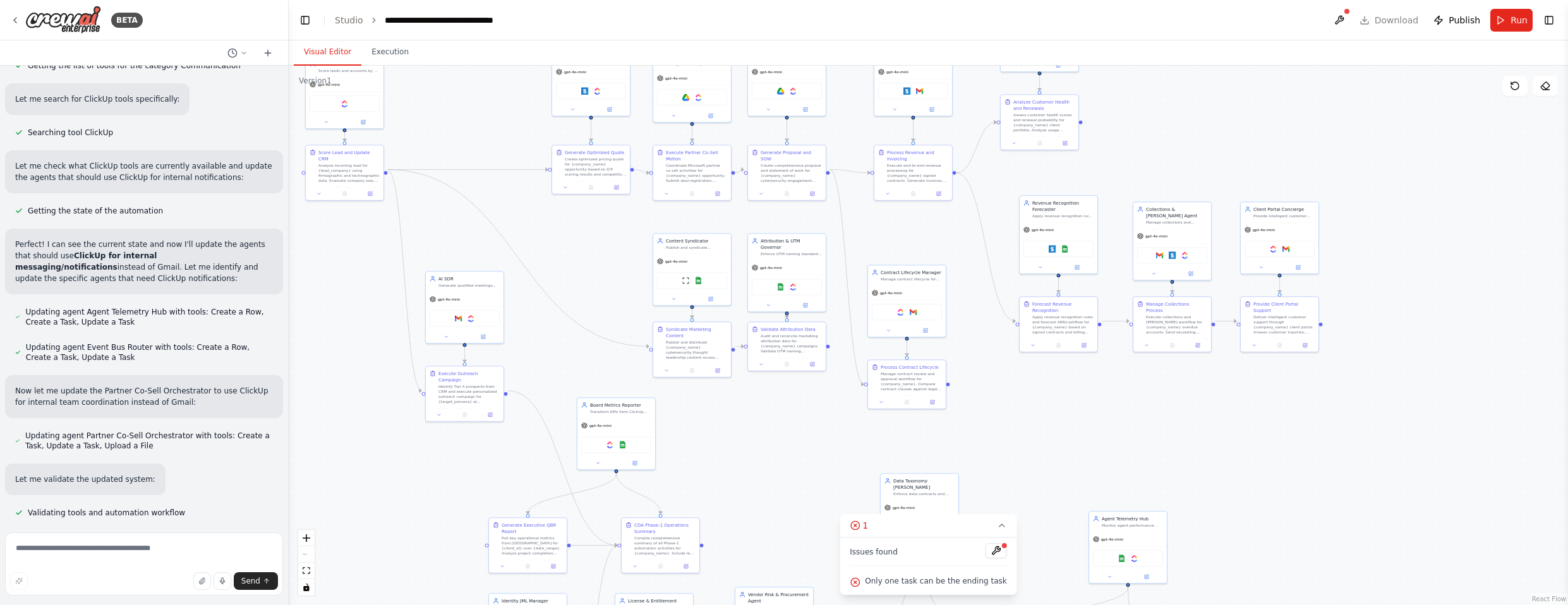
drag, startPoint x: 407, startPoint y: 293, endPoint x: 386, endPoint y: 544, distance: 251.9
click at [386, 546] on div ".deletable-edge-delete-btn { width: 20px; height: 20px; border: 0px solid #ffff…" at bounding box center [928, 335] width 1279 height 539
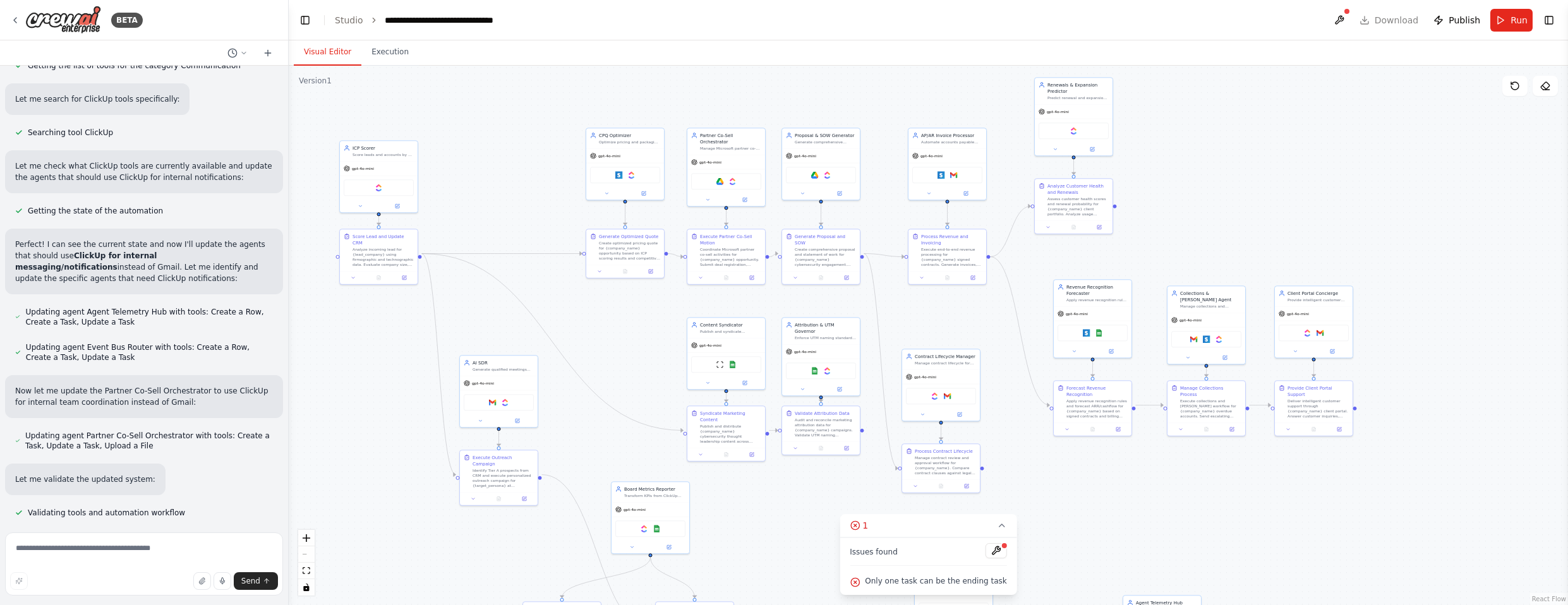
drag, startPoint x: 349, startPoint y: 346, endPoint x: 437, endPoint y: 391, distance: 98.8
click at [439, 437] on div ".deletable-edge-delete-btn { width: 20px; height: 20px; border: 0px solid #ffff…" at bounding box center [928, 335] width 1279 height 539
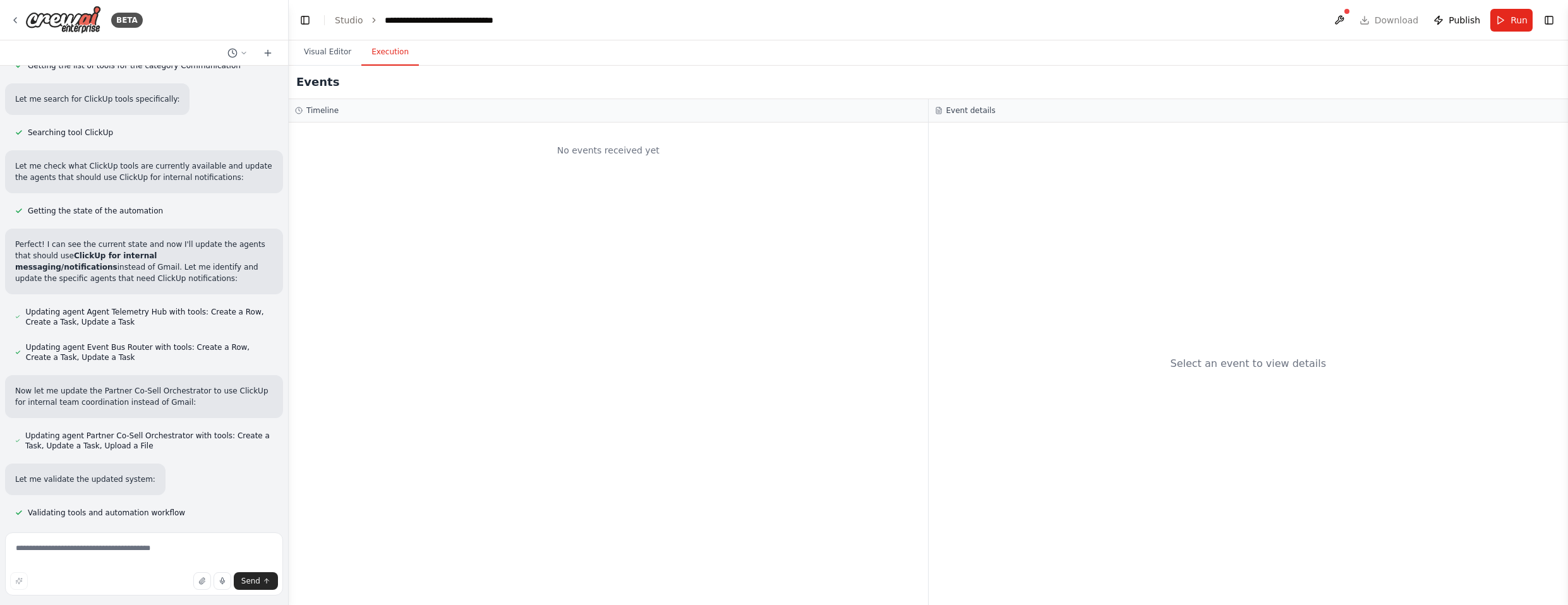
click at [382, 57] on button "Execution" at bounding box center [390, 52] width 58 height 27
click at [305, 59] on button "Visual Editor" at bounding box center [327, 52] width 67 height 27
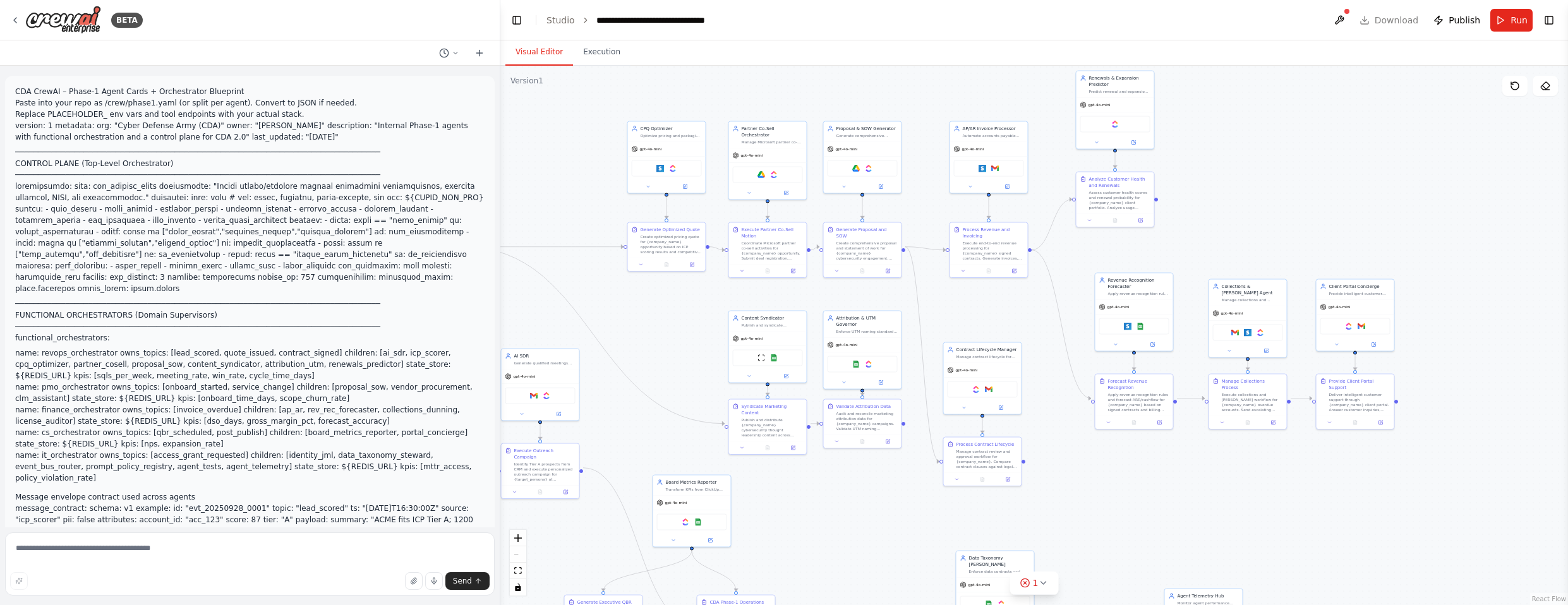
scroll to position [12424, 0]
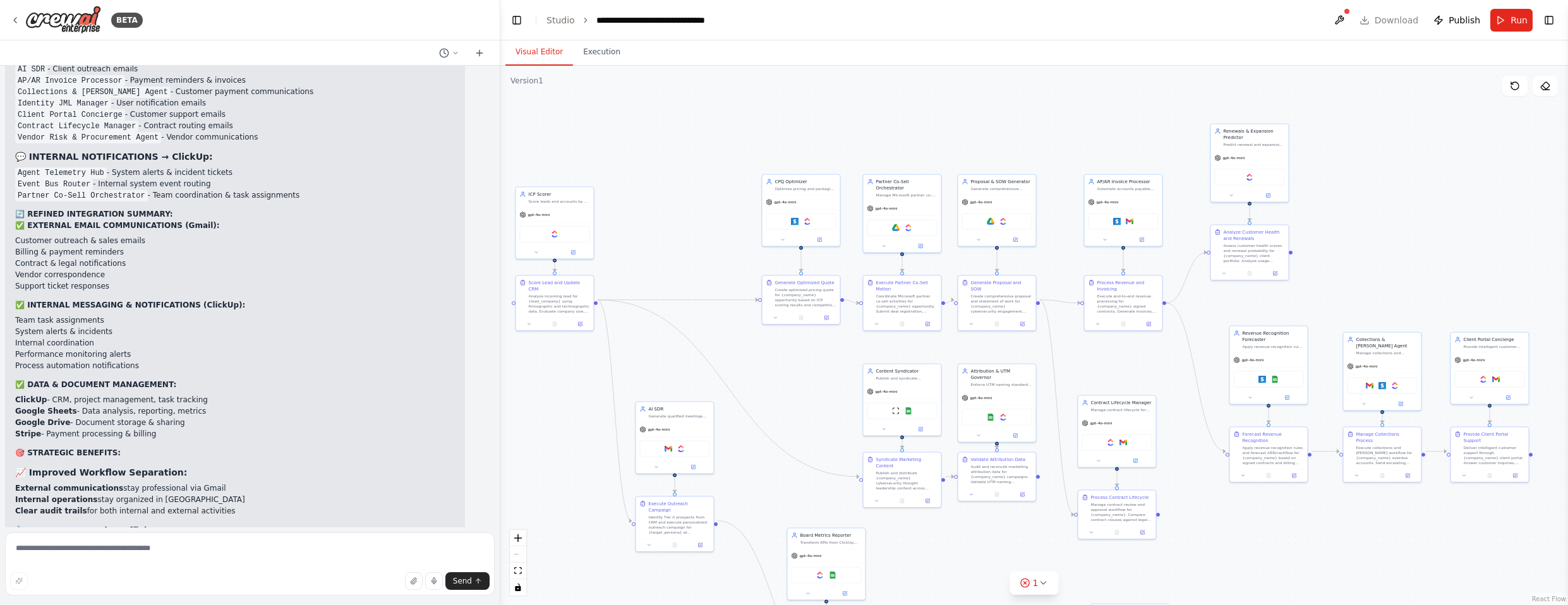
drag, startPoint x: 1241, startPoint y: 237, endPoint x: 1391, endPoint y: 293, distance: 160.1
click at [1391, 292] on div ".deletable-edge-delete-btn { width: 20px; height: 20px; border: 0px solid #ffff…" at bounding box center [1034, 335] width 1068 height 539
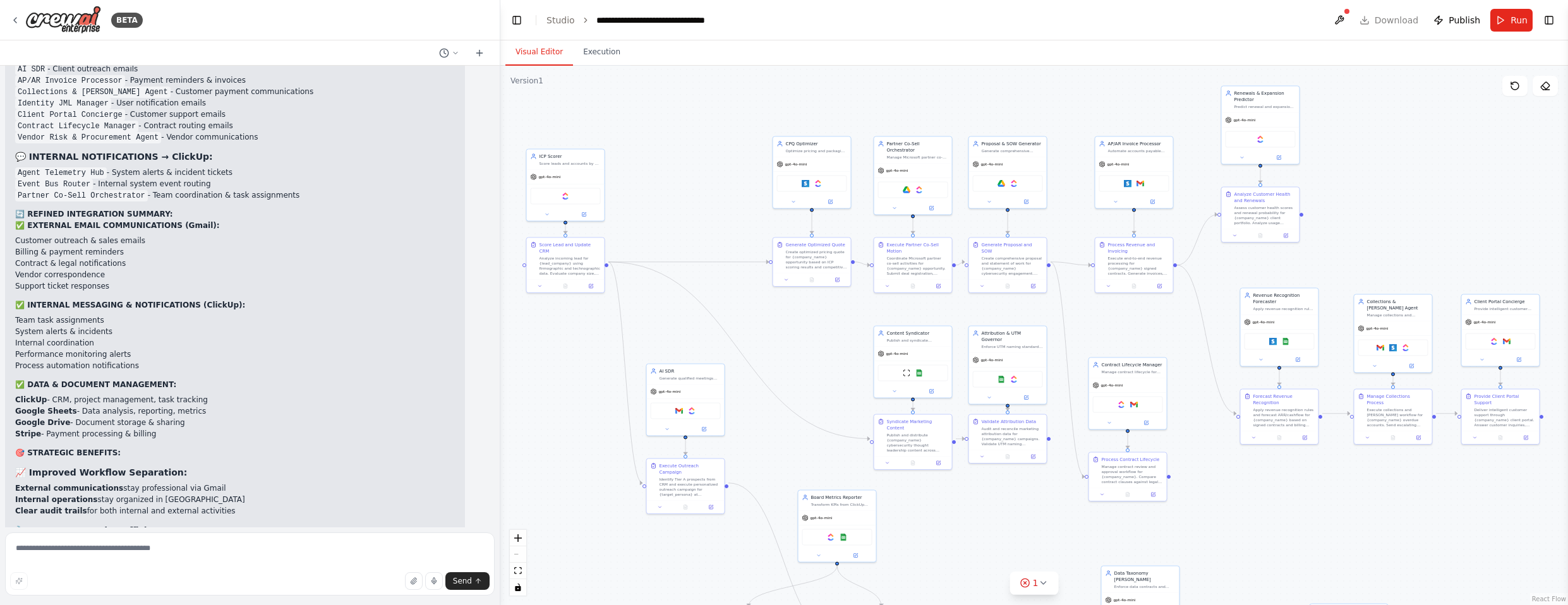
drag, startPoint x: 694, startPoint y: 227, endPoint x: 689, endPoint y: 186, distance: 41.3
click at [689, 186] on div ".deletable-edge-delete-btn { width: 20px; height: 20px; border: 0px solid #ffff…" at bounding box center [1034, 335] width 1068 height 539
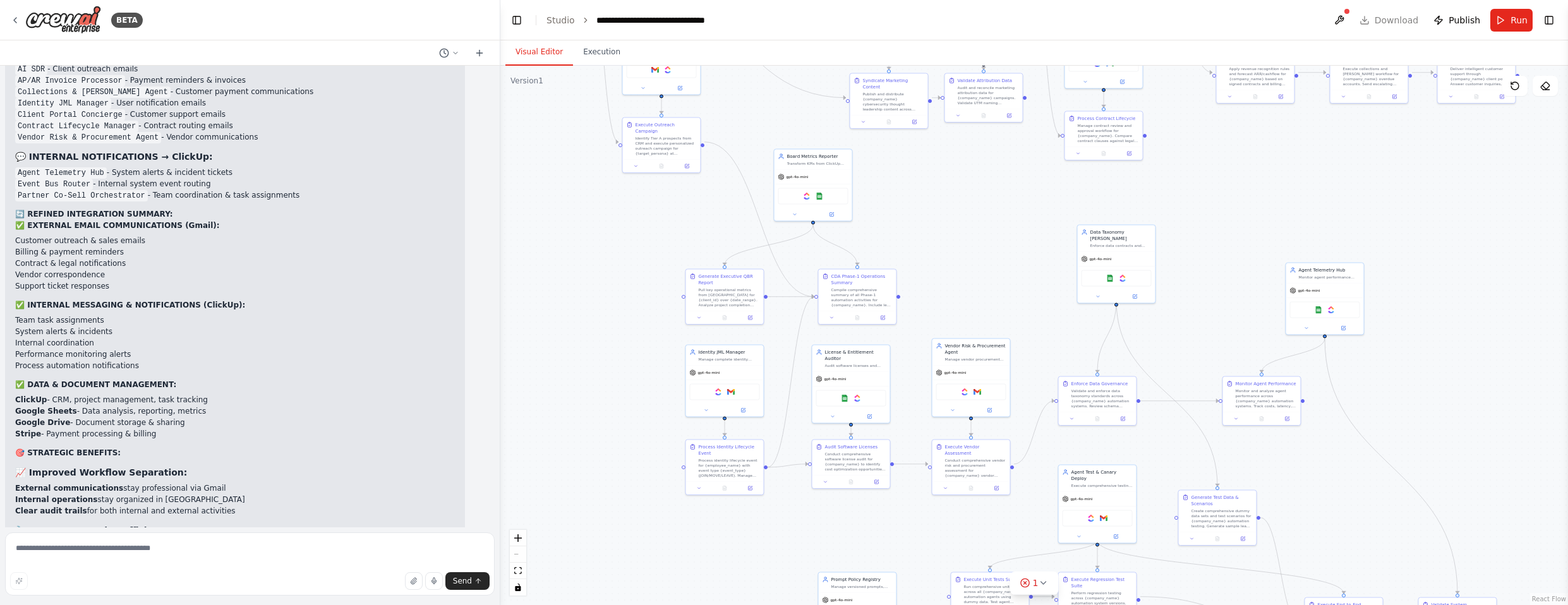
drag, startPoint x: 972, startPoint y: 532, endPoint x: 951, endPoint y: 182, distance: 350.6
click at [948, 178] on div ".deletable-edge-delete-btn { width: 20px; height: 20px; border: 0px solid #ffff…" at bounding box center [1034, 335] width 1068 height 539
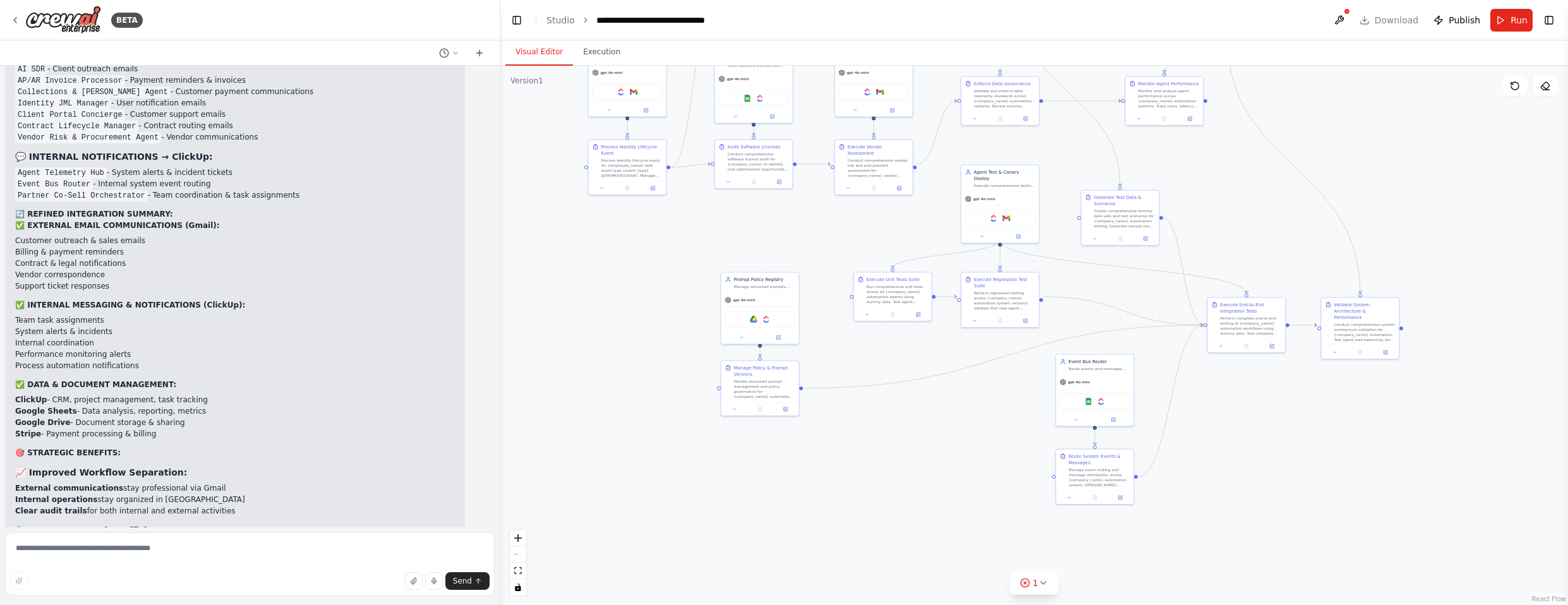
drag, startPoint x: 987, startPoint y: 524, endPoint x: 929, endPoint y: 412, distance: 126.1
click at [927, 412] on div ".deletable-edge-delete-btn { width: 20px; height: 20px; border: 0px solid #ffff…" at bounding box center [1034, 335] width 1068 height 539
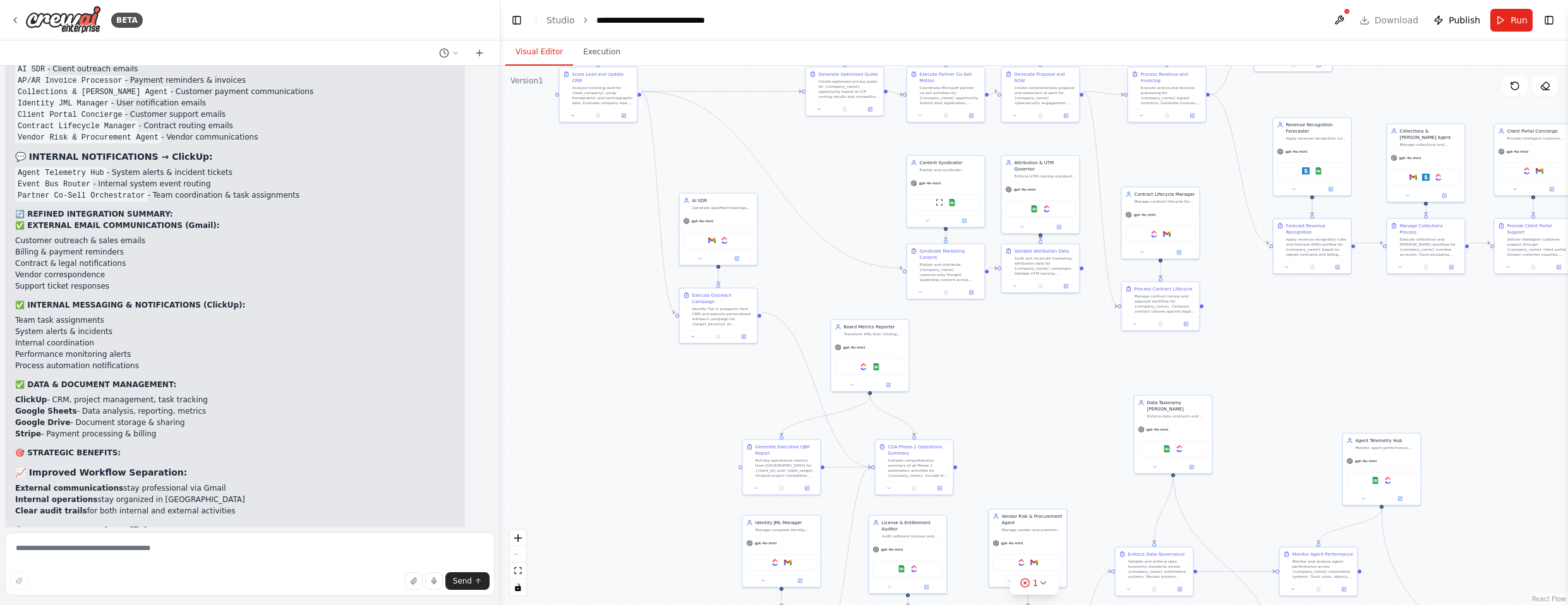
drag, startPoint x: 971, startPoint y: 113, endPoint x: 1097, endPoint y: 419, distance: 330.9
click at [1097, 419] on div ".deletable-edge-delete-btn { width: 20px; height: 20px; border: 0px solid #ffff…" at bounding box center [1034, 335] width 1068 height 539
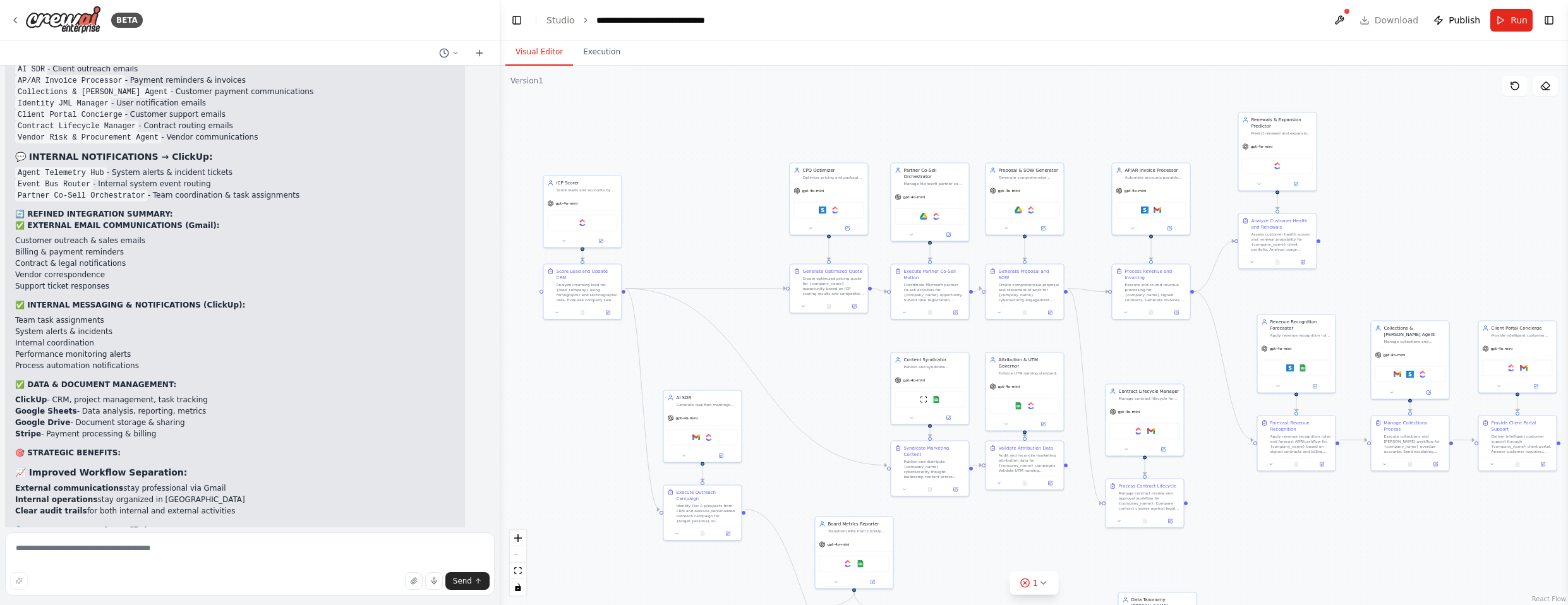
drag, startPoint x: 830, startPoint y: 186, endPoint x: 806, endPoint y: 373, distance: 188.5
click at [806, 373] on div ".deletable-edge-delete-btn { width: 20px; height: 20px; border: 0px solid #ffff…" at bounding box center [1034, 335] width 1068 height 539
click at [19, 18] on icon at bounding box center [14, 20] width 10 height 10
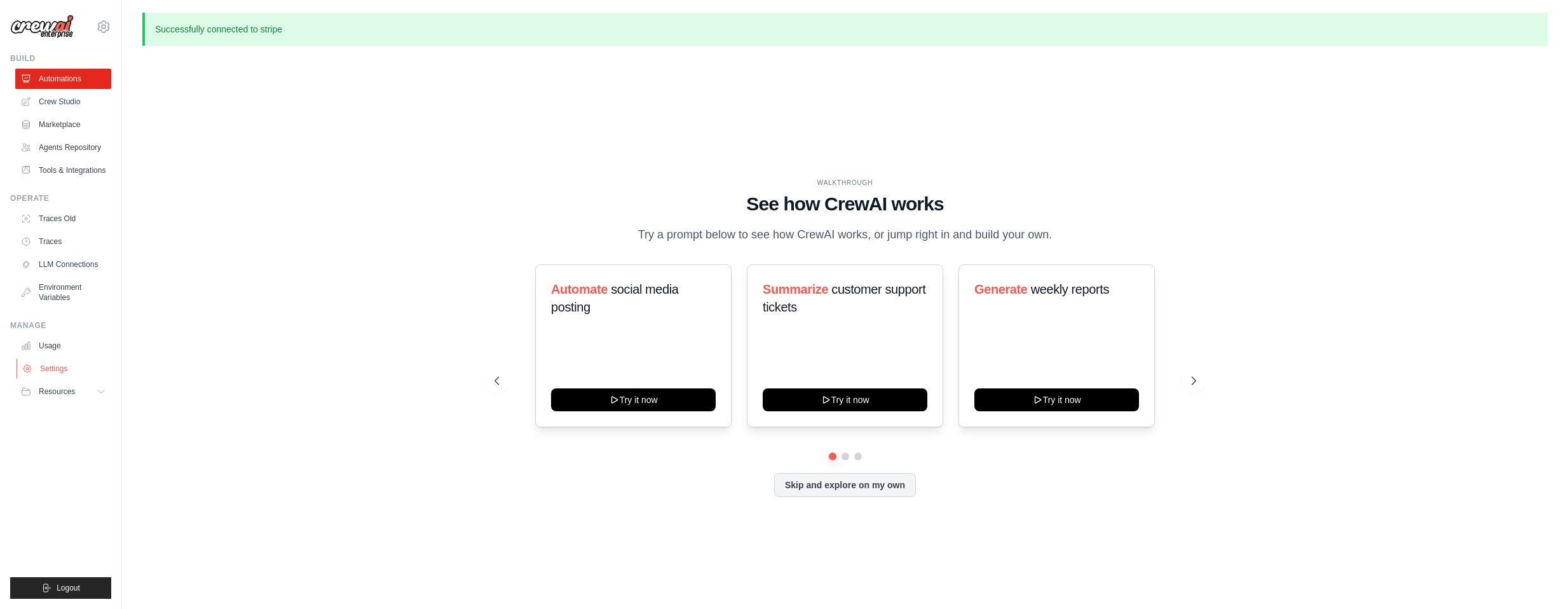
click at [47, 366] on link "Settings" at bounding box center [64, 368] width 96 height 20
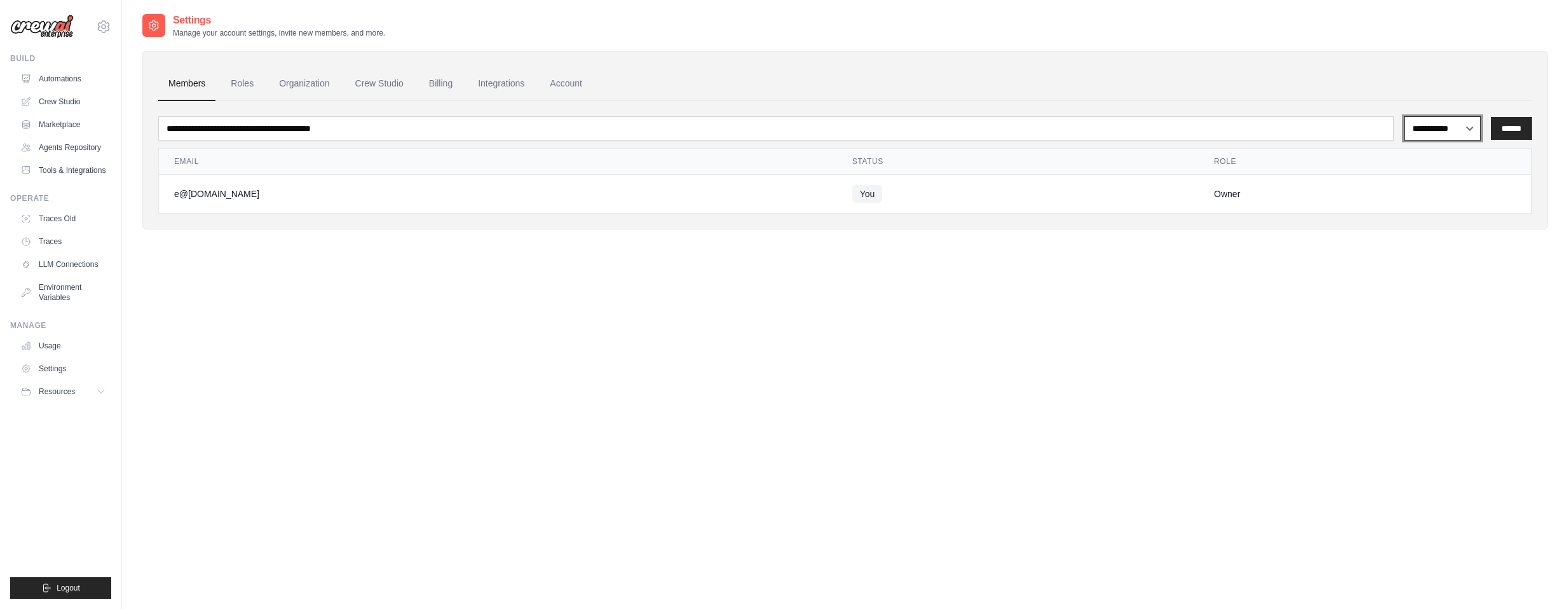
click at [1462, 130] on select "**********" at bounding box center [1442, 128] width 77 height 24
click at [1463, 128] on select "**********" at bounding box center [1442, 128] width 77 height 24
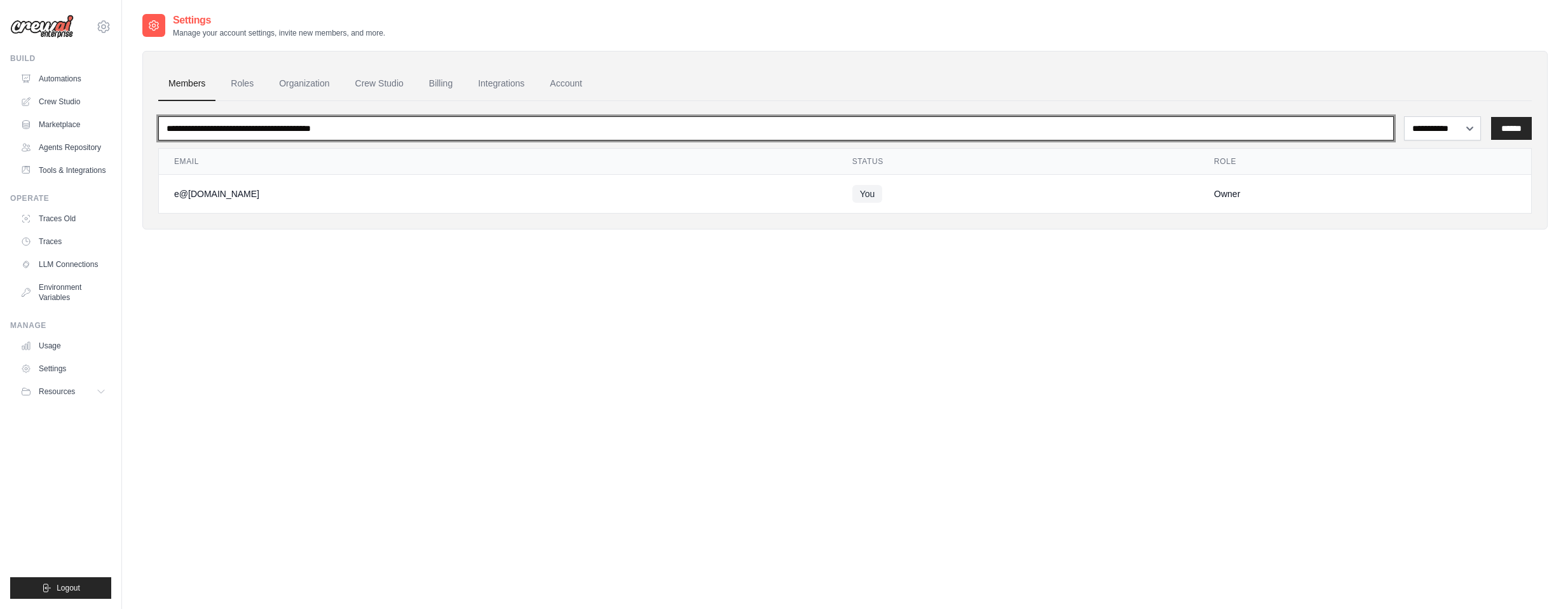
click at [698, 131] on input "email" at bounding box center [776, 128] width 1236 height 24
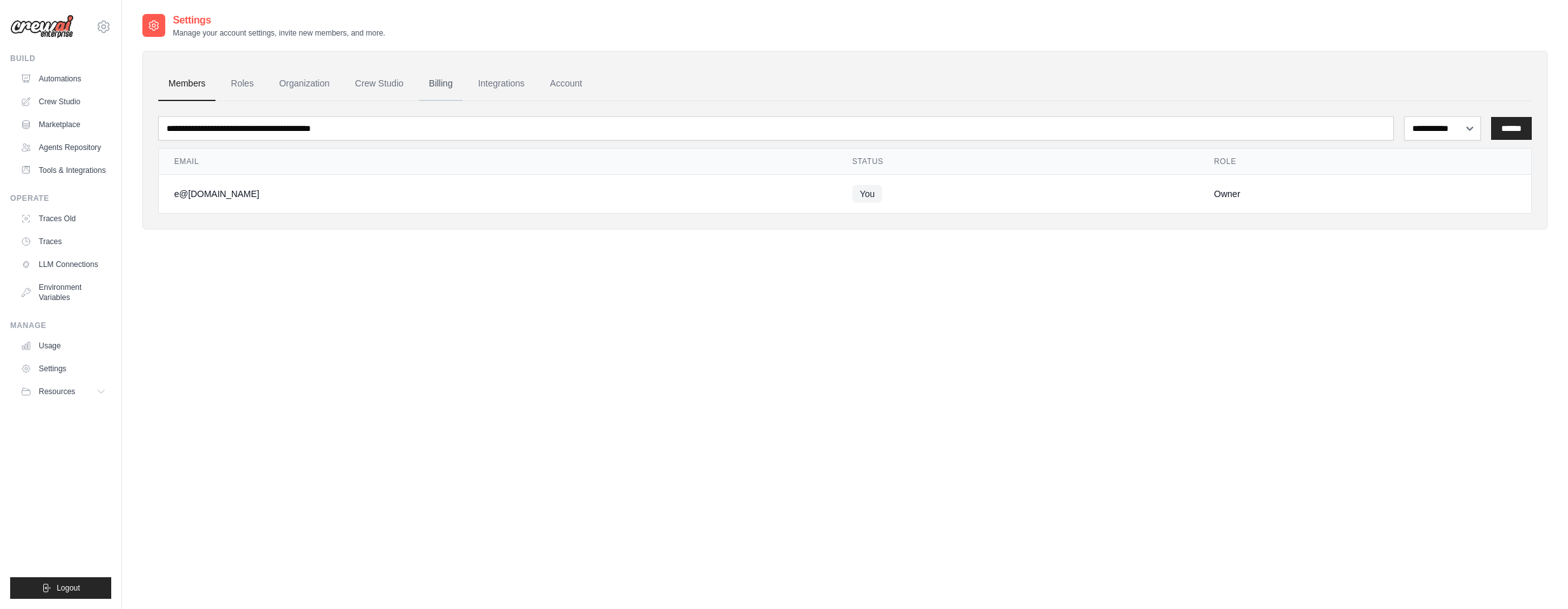
click at [443, 77] on link "Billing" at bounding box center [441, 84] width 44 height 34
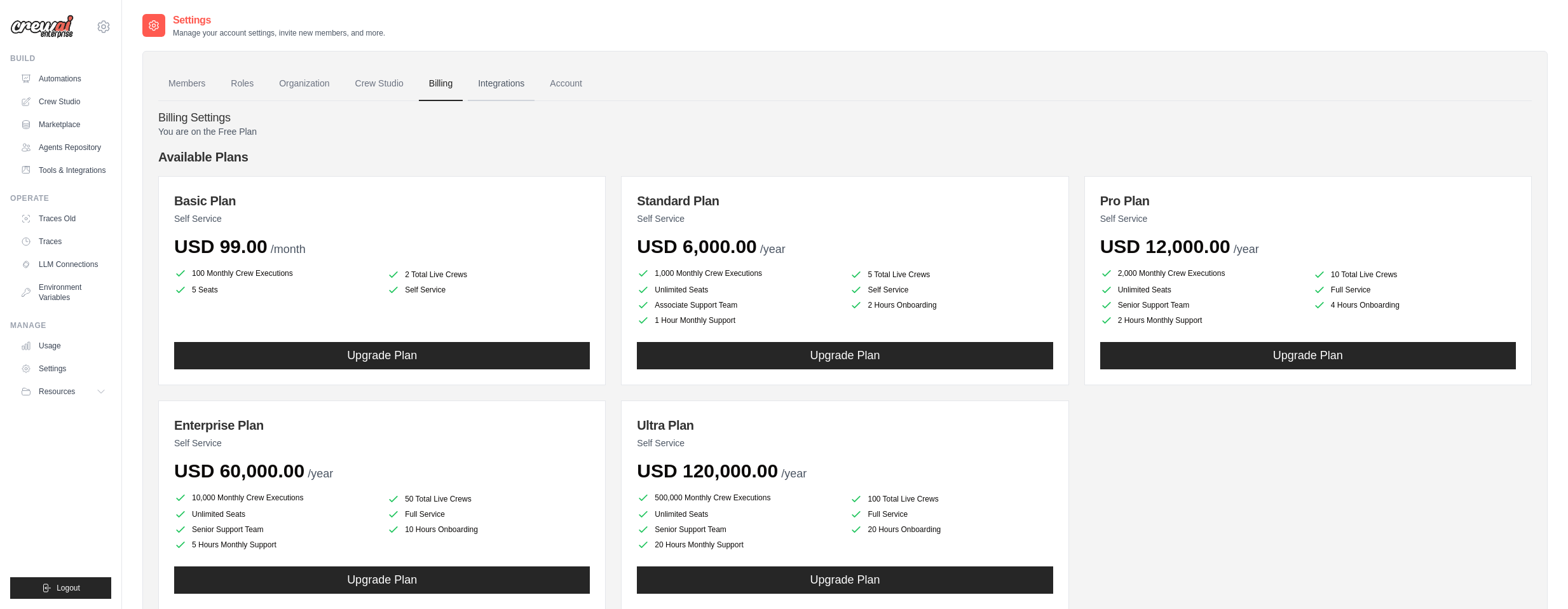
click at [496, 71] on link "Integrations" at bounding box center [501, 84] width 66 height 34
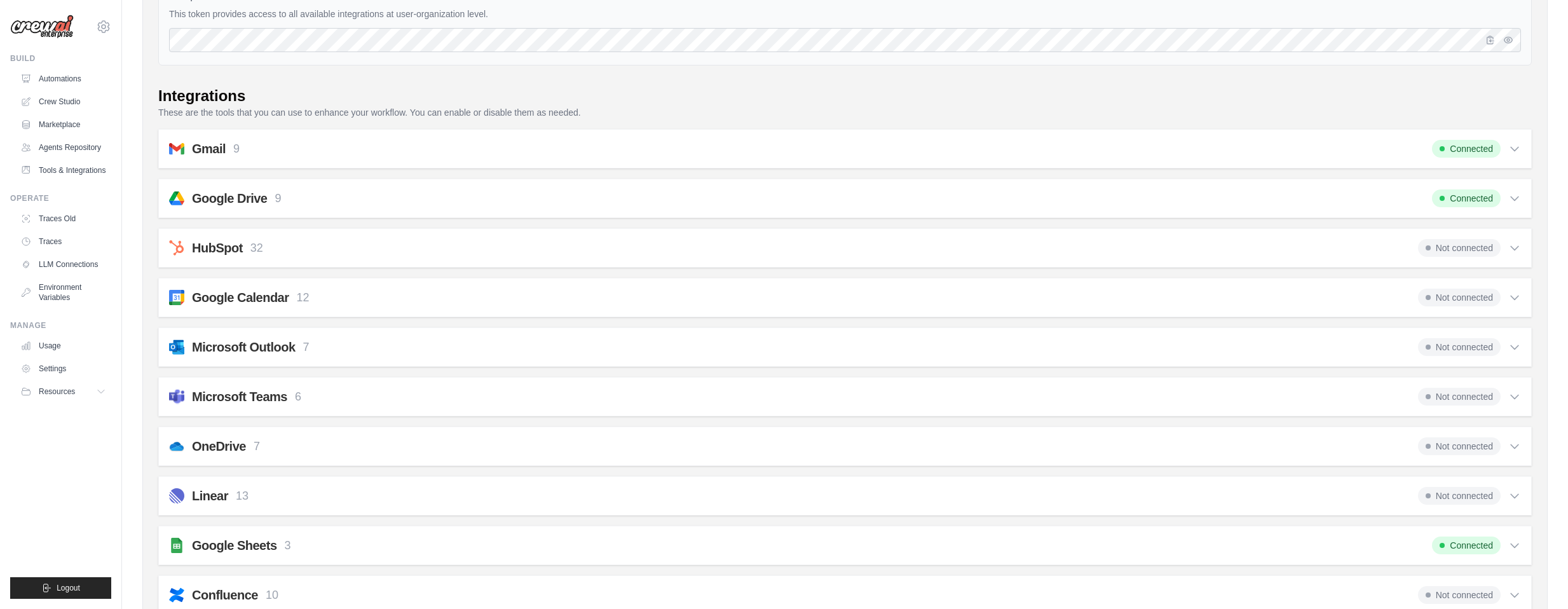
scroll to position [191, 0]
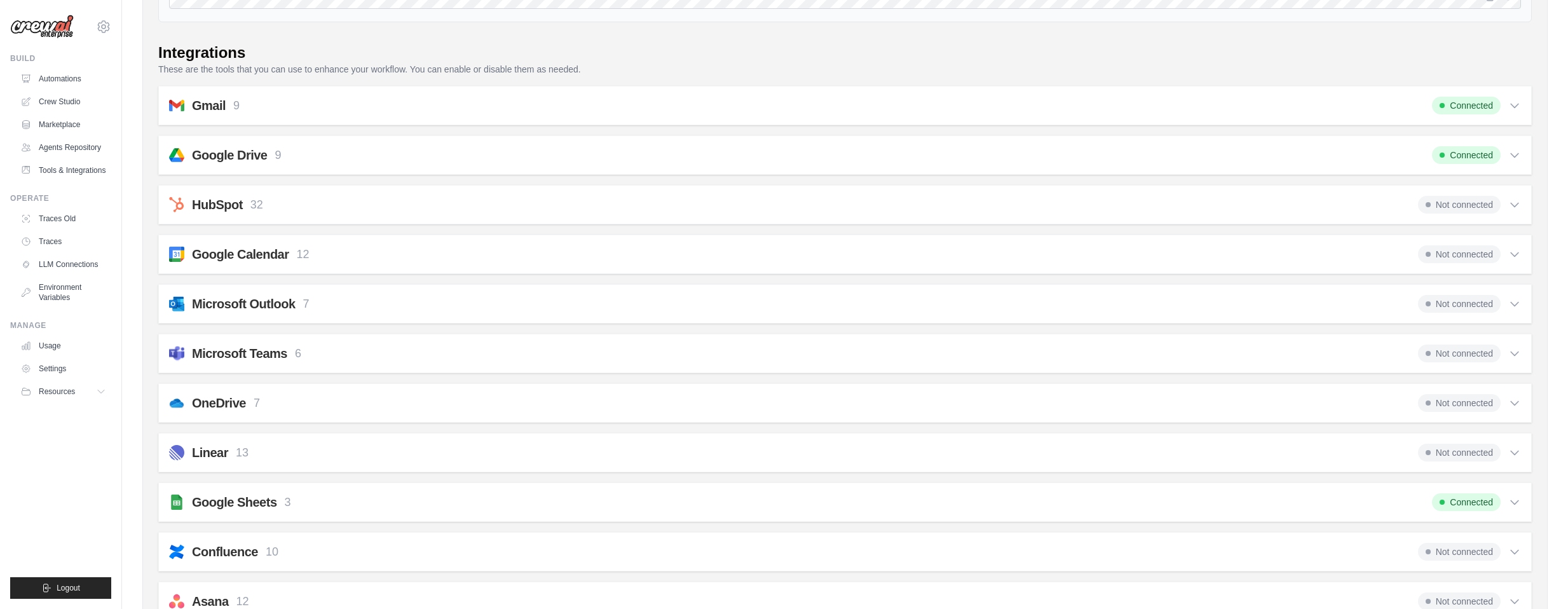
click at [404, 300] on div "Microsoft Outlook 7 Not connected" at bounding box center [845, 303] width 1352 height 18
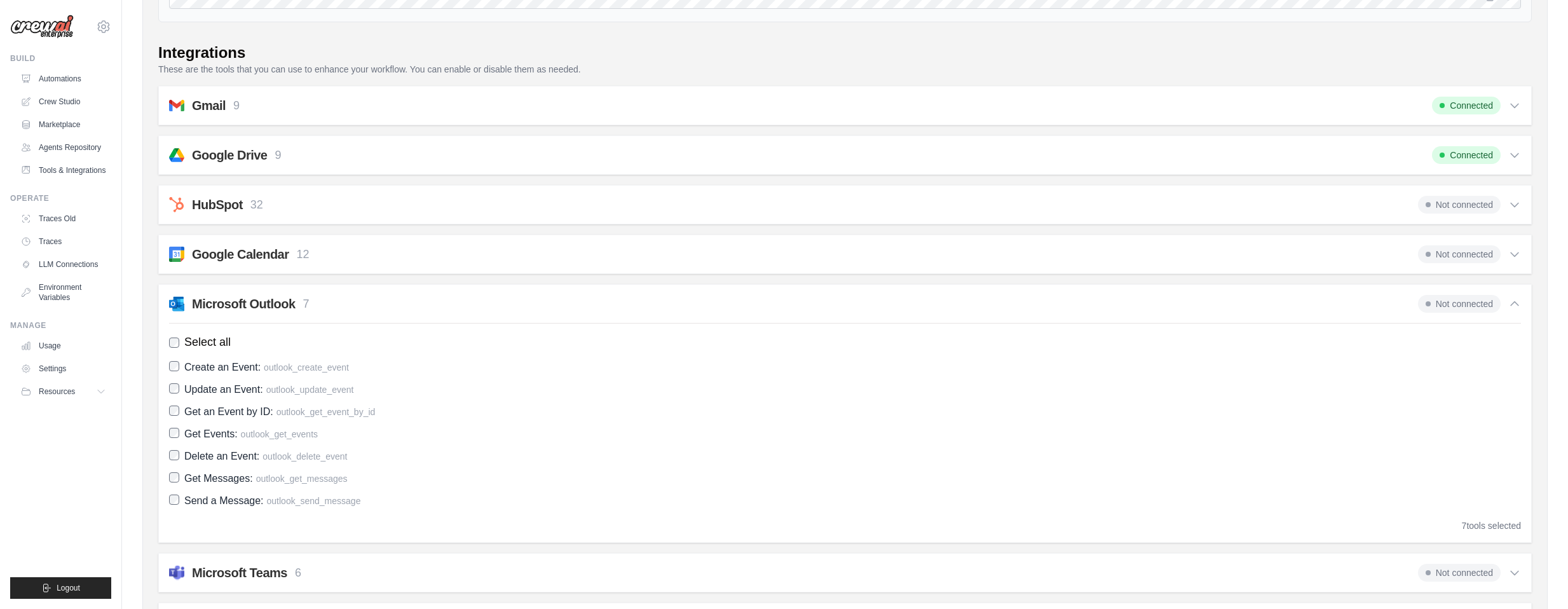
click at [404, 300] on div "Microsoft Outlook 7 Not connected" at bounding box center [845, 303] width 1352 height 18
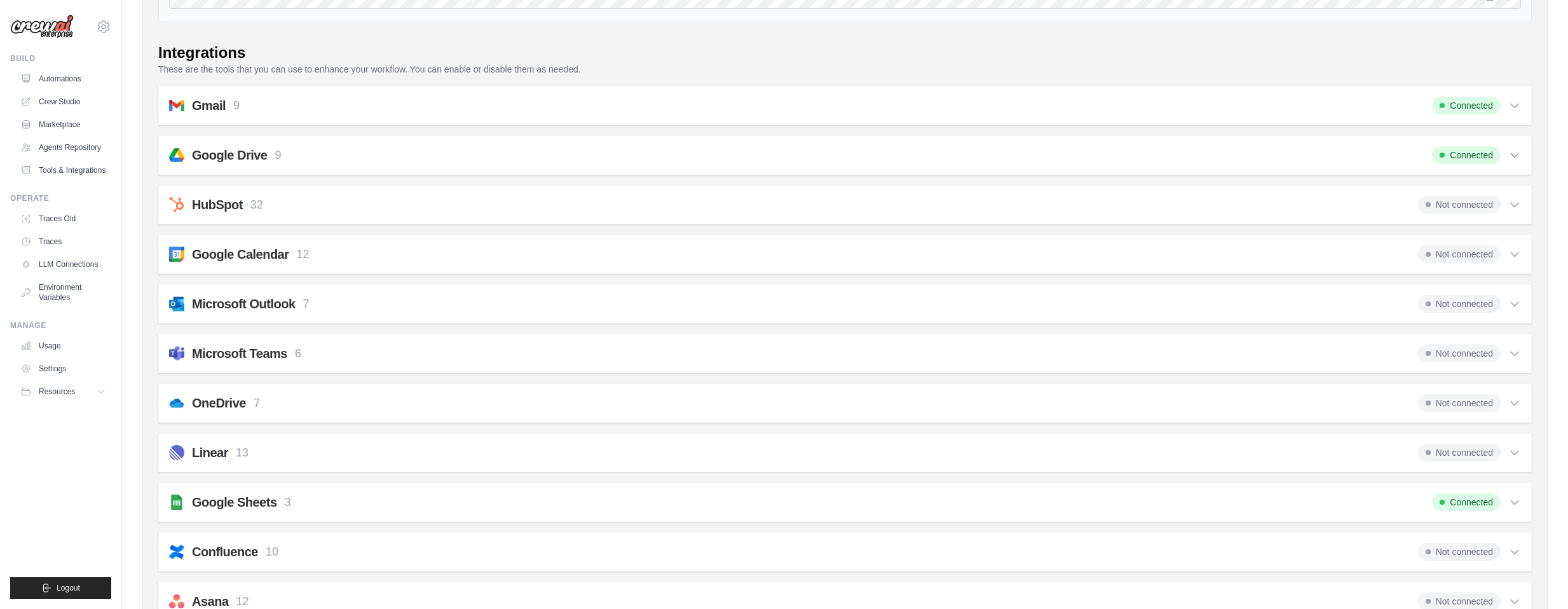
click at [355, 110] on div "Gmail 9 Connected" at bounding box center [845, 105] width 1352 height 18
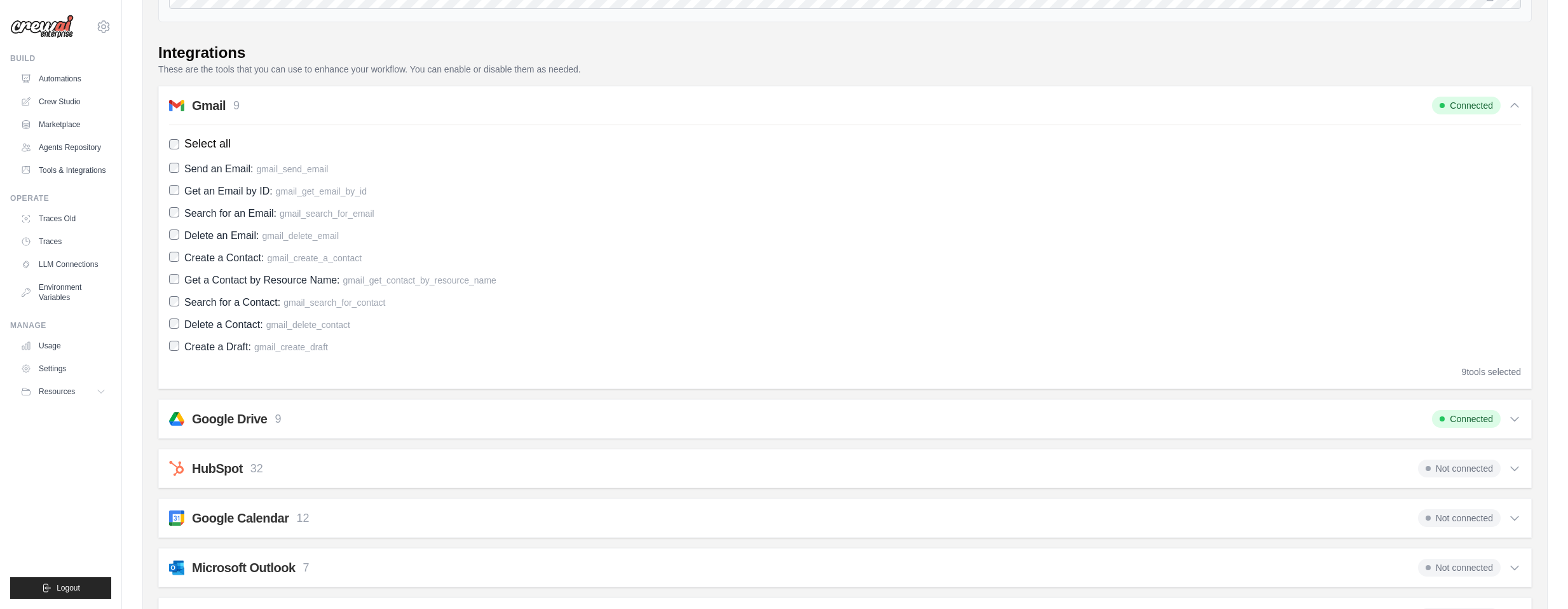
click at [336, 105] on div "Gmail 9 Connected" at bounding box center [845, 105] width 1352 height 18
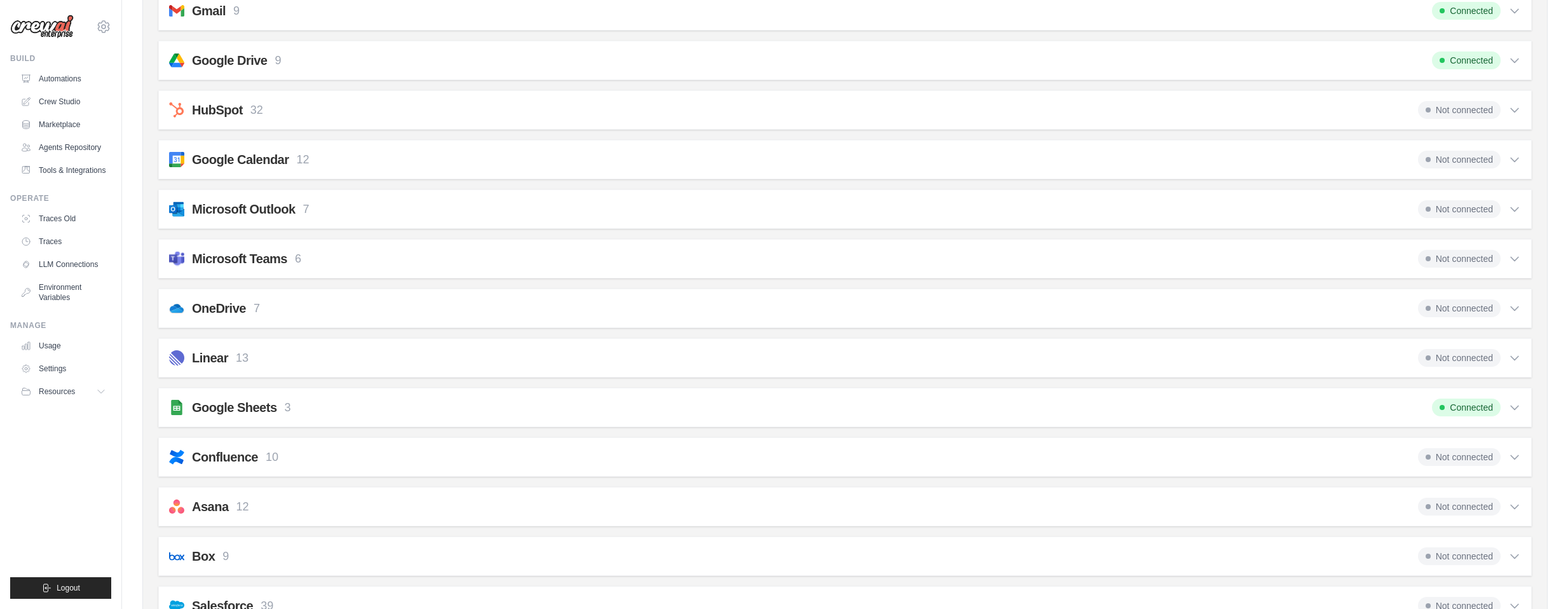
scroll to position [635, 0]
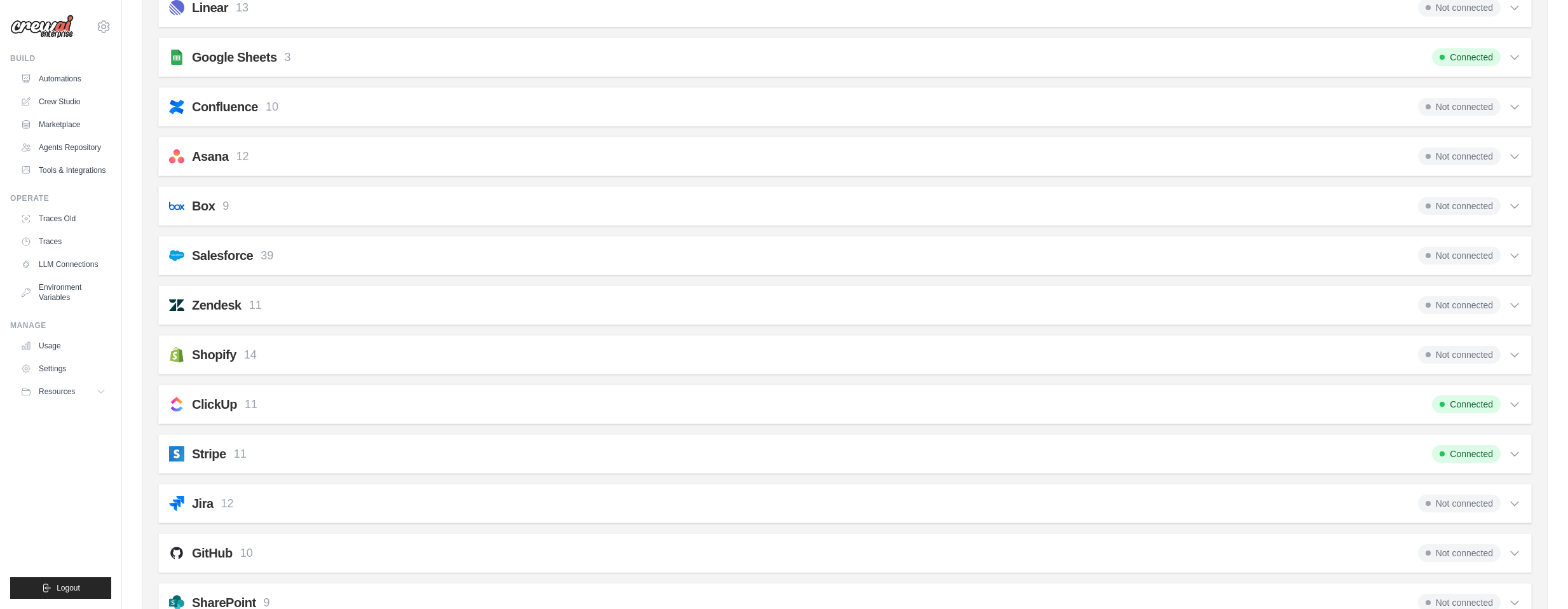
click at [308, 205] on div "Box 9 Not connected" at bounding box center [845, 205] width 1352 height 18
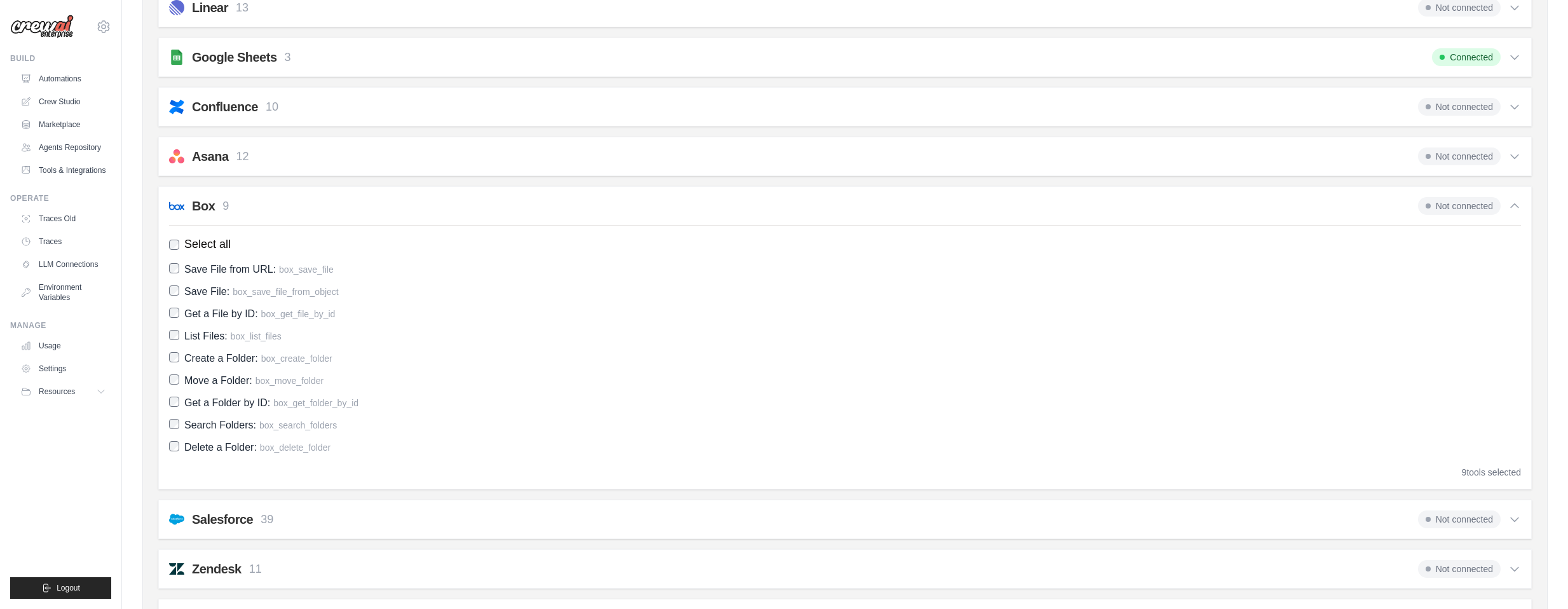
click at [308, 205] on div "Box 9 Not connected" at bounding box center [845, 205] width 1352 height 18
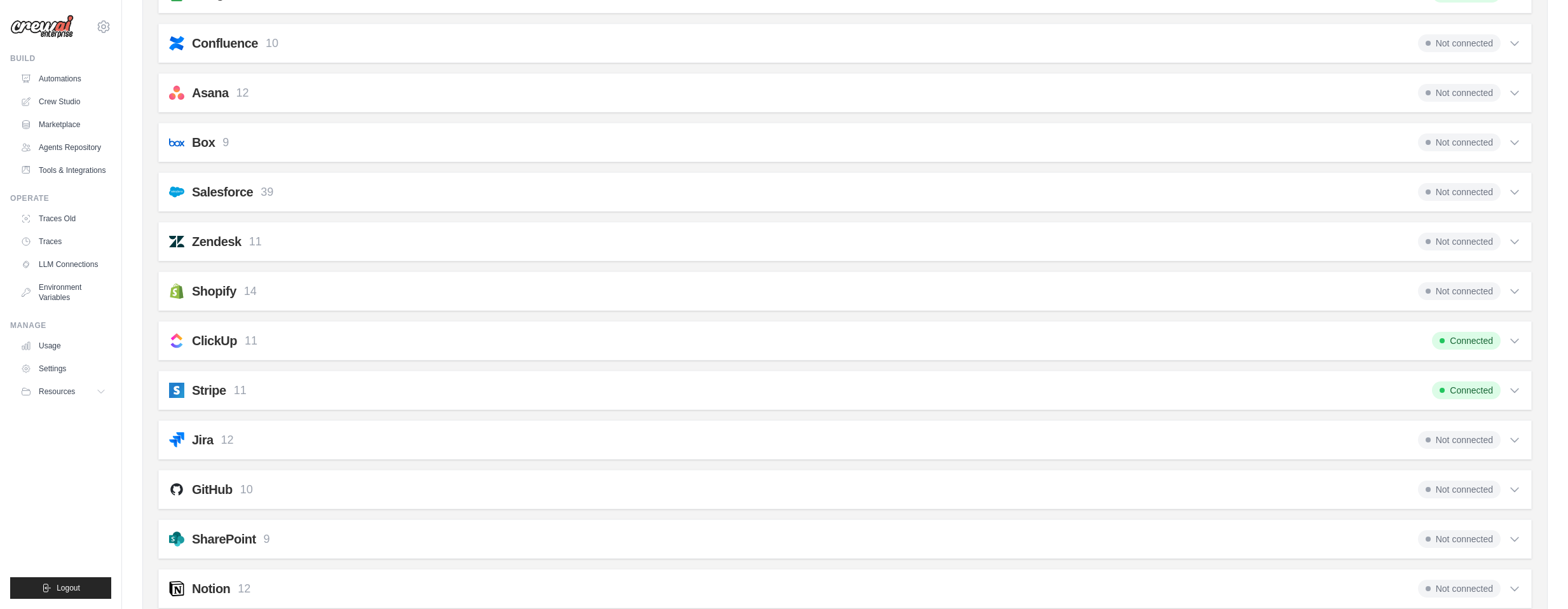
click at [297, 335] on div "ClickUp 11 Connected" at bounding box center [845, 340] width 1352 height 18
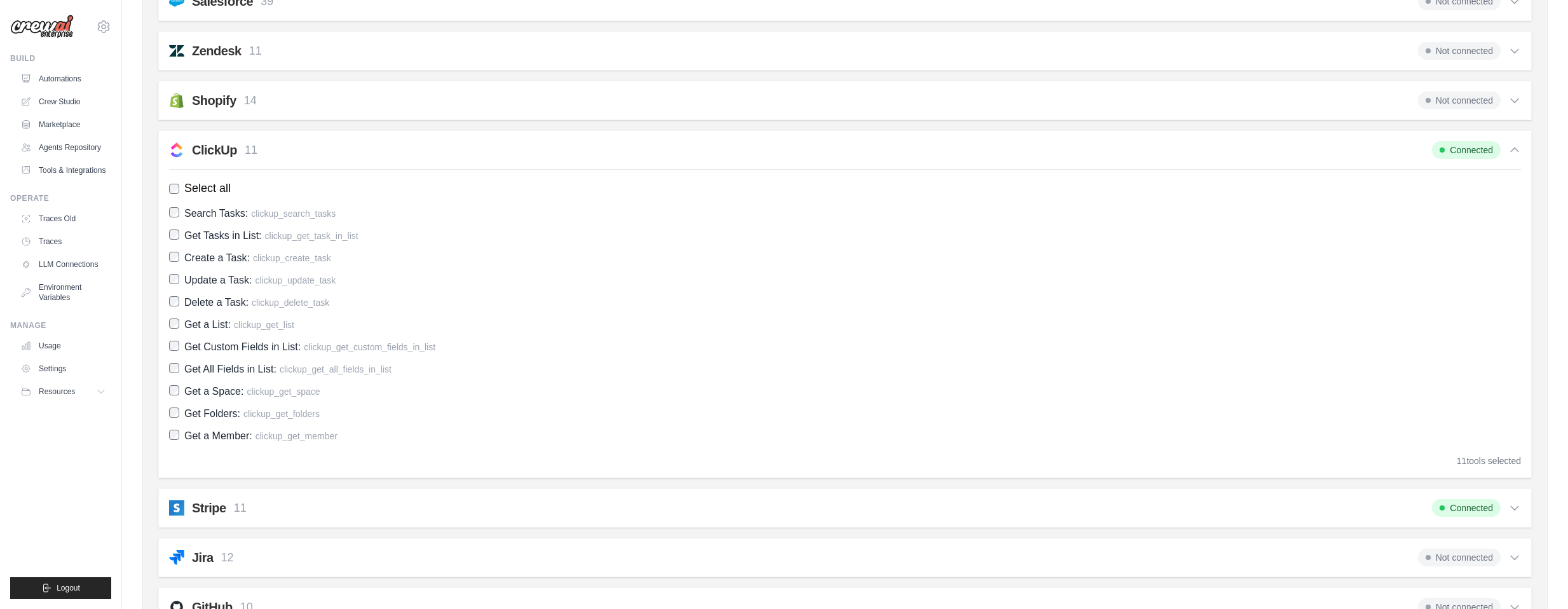
click at [304, 153] on div "ClickUp 11 Connected" at bounding box center [845, 149] width 1352 height 18
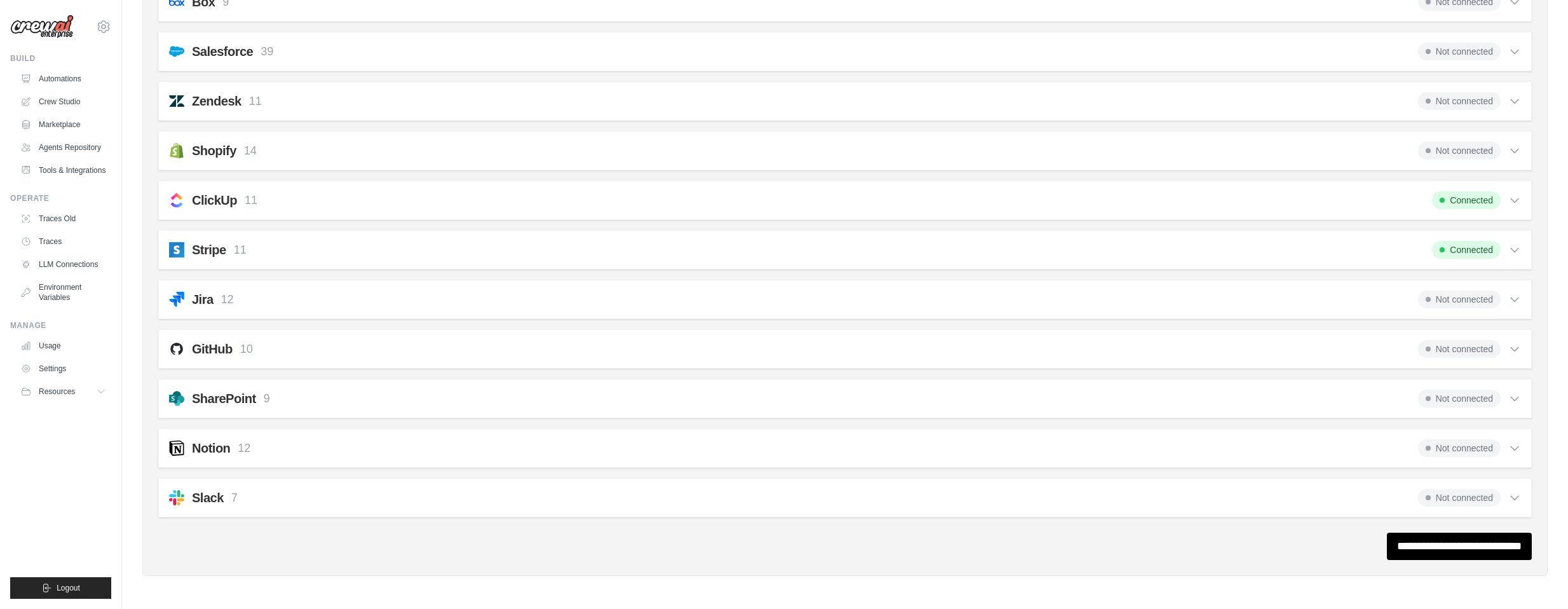
click at [299, 252] on div "Stripe 11 Connected" at bounding box center [845, 249] width 1352 height 18
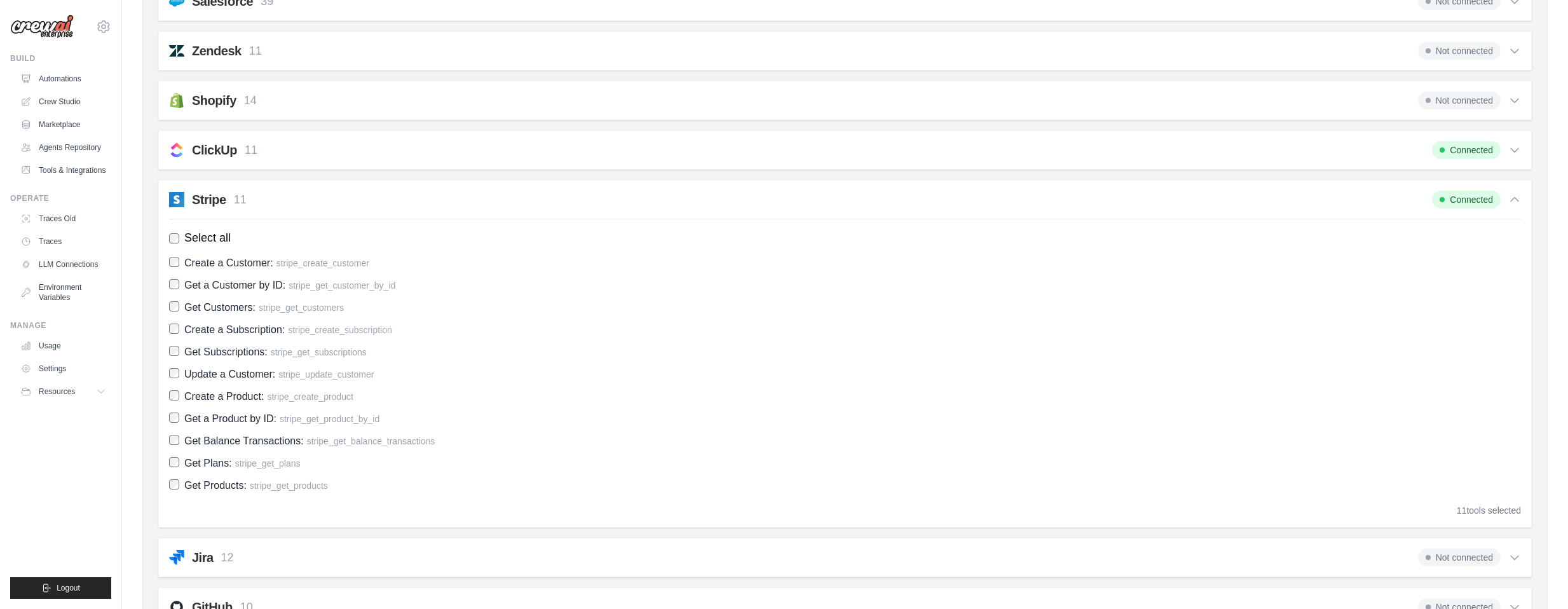
click at [329, 210] on div "Stripe 11 Connected Select all Create a Customer: stripe_create_customer Get a …" at bounding box center [846, 353] width 1374 height 347
click at [333, 204] on div "Stripe 11 Connected" at bounding box center [845, 199] width 1352 height 18
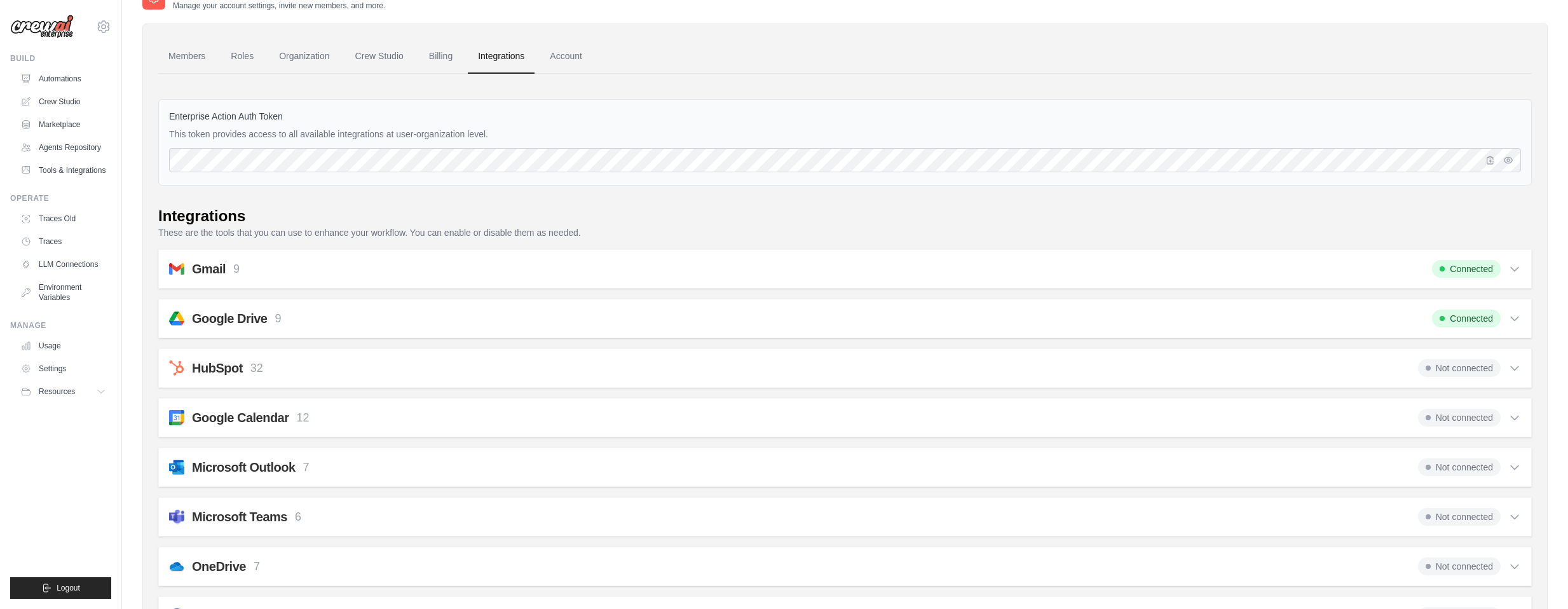
scroll to position [0, 0]
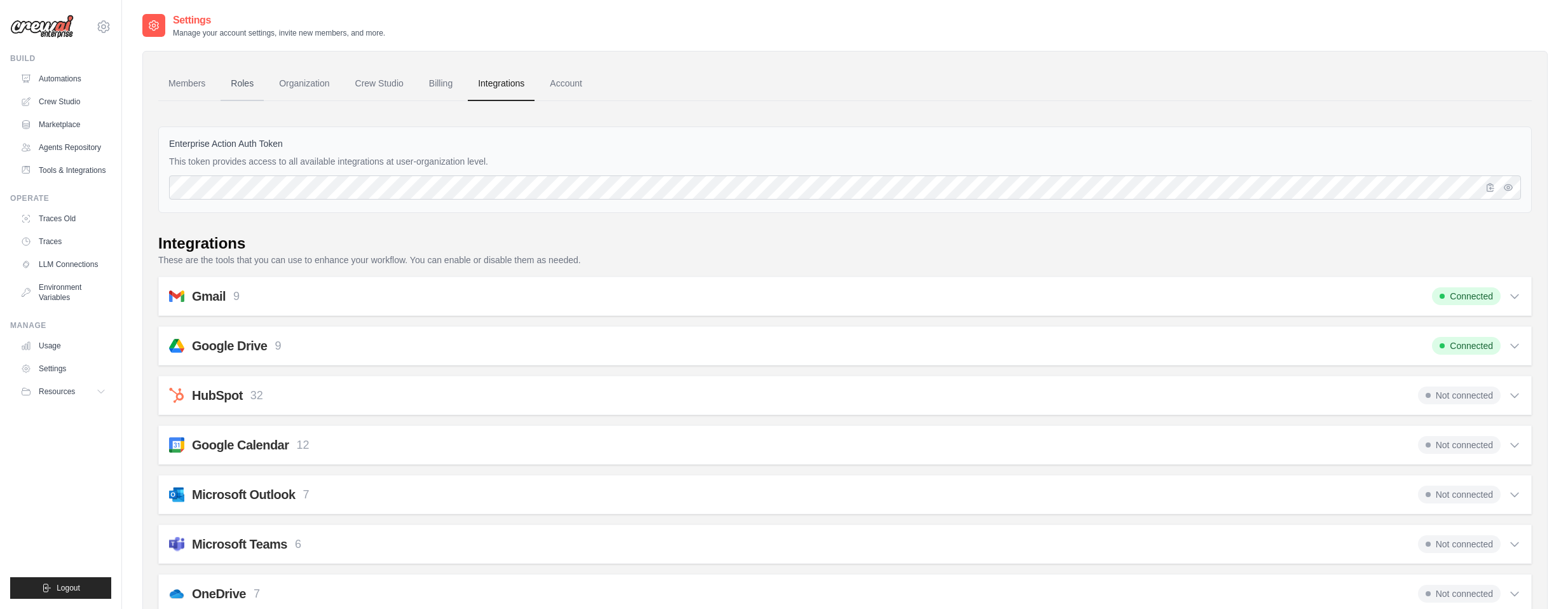
click at [254, 85] on link "Roles" at bounding box center [242, 84] width 43 height 34
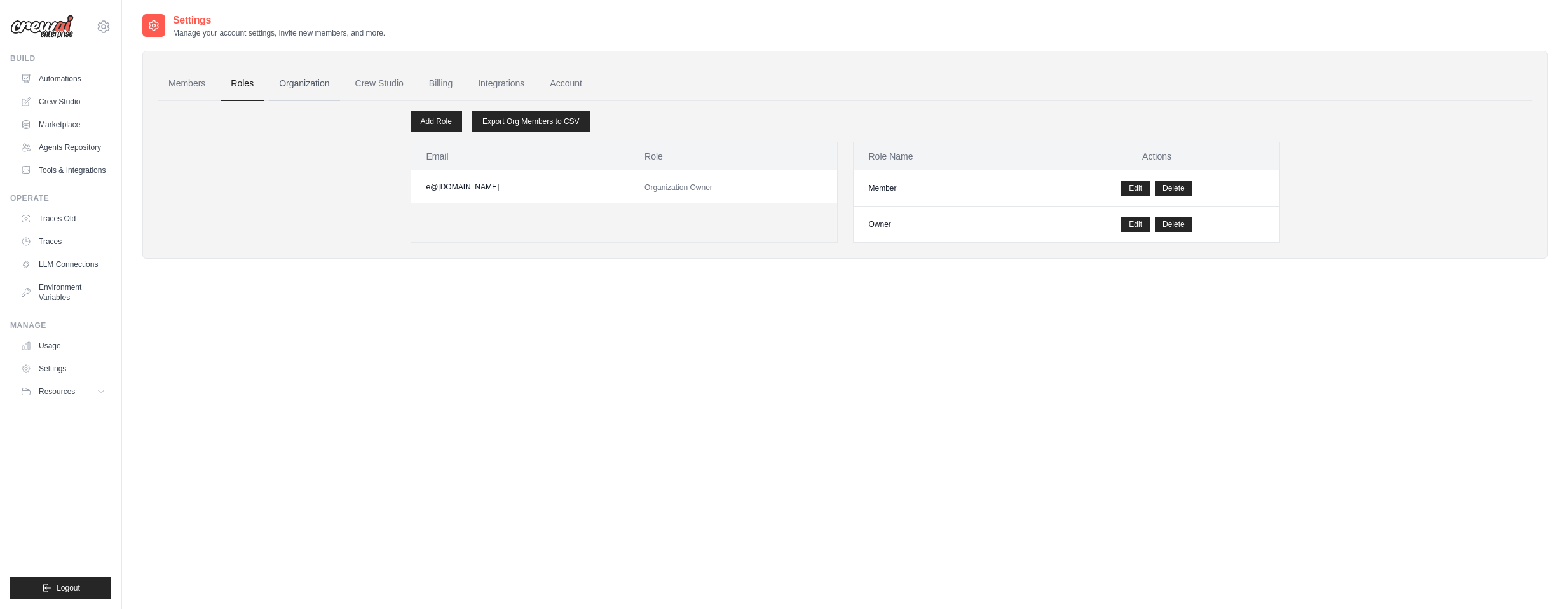
click at [297, 80] on link "Organization" at bounding box center [304, 84] width 70 height 34
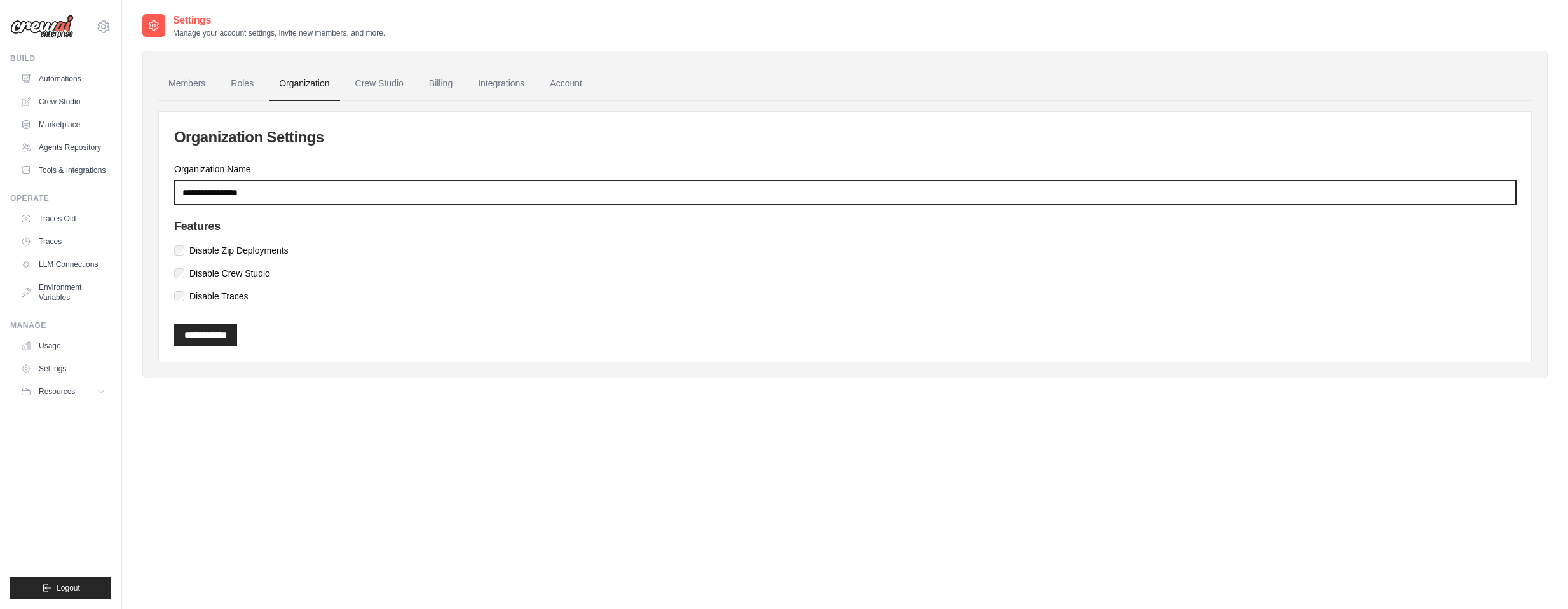
drag, startPoint x: 297, startPoint y: 197, endPoint x: 257, endPoint y: 191, distance: 40.4
click at [179, 196] on input "Organization Name" at bounding box center [845, 192] width 1342 height 24
drag, startPoint x: 268, startPoint y: 190, endPoint x: 122, endPoint y: 192, distance: 146.0
click at [122, 192] on div "Settings Manage your account settings, invite new members, and more. Members Ro…" at bounding box center [845, 317] width 1446 height 609
click at [244, 190] on input "Organization Name" at bounding box center [845, 192] width 1342 height 24
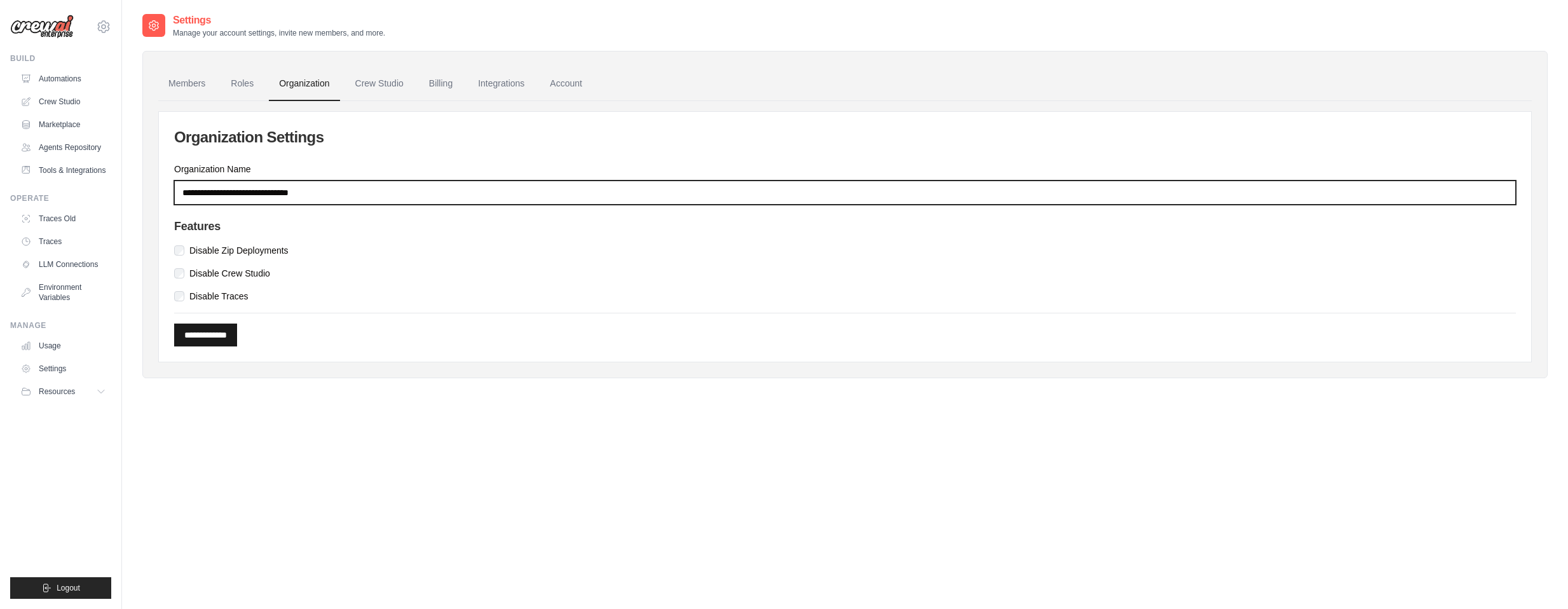
type input "**********"
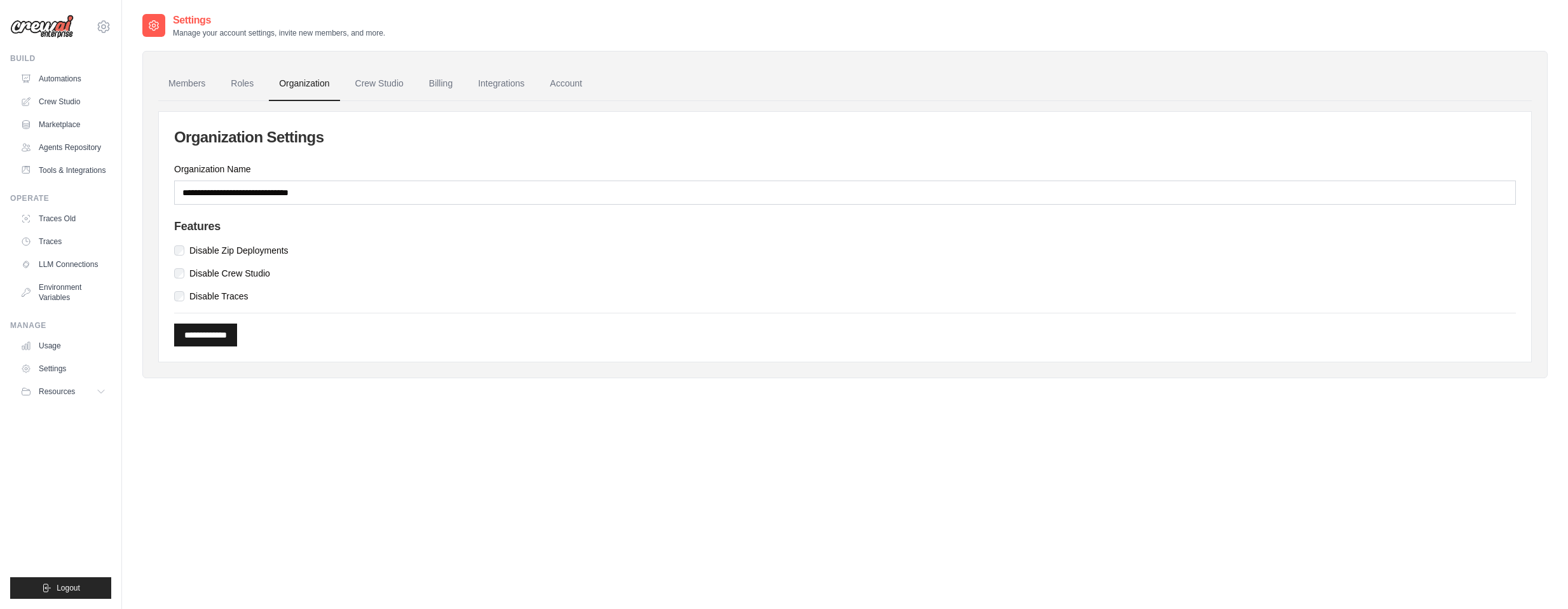
click at [204, 330] on input "**********" at bounding box center [206, 335] width 63 height 23
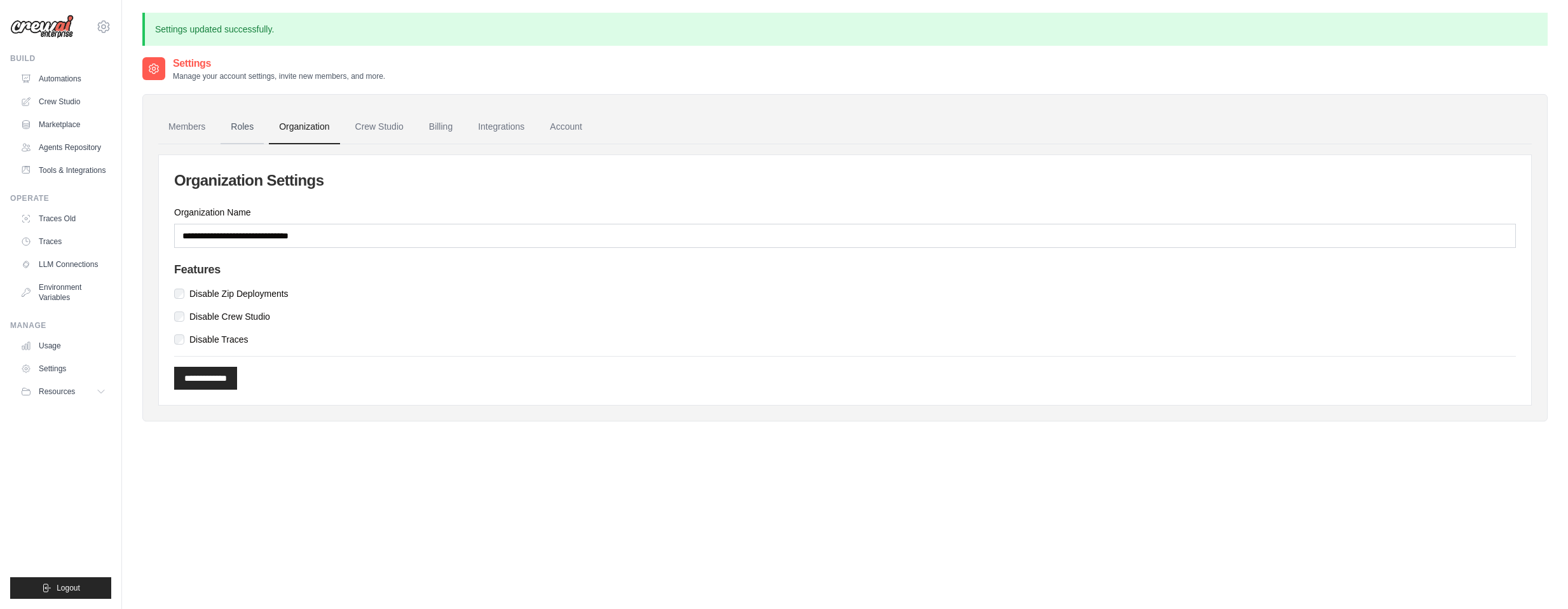
click at [234, 137] on link "Roles" at bounding box center [242, 127] width 43 height 34
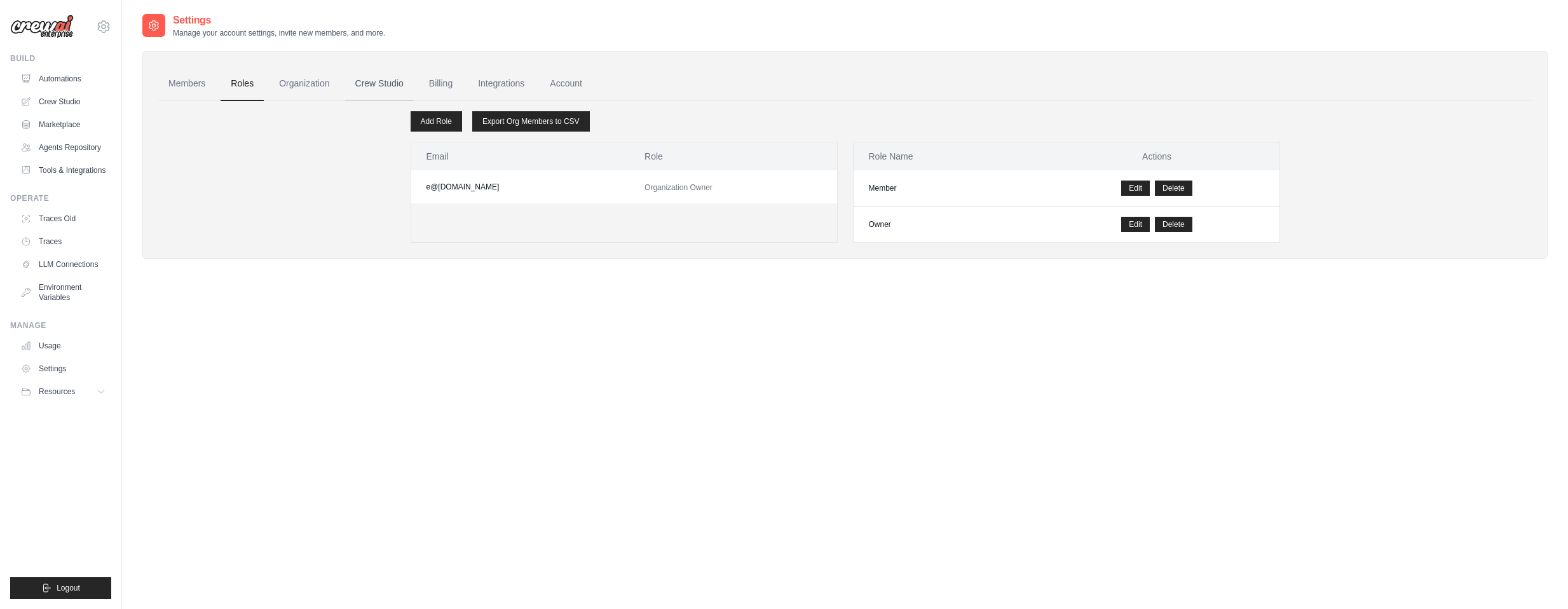
click at [377, 85] on link "Crew Studio" at bounding box center [380, 84] width 68 height 34
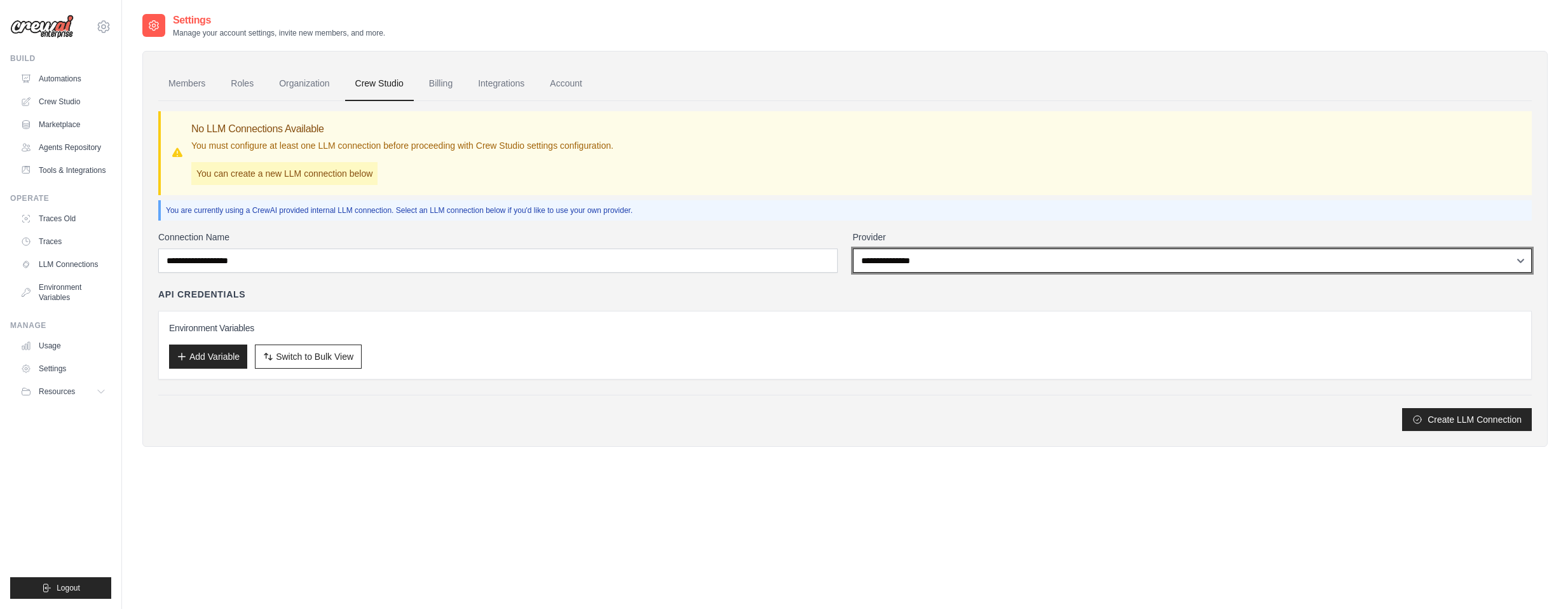
click at [971, 268] on select "**********" at bounding box center [1192, 260] width 680 height 24
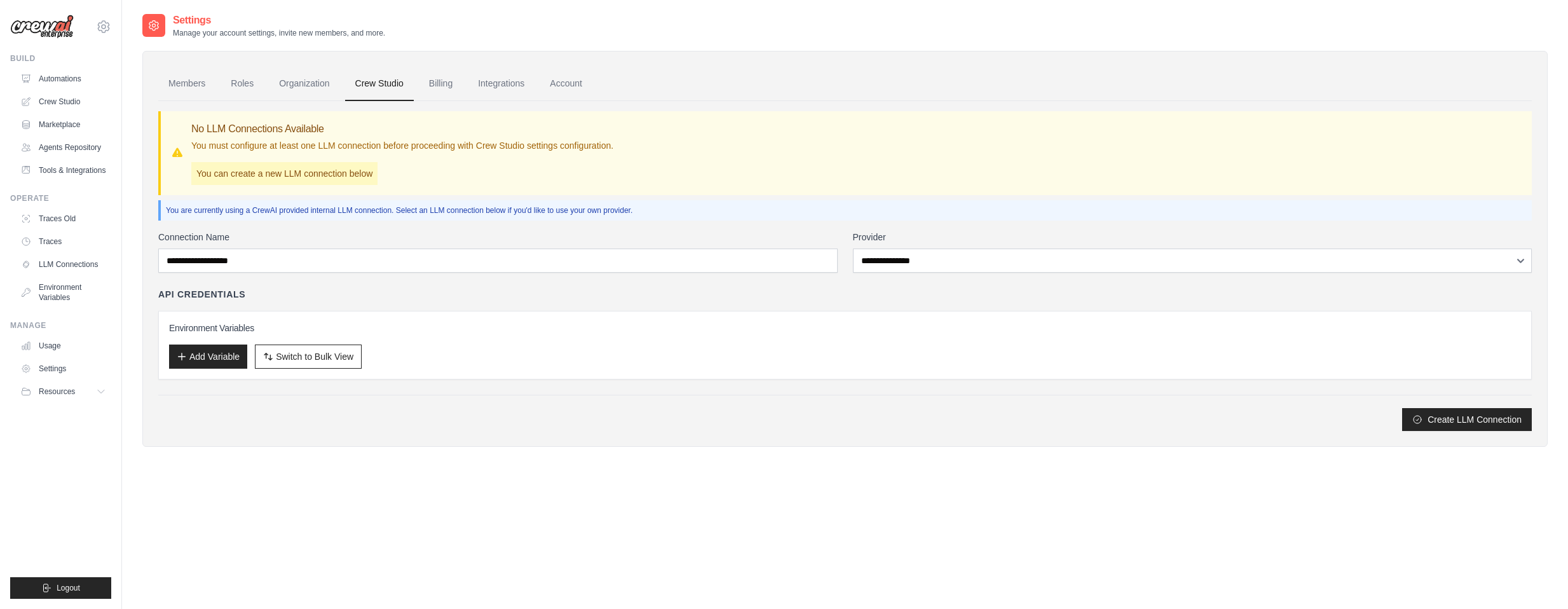
click at [615, 230] on div "**********" at bounding box center [846, 266] width 1374 height 329
click at [572, 234] on label "Connection Name" at bounding box center [498, 237] width 680 height 12
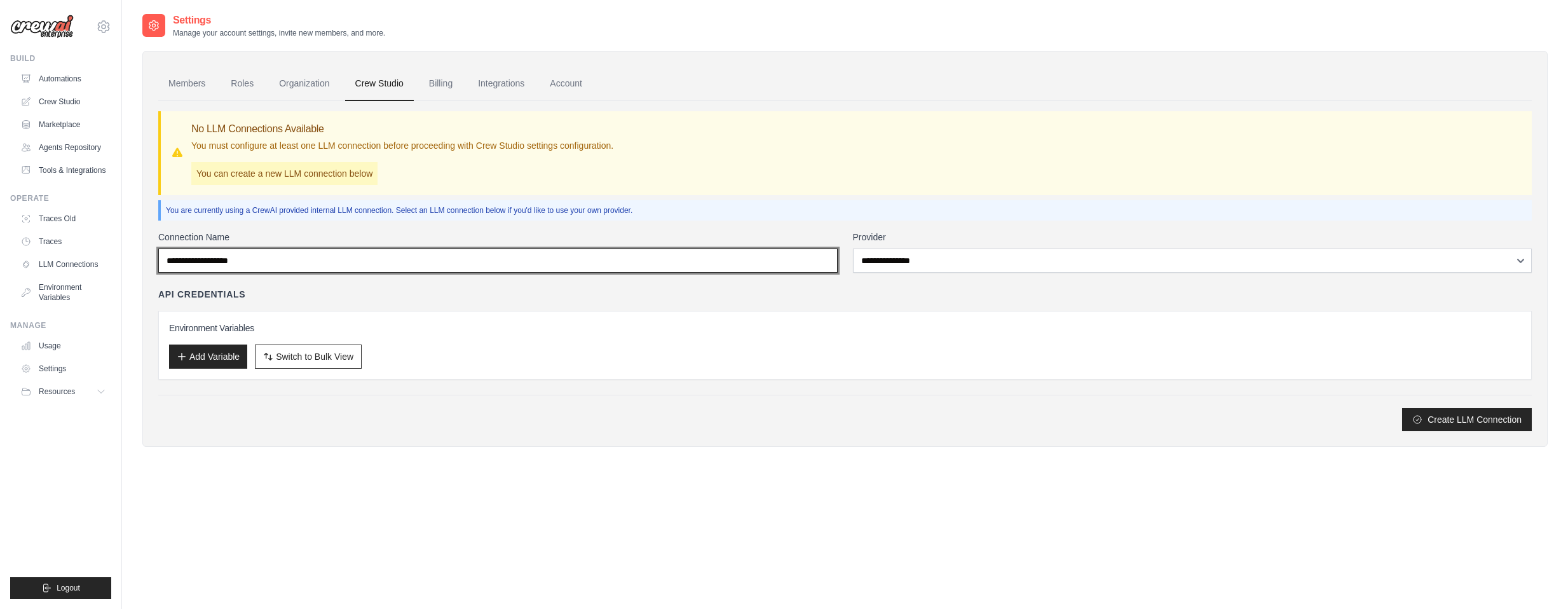
click at [572, 249] on input "Connection Name" at bounding box center [498, 260] width 680 height 24
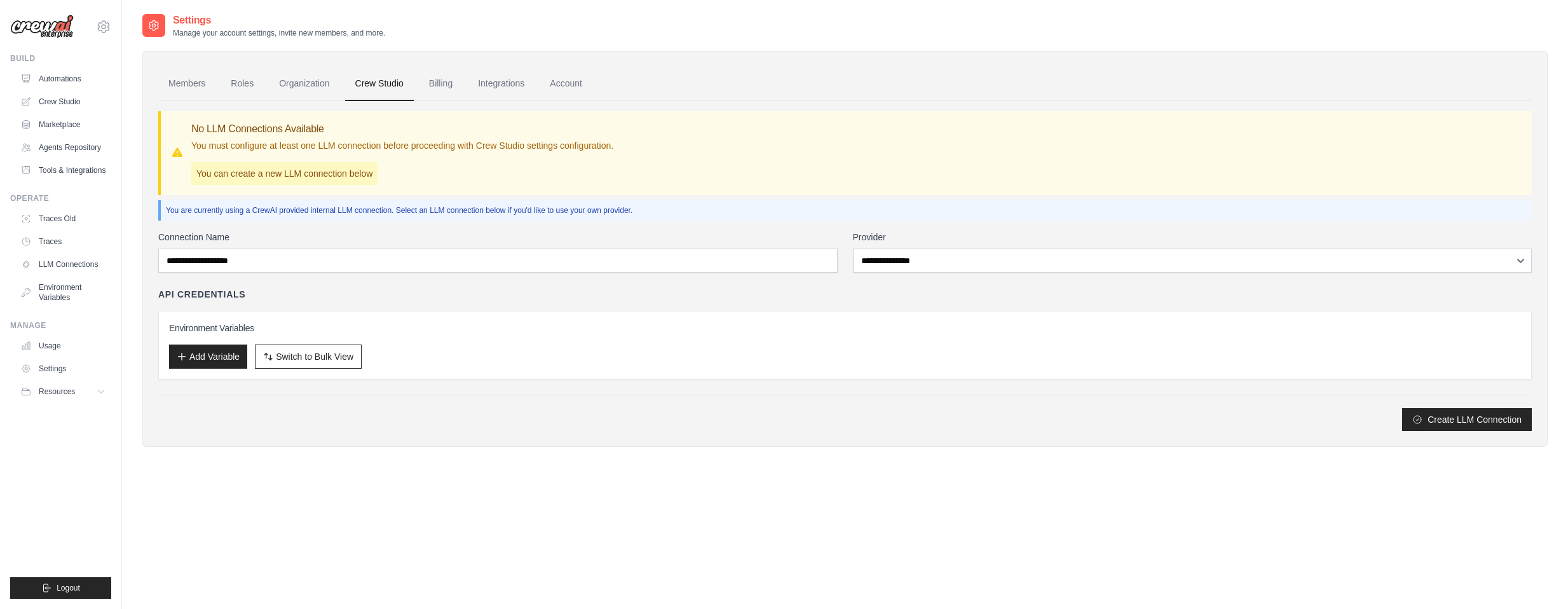
click at [512, 237] on label "Connection Name" at bounding box center [498, 237] width 680 height 12
click at [512, 249] on input "Connection Name" at bounding box center [498, 260] width 680 height 24
click at [611, 174] on div "No LLM Connections Available You must configure at least one LLM connection bef…" at bounding box center [402, 153] width 422 height 64
click at [437, 86] on link "Billing" at bounding box center [441, 84] width 44 height 34
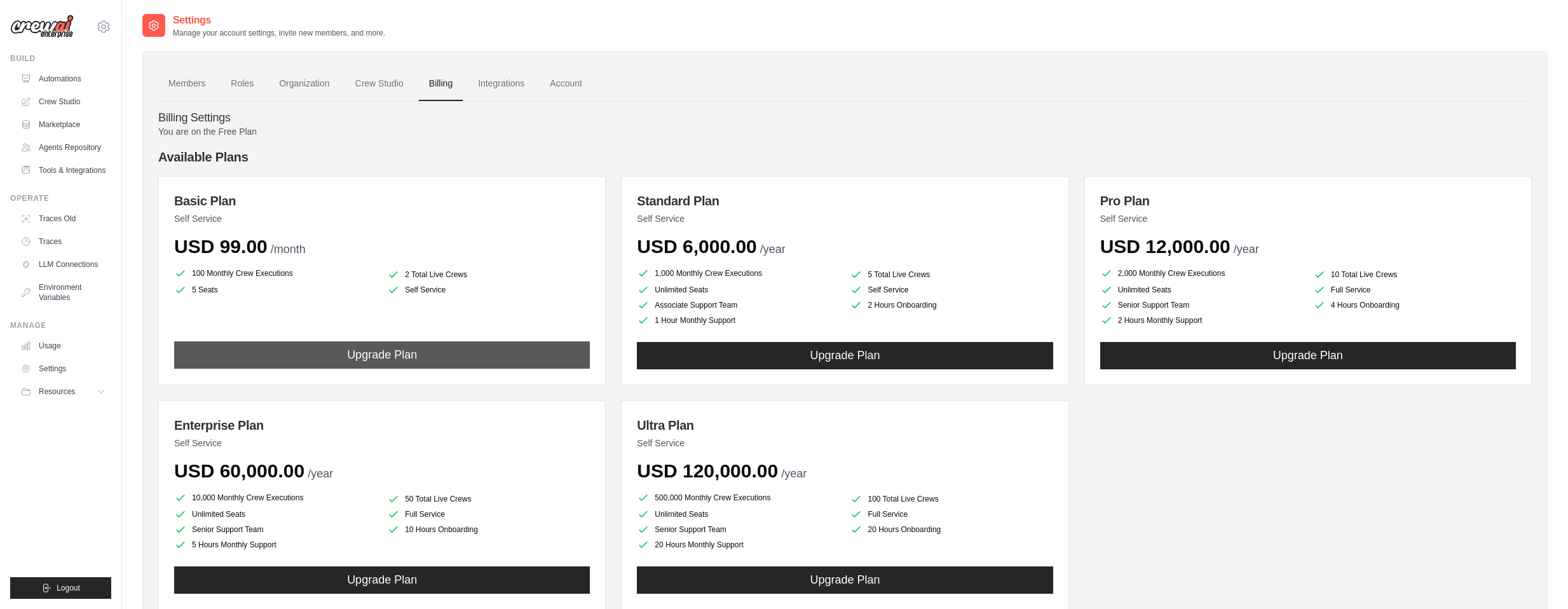
click at [509, 359] on button "Upgrade Plan" at bounding box center [382, 355] width 416 height 28
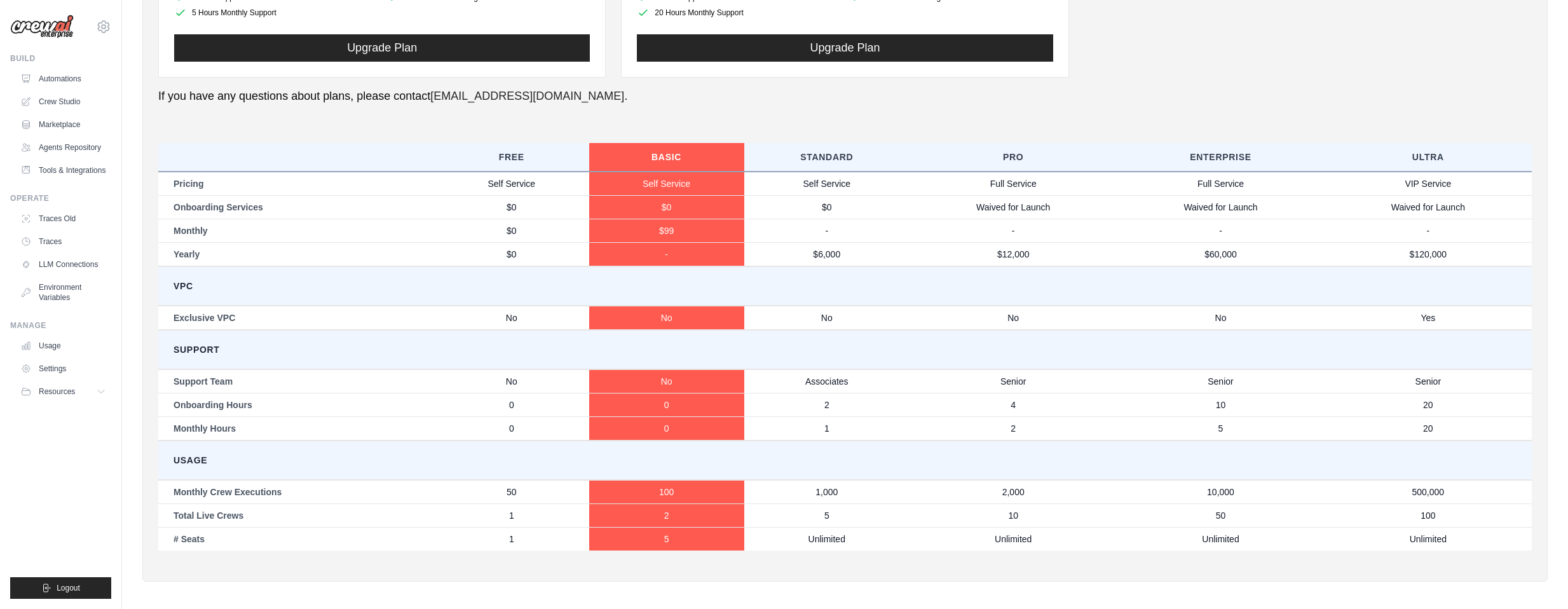
scroll to position [537, 0]
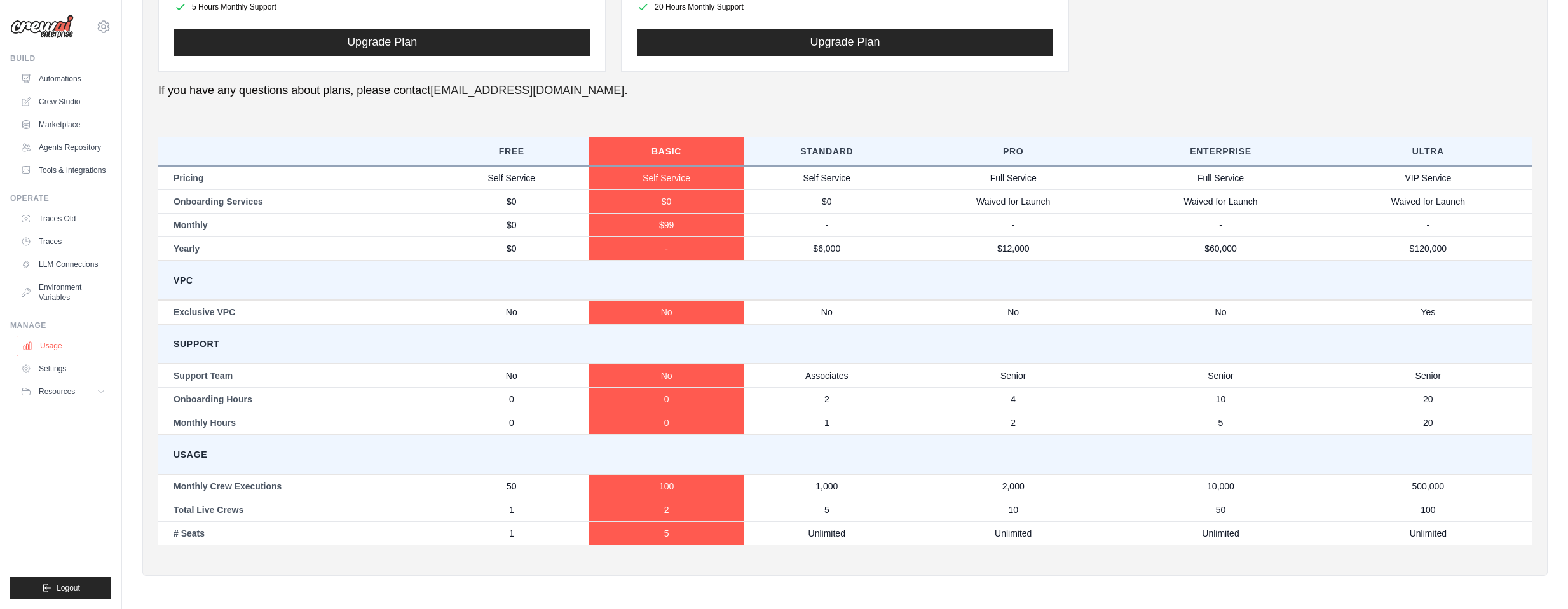
click at [55, 348] on link "Usage" at bounding box center [64, 345] width 96 height 20
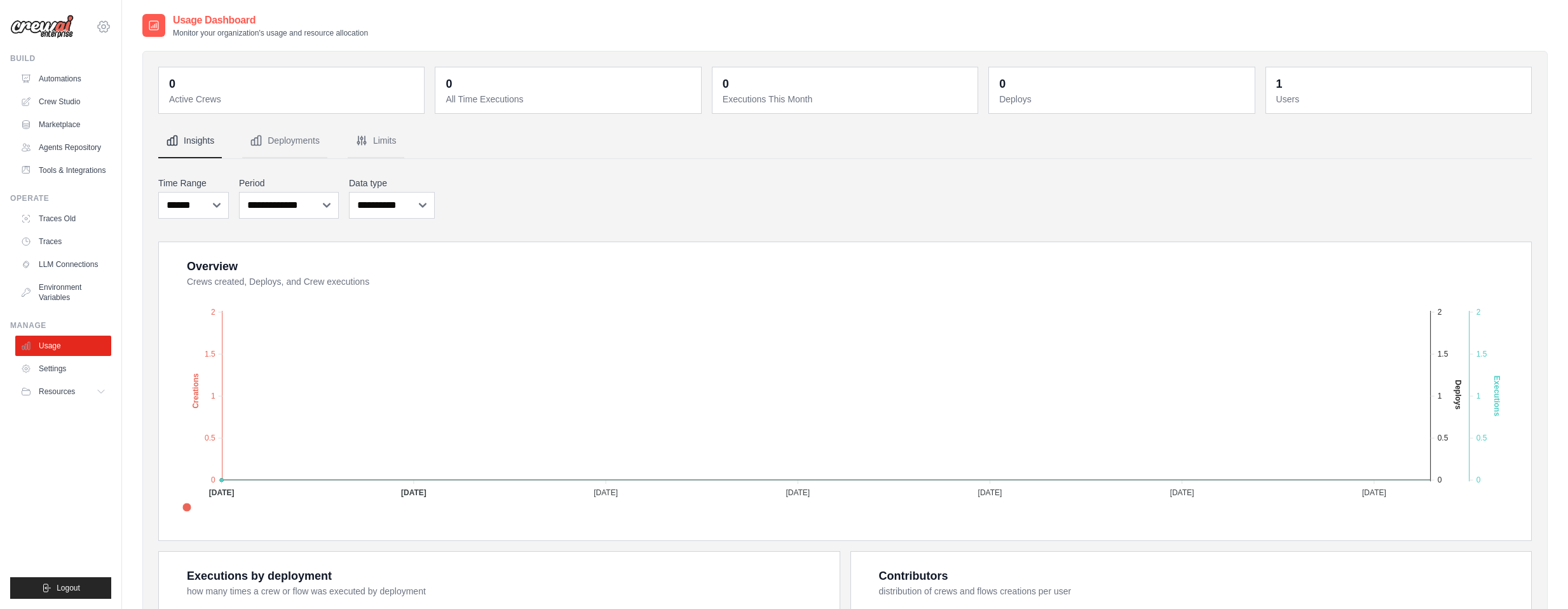
click at [99, 28] on icon at bounding box center [103, 26] width 11 height 11
click at [84, 368] on link "Settings" at bounding box center [64, 368] width 96 height 20
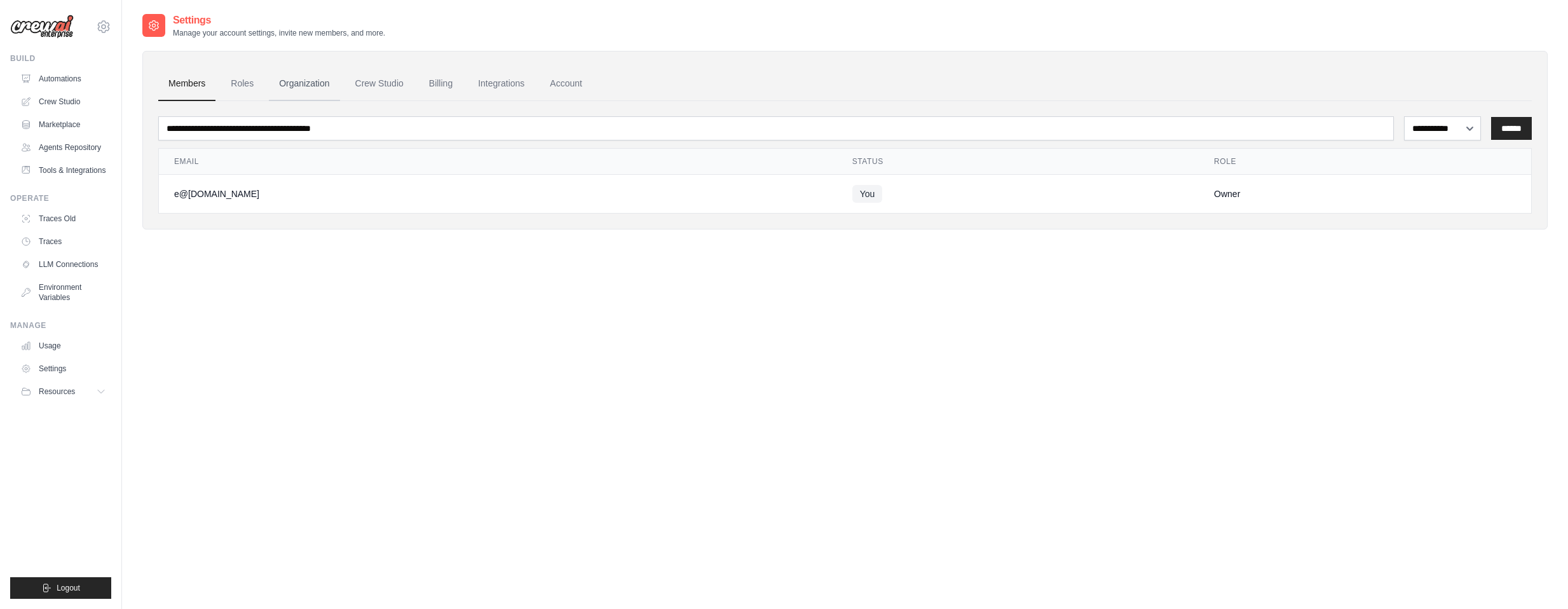
click at [328, 84] on link "Organization" at bounding box center [304, 84] width 70 height 34
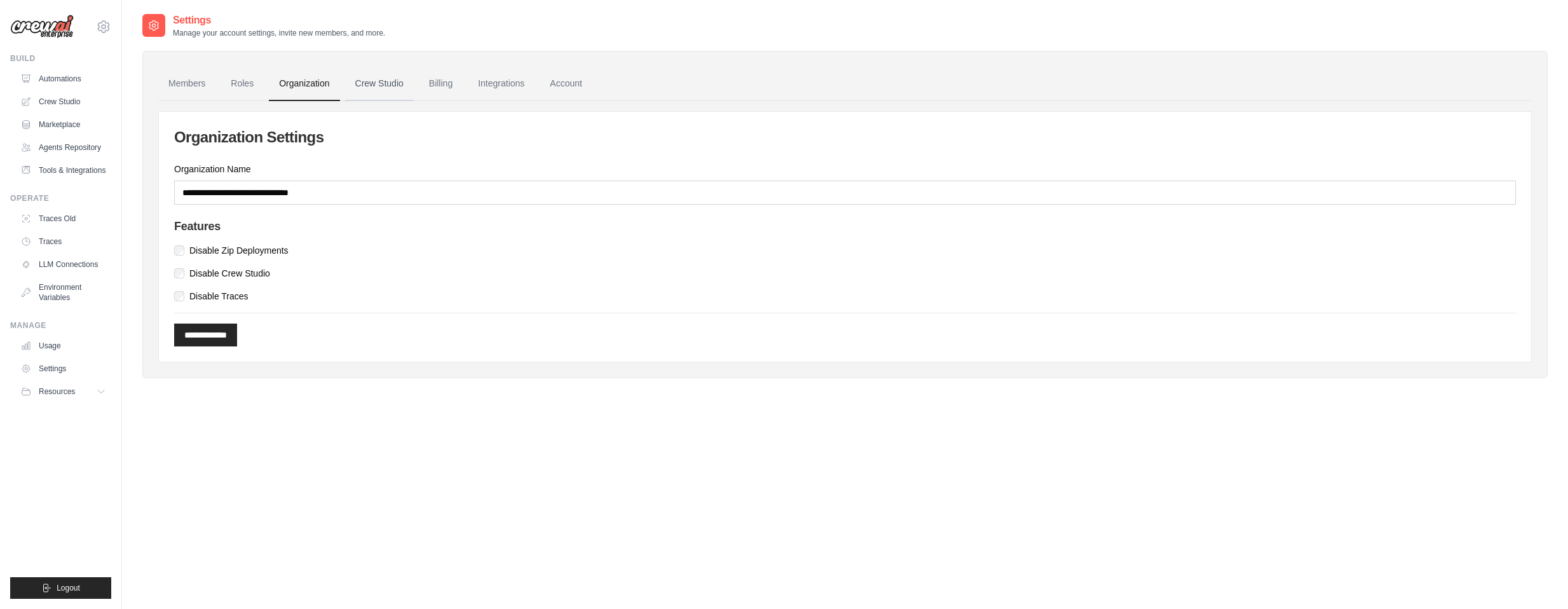
click at [368, 82] on link "Crew Studio" at bounding box center [380, 84] width 68 height 34
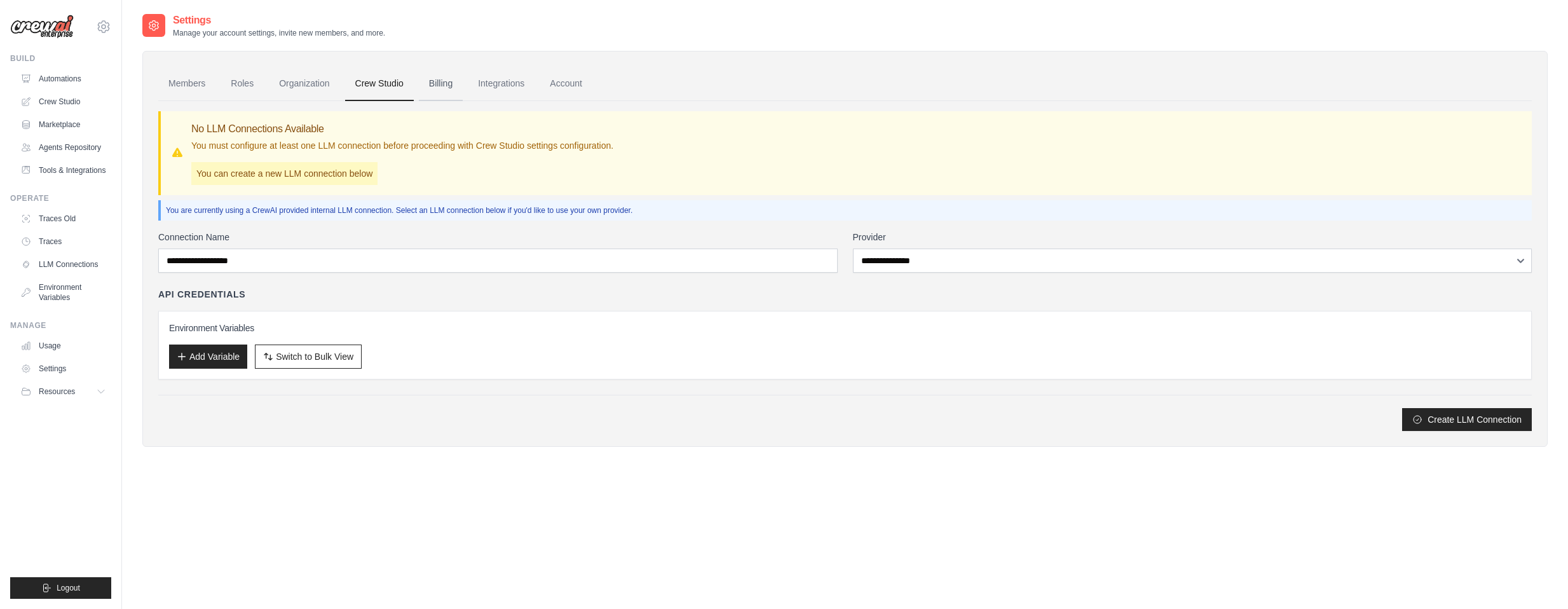
click at [445, 85] on link "Billing" at bounding box center [441, 84] width 44 height 34
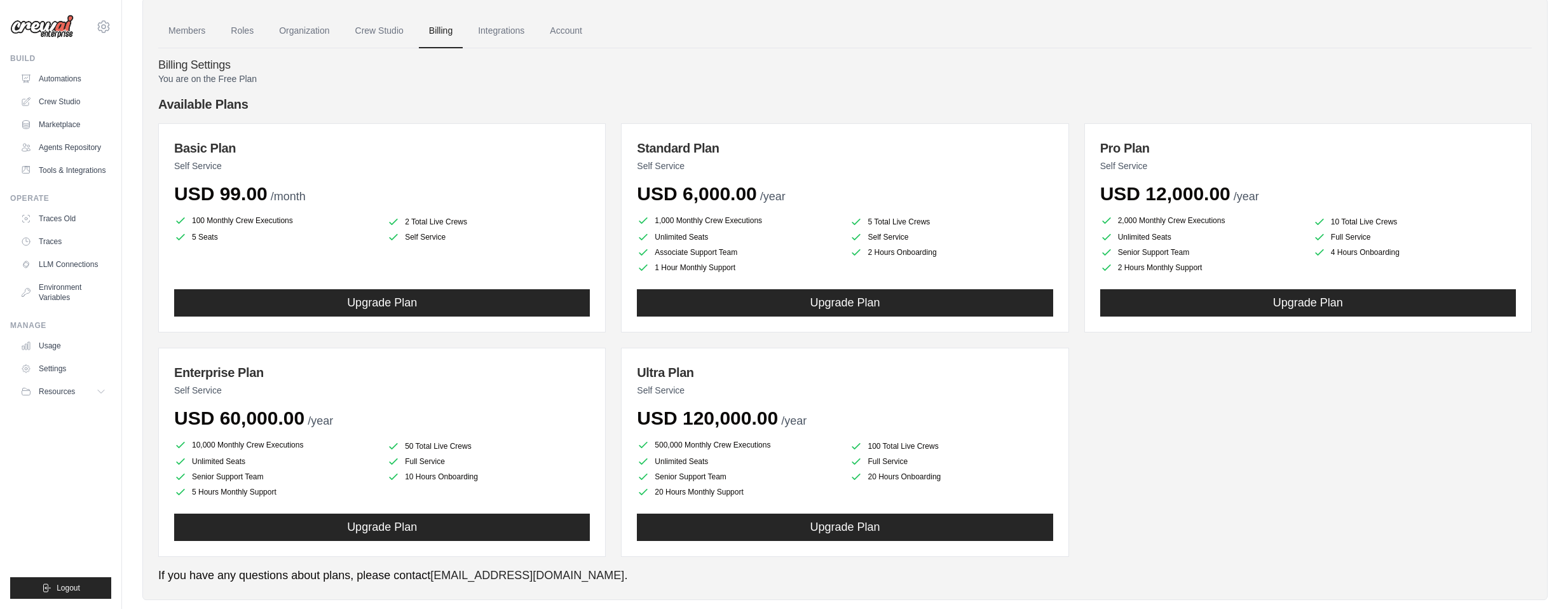
scroll to position [64, 0]
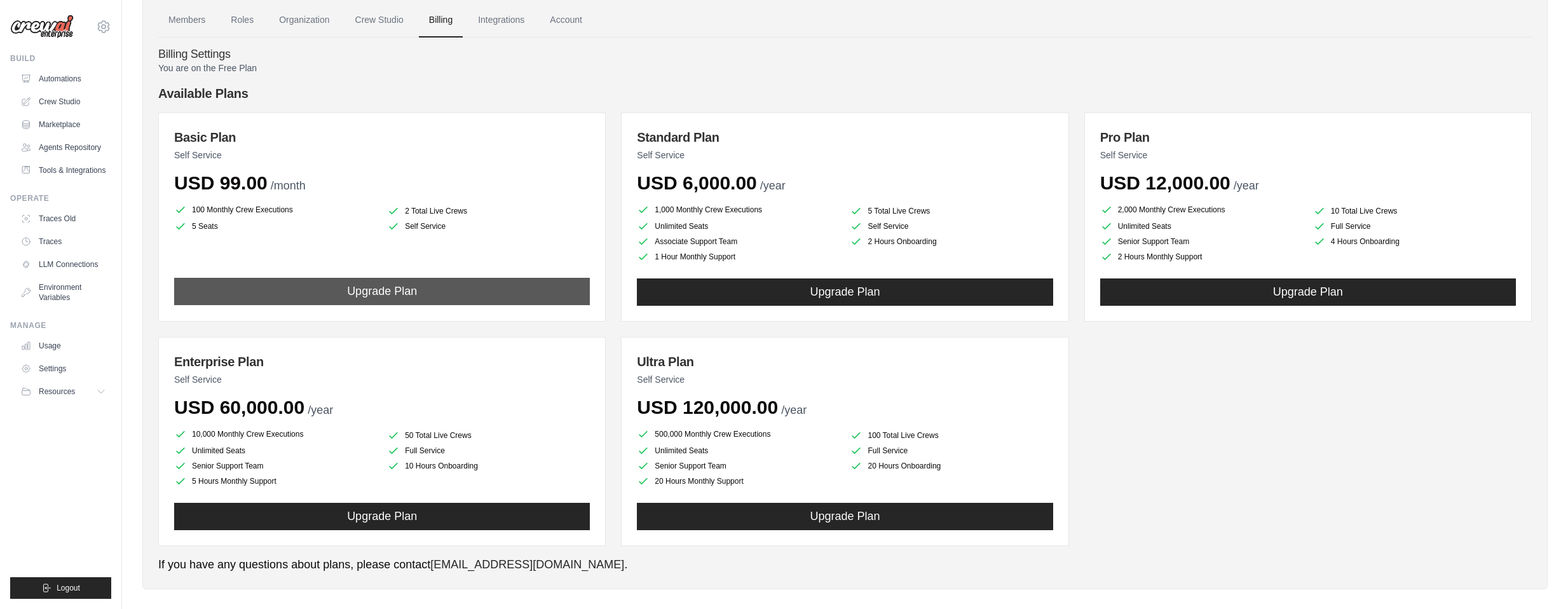
click at [503, 296] on button "Upgrade Plan" at bounding box center [382, 291] width 416 height 28
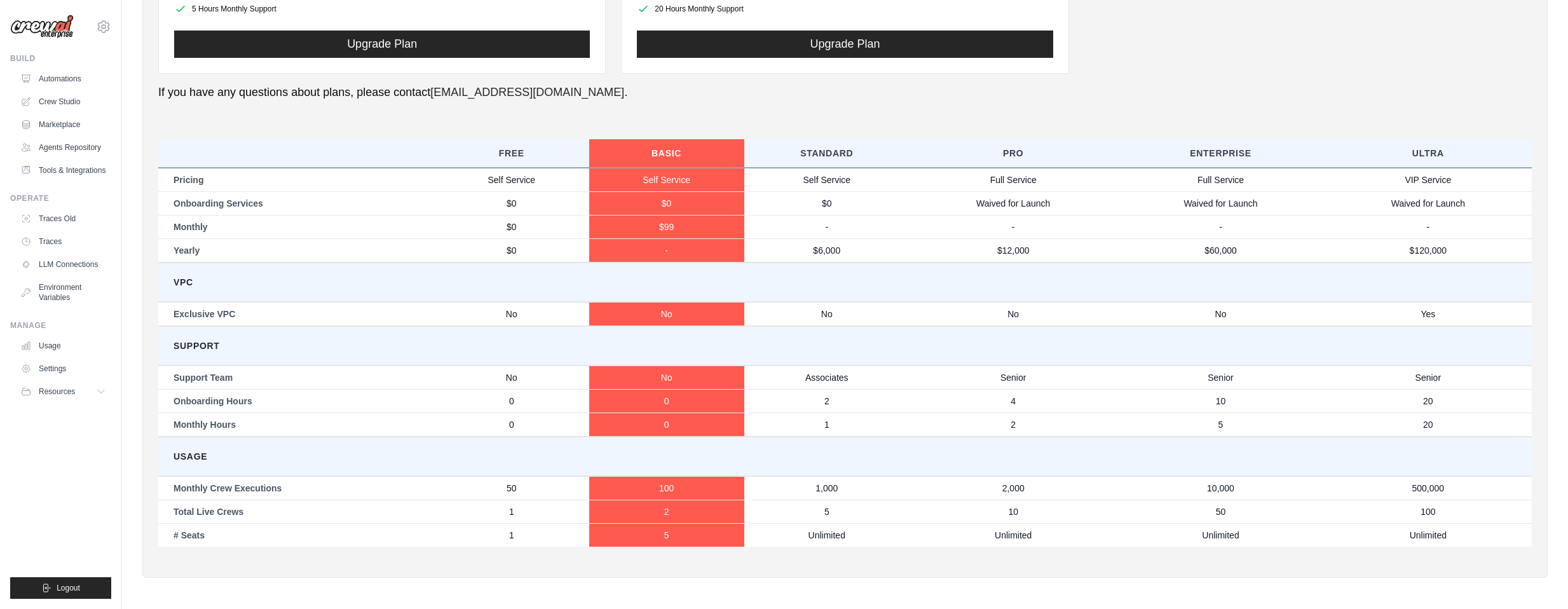
scroll to position [537, 0]
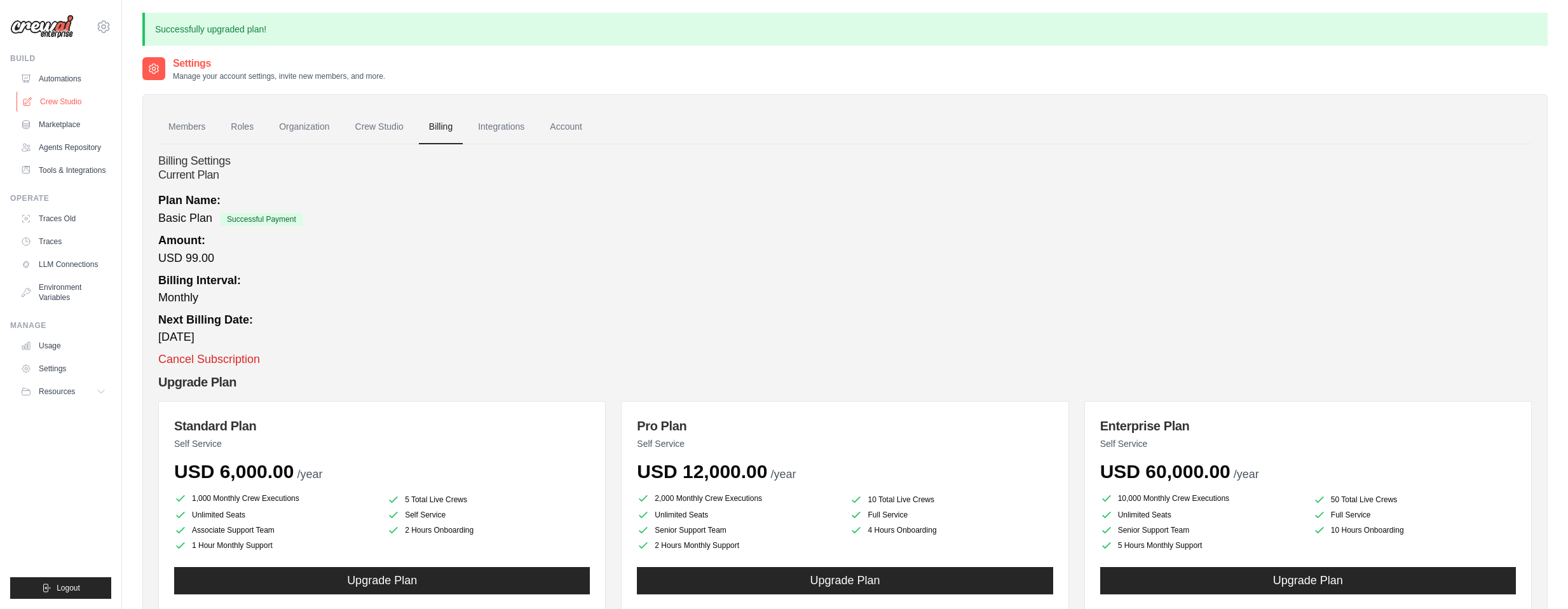
click at [59, 95] on link "Crew Studio" at bounding box center [64, 101] width 96 height 20
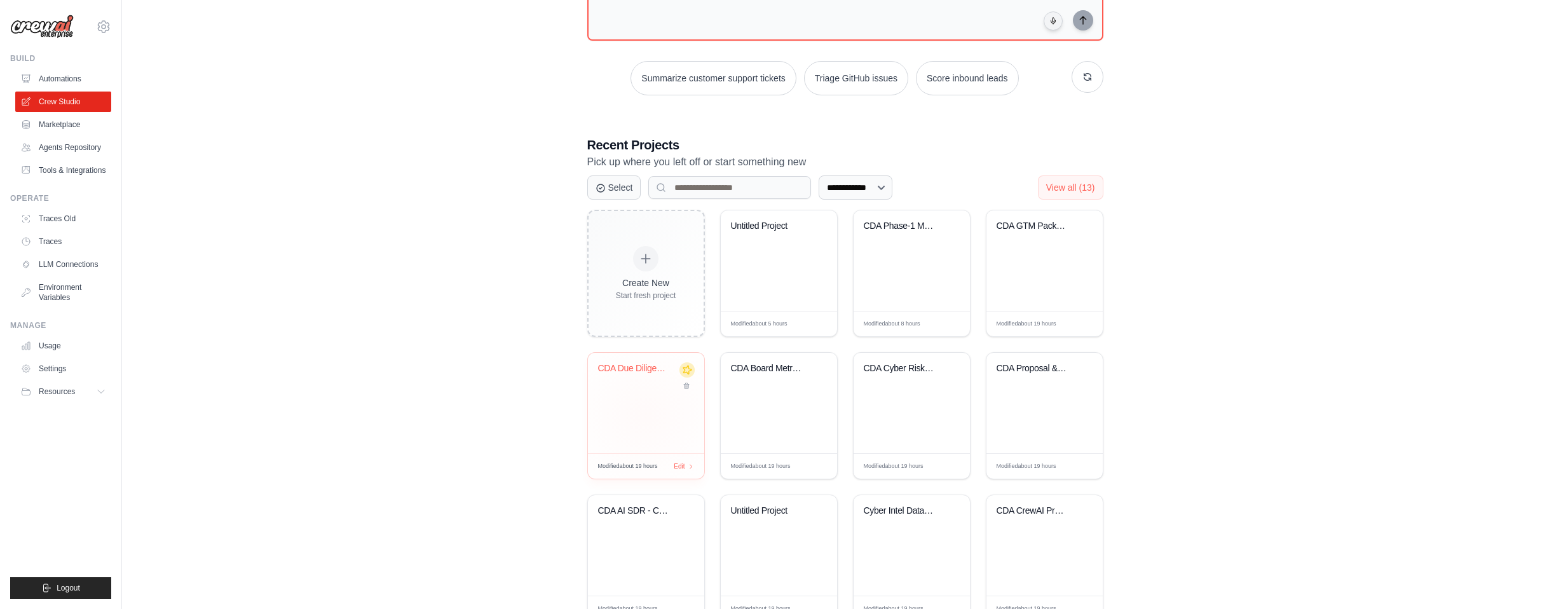
scroll to position [188, 0]
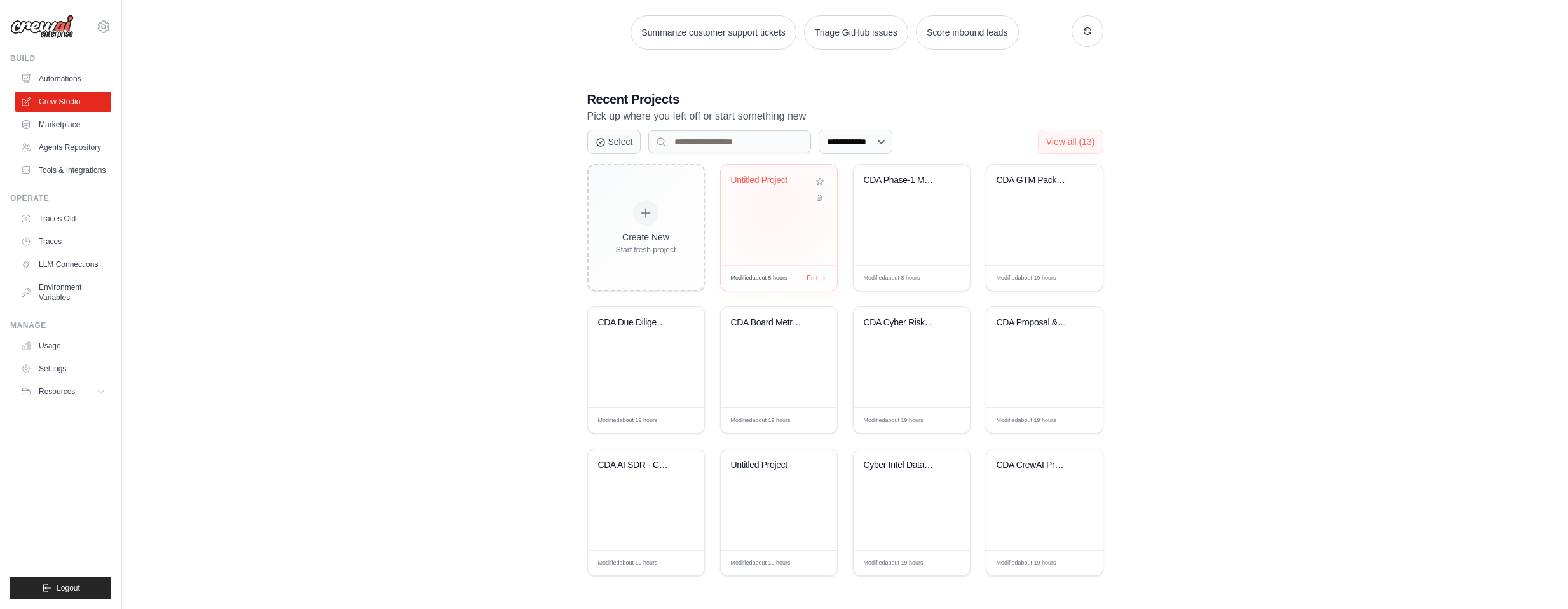
click at [774, 207] on div "Untitled Project" at bounding box center [779, 214] width 116 height 101
click at [910, 233] on div "CDA Phase-1 Multi-Agent Automation" at bounding box center [911, 214] width 116 height 101
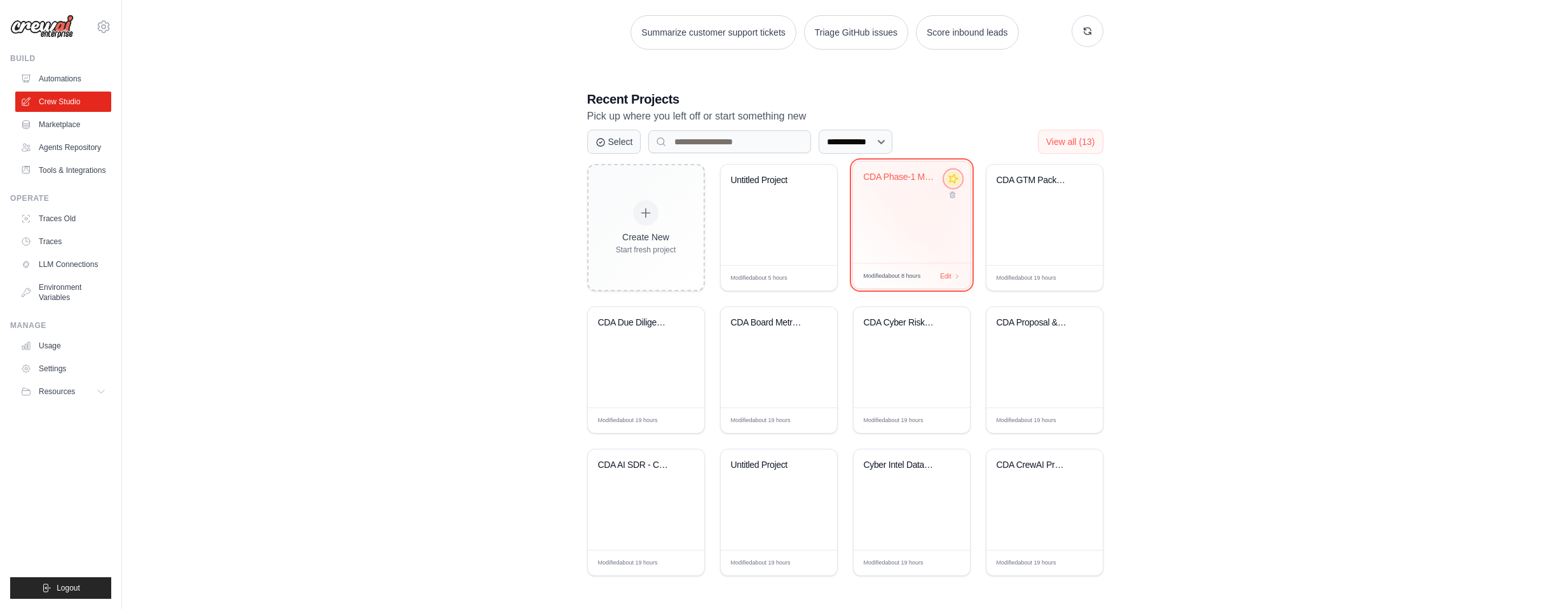
click at [953, 180] on icon at bounding box center [953, 179] width 13 height 13
click at [921, 235] on div "CDA Phase-1 Multi-Agent Automation" at bounding box center [911, 214] width 116 height 101
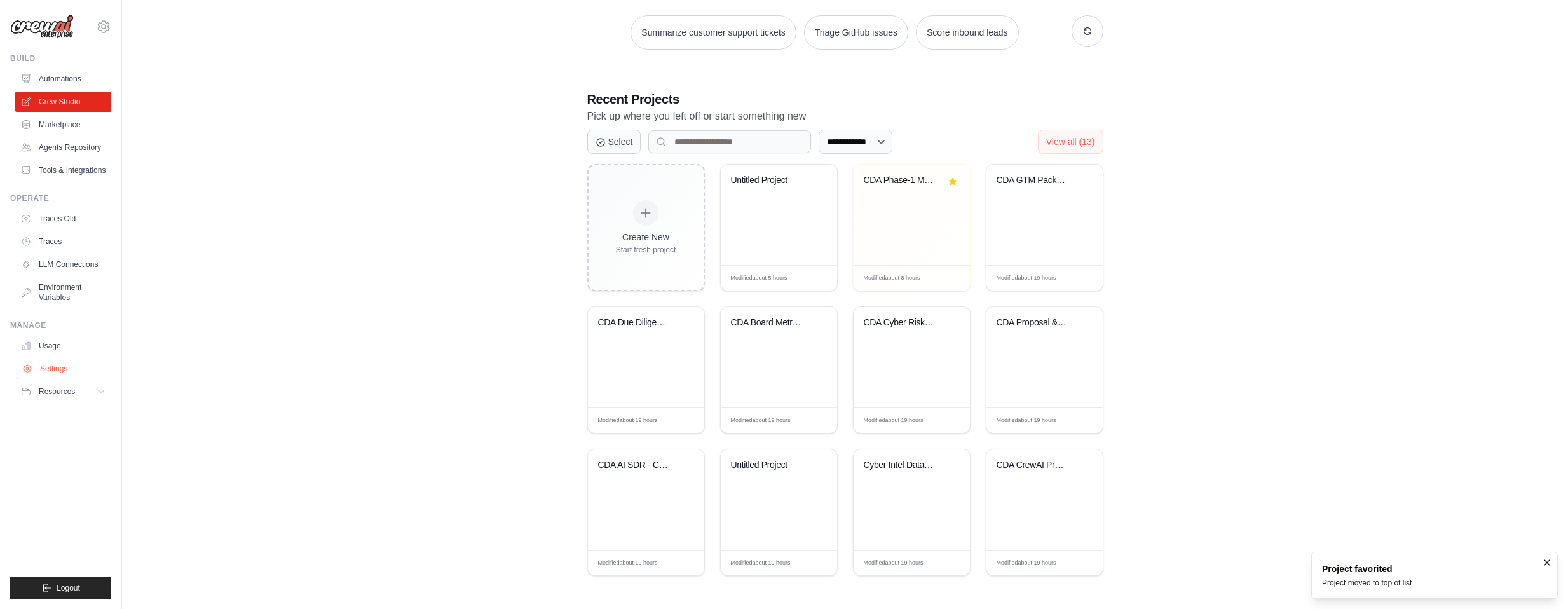
click at [63, 373] on link "Settings" at bounding box center [64, 368] width 96 height 20
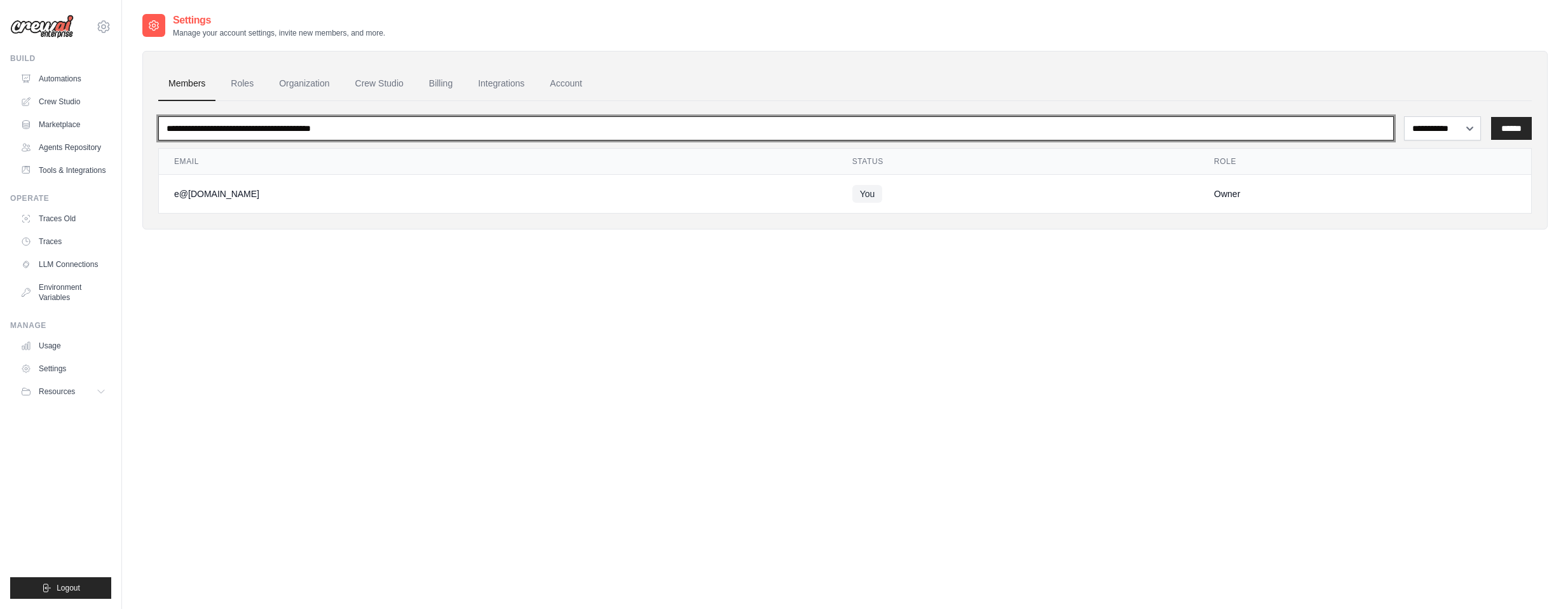
click at [859, 126] on input "email" at bounding box center [776, 128] width 1236 height 24
type input "**********"
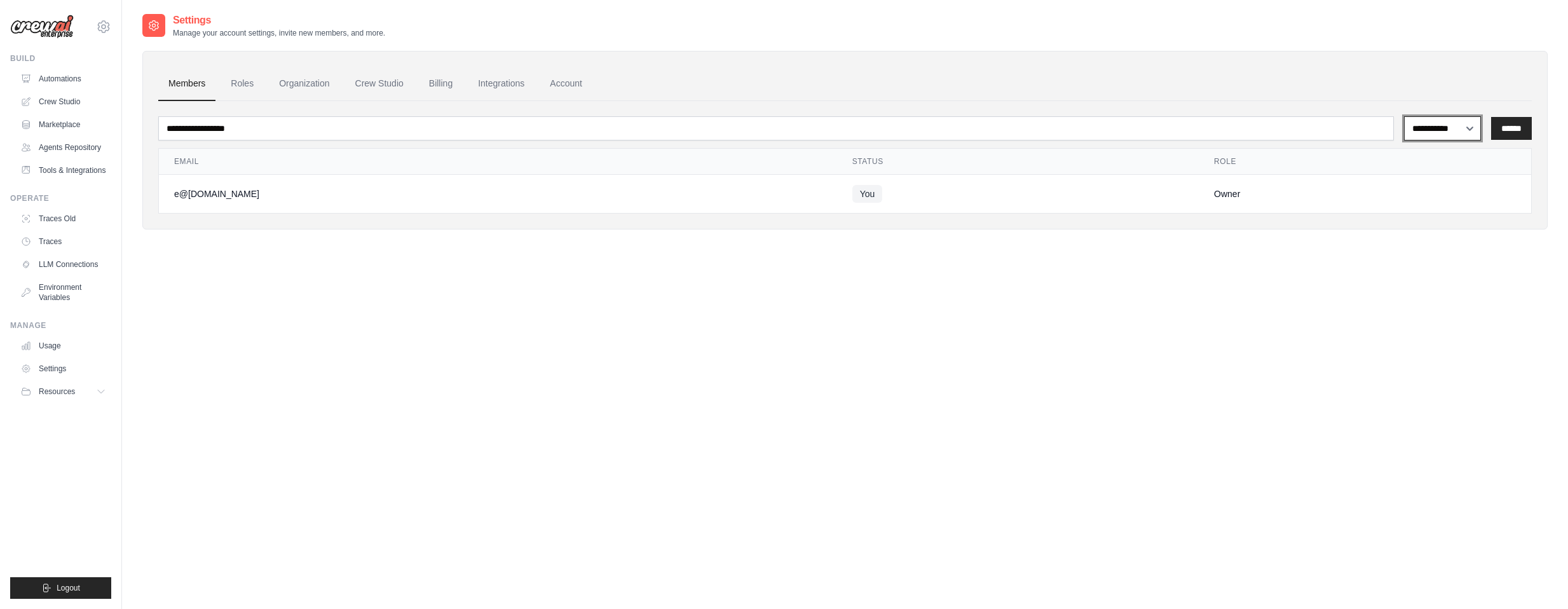
click at [1422, 136] on select "**********" at bounding box center [1442, 128] width 77 height 24
select select "******"
click at [1404, 116] on select "**********" at bounding box center [1442, 128] width 77 height 24
click at [1504, 130] on input "******" at bounding box center [1511, 128] width 41 height 23
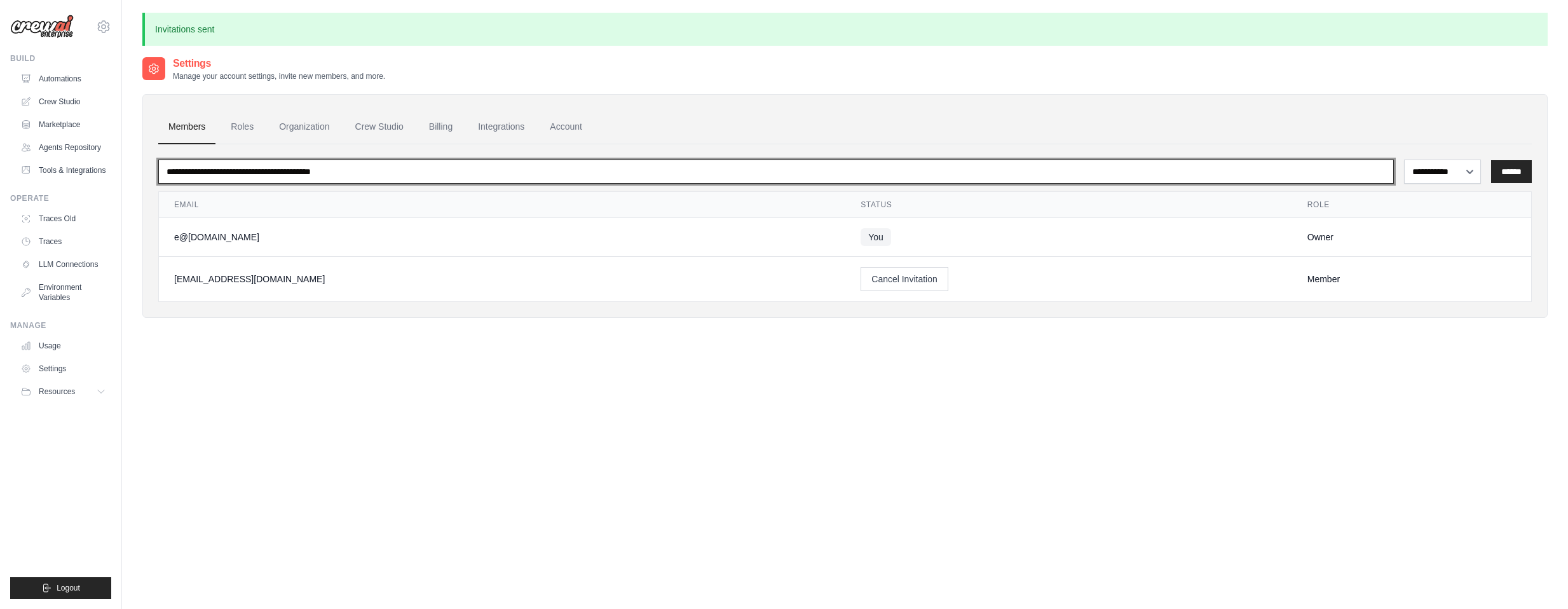
click at [431, 170] on input "email" at bounding box center [776, 171] width 1236 height 24
type input "**********"
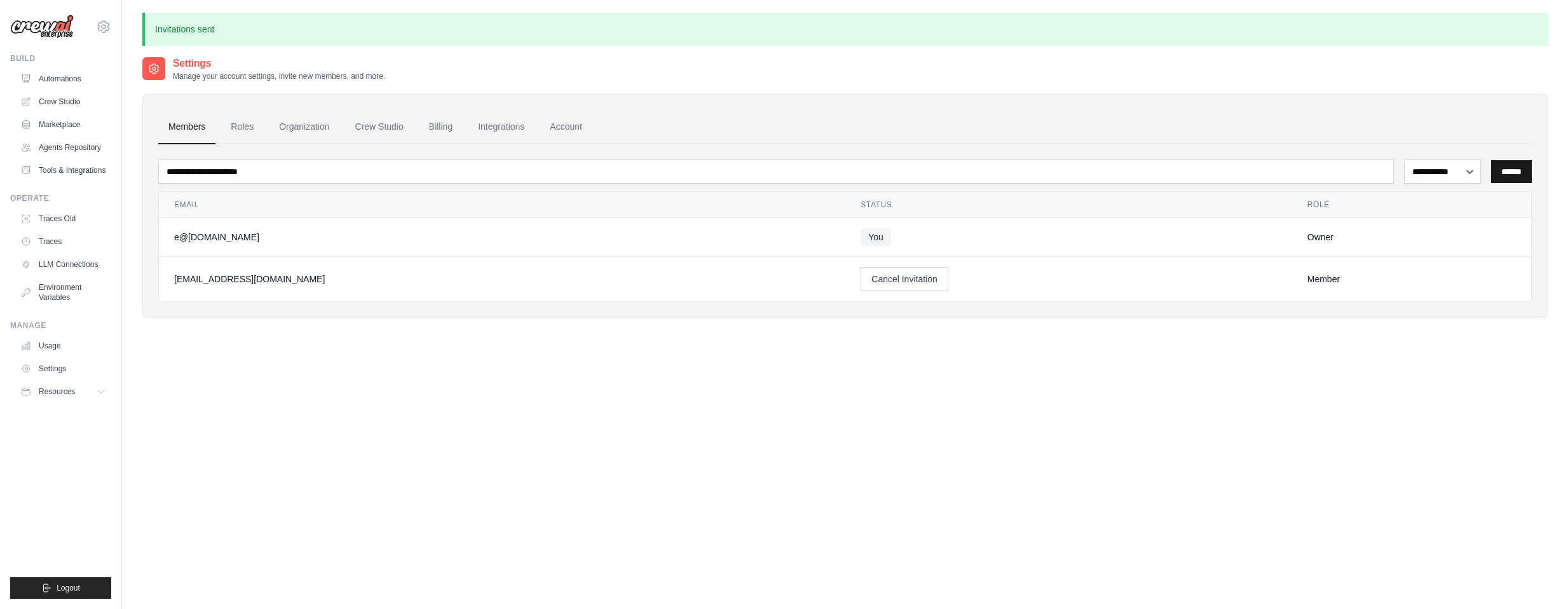
click at [1500, 174] on input "******" at bounding box center [1511, 171] width 41 height 23
click at [1454, 168] on select "**********" at bounding box center [1442, 171] width 77 height 24
select select "******"
click at [1404, 159] on select "**********" at bounding box center [1442, 171] width 77 height 24
click at [1519, 165] on input "******" at bounding box center [1511, 171] width 41 height 23
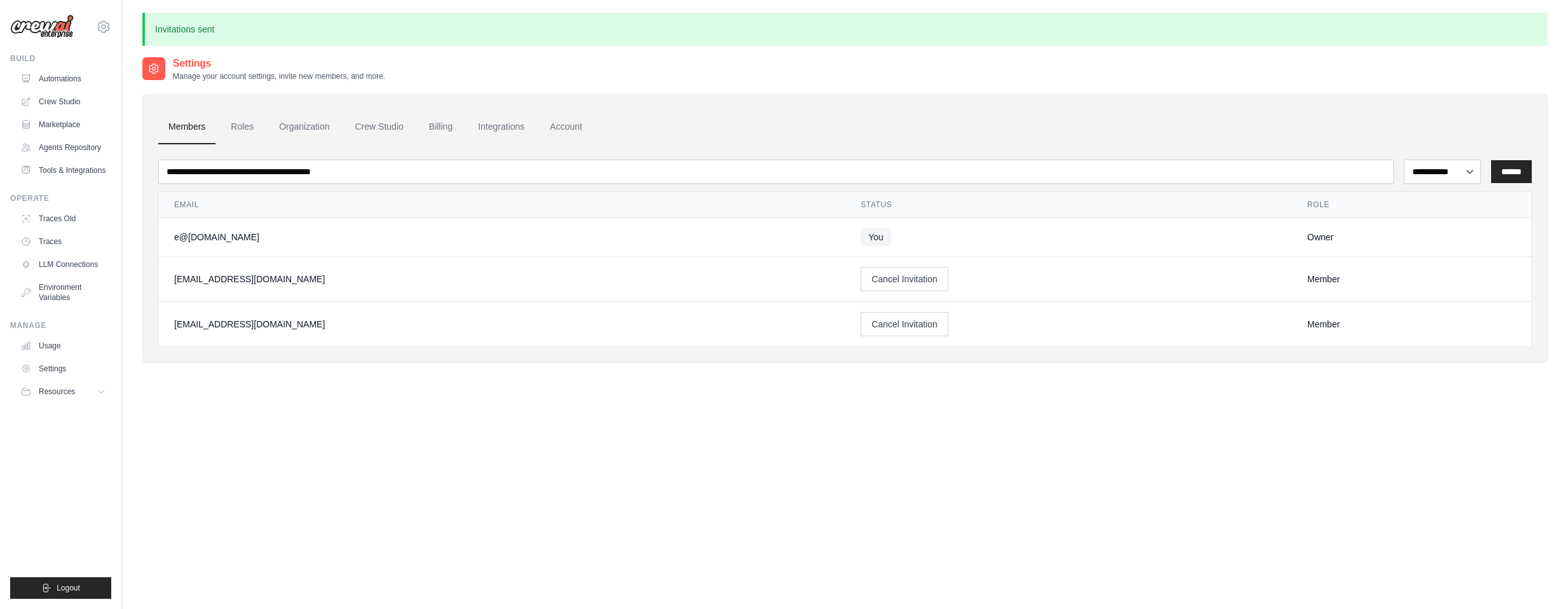
drag, startPoint x: 828, startPoint y: 137, endPoint x: 858, endPoint y: 116, distance: 36.6
drag, startPoint x: 859, startPoint y: 115, endPoint x: 840, endPoint y: 118, distance: 19.2
click at [840, 118] on ul "Members Roles Organization Crew Studio Billing Integrations Account" at bounding box center [846, 127] width 1374 height 34
drag, startPoint x: 829, startPoint y: 116, endPoint x: 814, endPoint y: 118, distance: 15.1
click at [828, 116] on ul "Members Roles Organization Crew Studio Billing Integrations Account" at bounding box center [846, 127] width 1374 height 34
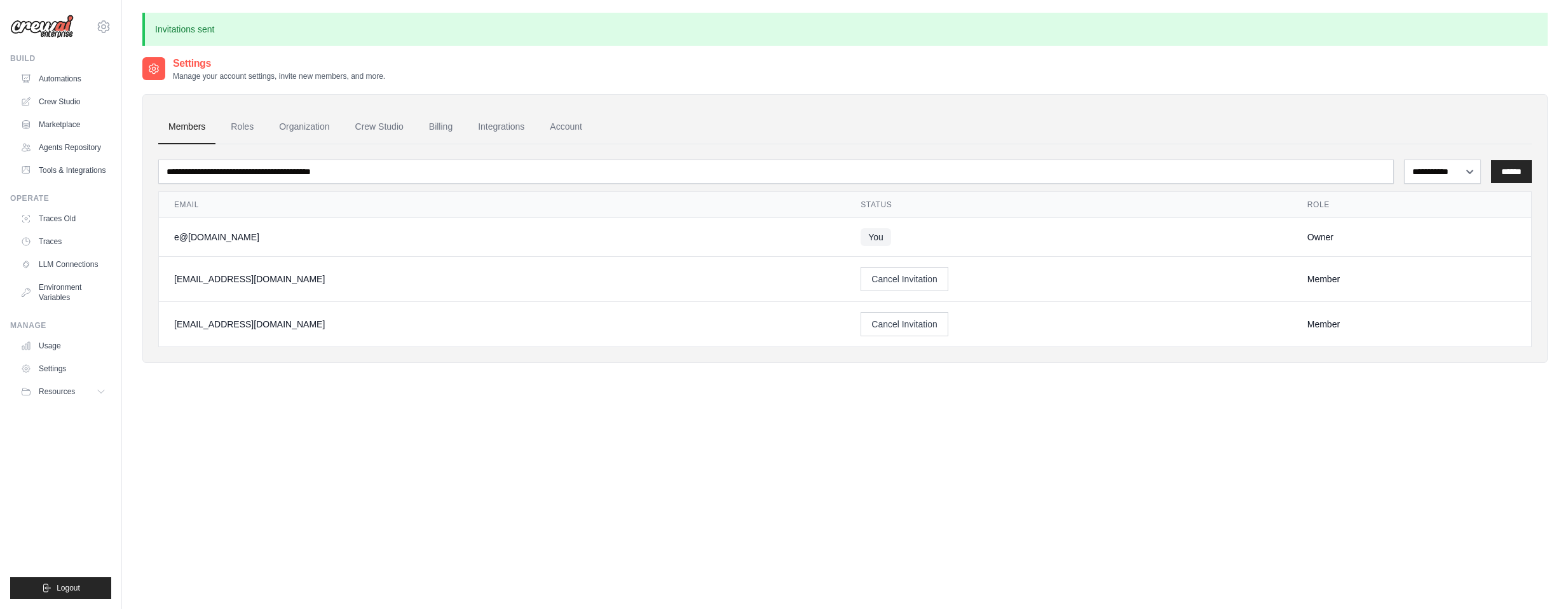
click at [807, 119] on ul "Members Roles Organization Crew Studio Billing Integrations Account" at bounding box center [846, 127] width 1374 height 34
click at [375, 119] on link "Crew Studio" at bounding box center [380, 127] width 68 height 34
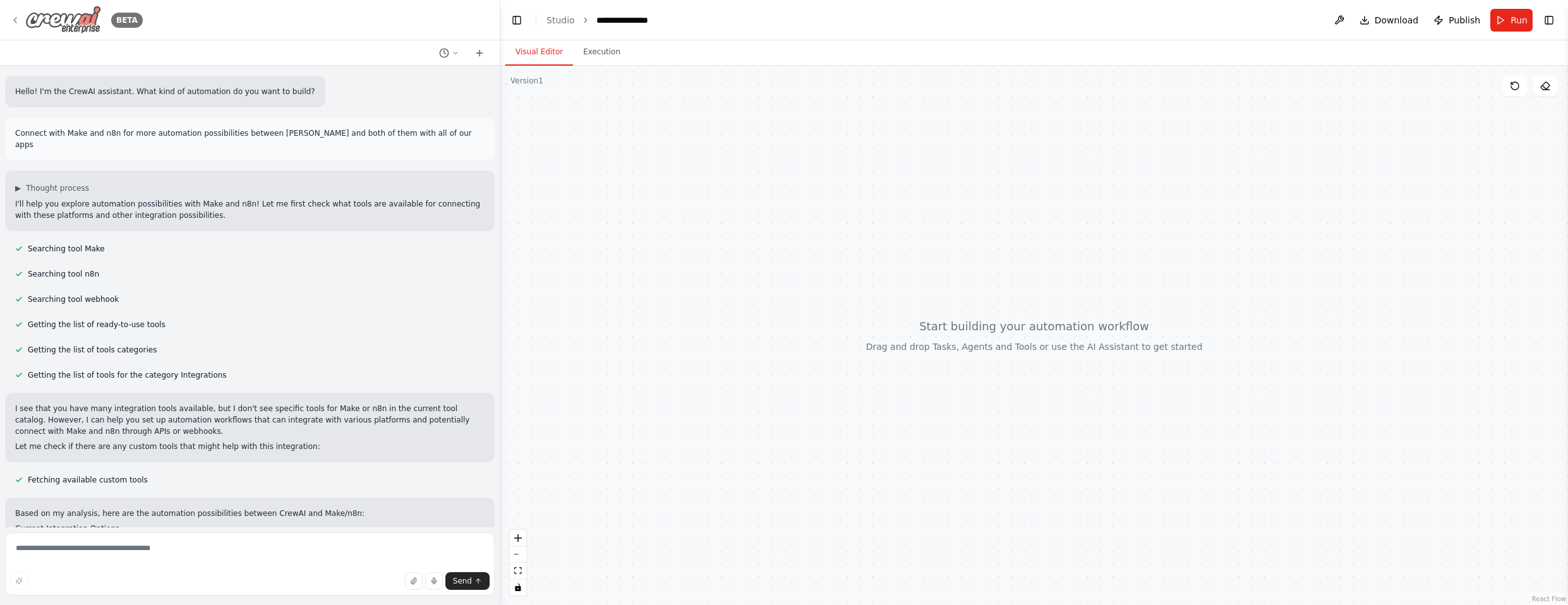
click at [10, 18] on icon at bounding box center [14, 20] width 10 height 10
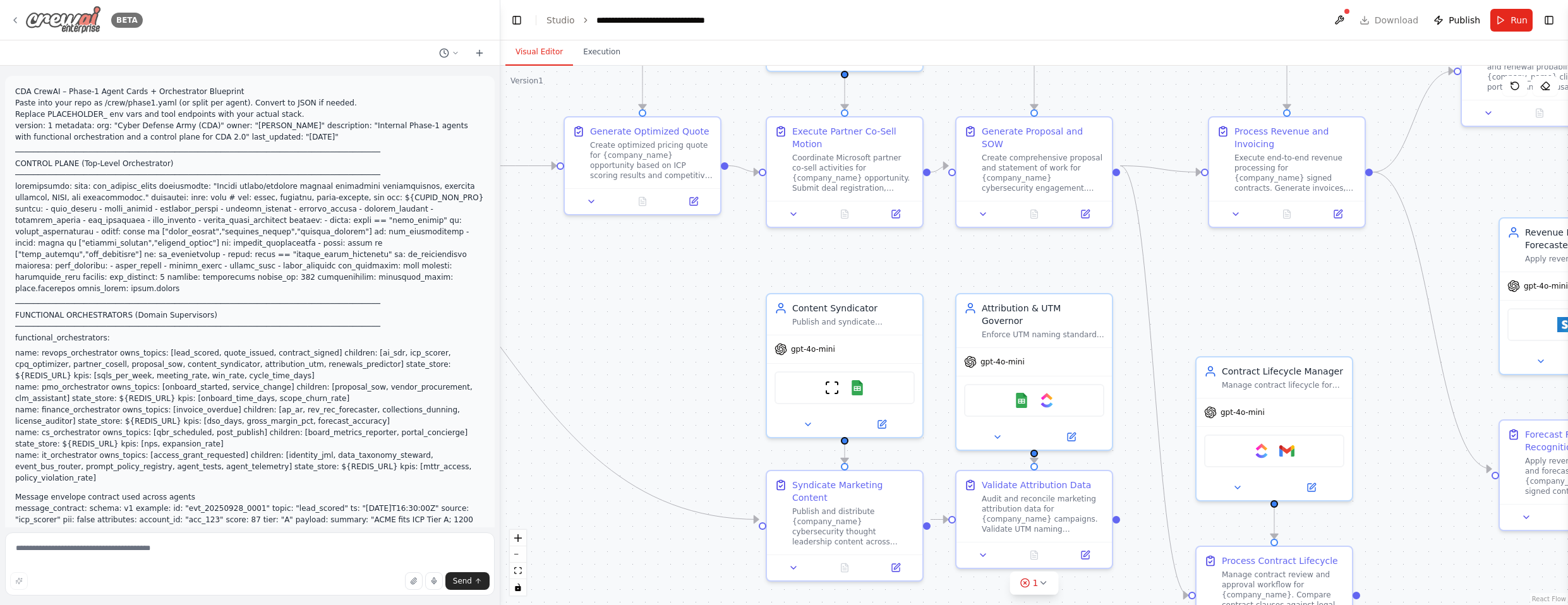
scroll to position [12424, 0]
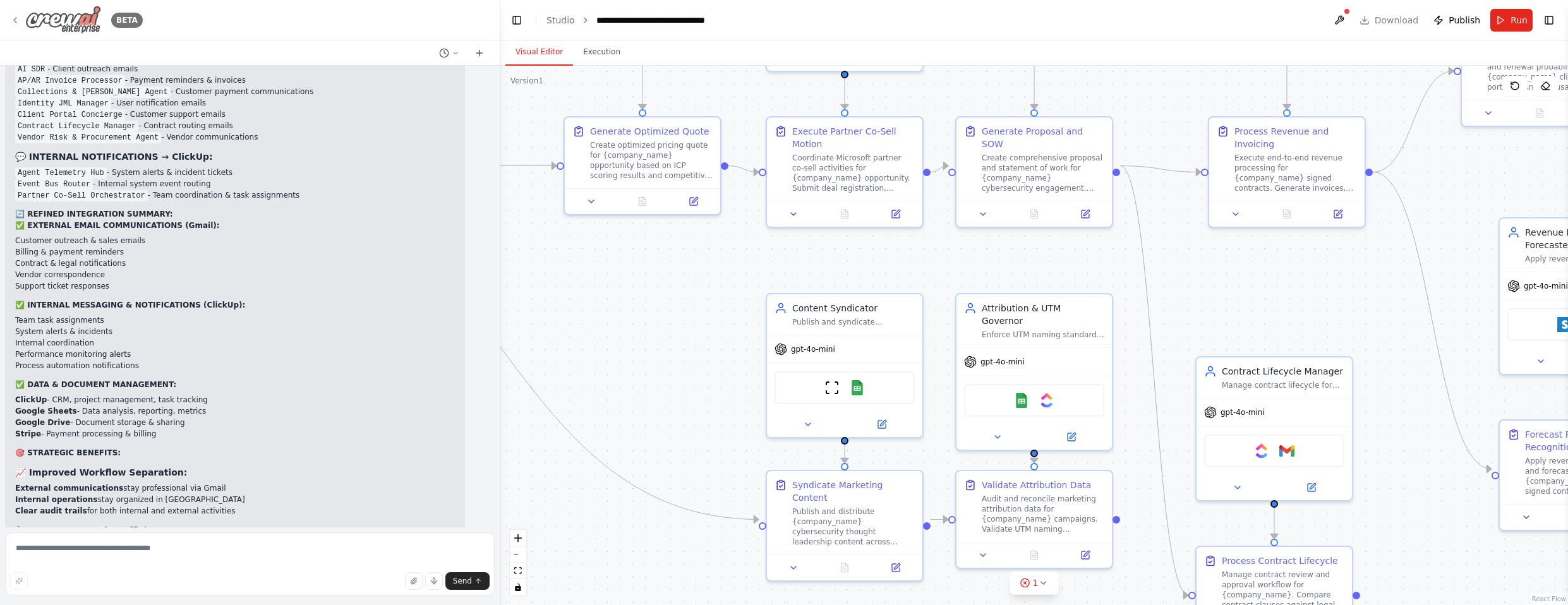
click at [16, 18] on icon at bounding box center [14, 20] width 10 height 10
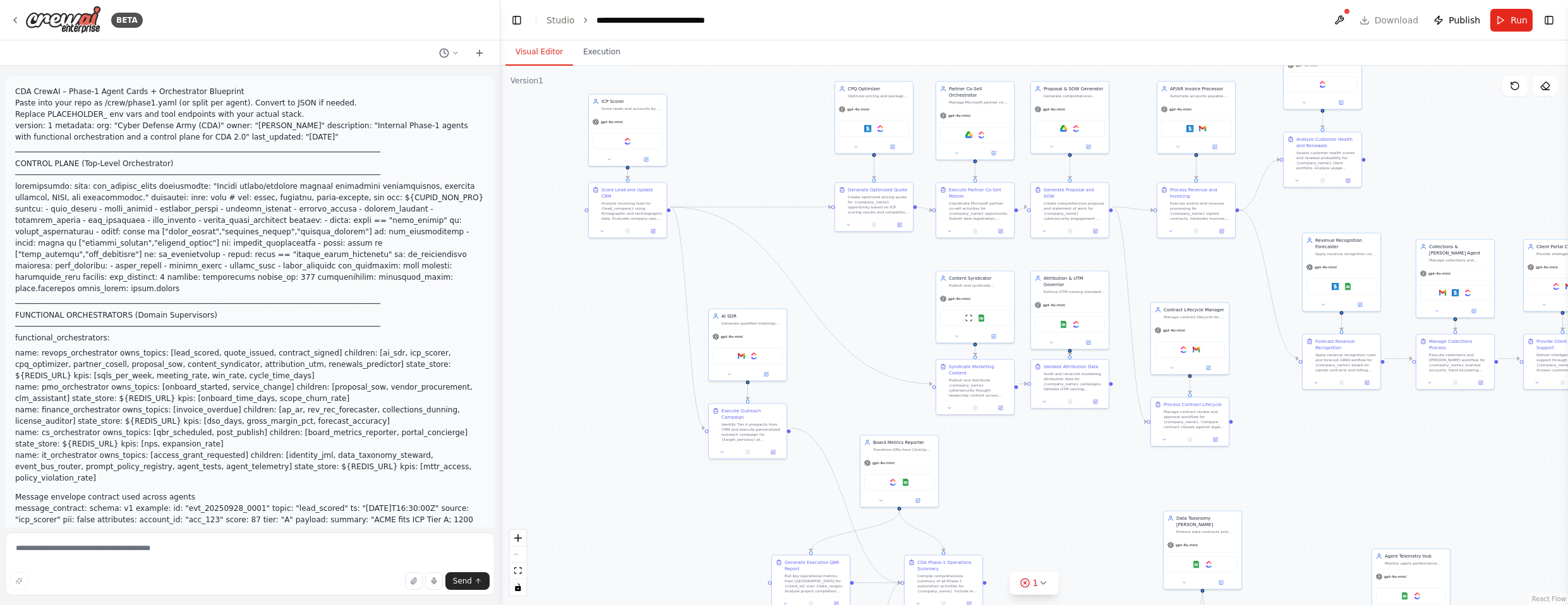
scroll to position [12424, 0]
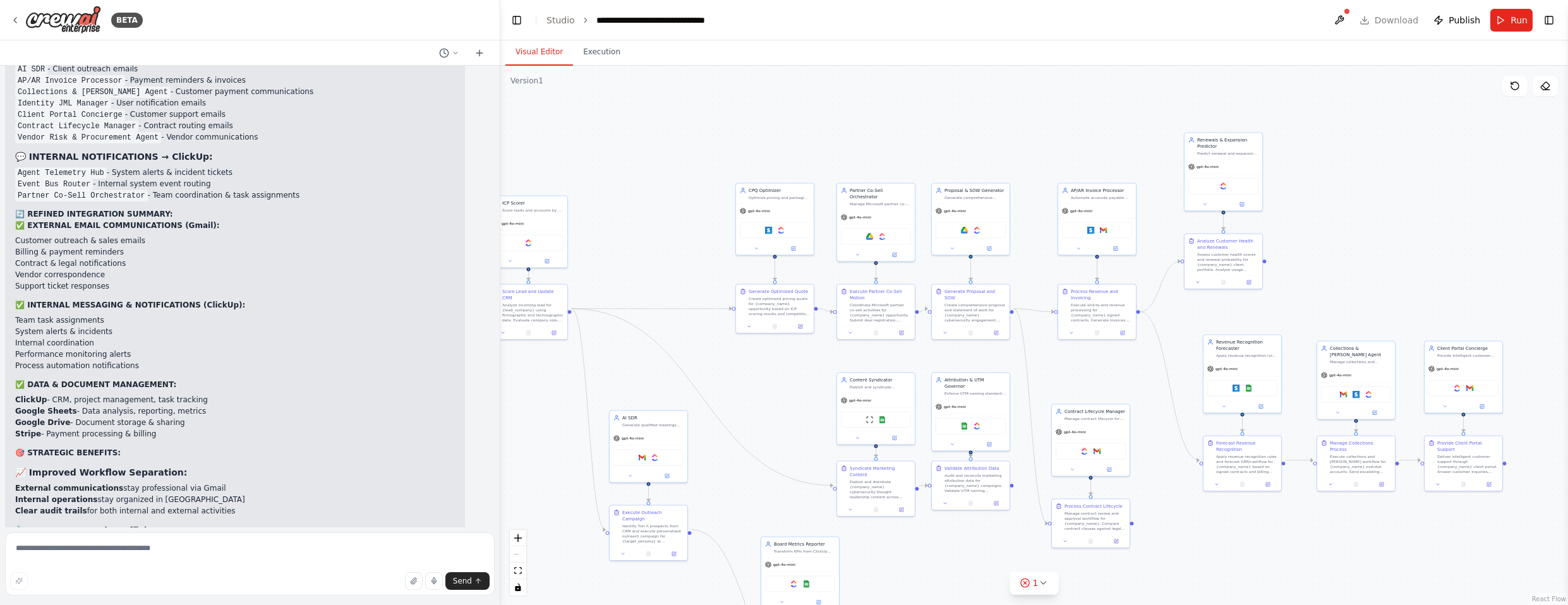
drag, startPoint x: 1406, startPoint y: 208, endPoint x: 1306, endPoint y: 280, distance: 123.2
click at [1306, 280] on div ".deletable-edge-delete-btn { width: 20px; height: 20px; border: 0px solid #ffff…" at bounding box center [1034, 335] width 1068 height 539
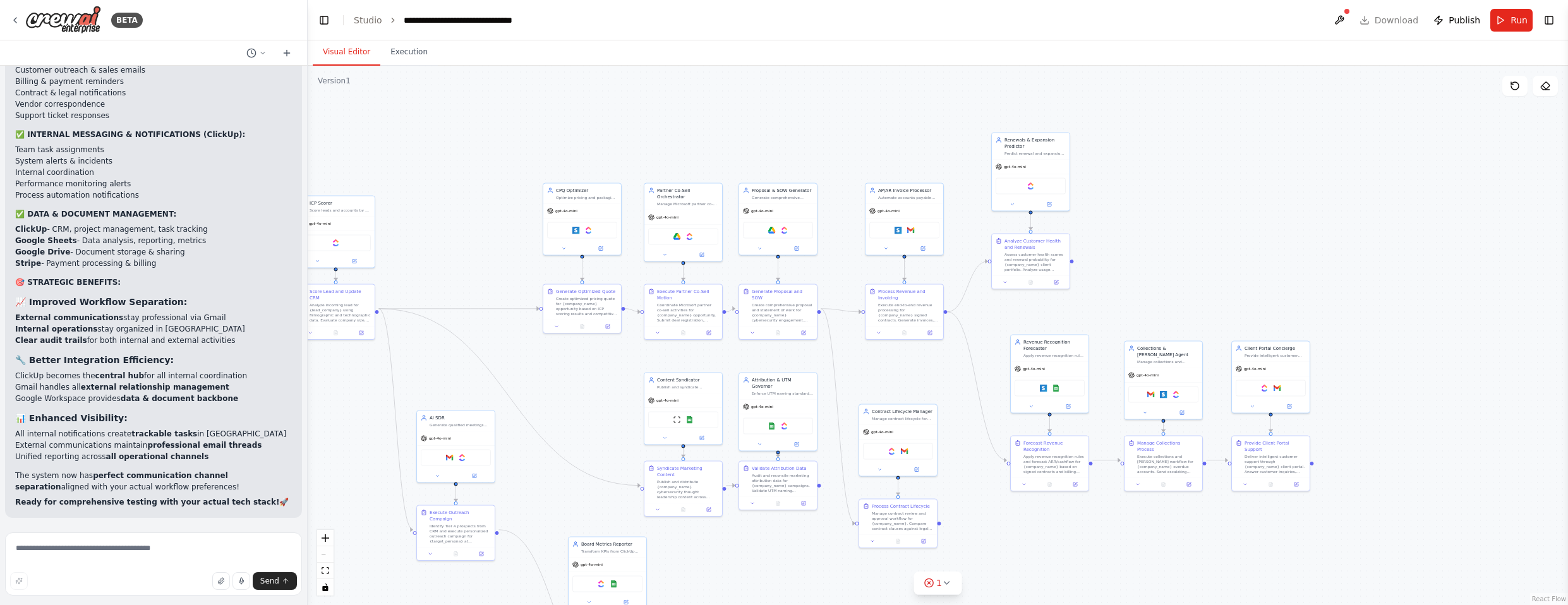
scroll to position [15754, 0]
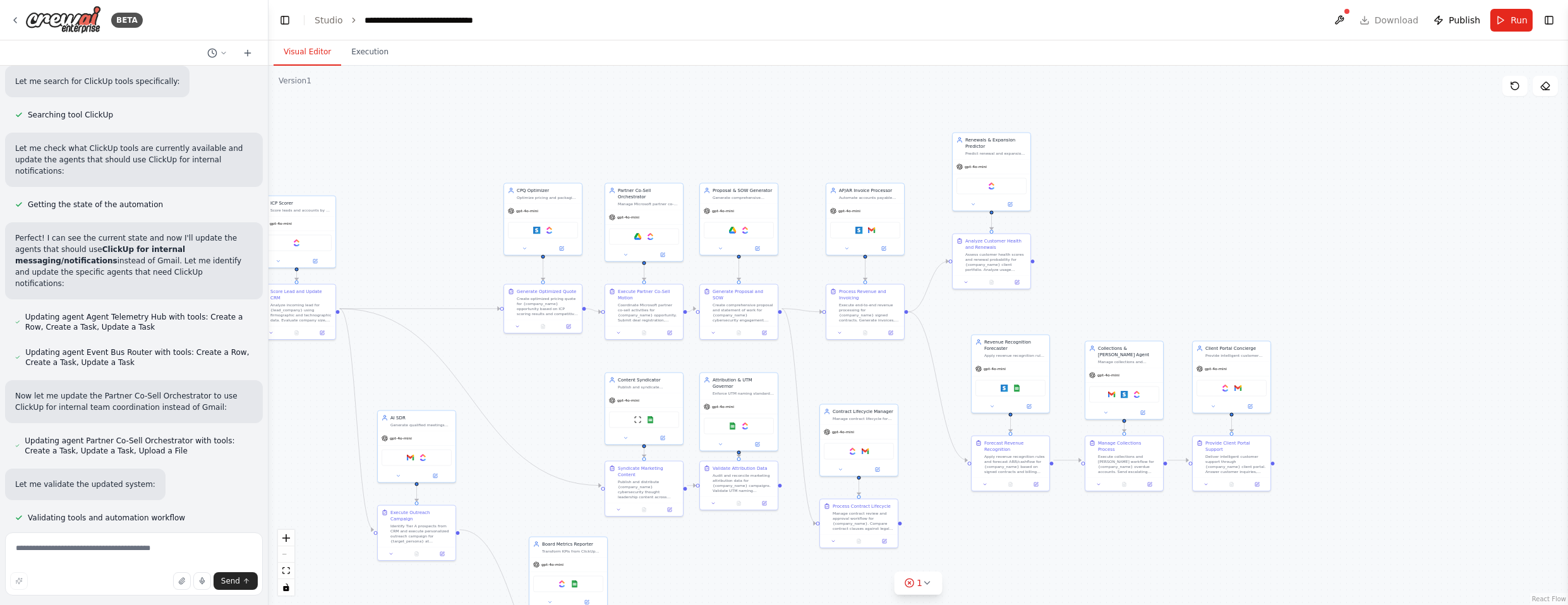
drag, startPoint x: 500, startPoint y: 95, endPoint x: 269, endPoint y: 120, distance: 232.3
click at [269, 120] on div "BETA CDA CrewAI – Phase‑1 Agent Cards + Orchestrator Blueprint Paste into your …" at bounding box center [784, 302] width 1568 height 605
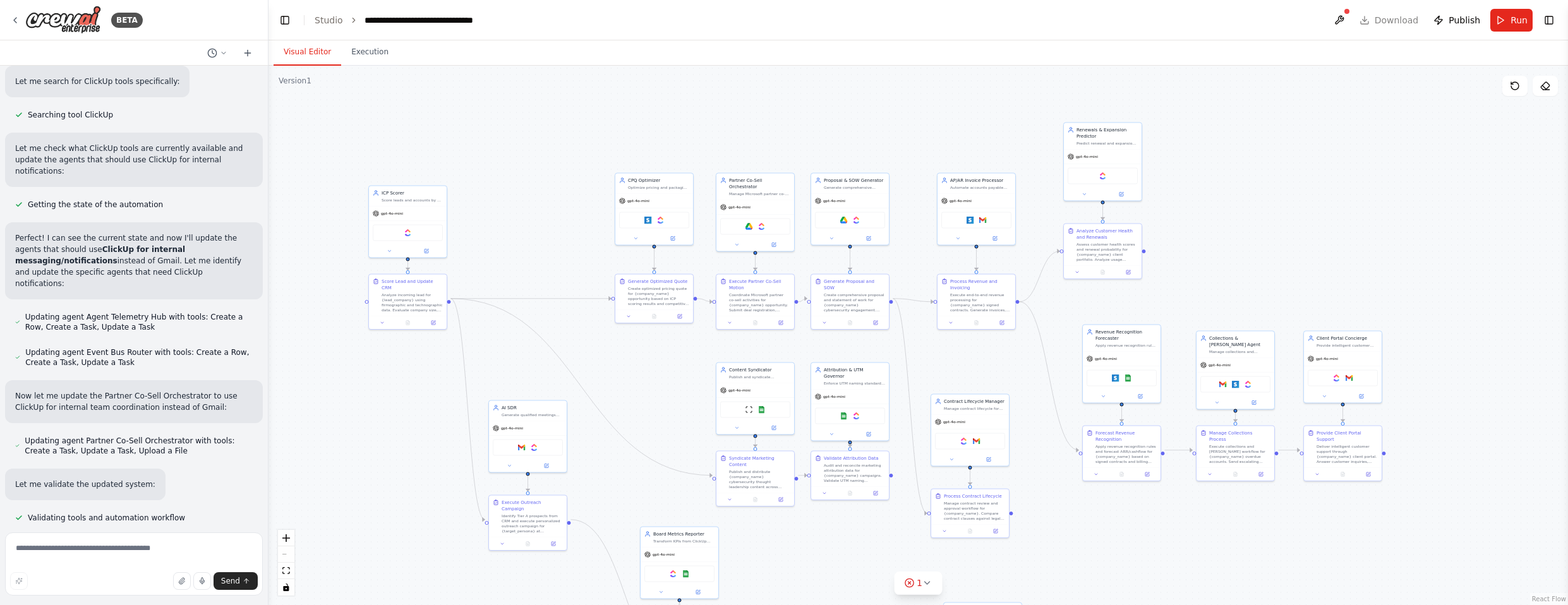
drag, startPoint x: 468, startPoint y: 126, endPoint x: 579, endPoint y: 113, distance: 111.8
click at [579, 113] on div ".deletable-edge-delete-btn { width: 20px; height: 20px; border: 0px solid #ffff…" at bounding box center [918, 335] width 1299 height 539
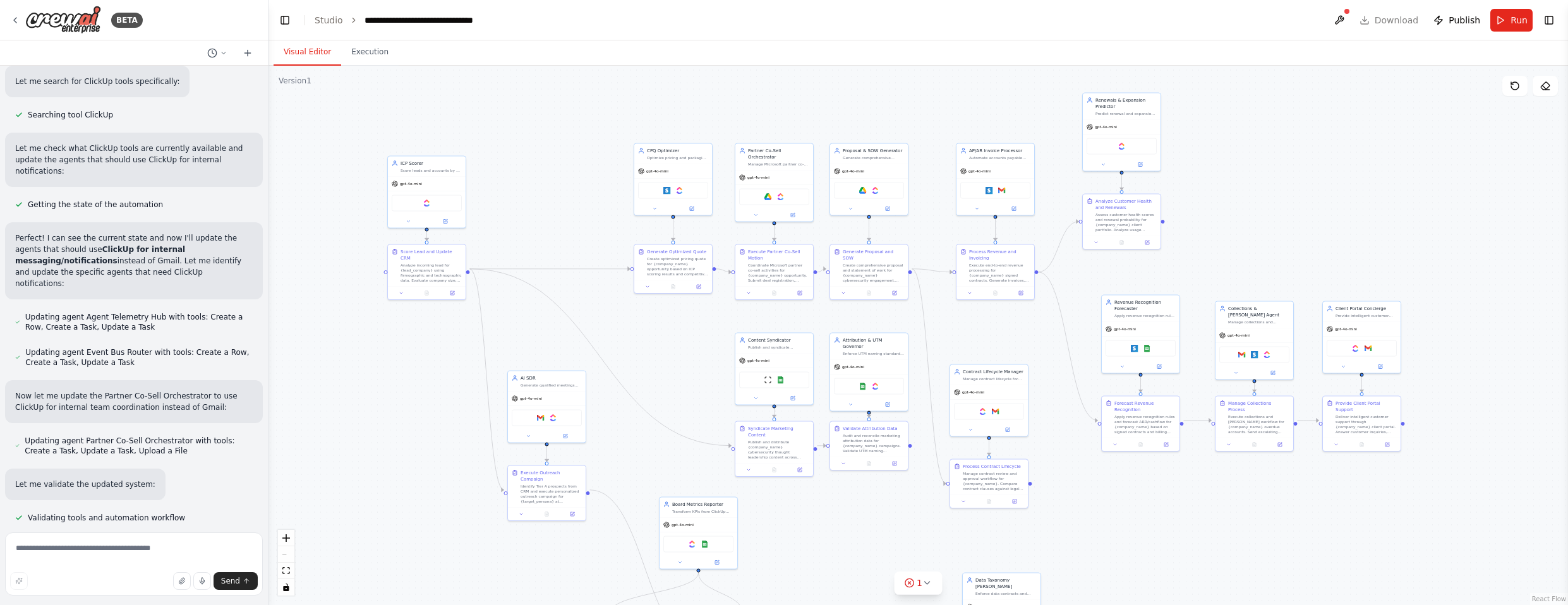
drag, startPoint x: 556, startPoint y: 193, endPoint x: 575, endPoint y: 166, distance: 33.0
click at [575, 166] on div ".deletable-edge-delete-btn { width: 20px; height: 20px; border: 0px solid #ffff…" at bounding box center [918, 335] width 1299 height 539
click at [1344, 20] on button at bounding box center [1339, 20] width 20 height 23
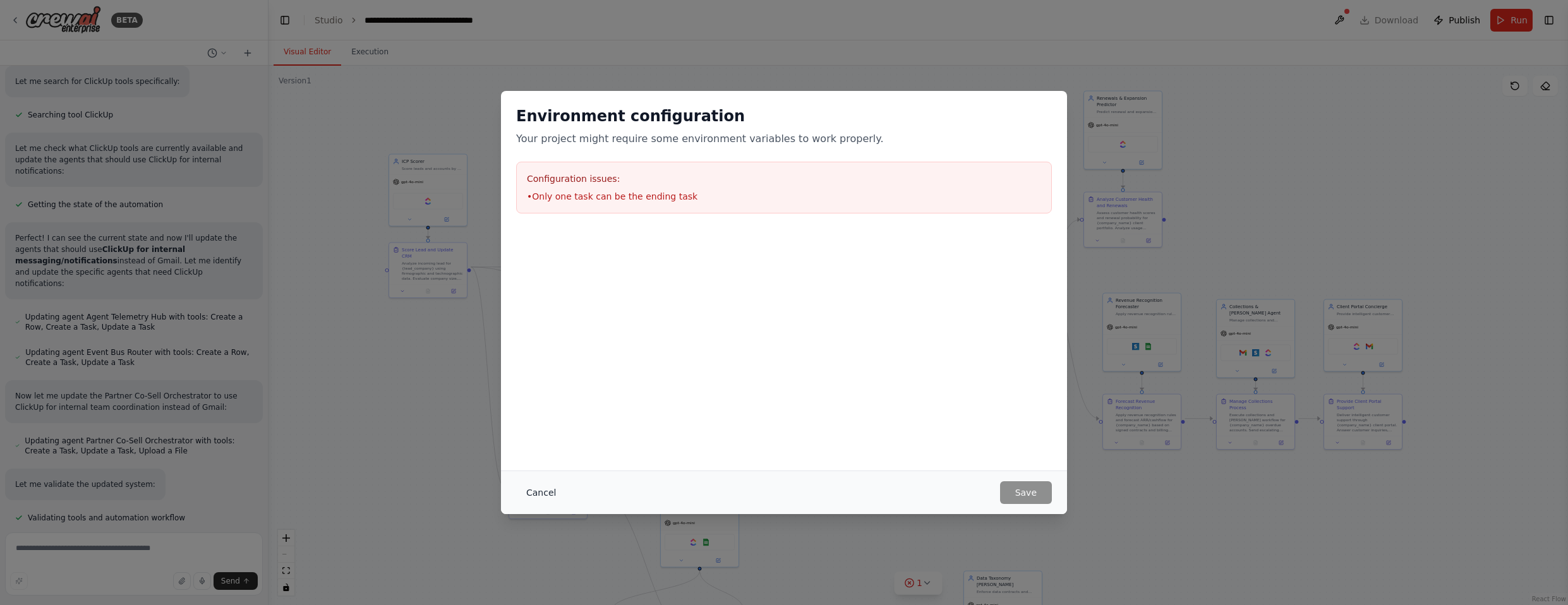
click at [543, 489] on button "Cancel" at bounding box center [541, 492] width 50 height 23
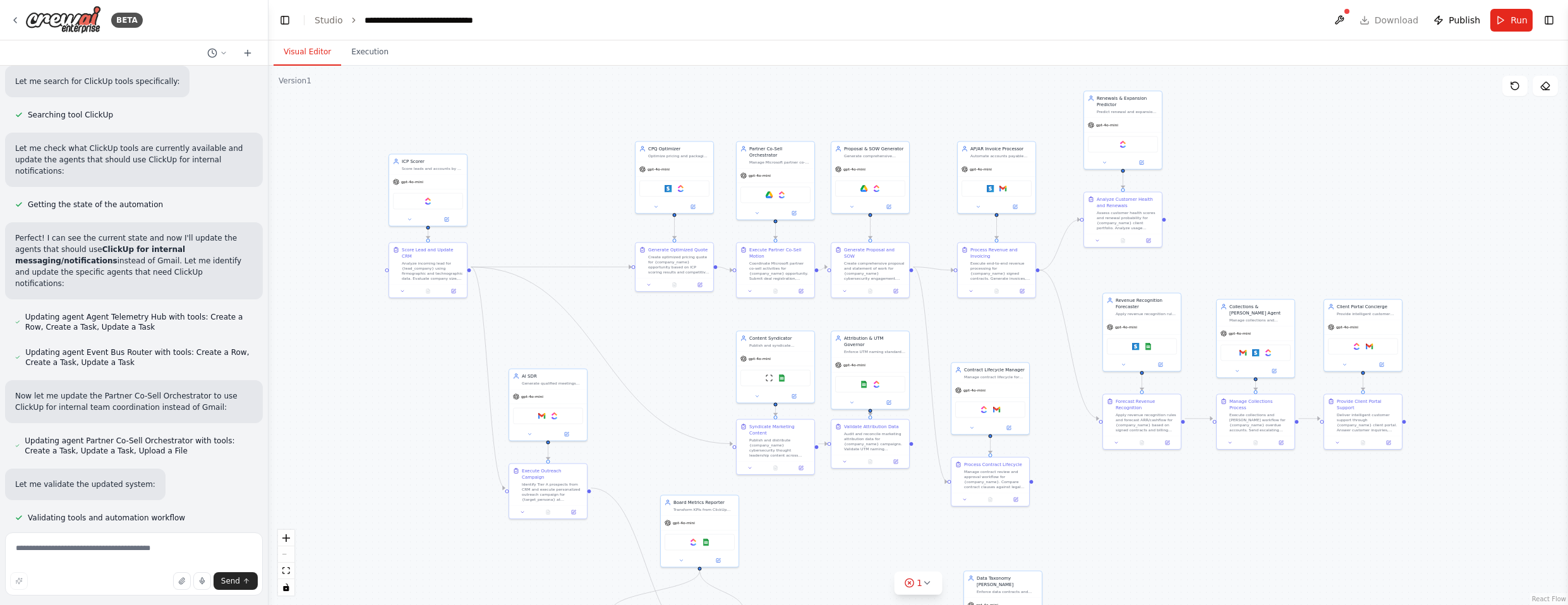
click at [394, 374] on div ".deletable-edge-delete-btn { width: 20px; height: 20px; border: 0px solid #ffff…" at bounding box center [918, 335] width 1299 height 539
click at [285, 573] on icon "fit view" at bounding box center [286, 570] width 8 height 7
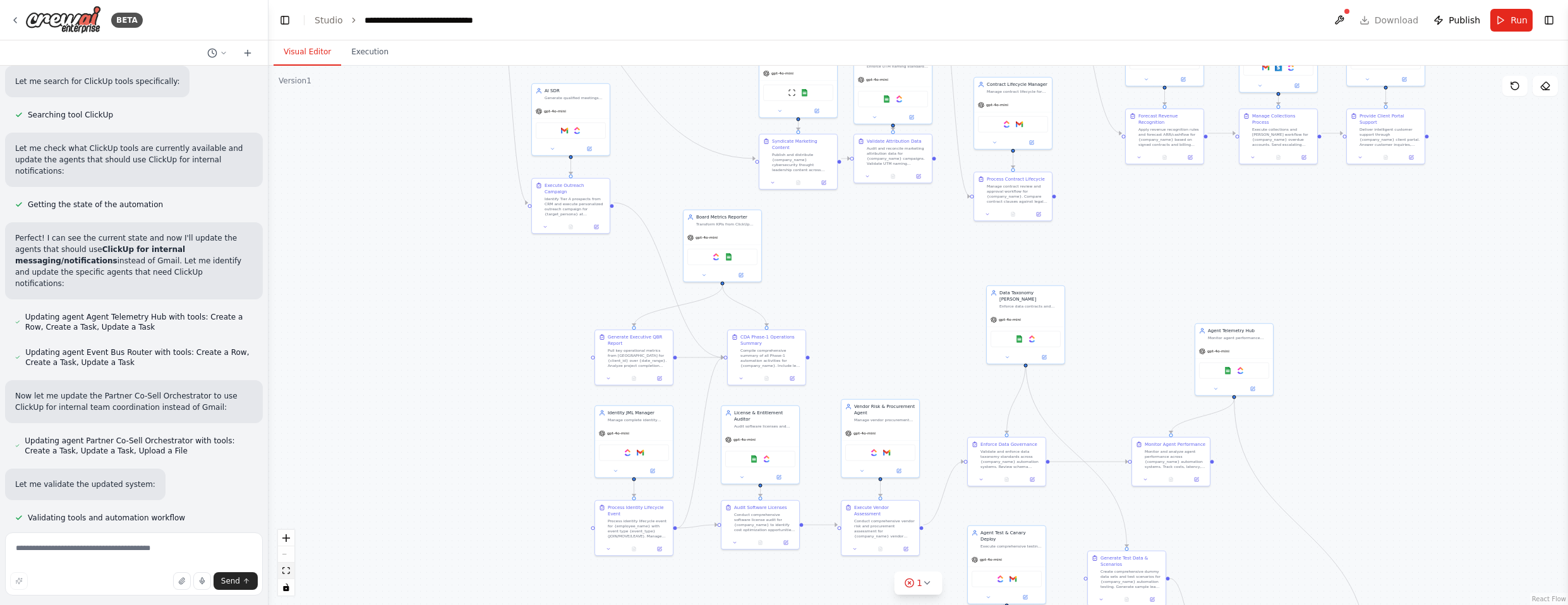
click at [285, 573] on icon "fit view" at bounding box center [286, 570] width 8 height 7
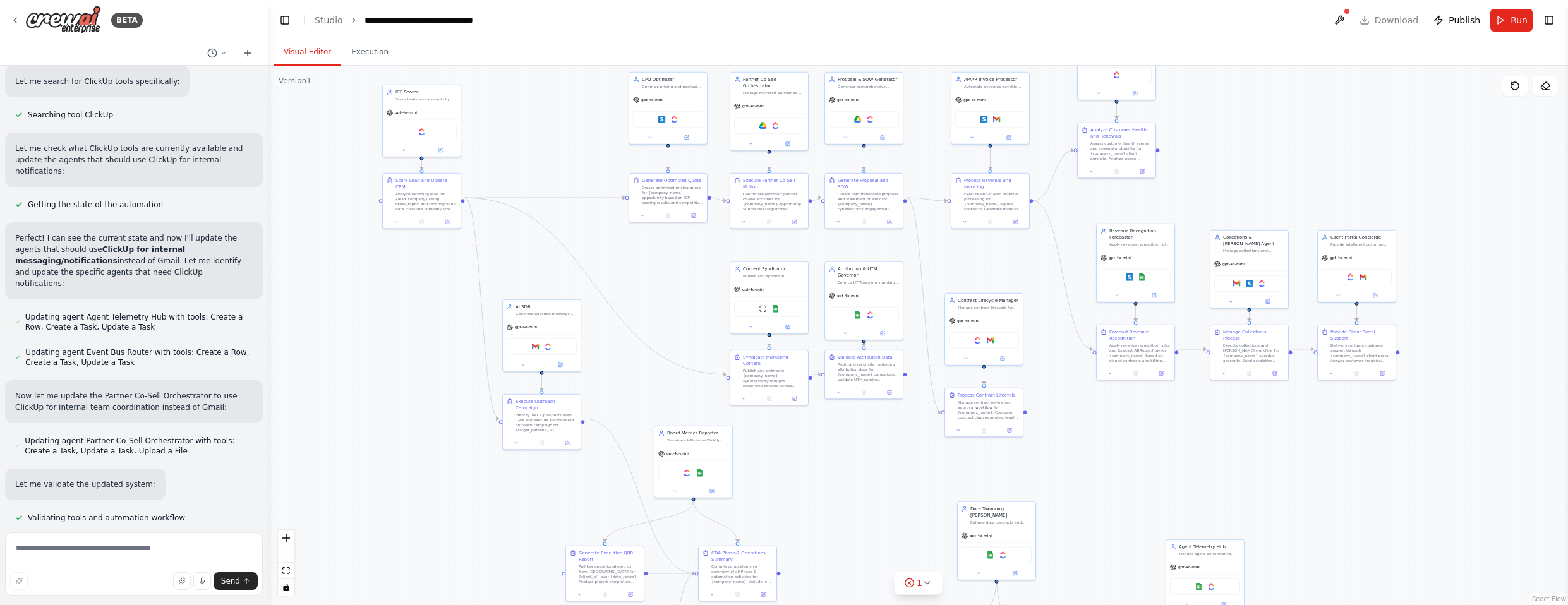
drag, startPoint x: 473, startPoint y: 244, endPoint x: 443, endPoint y: 462, distance: 220.1
click at [443, 462] on div ".deletable-edge-delete-btn { width: 20px; height: 20px; border: 0px solid #ffff…" at bounding box center [918, 335] width 1299 height 539
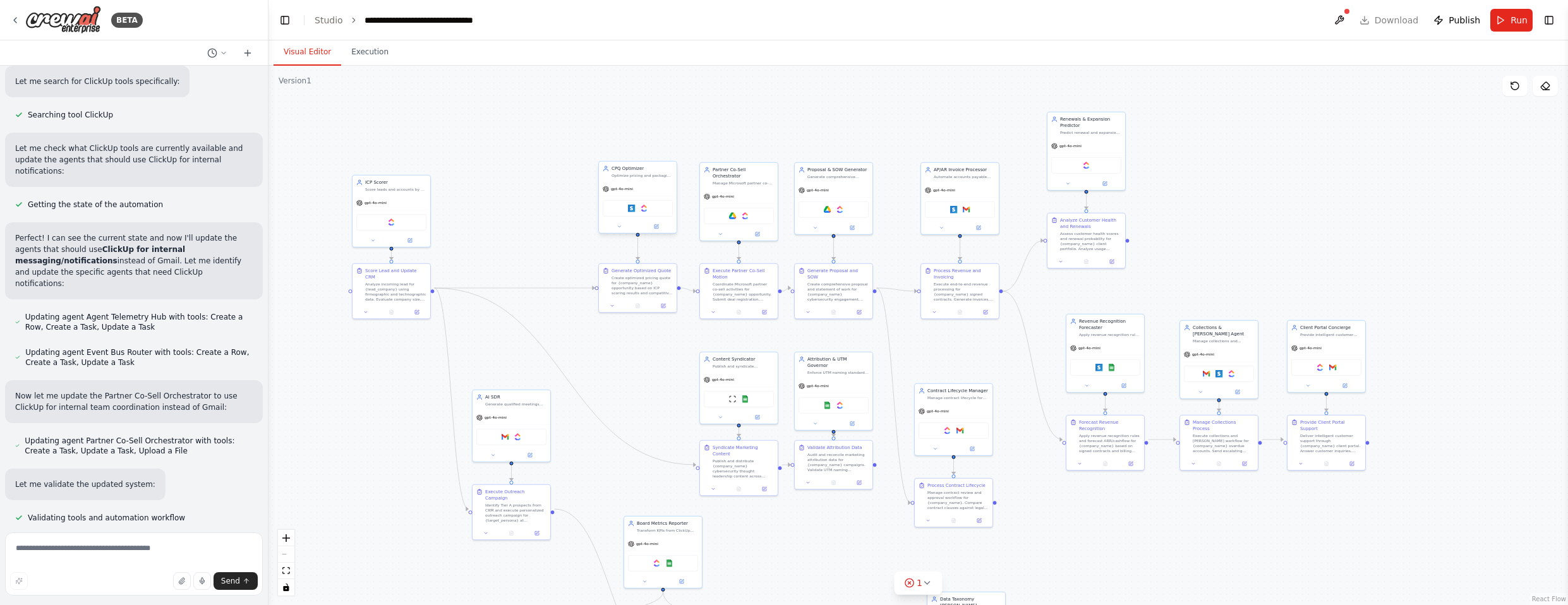
drag, startPoint x: 587, startPoint y: 112, endPoint x: 661, endPoint y: 191, distance: 108.2
click at [556, 198] on div ".deletable-edge-delete-btn { width: 20px; height: 20px; border: 0px solid #ffff…" at bounding box center [918, 335] width 1299 height 539
click at [1549, 14] on button "Toggle Right Sidebar" at bounding box center [1548, 20] width 18 height 18
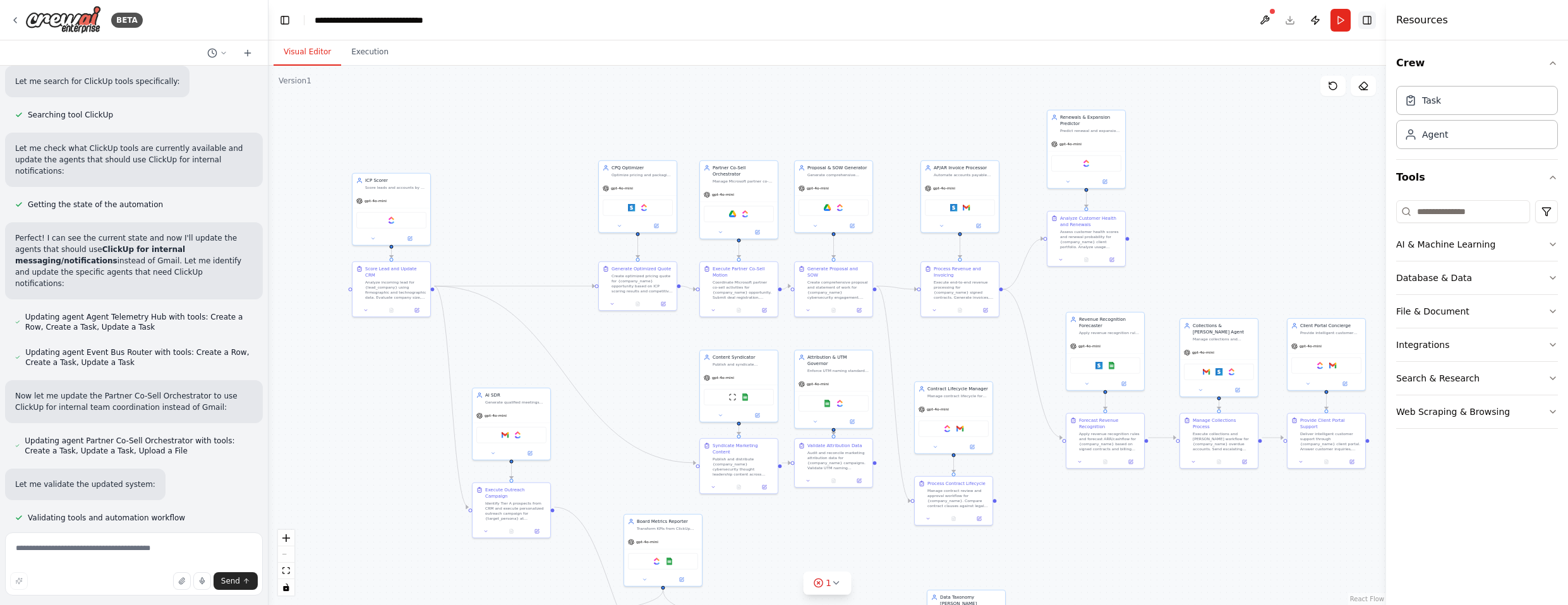
click at [1374, 22] on button "Toggle Right Sidebar" at bounding box center [1367, 20] width 18 height 18
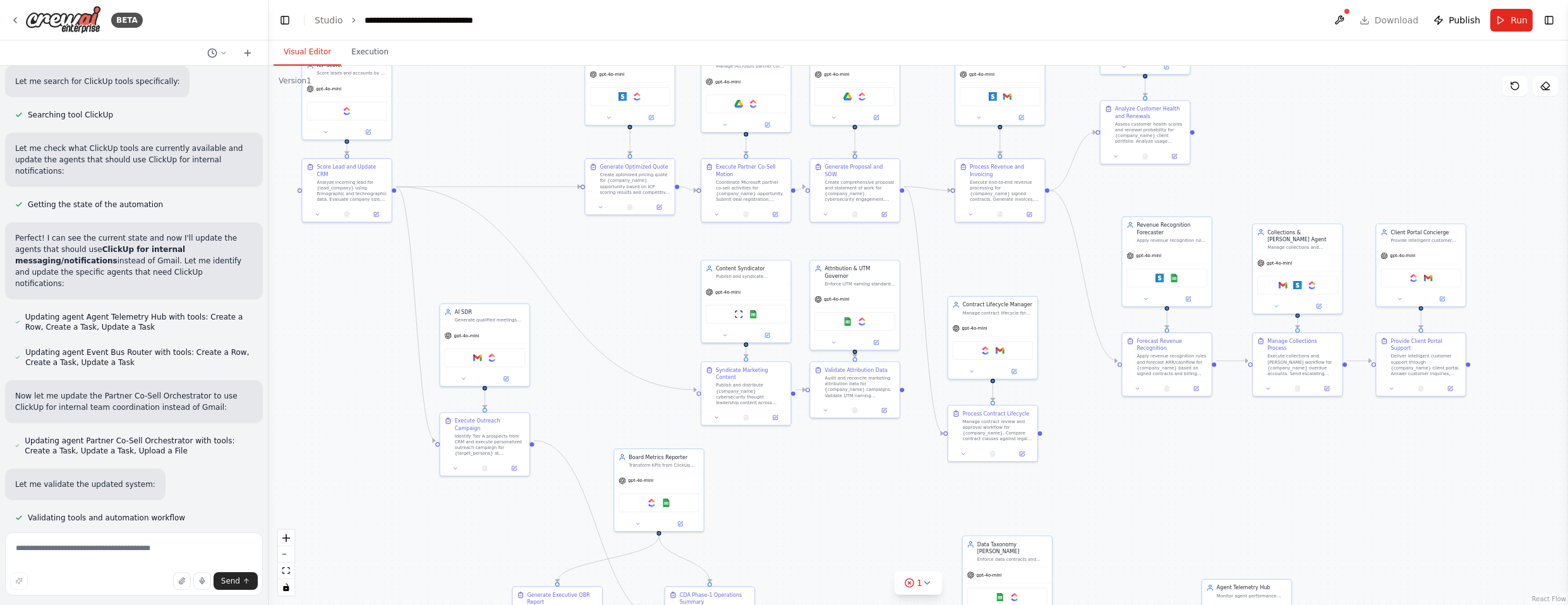
drag, startPoint x: 1220, startPoint y: 242, endPoint x: 1329, endPoint y: 157, distance: 138.2
click at [1329, 157] on div ".deletable-edge-delete-btn { width: 20px; height: 20px; border: 0px solid #ffff…" at bounding box center [918, 335] width 1299 height 539
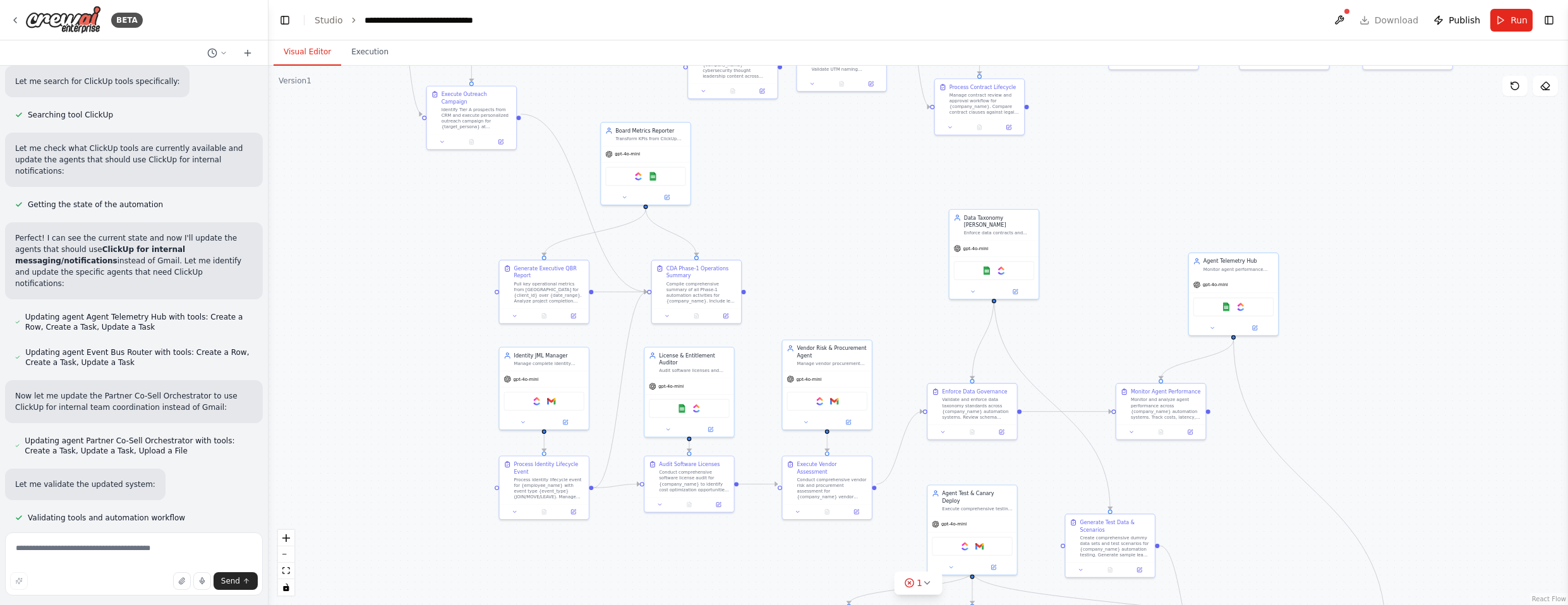
drag, startPoint x: 1238, startPoint y: 494, endPoint x: 1225, endPoint y: 163, distance: 331.3
click at [1225, 164] on div ".deletable-edge-delete-btn { width: 20px; height: 20px; border: 0px solid #ffff…" at bounding box center [918, 335] width 1299 height 539
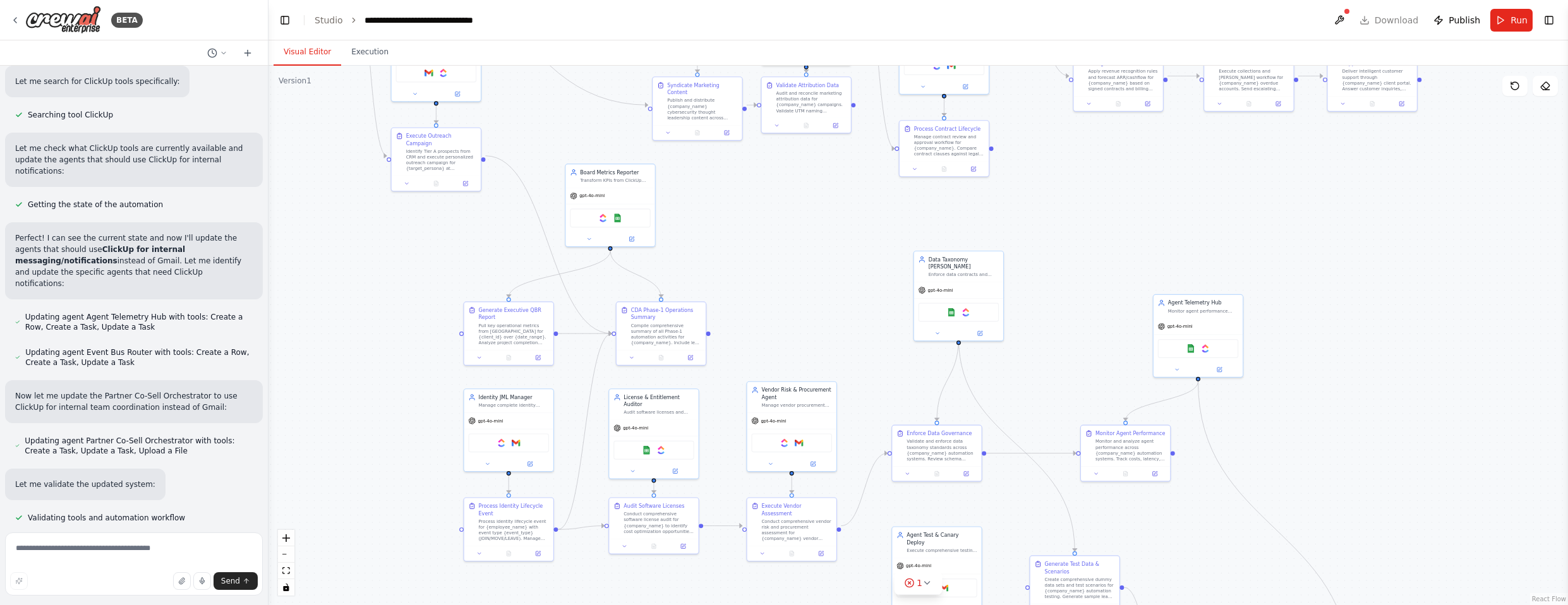
drag, startPoint x: 1365, startPoint y: 479, endPoint x: 1331, endPoint y: 525, distance: 57.2
click at [1331, 525] on div ".deletable-edge-delete-btn { width: 20px; height: 20px; border: 0px solid #ffff…" at bounding box center [918, 335] width 1299 height 539
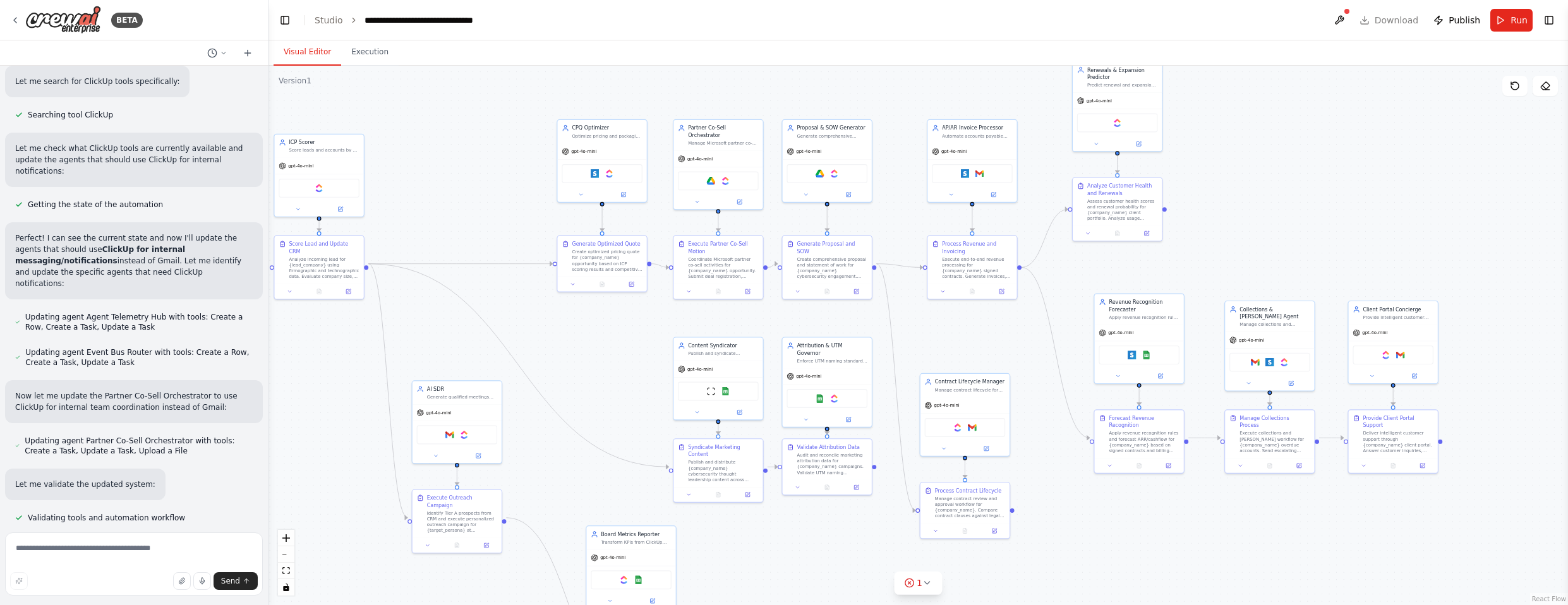
drag, startPoint x: 1334, startPoint y: 195, endPoint x: 1360, endPoint y: 393, distance: 199.7
click at [1361, 566] on div ".deletable-edge-delete-btn { width: 20px; height: 20px; border: 0px solid #ffff…" at bounding box center [918, 335] width 1299 height 539
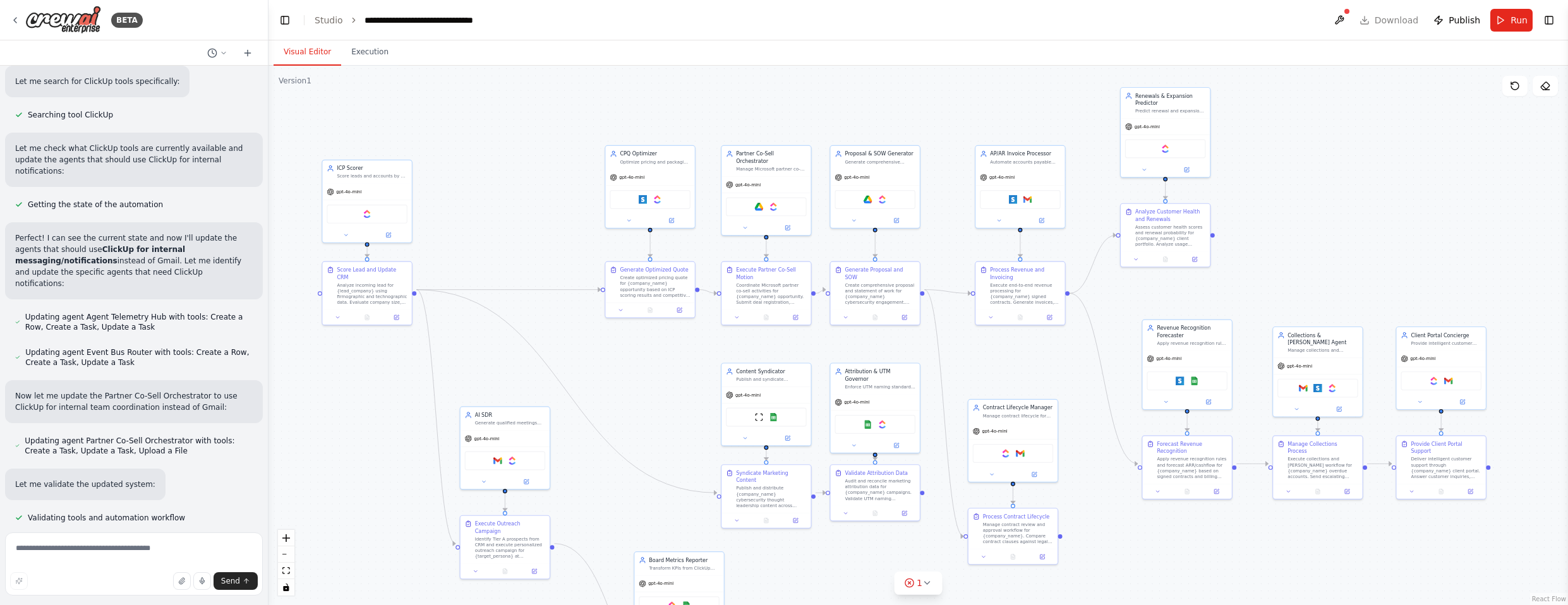
drag, startPoint x: 1346, startPoint y: 195, endPoint x: 1388, endPoint y: 212, distance: 45.3
click at [1388, 212] on div ".deletable-edge-delete-btn { width: 20px; height: 20px; border: 0px solid #ffff…" at bounding box center [918, 335] width 1299 height 539
click at [1396, 15] on header "**********" at bounding box center [918, 20] width 1299 height 41
click at [1405, 19] on header "**********" at bounding box center [918, 20] width 1299 height 41
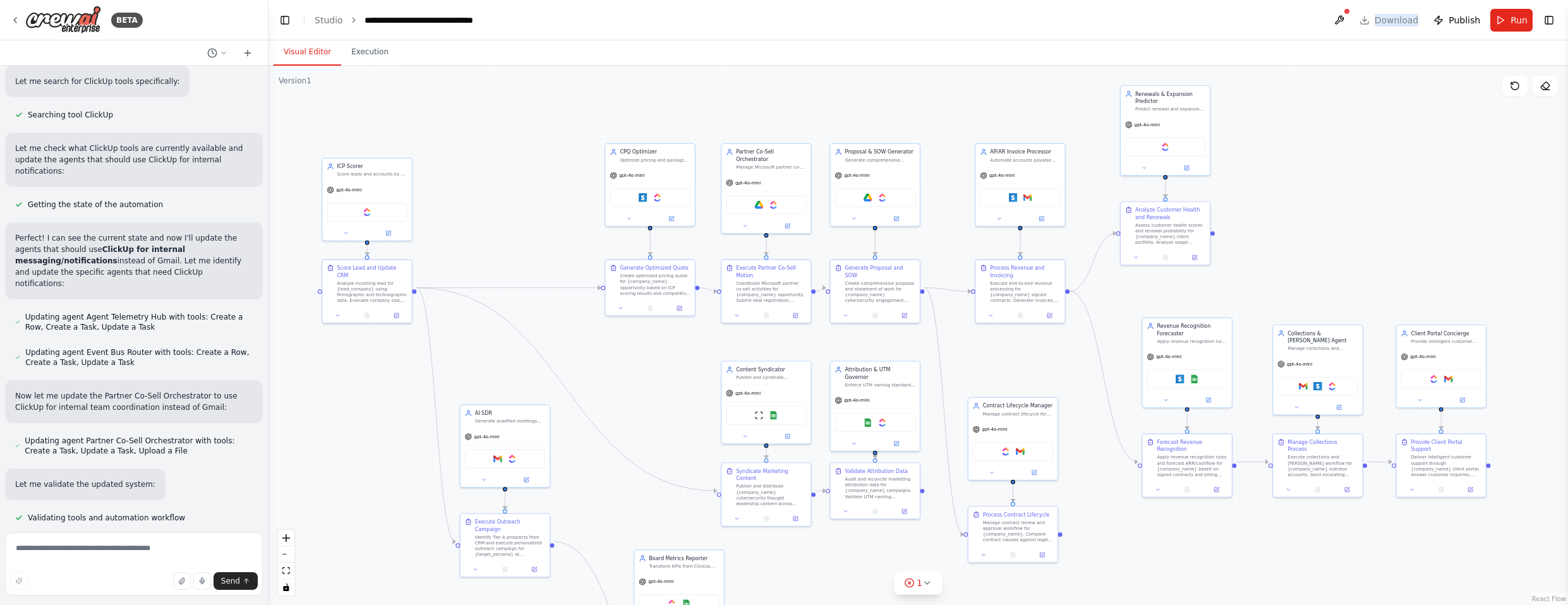
click at [1405, 19] on header "**********" at bounding box center [918, 20] width 1299 height 41
click at [16, 18] on icon at bounding box center [14, 20] width 10 height 10
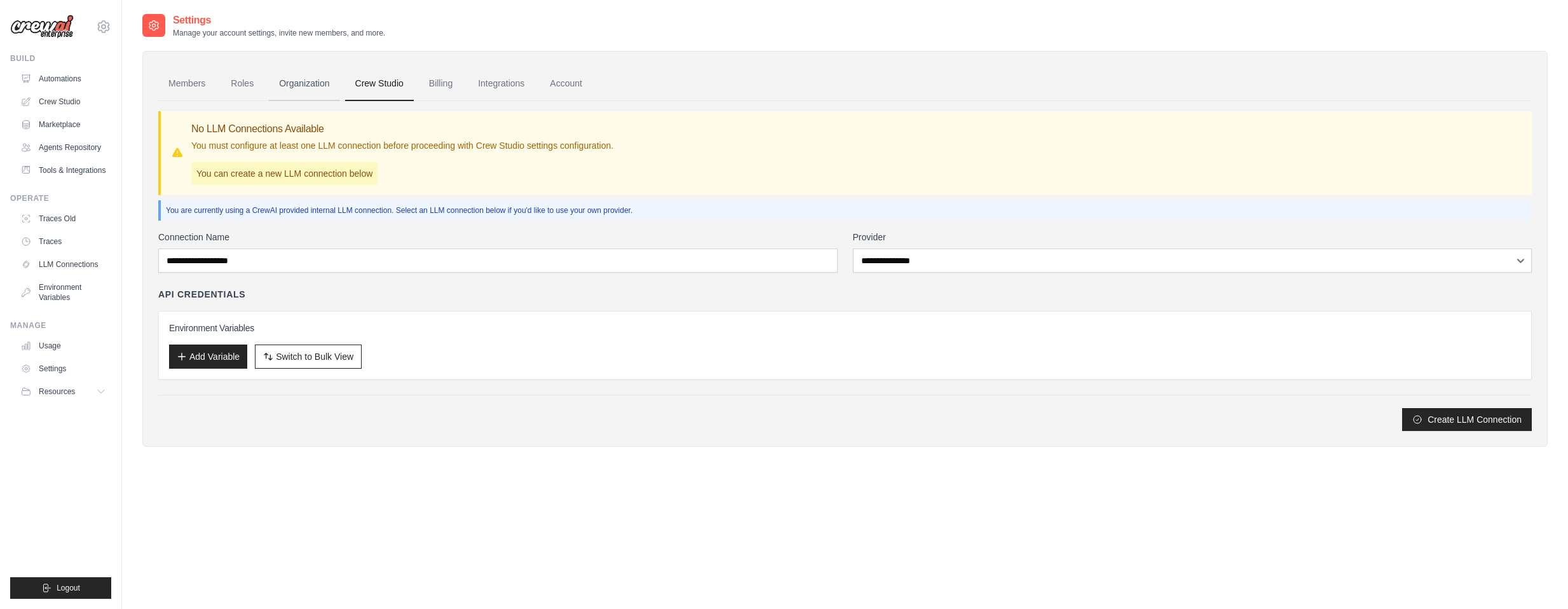
click at [314, 90] on link "Organization" at bounding box center [304, 84] width 70 height 34
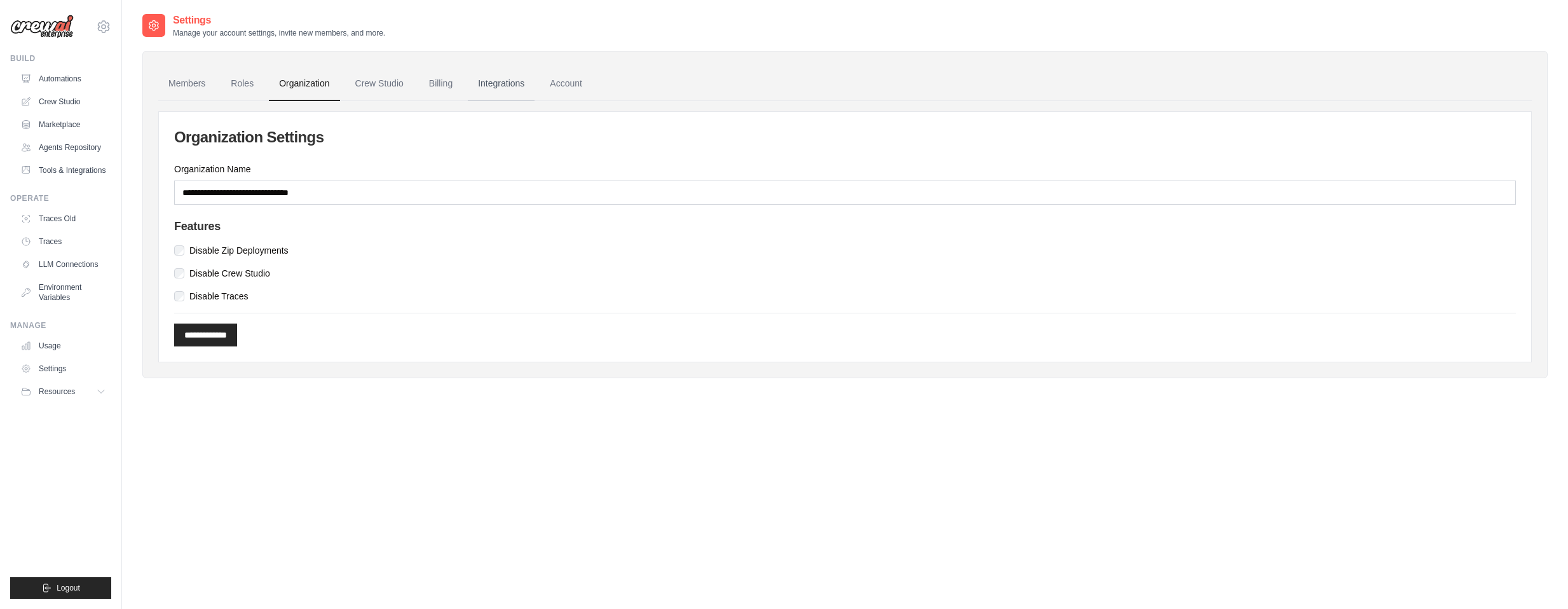
click at [505, 89] on link "Integrations" at bounding box center [501, 84] width 66 height 34
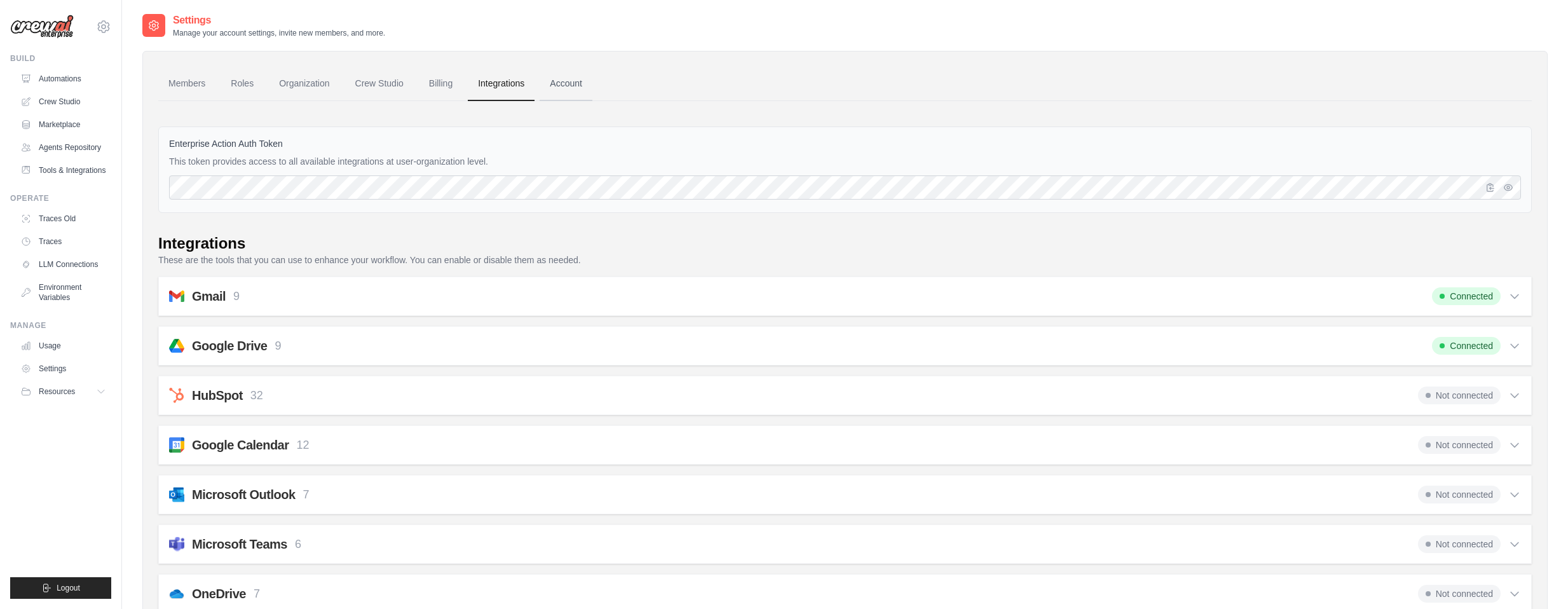
click at [576, 92] on link "Account" at bounding box center [566, 84] width 53 height 34
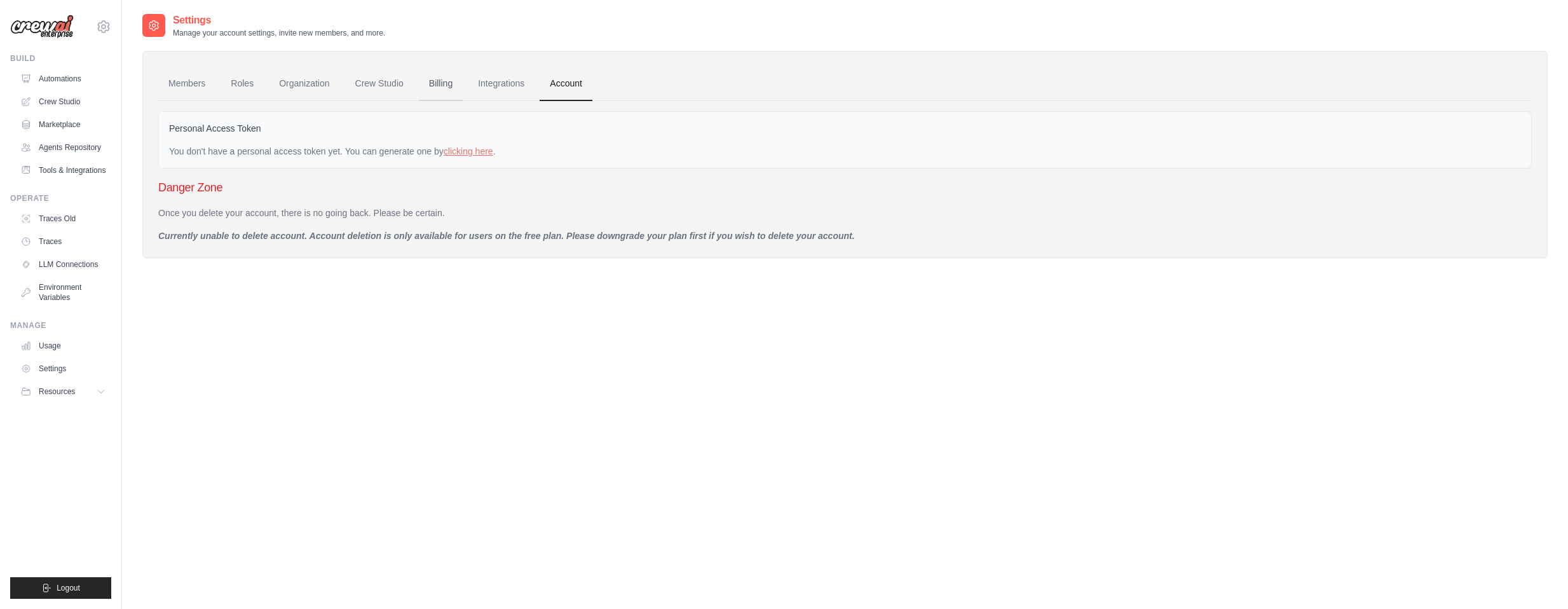
click at [425, 87] on link "Billing" at bounding box center [441, 84] width 44 height 34
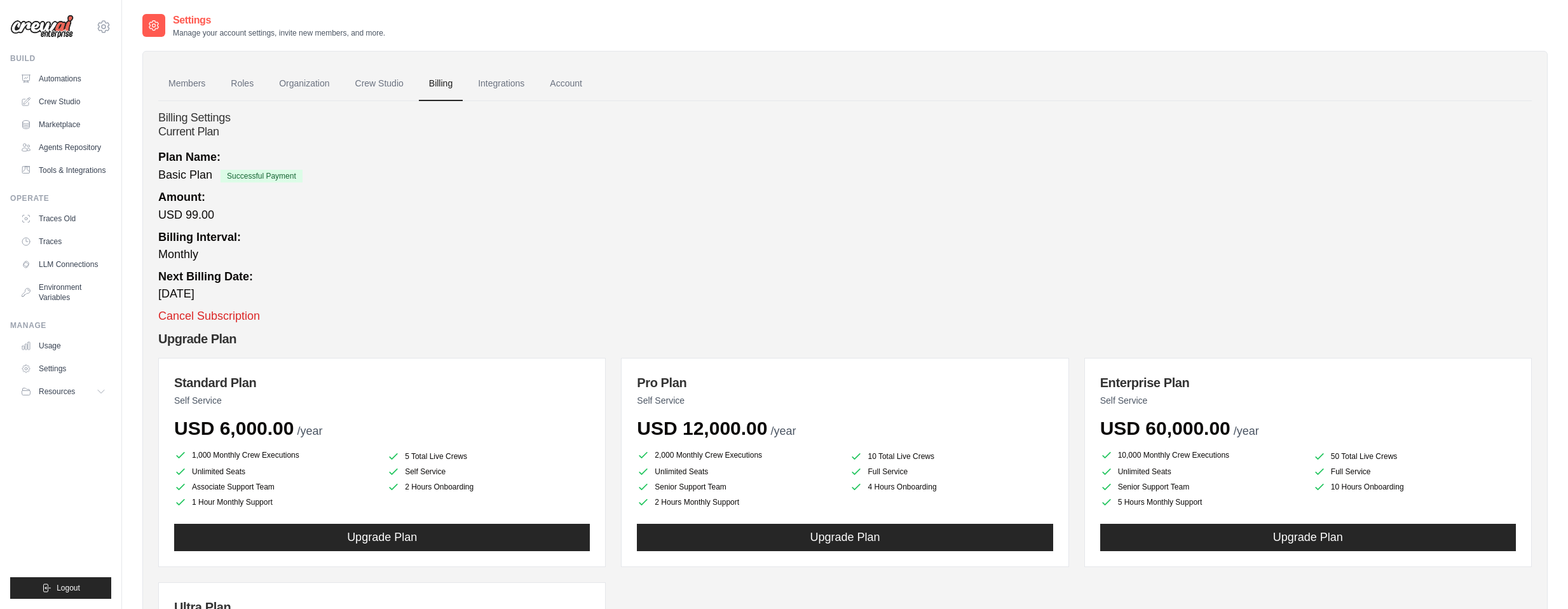
drag, startPoint x: 615, startPoint y: 113, endPoint x: 586, endPoint y: 118, distance: 29.4
click at [586, 118] on h4 "Billing Settings" at bounding box center [846, 118] width 1374 height 14
click at [82, 351] on link "Usage" at bounding box center [64, 345] width 96 height 20
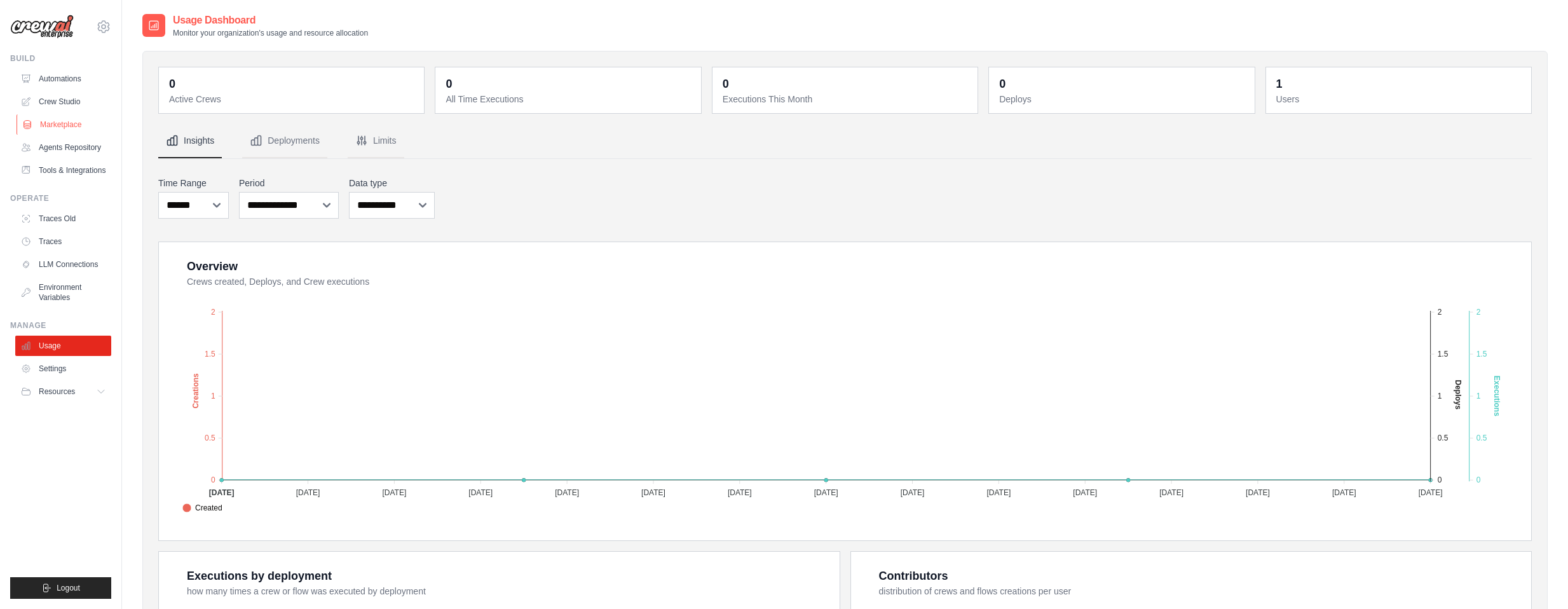
click at [73, 132] on link "Marketplace" at bounding box center [64, 124] width 96 height 20
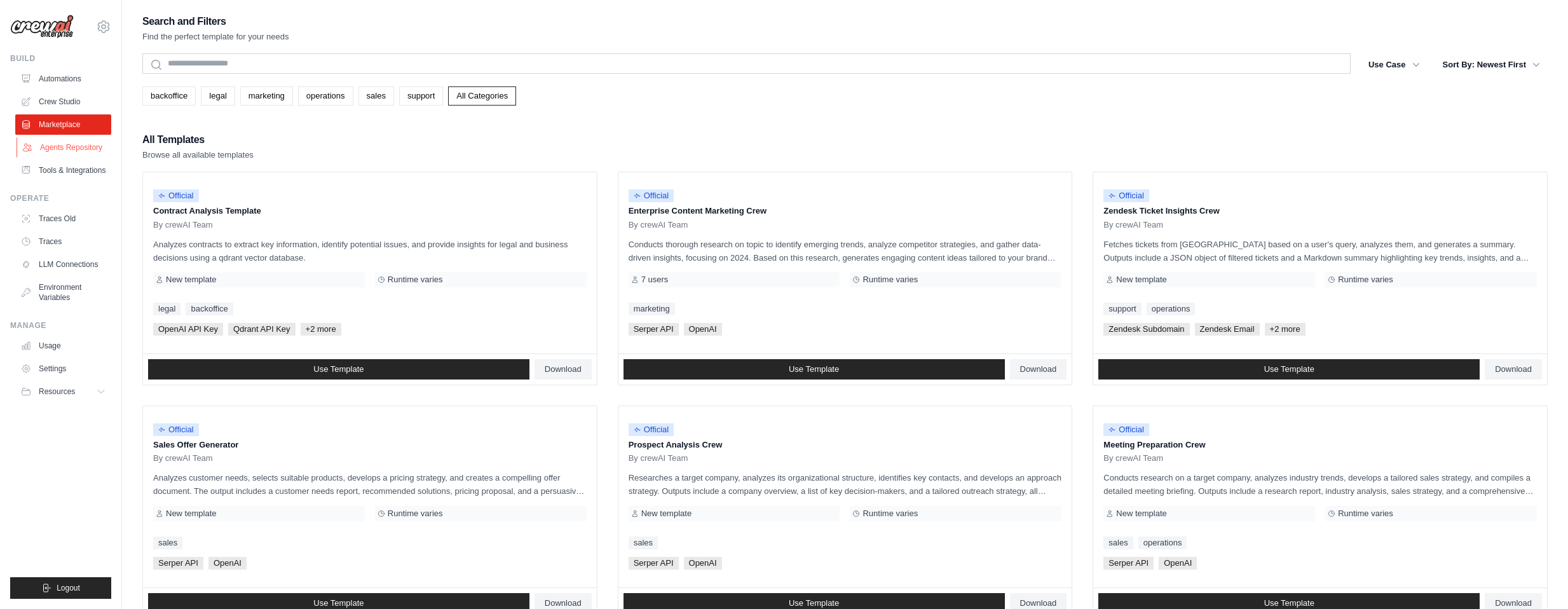
click at [76, 146] on link "Agents Repository" at bounding box center [64, 147] width 96 height 20
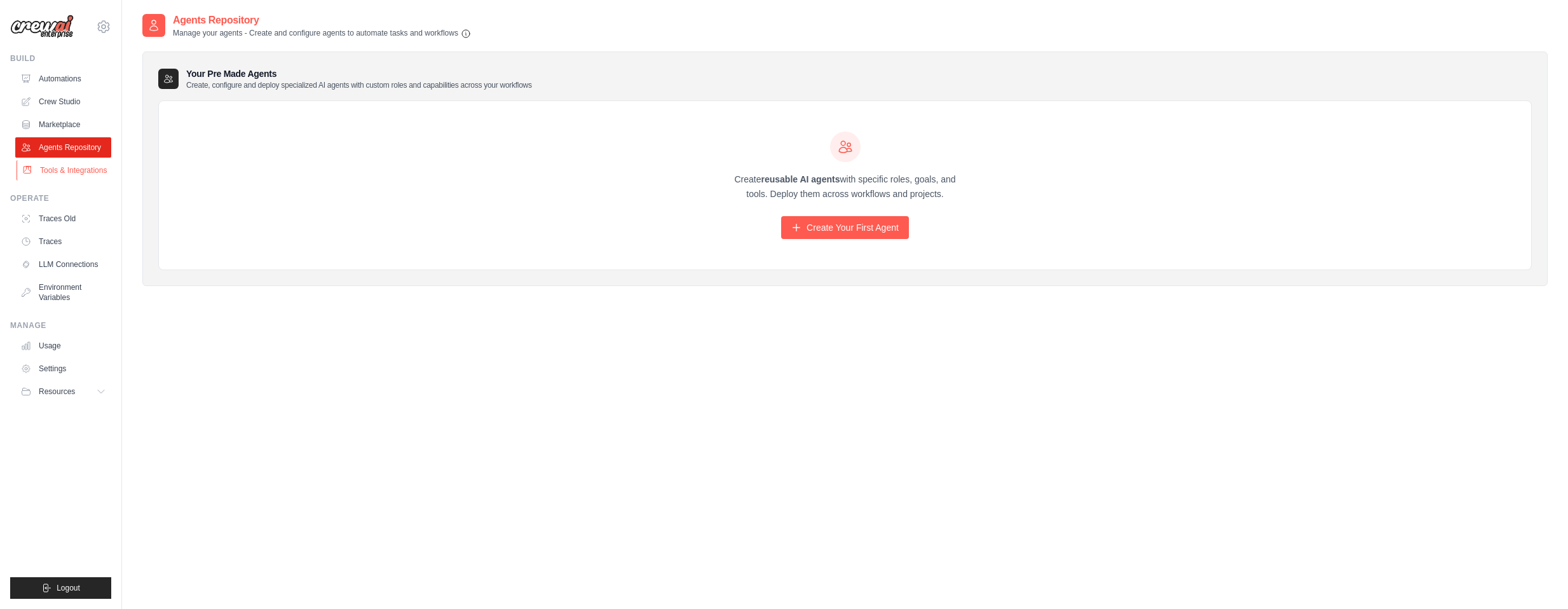
click at [84, 163] on link "Tools & Integrations" at bounding box center [64, 170] width 96 height 20
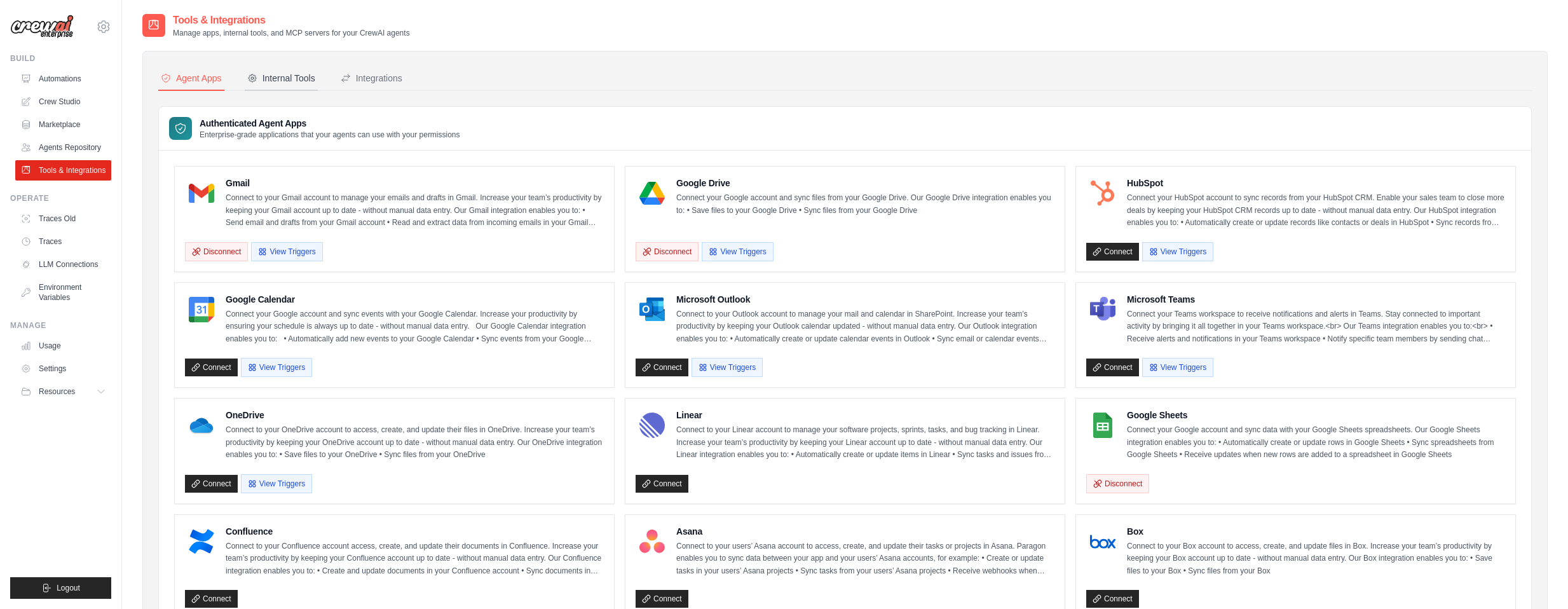
click at [278, 82] on div "Internal Tools" at bounding box center [281, 78] width 68 height 12
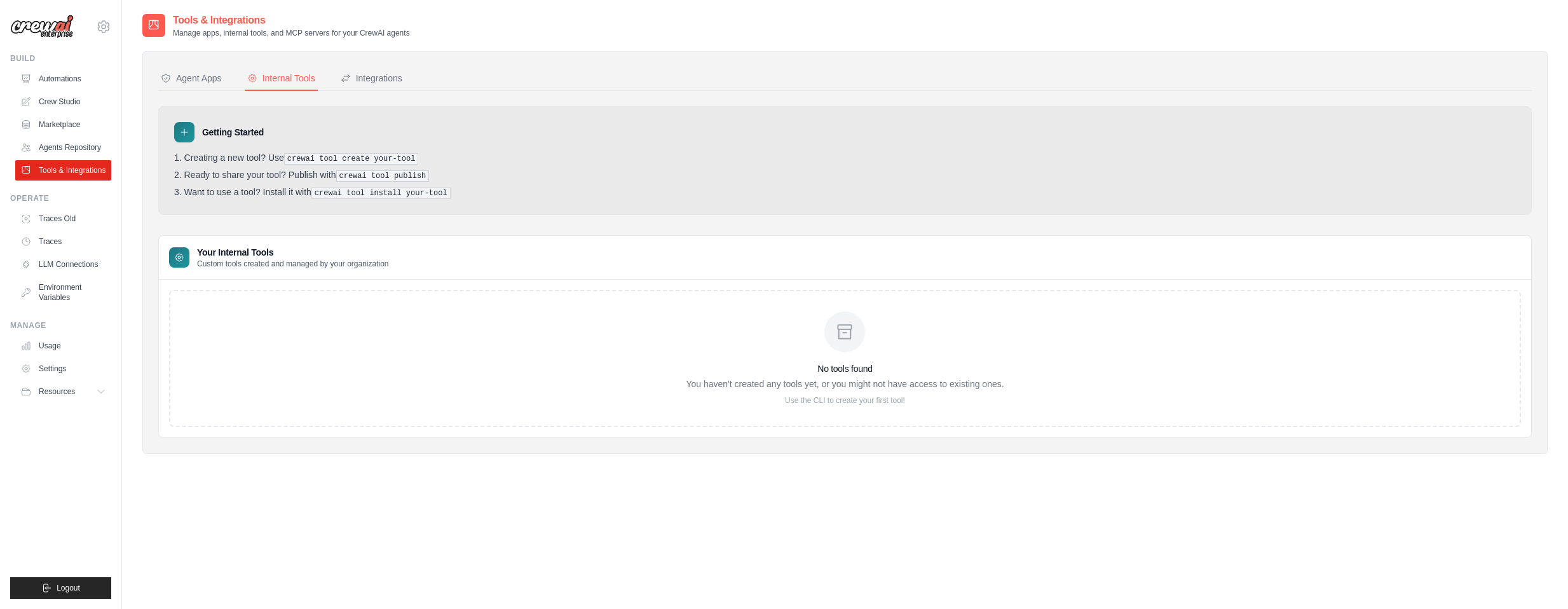
click at [492, 83] on nav "Agent Apps Internal Tools Integrations" at bounding box center [846, 78] width 1374 height 24
click at [378, 84] on div "Integrations" at bounding box center [372, 78] width 62 height 12
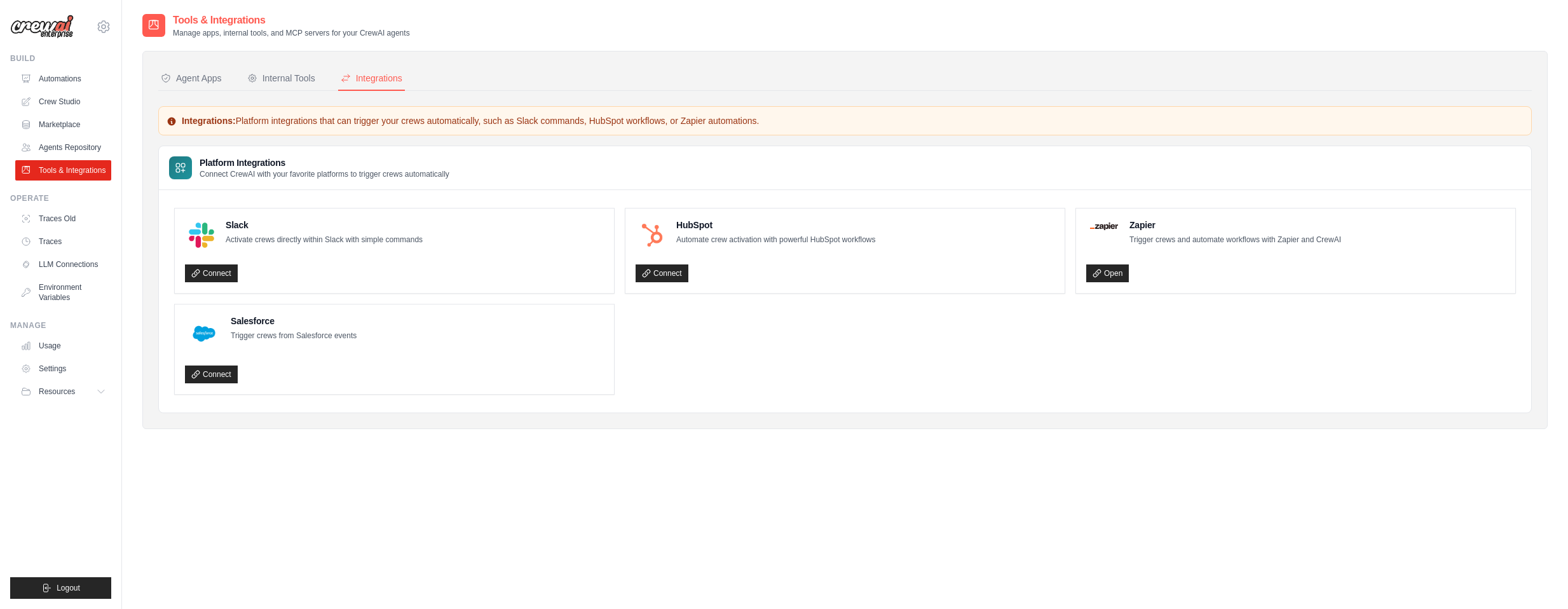
click at [490, 77] on nav "Agent Apps Internal Tools Integrations" at bounding box center [846, 78] width 1374 height 24
drag, startPoint x: 499, startPoint y: 76, endPoint x: 520, endPoint y: 73, distance: 21.2
click at [499, 75] on nav "Agent Apps Internal Tools Integrations" at bounding box center [846, 78] width 1374 height 24
click at [540, 70] on nav "Agent Apps Internal Tools Integrations" at bounding box center [846, 78] width 1374 height 24
click at [482, 70] on nav "Agent Apps Internal Tools Integrations" at bounding box center [846, 78] width 1374 height 24
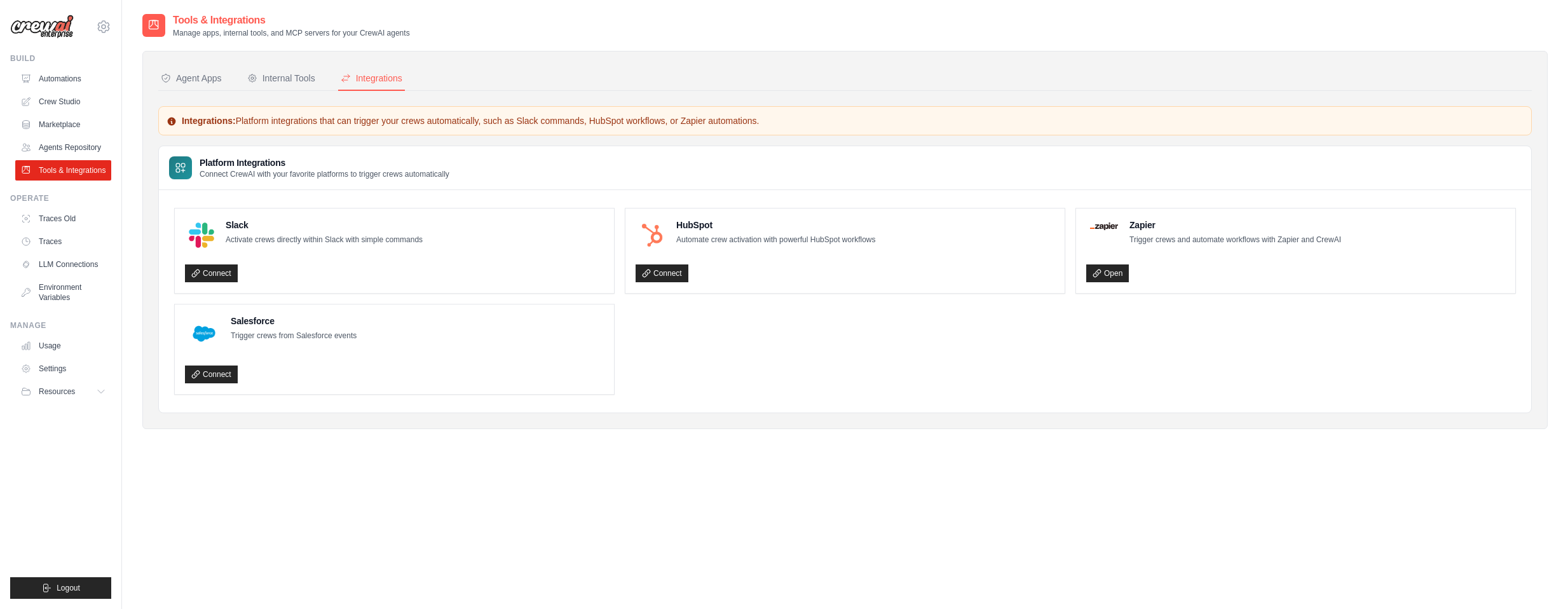
click at [455, 72] on nav "Agent Apps Internal Tools Integrations" at bounding box center [846, 78] width 1374 height 24
click at [490, 72] on nav "Agent Apps Internal Tools Integrations" at bounding box center [846, 78] width 1374 height 24
click at [465, 72] on nav "Agent Apps Internal Tools Integrations" at bounding box center [846, 78] width 1374 height 24
click at [480, 71] on nav "Agent Apps Internal Tools Integrations" at bounding box center [846, 78] width 1374 height 24
click at [445, 74] on nav "Agent Apps Internal Tools Integrations" at bounding box center [846, 78] width 1374 height 24
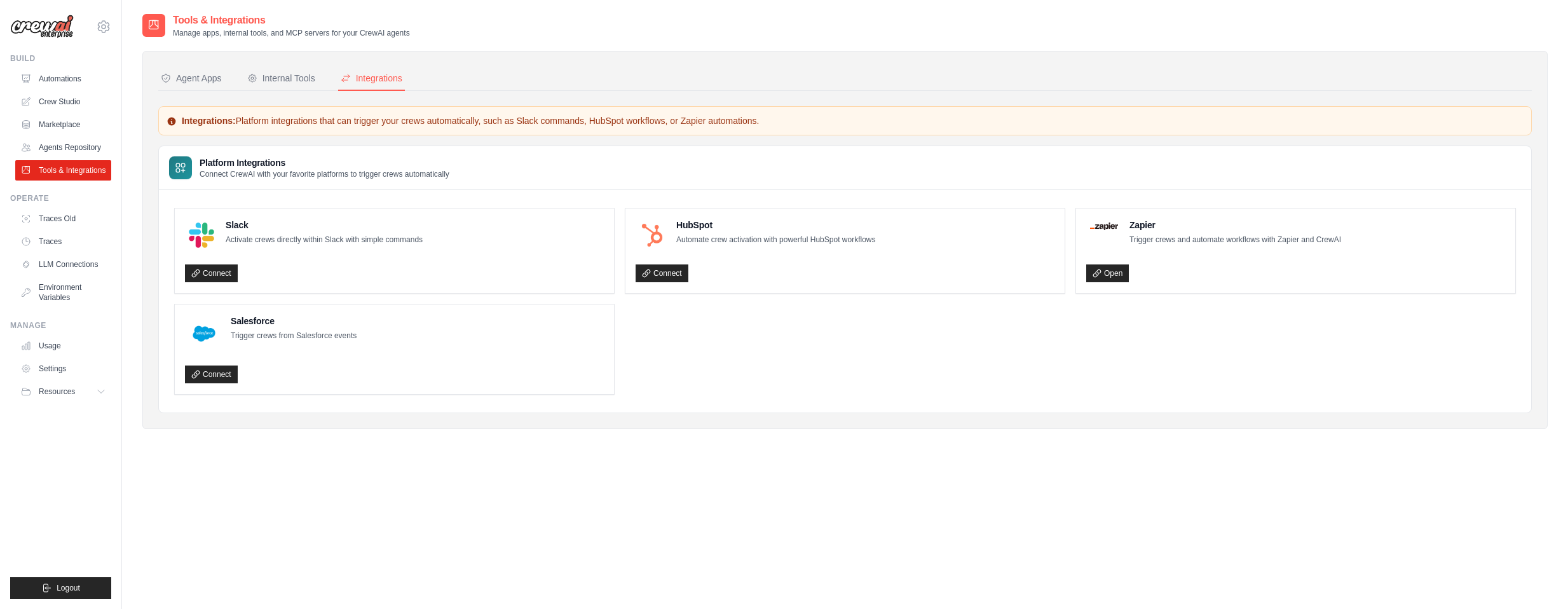
click at [468, 74] on nav "Agent Apps Internal Tools Integrations" at bounding box center [846, 78] width 1374 height 24
click at [465, 74] on nav "Agent Apps Internal Tools Integrations" at bounding box center [846, 78] width 1374 height 24
click at [465, 72] on nav "Agent Apps Internal Tools Integrations" at bounding box center [846, 78] width 1374 height 24
click at [297, 76] on div "Internal Tools" at bounding box center [281, 78] width 68 height 12
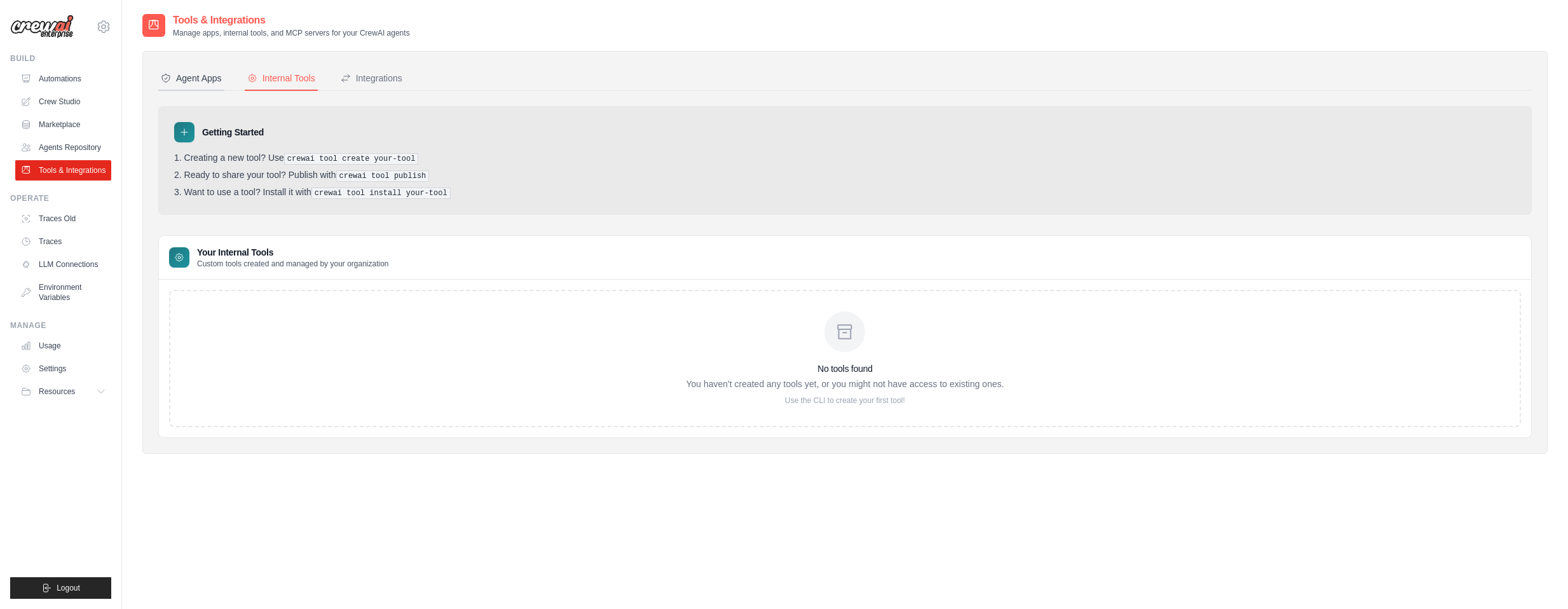
click at [193, 89] on button "Agent Apps" at bounding box center [191, 78] width 66 height 24
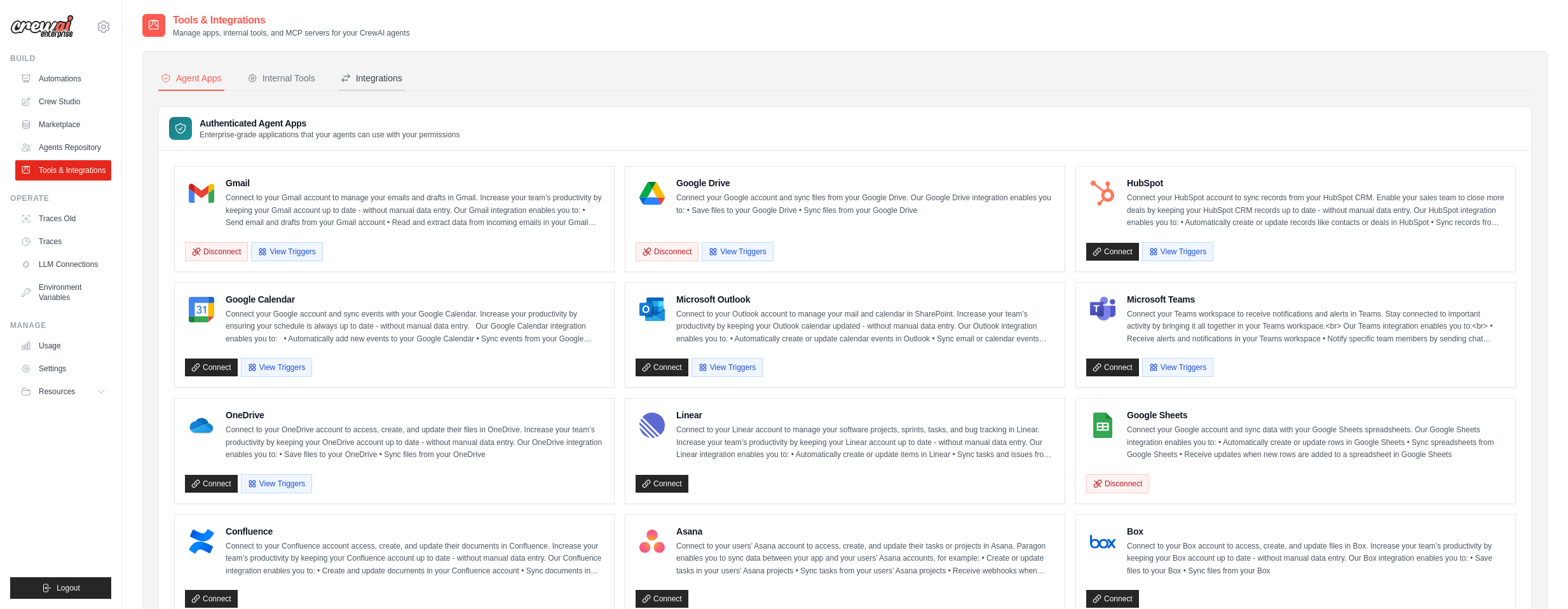
click at [367, 84] on button "Integrations" at bounding box center [371, 78] width 66 height 24
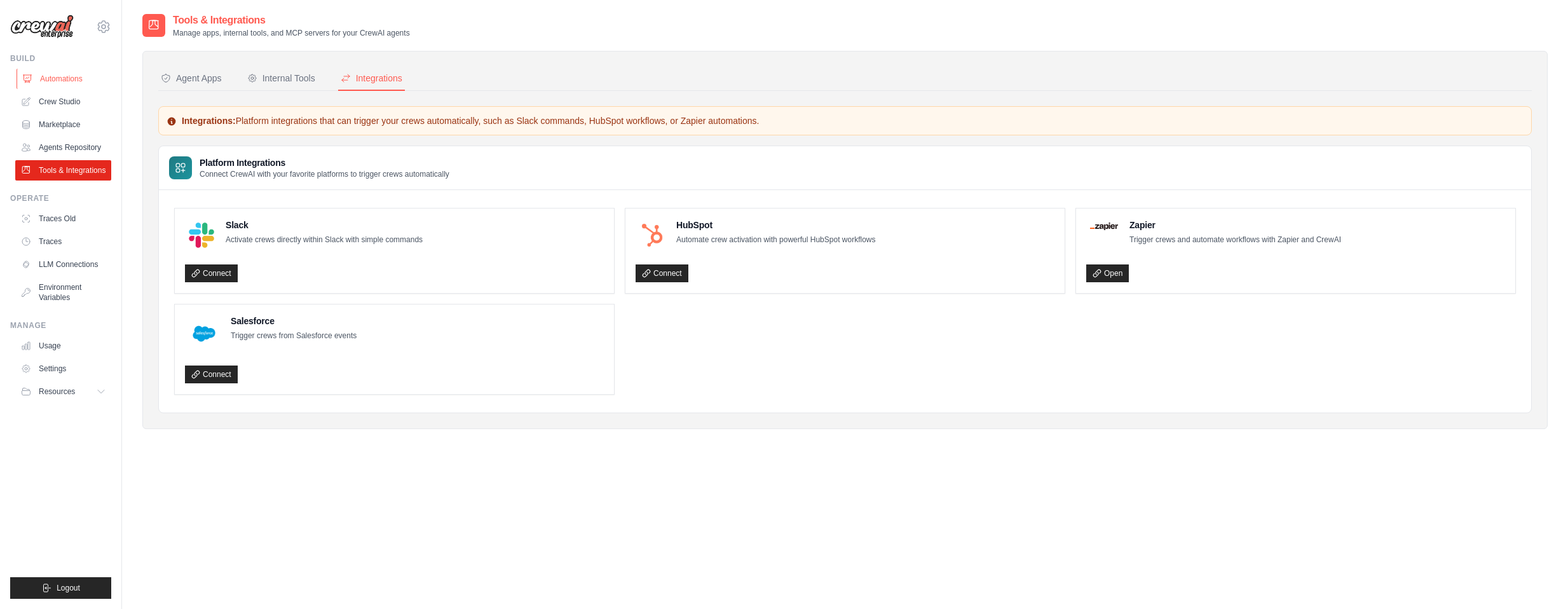
click at [79, 76] on link "Automations" at bounding box center [64, 78] width 96 height 20
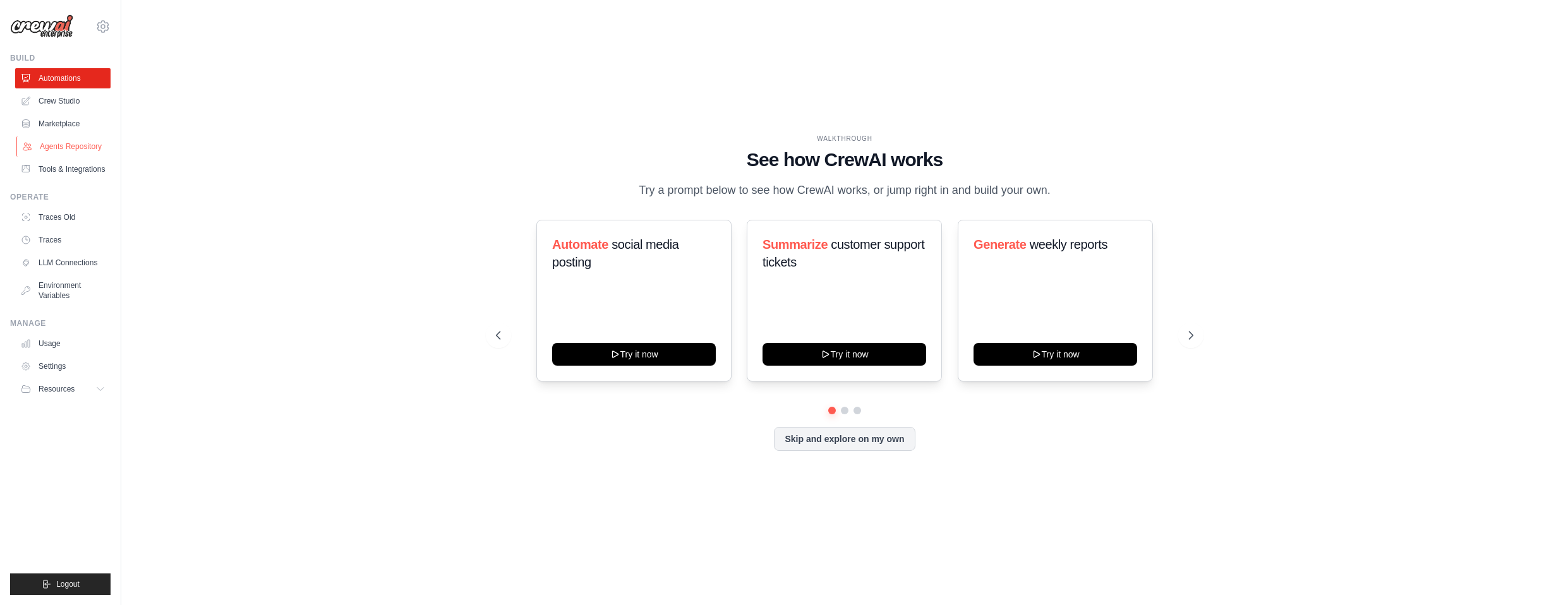
click at [91, 146] on link "Agents Repository" at bounding box center [64, 146] width 95 height 20
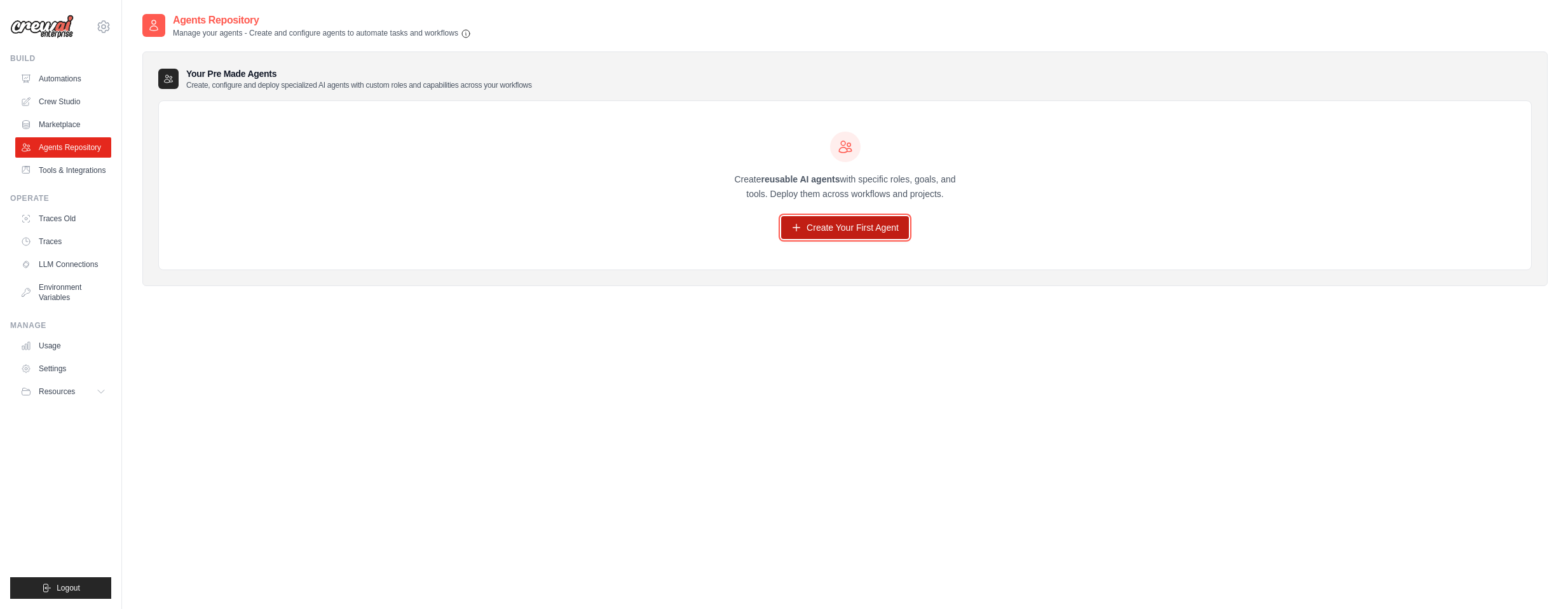
click at [832, 227] on link "Create Your First Agent" at bounding box center [845, 227] width 128 height 23
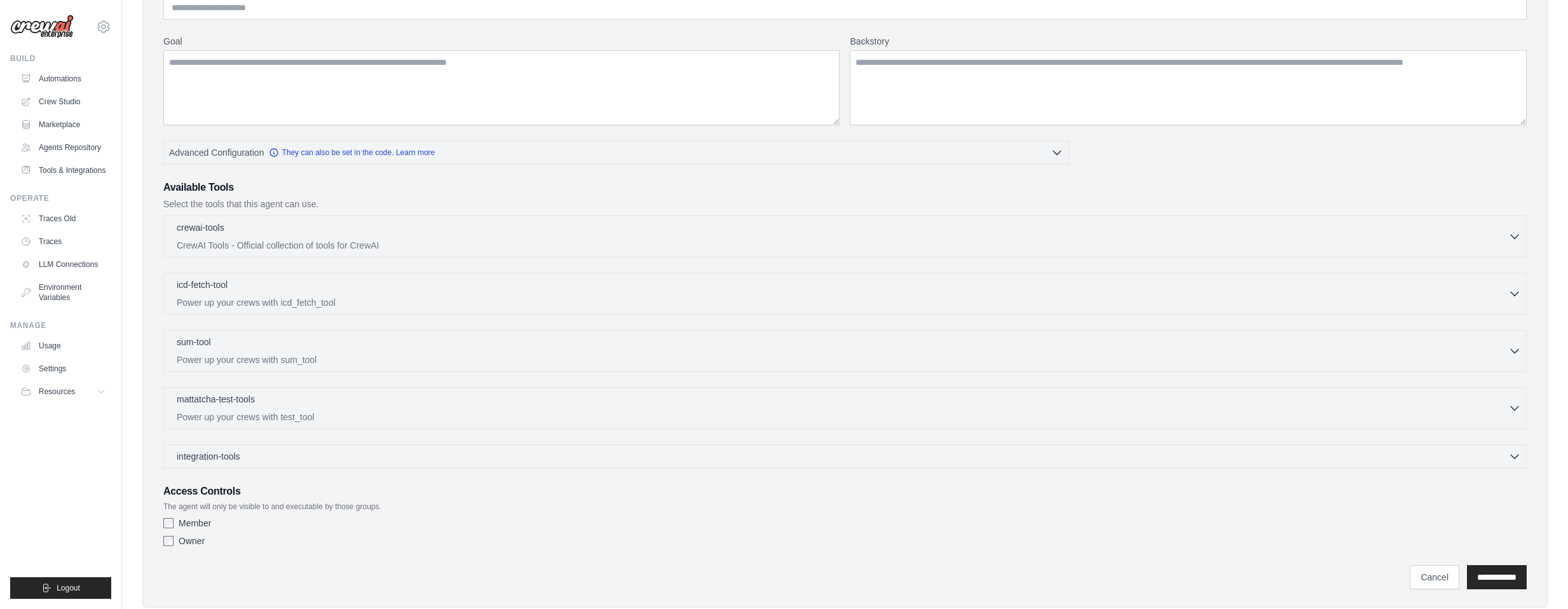
scroll to position [170, 0]
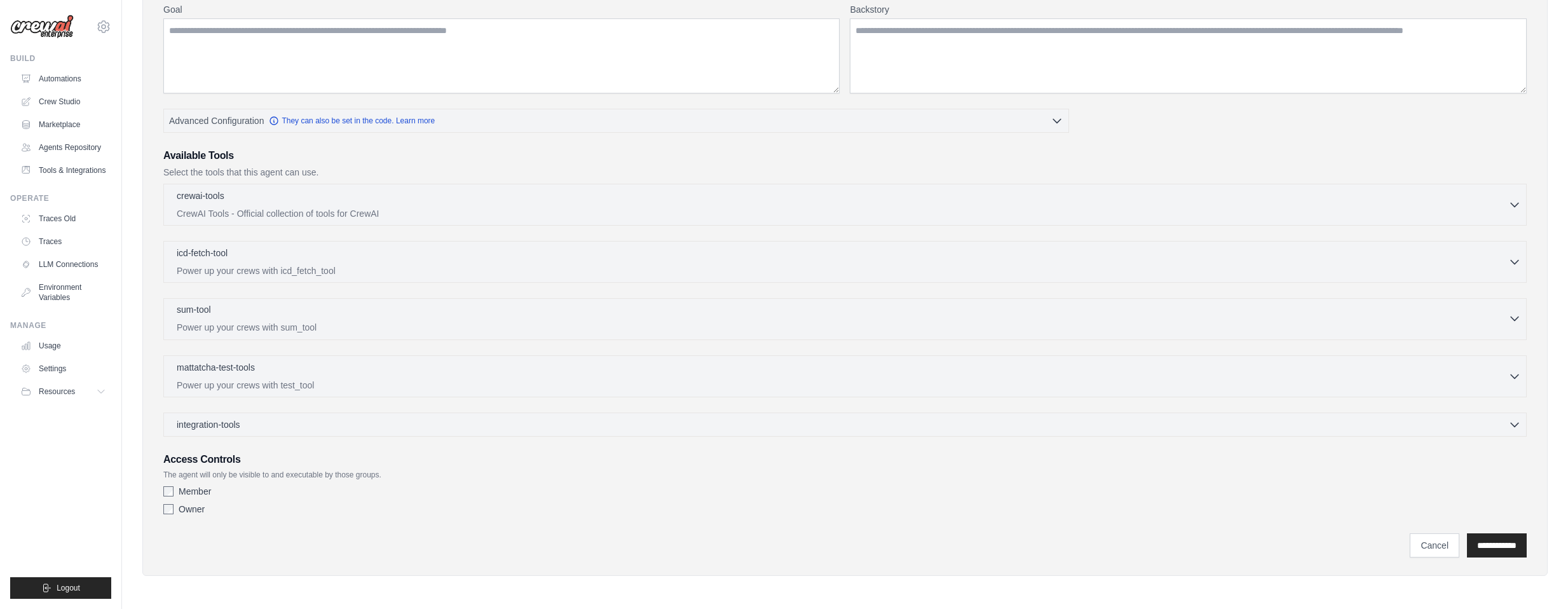
click at [364, 328] on p "Power up your crews with sum_tool" at bounding box center [843, 327] width 1332 height 12
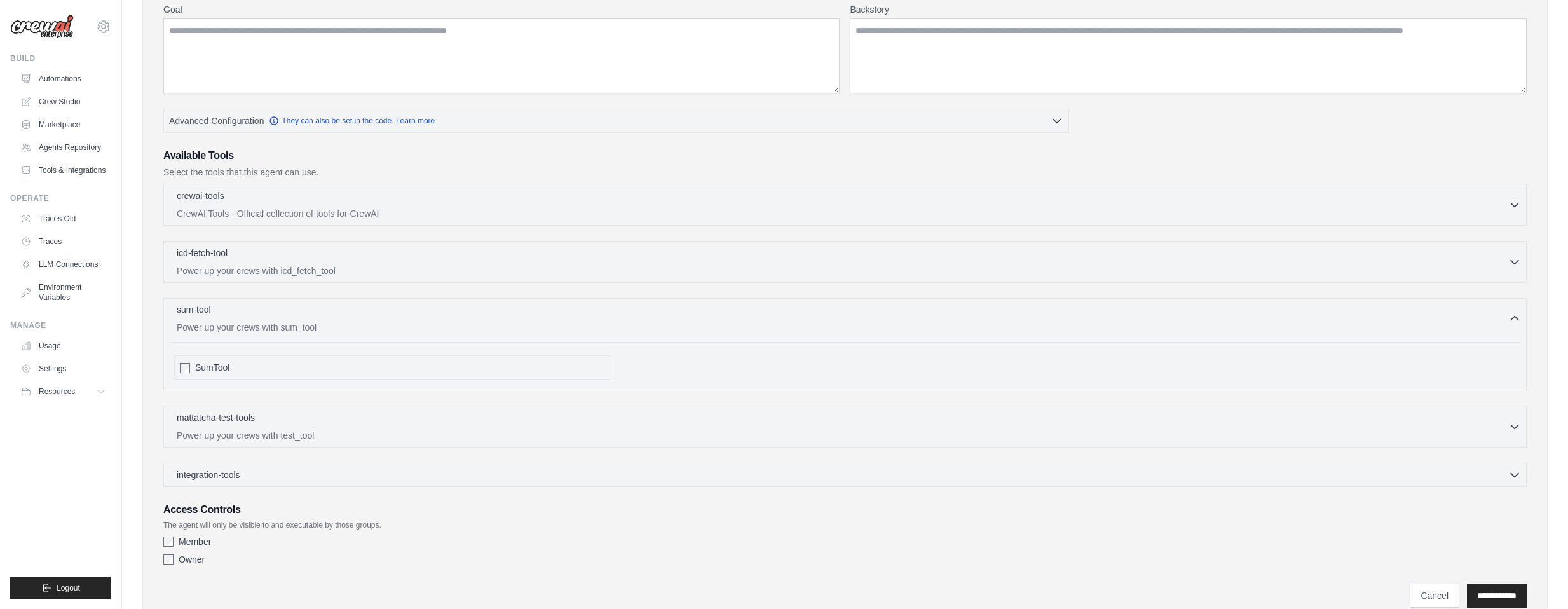
click at [364, 328] on p "Power up your crews with sum_tool" at bounding box center [843, 327] width 1332 height 12
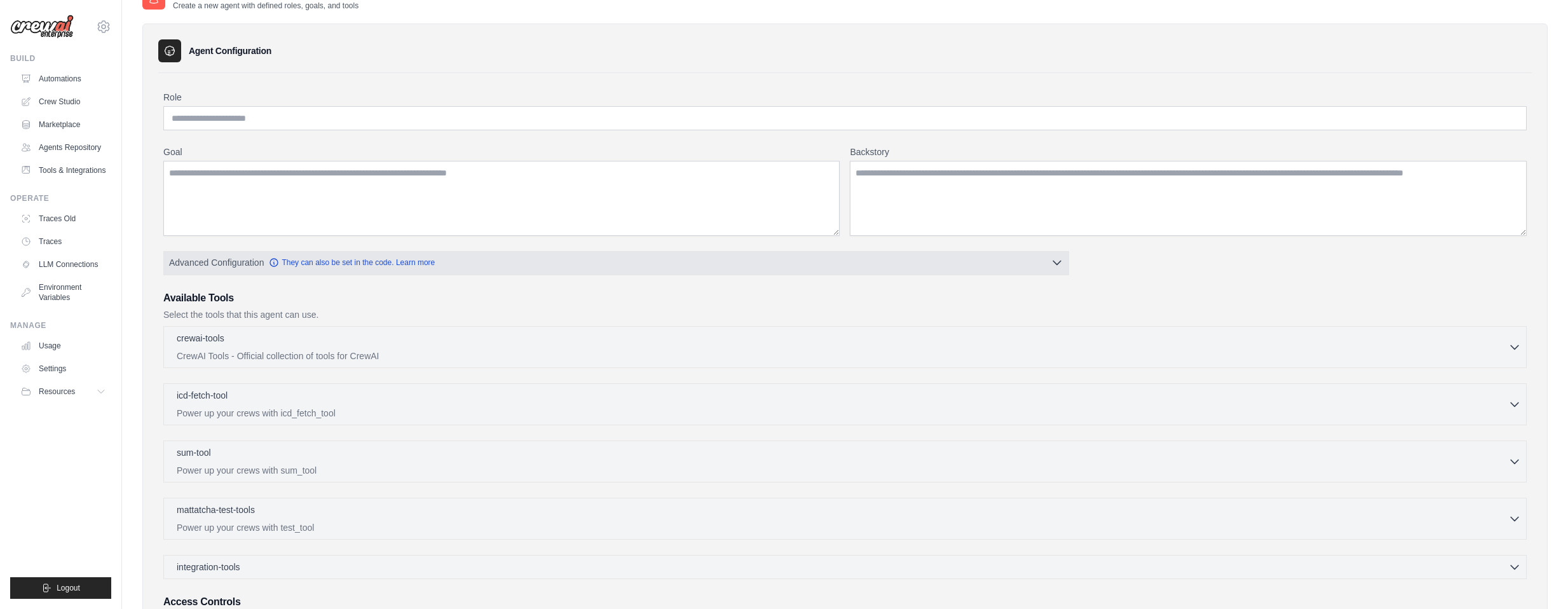
scroll to position [0, 0]
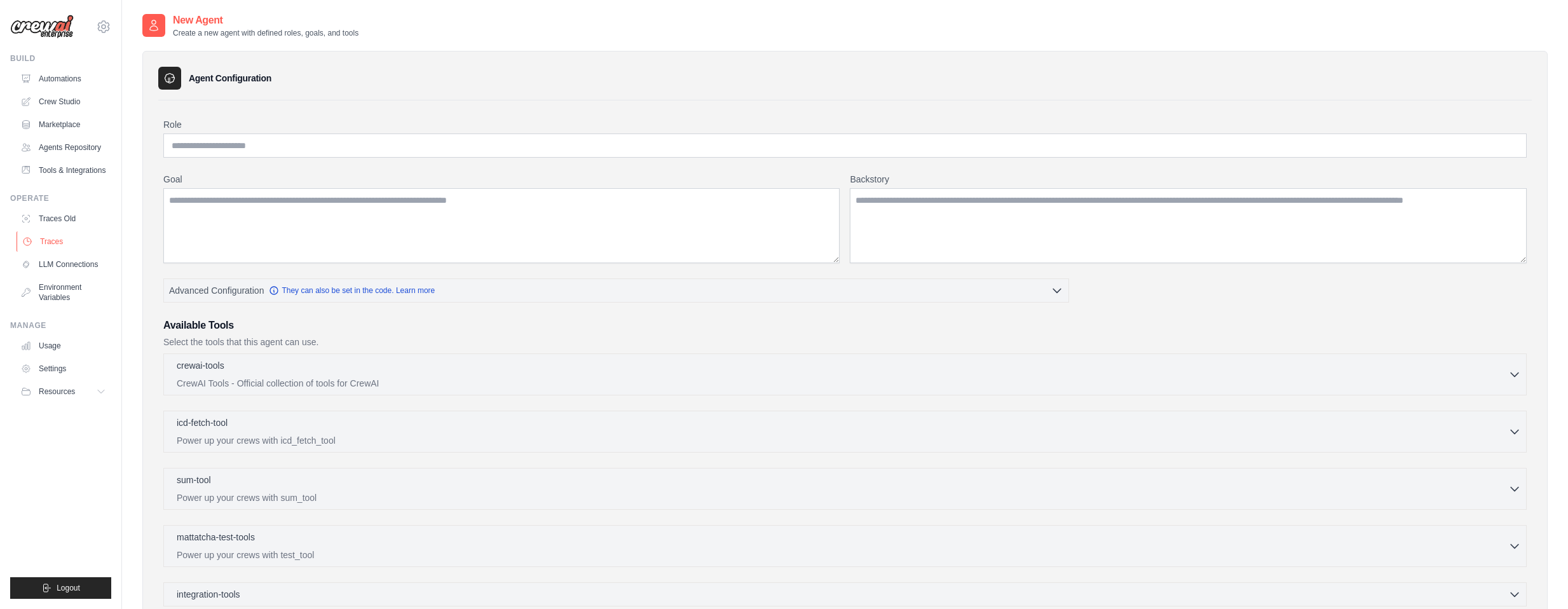
click at [78, 244] on link "Traces" at bounding box center [64, 241] width 96 height 20
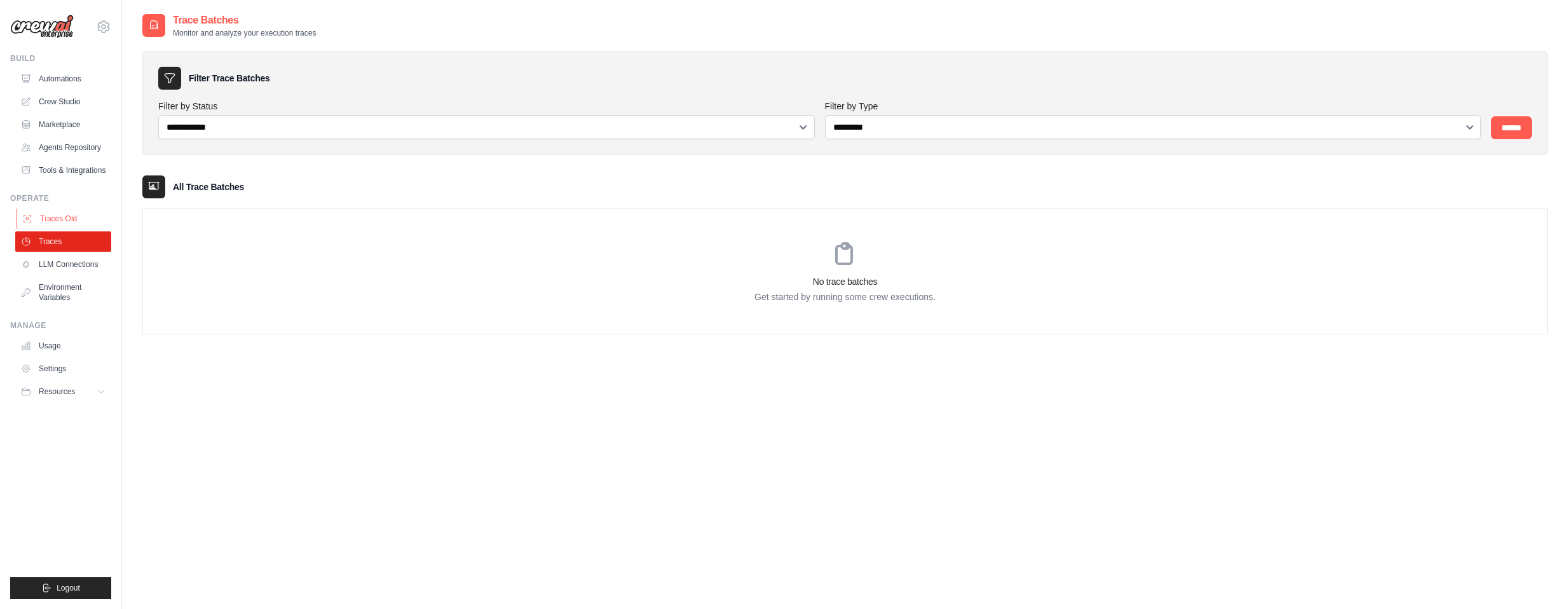
click at [83, 218] on link "Traces Old" at bounding box center [64, 218] width 96 height 20
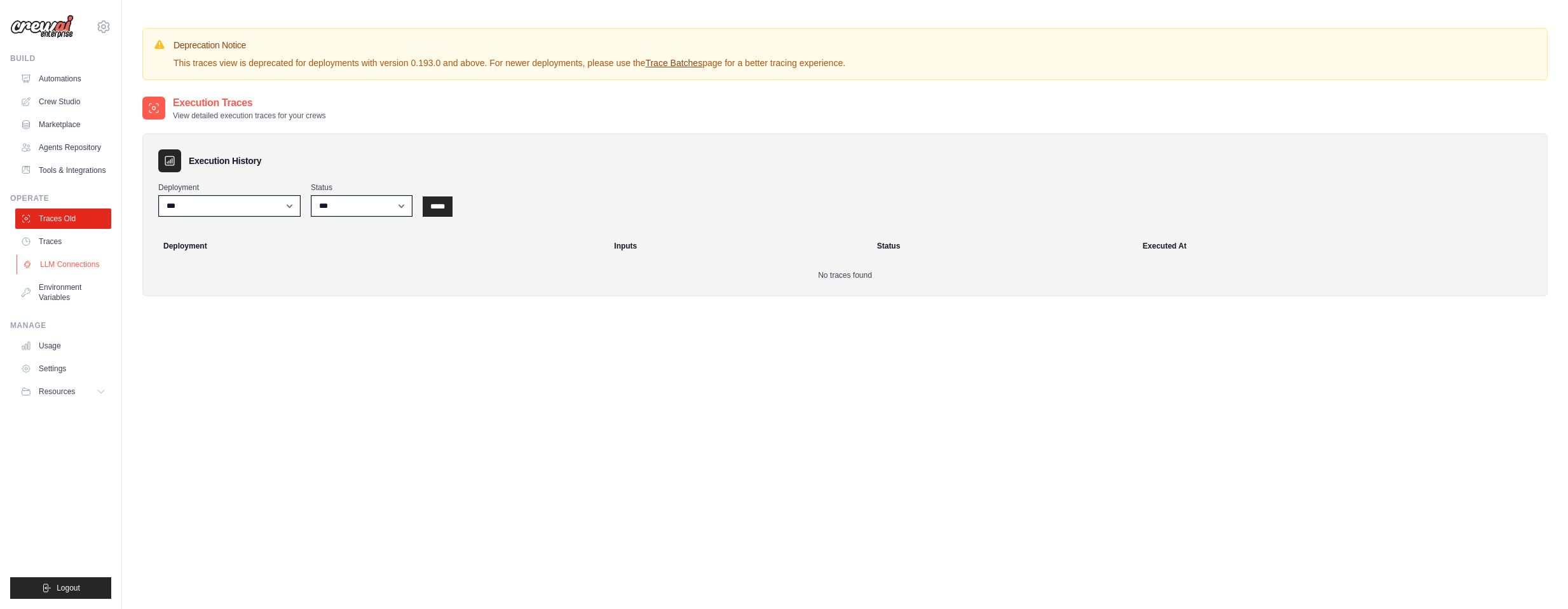
click at [76, 270] on link "LLM Connections" at bounding box center [64, 264] width 96 height 20
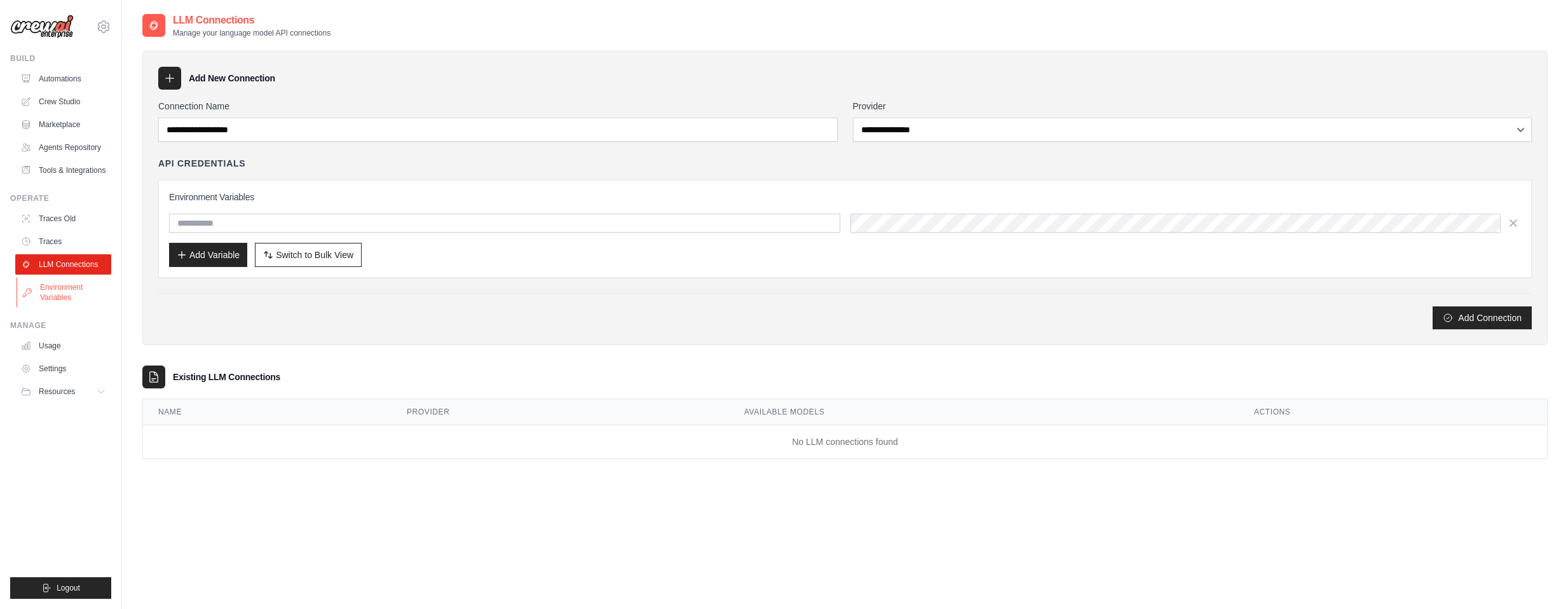
click at [99, 292] on link "Environment Variables" at bounding box center [64, 292] width 96 height 30
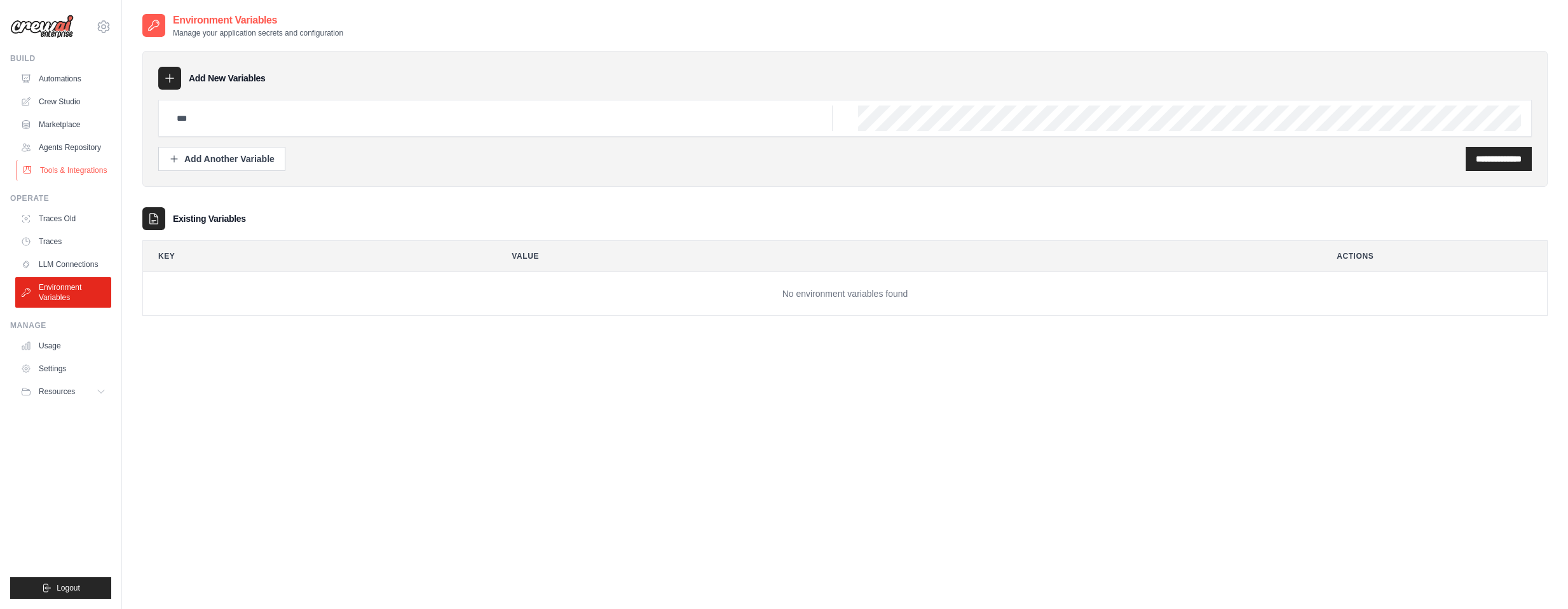
click at [107, 173] on link "Tools & Integrations" at bounding box center [64, 170] width 96 height 20
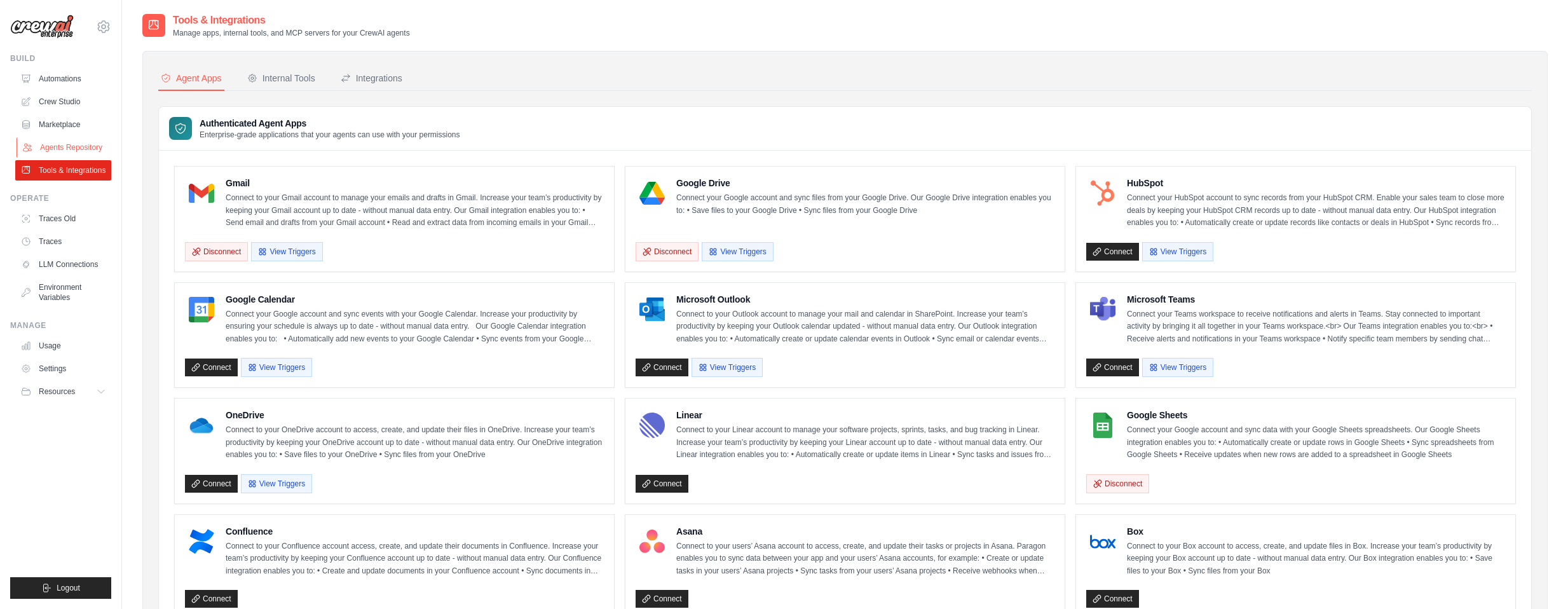
click at [109, 149] on link "Agents Repository" at bounding box center [64, 147] width 96 height 20
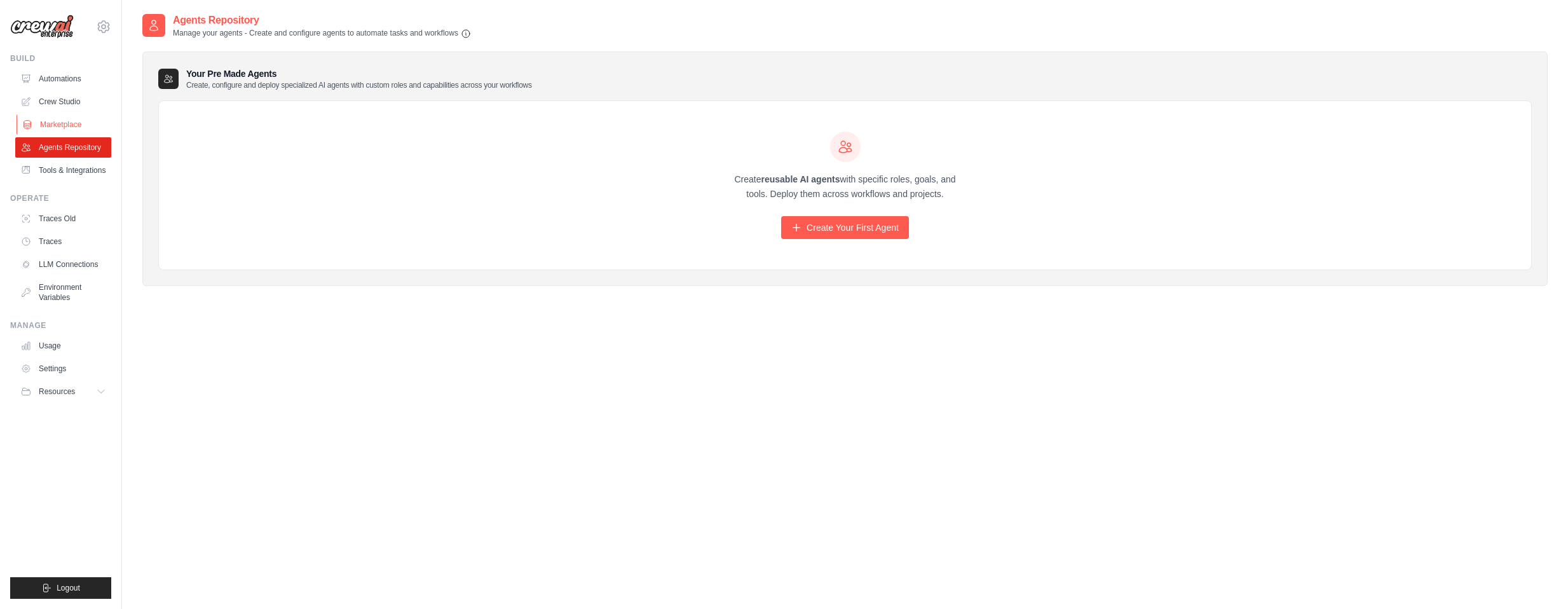
click at [104, 122] on link "Marketplace" at bounding box center [64, 124] width 96 height 20
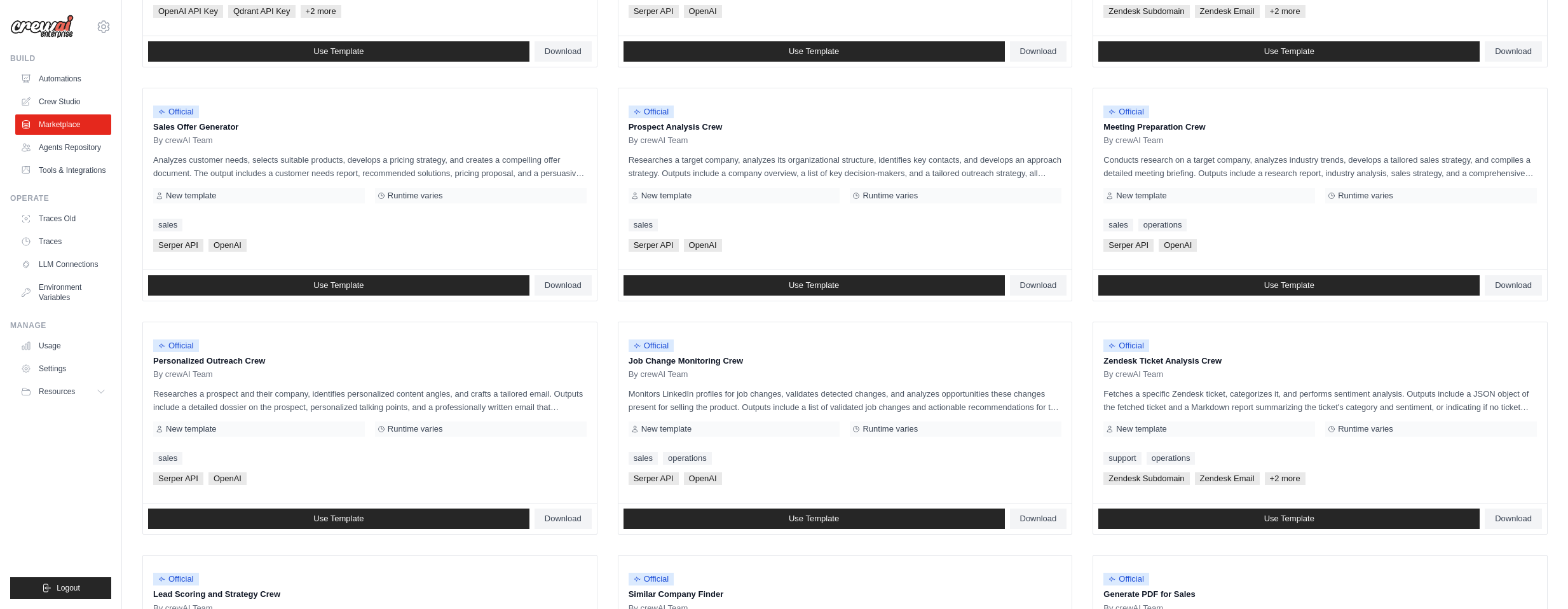
scroll to position [569, 0]
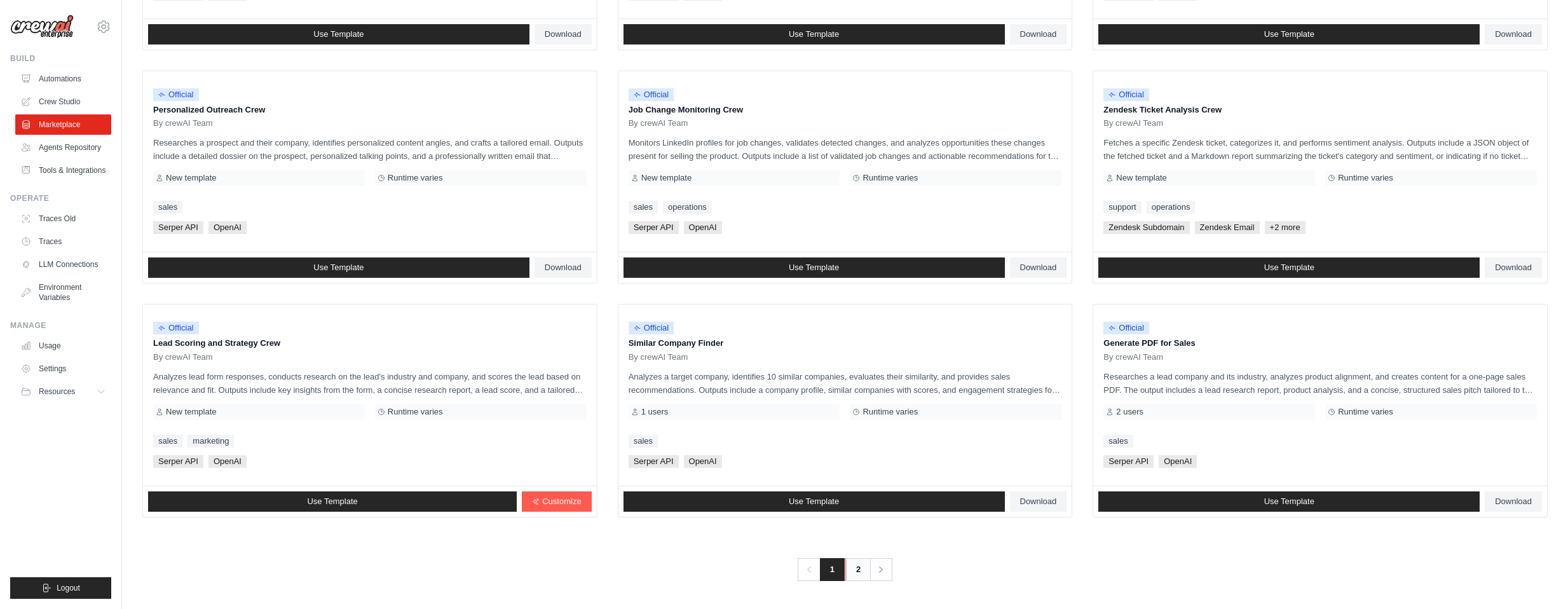
click at [863, 568] on link "2" at bounding box center [858, 569] width 26 height 23
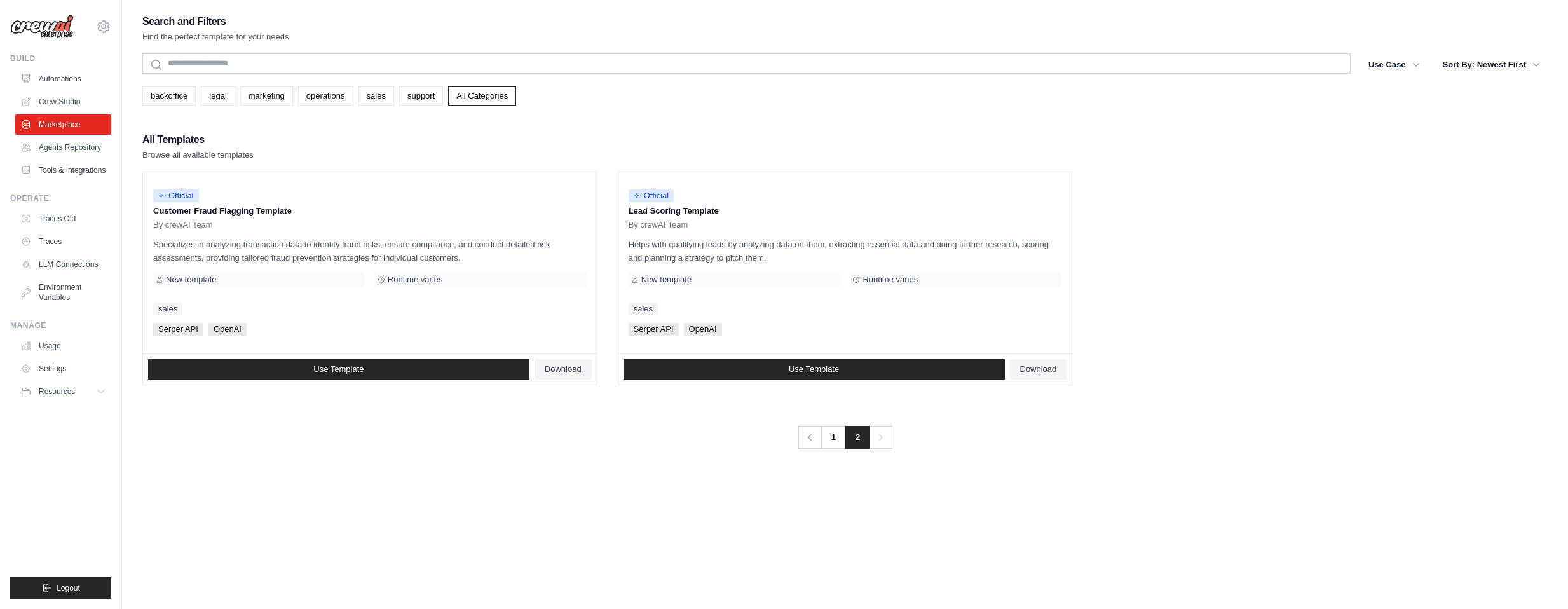
drag, startPoint x: 612, startPoint y: 433, endPoint x: 355, endPoint y: 477, distance: 260.7
click at [355, 477] on div "Search and Filters Find the perfect template for your needs Search Use Case bac…" at bounding box center [845, 317] width 1405 height 609
click at [290, 482] on div "Search and Filters Find the perfect template for your needs Search Use Case bac…" at bounding box center [845, 317] width 1405 height 609
drag, startPoint x: 288, startPoint y: 457, endPoint x: 239, endPoint y: 454, distance: 49.1
click at [288, 456] on div "Search and Filters Find the perfect template for your needs Search Use Case bac…" at bounding box center [845, 317] width 1405 height 609
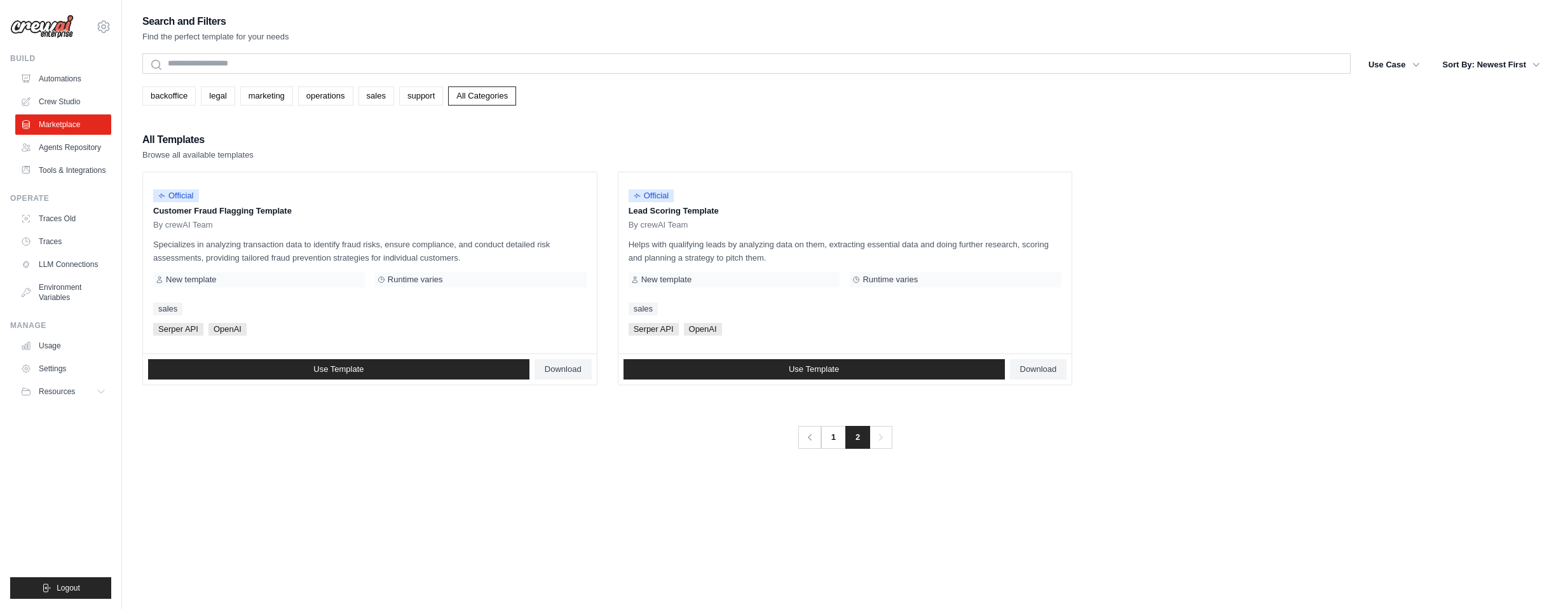
click at [230, 449] on div "Search and Filters Find the perfect template for your needs Search Use Case bac…" at bounding box center [845, 317] width 1405 height 609
click at [213, 442] on div "Previous 1 2 Next" at bounding box center [845, 429] width 1405 height 38
click at [78, 96] on link "Crew Studio" at bounding box center [64, 101] width 96 height 20
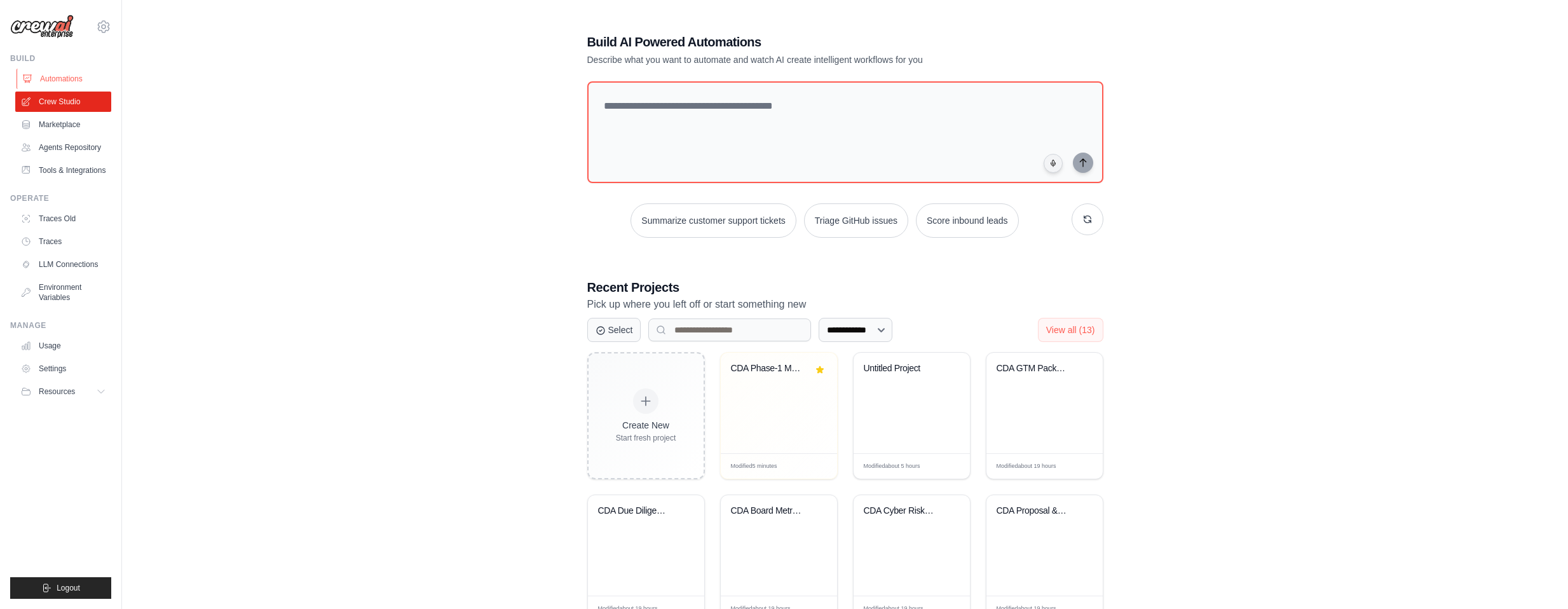
click at [80, 82] on link "Automations" at bounding box center [64, 78] width 96 height 20
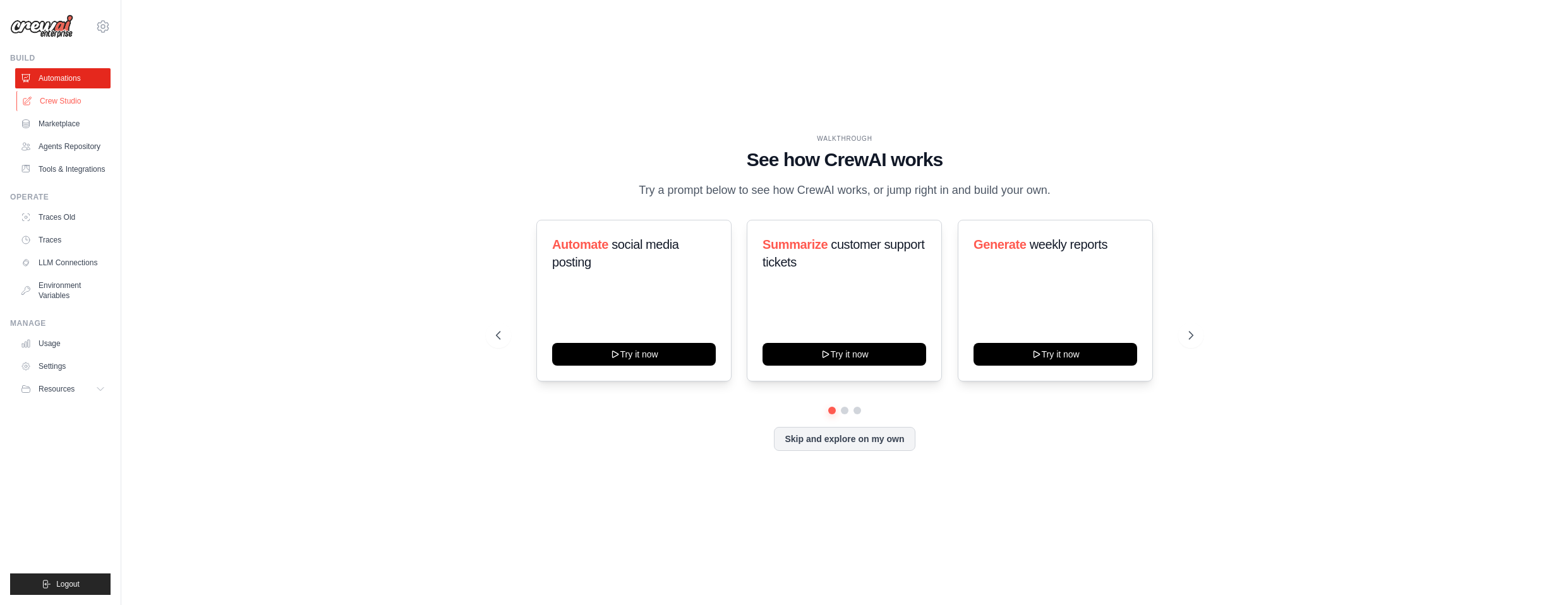
click at [82, 108] on link "Crew Studio" at bounding box center [64, 101] width 95 height 20
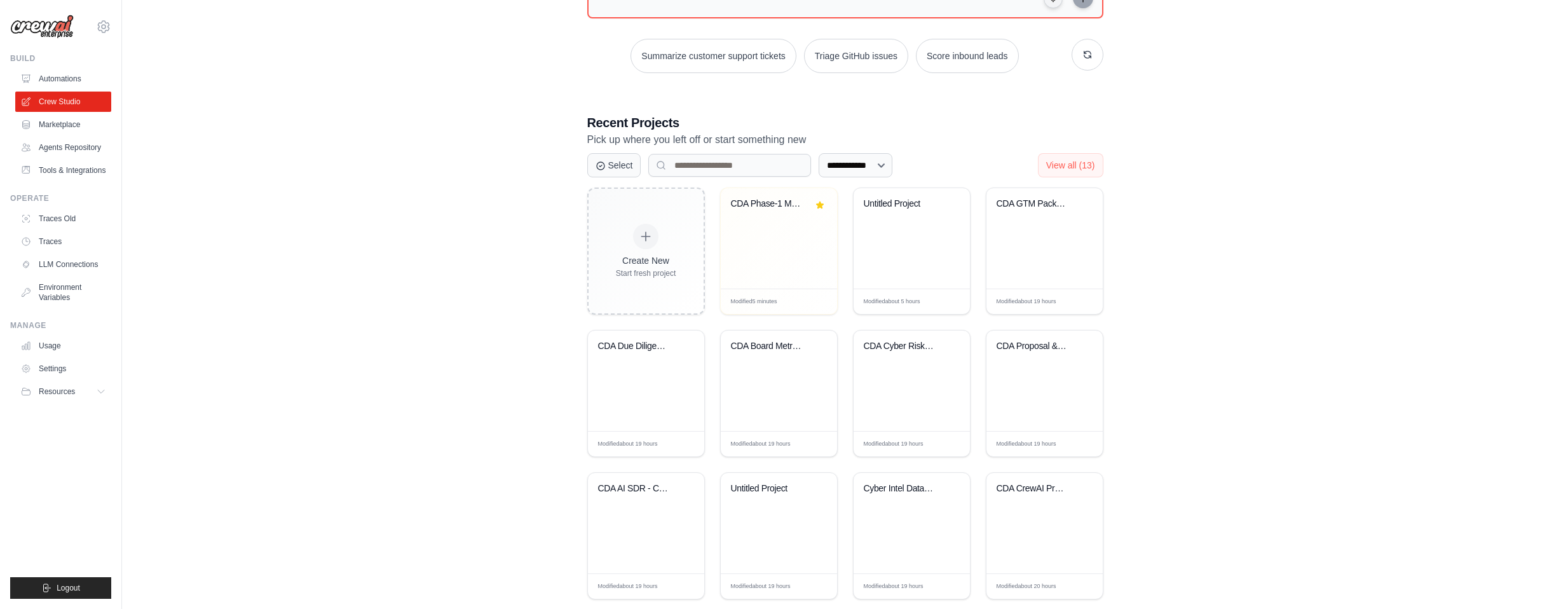
scroll to position [188, 0]
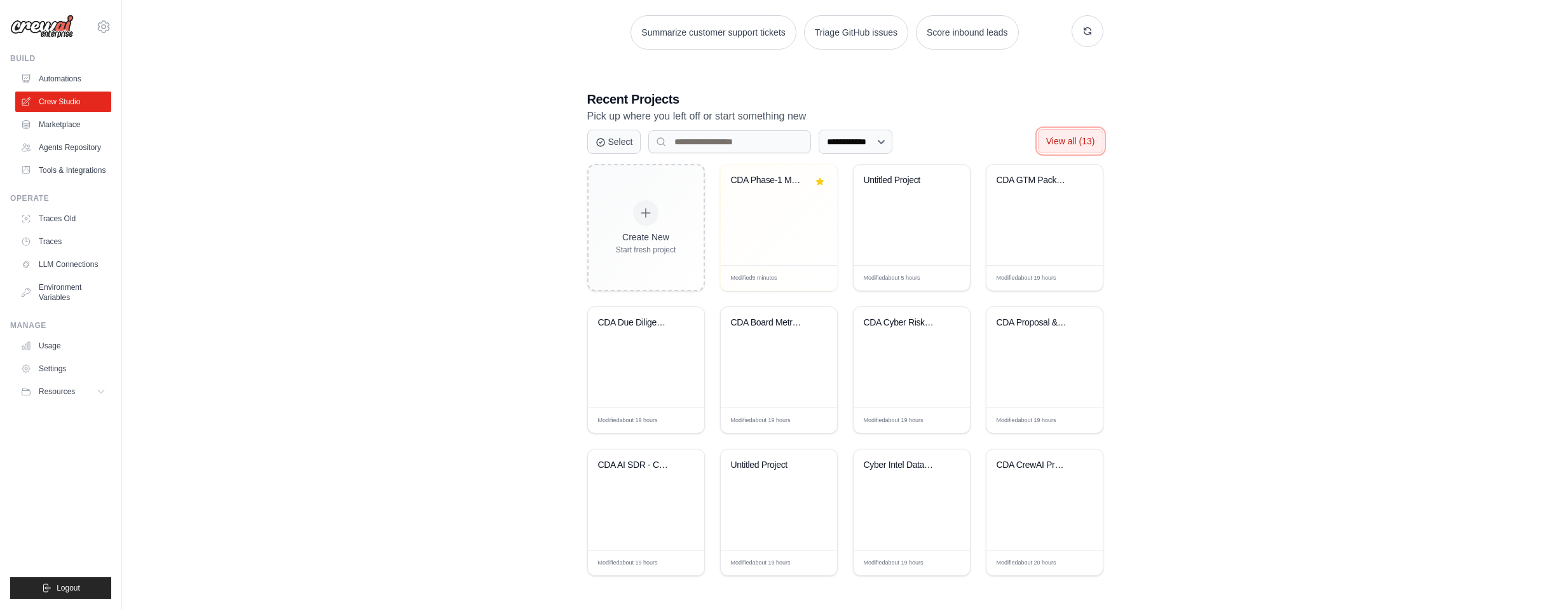
click at [1084, 146] on button "View all (13)" at bounding box center [1071, 141] width 66 height 24
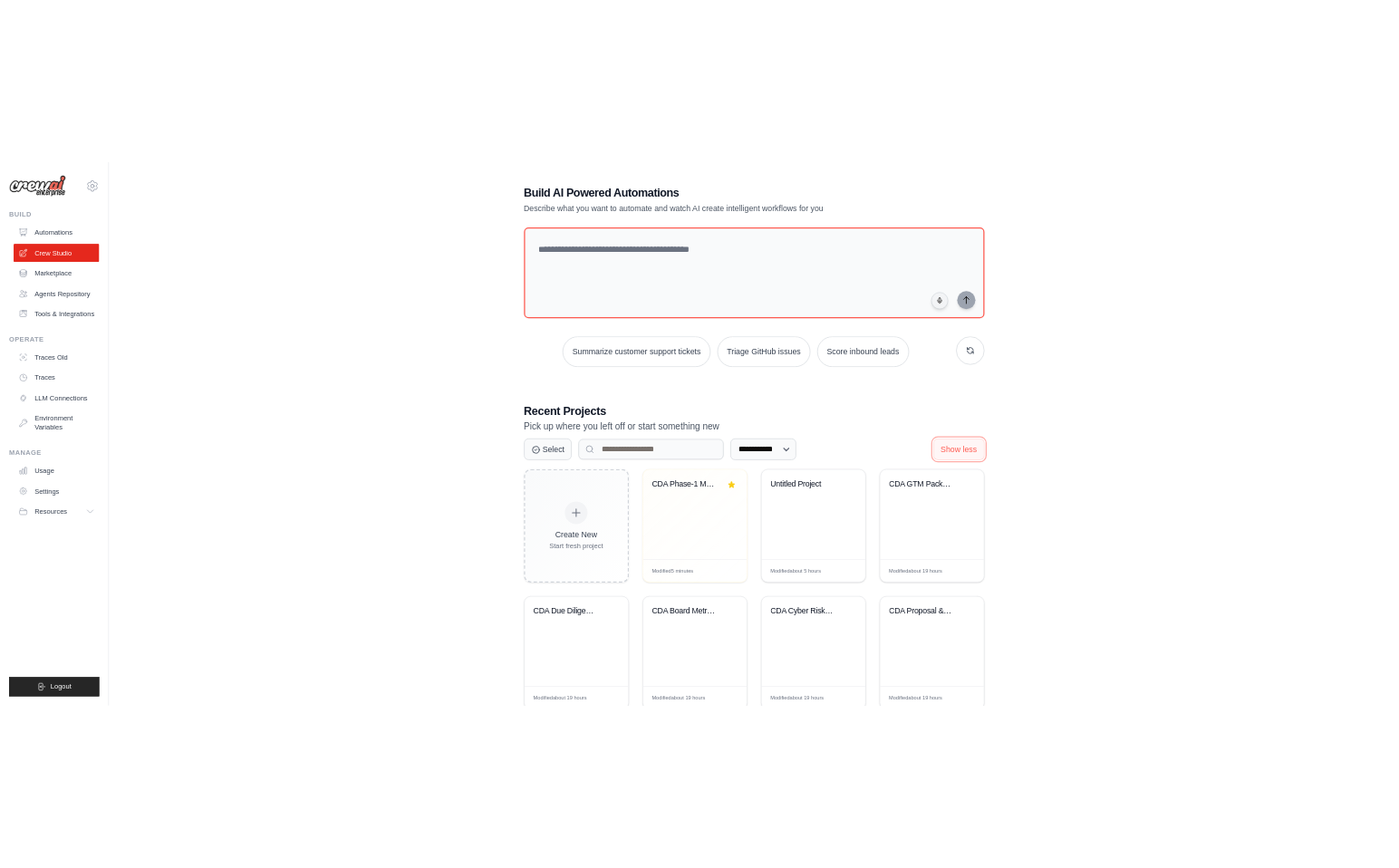
scroll to position [0, 0]
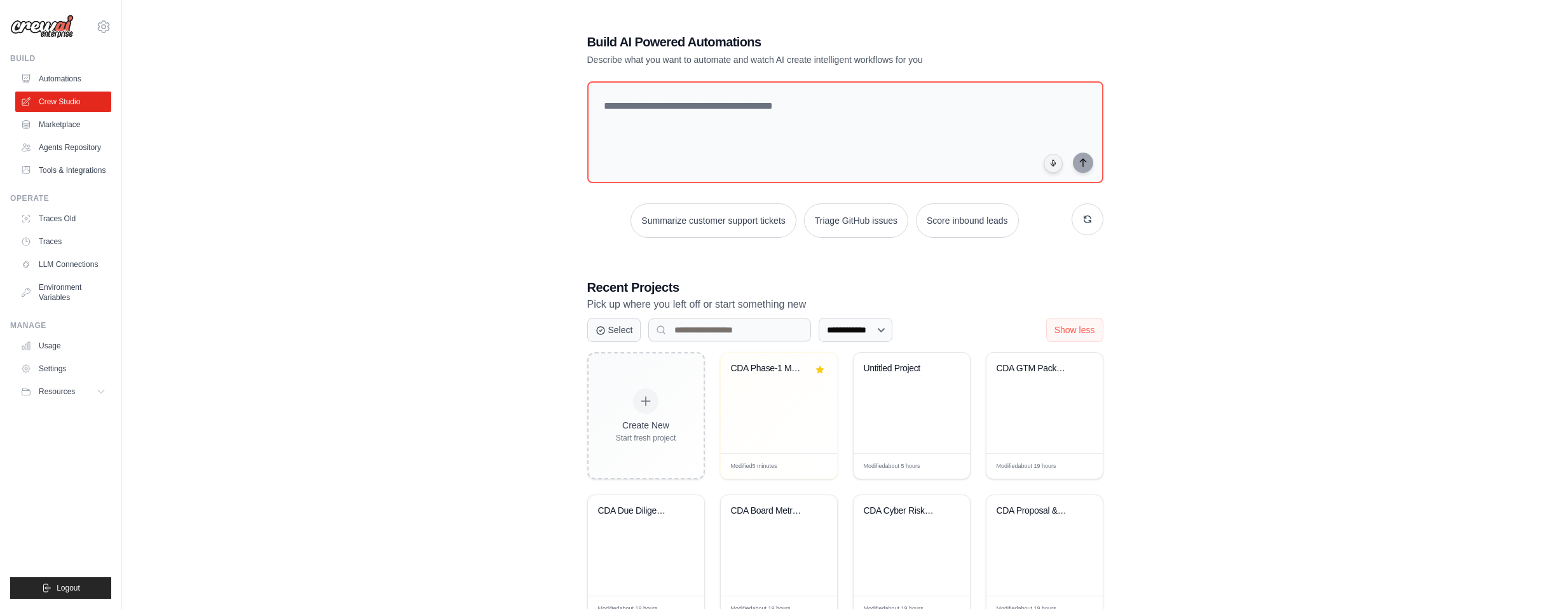
drag, startPoint x: 272, startPoint y: 63, endPoint x: 270, endPoint y: 55, distance: 8.2
click at [270, 55] on div "**********" at bounding box center [845, 469] width 1405 height 914
drag, startPoint x: 311, startPoint y: 112, endPoint x: 327, endPoint y: 129, distance: 23.3
click at [312, 112] on div "**********" at bounding box center [845, 469] width 1405 height 914
click at [349, 144] on div "**********" at bounding box center [845, 469] width 1405 height 914
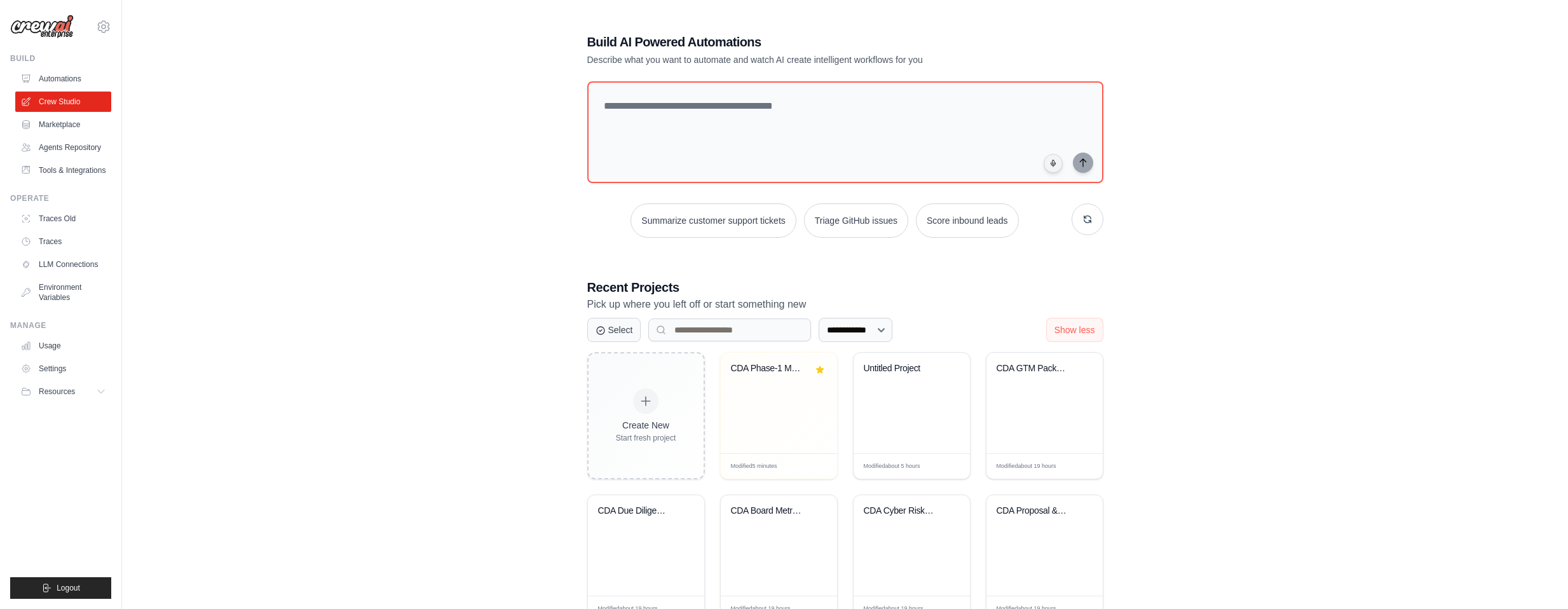
click at [397, 197] on div "**********" at bounding box center [845, 469] width 1405 height 914
click at [417, 209] on div "**********" at bounding box center [845, 469] width 1405 height 914
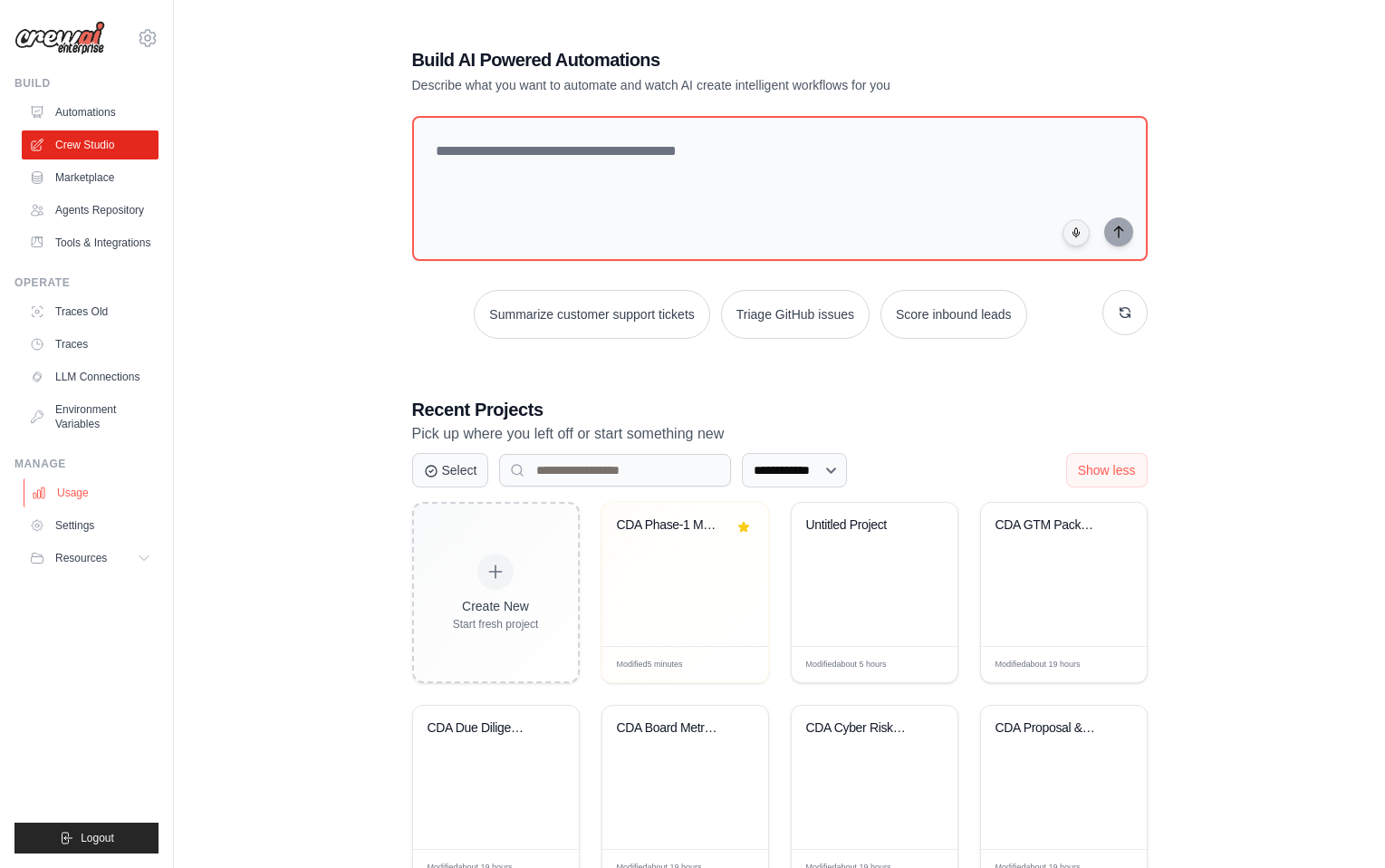
click at [106, 492] on link "Usage" at bounding box center [92, 492] width 137 height 29
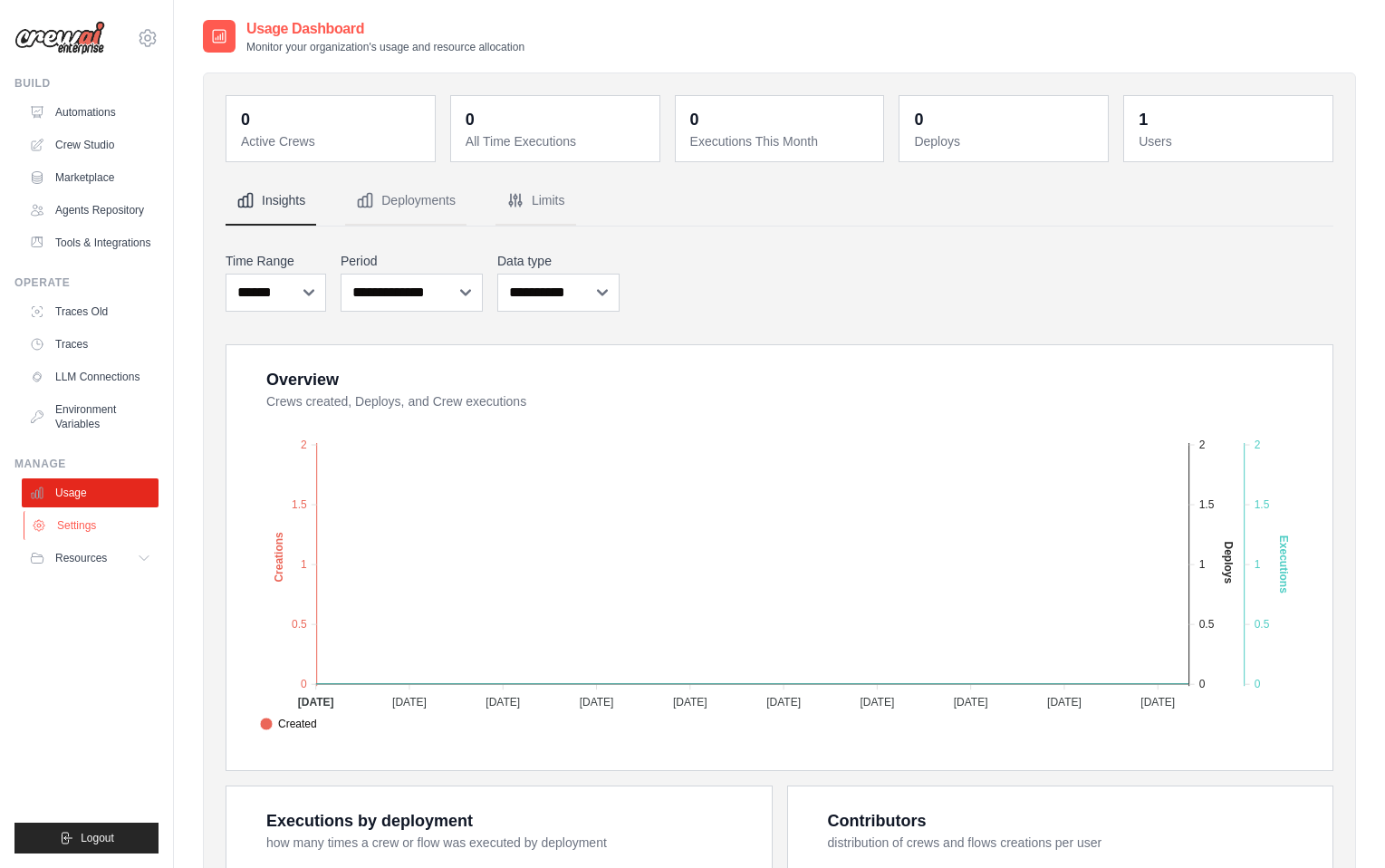
click at [115, 516] on link "Settings" at bounding box center [92, 525] width 137 height 29
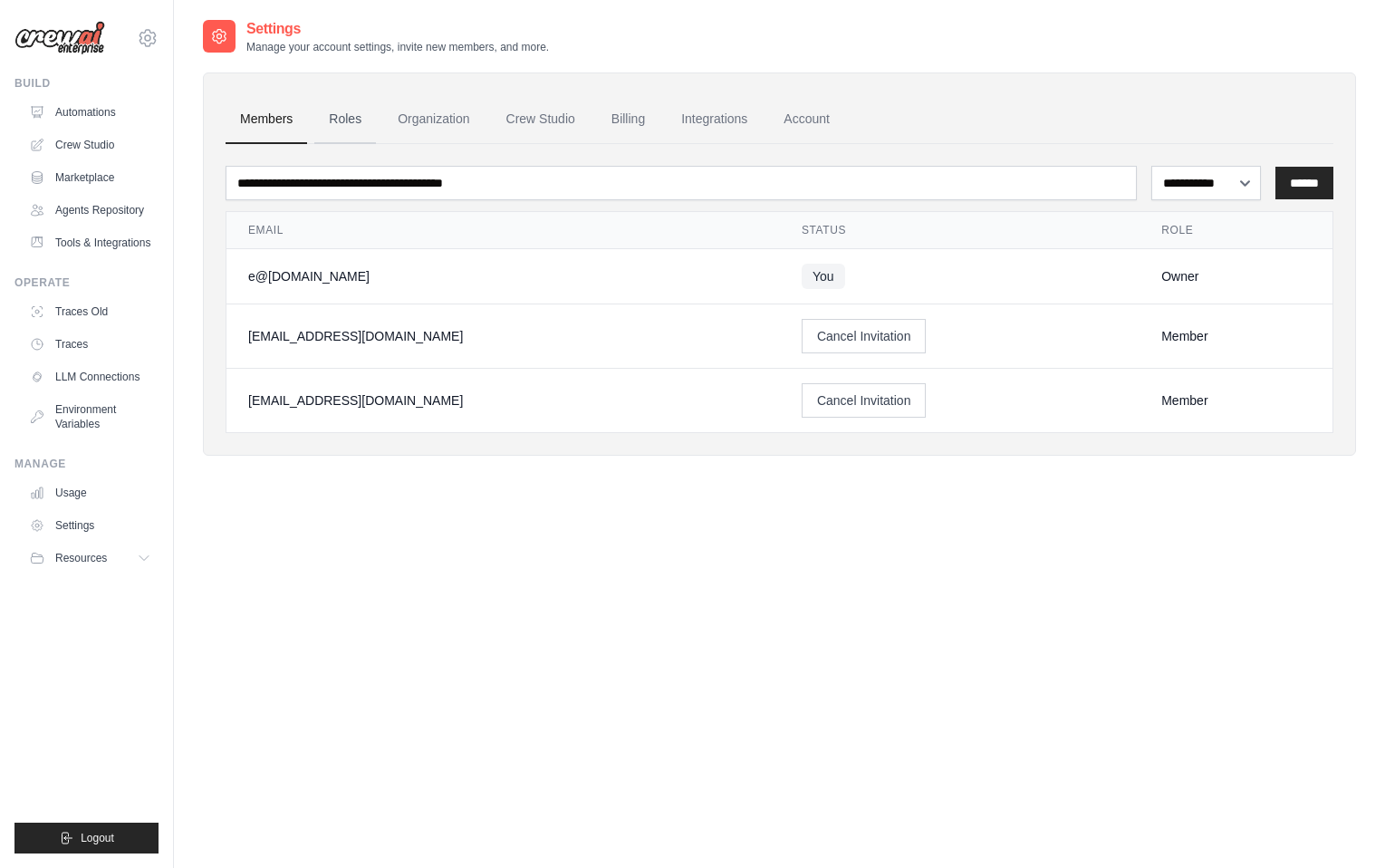
click at [357, 117] on link "Roles" at bounding box center [345, 119] width 62 height 49
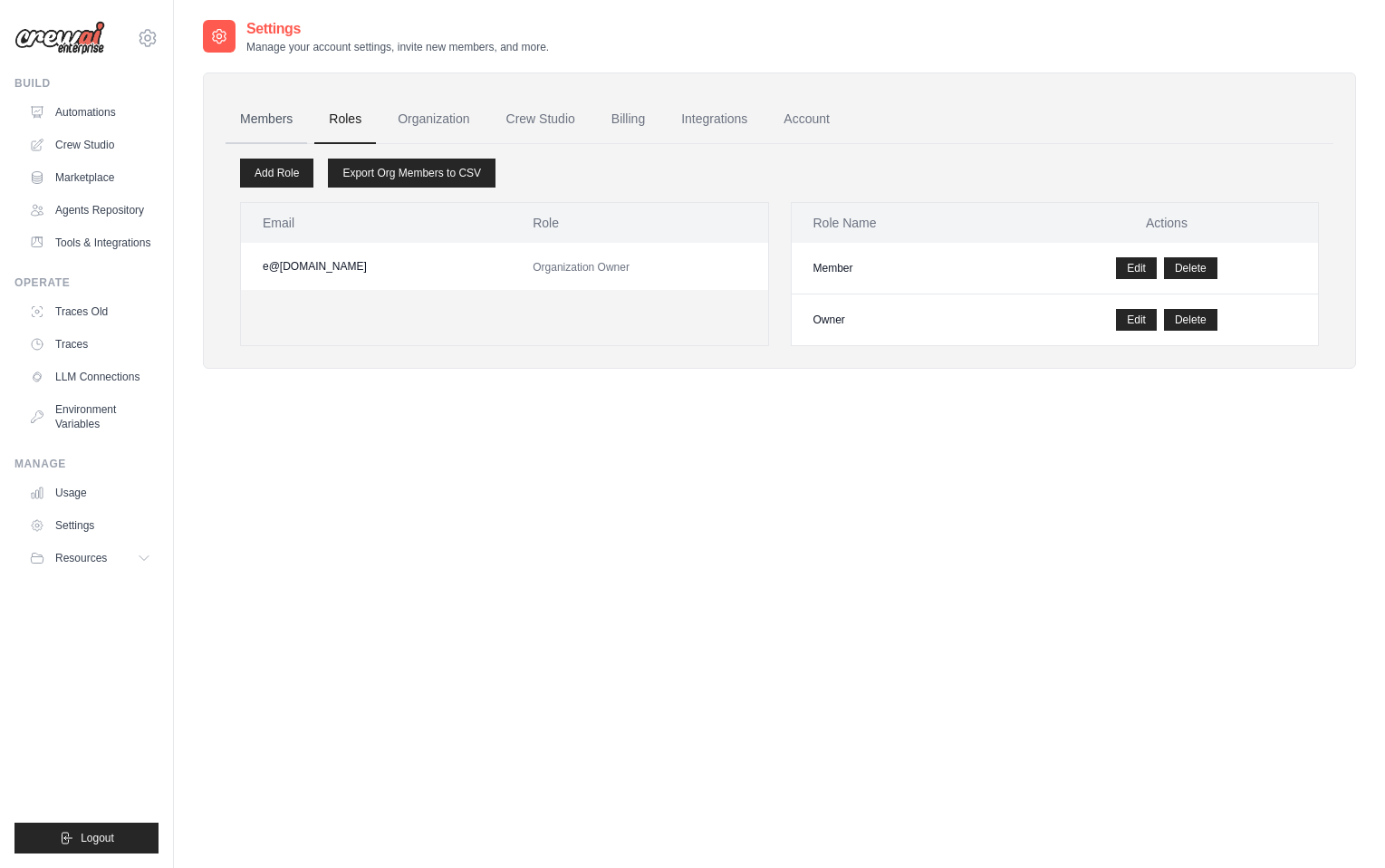
click at [275, 127] on link "Members" at bounding box center [266, 119] width 82 height 49
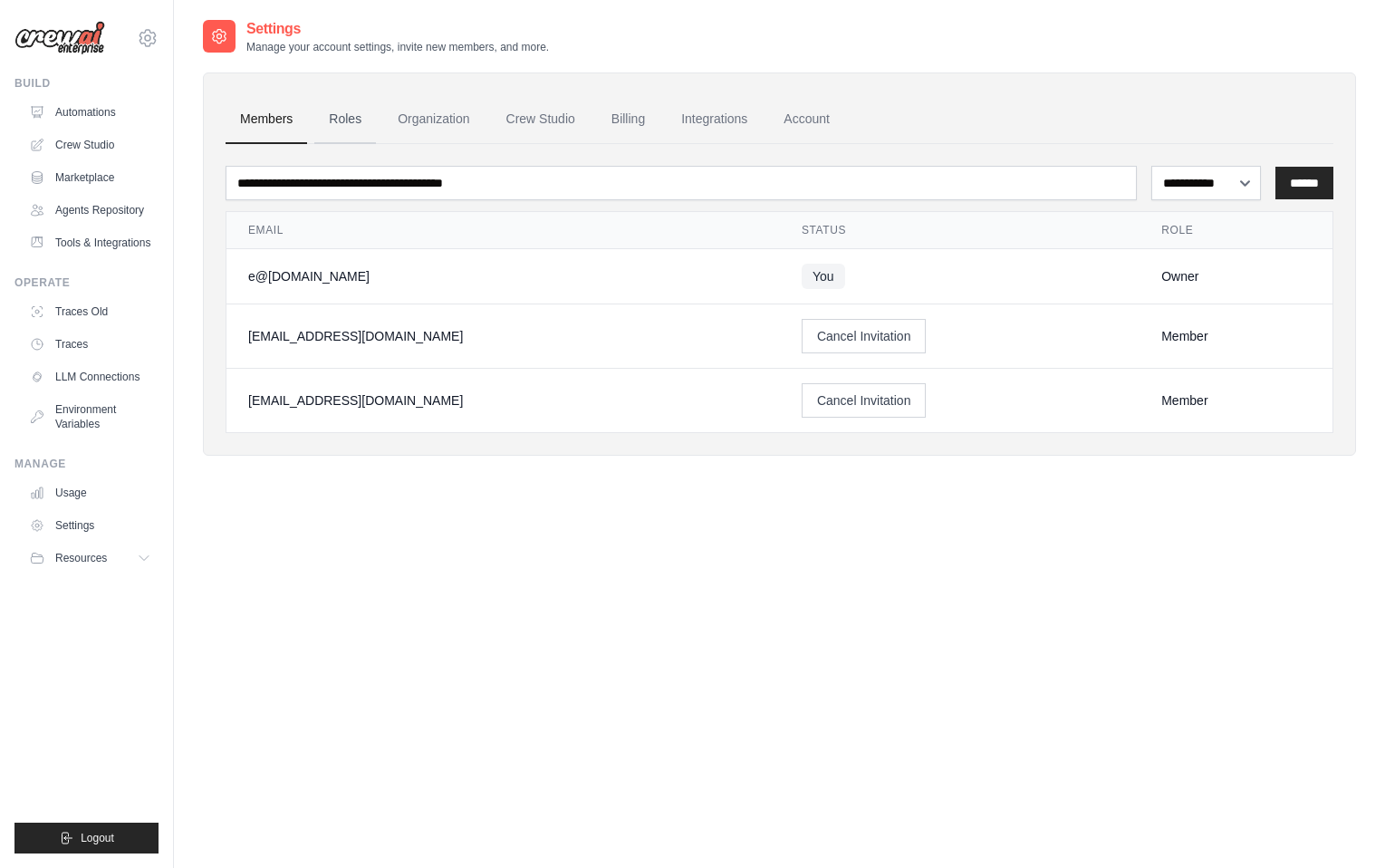
click at [344, 121] on link "Roles" at bounding box center [345, 119] width 62 height 49
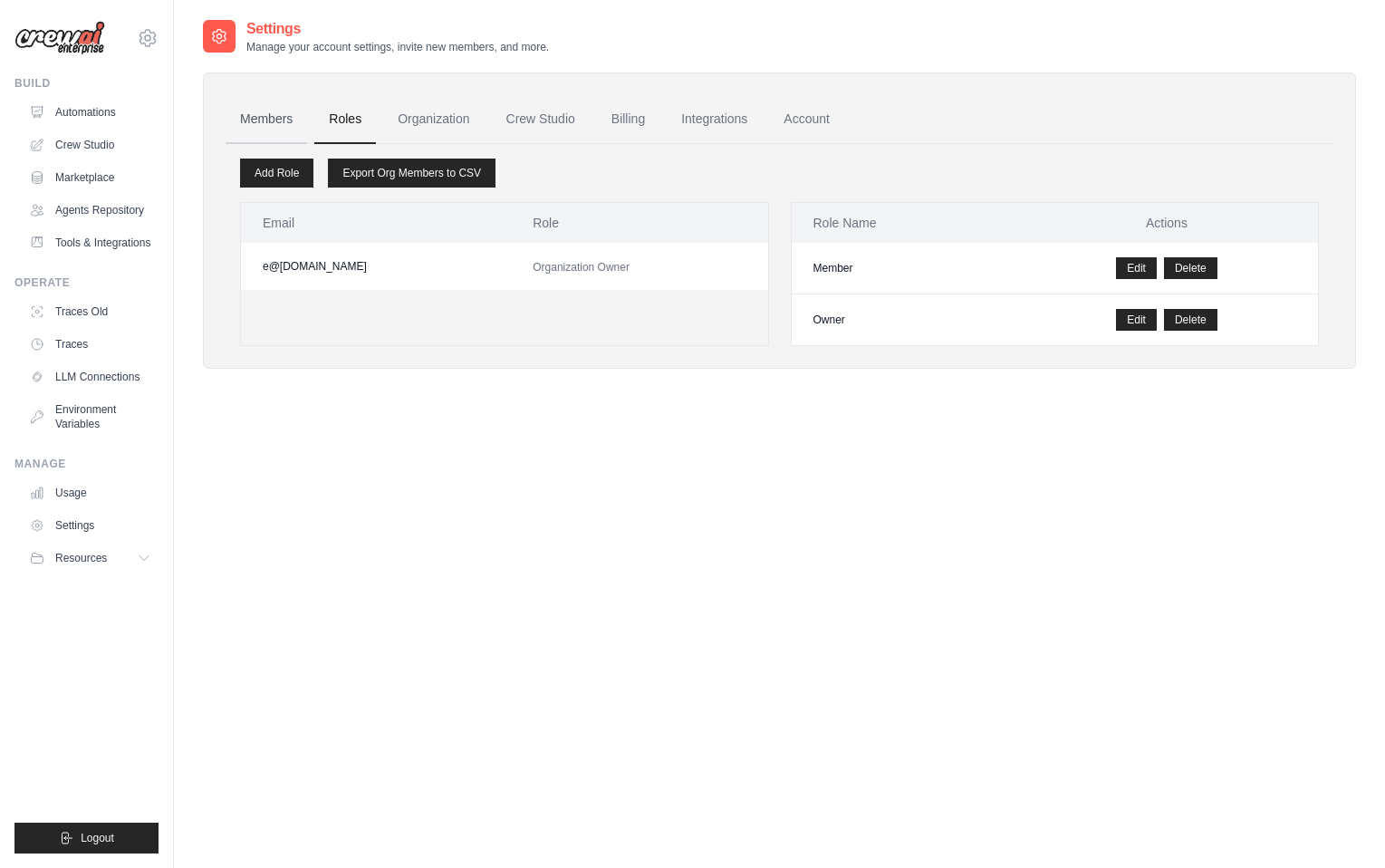
click at [285, 119] on link "Members" at bounding box center [266, 119] width 82 height 49
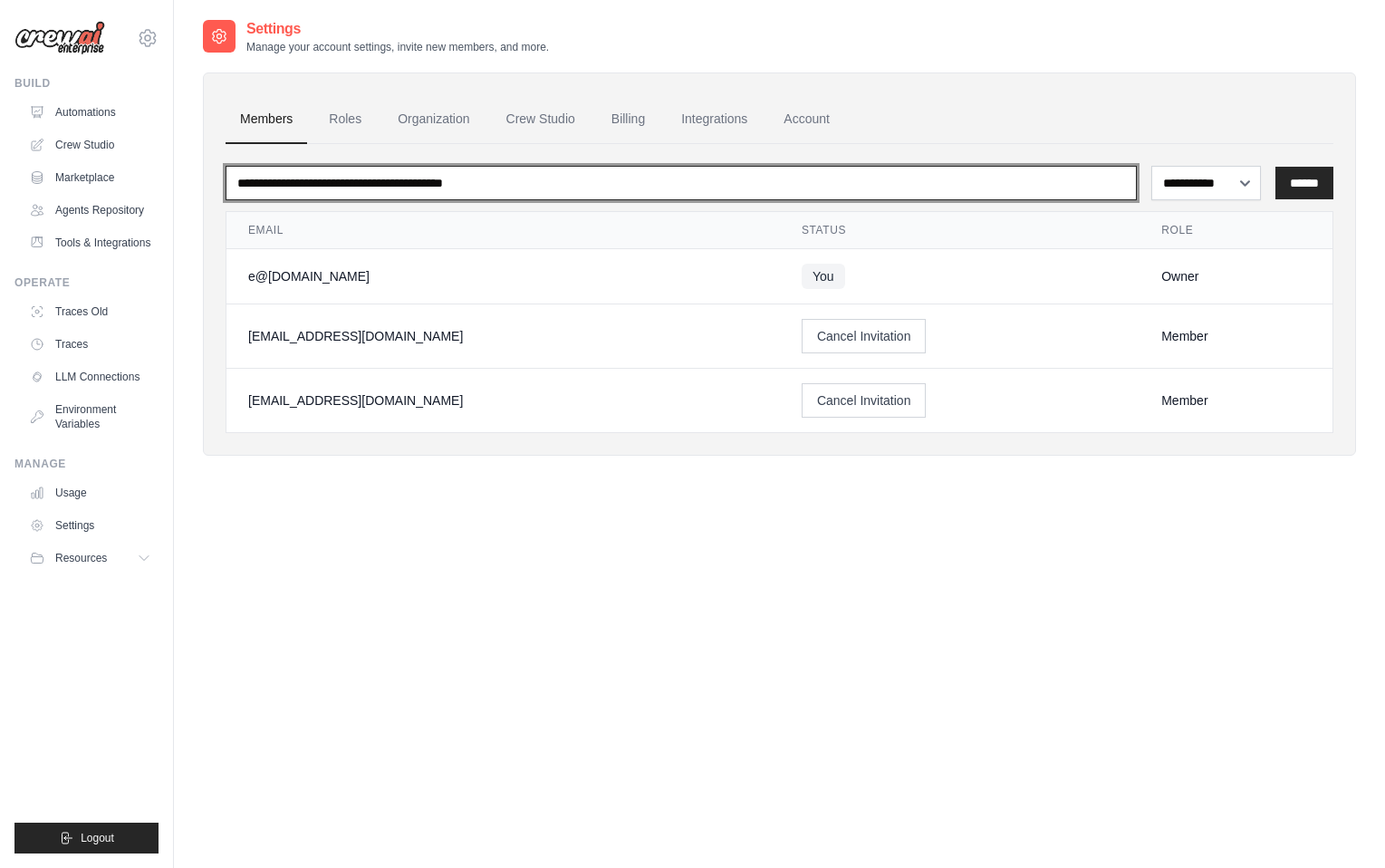
click at [1038, 187] on input "email" at bounding box center [682, 183] width 911 height 35
type input "**********"
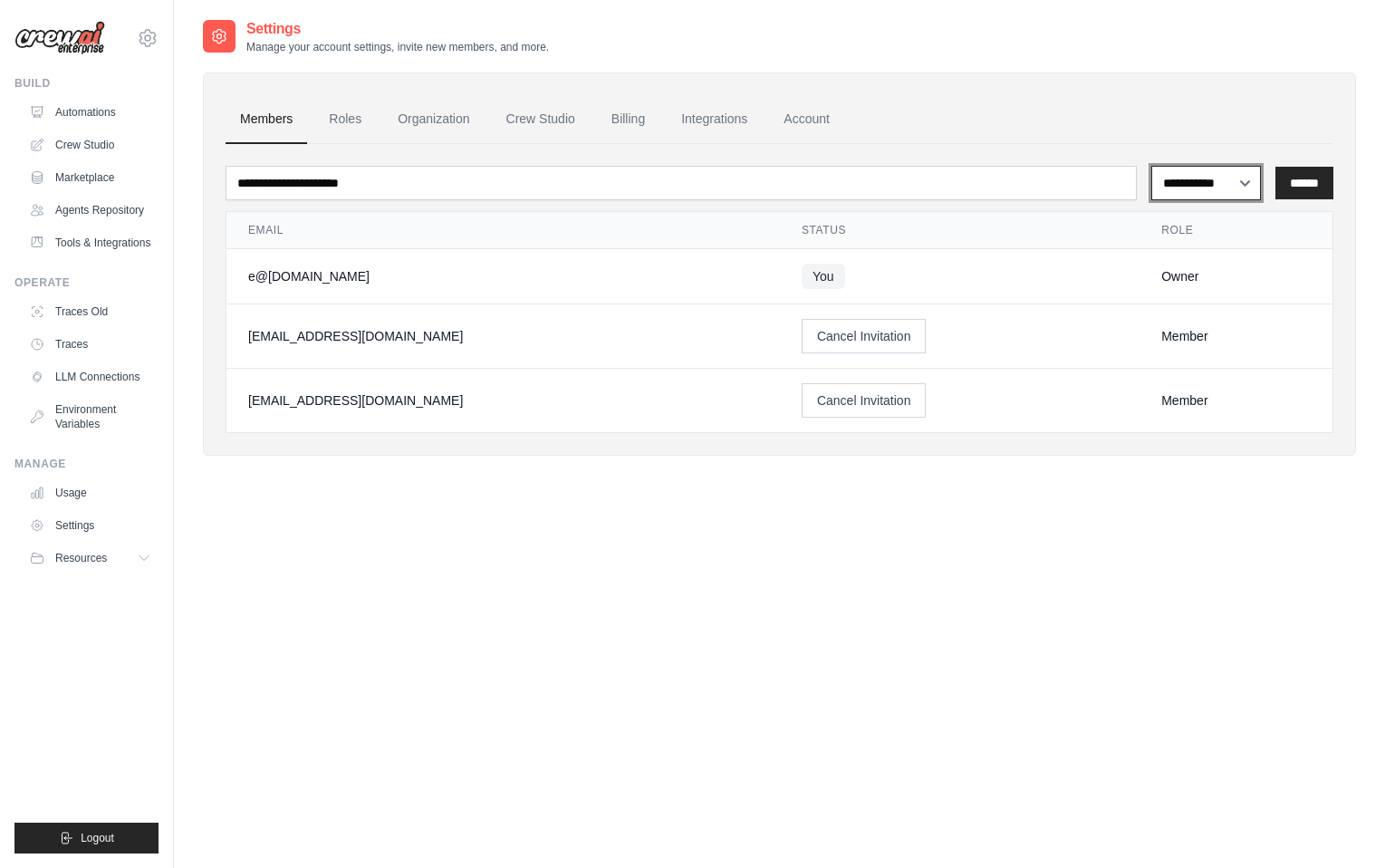
click at [1166, 180] on select "**********" at bounding box center [1206, 183] width 110 height 35
select select "******"
click at [1152, 166] on select "**********" at bounding box center [1206, 183] width 110 height 35
click at [1295, 178] on input "******" at bounding box center [1304, 183] width 58 height 33
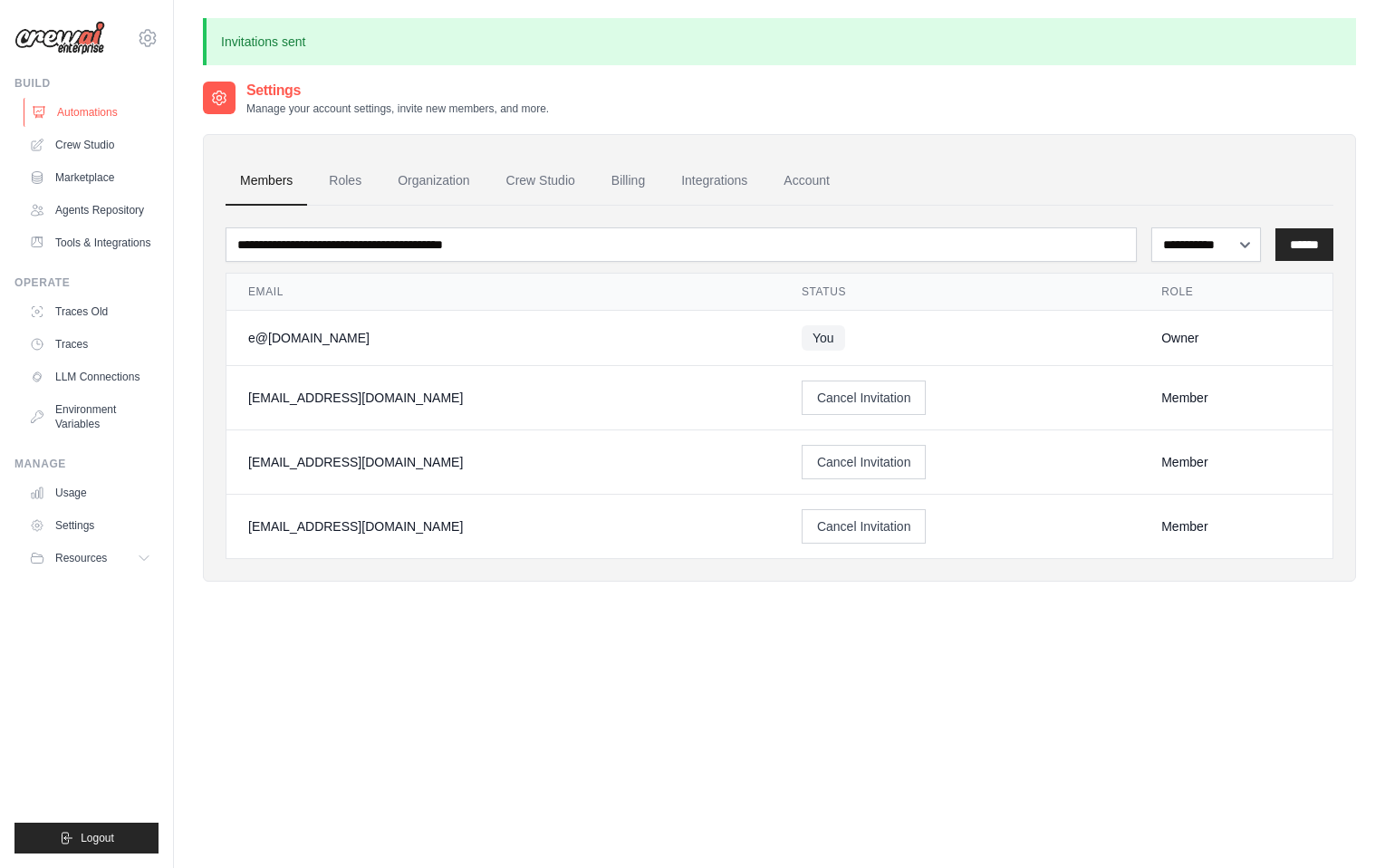
click at [107, 115] on link "Automations" at bounding box center [92, 112] width 137 height 29
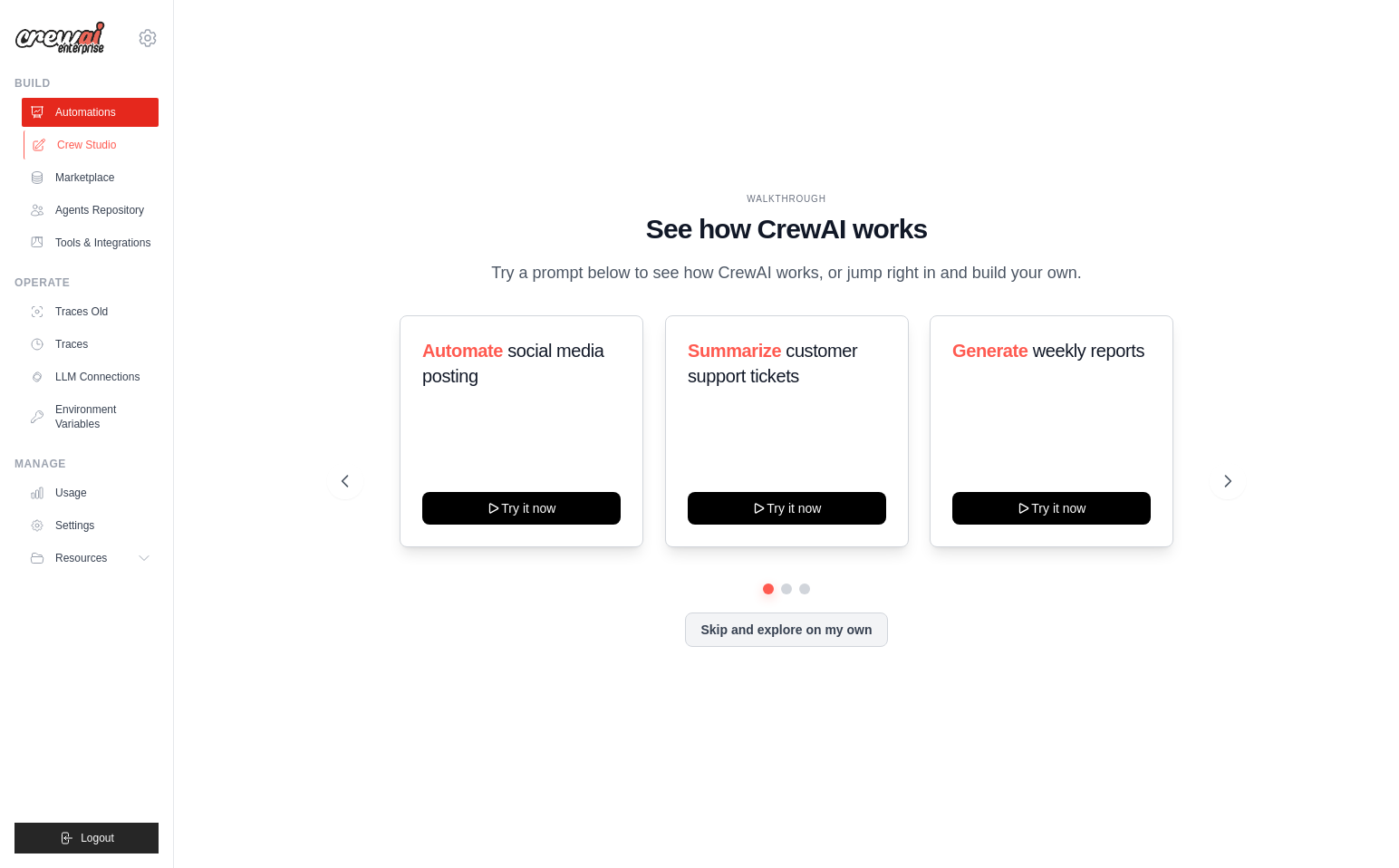
click at [117, 153] on link "Crew Studio" at bounding box center [92, 144] width 137 height 29
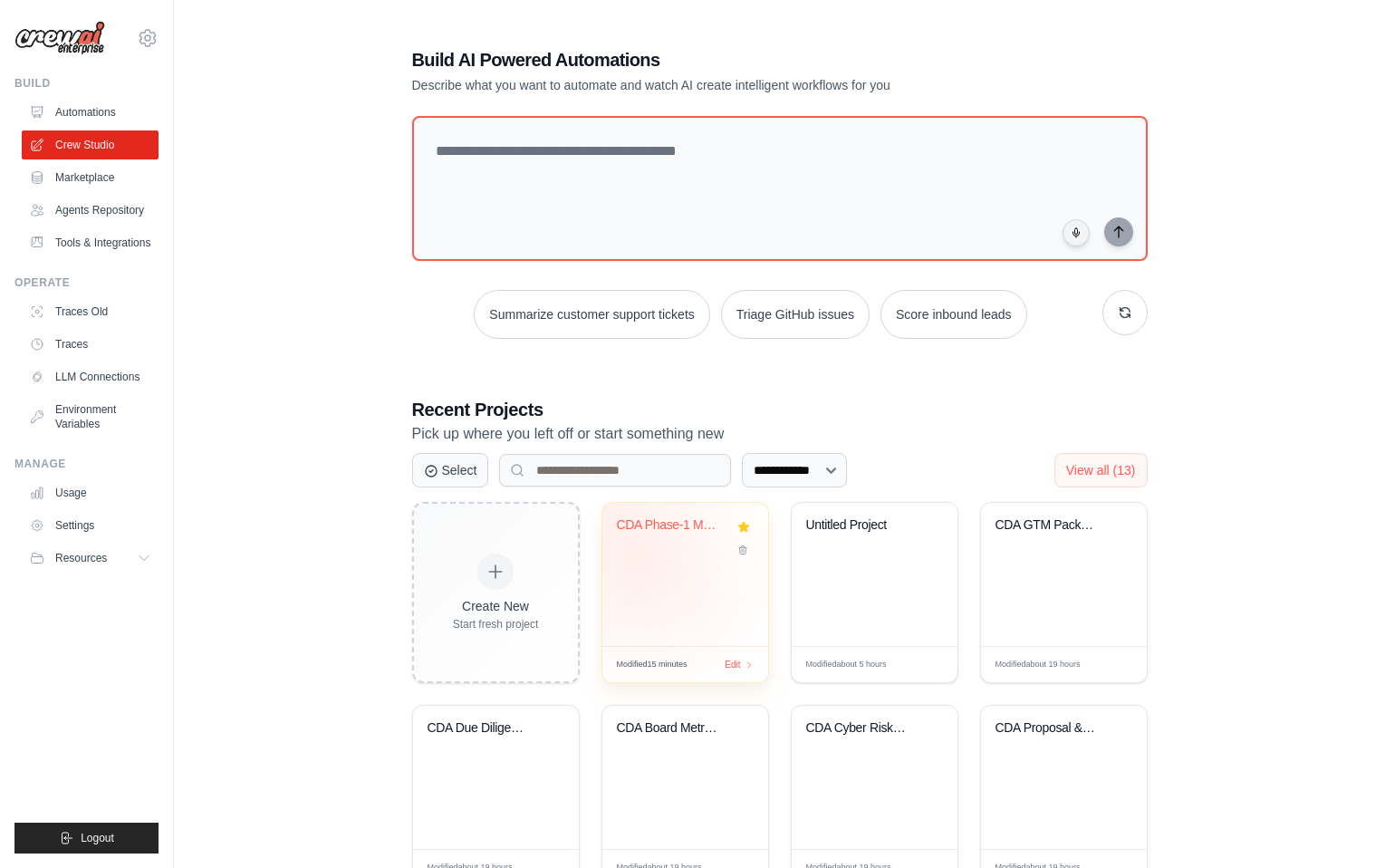
click at [640, 566] on div "CDA Phase-1 Multi-Agent Automation" at bounding box center [685, 574] width 166 height 143
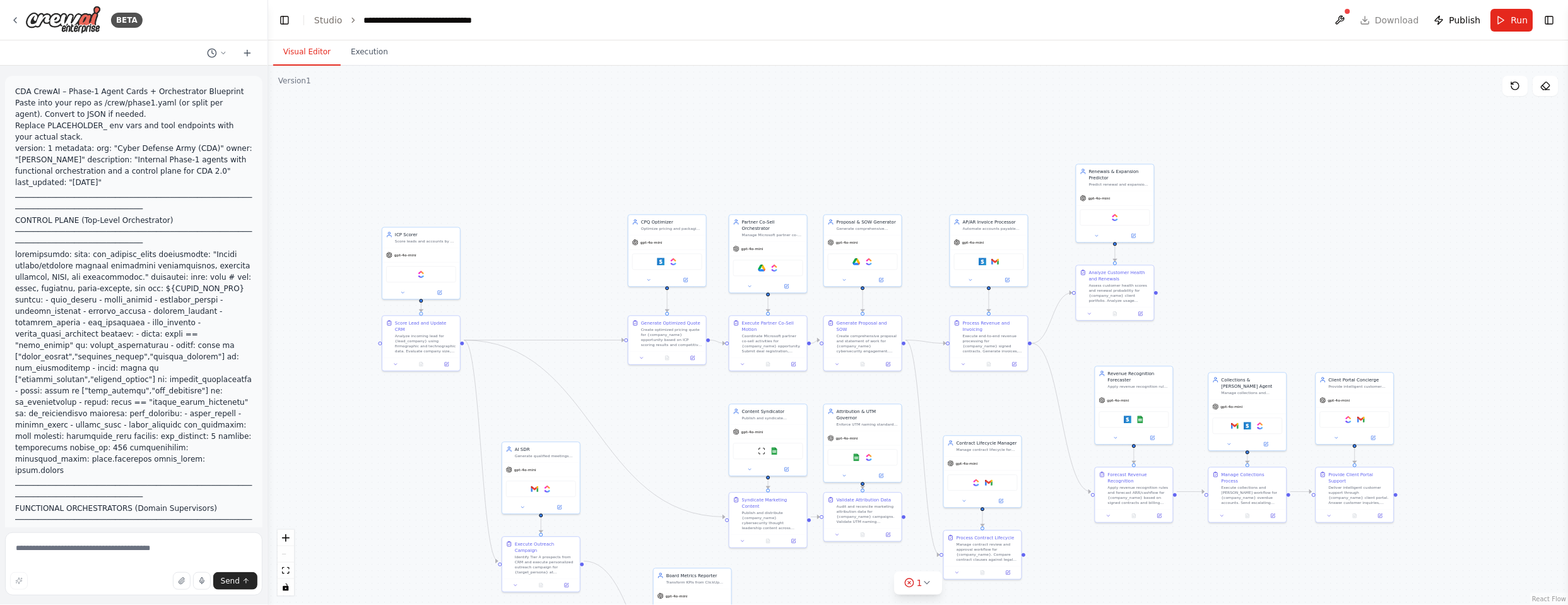
scroll to position [14870, 0]
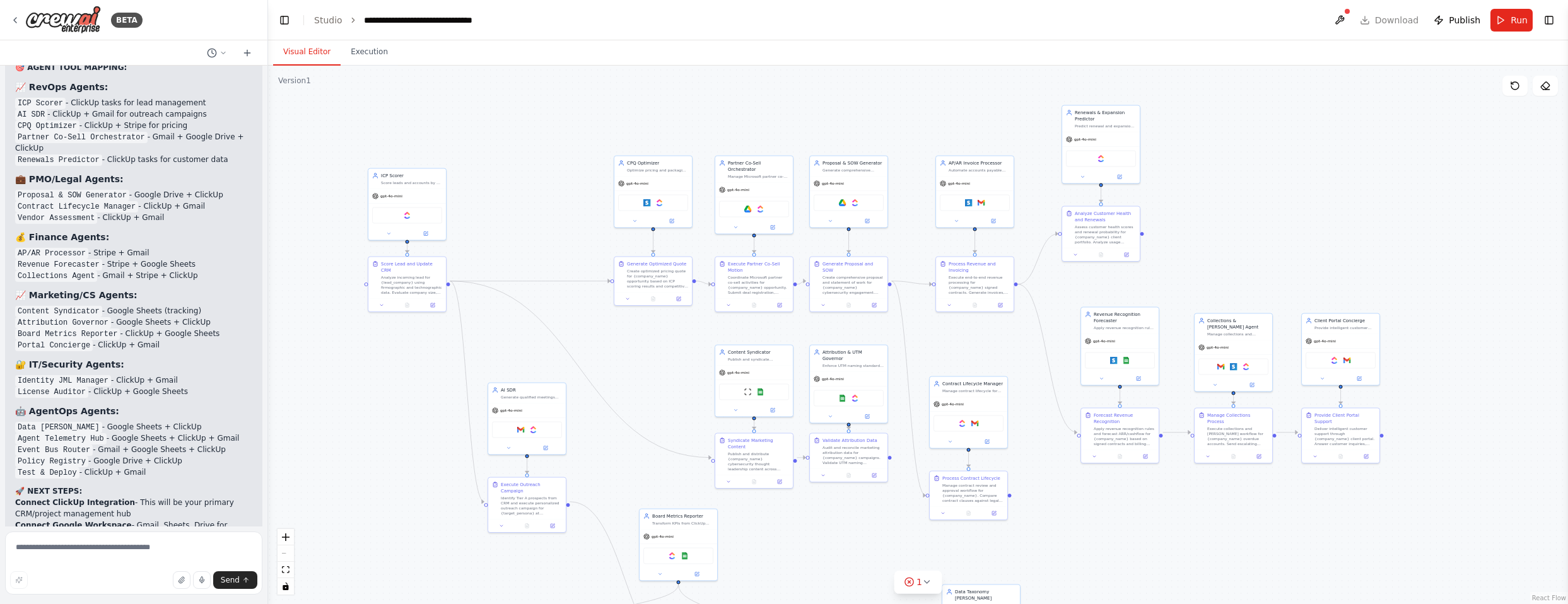
drag, startPoint x: 1302, startPoint y: 151, endPoint x: 1199, endPoint y: 228, distance: 128.6
click at [973, 228] on div ".deletable-edge-delete-btn { width: 20px; height: 20px; border: 0px solid #ffff…" at bounding box center [918, 334] width 1300 height 538
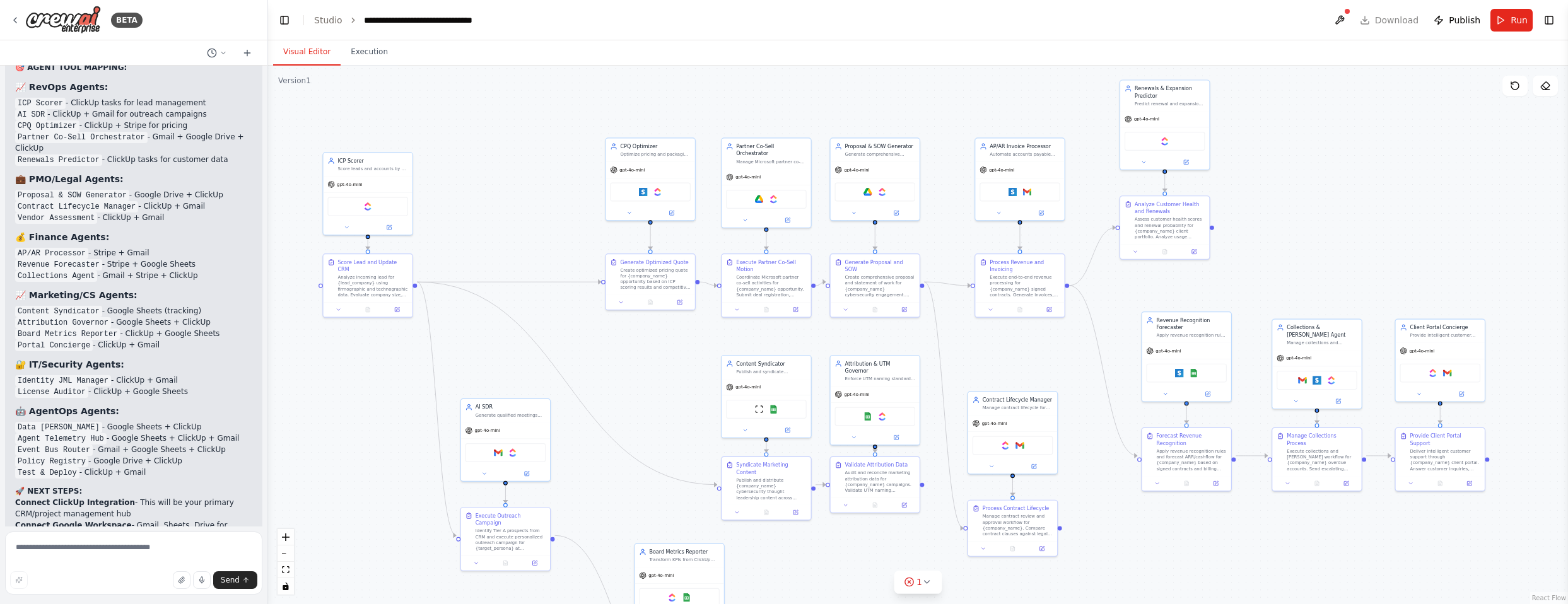
drag, startPoint x: 1221, startPoint y: 215, endPoint x: 1310, endPoint y: 223, distance: 89.4
click at [973, 223] on div ".deletable-edge-delete-btn { width: 20px; height: 20px; border: 0px solid #ffff…" at bounding box center [918, 334] width 1300 height 538
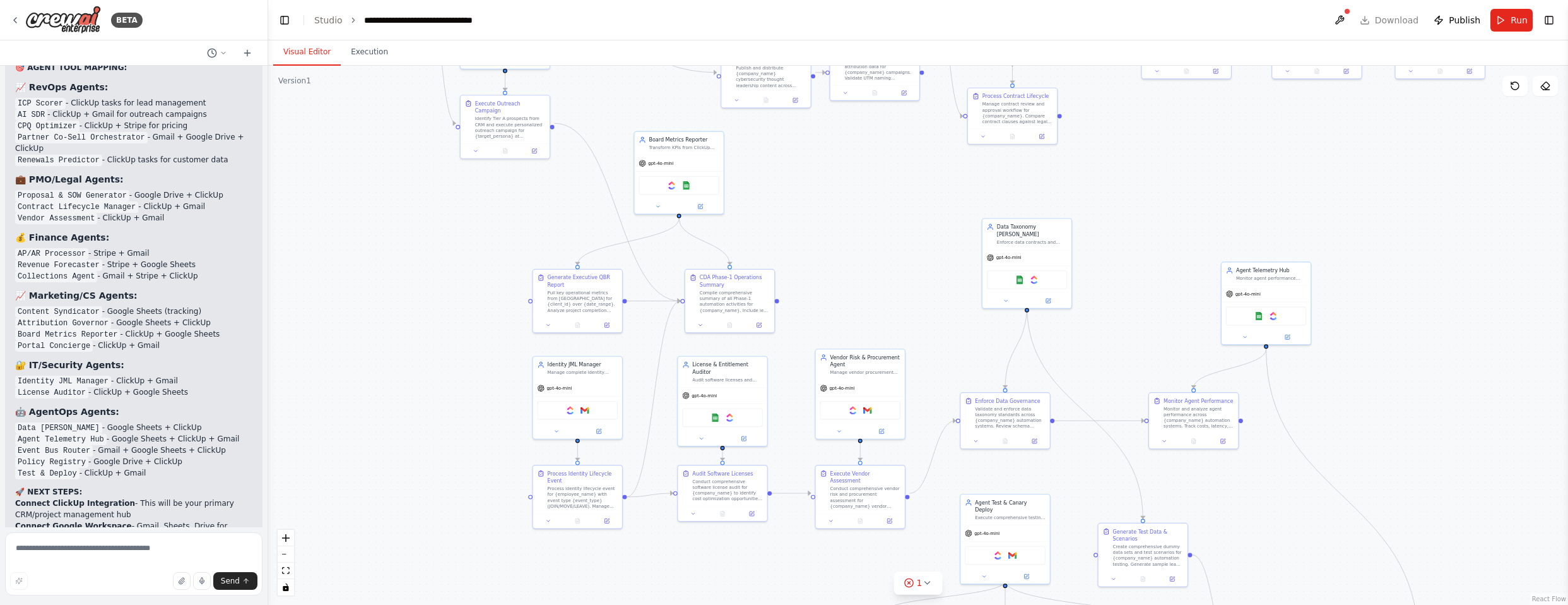
drag, startPoint x: 1155, startPoint y: 557, endPoint x: 1154, endPoint y: 148, distance: 409.0
click at [974, 140] on div ".deletable-edge-delete-btn { width: 20px; height: 20px; border: 0px solid #ffff…" at bounding box center [918, 335] width 1300 height 539
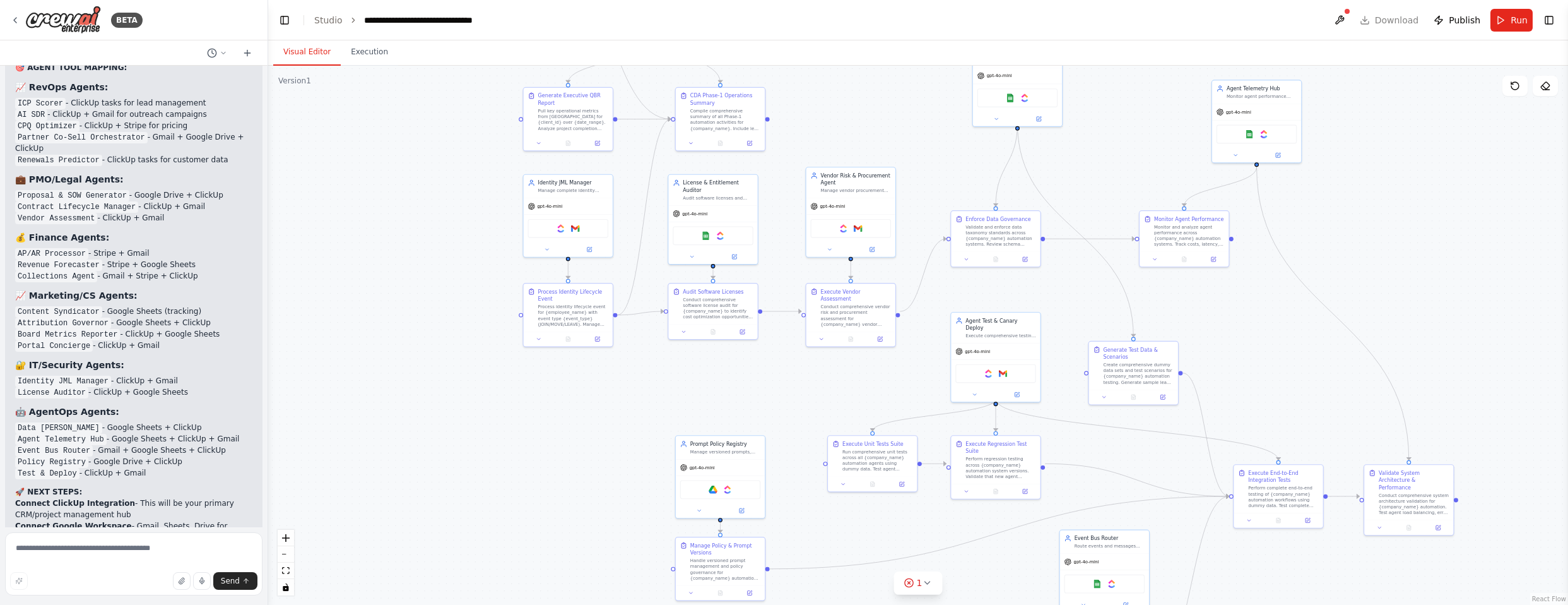
drag, startPoint x: 1157, startPoint y: 239, endPoint x: 1148, endPoint y: 58, distance: 181.2
click at [974, 59] on div "Visual Editor Execution Version 1 Show Tools Hide Agents .deletable-edge-delete…" at bounding box center [918, 323] width 1300 height 564
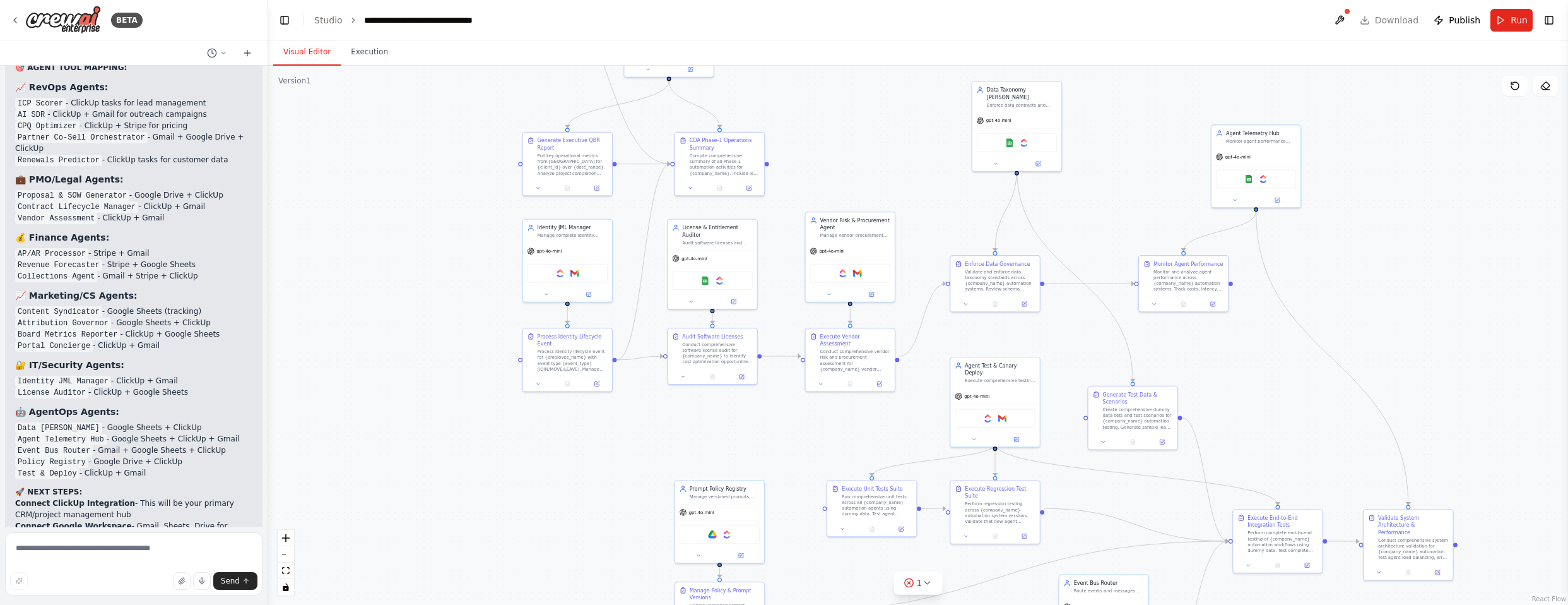
drag, startPoint x: 1300, startPoint y: 362, endPoint x: 1279, endPoint y: 379, distance: 27.0
click at [974, 449] on div ".deletable-edge-delete-btn { width: 20px; height: 20px; border: 0px solid #ffff…" at bounding box center [918, 335] width 1300 height 539
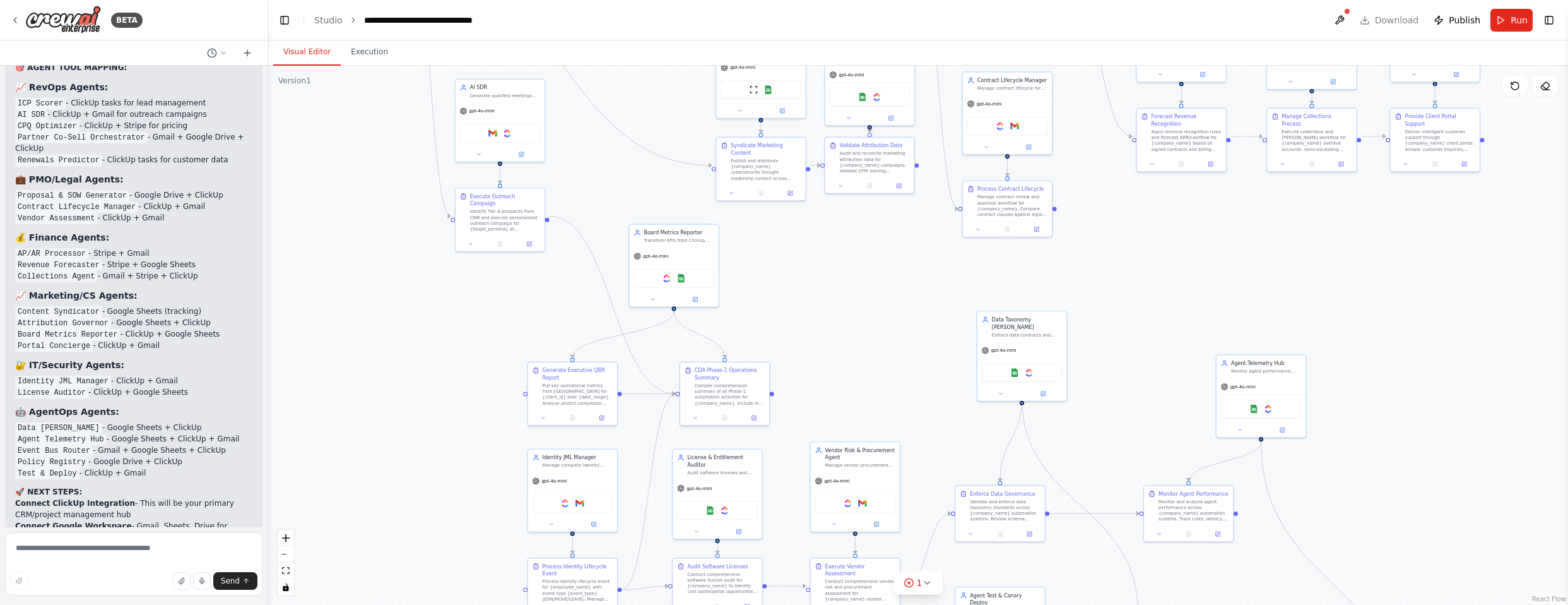
drag, startPoint x: 1165, startPoint y: 109, endPoint x: 1159, endPoint y: 299, distance: 190.1
click at [974, 299] on div ".deletable-edge-delete-btn { width: 20px; height: 20px; border: 0px solid #ffff…" at bounding box center [918, 335] width 1300 height 539
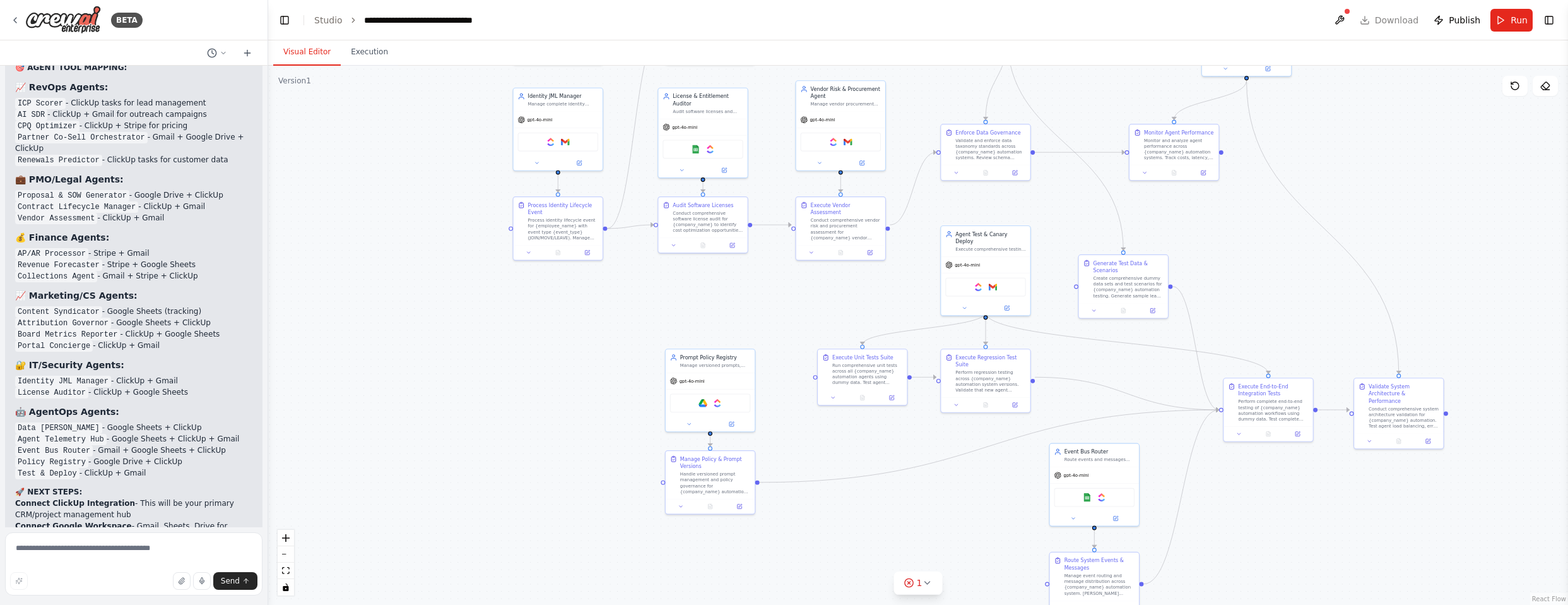
drag, startPoint x: 464, startPoint y: 504, endPoint x: 450, endPoint y: 143, distance: 361.3
click at [450, 143] on div ".deletable-edge-delete-btn { width: 20px; height: 20px; border: 0px solid #ffff…" at bounding box center [918, 335] width 1300 height 539
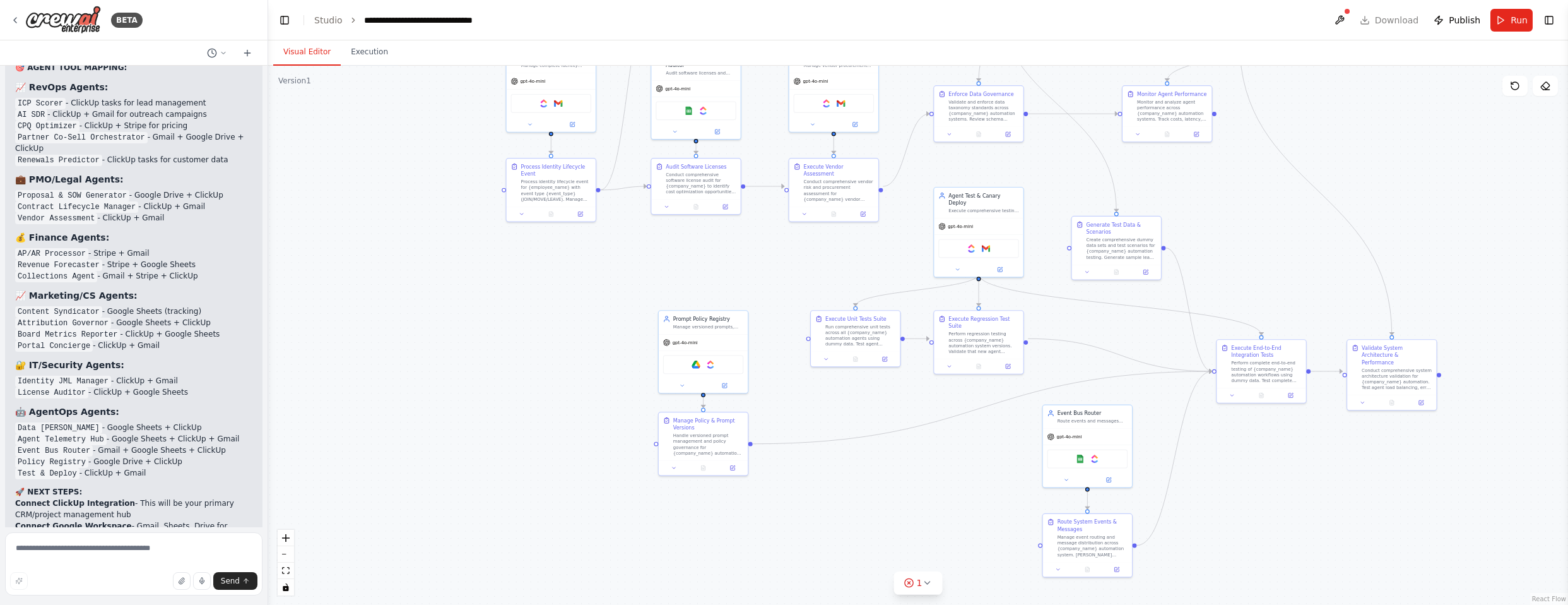
drag, startPoint x: 610, startPoint y: 392, endPoint x: 603, endPoint y: 353, distance: 39.6
click at [604, 353] on div ".deletable-edge-delete-btn { width: 20px; height: 20px; border: 0px solid #ffff…" at bounding box center [918, 335] width 1300 height 539
click at [916, 578] on div "1" at bounding box center [913, 582] width 18 height 12
